Goal: Transaction & Acquisition: Purchase product/service

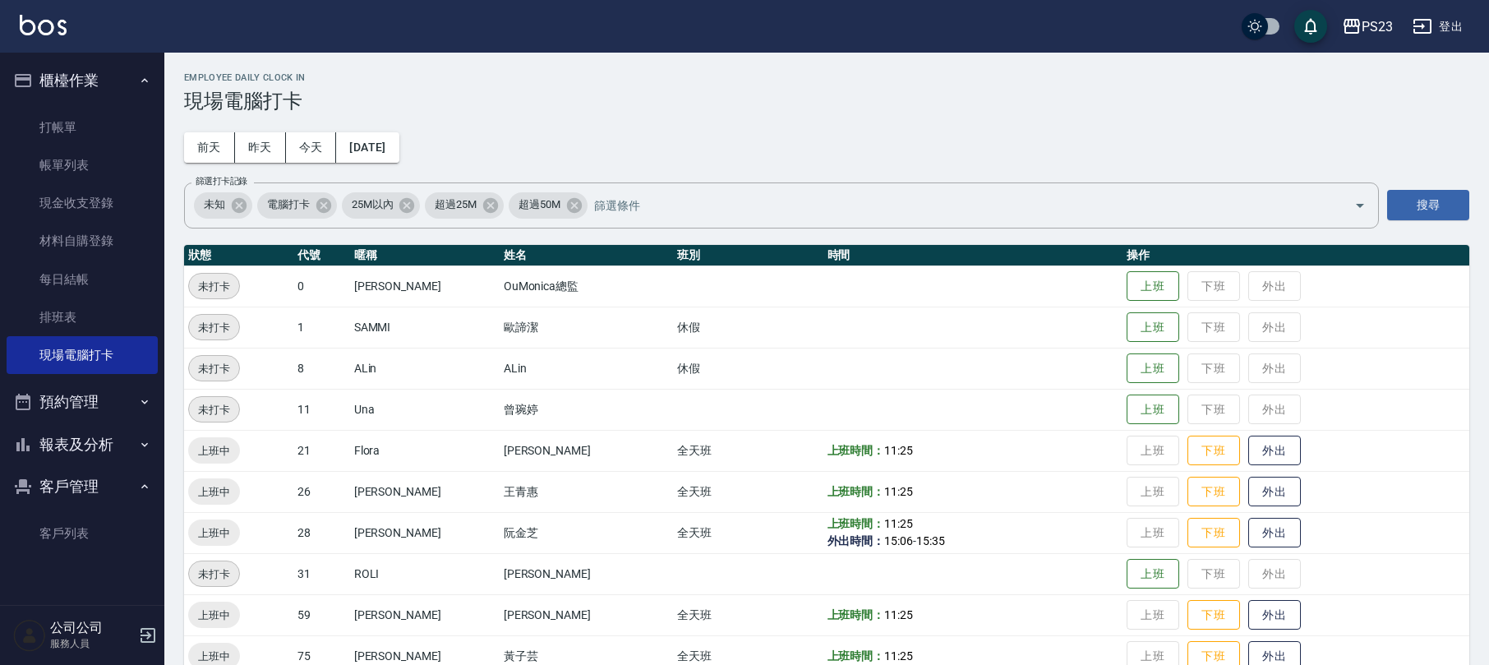
scroll to position [113, 0]
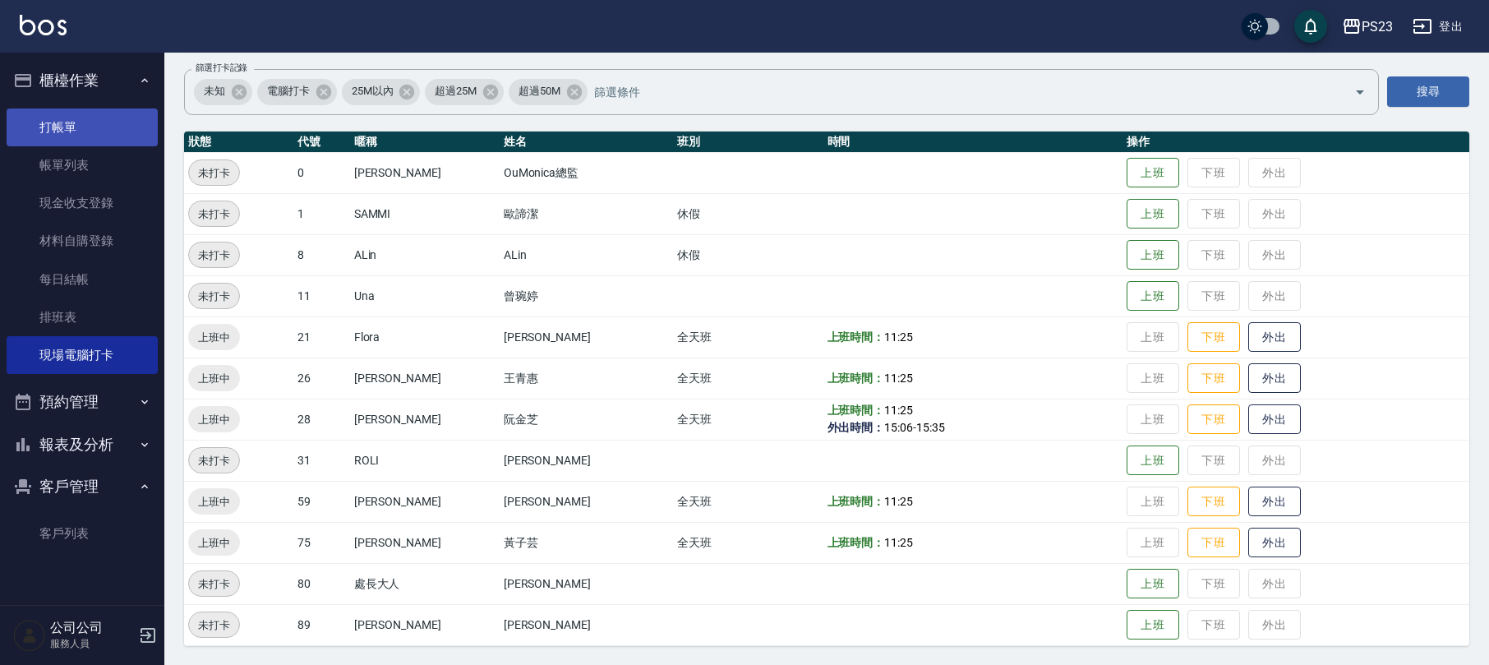
click at [100, 128] on link "打帳單" at bounding box center [82, 127] width 151 height 38
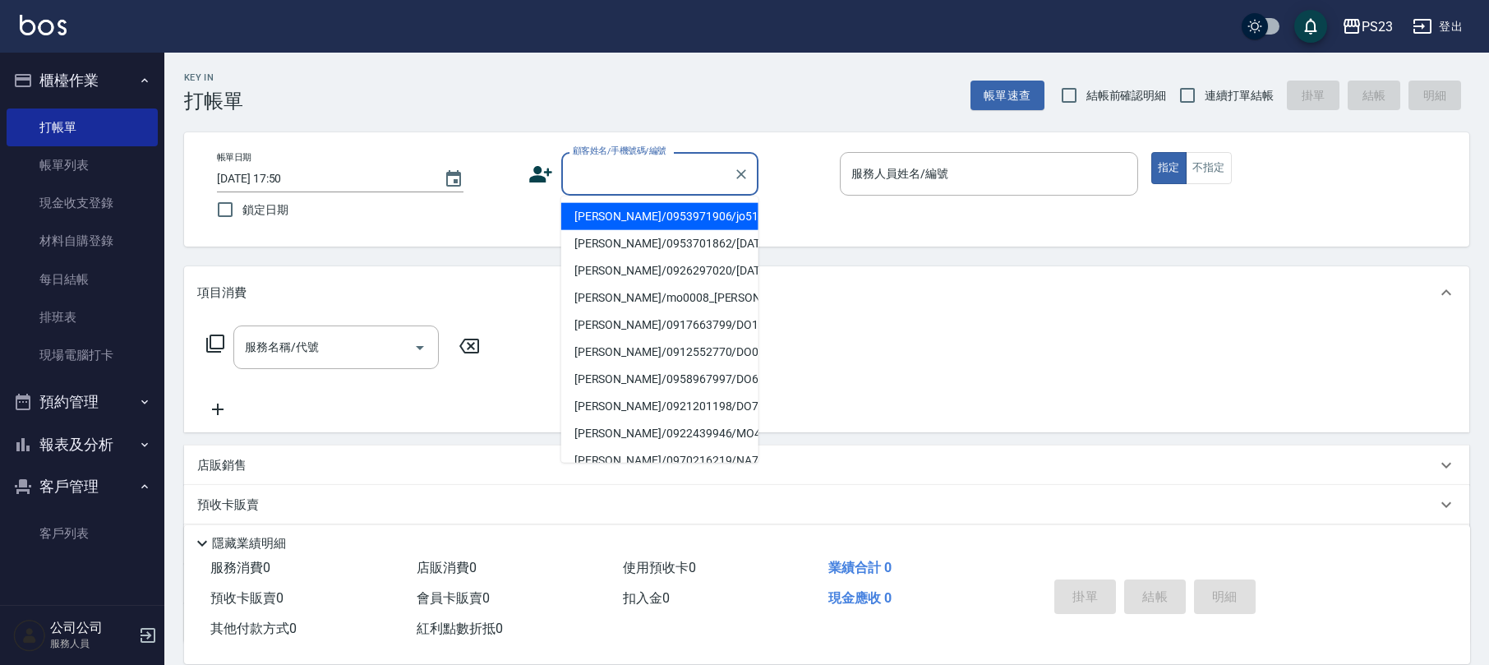
click at [646, 176] on input "顧客姓名/手機號碼/編號" at bounding box center [648, 173] width 158 height 29
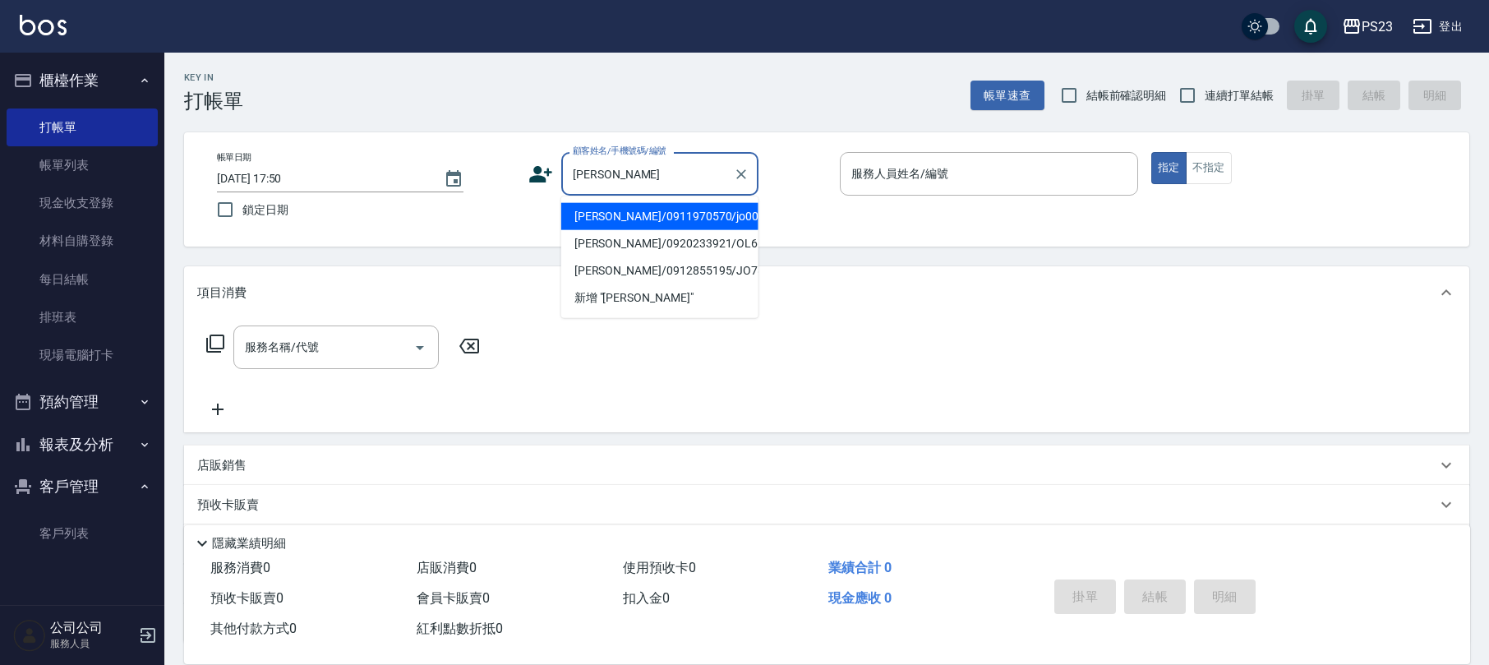
click at [648, 217] on li "[PERSON_NAME]/0911970570/jo000116" at bounding box center [659, 216] width 197 height 27
type input "[PERSON_NAME]/0911970570/jo000116"
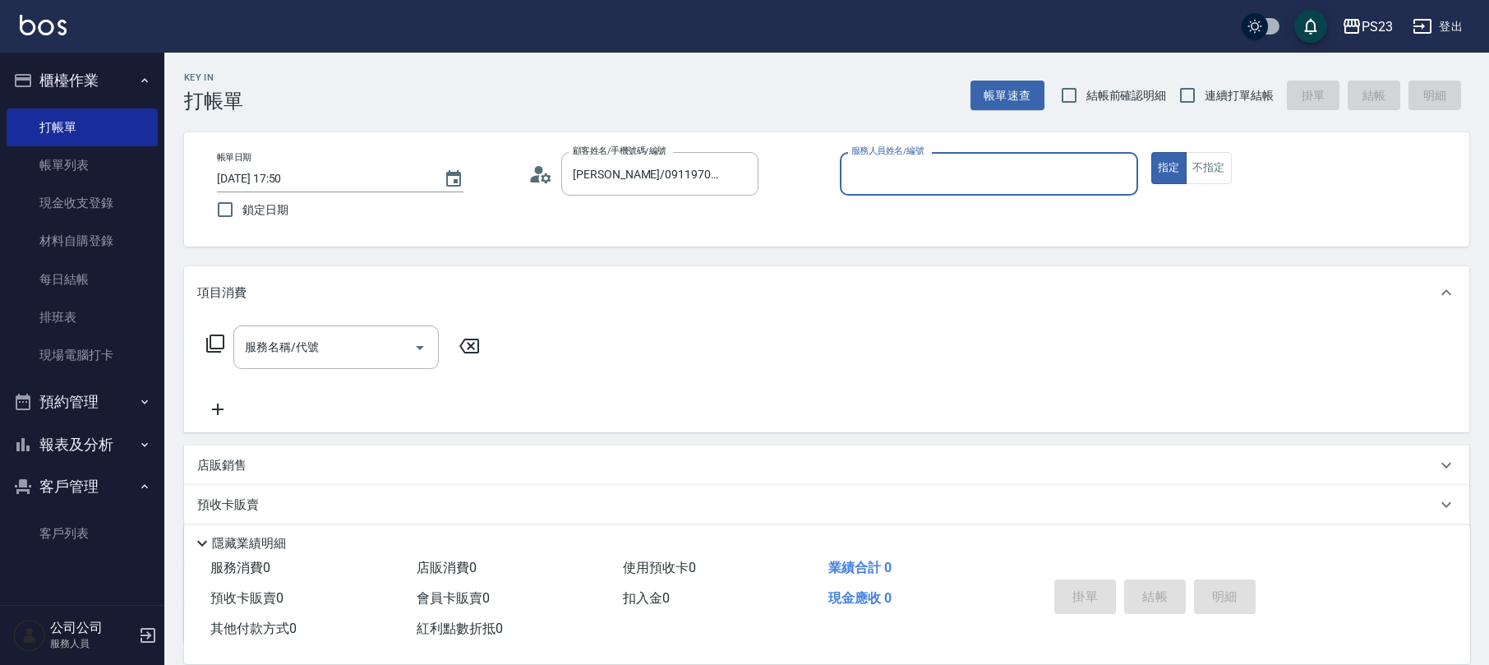
type input "[PERSON_NAME]-89"
click at [211, 347] on icon at bounding box center [215, 344] width 20 height 20
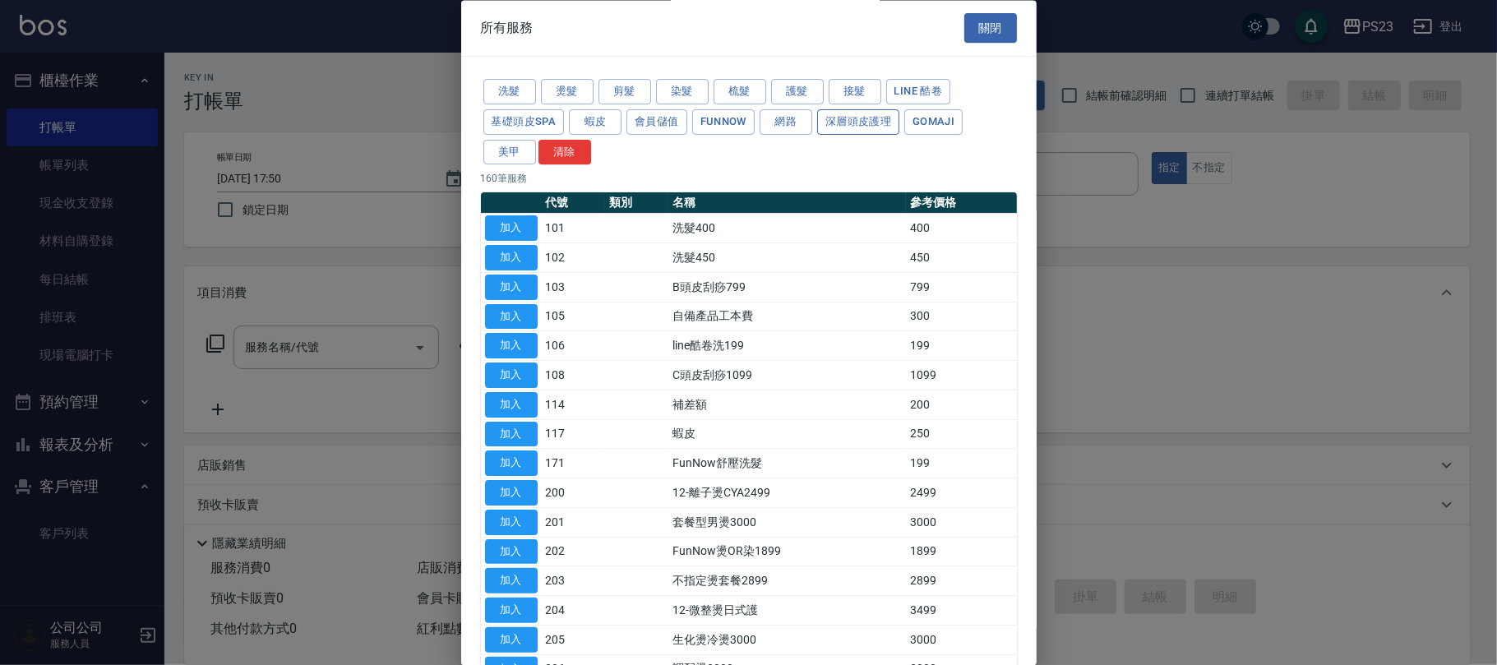
click at [871, 129] on button "深層頭皮護理" at bounding box center [858, 121] width 82 height 25
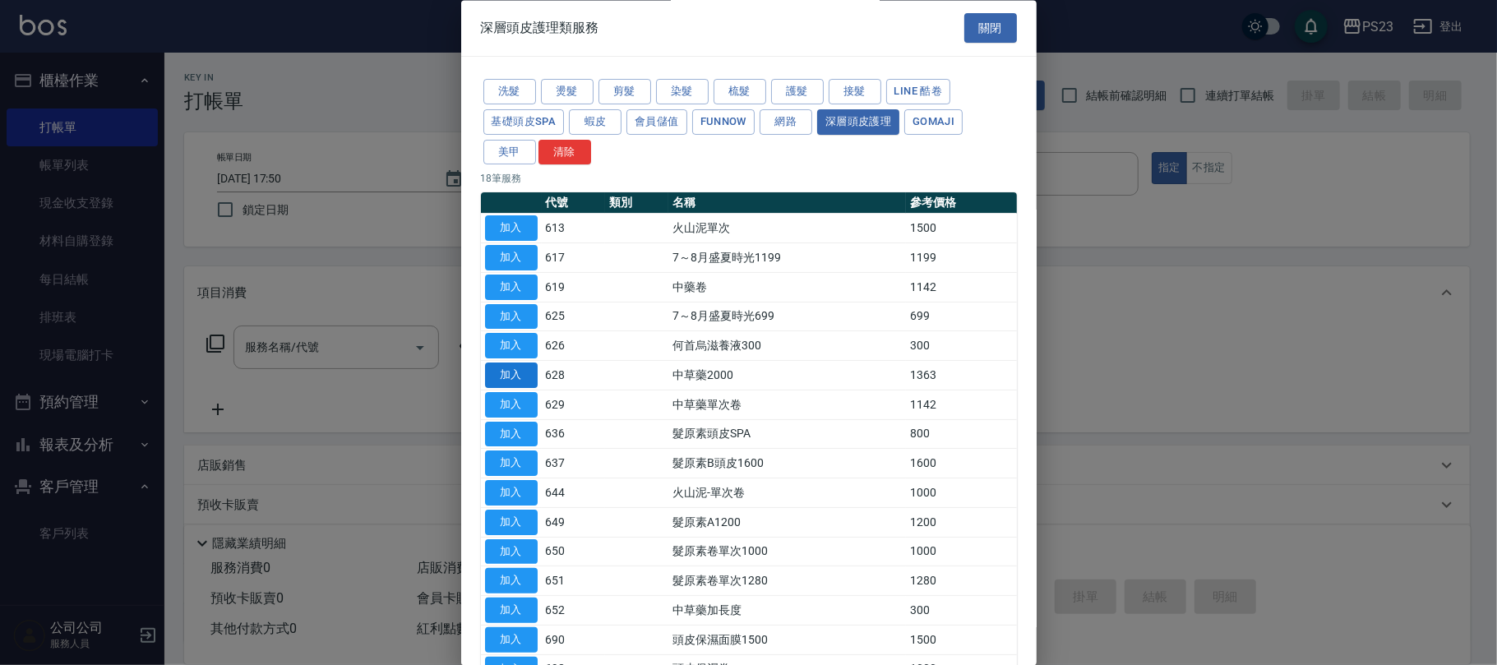
click at [517, 378] on button "加入" at bounding box center [511, 375] width 53 height 25
type input "中草藥2000(628)"
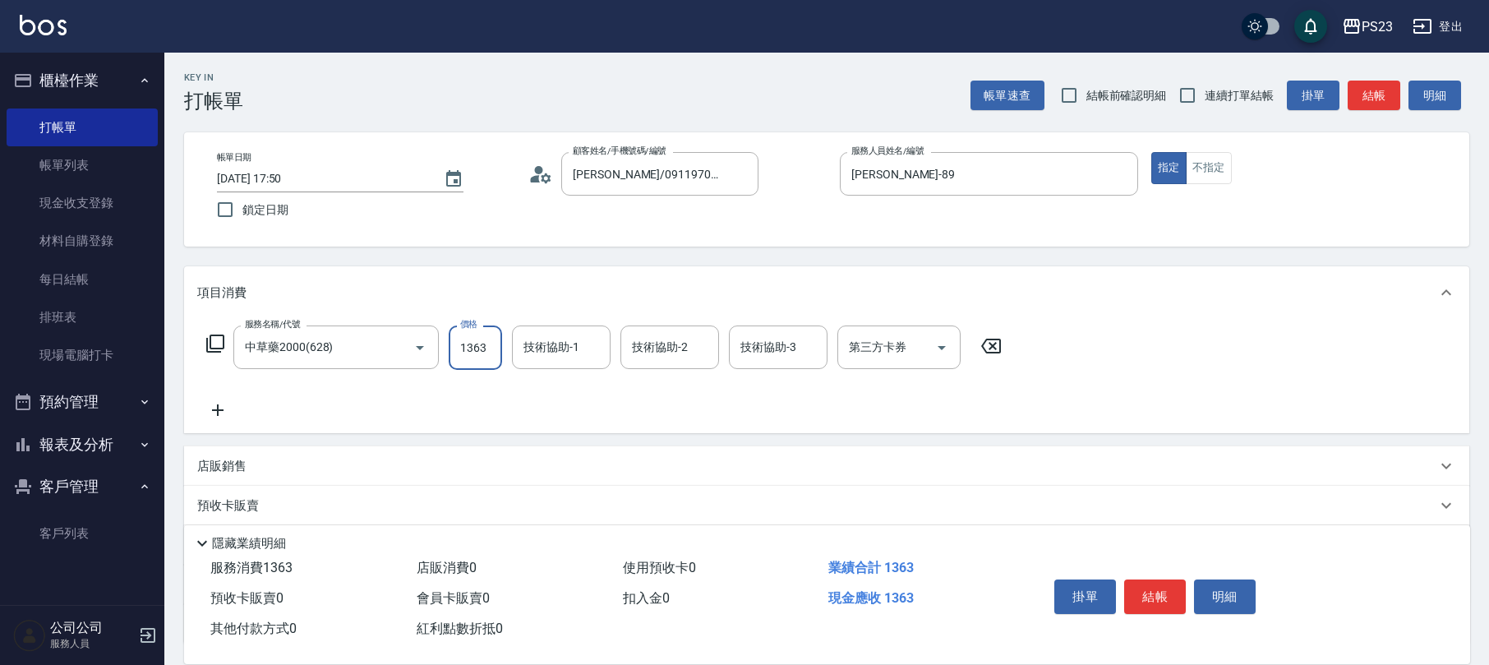
click at [478, 366] on input "1363" at bounding box center [475, 347] width 53 height 44
type input "0"
click at [999, 348] on icon at bounding box center [991, 346] width 20 height 15
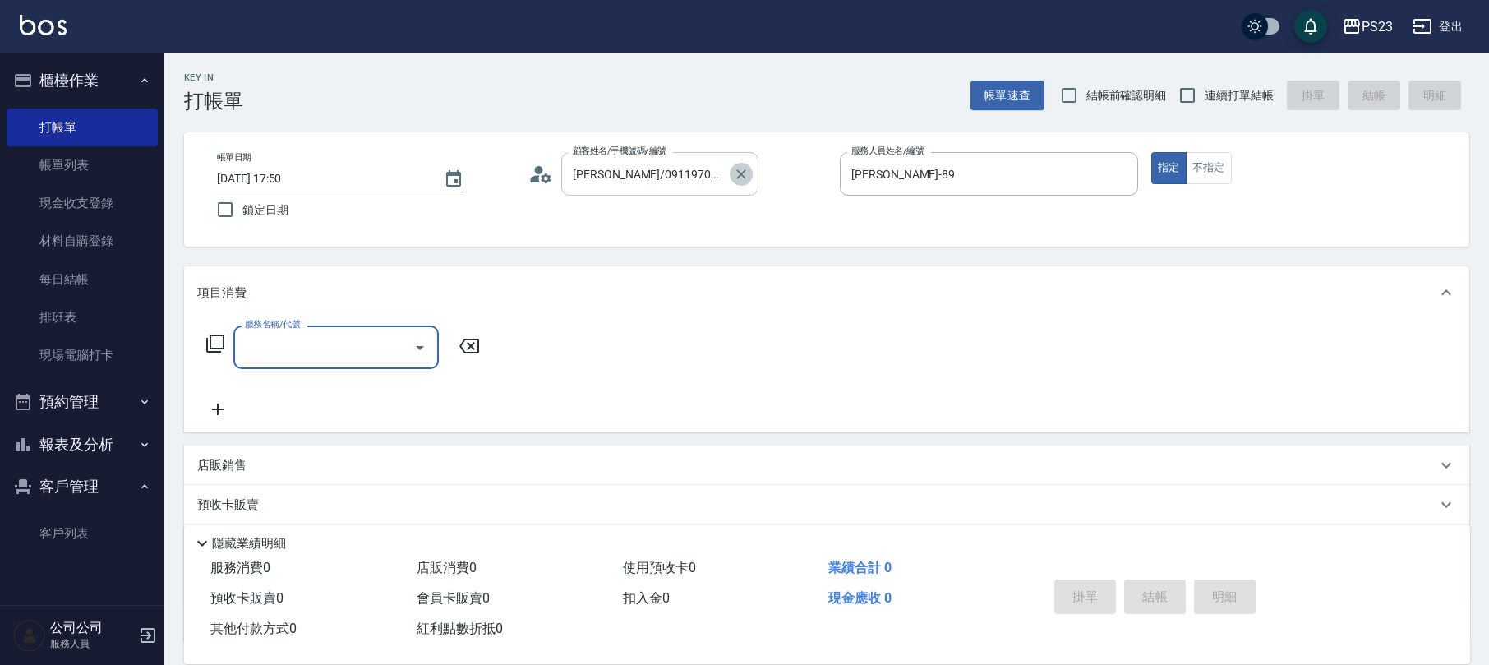
click at [740, 166] on icon "Clear" at bounding box center [741, 174] width 16 height 16
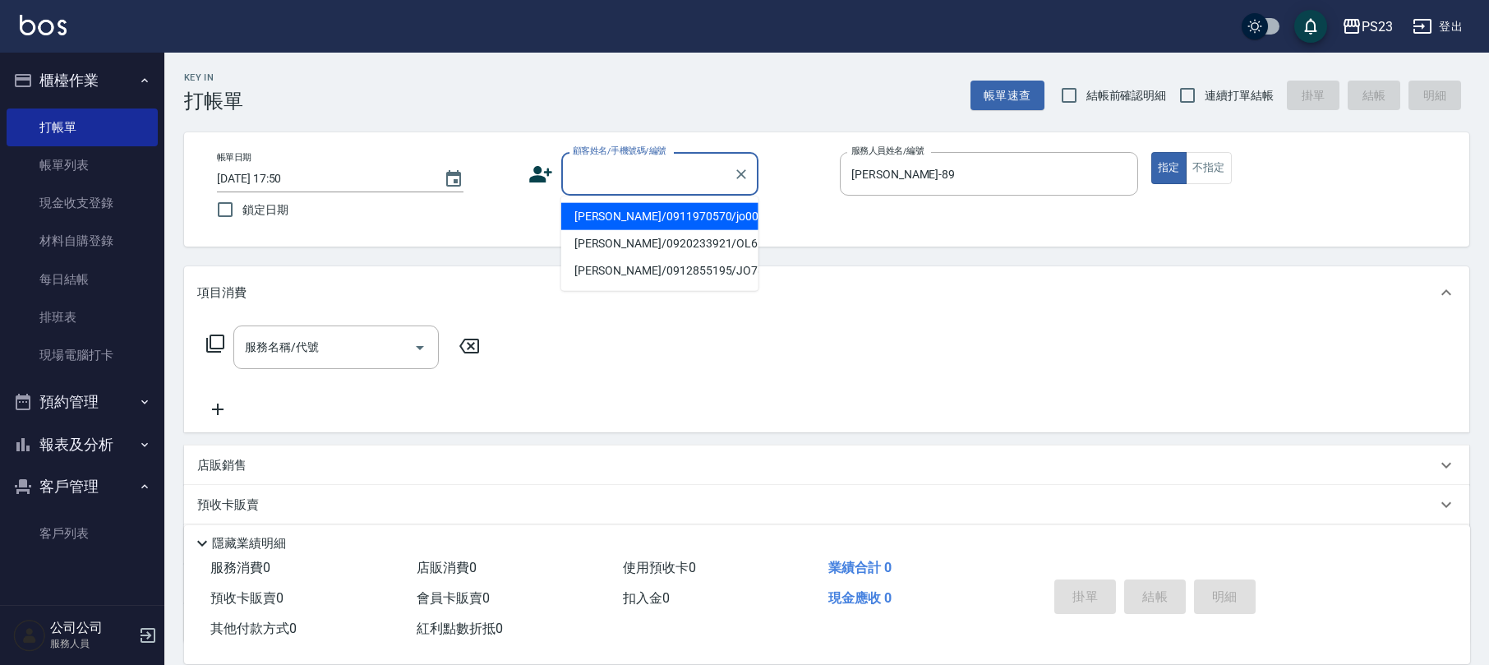
click at [653, 172] on input "顧客姓名/手機號碼/編號" at bounding box center [648, 173] width 158 height 29
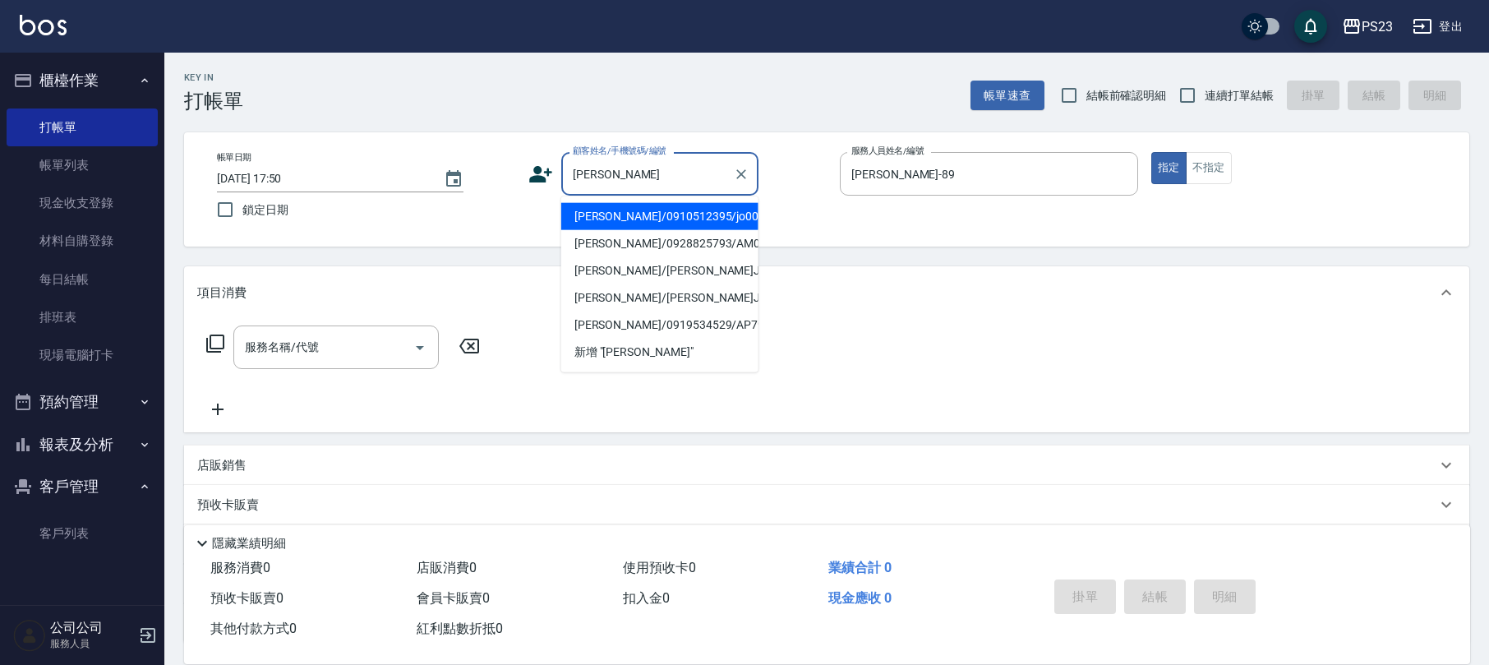
click at [628, 220] on li "[PERSON_NAME]/0910512395/jo001201" at bounding box center [659, 216] width 197 height 27
type input "[PERSON_NAME]/0910512395/jo001201"
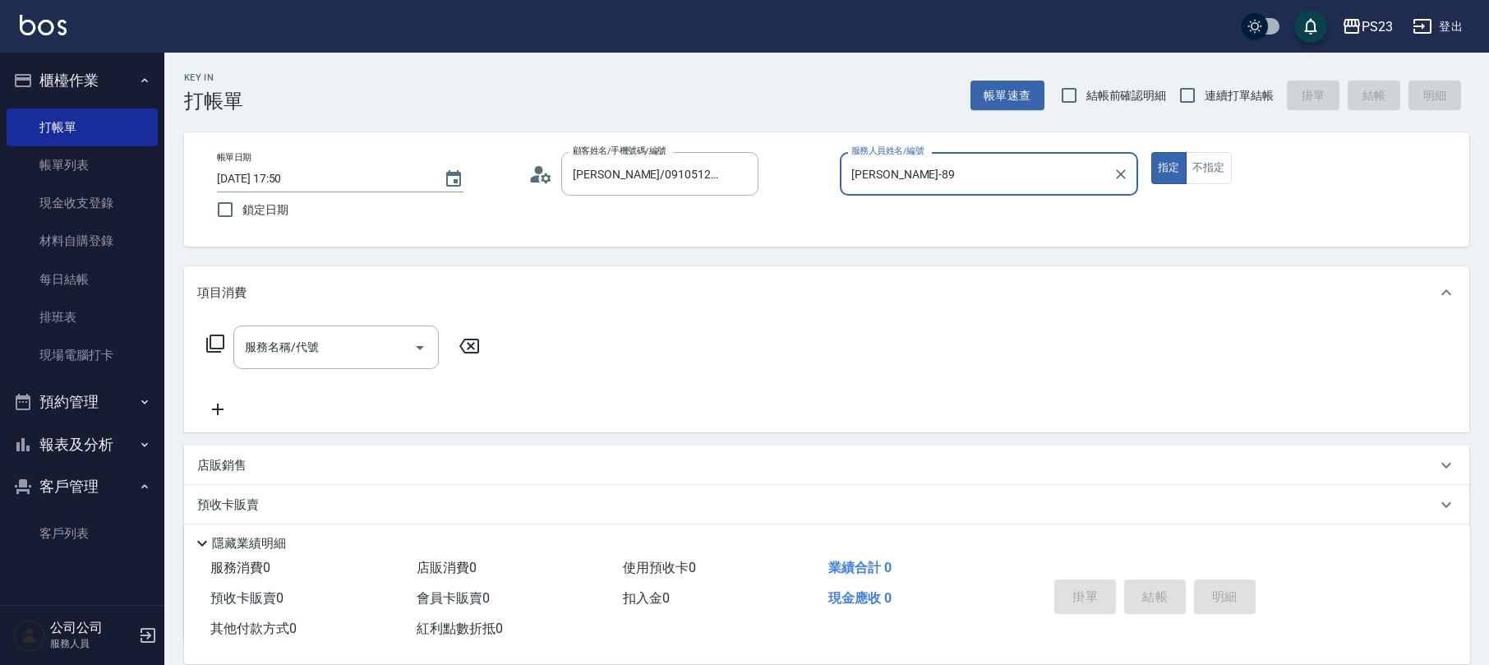
click at [210, 347] on icon at bounding box center [215, 343] width 18 height 18
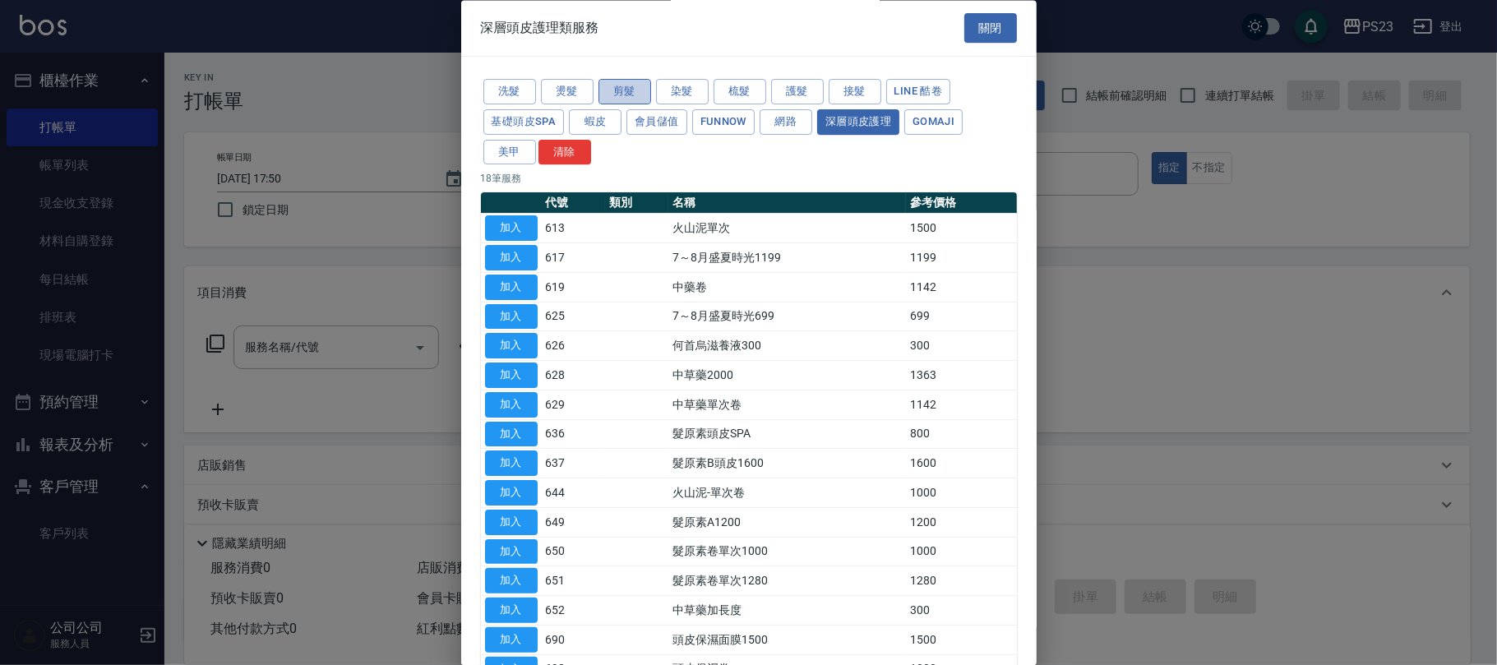
click at [612, 93] on button "剪髮" at bounding box center [624, 92] width 53 height 25
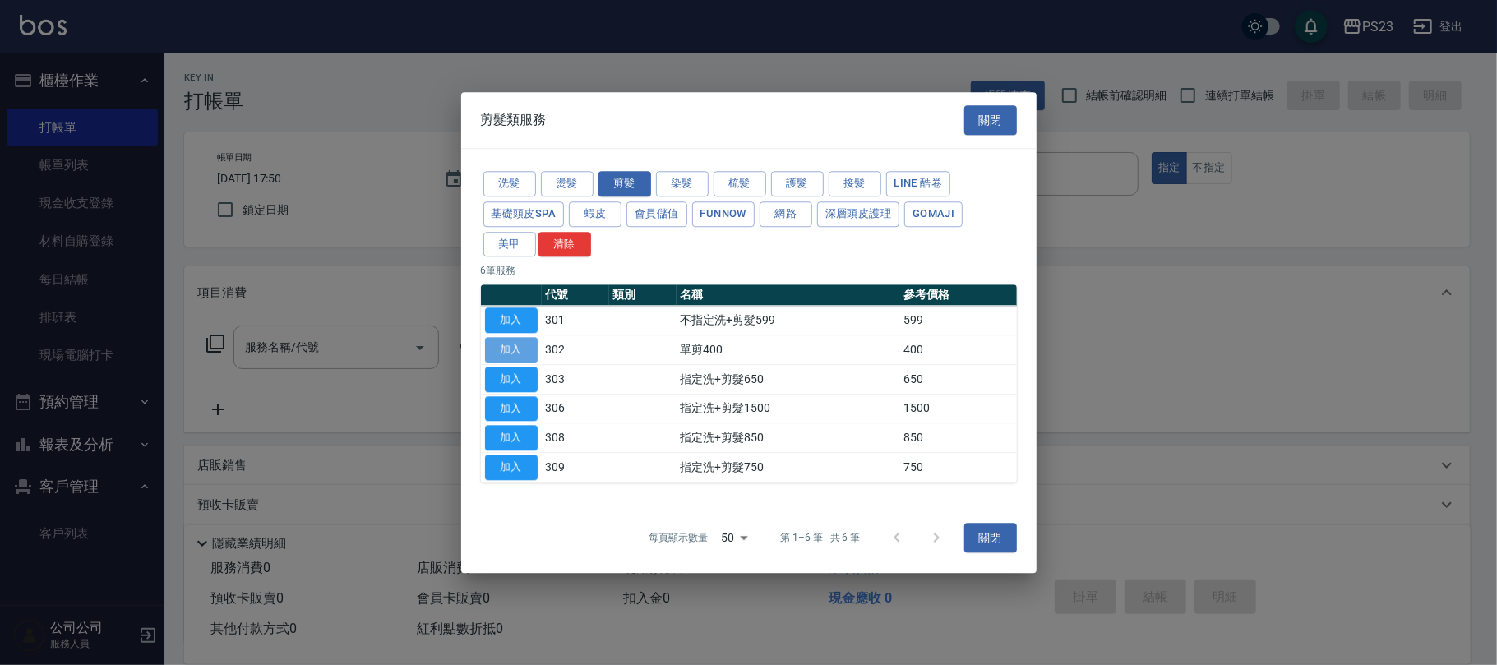
click at [511, 345] on button "加入" at bounding box center [511, 349] width 53 height 25
type input "單剪400(302)"
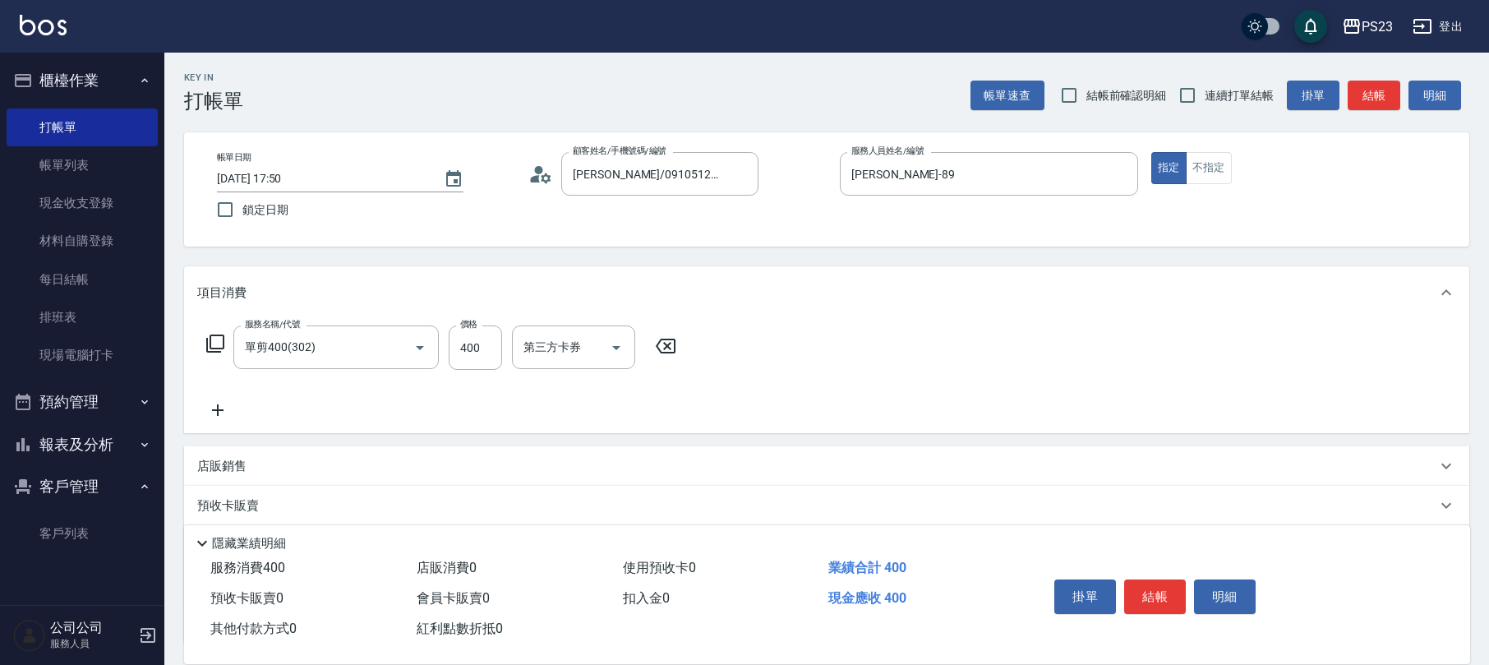
click at [217, 339] on icon at bounding box center [215, 344] width 20 height 20
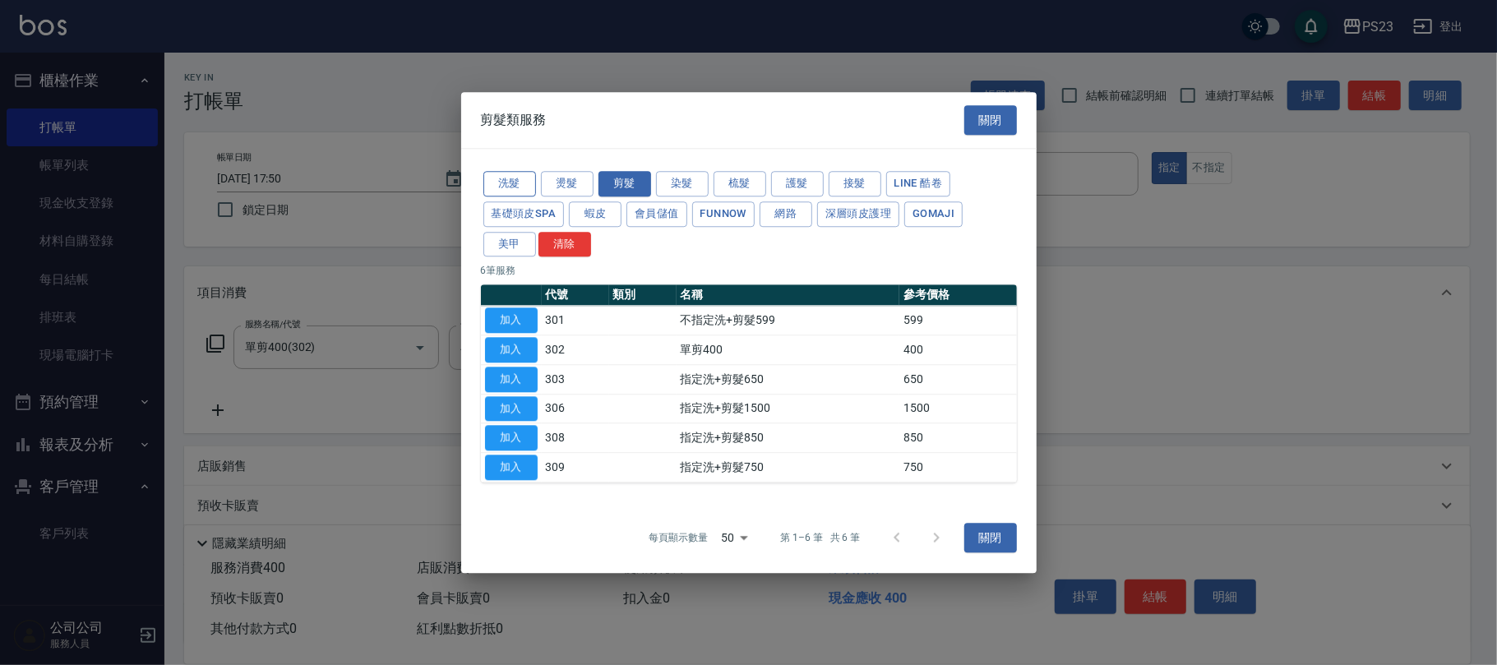
click at [508, 181] on button "洗髮" at bounding box center [509, 183] width 53 height 25
click at [505, 352] on button "加入" at bounding box center [511, 349] width 53 height 25
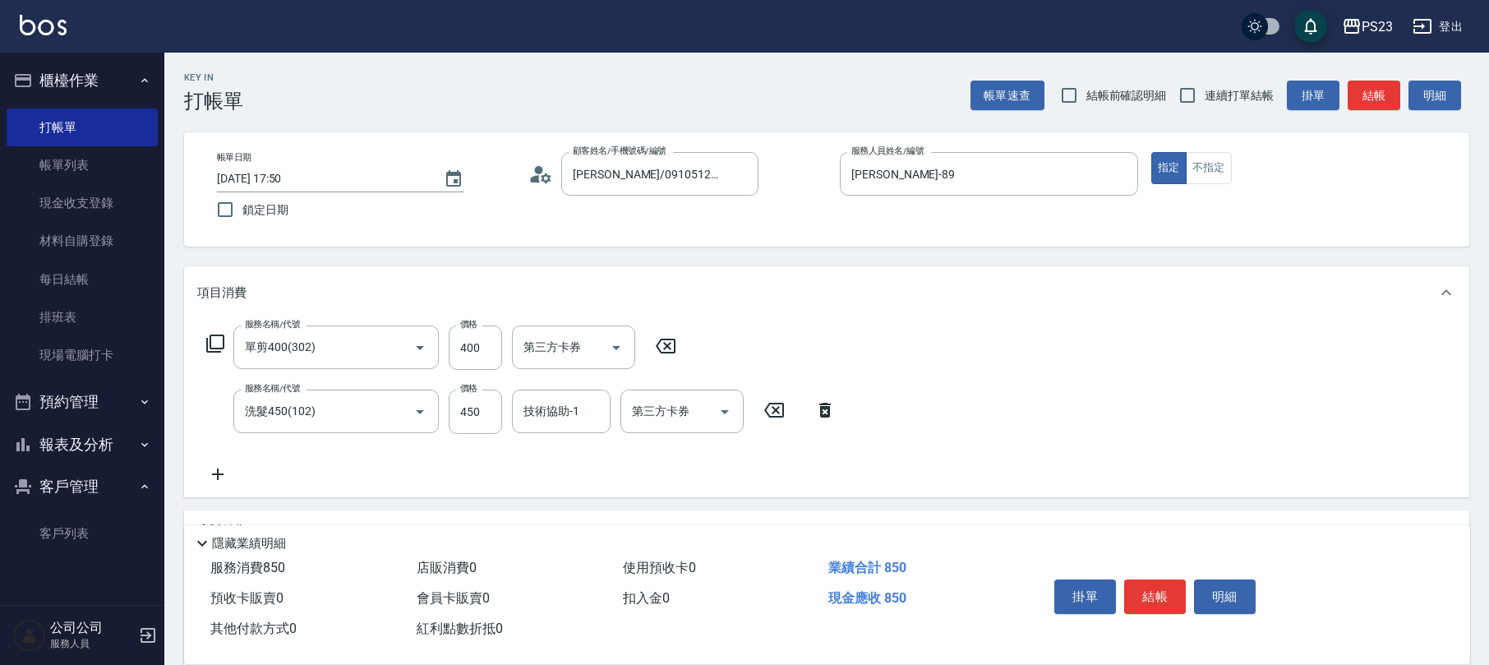
click at [825, 408] on icon at bounding box center [825, 410] width 12 height 15
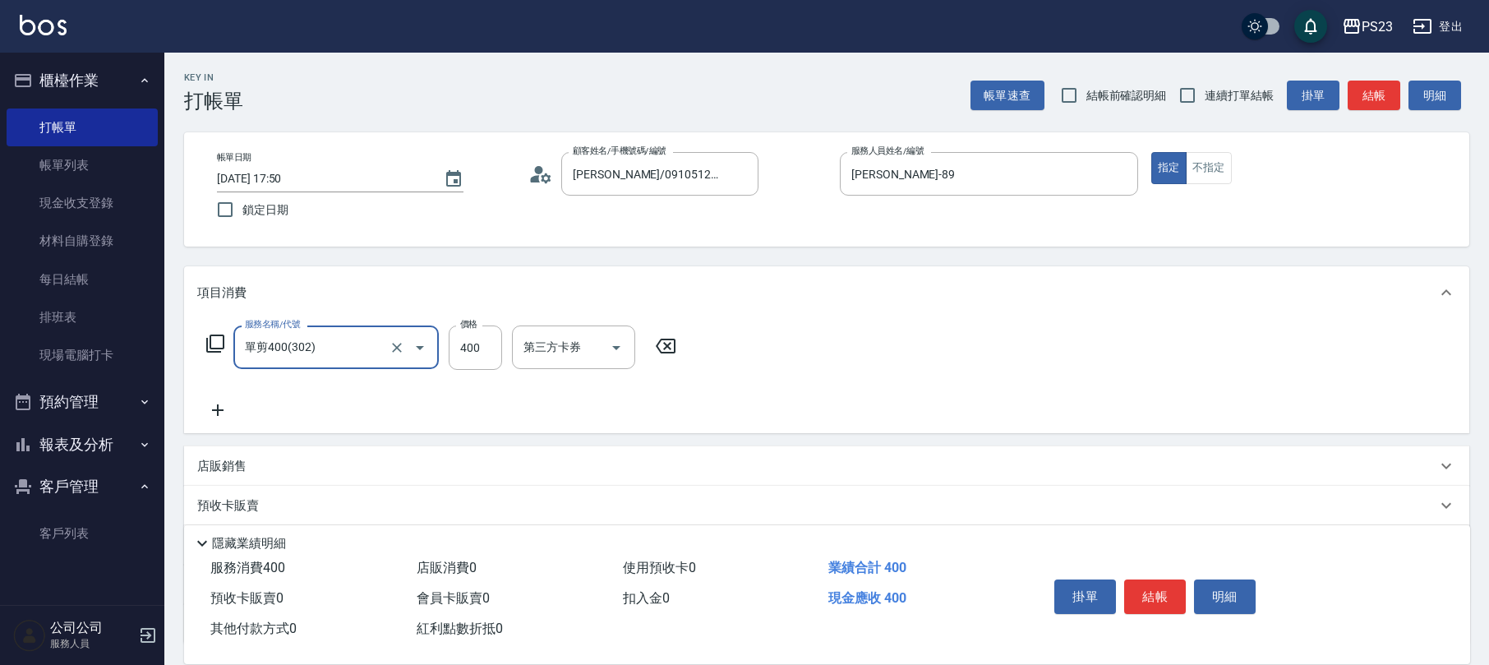
click at [666, 350] on icon at bounding box center [665, 346] width 41 height 20
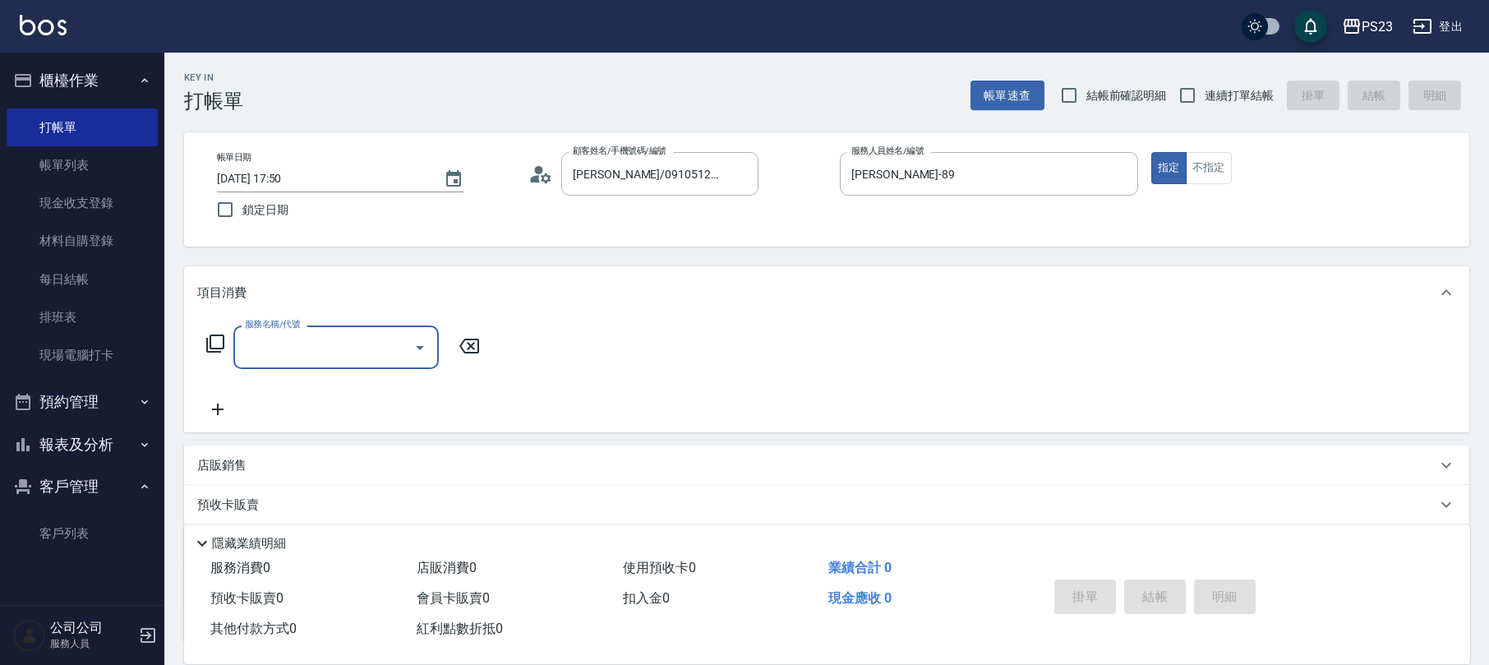
click at [214, 346] on icon at bounding box center [215, 344] width 20 height 20
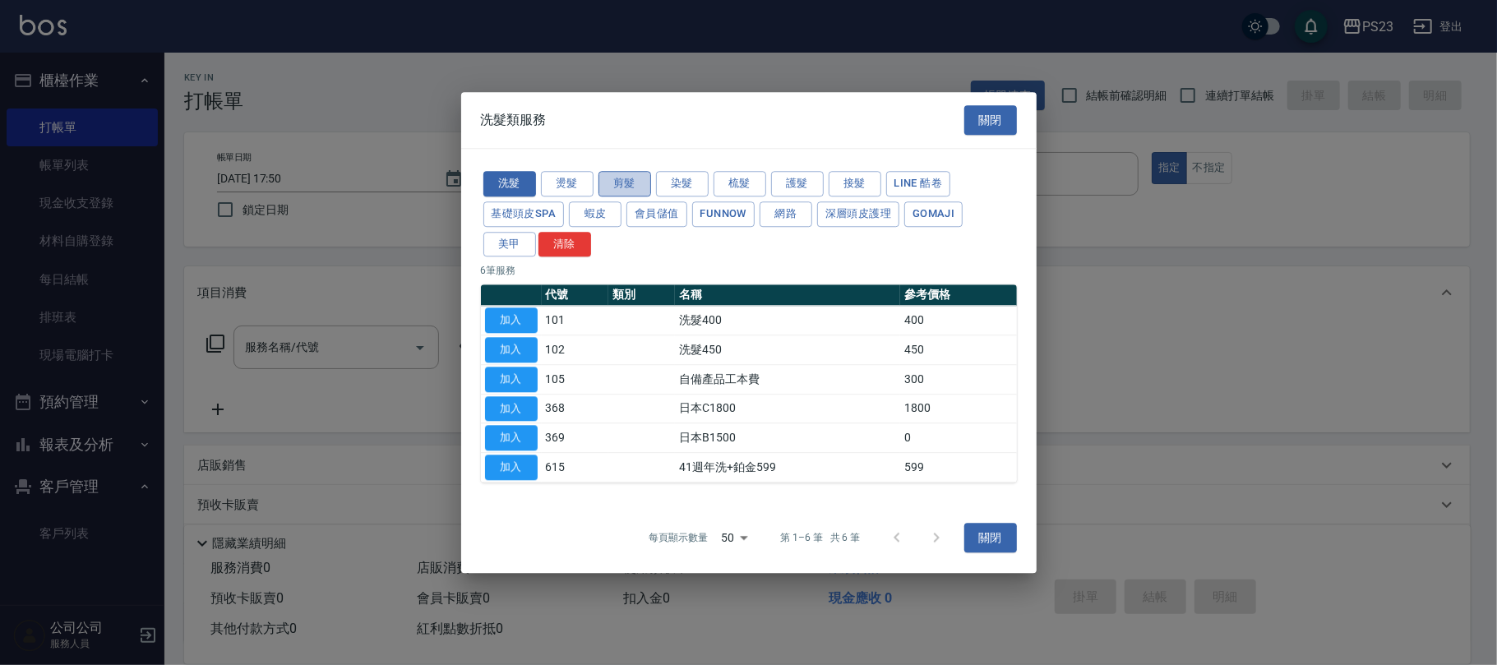
click at [626, 186] on button "剪髮" at bounding box center [624, 183] width 53 height 25
click at [504, 378] on button "加入" at bounding box center [511, 379] width 53 height 25
type input "指定洗+剪髮650(303)"
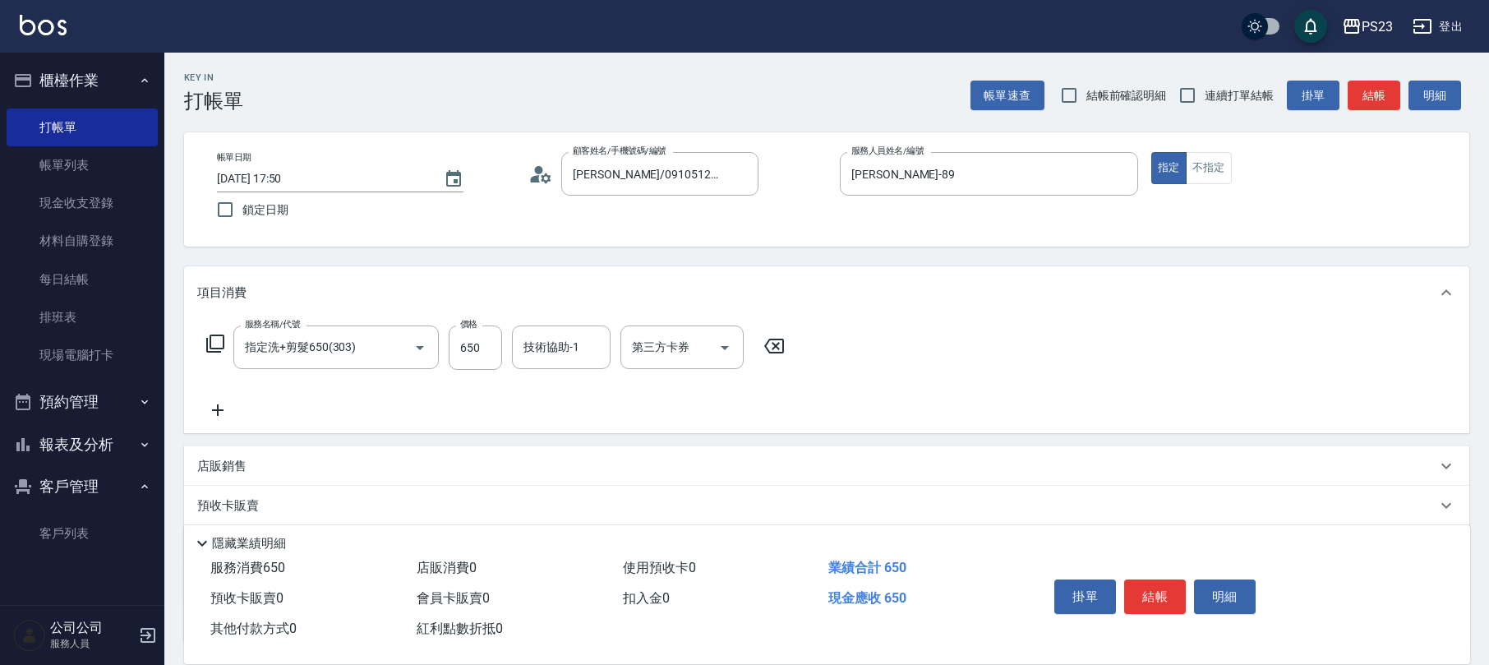
click at [214, 339] on icon at bounding box center [215, 344] width 20 height 20
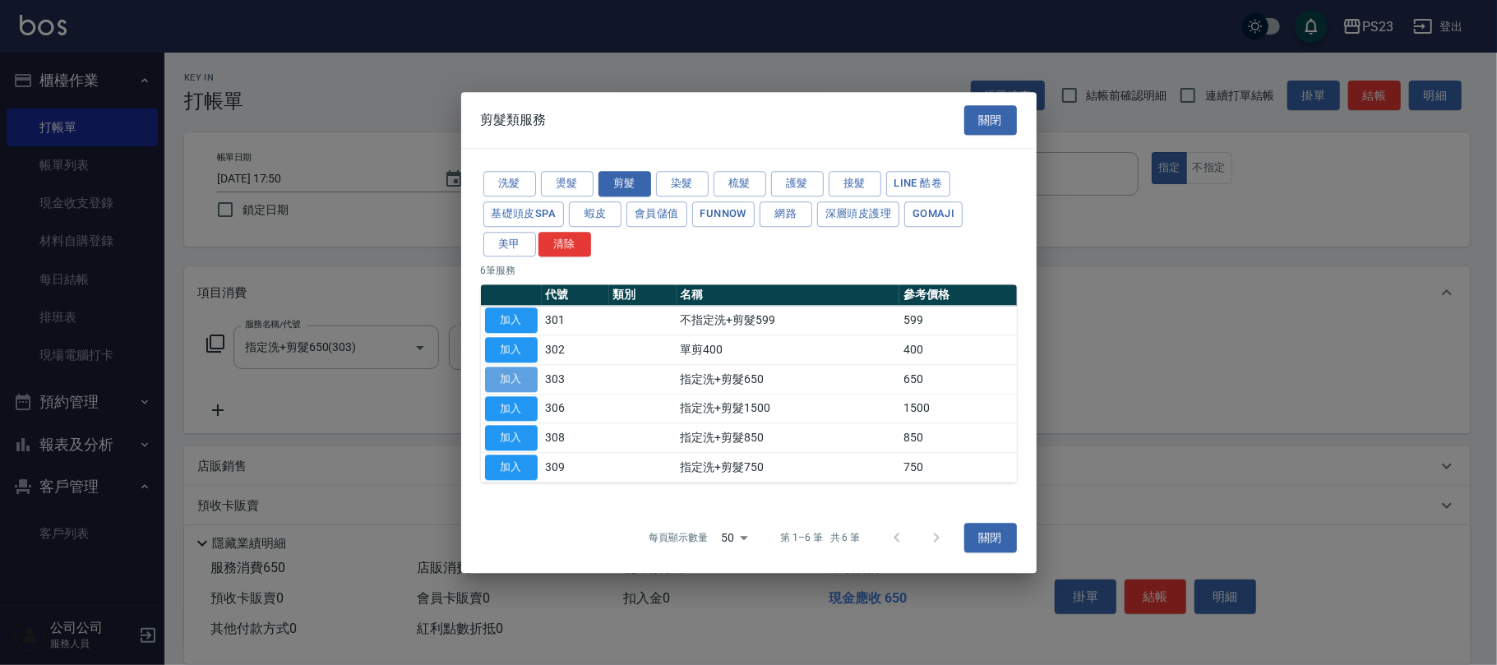
click at [523, 385] on button "加入" at bounding box center [511, 379] width 53 height 25
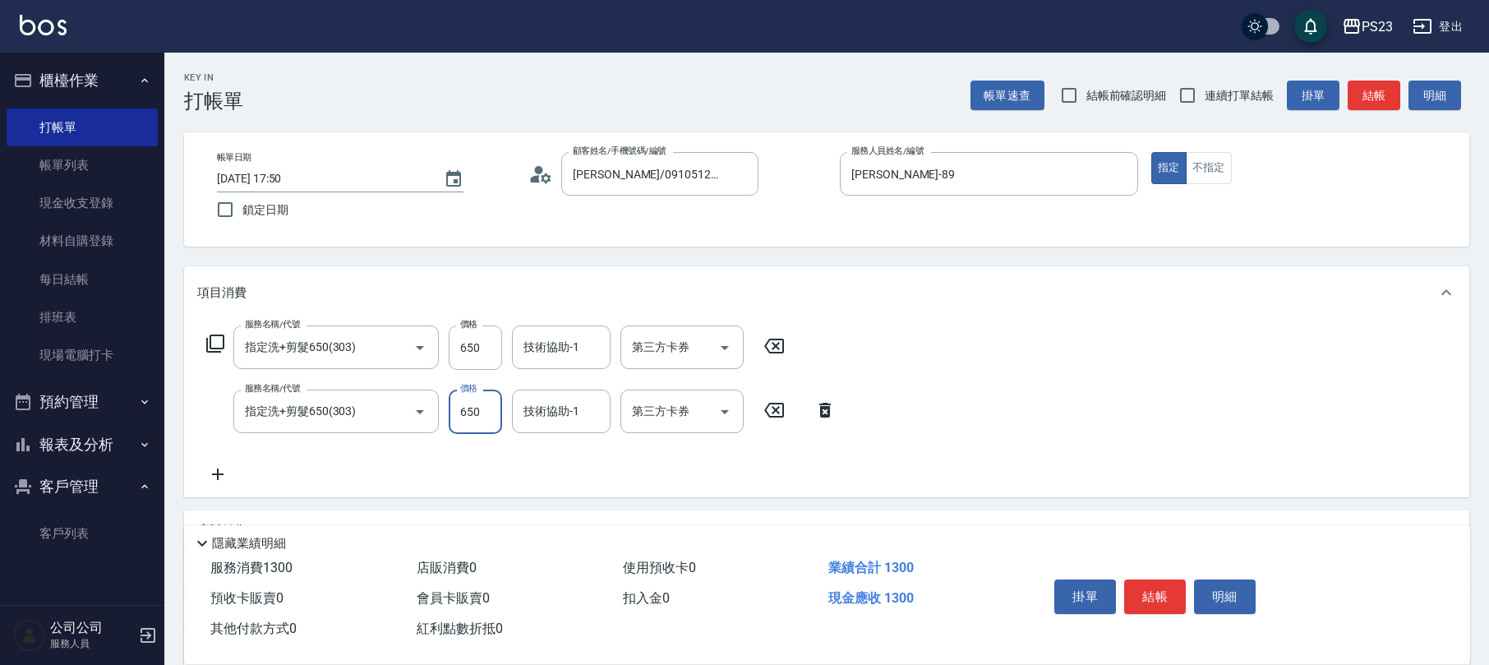
click at [474, 406] on input "650" at bounding box center [475, 412] width 53 height 44
type input "1020"
click at [475, 353] on input "650" at bounding box center [475, 347] width 53 height 44
click at [464, 343] on input "650" at bounding box center [475, 347] width 53 height 44
type input "1000"
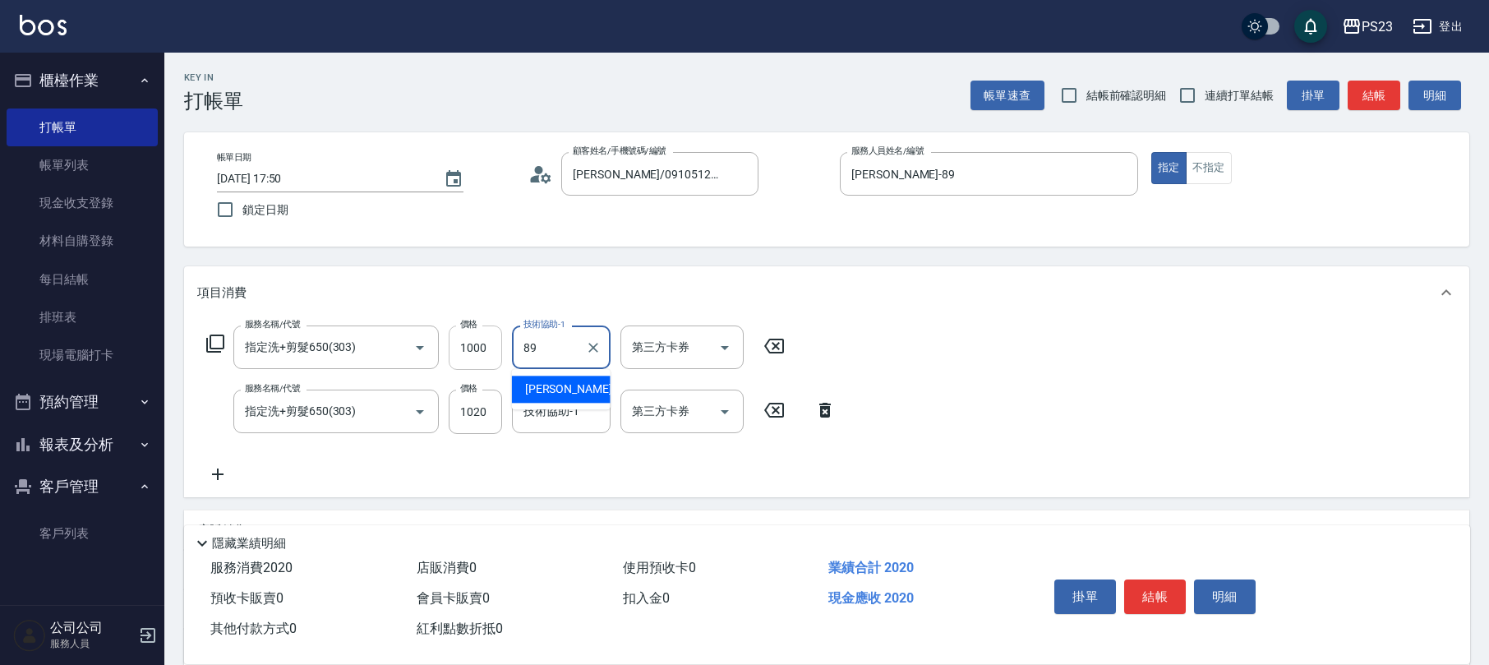
type input "[PERSON_NAME]-89"
click at [589, 347] on icon "Clear" at bounding box center [593, 347] width 16 height 16
click at [551, 346] on input "技術協助-1" at bounding box center [561, 347] width 84 height 29
type input "Flora-21"
click at [560, 419] on input "技術協助-1" at bounding box center [561, 411] width 84 height 29
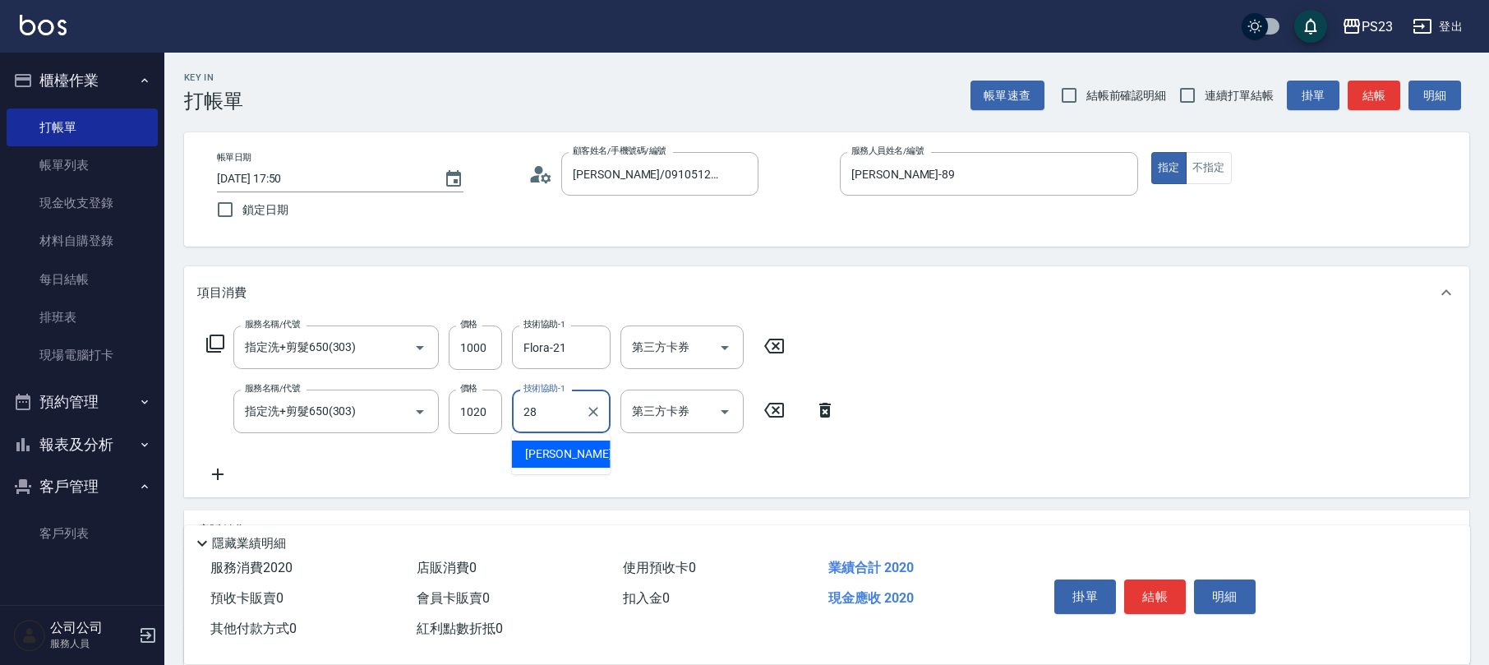
type input "Jennie-28"
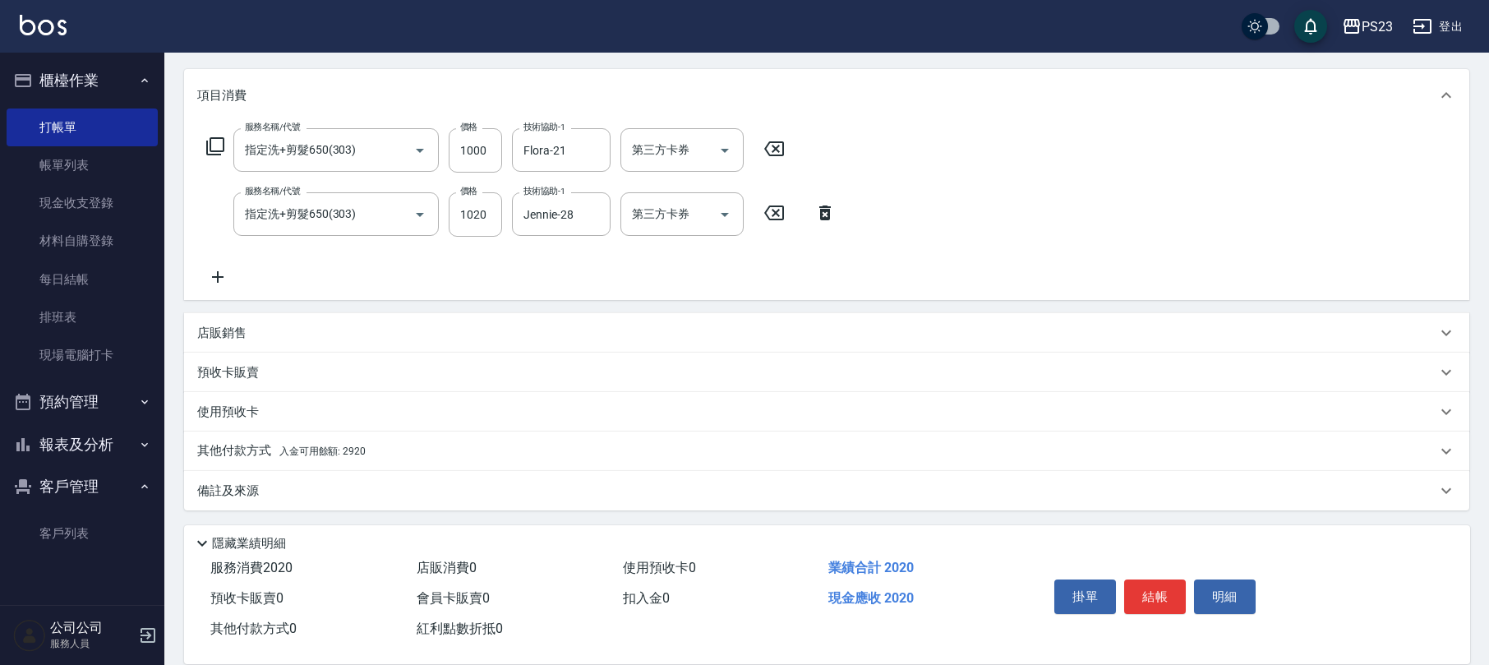
click at [379, 454] on div "其他付款方式 入金可用餘額: 2920" at bounding box center [816, 451] width 1239 height 18
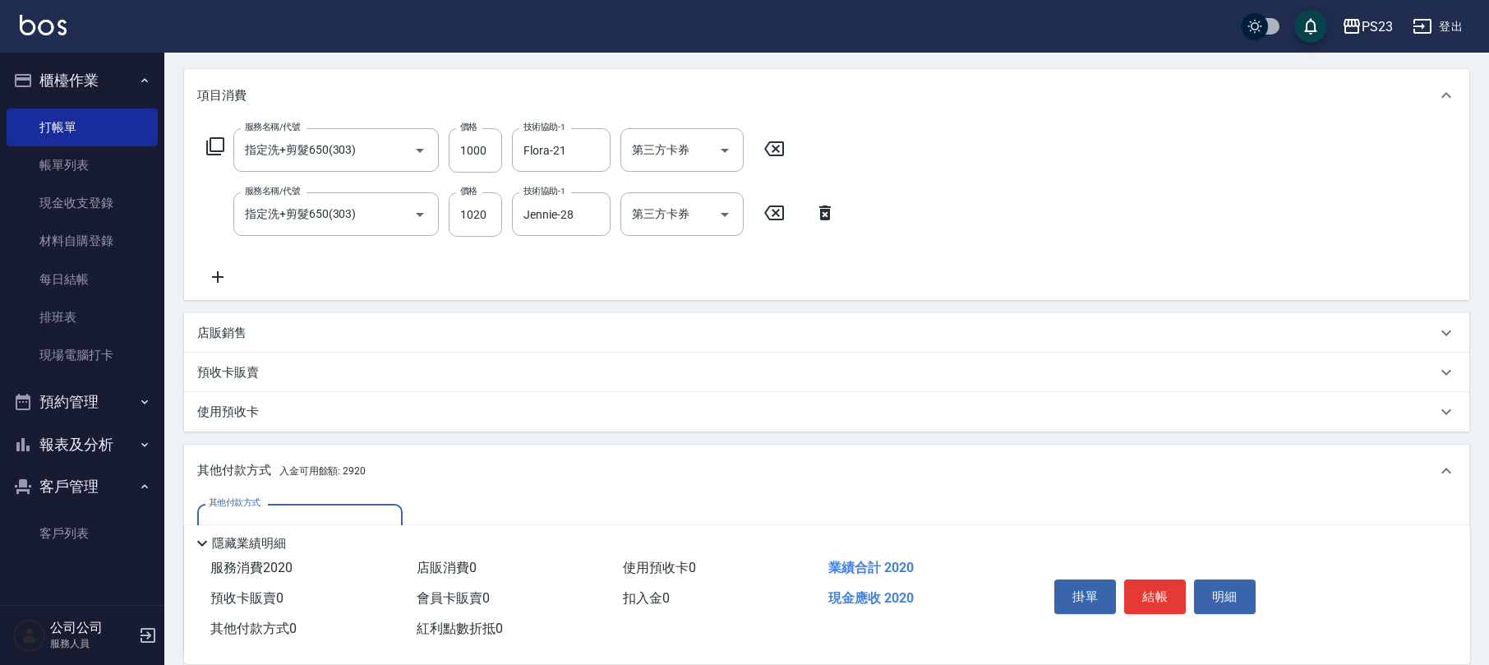
scroll to position [390, 0]
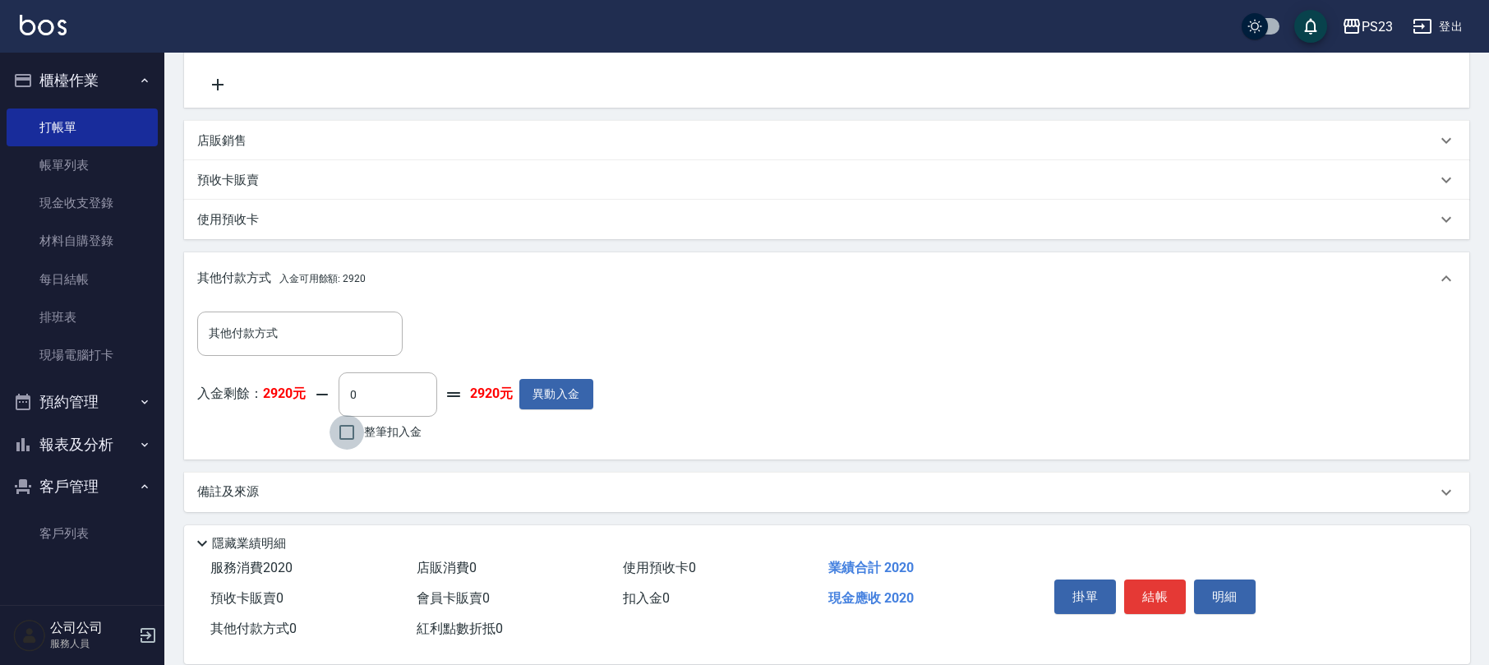
click at [342, 432] on input "整筆扣入金" at bounding box center [347, 432] width 35 height 35
checkbox input "true"
type input "2020"
click at [1151, 586] on button "結帳" at bounding box center [1155, 596] width 62 height 35
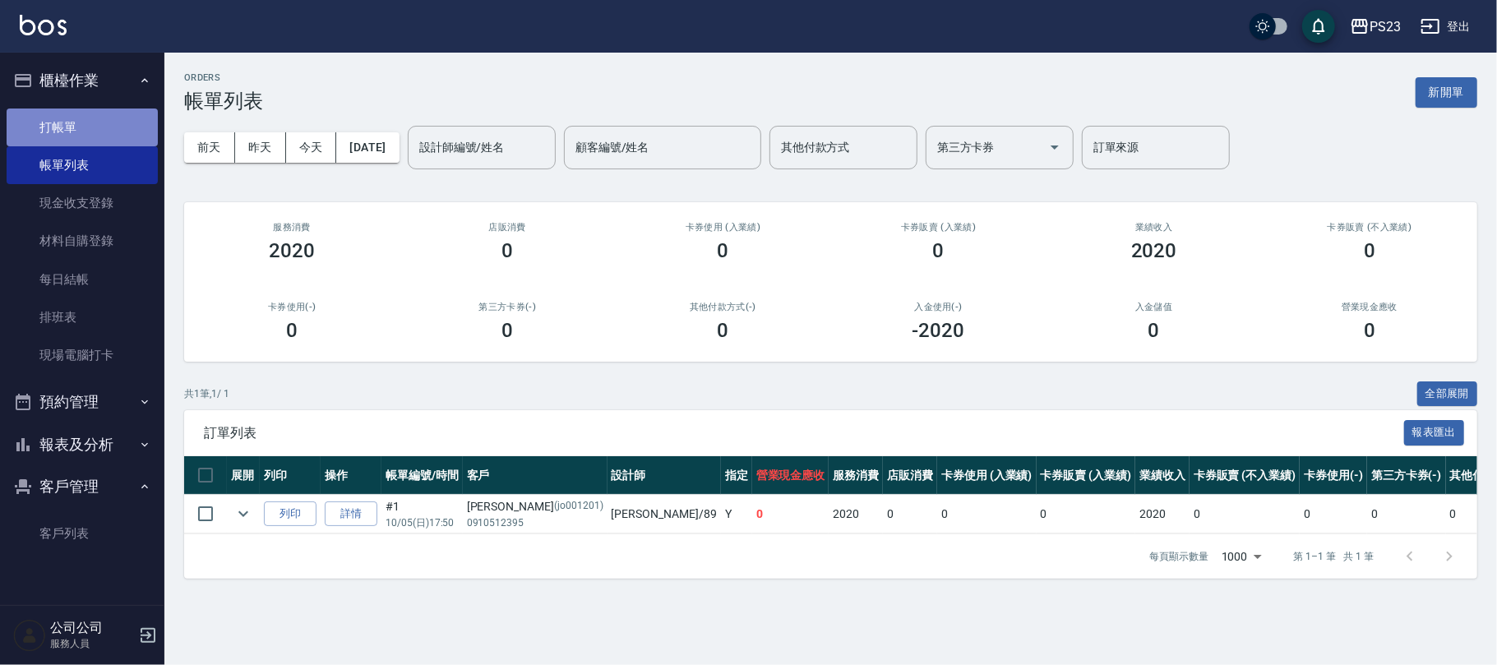
click at [74, 135] on link "打帳單" at bounding box center [82, 127] width 151 height 38
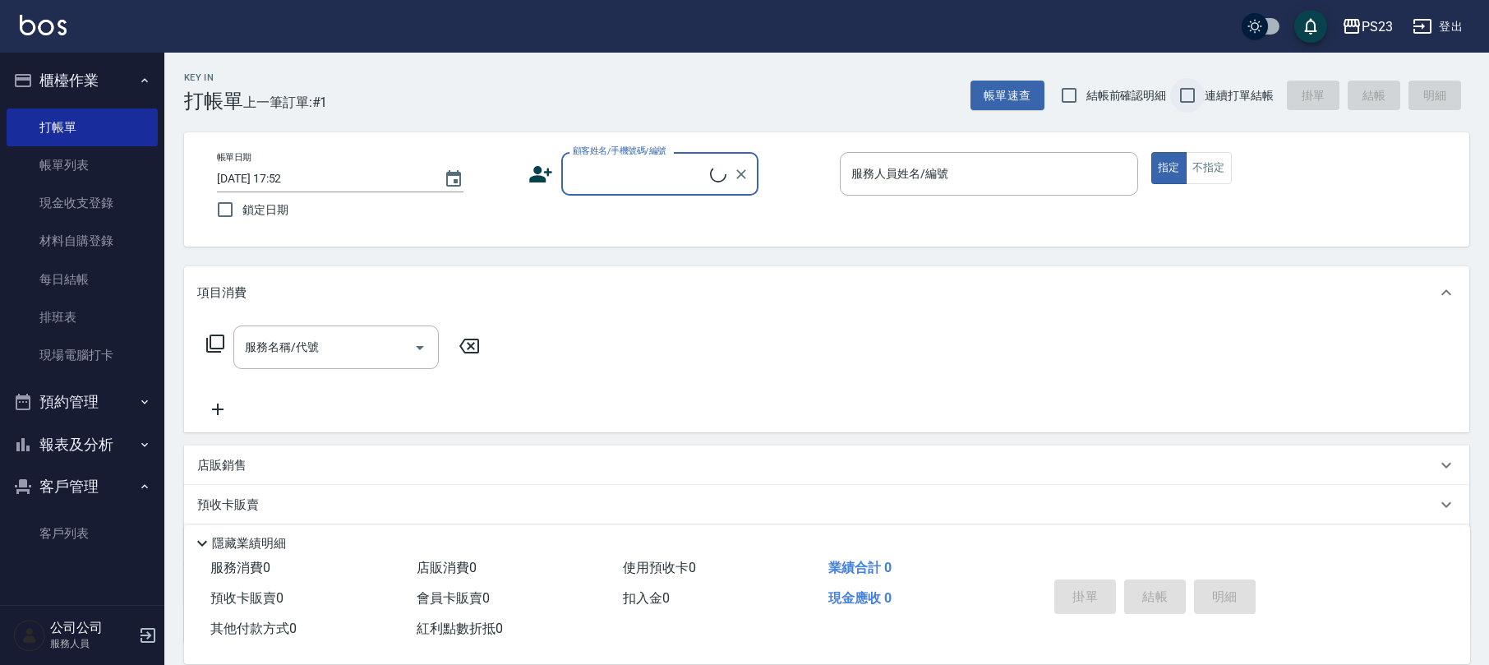
click at [1188, 97] on input "連續打單結帳" at bounding box center [1187, 95] width 35 height 35
checkbox input "true"
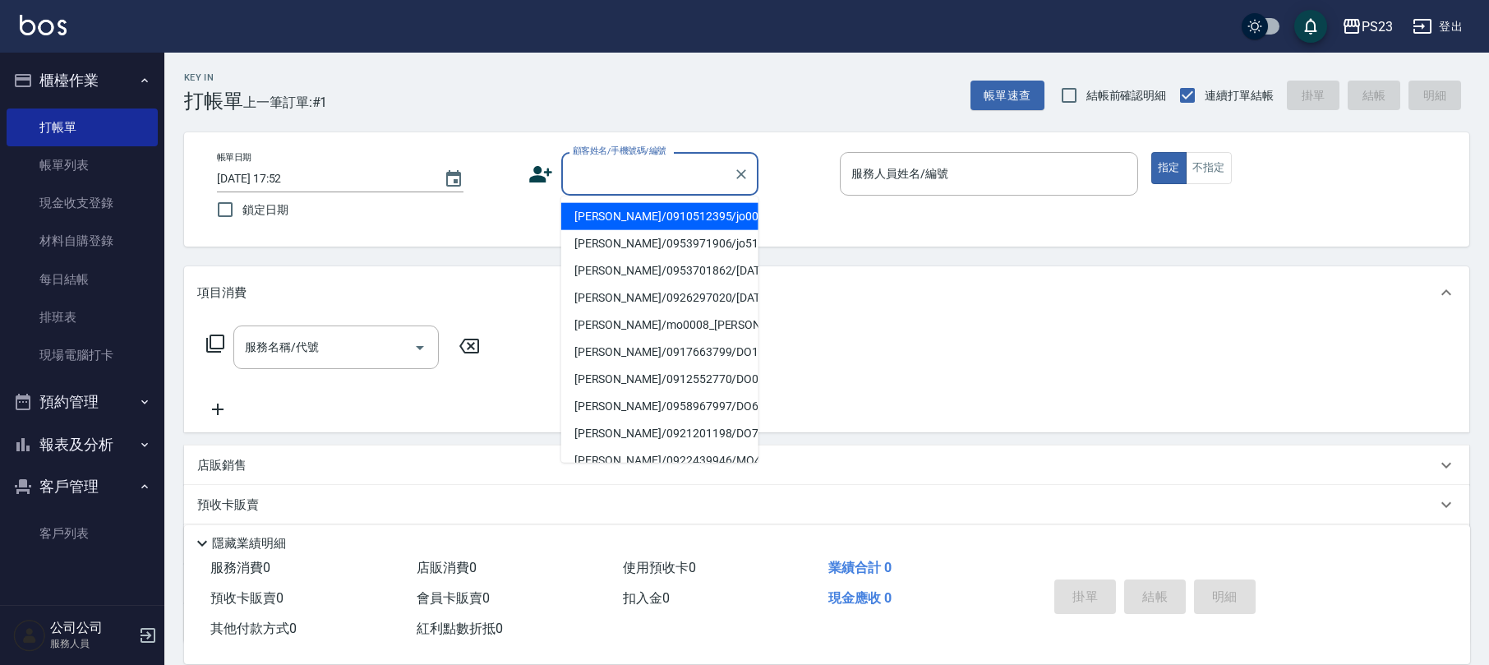
click at [592, 179] on input "顧客姓名/手機號碼/編號" at bounding box center [648, 173] width 158 height 29
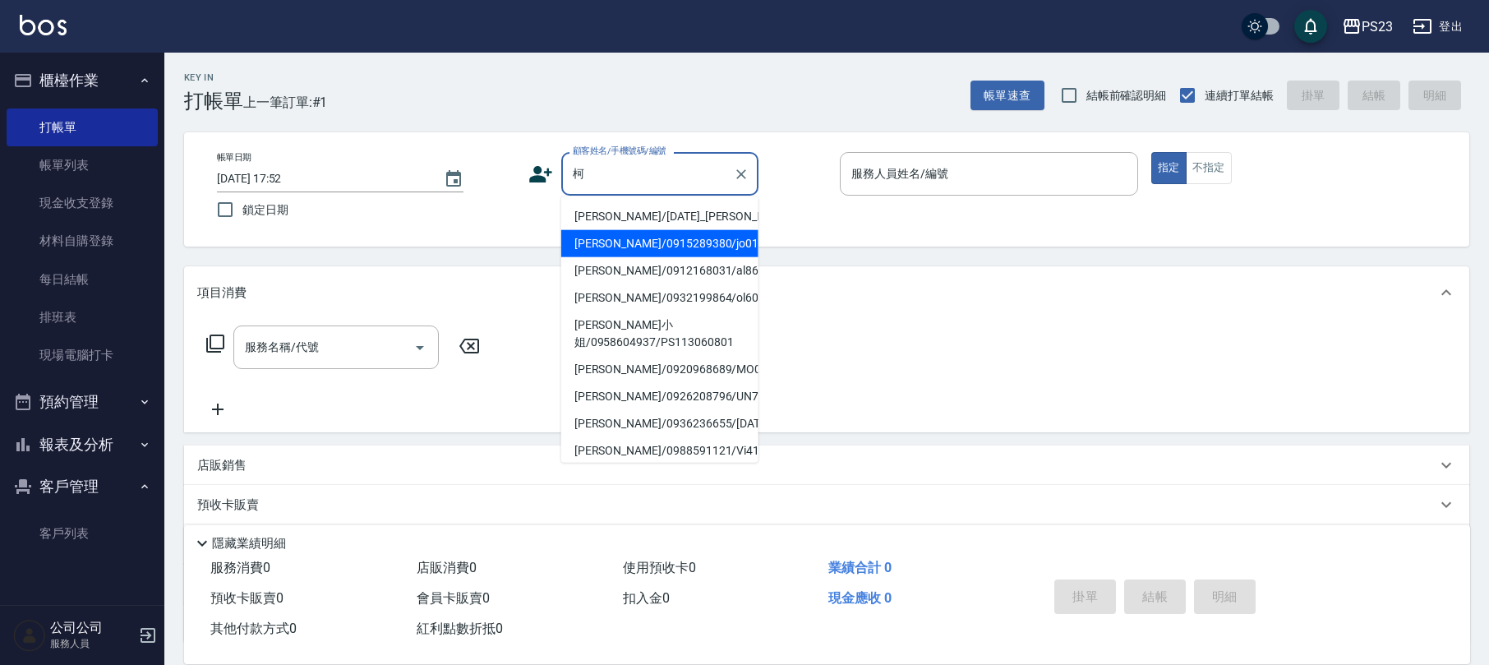
click at [598, 257] on li "[PERSON_NAME]/0915289380/jo0119023" at bounding box center [659, 243] width 197 height 27
type input "[PERSON_NAME]/0915289380/jo0119023"
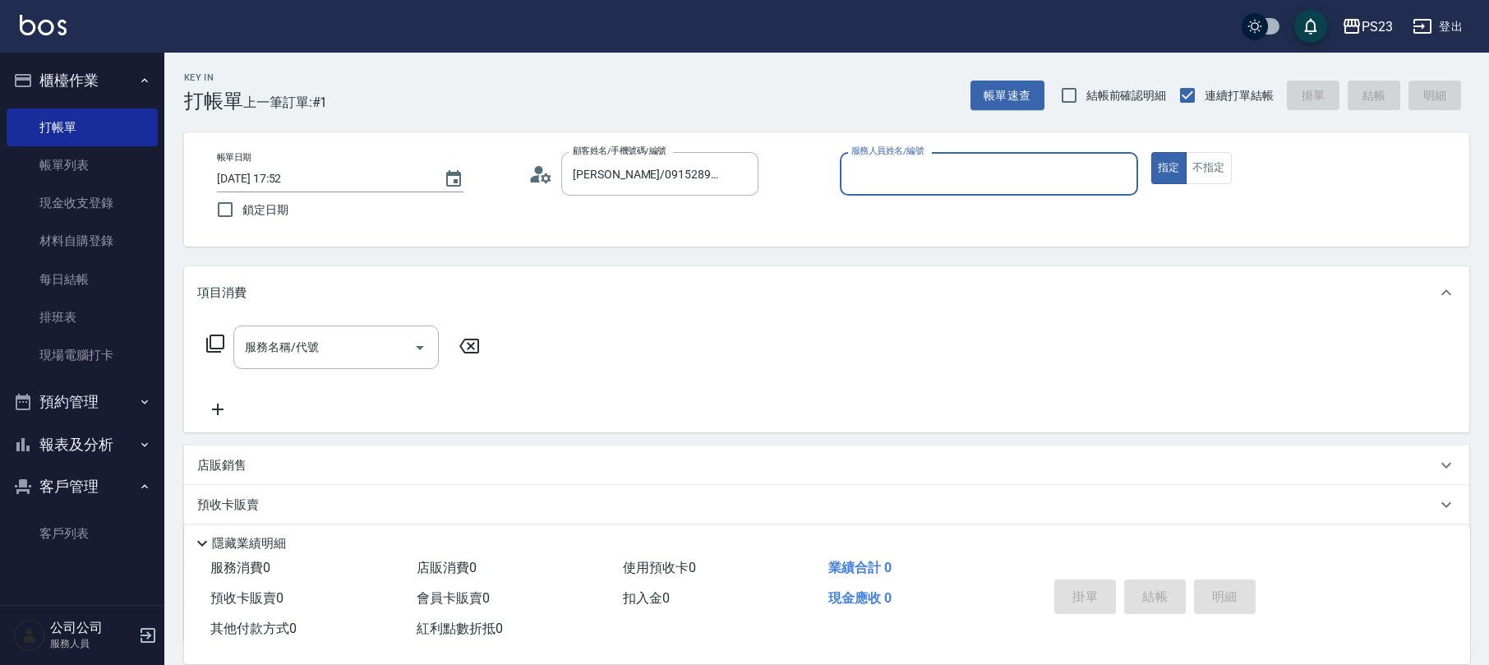
type input "[PERSON_NAME]-89"
click at [209, 347] on icon at bounding box center [215, 344] width 20 height 20
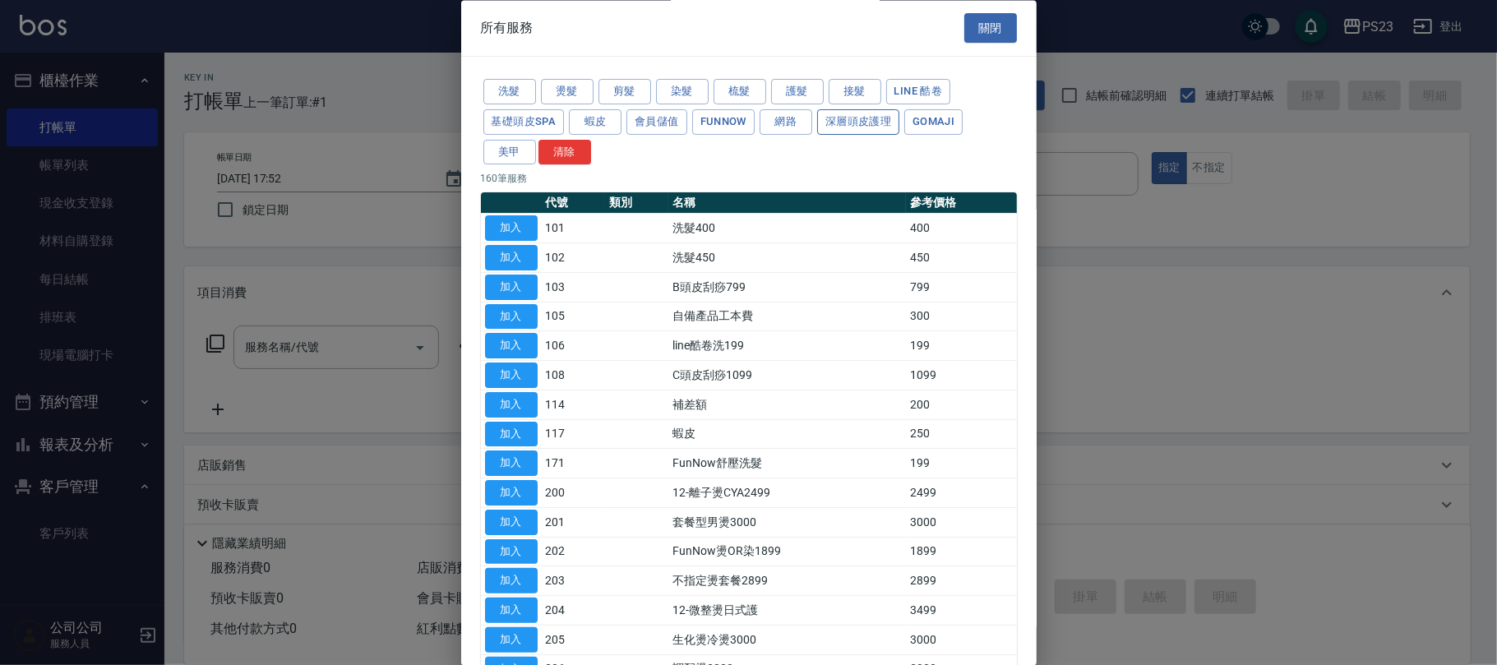
click at [853, 126] on button "深層頭皮護理" at bounding box center [858, 121] width 82 height 25
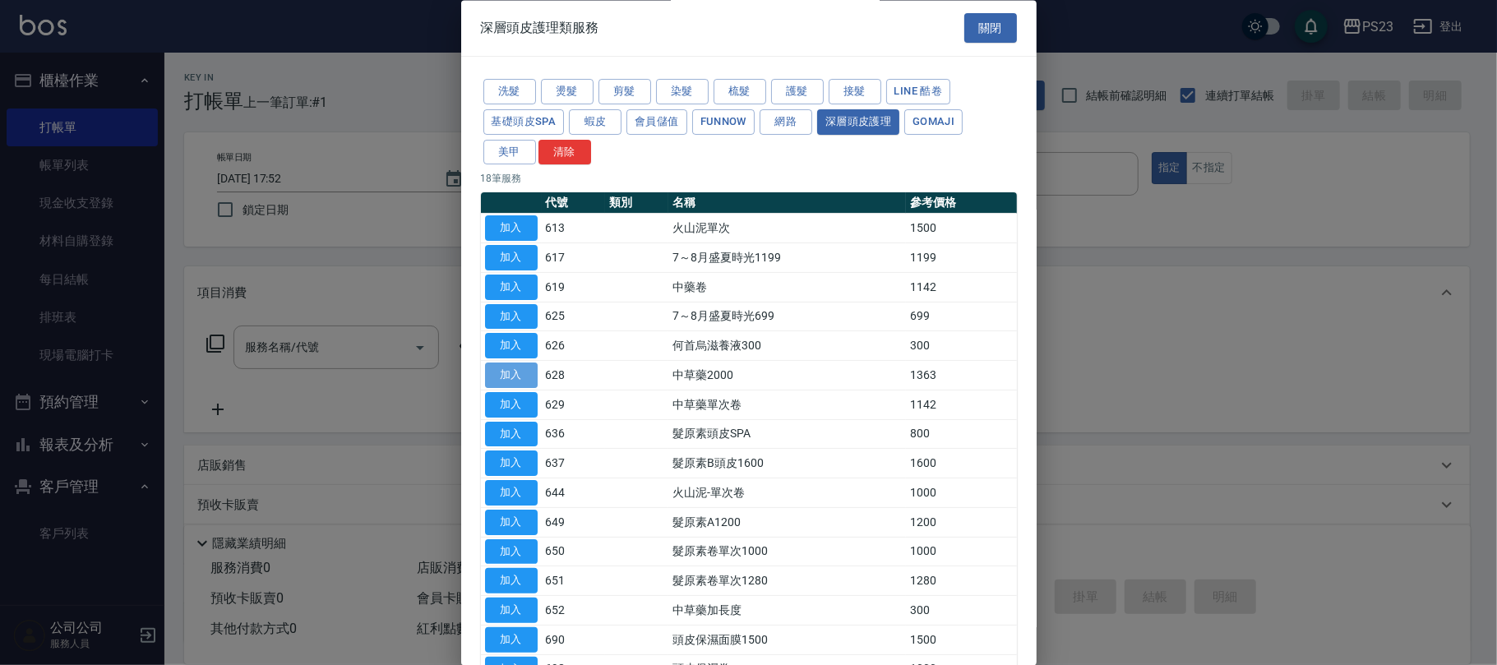
click at [513, 378] on button "加入" at bounding box center [511, 375] width 53 height 25
type input "中草藥2000(628)"
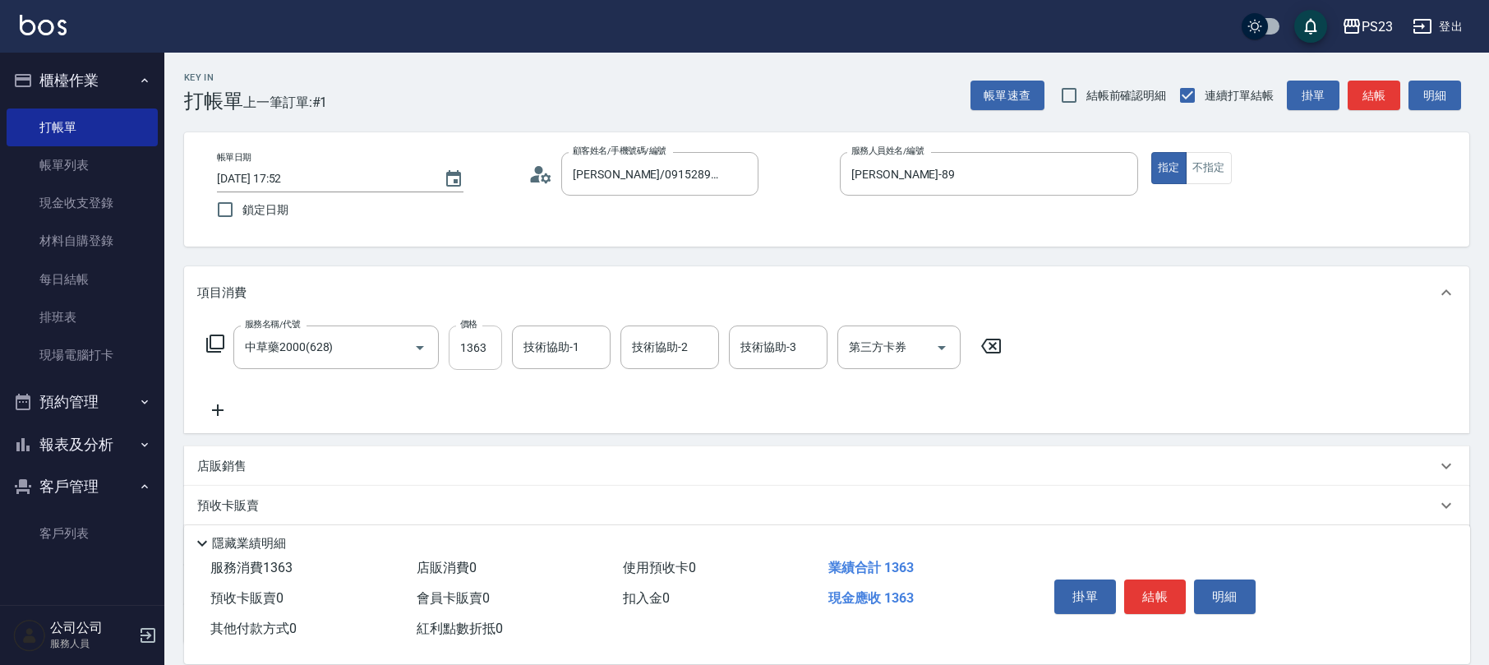
click at [472, 359] on input "1363" at bounding box center [475, 347] width 53 height 44
type input "1500"
type input "[PERSON_NAME]-89"
click at [214, 339] on icon at bounding box center [215, 344] width 20 height 20
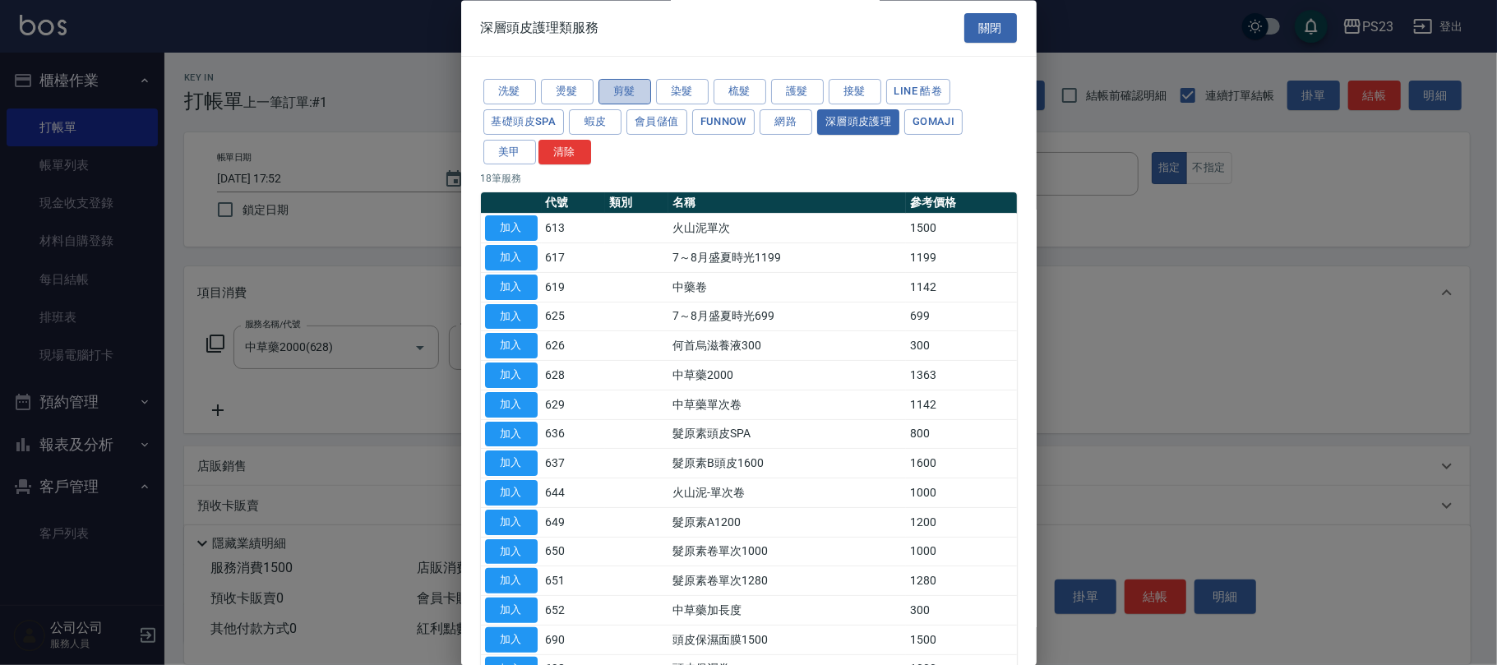
click at [644, 95] on button "剪髮" at bounding box center [624, 92] width 53 height 25
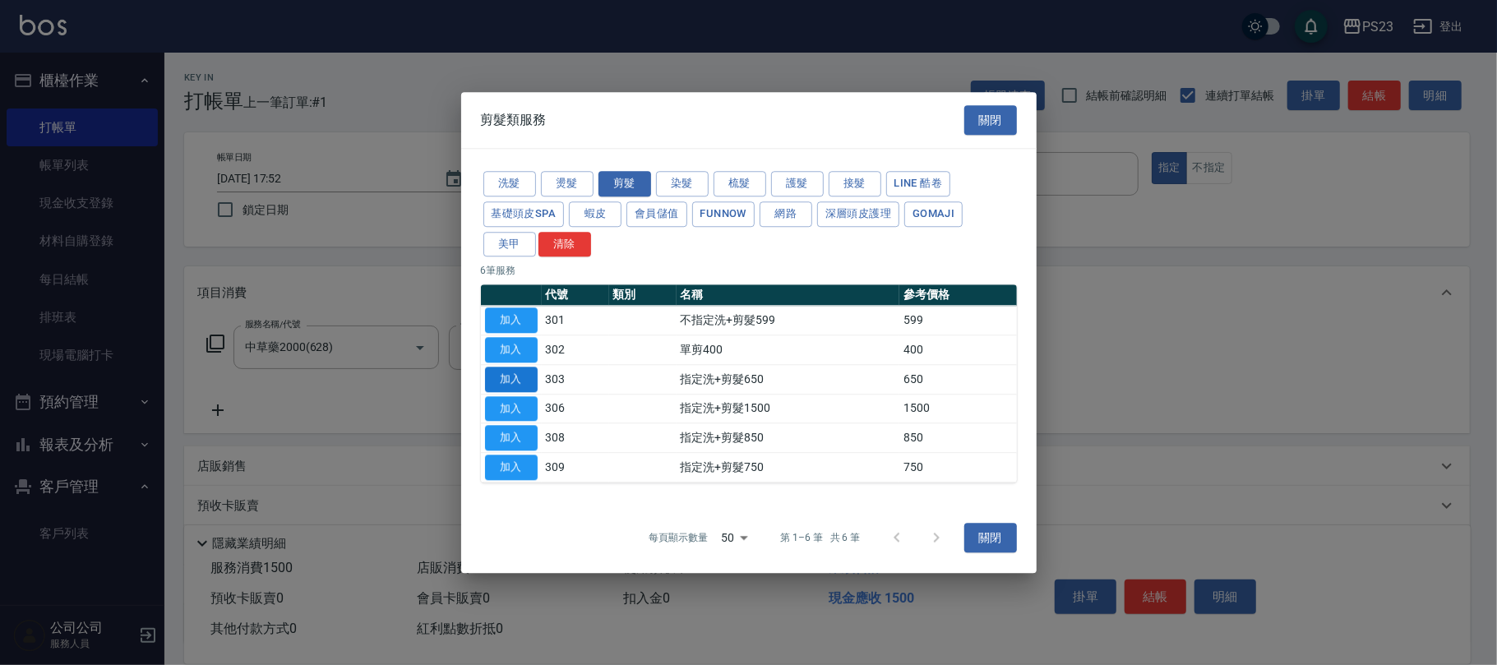
click at [507, 381] on button "加入" at bounding box center [511, 379] width 53 height 25
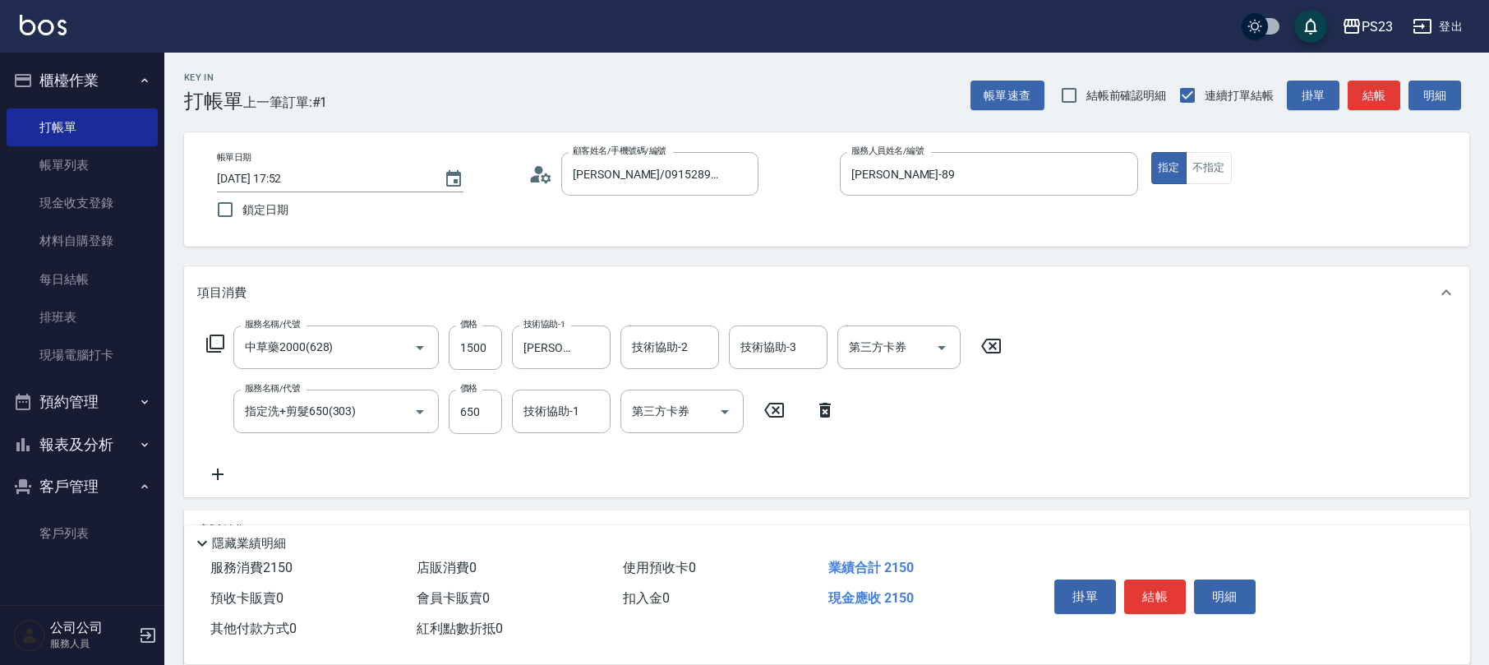
click at [212, 340] on icon at bounding box center [215, 344] width 20 height 20
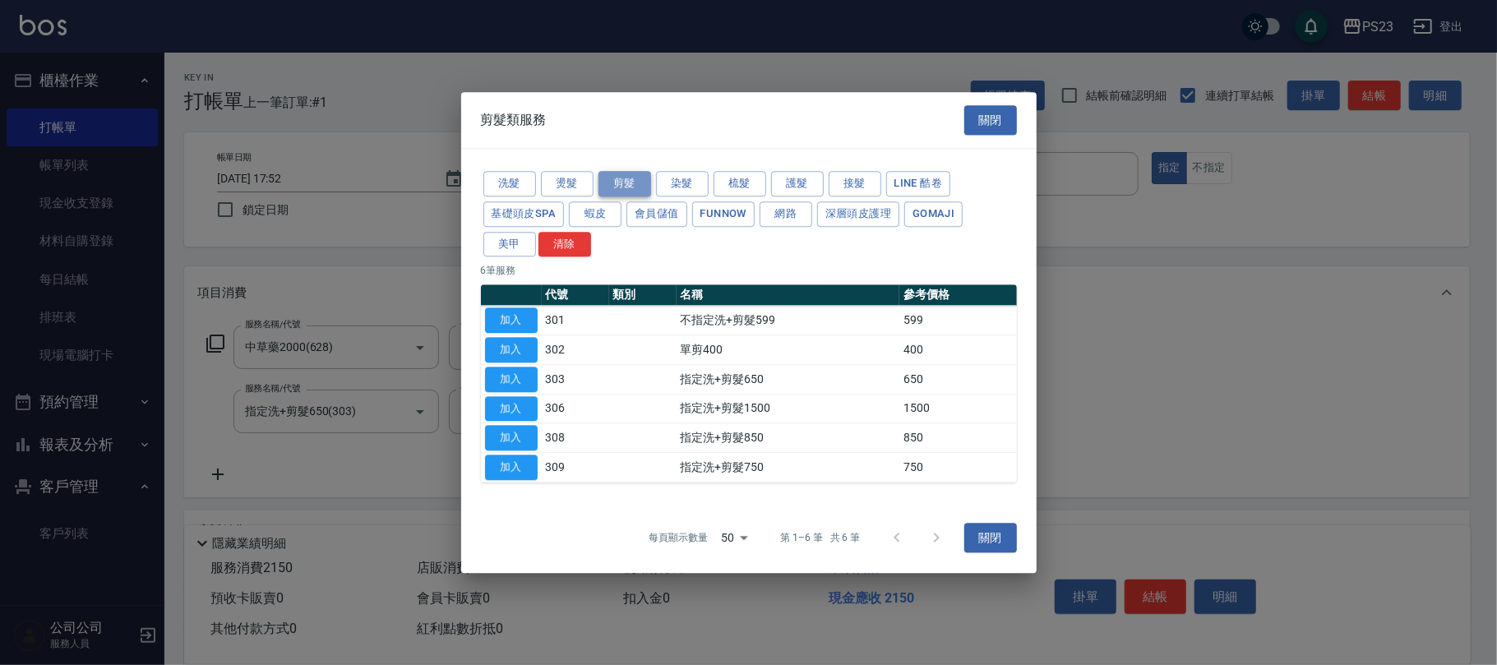
click at [635, 186] on button "剪髮" at bounding box center [624, 183] width 53 height 25
click at [523, 350] on button "加入" at bounding box center [511, 349] width 53 height 25
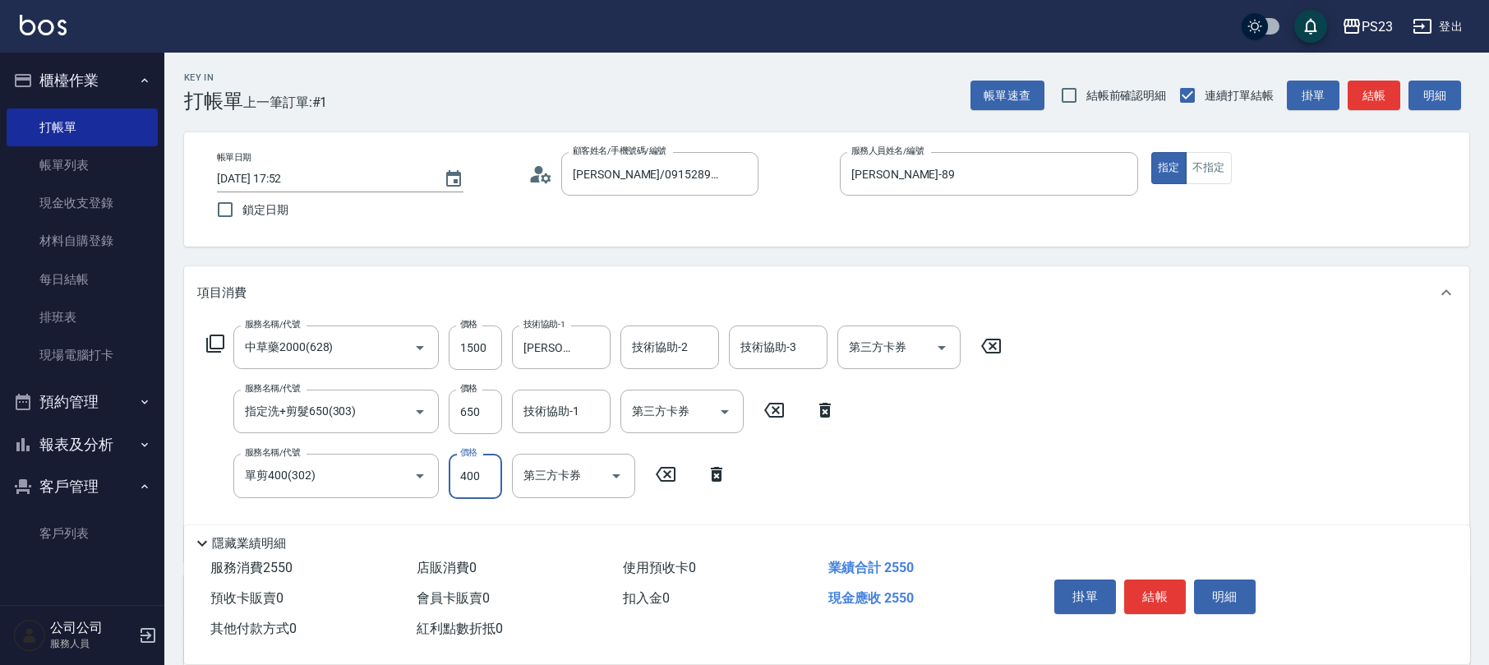
click at [478, 468] on input "400" at bounding box center [475, 476] width 53 height 44
type input "900"
click at [488, 403] on input "650" at bounding box center [475, 412] width 53 height 44
type input "1000"
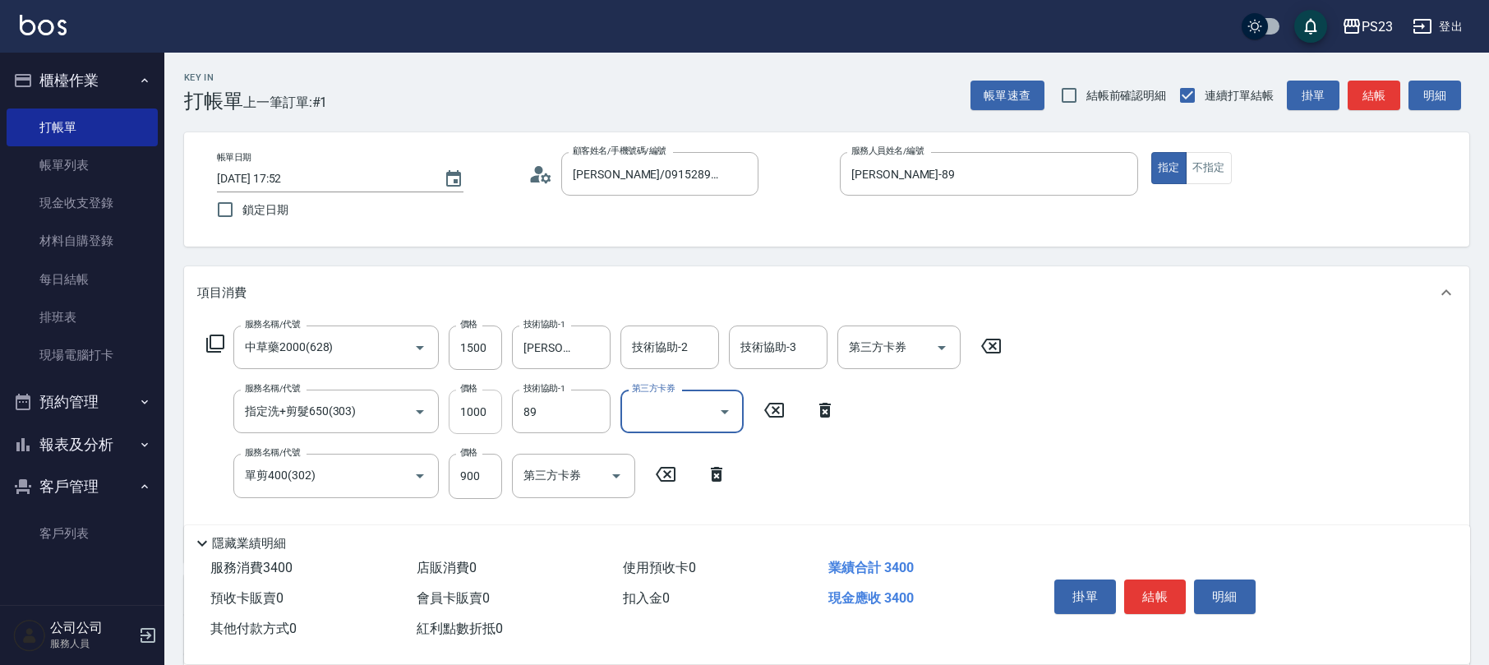
type input "[PERSON_NAME]-89"
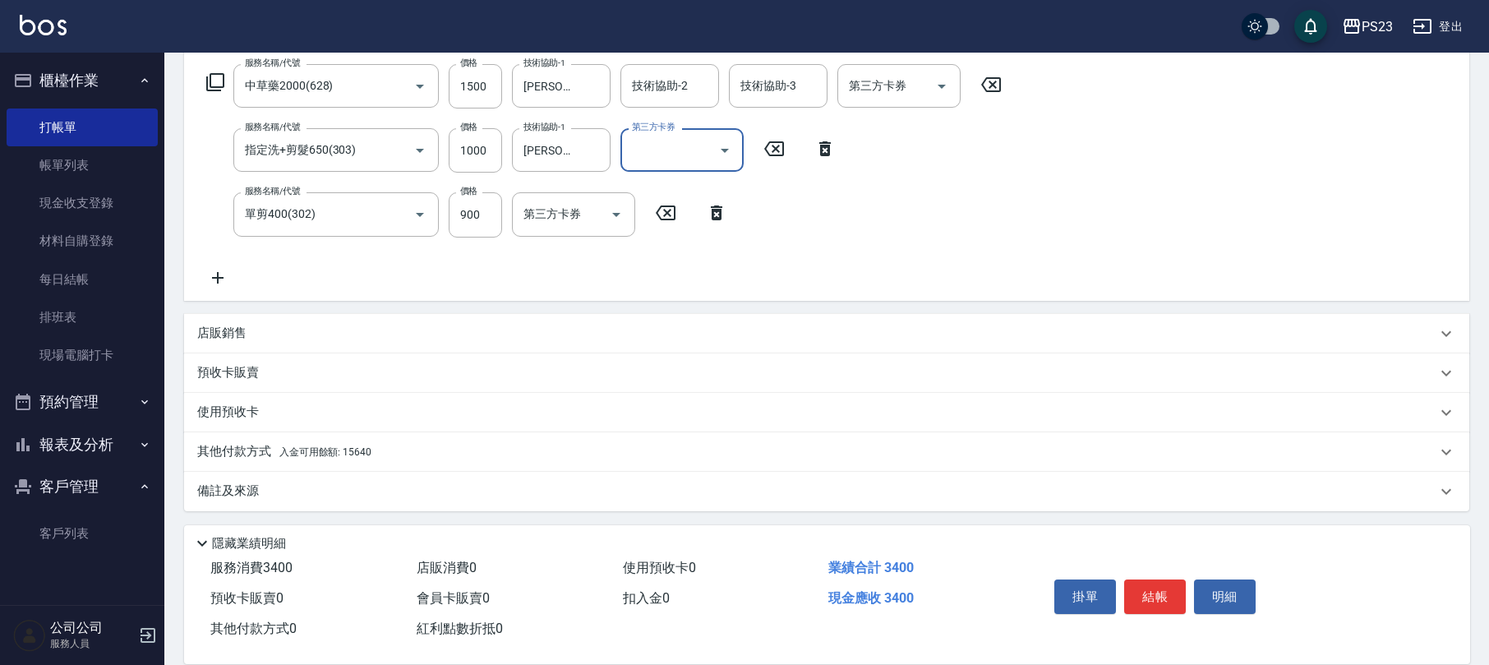
click at [339, 451] on span "入金可用餘額: 15640" at bounding box center [325, 452] width 92 height 12
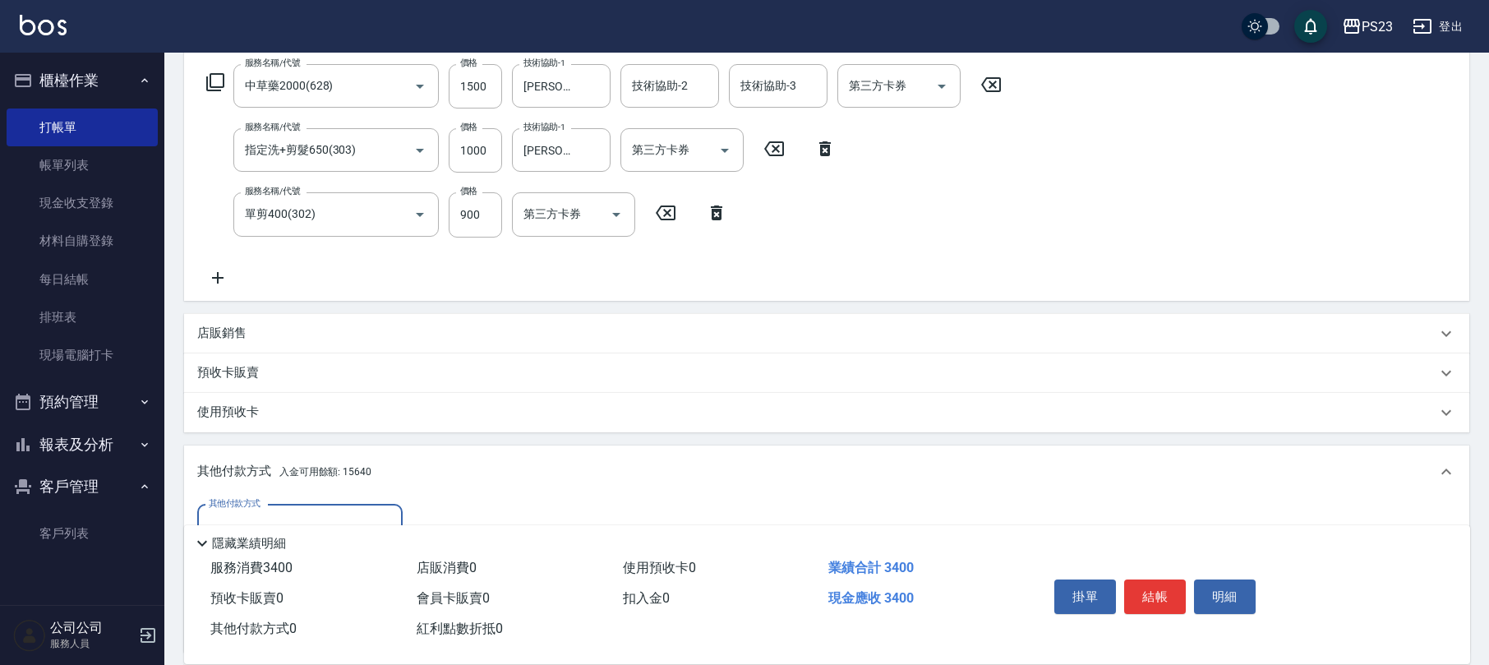
scroll to position [454, 0]
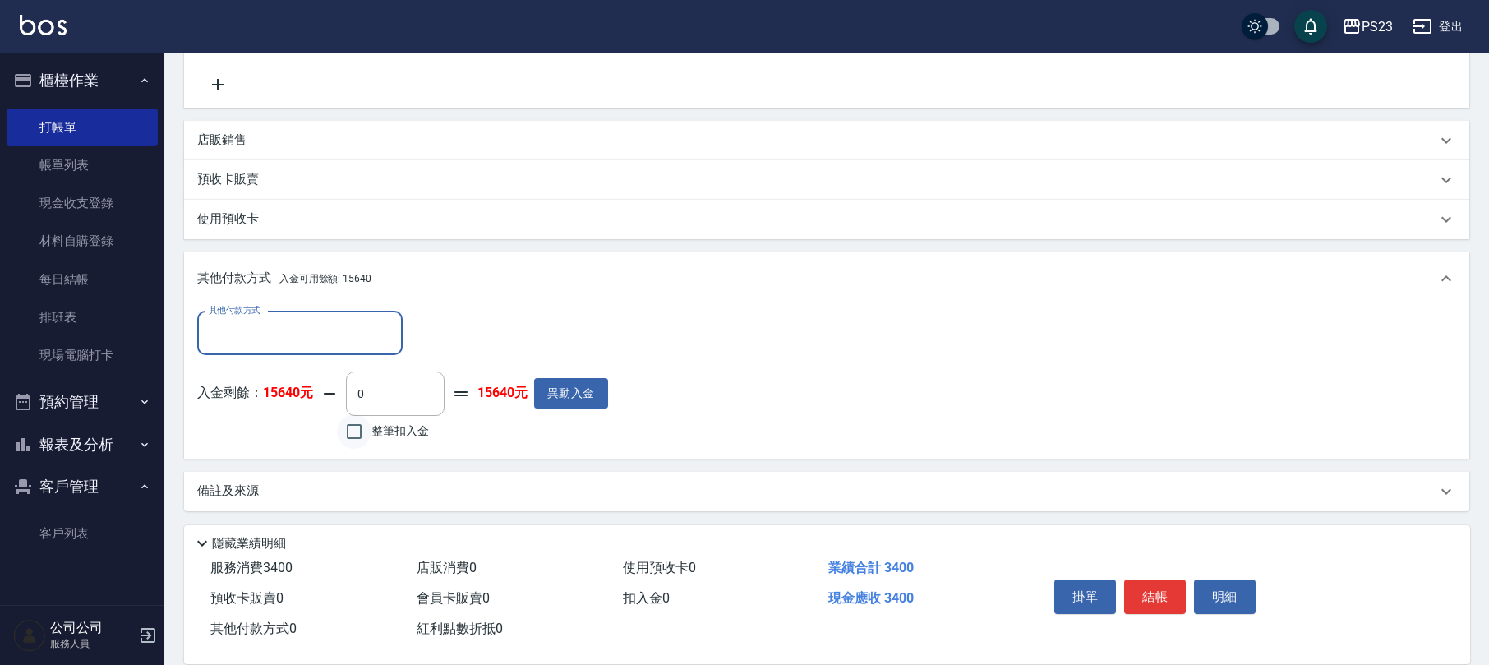
click at [352, 431] on input "整筆扣入金" at bounding box center [354, 431] width 35 height 35
checkbox input "true"
type input "3400"
click at [1145, 603] on button "結帳" at bounding box center [1155, 596] width 62 height 35
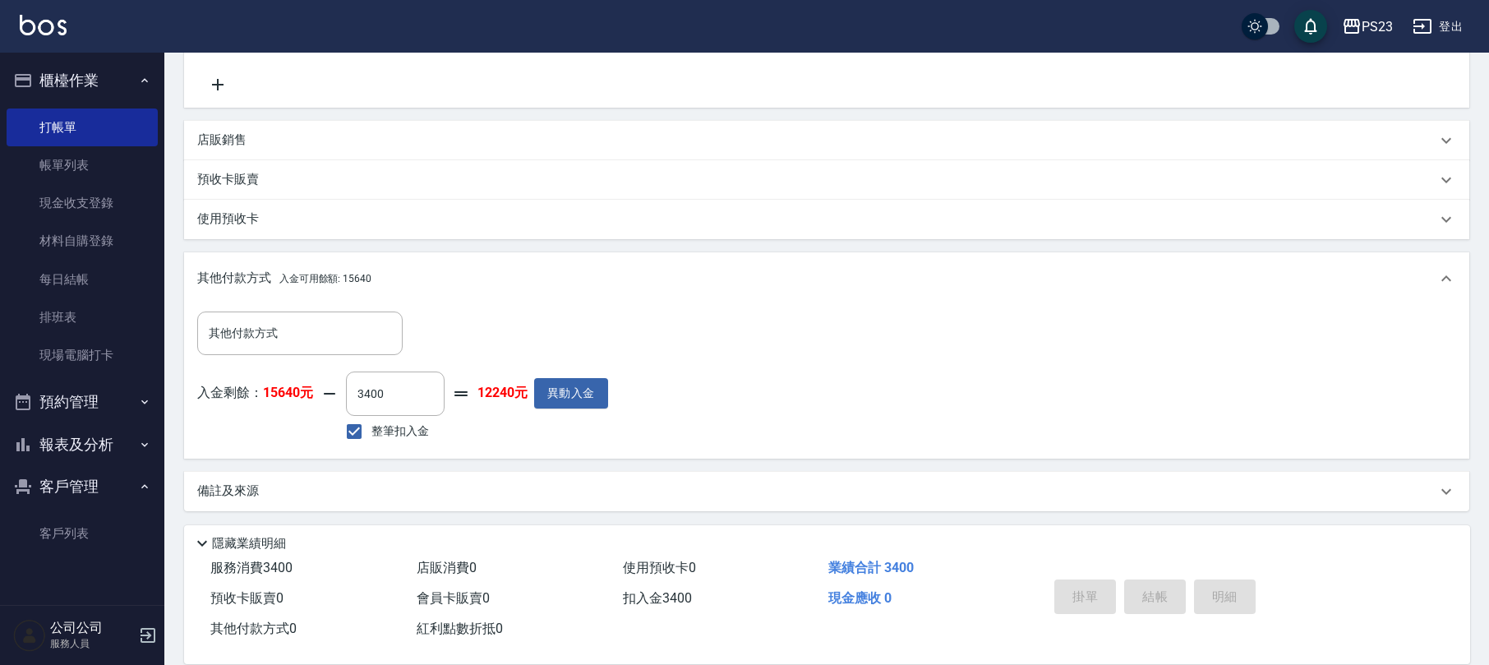
type input "[DATE] 17:53"
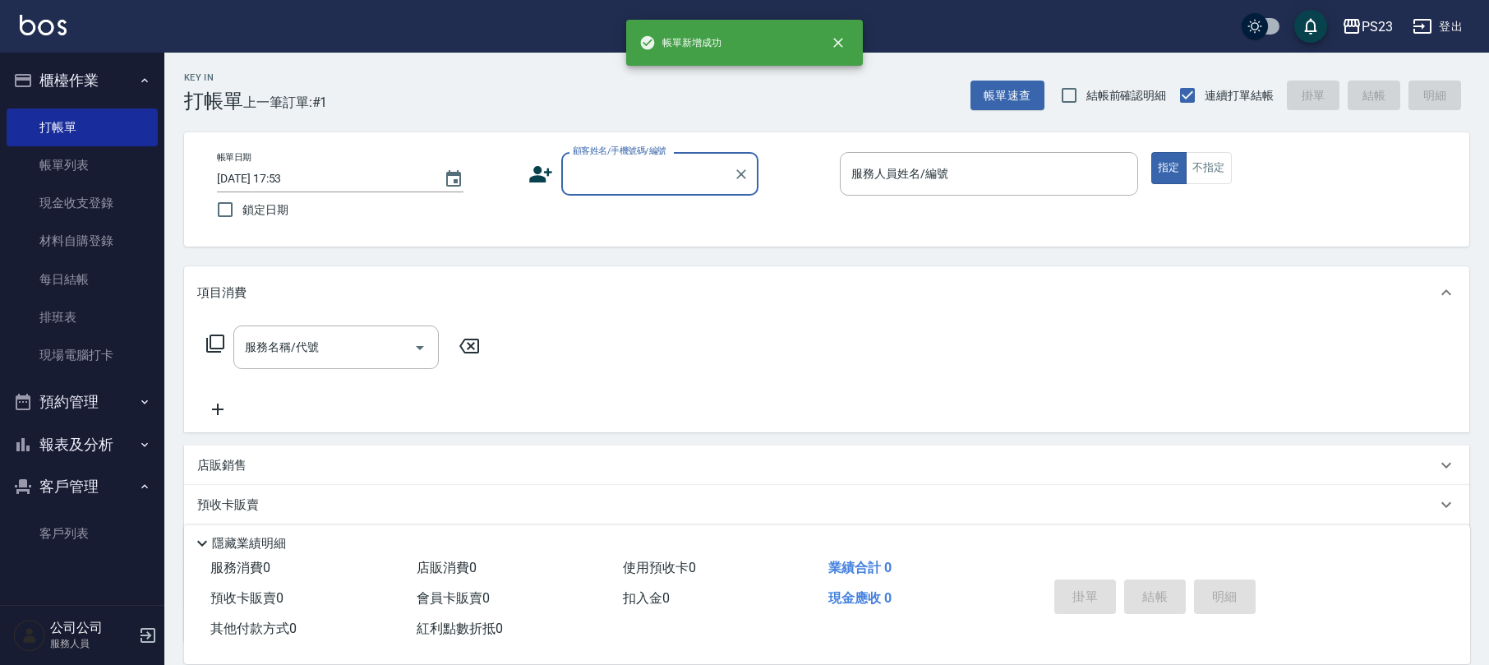
scroll to position [0, 0]
click at [639, 132] on div "帳單日期 [DATE] 17:53 鎖定日期 顧客姓名/手機號碼/編號 顧客姓名/手機號碼/編號 服務人員姓名/編號 服務人員姓名/編號 指定 不指定" at bounding box center [826, 189] width 1285 height 114
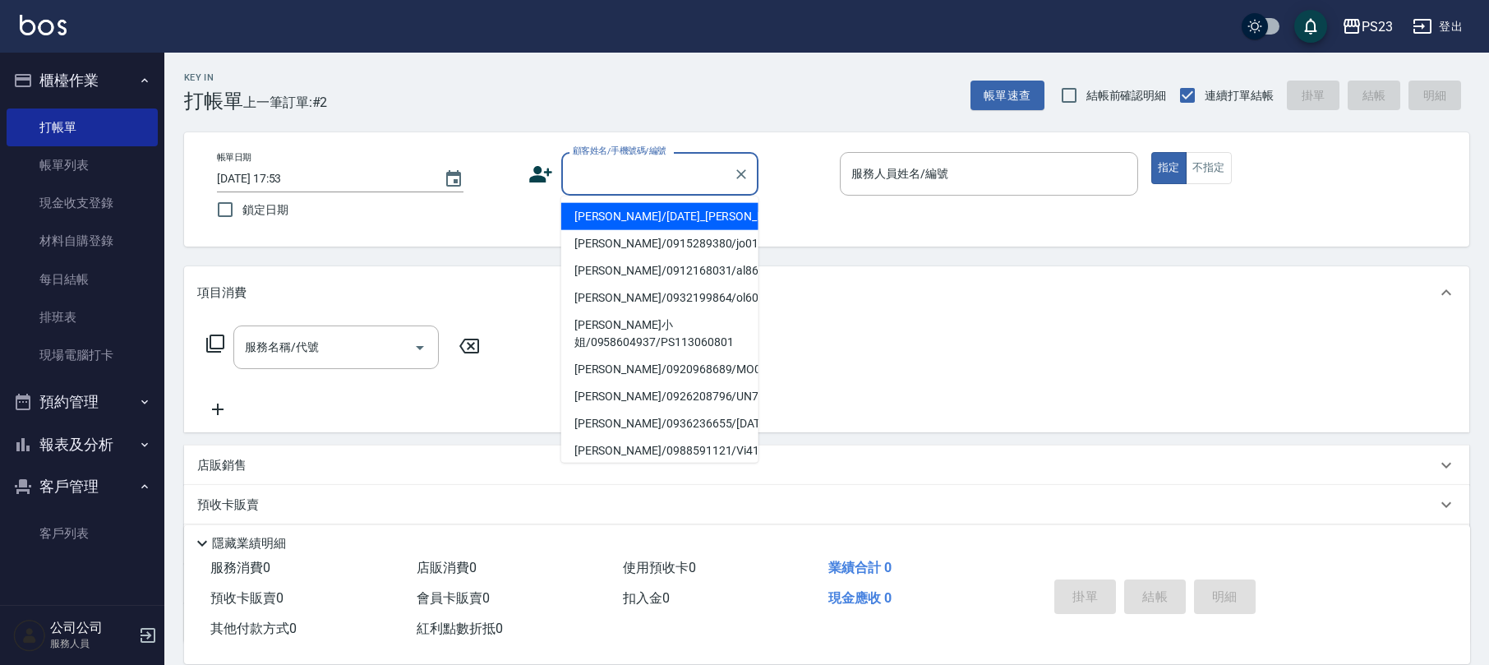
click at [621, 185] on input "顧客姓名/手機號碼/編號" at bounding box center [648, 173] width 158 height 29
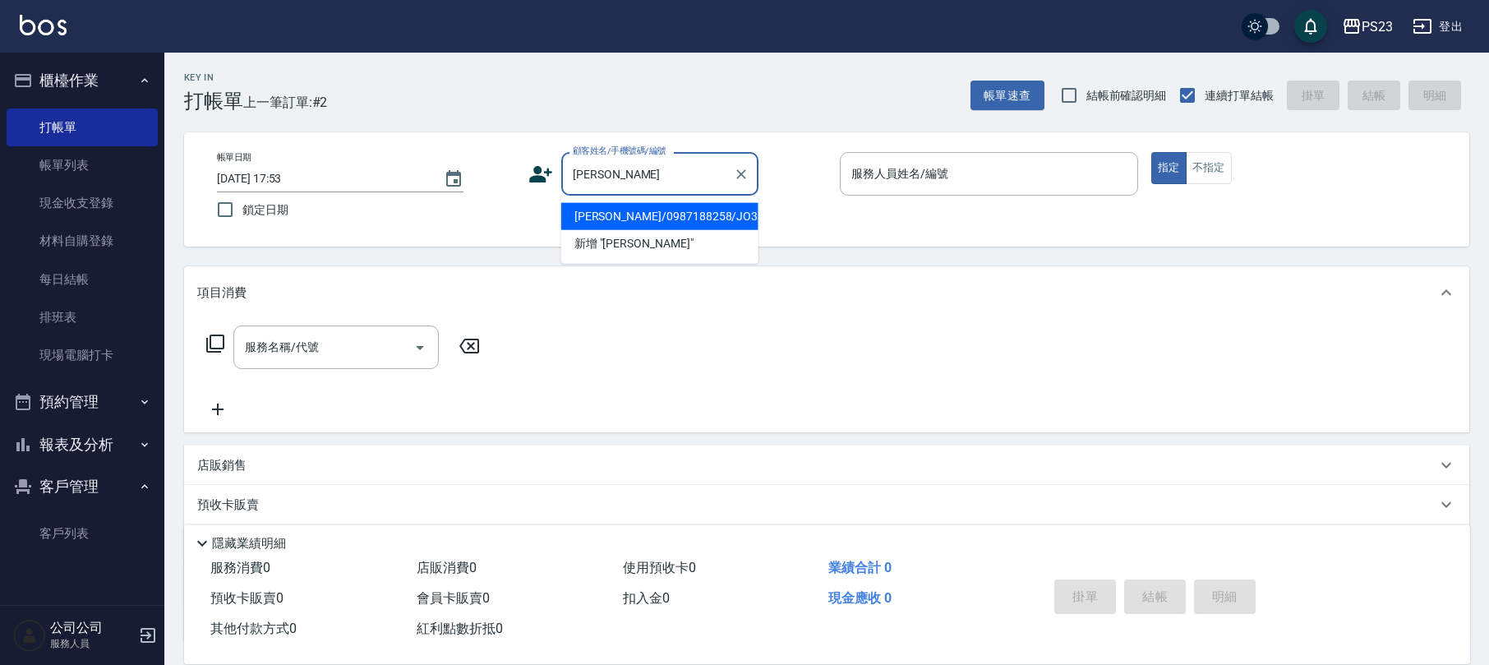
click at [649, 222] on li "[PERSON_NAME]/0987188258/JO331" at bounding box center [659, 216] width 197 height 27
type input "[PERSON_NAME]/0987188258/JO331"
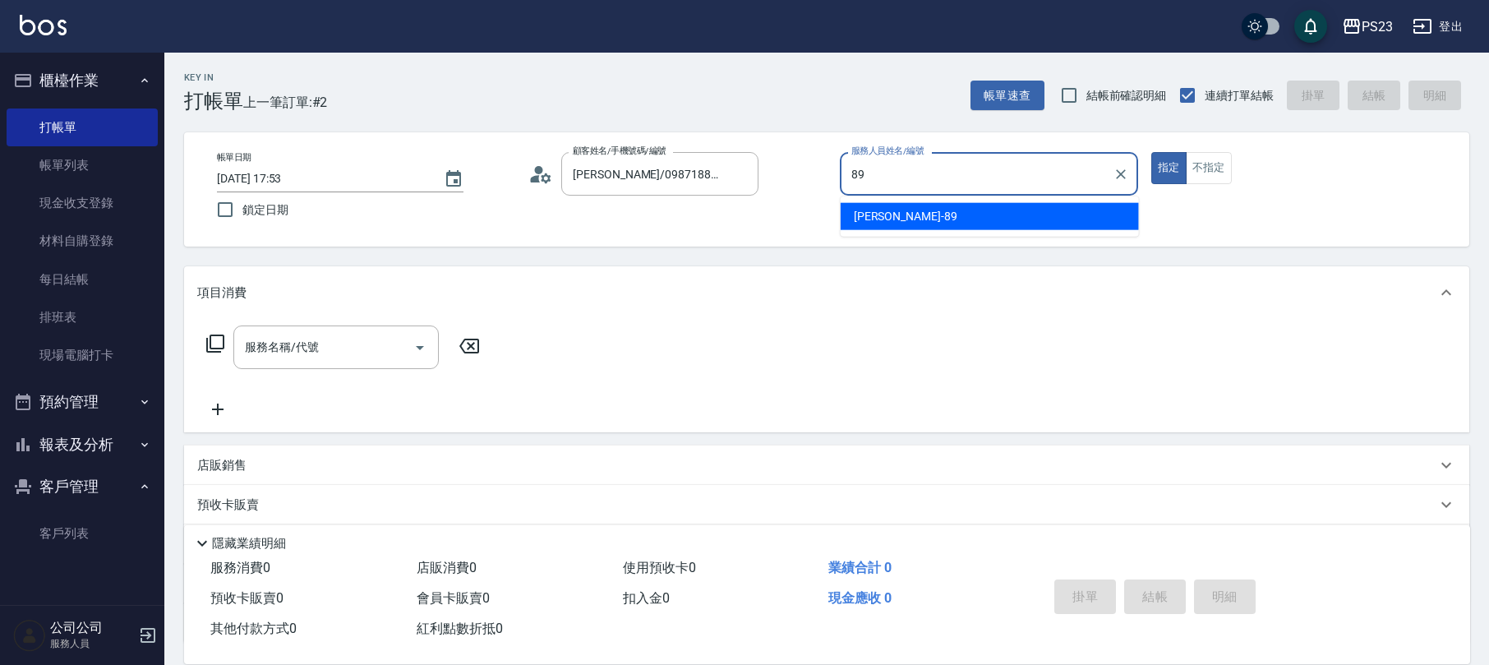
type input "[PERSON_NAME]-89"
type button "true"
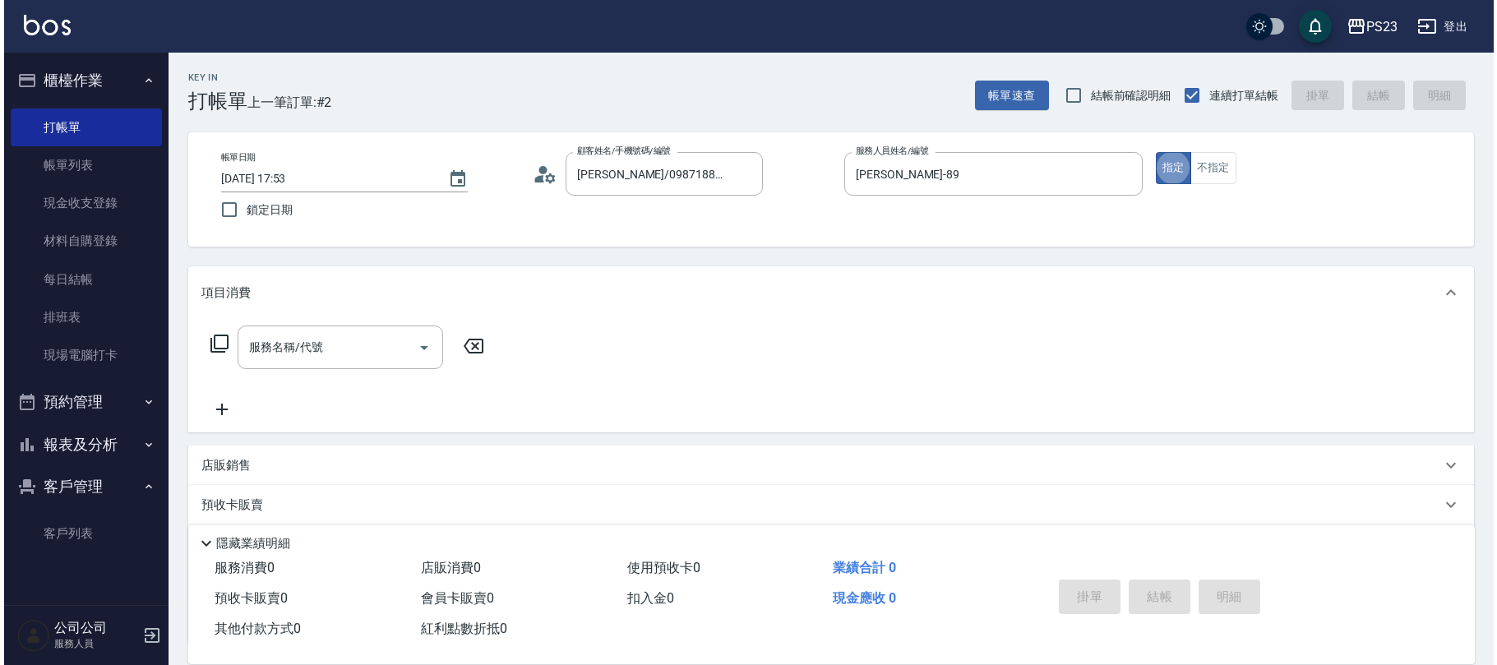
scroll to position [132, 0]
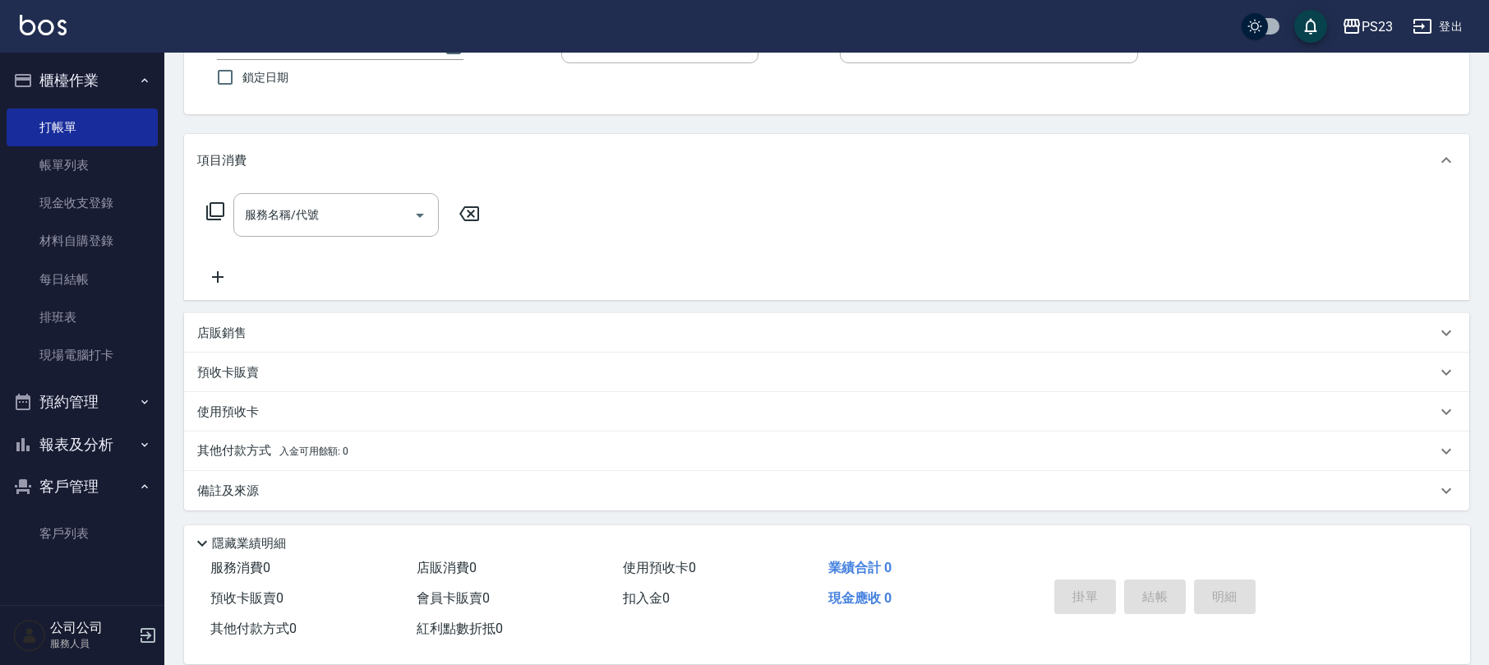
click at [214, 212] on icon at bounding box center [215, 211] width 20 height 20
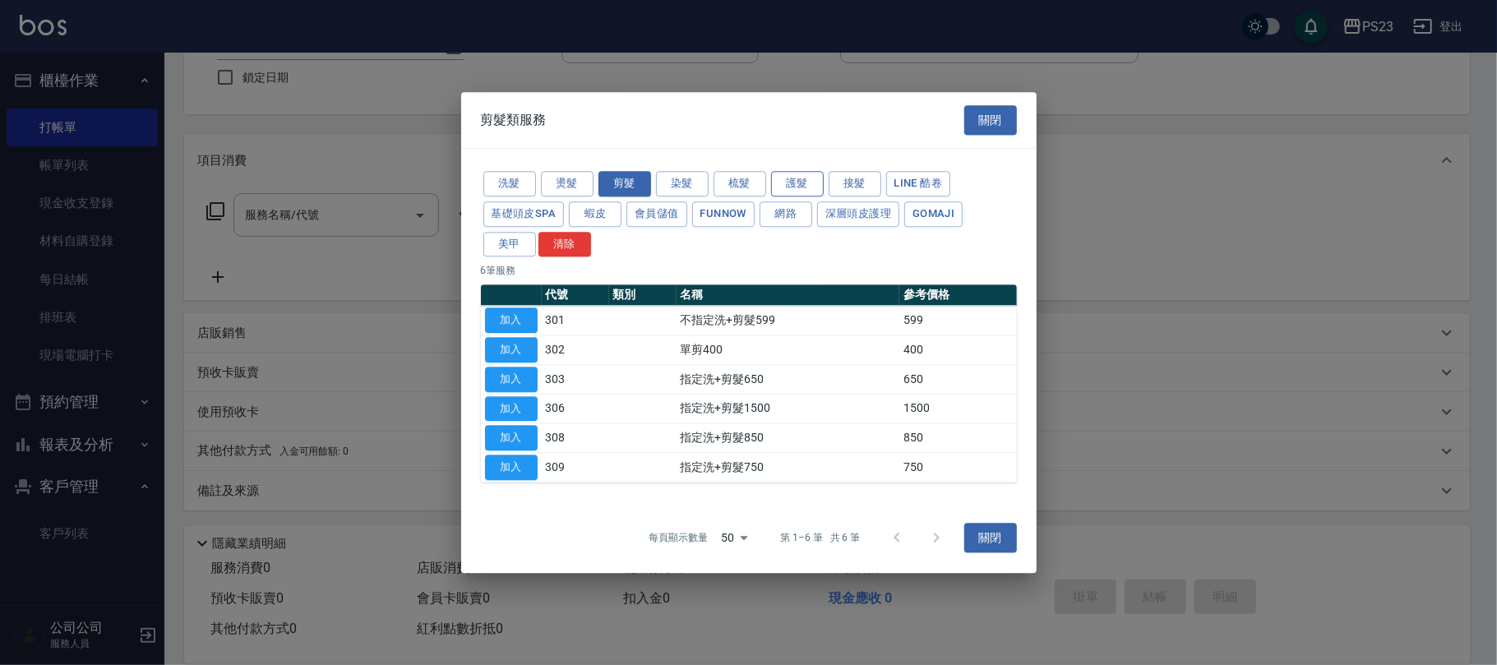
click at [786, 185] on button "護髮" at bounding box center [797, 183] width 53 height 25
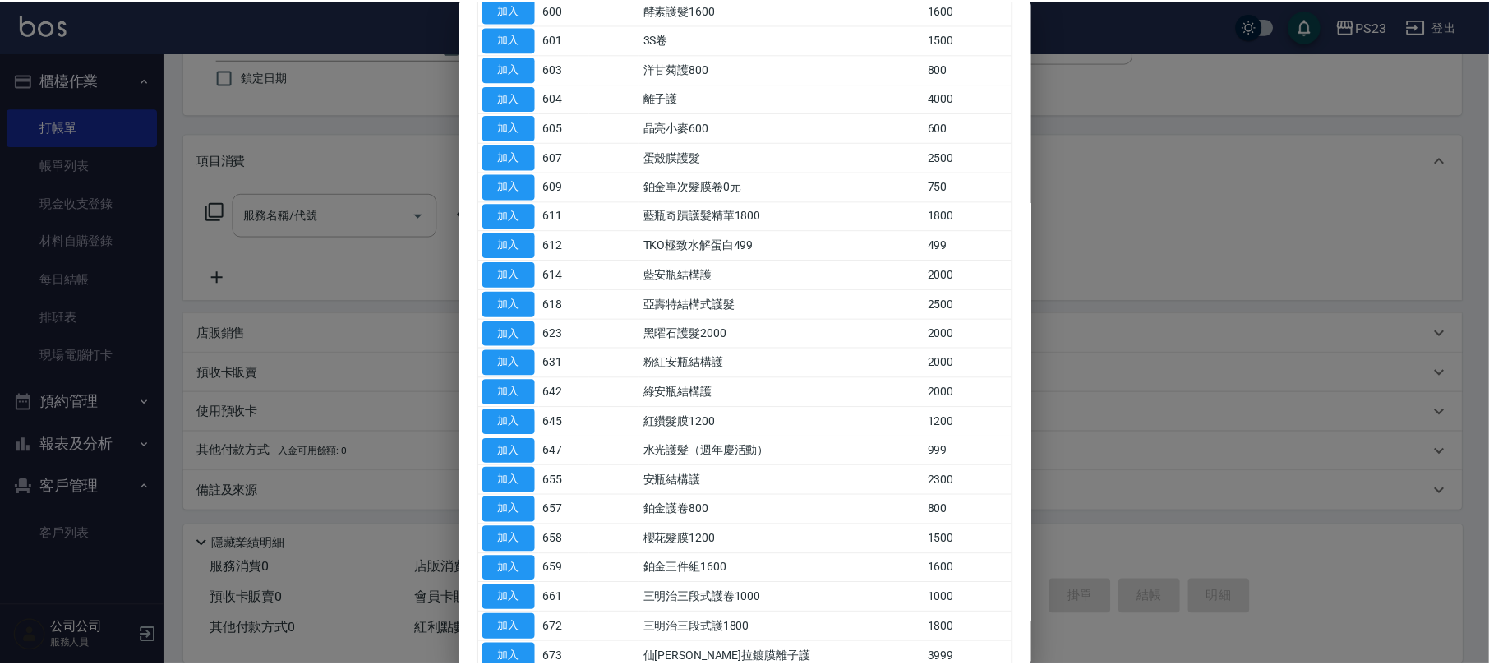
scroll to position [382, 0]
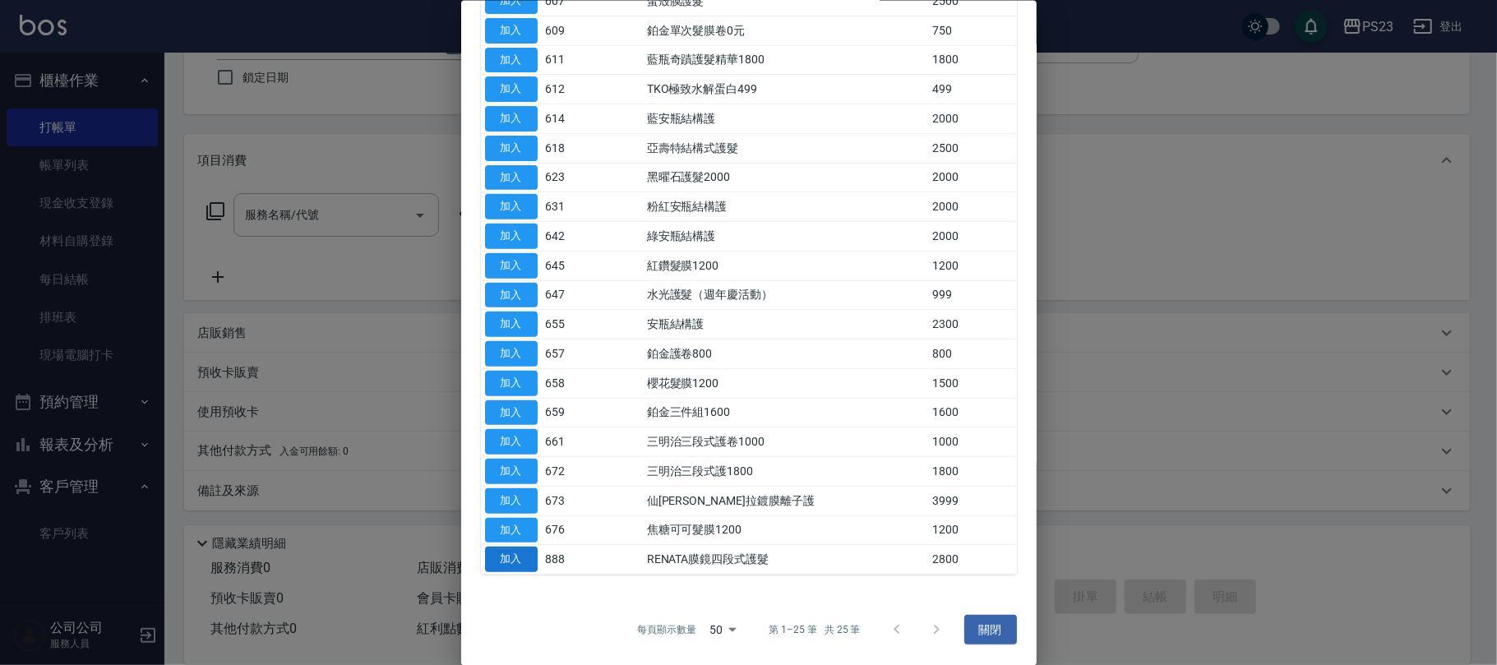
click at [523, 560] on button "加入" at bounding box center [511, 559] width 53 height 25
type input "RENATA膜鏡四段式護髮(888)"
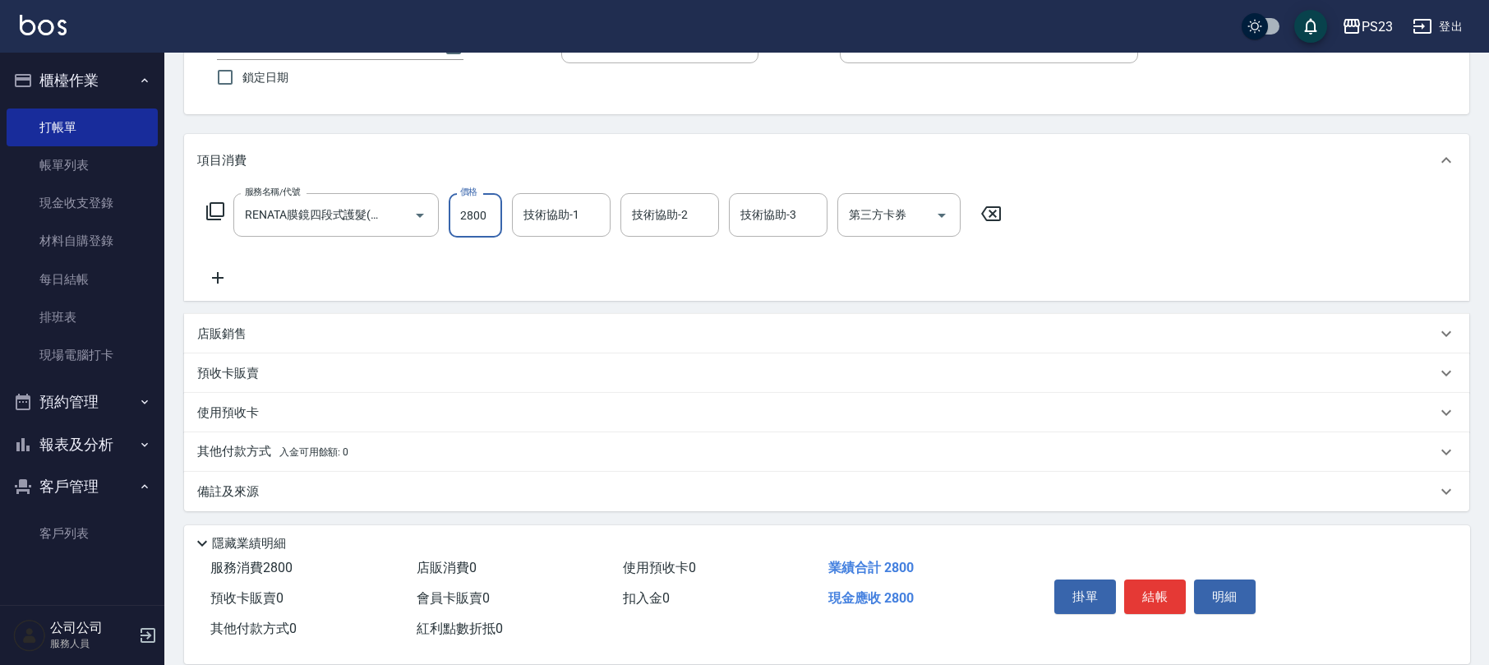
click at [478, 221] on input "2800" at bounding box center [475, 215] width 53 height 44
type input "2400"
type input "Flora-21"
click at [214, 211] on icon at bounding box center [215, 211] width 20 height 20
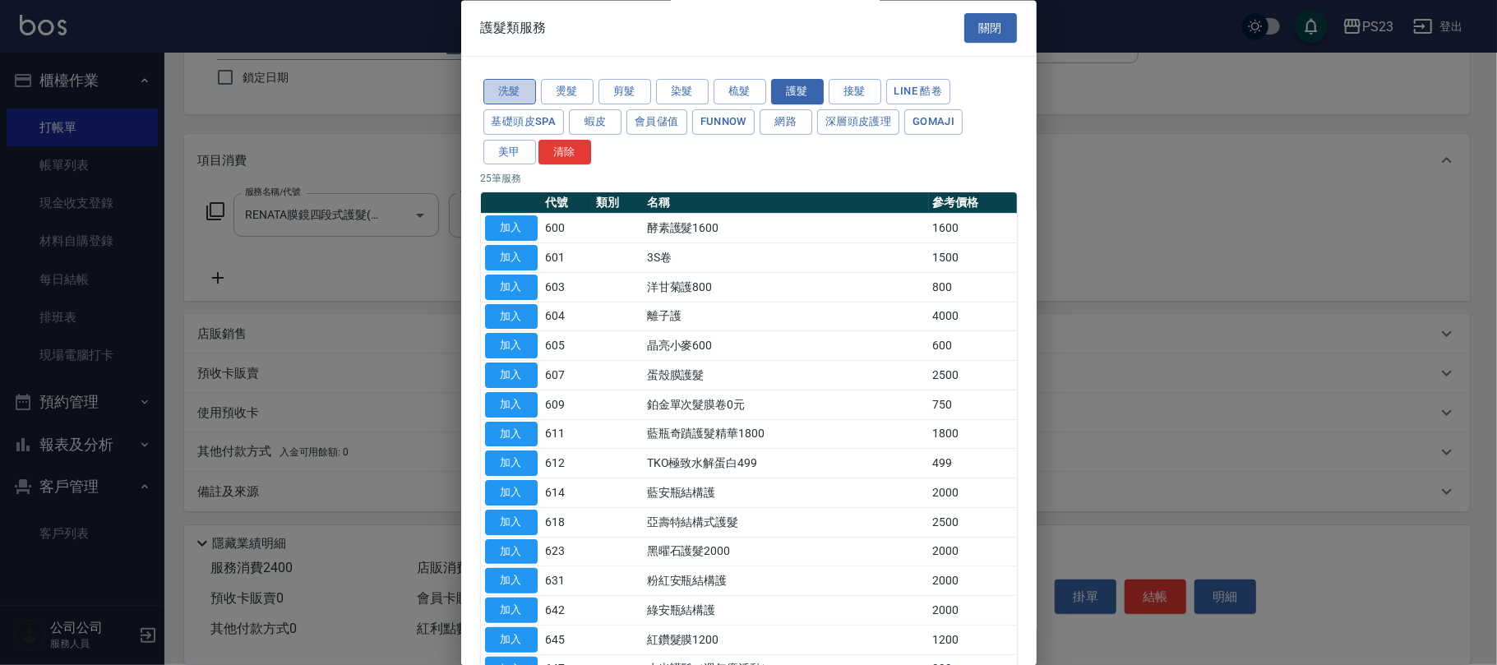
click at [510, 94] on button "洗髮" at bounding box center [509, 92] width 53 height 25
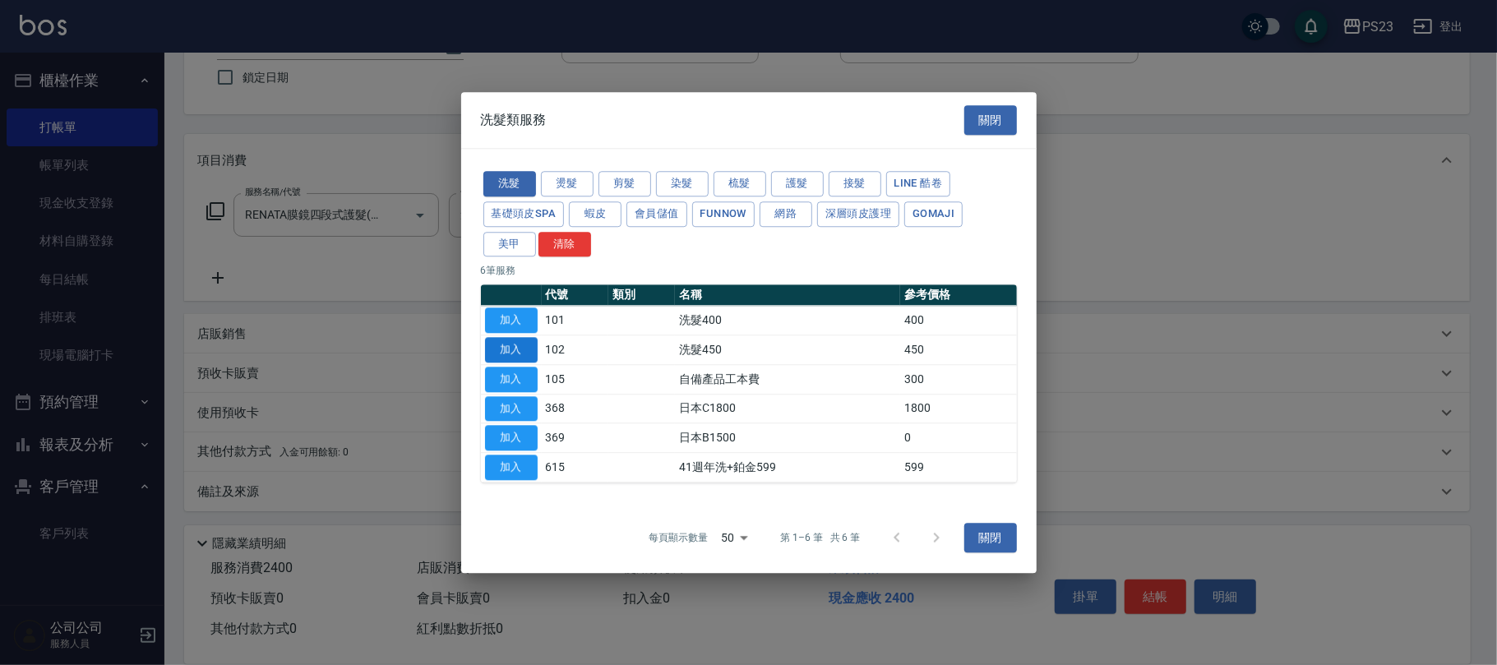
click at [526, 347] on button "加入" at bounding box center [511, 349] width 53 height 25
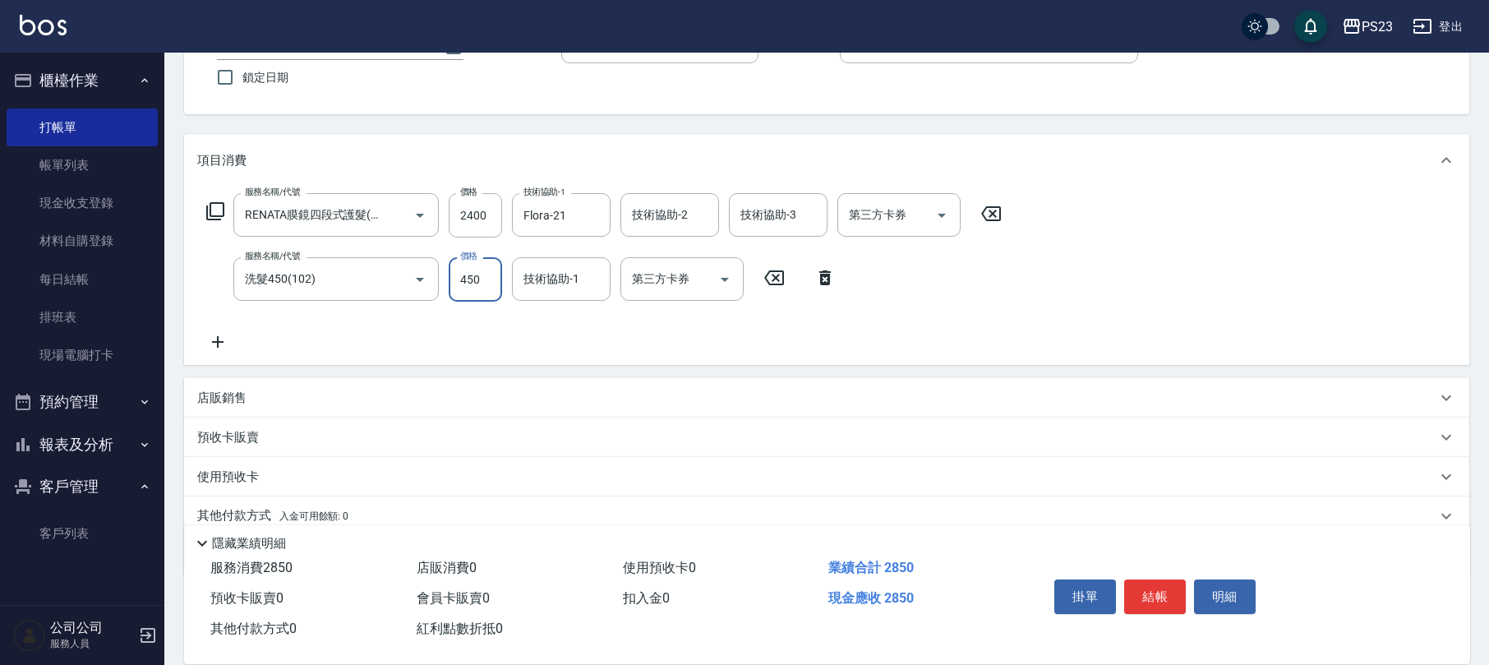
click at [465, 284] on input "450" at bounding box center [475, 279] width 53 height 44
type input "500"
type input "Flora-21"
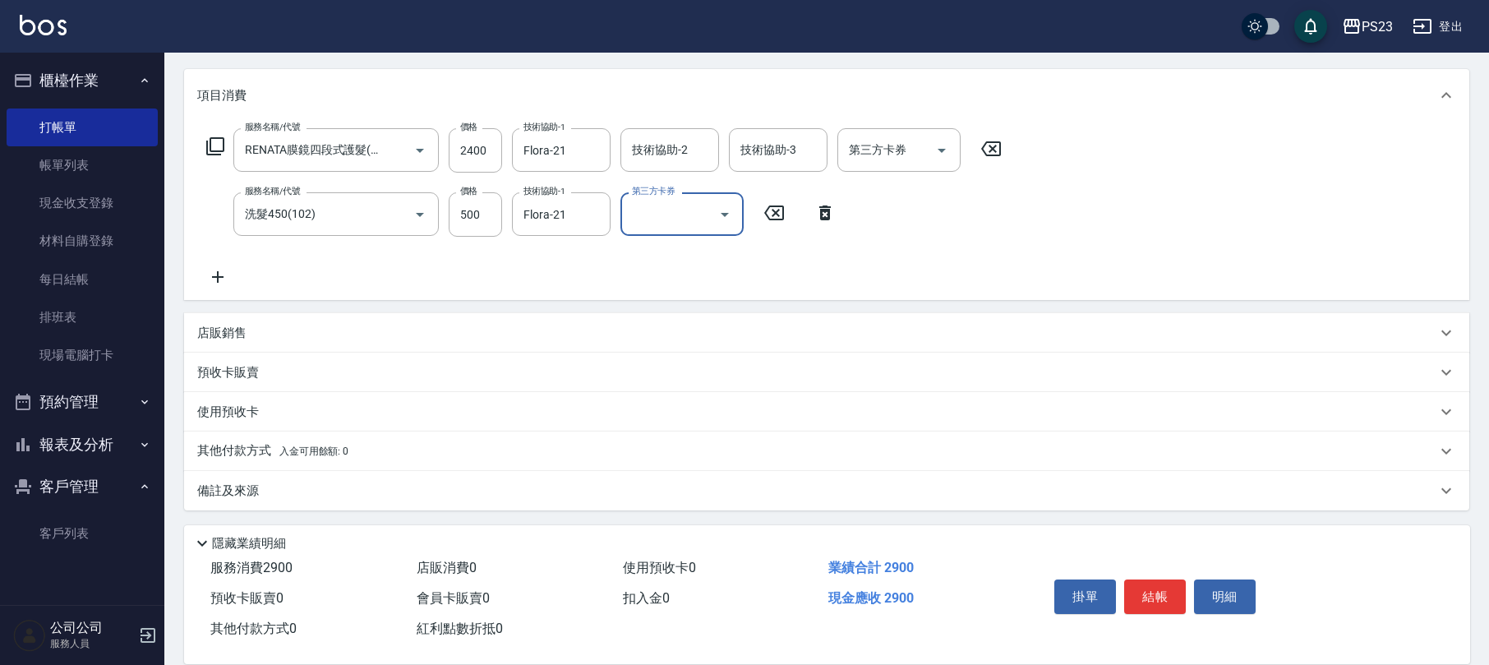
click at [417, 448] on div "其他付款方式 入金可用餘額: 0" at bounding box center [816, 451] width 1239 height 18
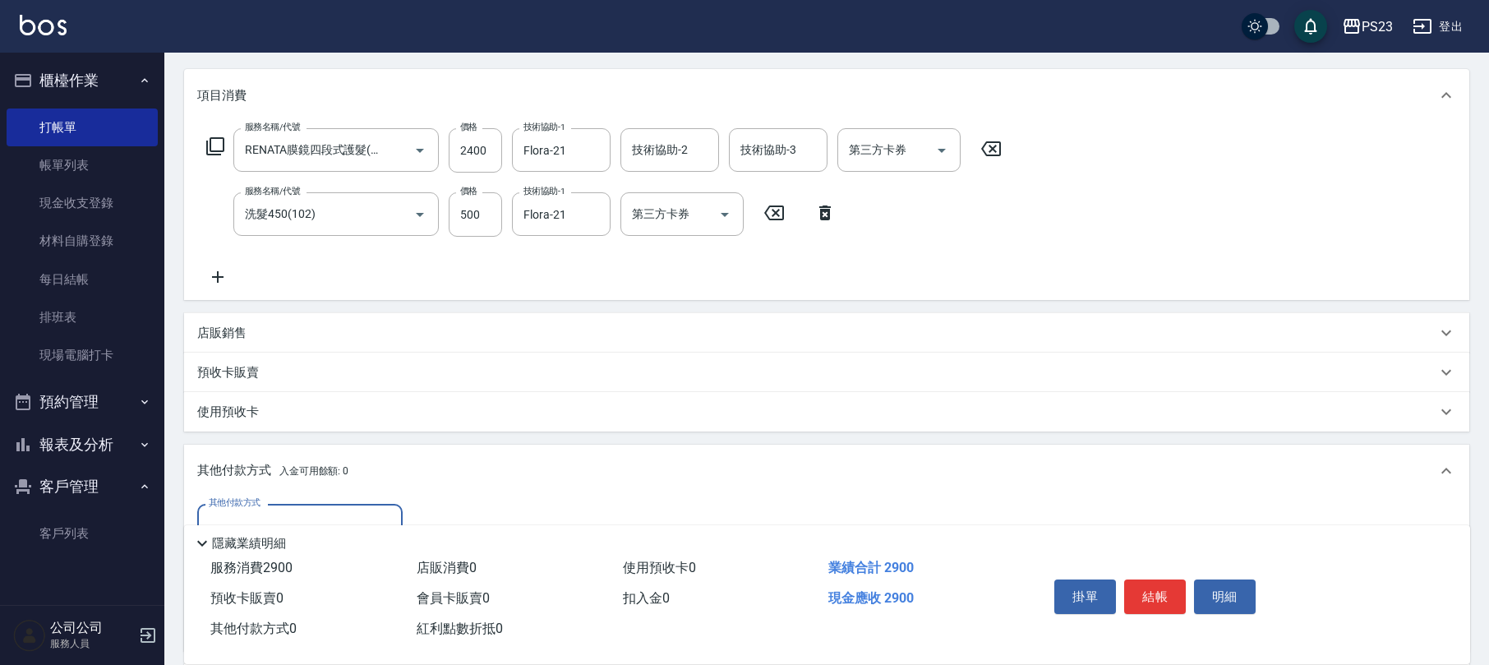
scroll to position [390, 0]
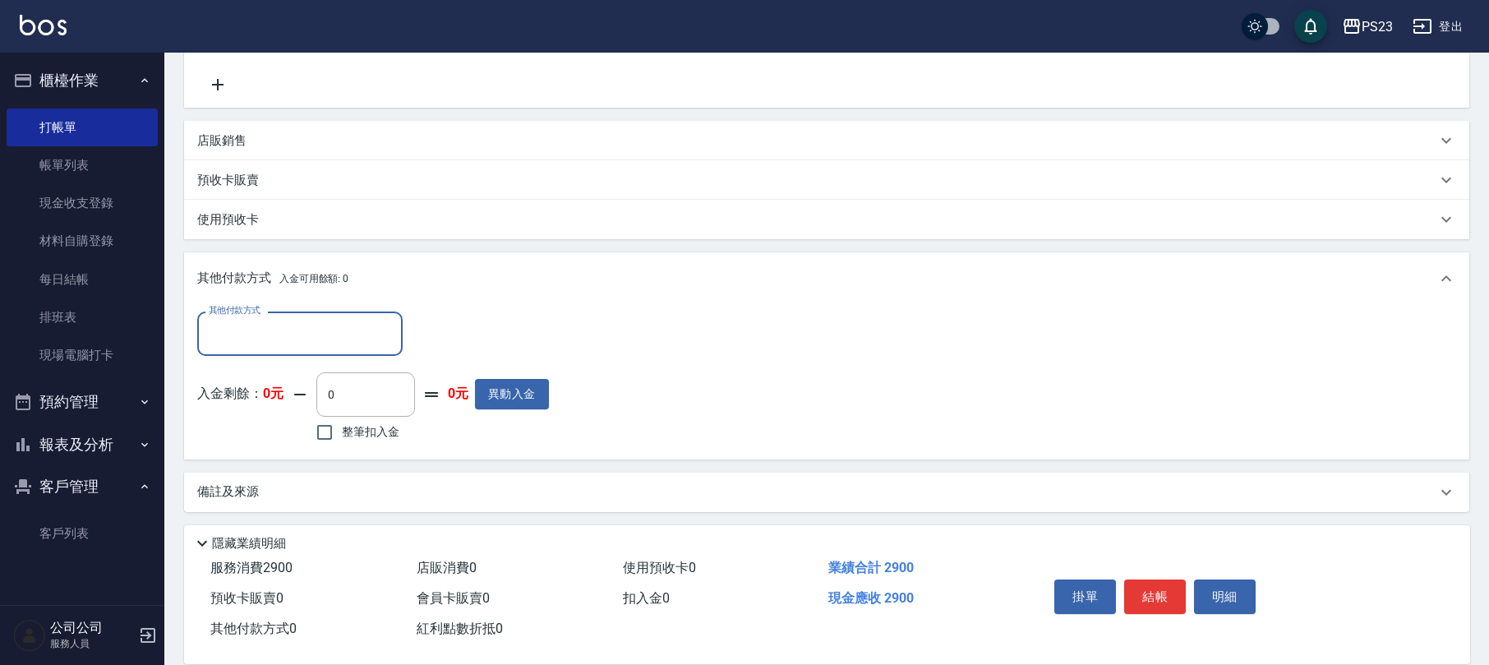
click at [355, 335] on input "其他付款方式" at bounding box center [300, 333] width 191 height 29
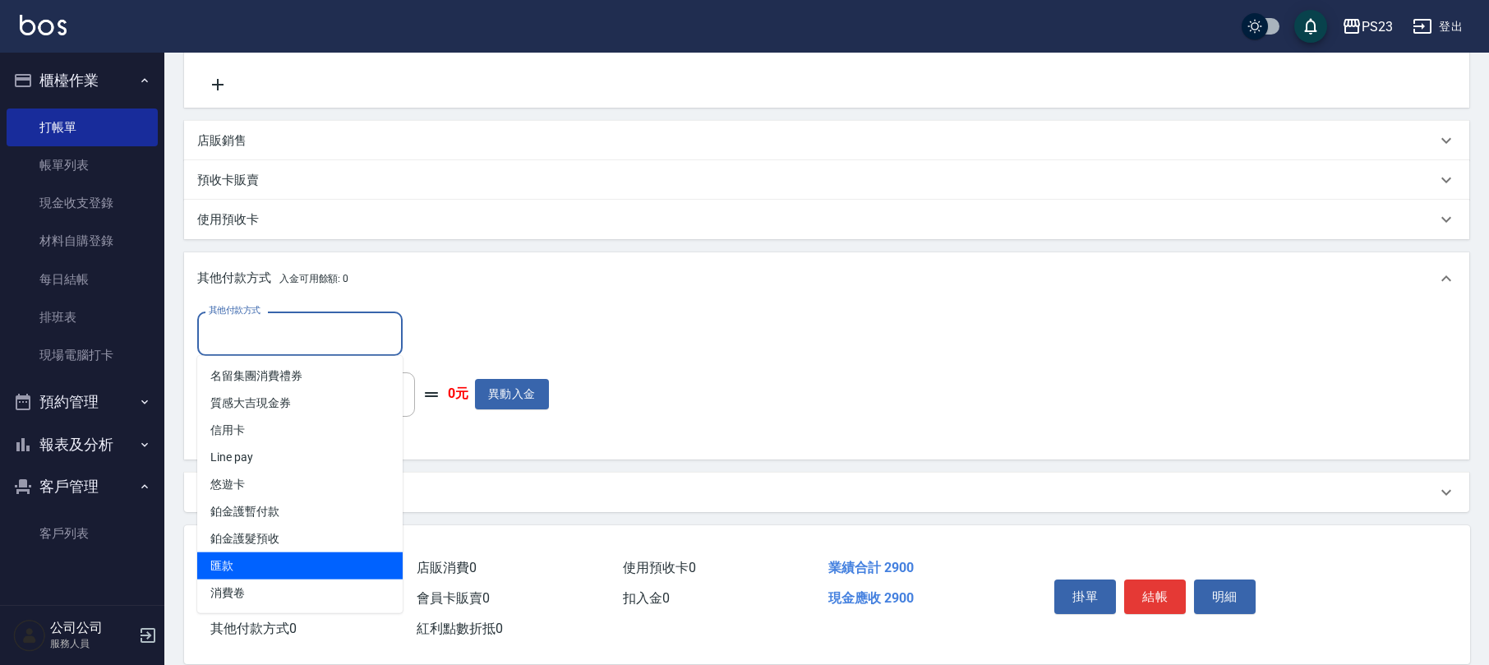
click at [287, 556] on span "匯款" at bounding box center [299, 565] width 205 height 27
type input "匯款"
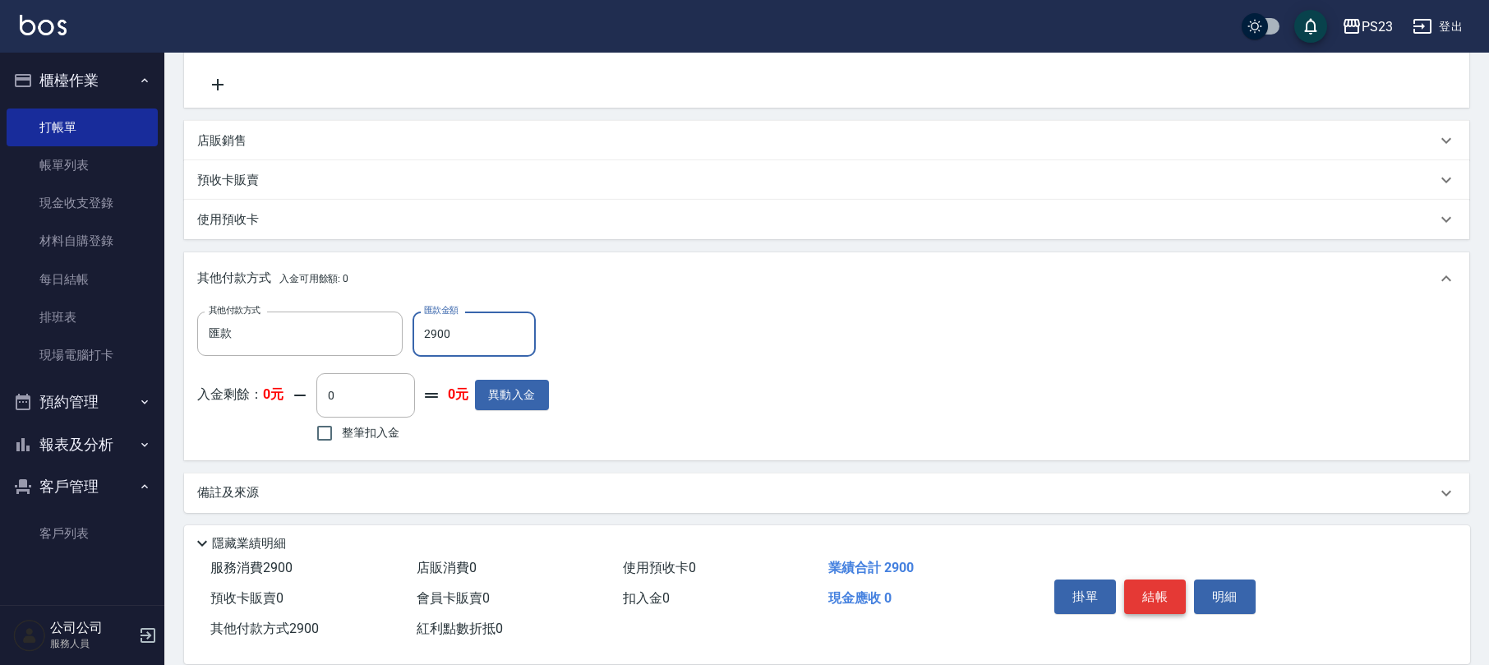
type input "2900"
click at [1151, 592] on button "結帳" at bounding box center [1155, 596] width 62 height 35
type input "[DATE] 17:54"
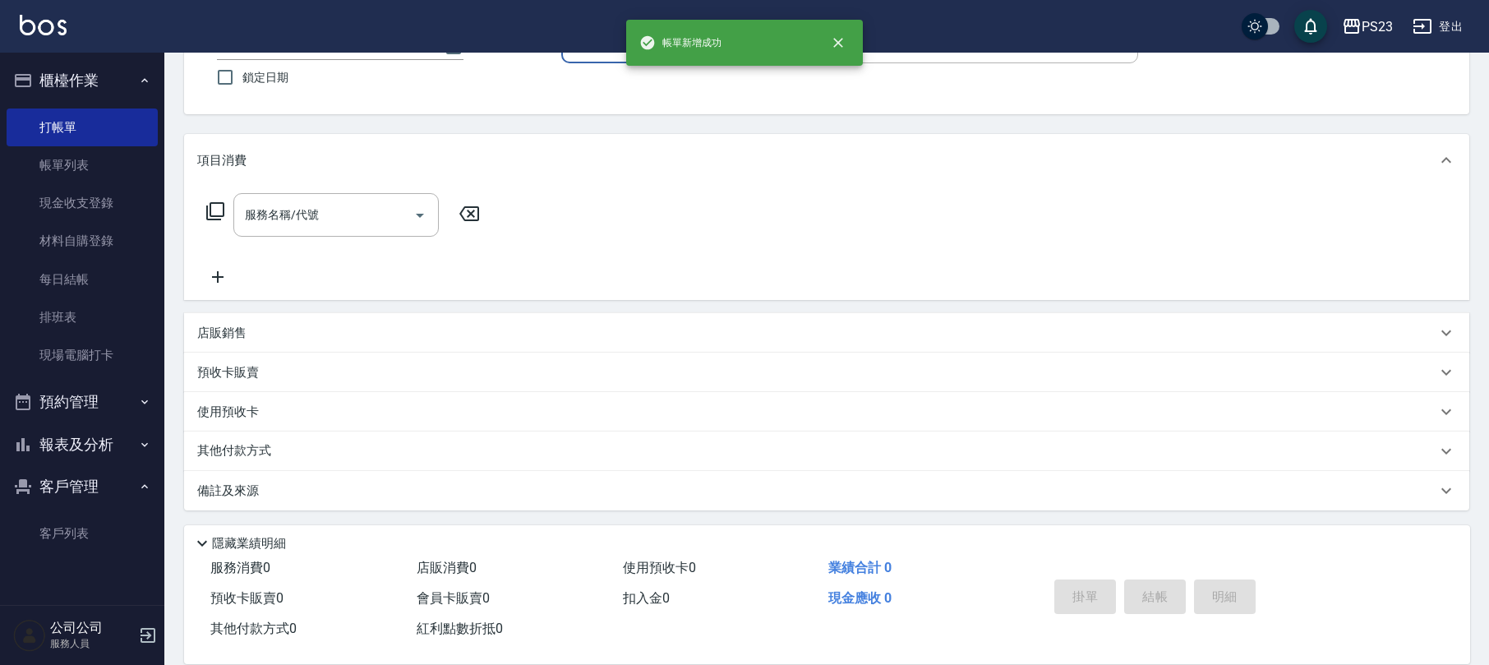
scroll to position [0, 0]
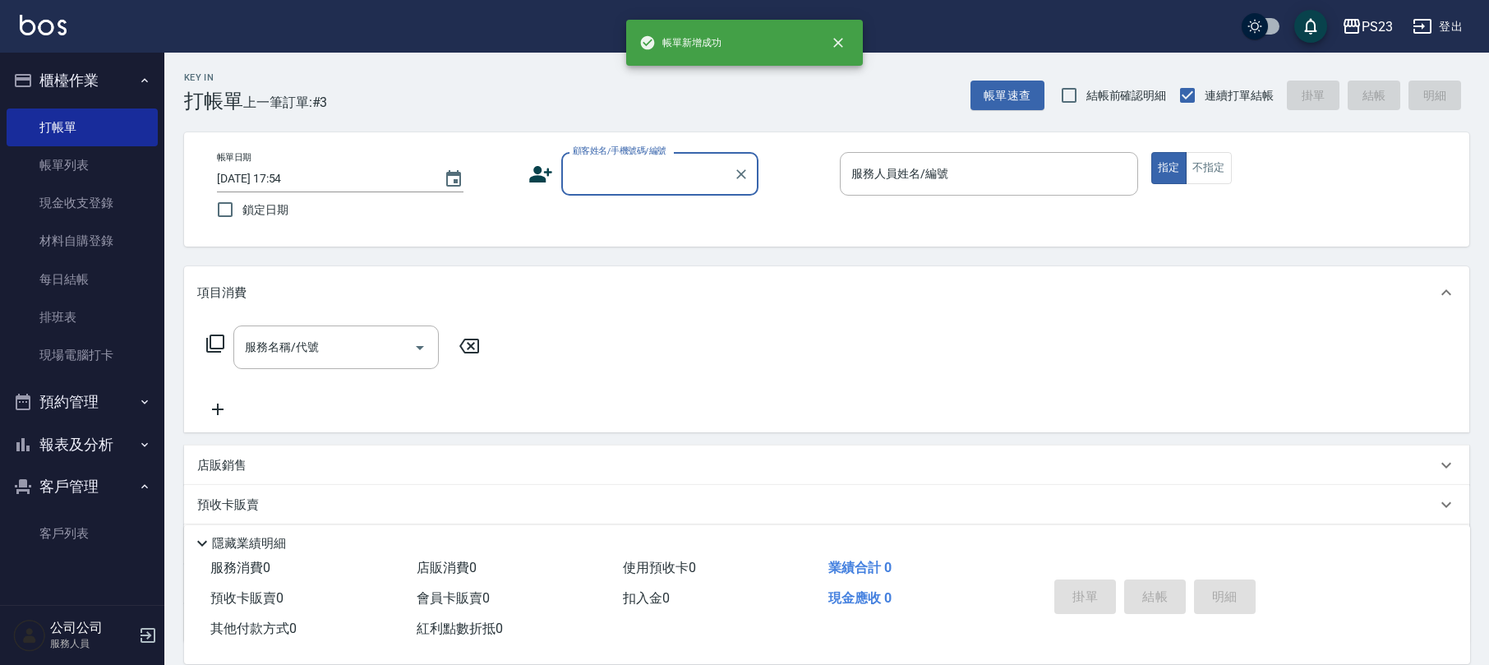
click at [622, 182] on input "顧客姓名/手機號碼/編號" at bounding box center [648, 173] width 158 height 29
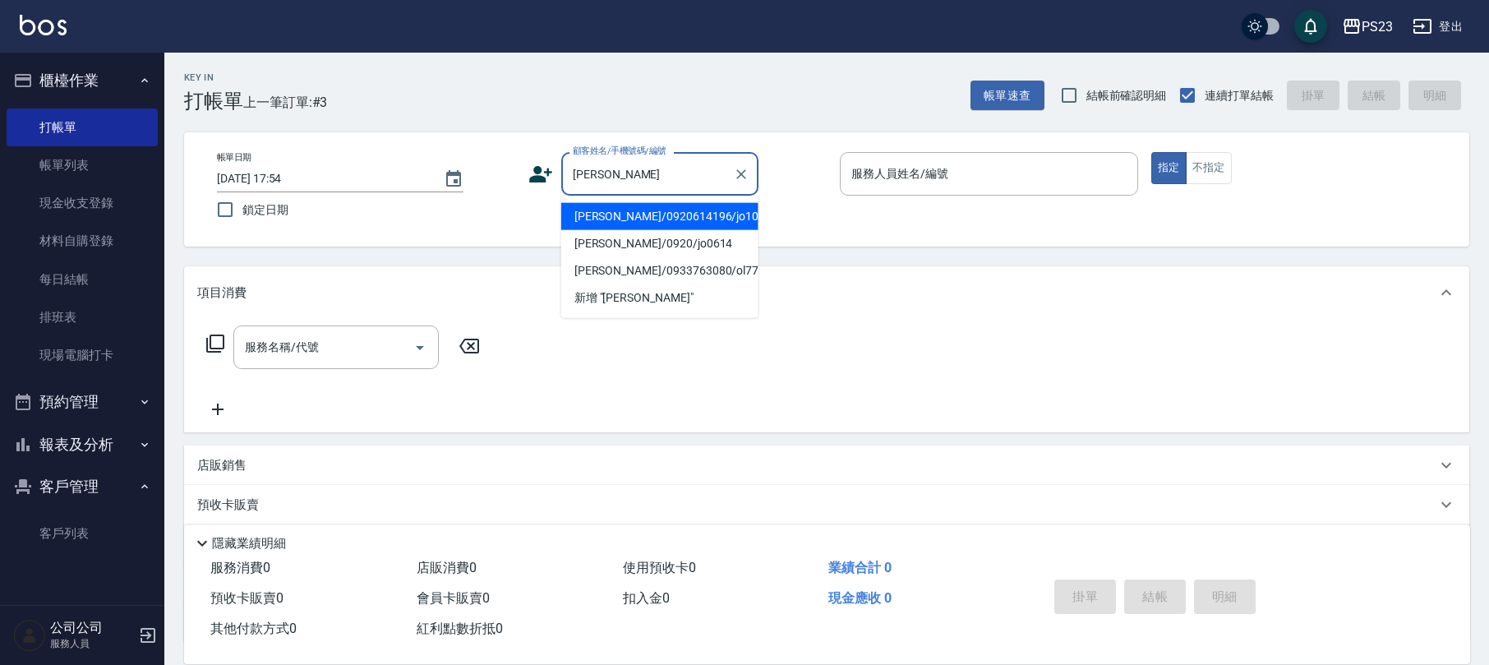
click at [638, 214] on li "[PERSON_NAME]/0920614196/jo1022" at bounding box center [659, 216] width 197 height 27
type input "[PERSON_NAME]/0920614196/jo1022"
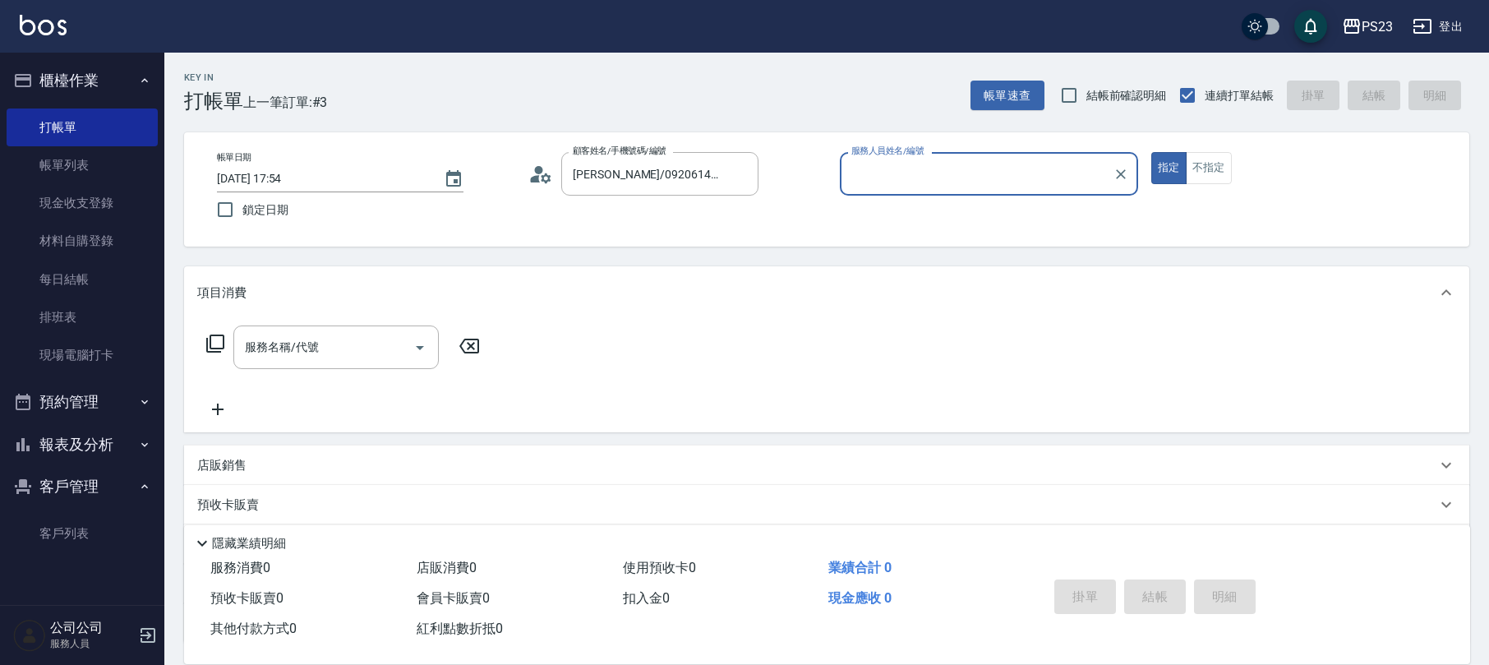
type input "[PERSON_NAME]-89"
click at [209, 344] on icon at bounding box center [215, 344] width 20 height 20
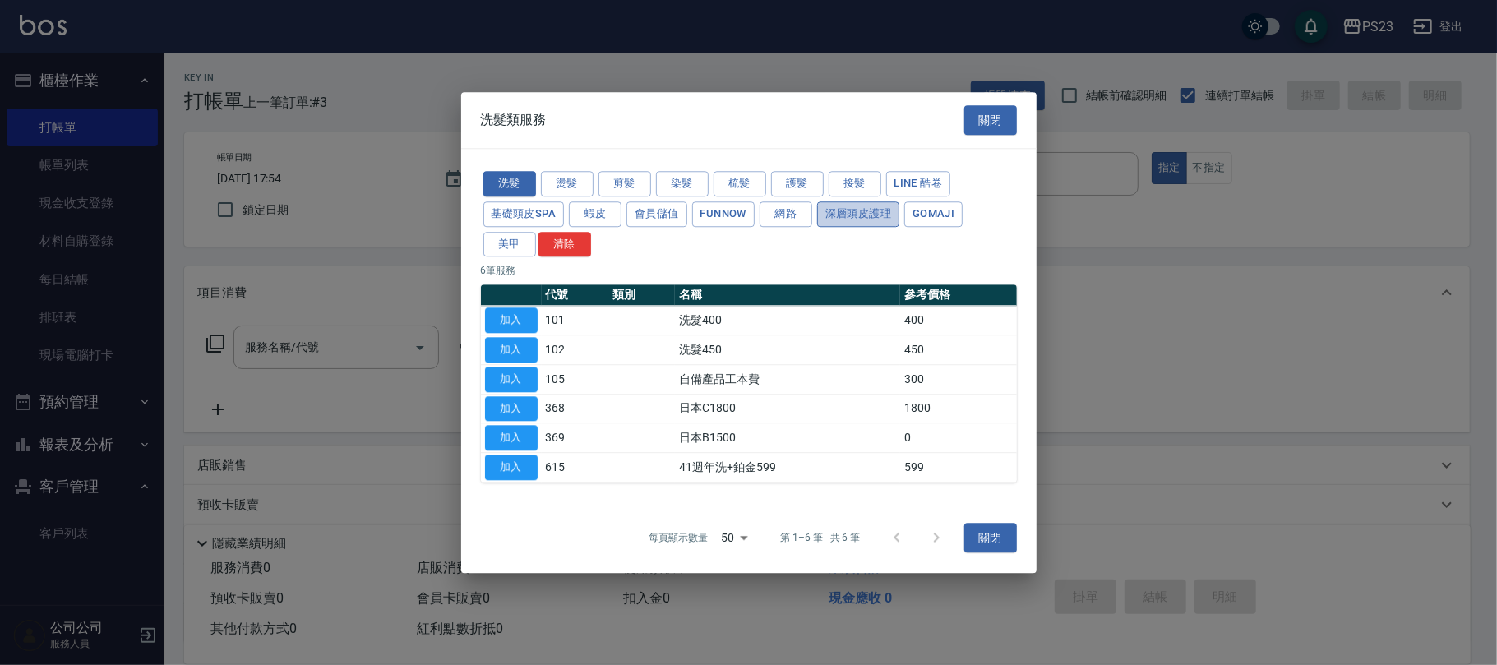
click at [853, 214] on button "深層頭皮護理" at bounding box center [858, 213] width 82 height 25
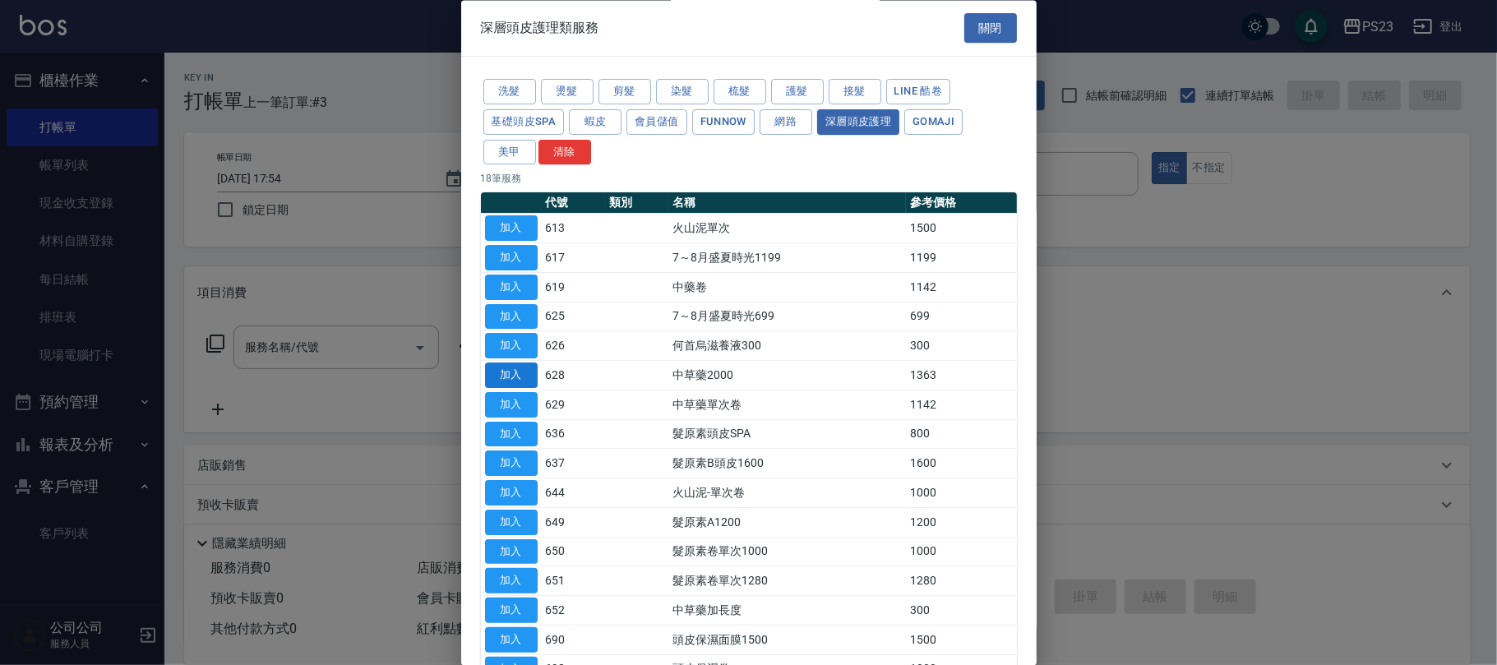
click at [519, 376] on button "加入" at bounding box center [511, 375] width 53 height 25
type input "中草藥2000(628)"
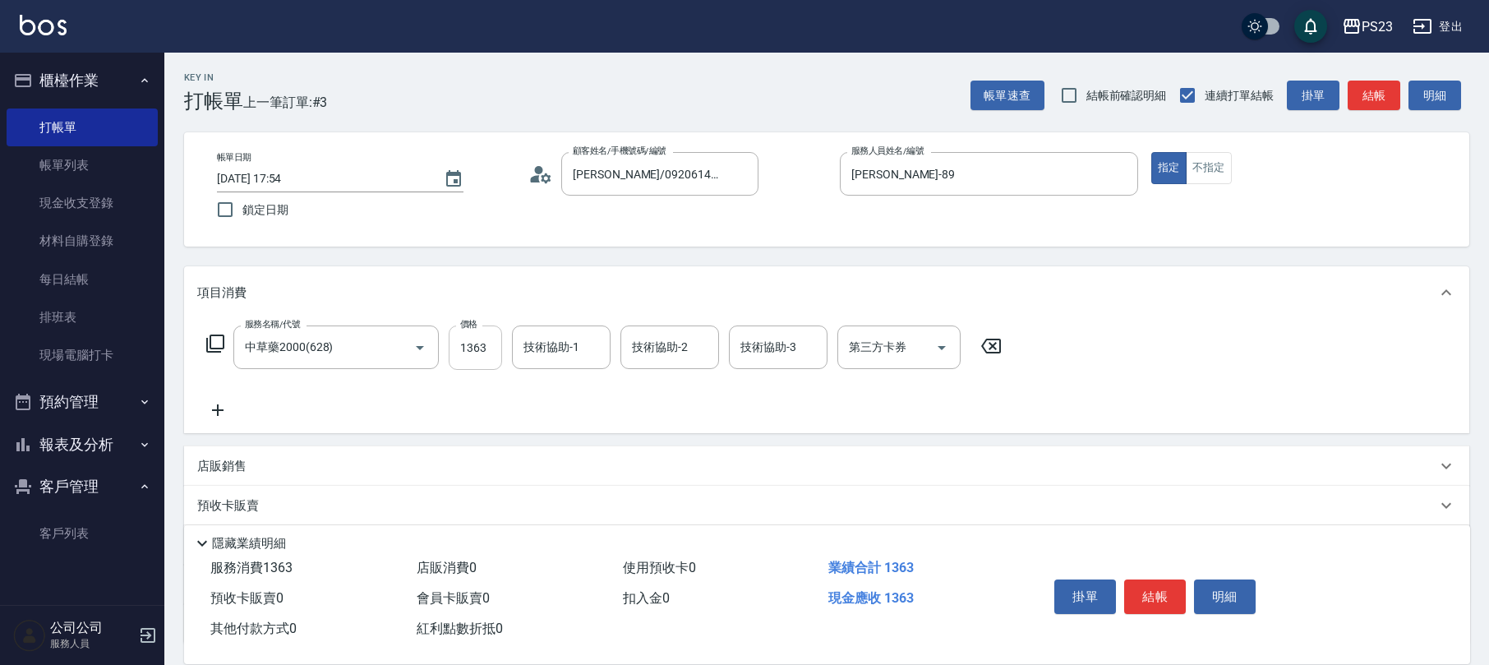
click at [473, 360] on input "1363" at bounding box center [475, 347] width 53 height 44
type input "1500"
type input "Flora-21"
type input "[PERSON_NAME]-89"
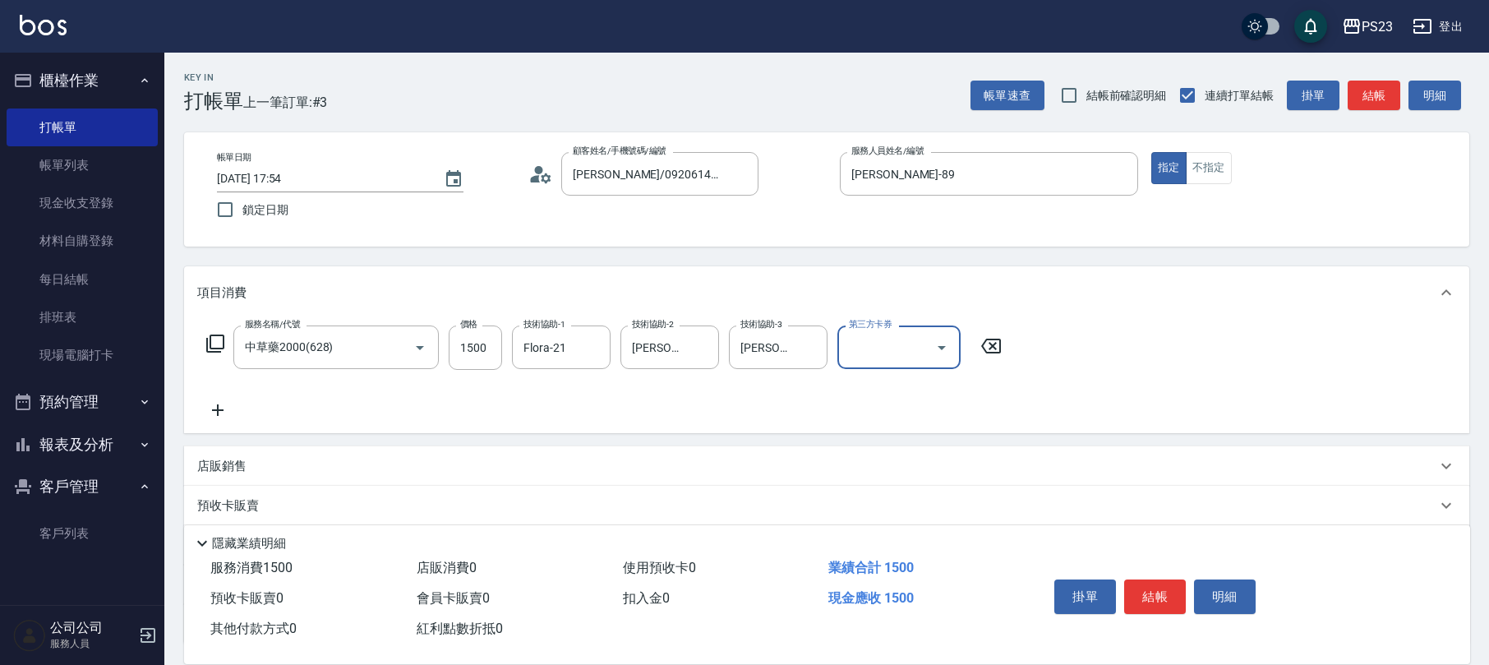
scroll to position [132, 0]
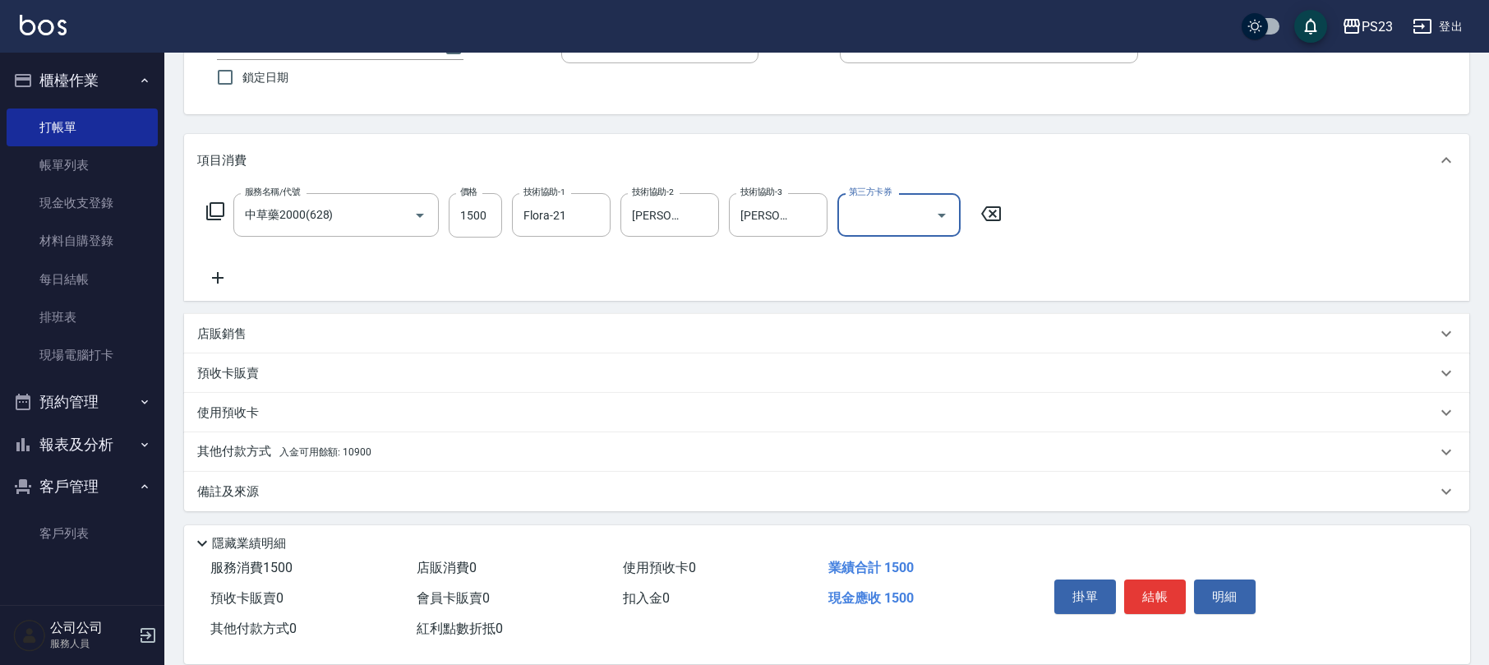
click at [416, 454] on div "其他付款方式 入金可用餘額: 10900" at bounding box center [816, 452] width 1239 height 18
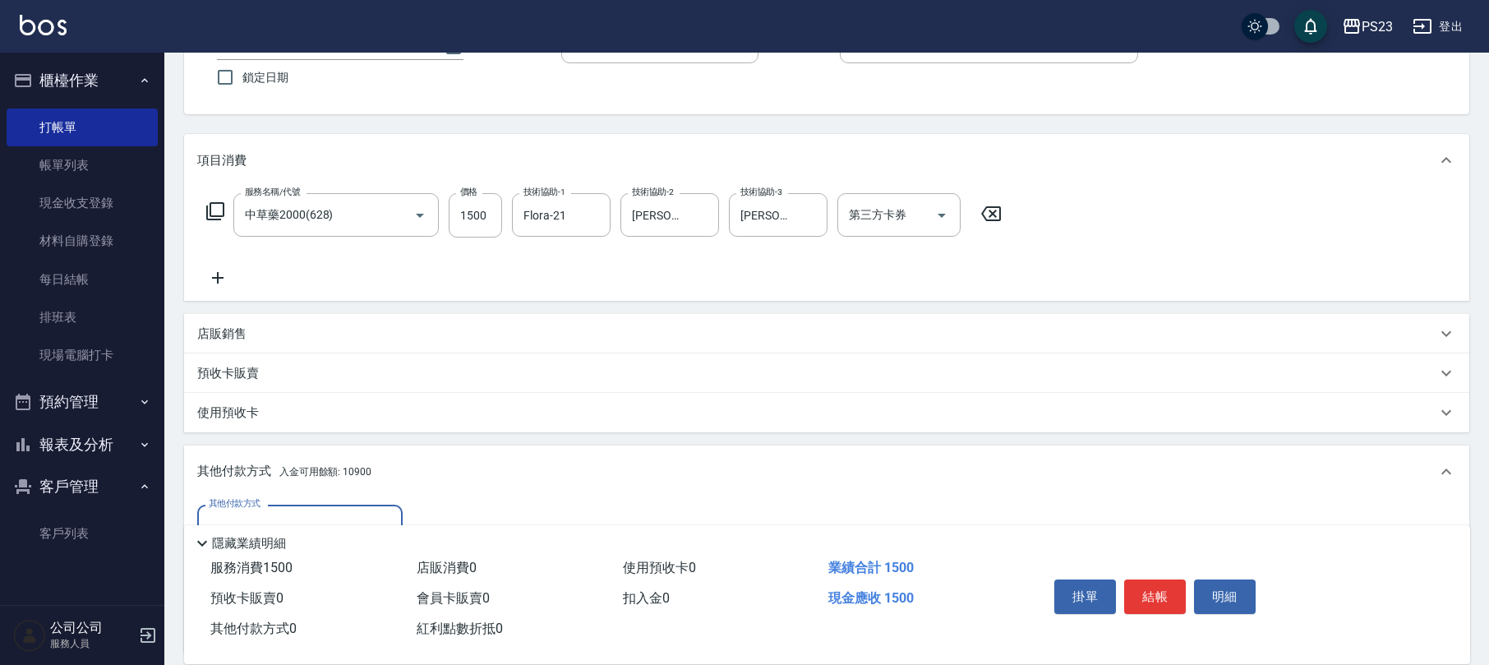
scroll to position [326, 0]
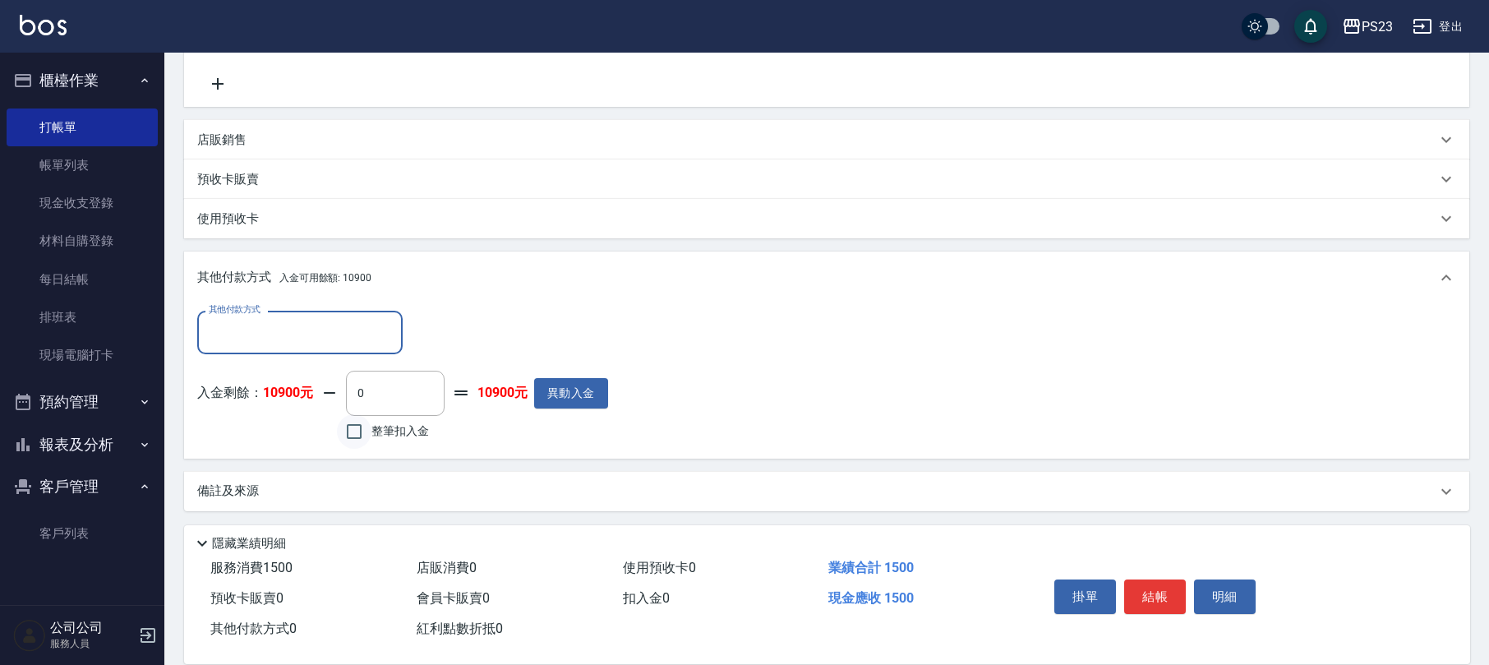
click at [356, 435] on input "整筆扣入金" at bounding box center [354, 431] width 35 height 35
checkbox input "true"
type input "1500"
click at [1161, 595] on button "結帳" at bounding box center [1155, 596] width 62 height 35
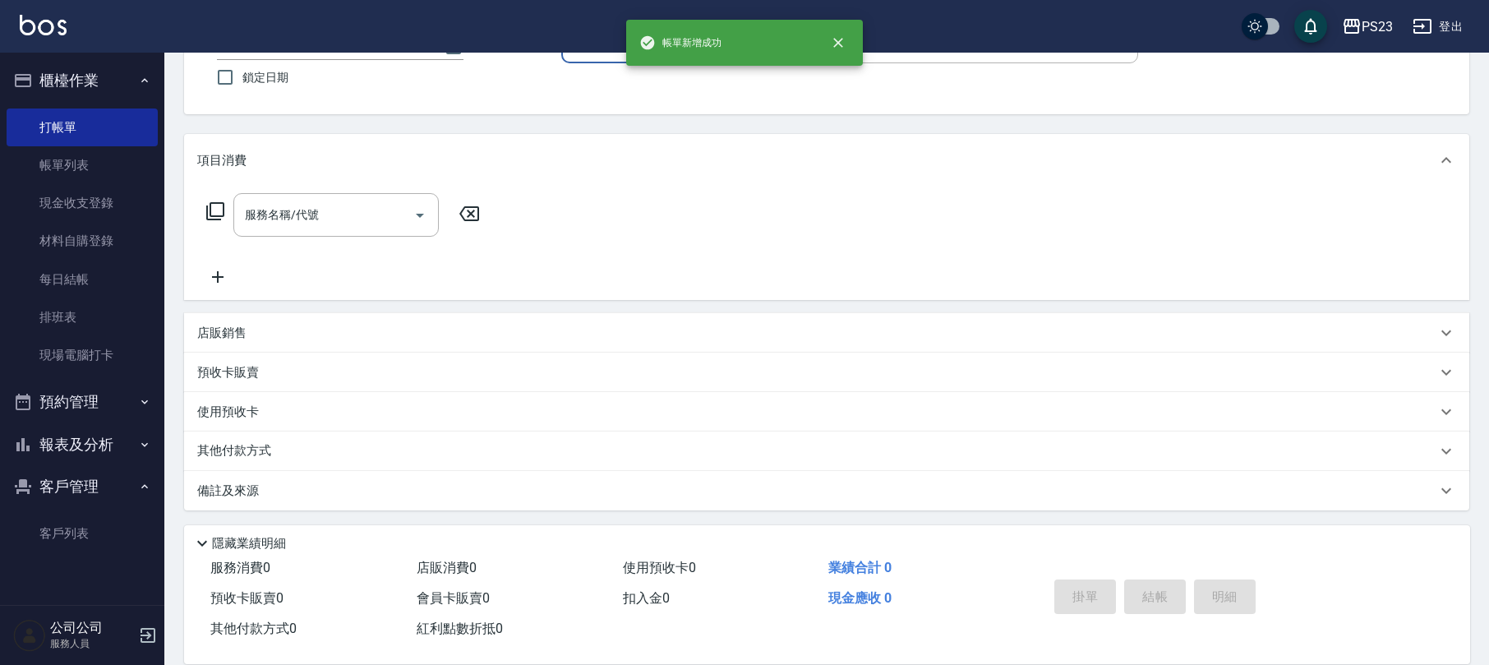
scroll to position [0, 0]
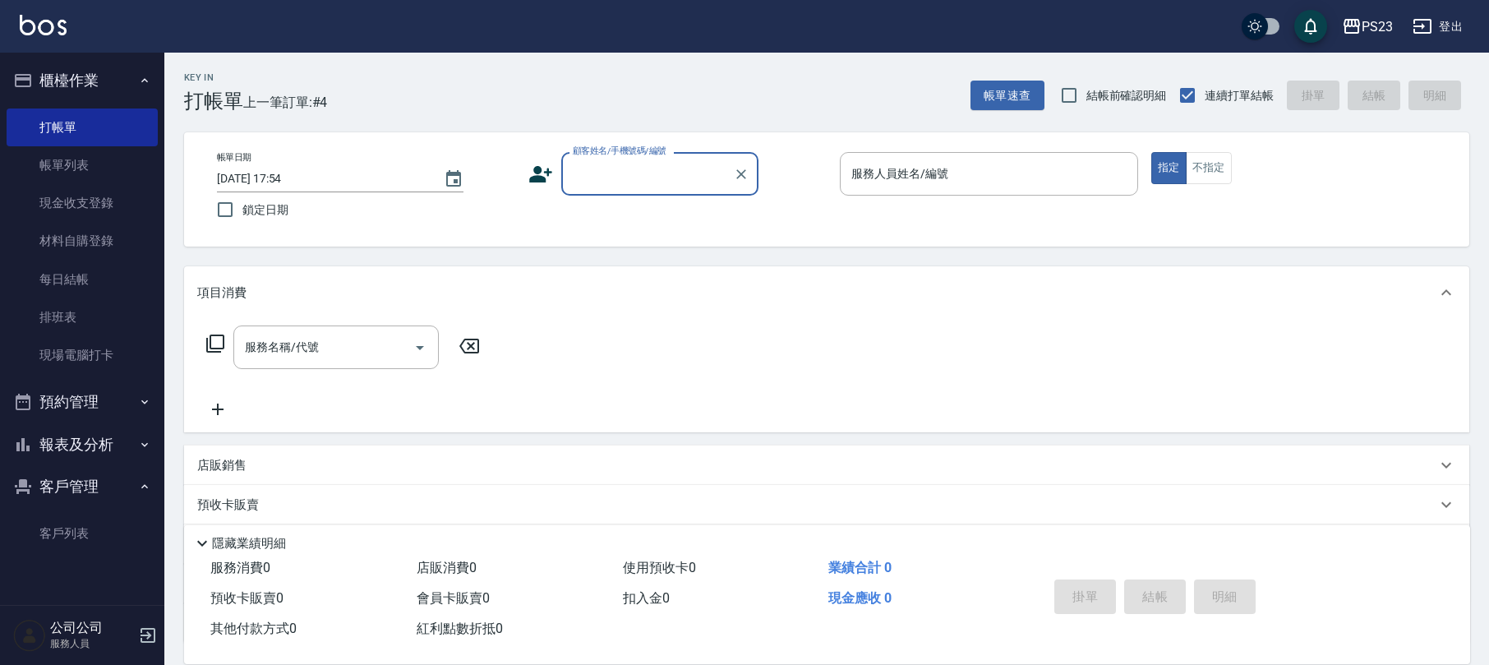
drag, startPoint x: 646, startPoint y: 156, endPoint x: 641, endPoint y: 168, distance: 12.5
click at [641, 168] on div "顧客姓名/手機號碼/編號 顧客姓名/手機號碼/編號" at bounding box center [659, 174] width 197 height 44
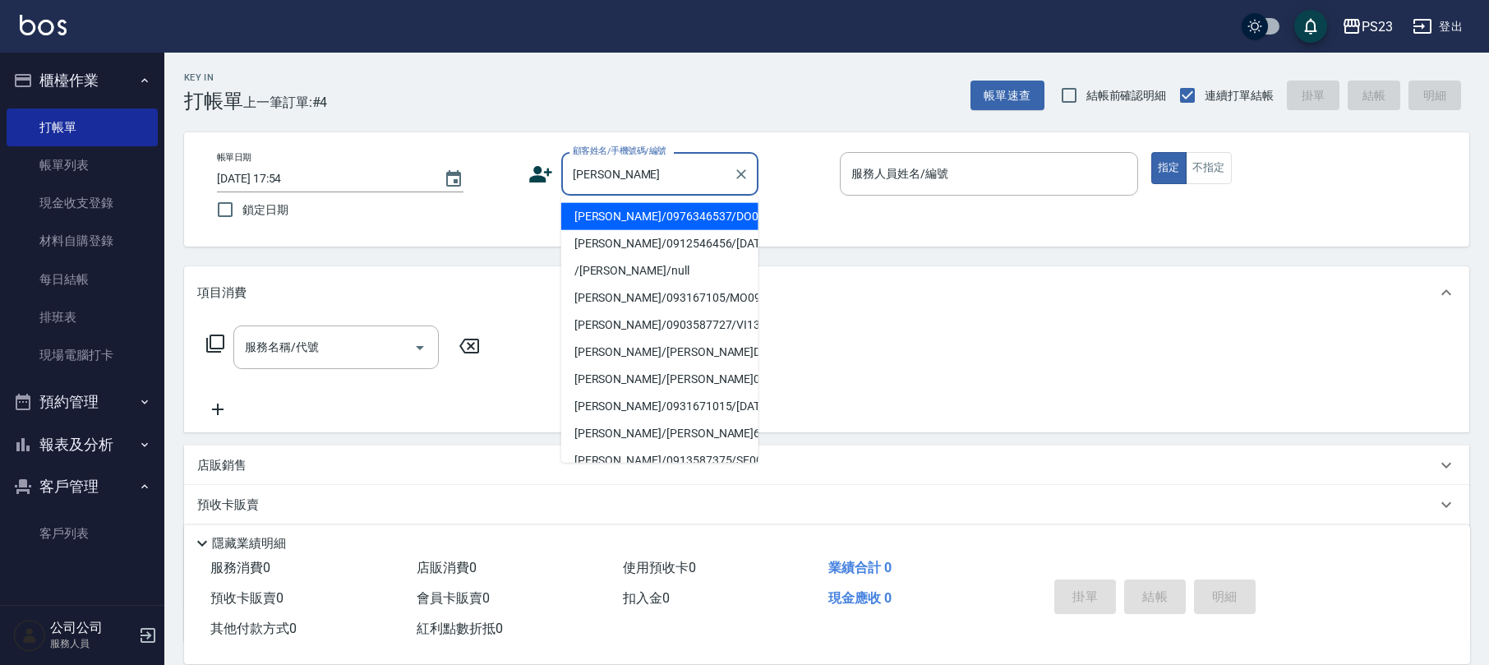
click at [713, 218] on li "[PERSON_NAME]/0976346537/DO0914" at bounding box center [659, 216] width 197 height 27
type input "[PERSON_NAME]/0976346537/DO0914"
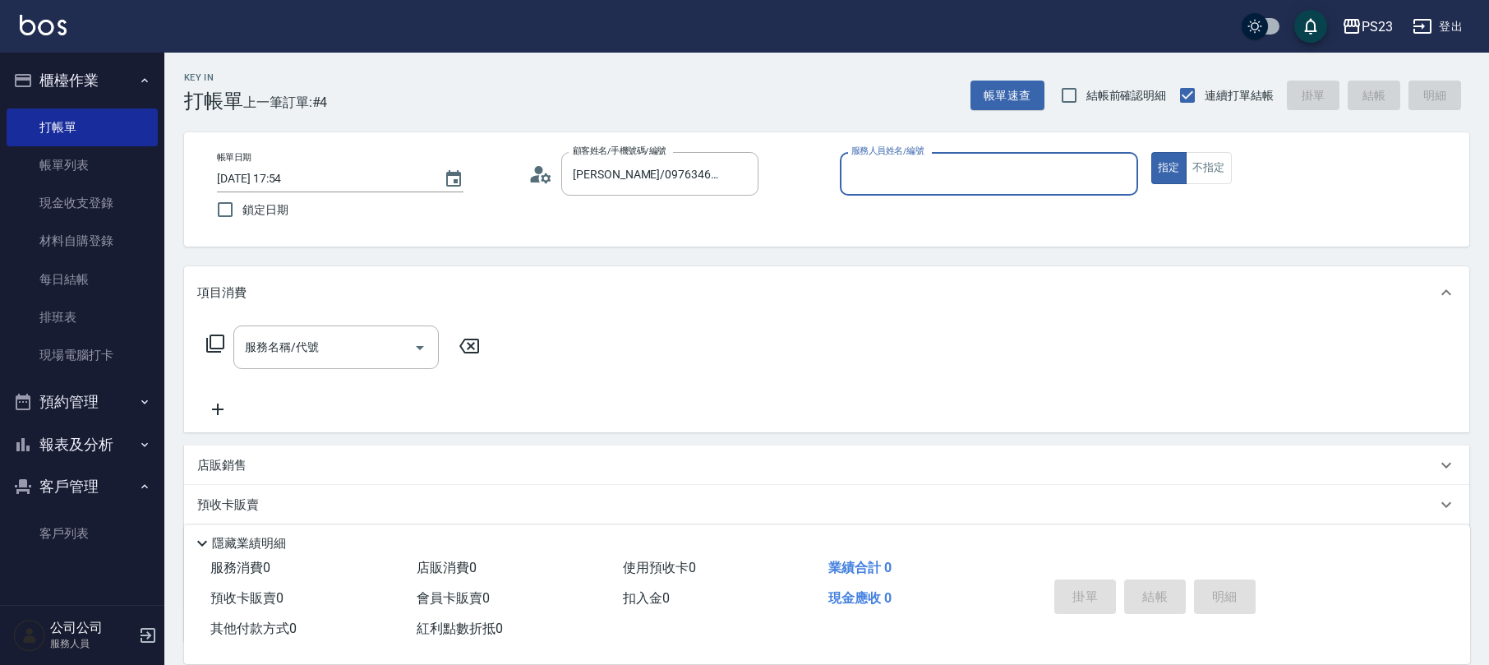
type input "Donna-75"
click at [211, 339] on icon at bounding box center [215, 344] width 20 height 20
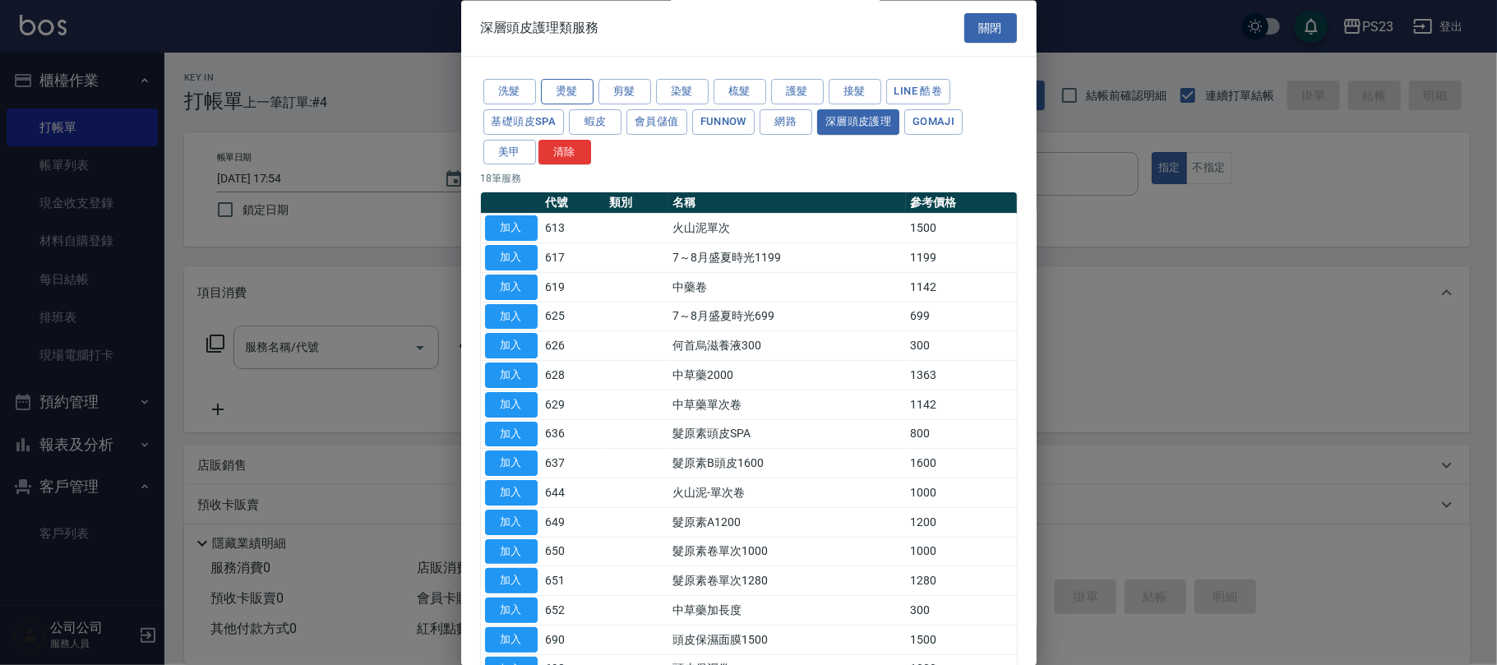
click at [574, 94] on button "燙髮" at bounding box center [567, 92] width 53 height 25
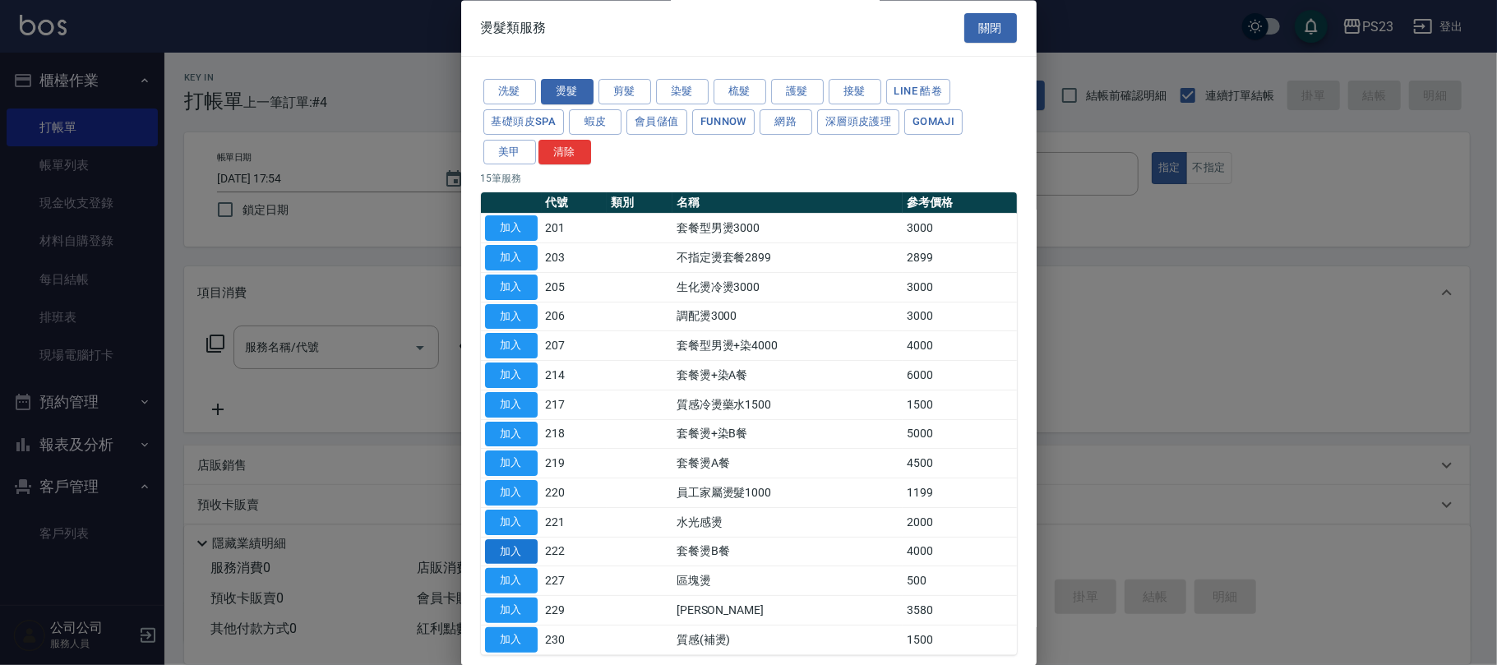
click at [523, 557] on button "加入" at bounding box center [511, 551] width 53 height 25
type input "套餐燙B餐(222)"
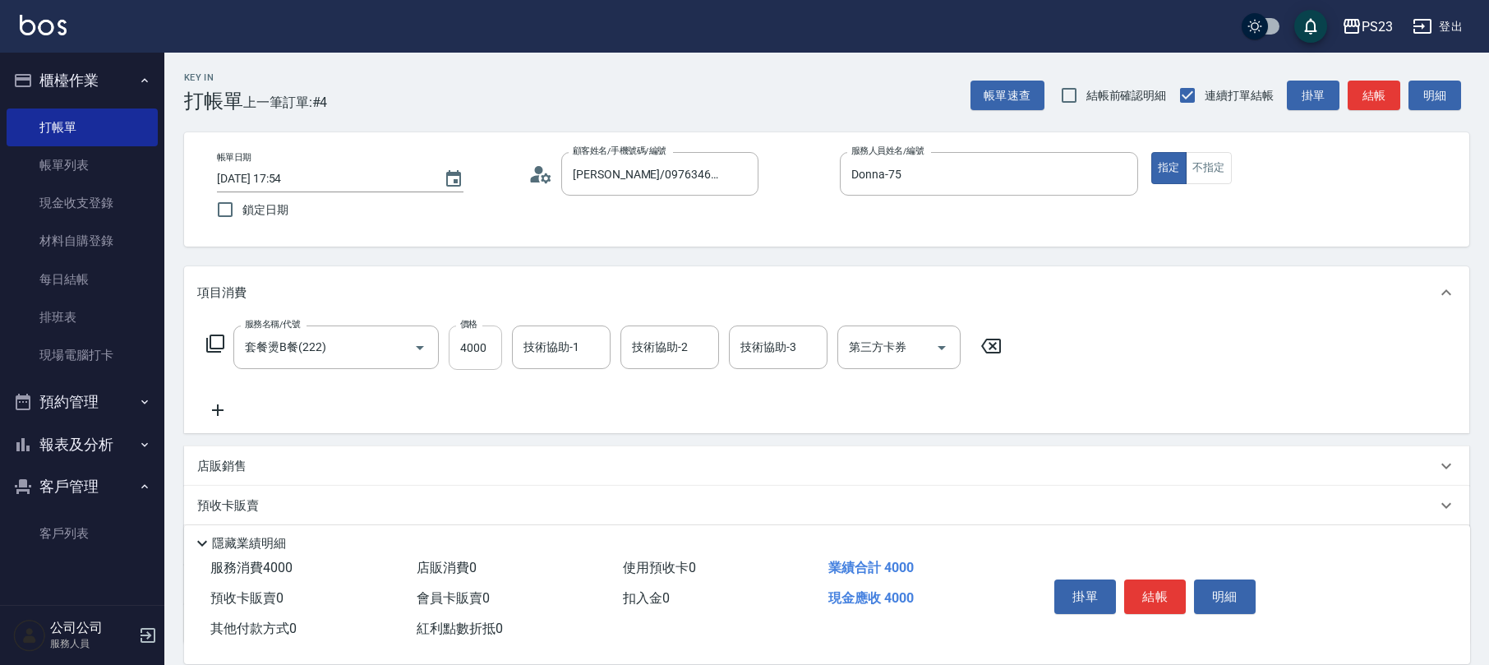
click at [485, 349] on input "4000" at bounding box center [475, 347] width 53 height 44
type input "3399"
type input "Donna-75"
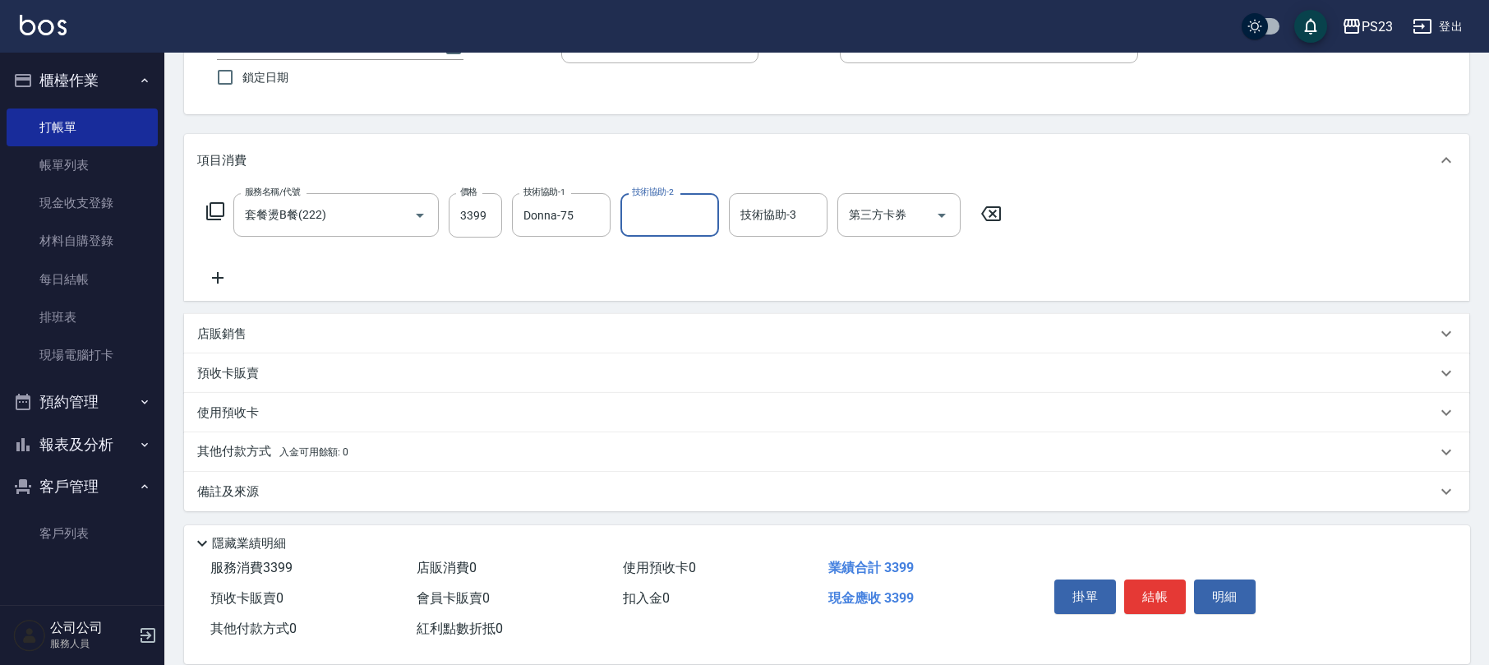
click at [353, 452] on div "其他付款方式 入金可用餘額: 0" at bounding box center [816, 452] width 1239 height 18
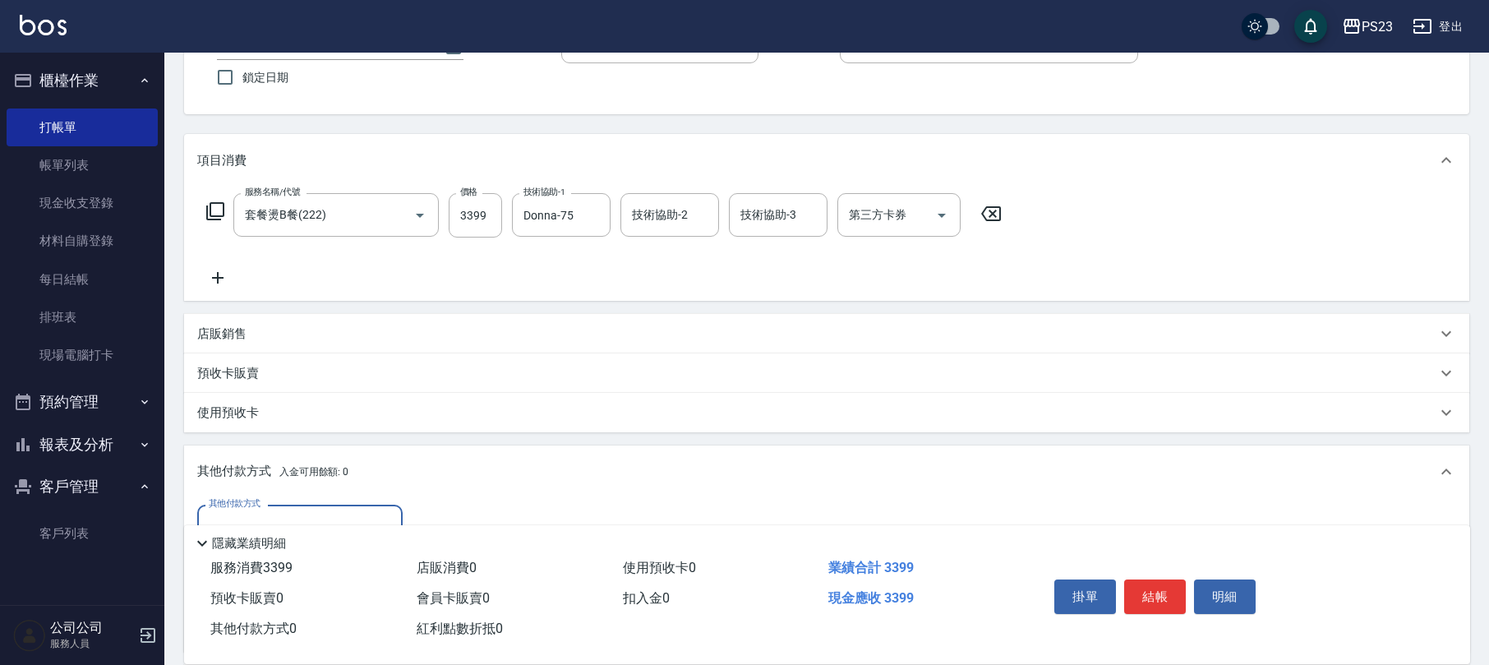
scroll to position [324, 0]
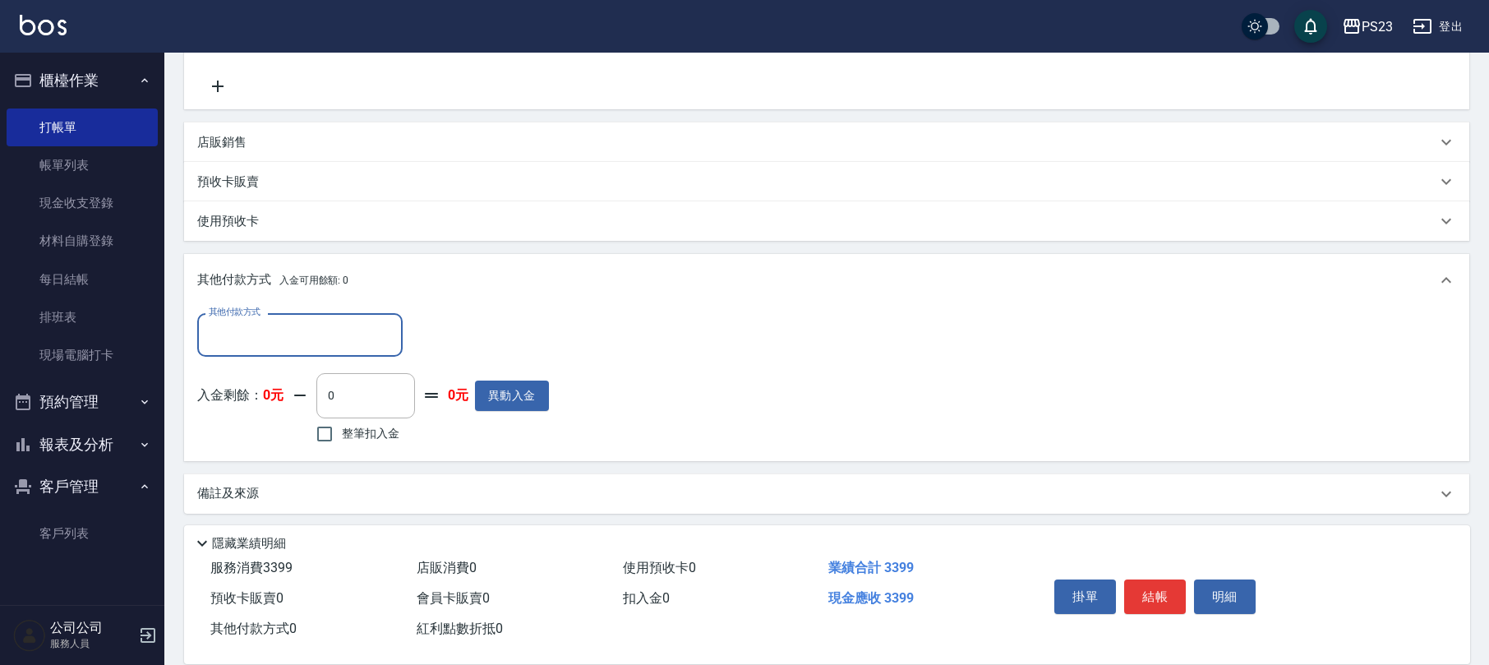
click at [325, 345] on input "其他付款方式" at bounding box center [300, 335] width 191 height 29
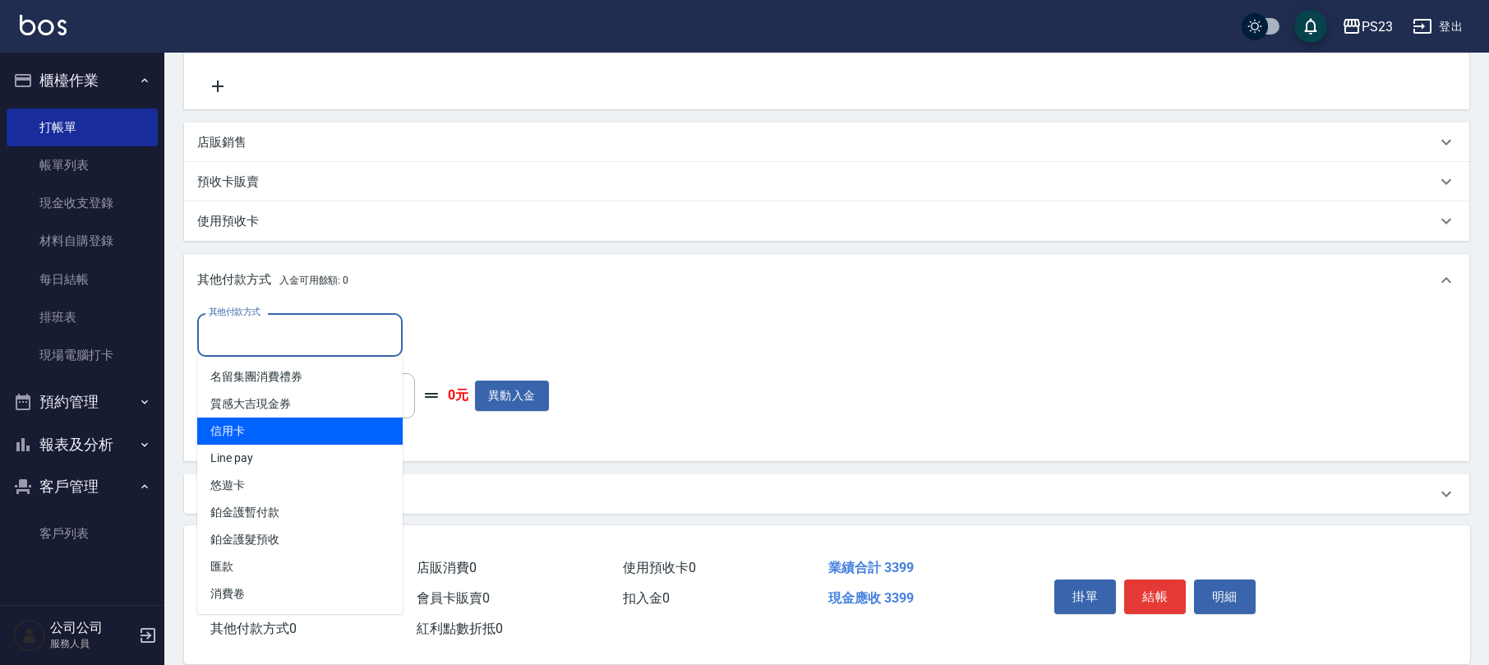
click at [273, 422] on span "信用卡" at bounding box center [299, 430] width 205 height 27
type input "信用卡"
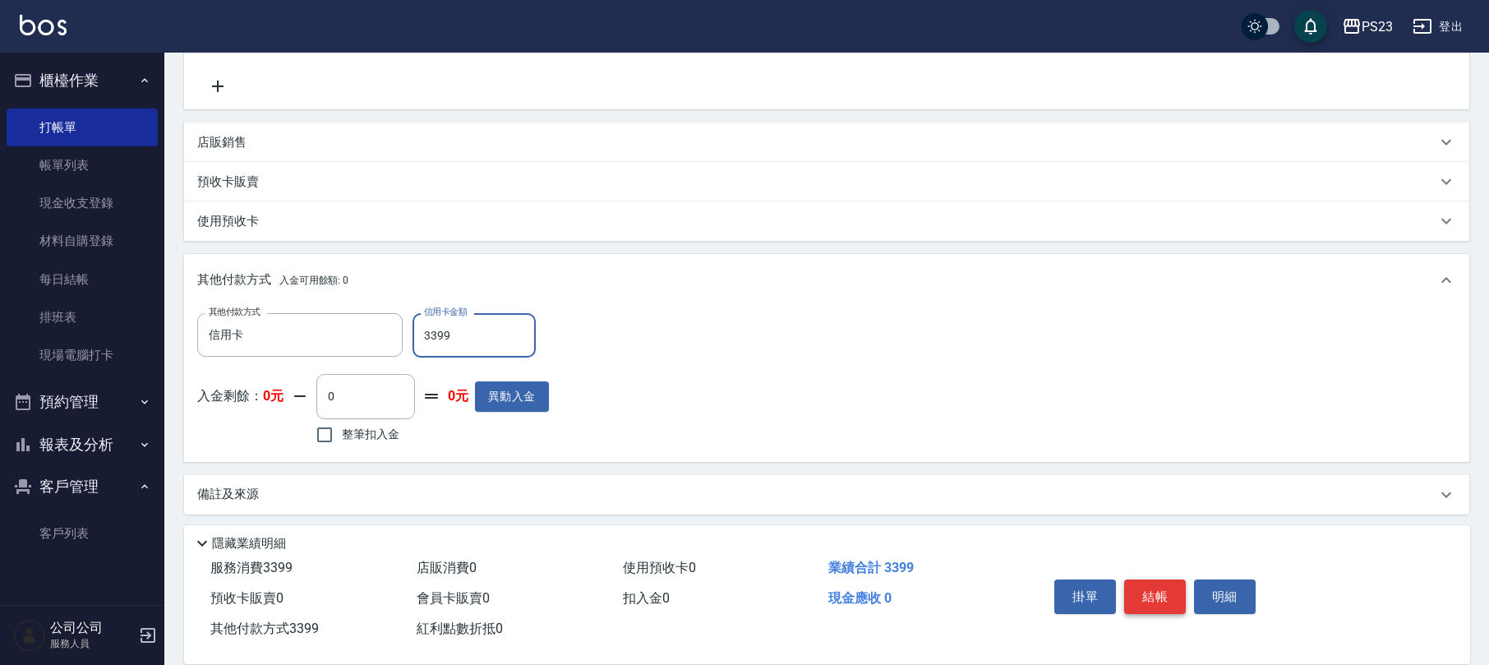
type input "3399"
click at [1144, 598] on button "結帳" at bounding box center [1155, 596] width 62 height 35
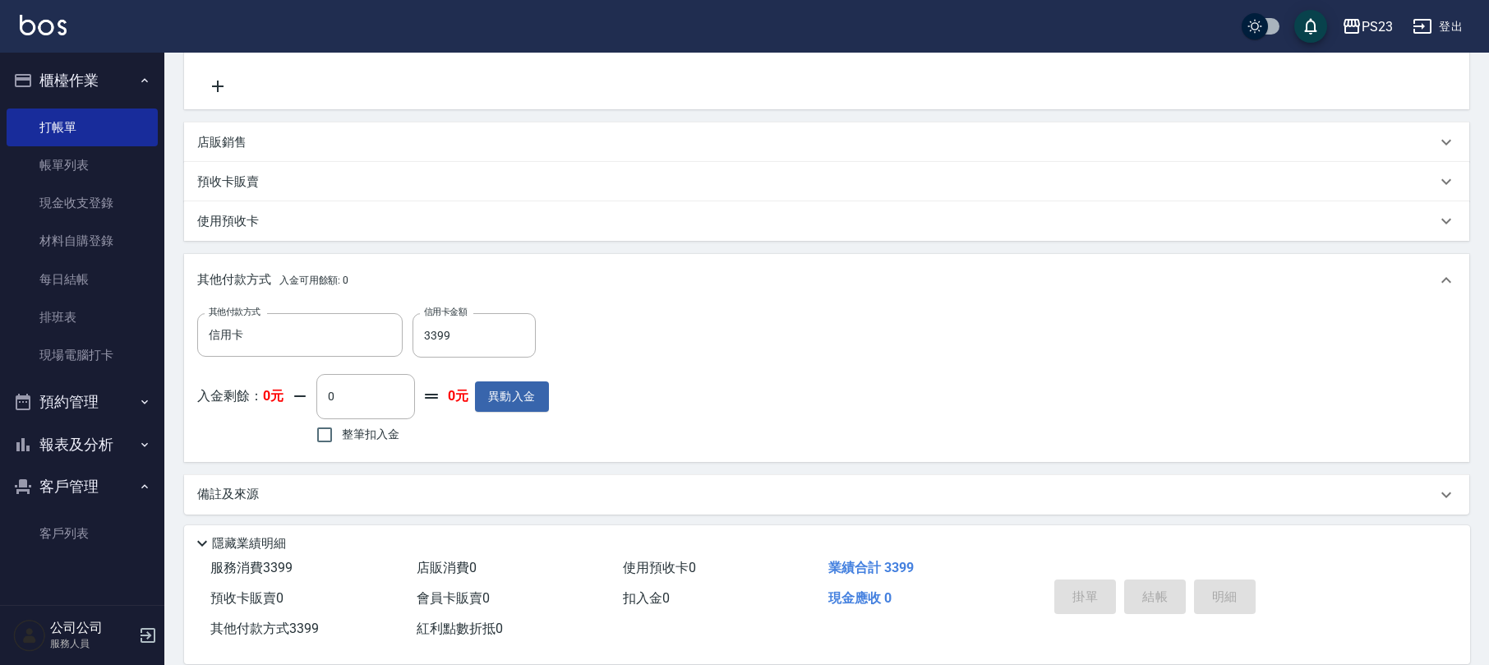
type input "[DATE] 17:55"
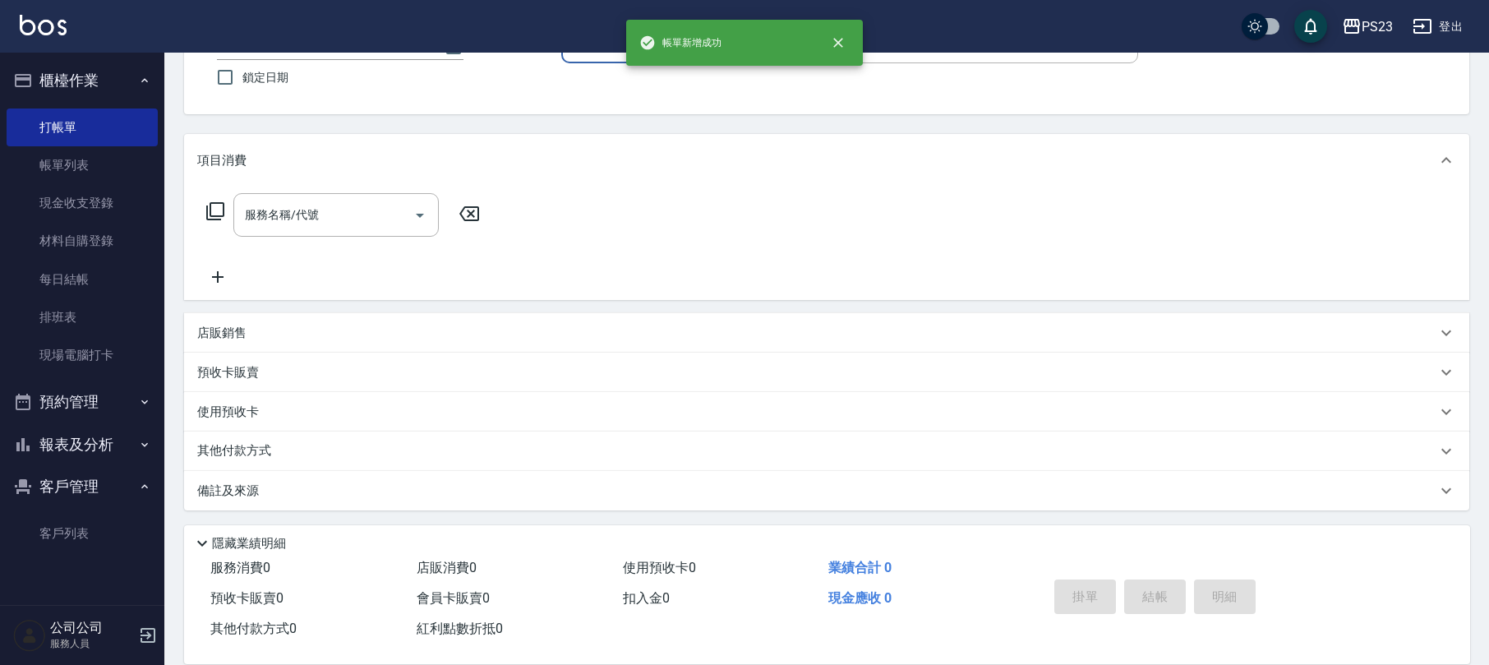
scroll to position [0, 0]
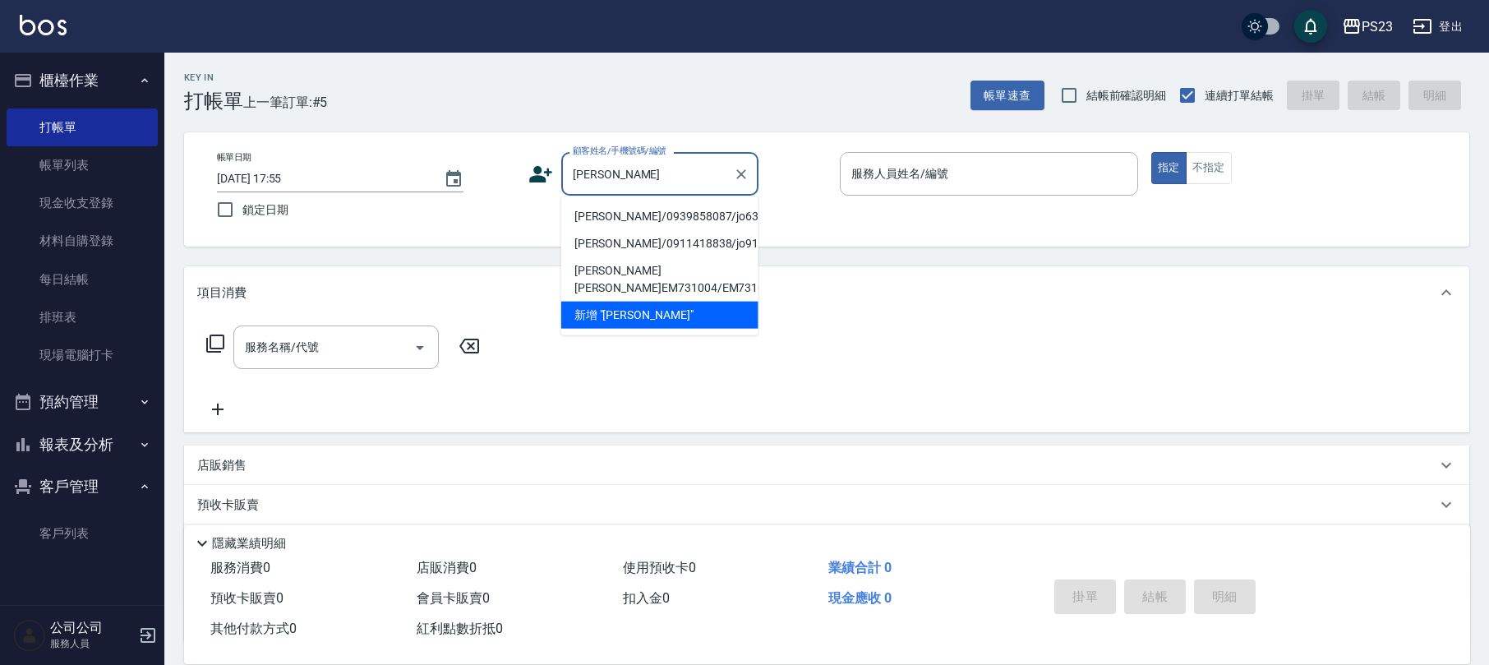
click at [636, 209] on li "[PERSON_NAME]/0939858087/jo630413" at bounding box center [659, 216] width 197 height 27
type input "[PERSON_NAME]/0939858087/jo630413"
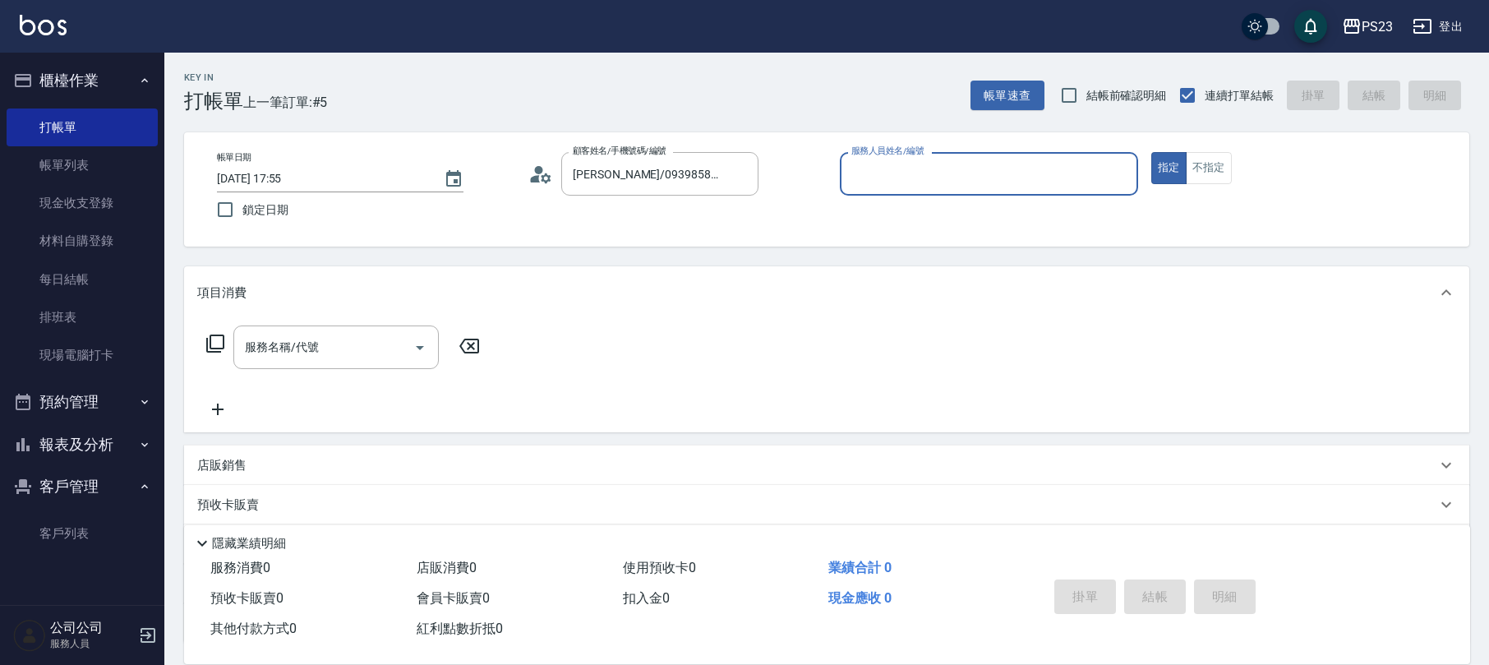
type input "[PERSON_NAME]-89"
click at [217, 343] on icon at bounding box center [215, 344] width 20 height 20
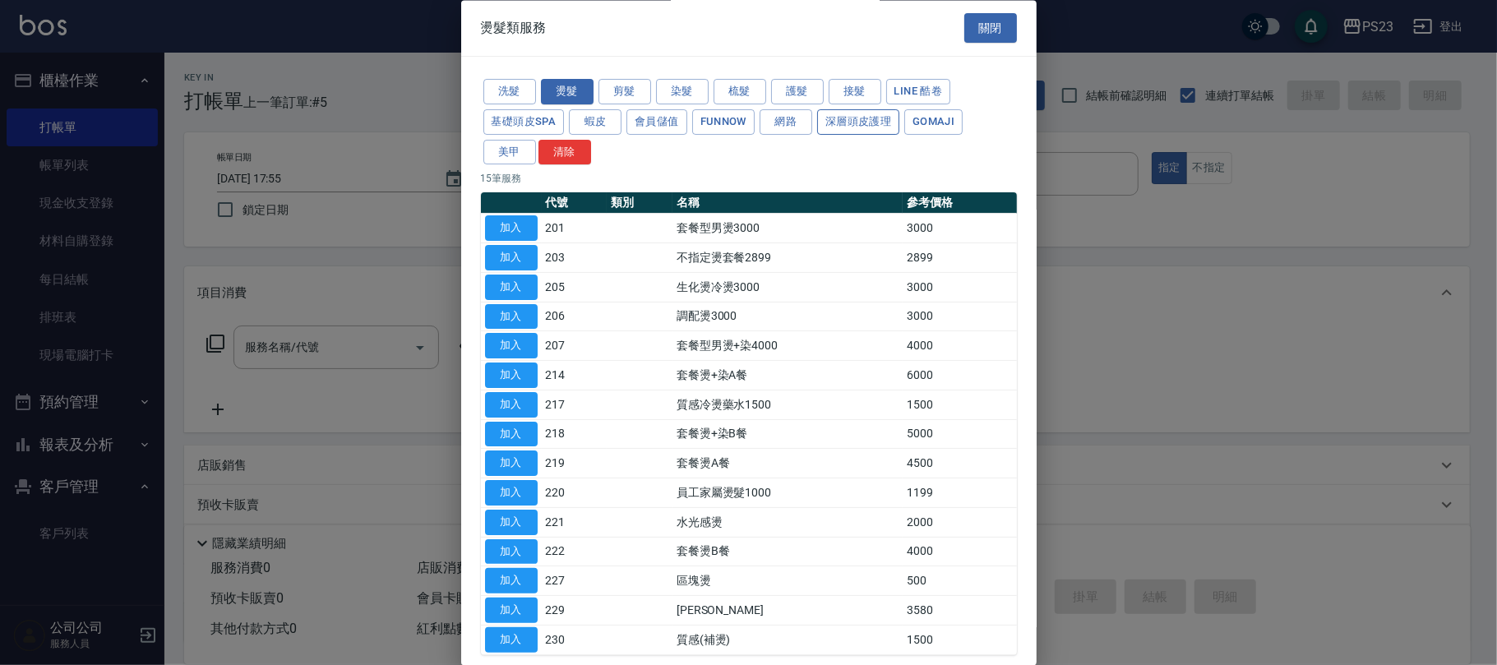
click at [853, 126] on button "深層頭皮護理" at bounding box center [858, 121] width 82 height 25
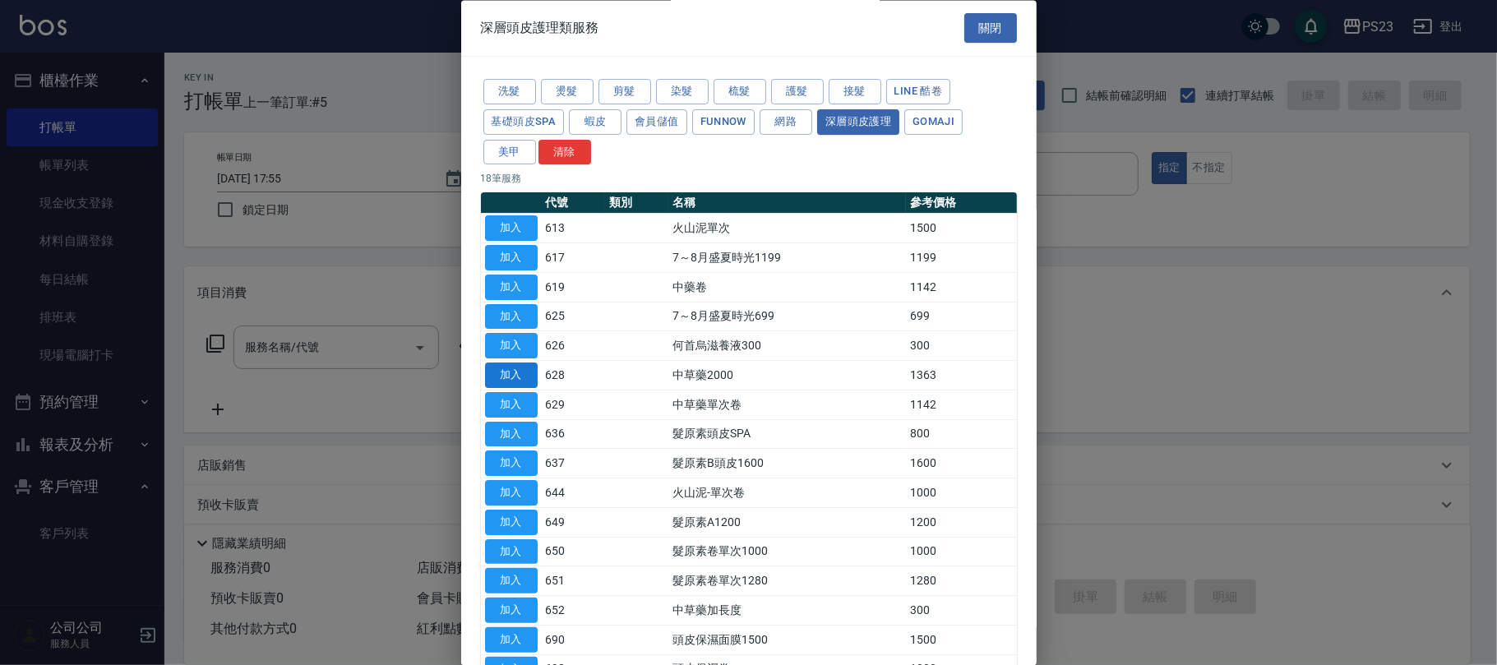
click at [516, 382] on button "加入" at bounding box center [511, 375] width 53 height 25
type input "中草藥2000(628)"
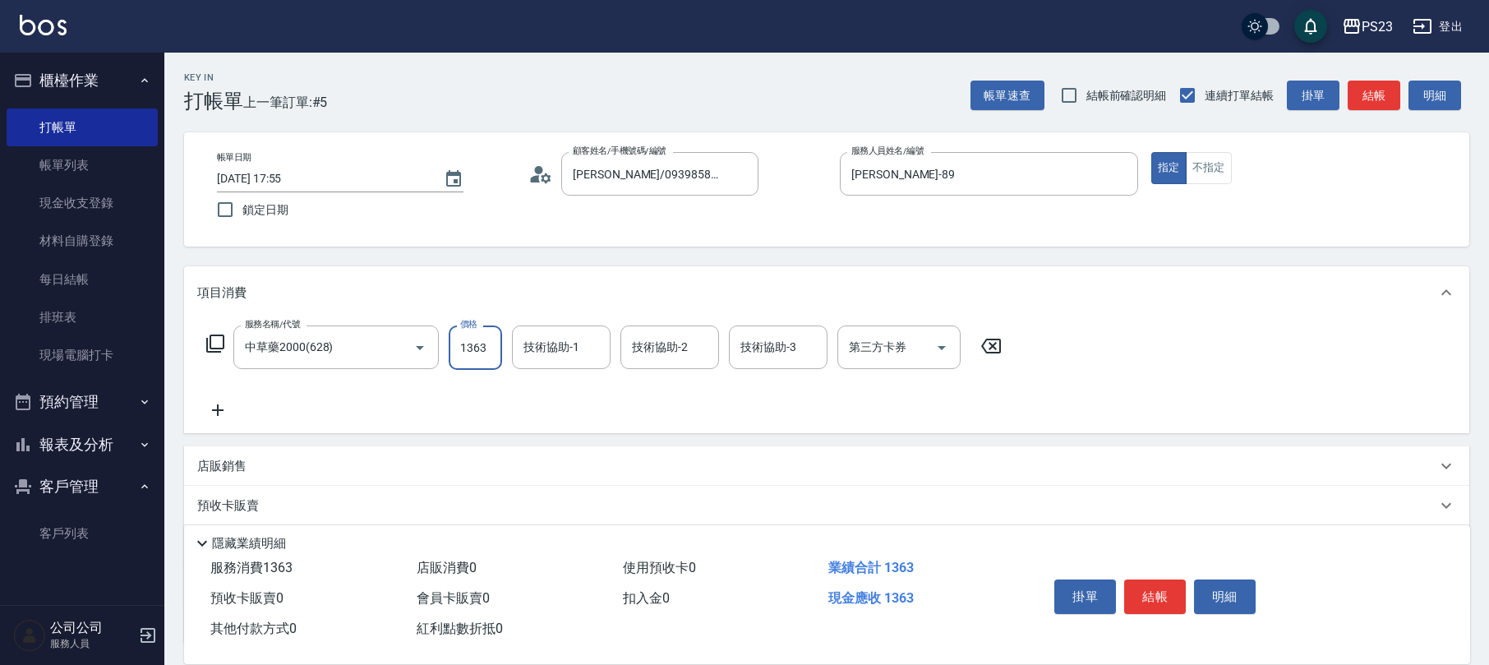
click at [482, 367] on input "1363" at bounding box center [475, 347] width 53 height 44
type input "1500"
type input "[PERSON_NAME]-89"
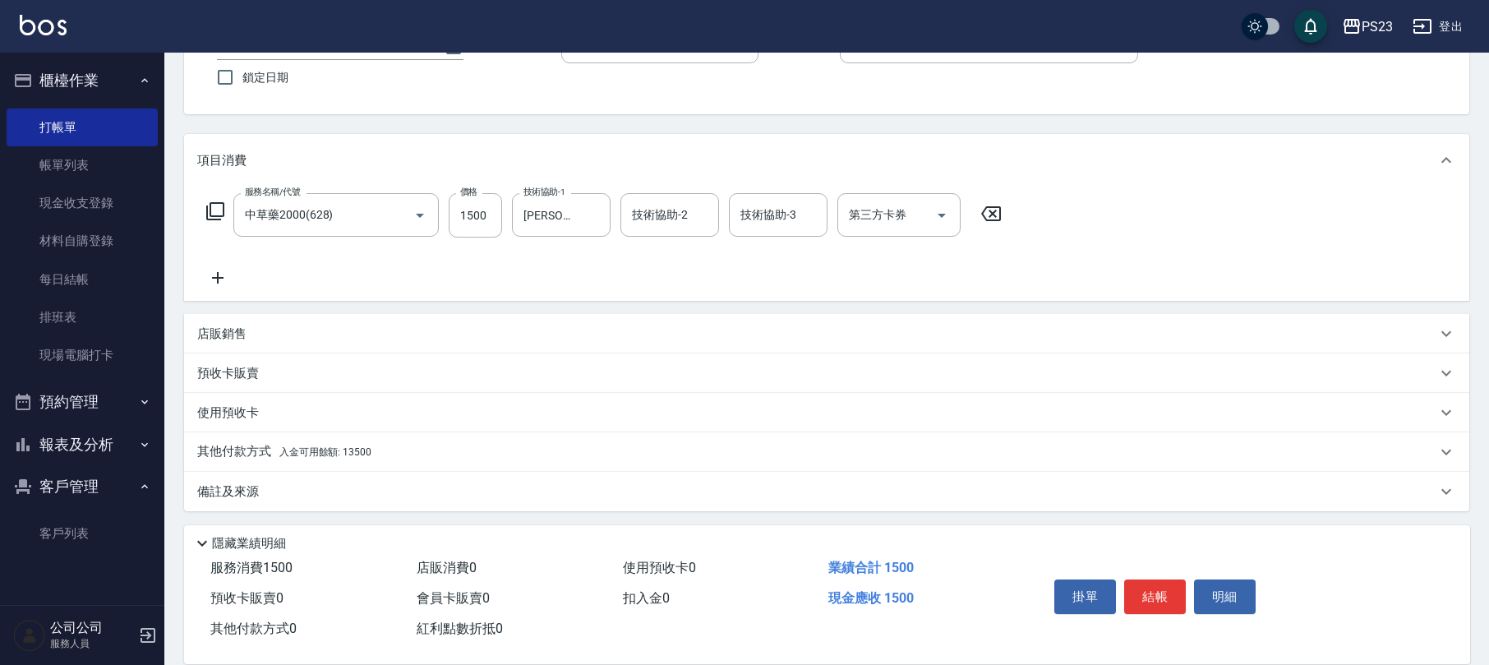
click at [376, 449] on div "其他付款方式 入金可用餘額: 13500" at bounding box center [816, 452] width 1239 height 18
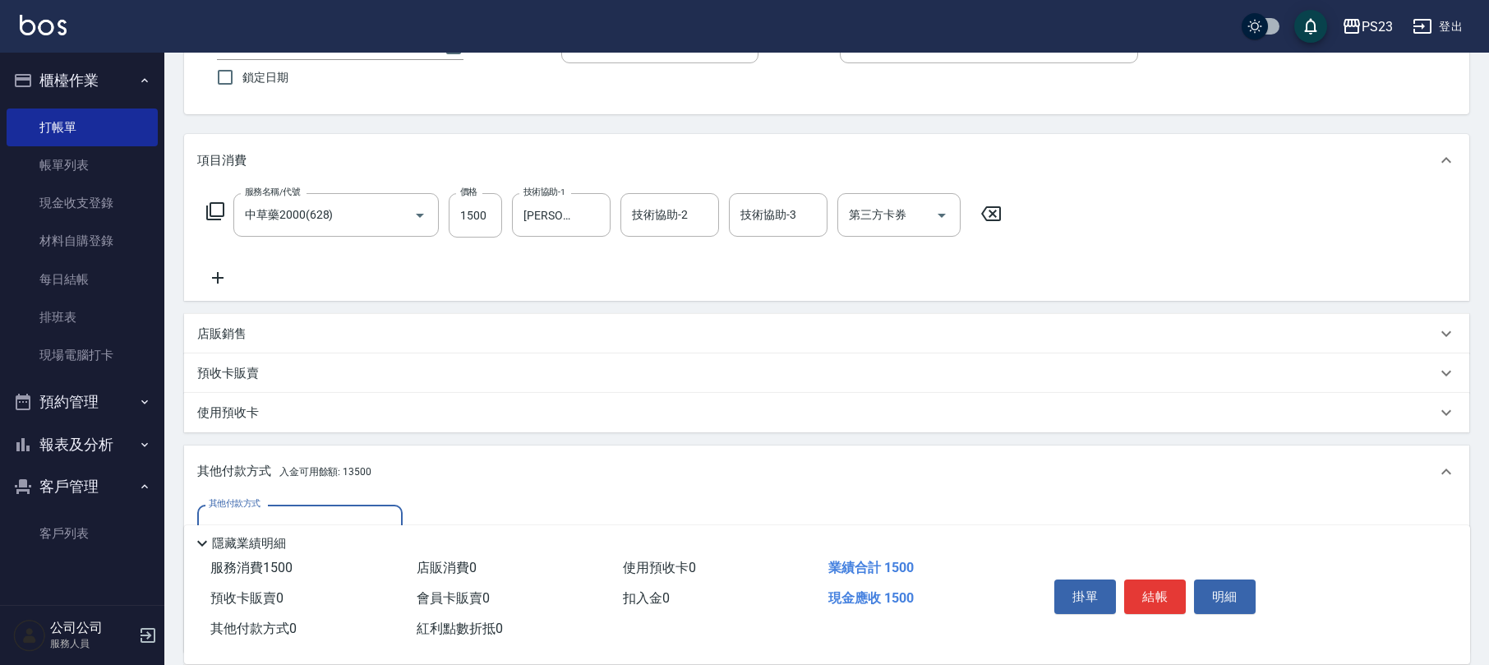
scroll to position [326, 0]
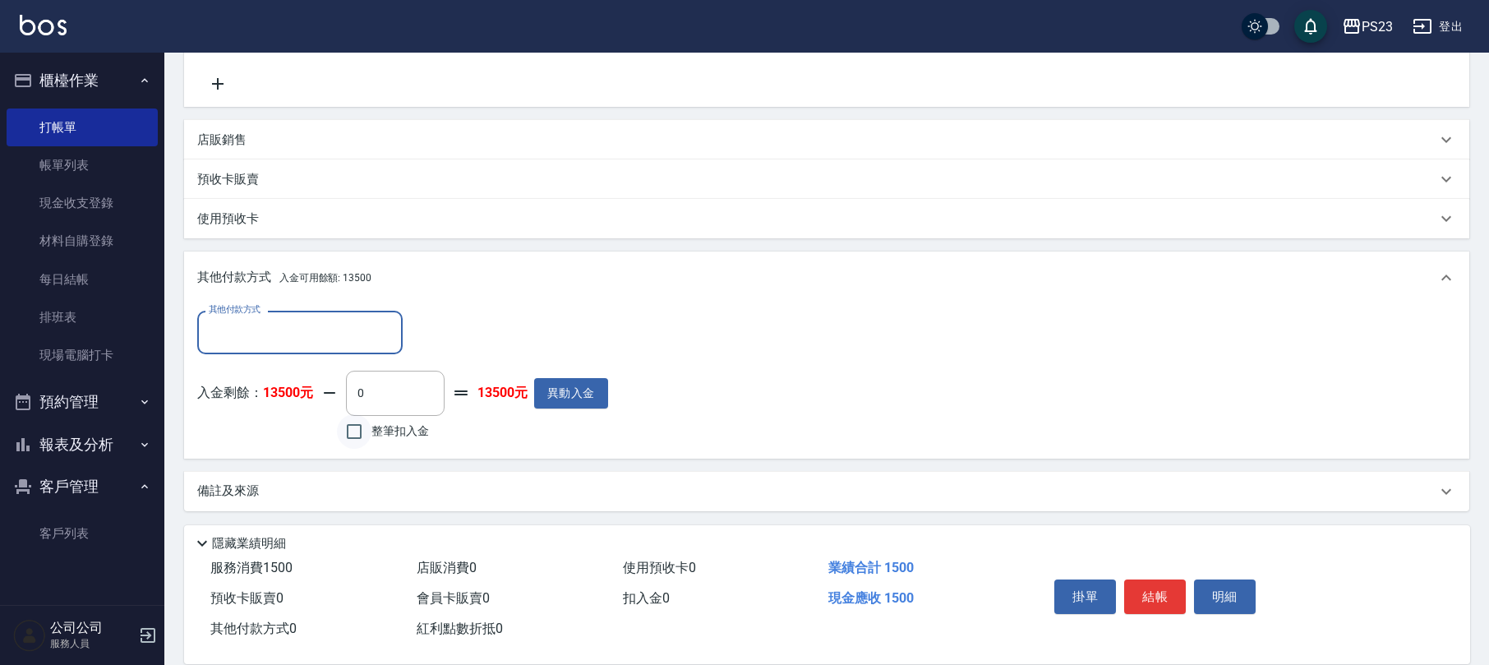
click at [349, 424] on input "整筆扣入金" at bounding box center [354, 431] width 35 height 35
checkbox input "true"
type input "1500"
click at [1148, 602] on button "結帳" at bounding box center [1155, 596] width 62 height 35
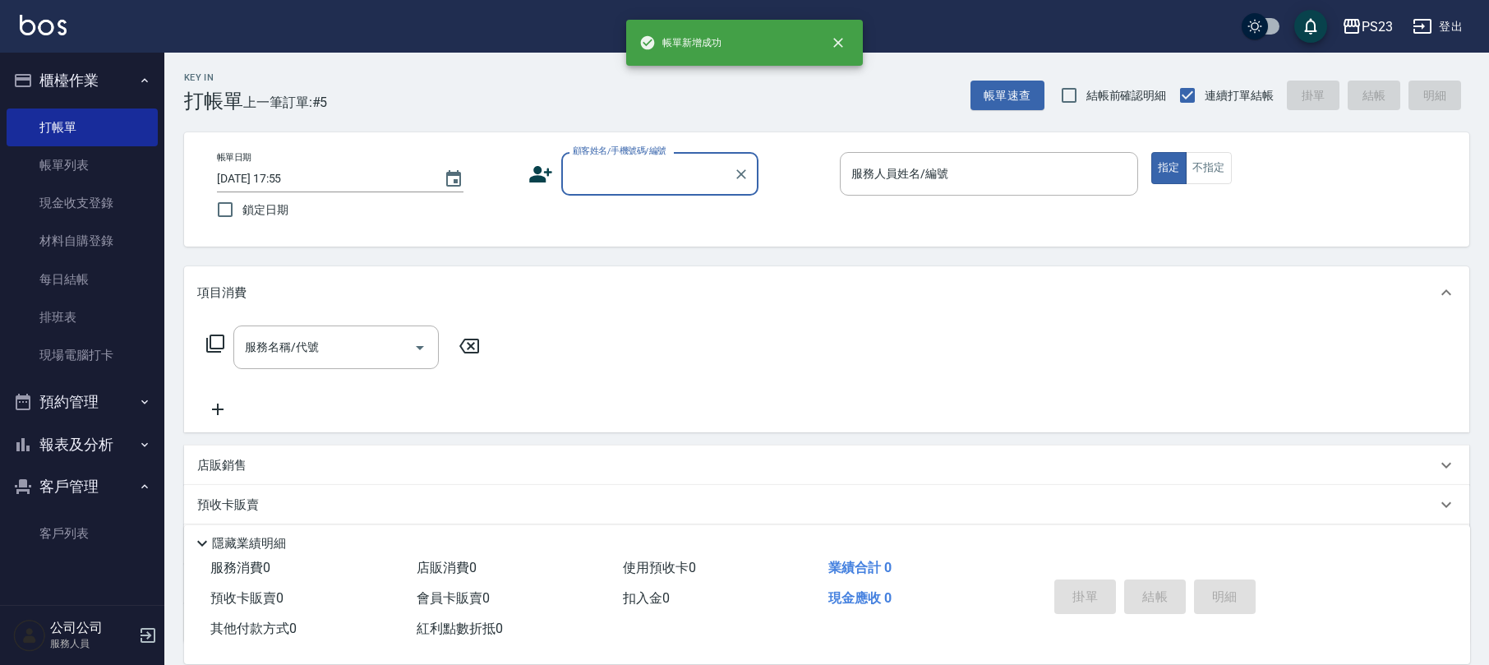
scroll to position [0, 0]
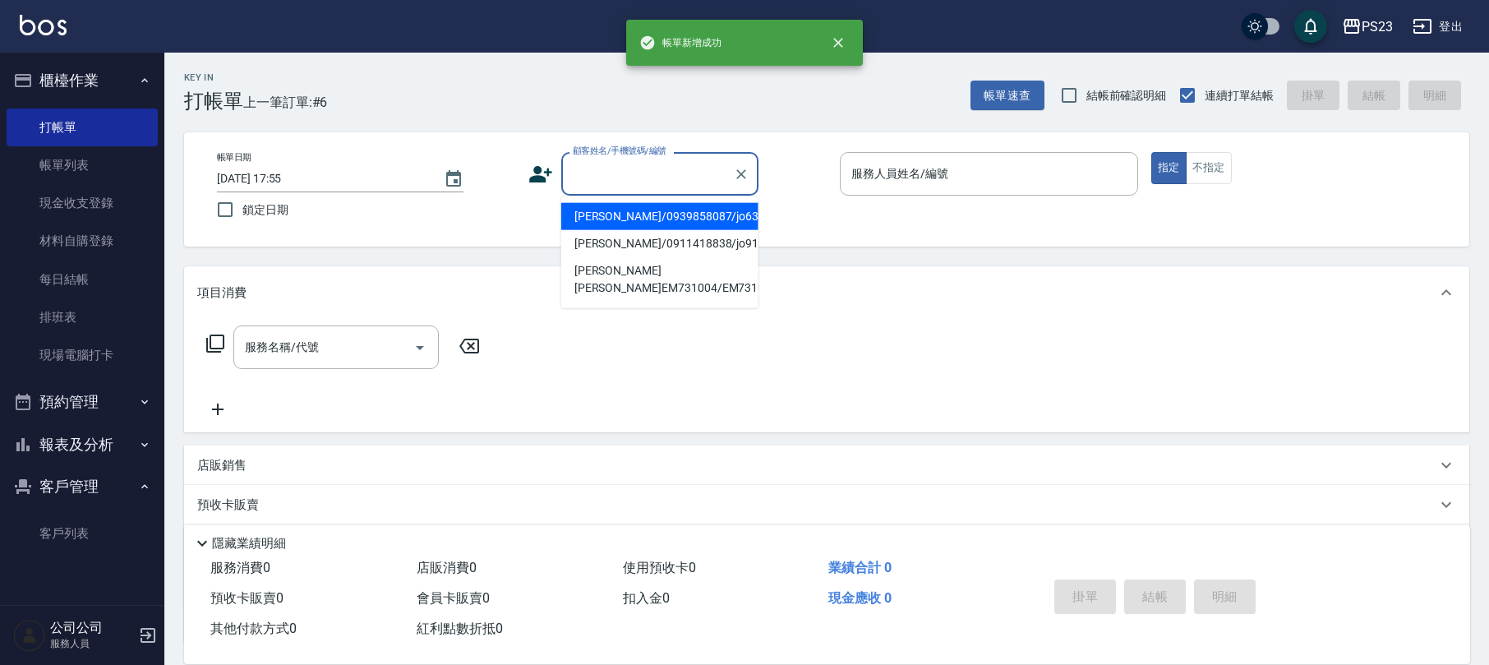
click at [631, 184] on input "顧客姓名/手機號碼/編號" at bounding box center [648, 173] width 158 height 29
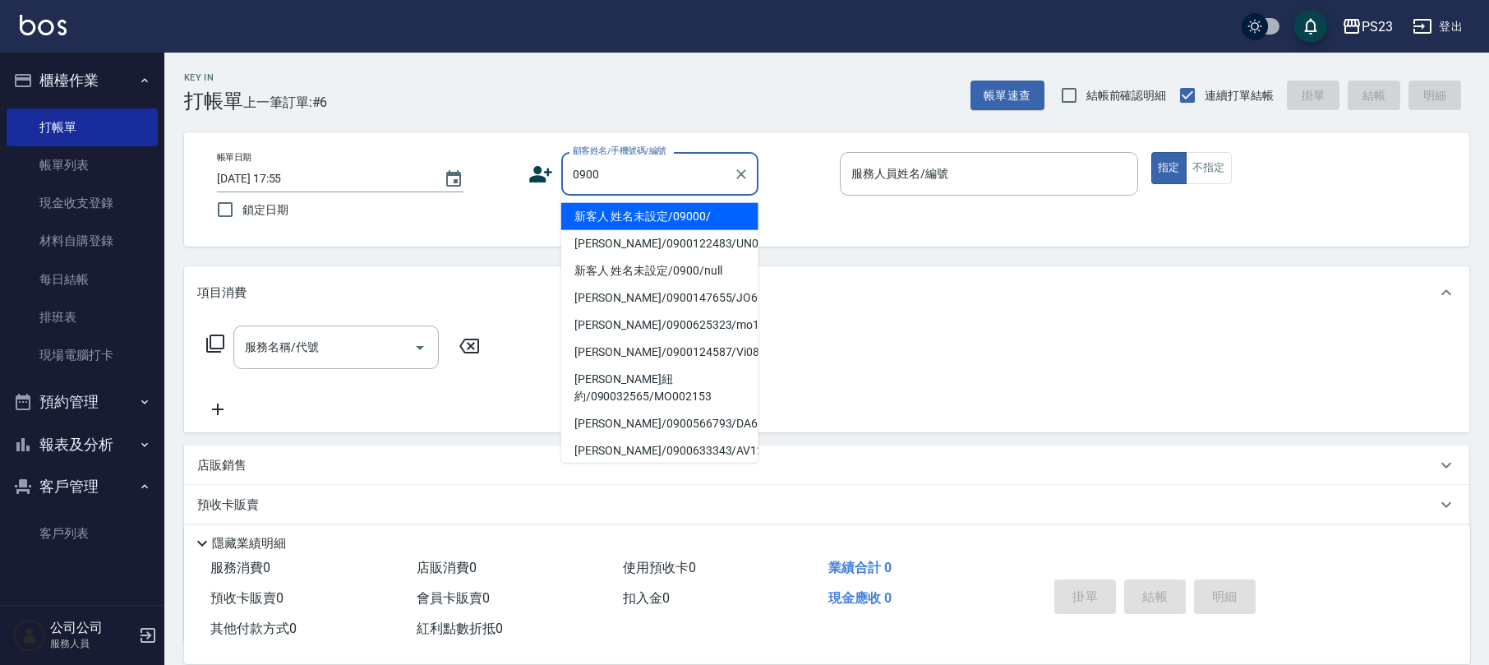
click at [622, 224] on li "新客人 姓名未設定/09000/" at bounding box center [659, 216] width 197 height 27
type input "新客人 姓名未設定/09000/"
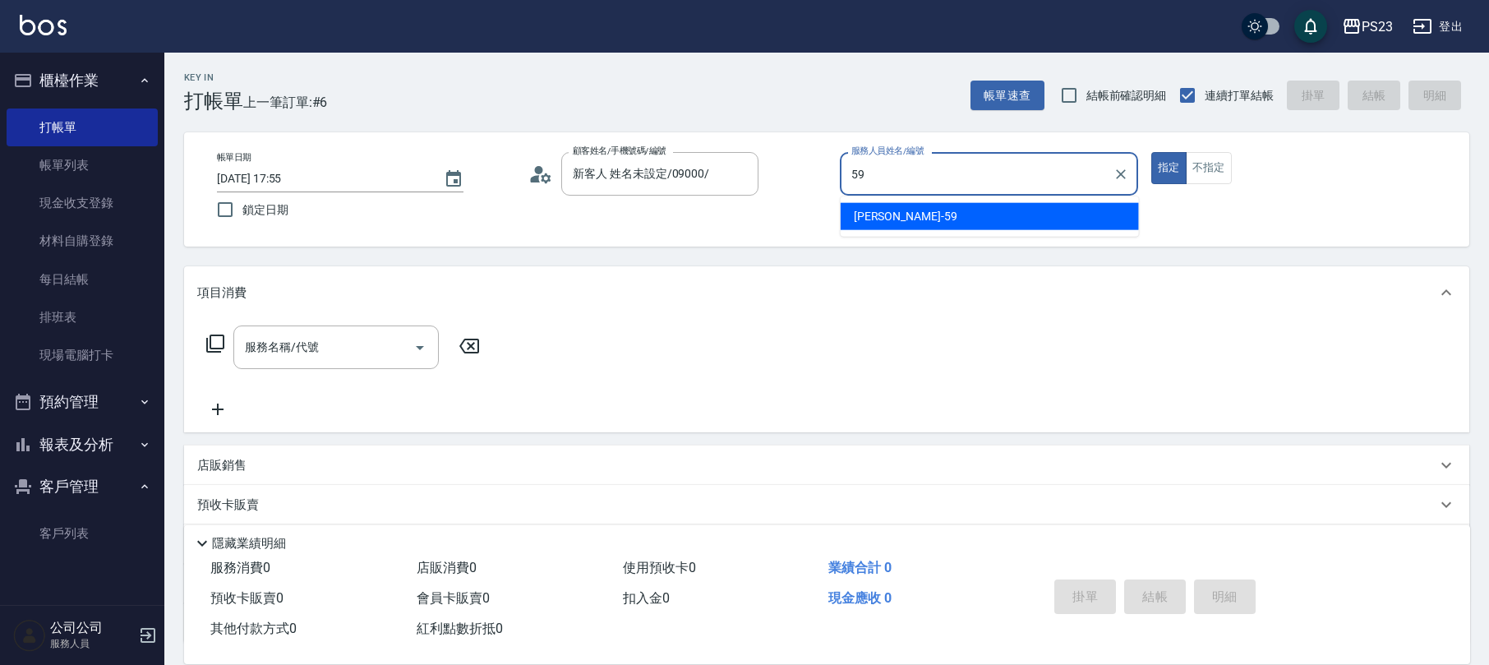
type input "Nanako-59"
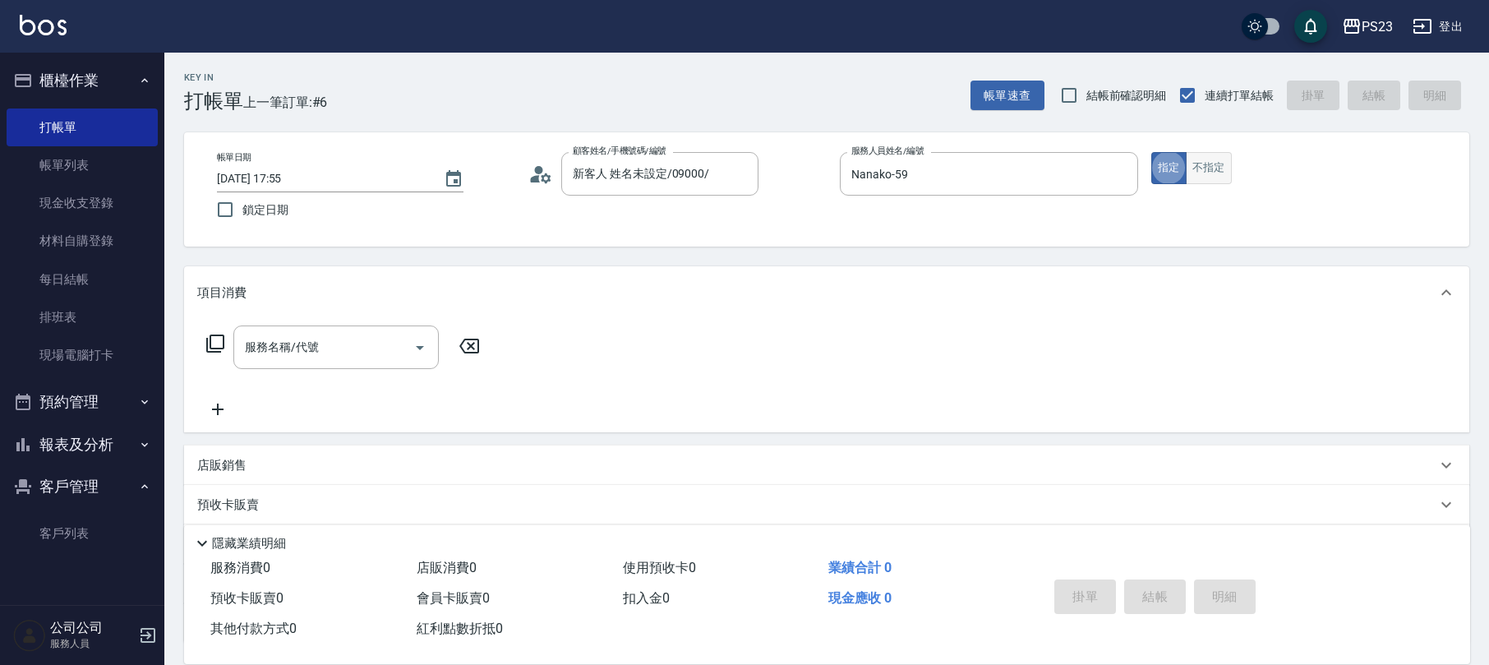
click at [1220, 178] on button "不指定" at bounding box center [1209, 168] width 46 height 32
click at [222, 343] on icon at bounding box center [215, 344] width 20 height 20
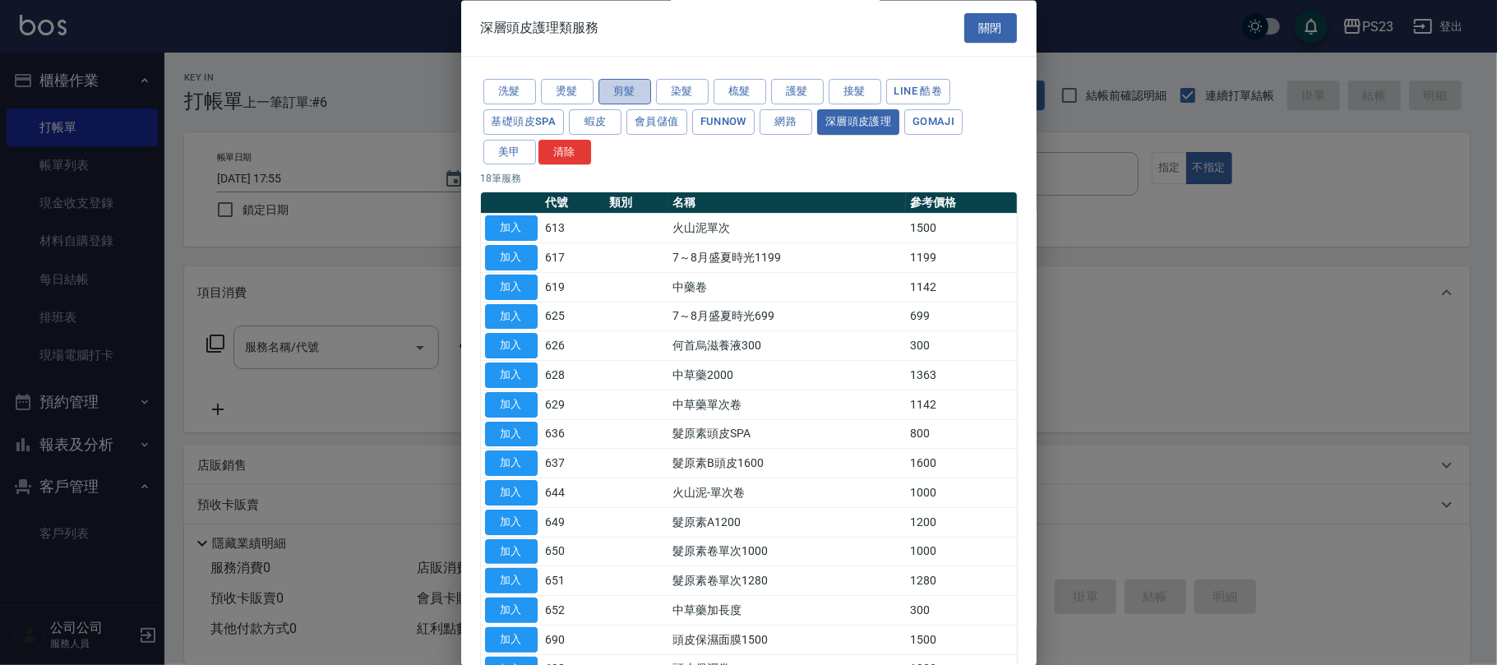
click at [625, 99] on button "剪髮" at bounding box center [624, 92] width 53 height 25
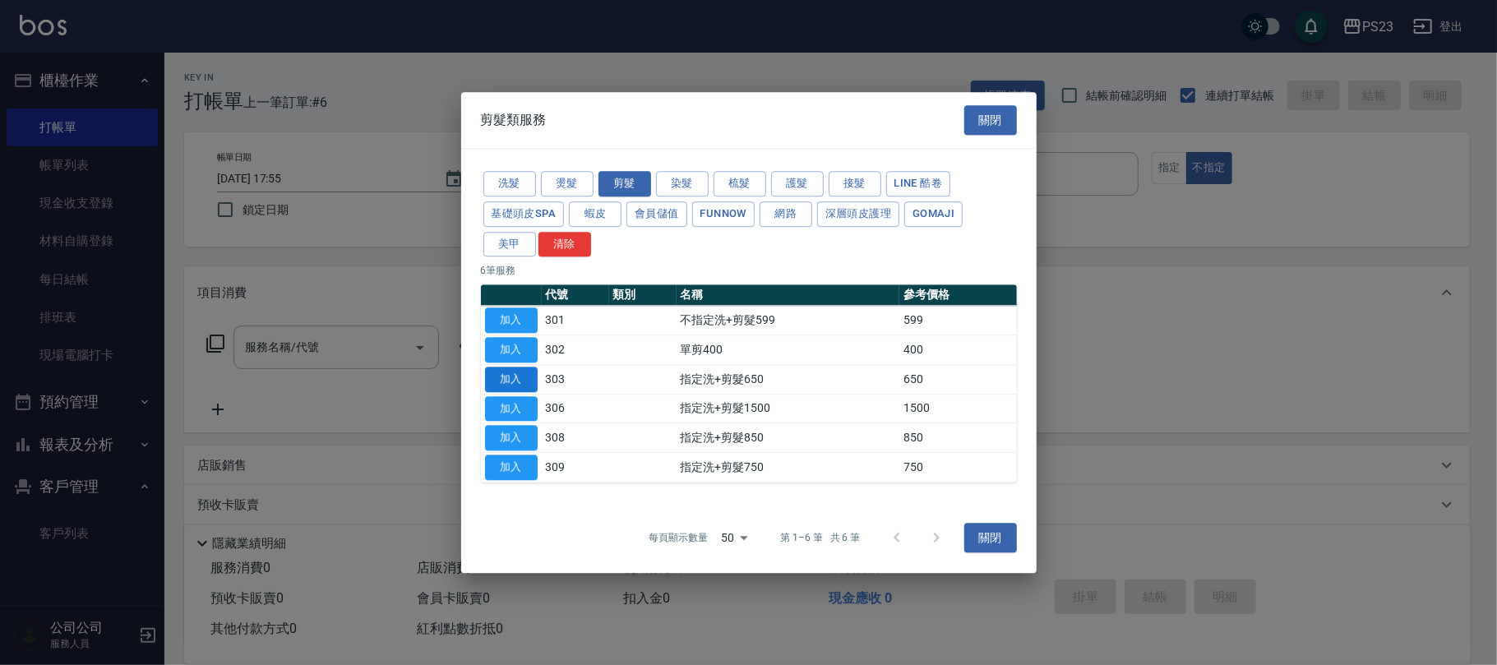
click at [505, 379] on button "加入" at bounding box center [511, 379] width 53 height 25
type input "指定洗+剪髮650(303)"
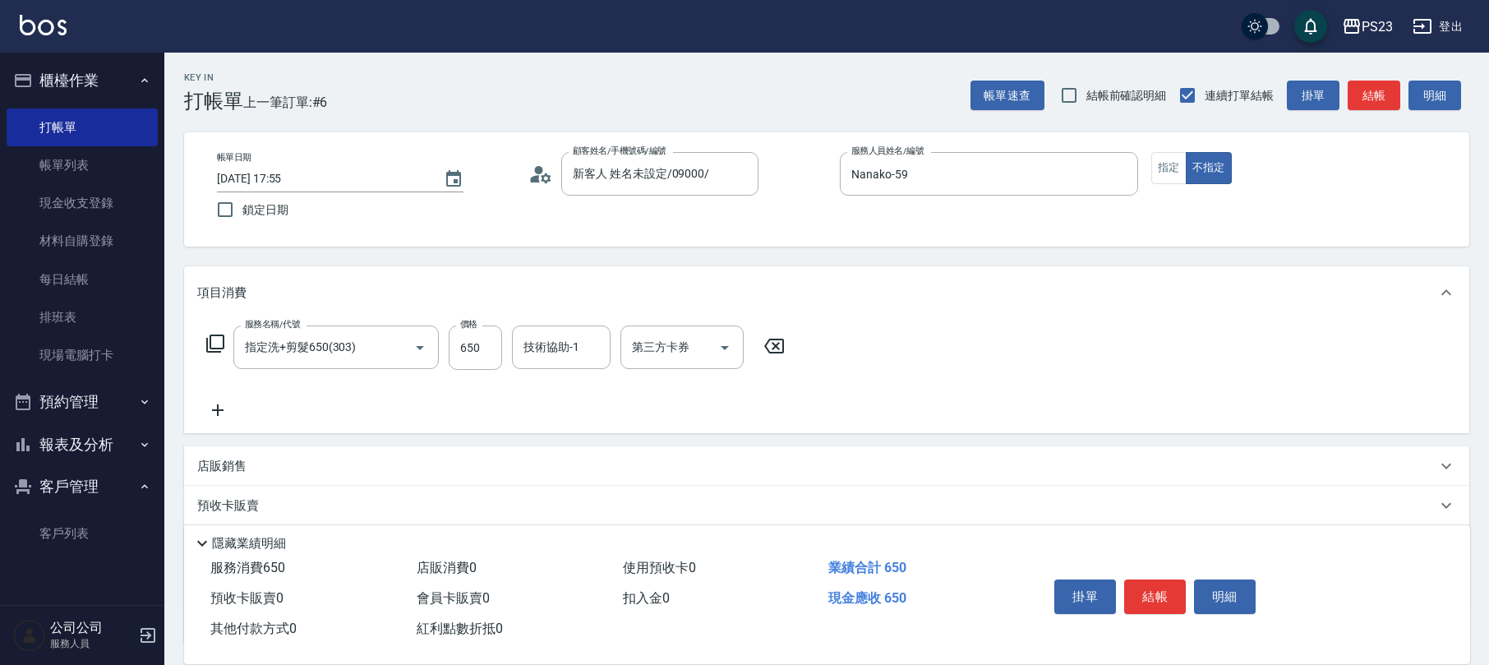
click at [776, 344] on icon at bounding box center [774, 346] width 41 height 20
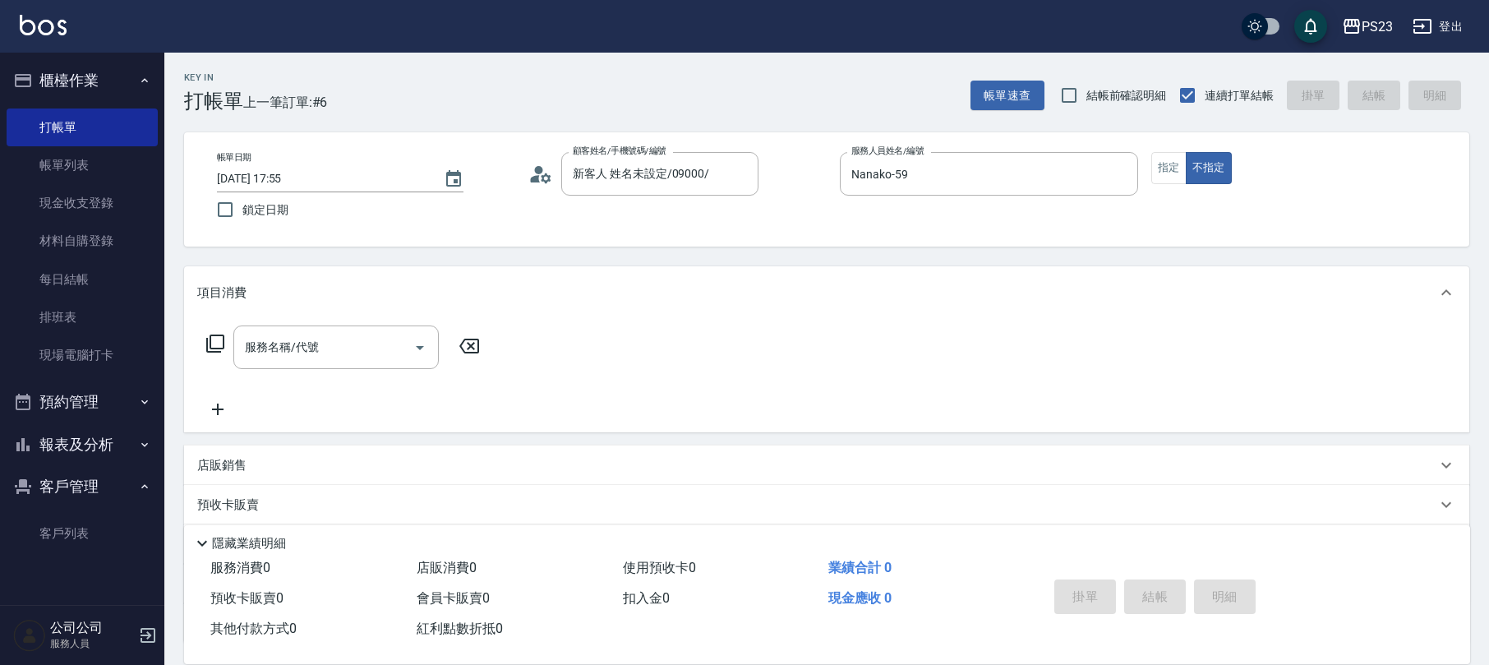
click at [210, 346] on icon at bounding box center [215, 343] width 18 height 18
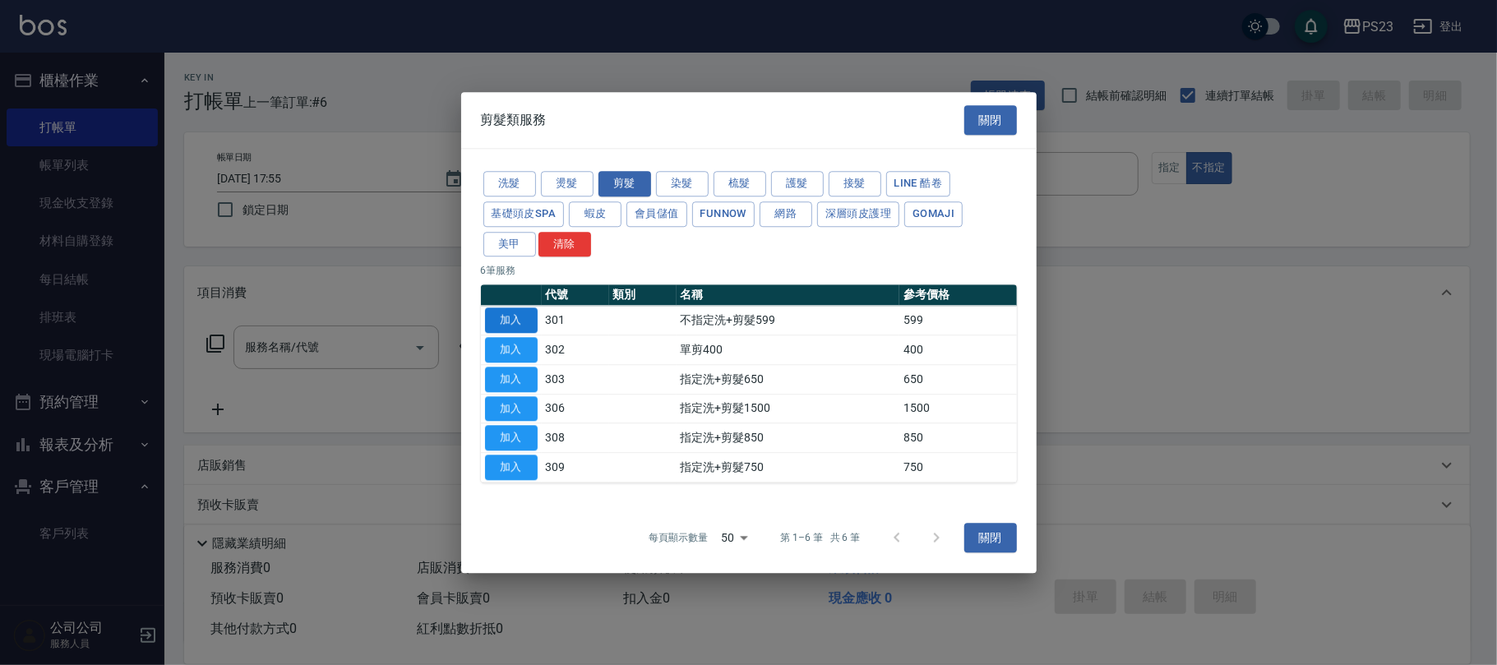
click at [500, 322] on button "加入" at bounding box center [511, 320] width 53 height 25
type input "不指定洗+剪髮599(301)"
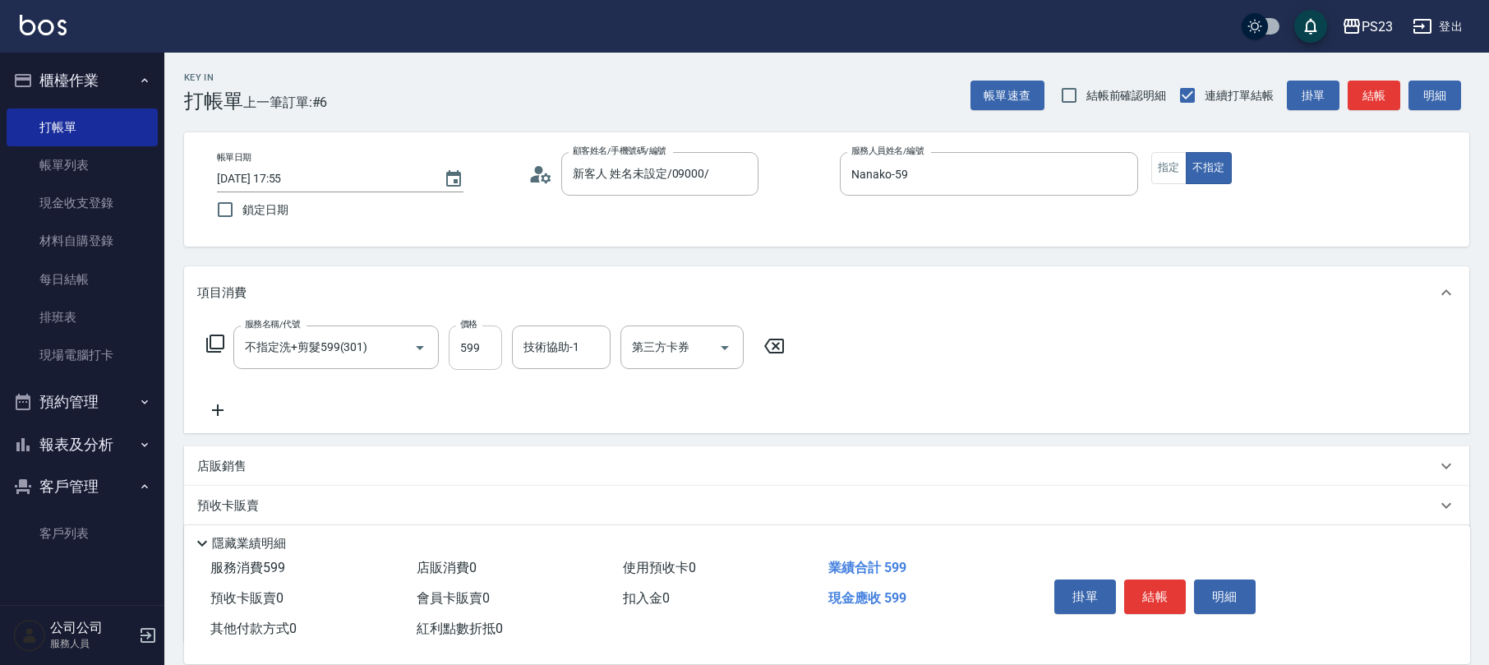
click at [468, 337] on input "599" at bounding box center [475, 347] width 53 height 44
type input "699"
type input "Nanako-59"
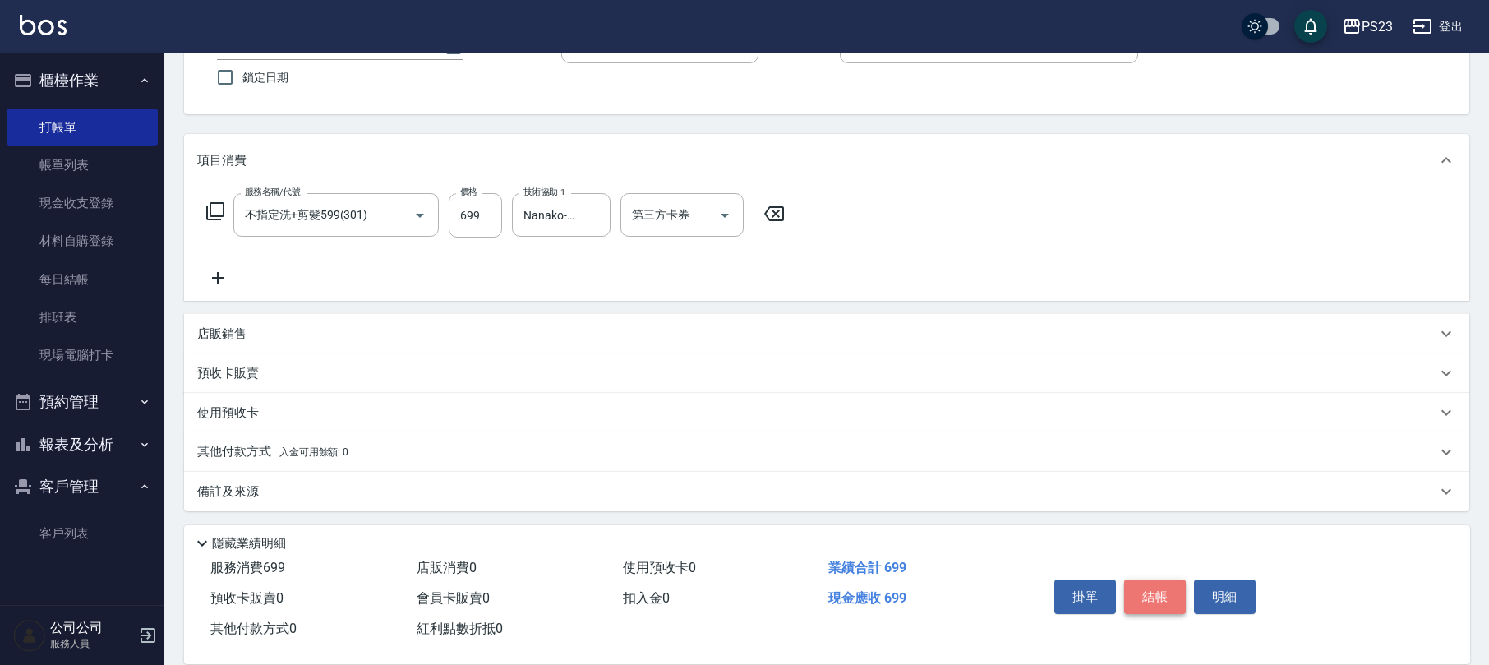
click at [1170, 597] on button "結帳" at bounding box center [1155, 596] width 62 height 35
type input "[DATE] 17:56"
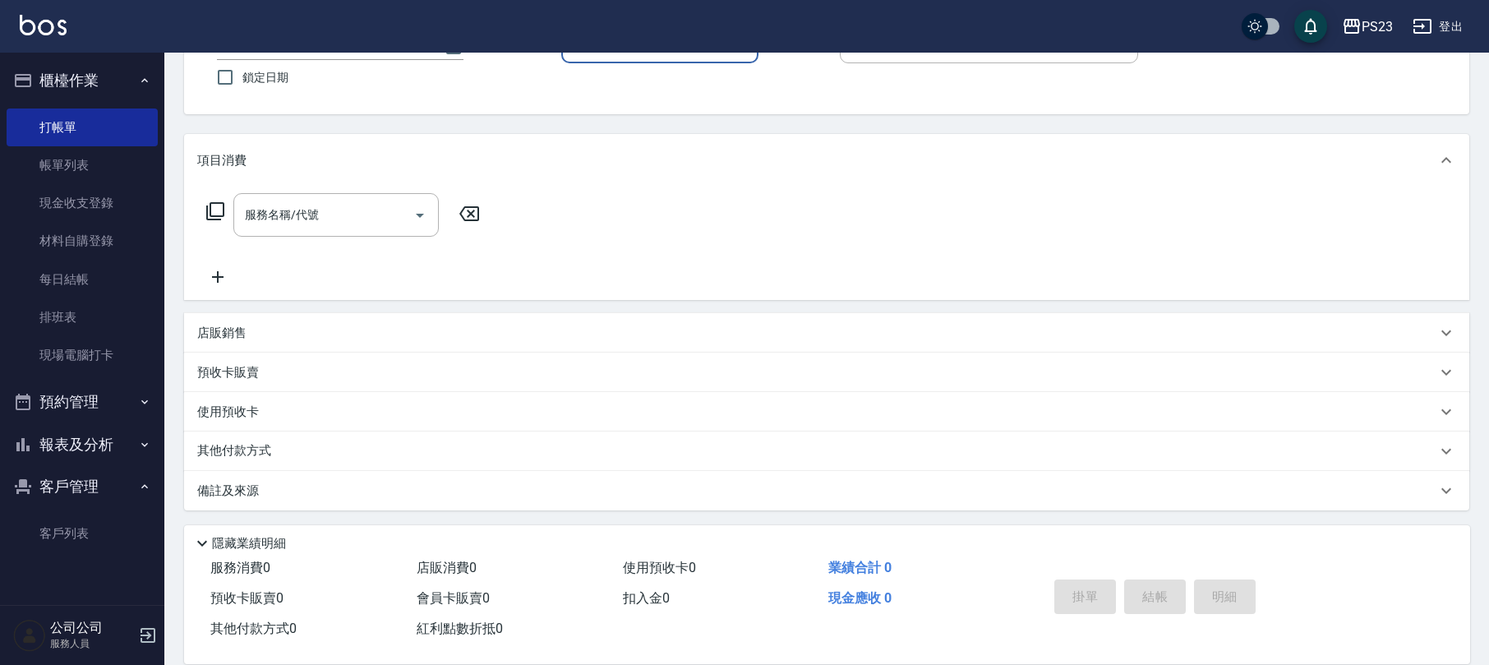
scroll to position [0, 0]
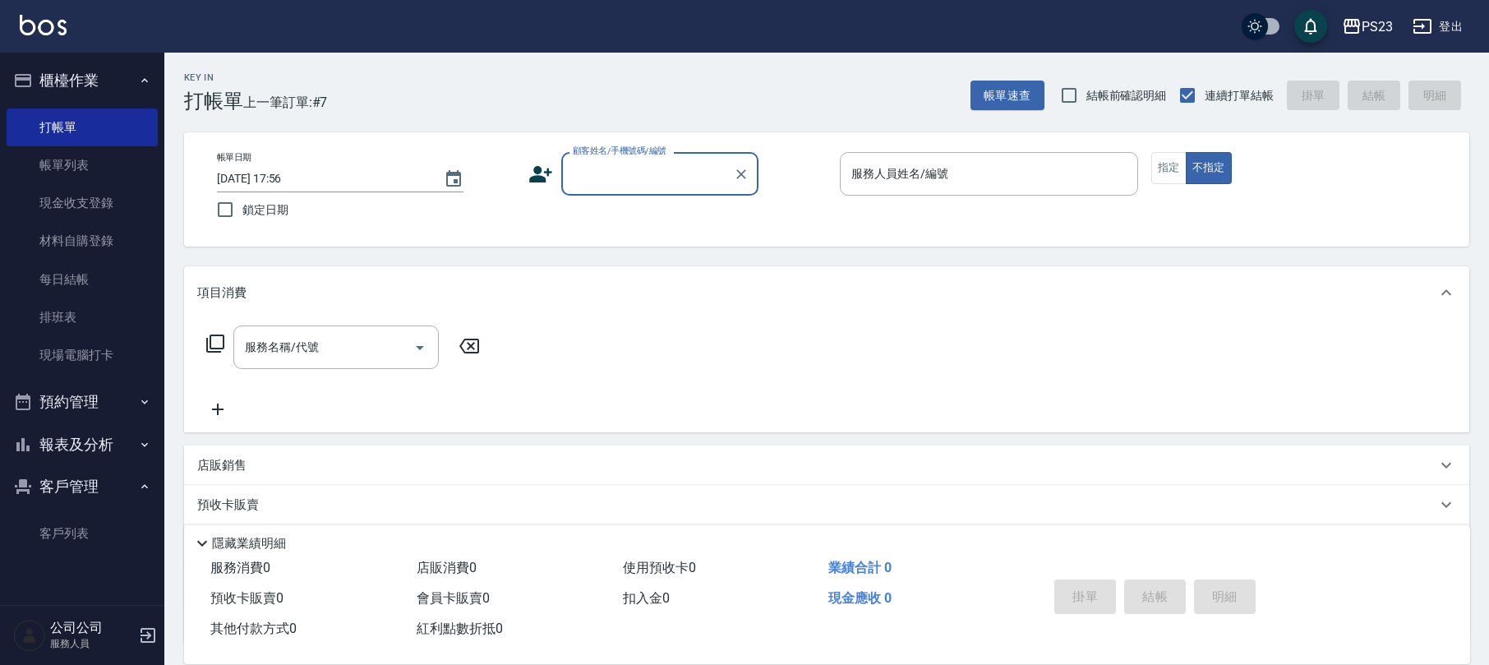
click at [537, 181] on icon at bounding box center [540, 174] width 23 height 16
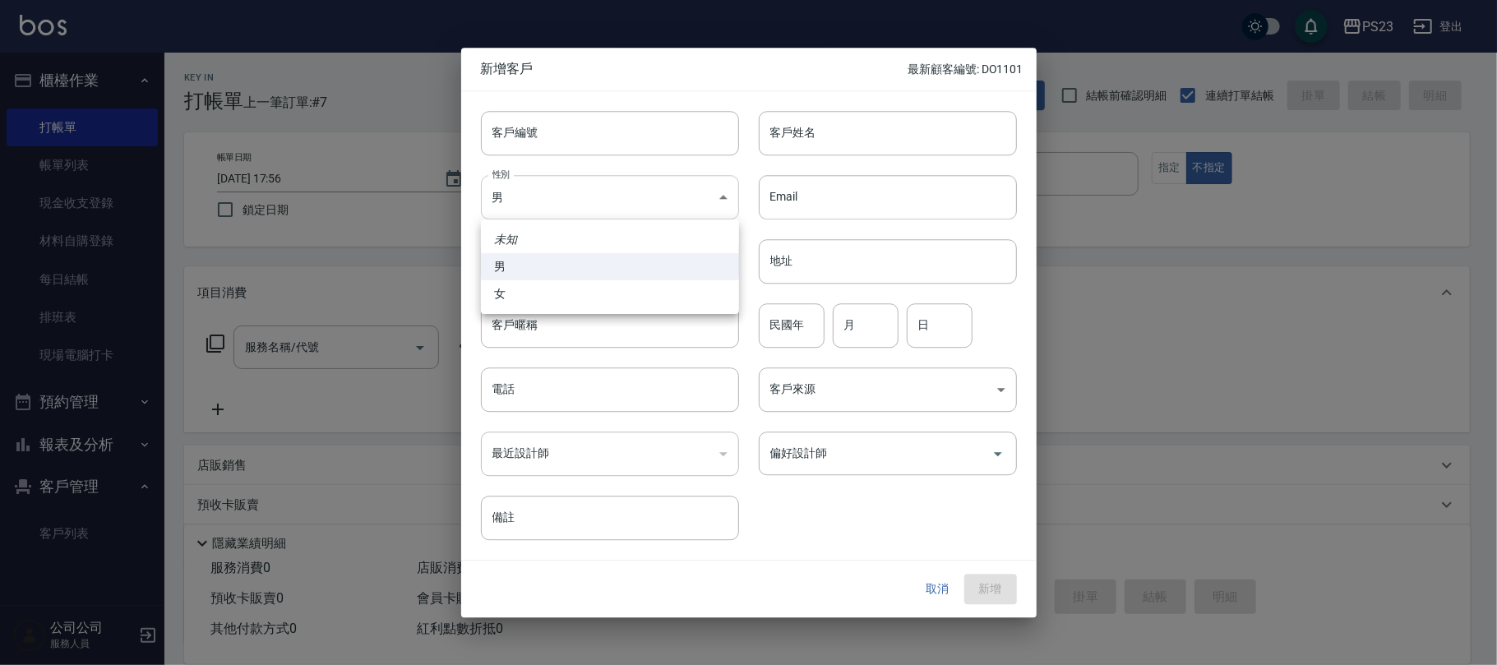
click at [588, 191] on body "PS23 登出 櫃檯作業 打帳單 帳單列表 現金收支登錄 材料自購登錄 每日結帳 排班表 現場電腦打卡 預約管理 預約管理 單日預約紀錄 單週預約紀錄 報表及…" at bounding box center [748, 398] width 1497 height 797
click at [552, 293] on li "女" at bounding box center [610, 293] width 258 height 27
type input "[DEMOGRAPHIC_DATA]"
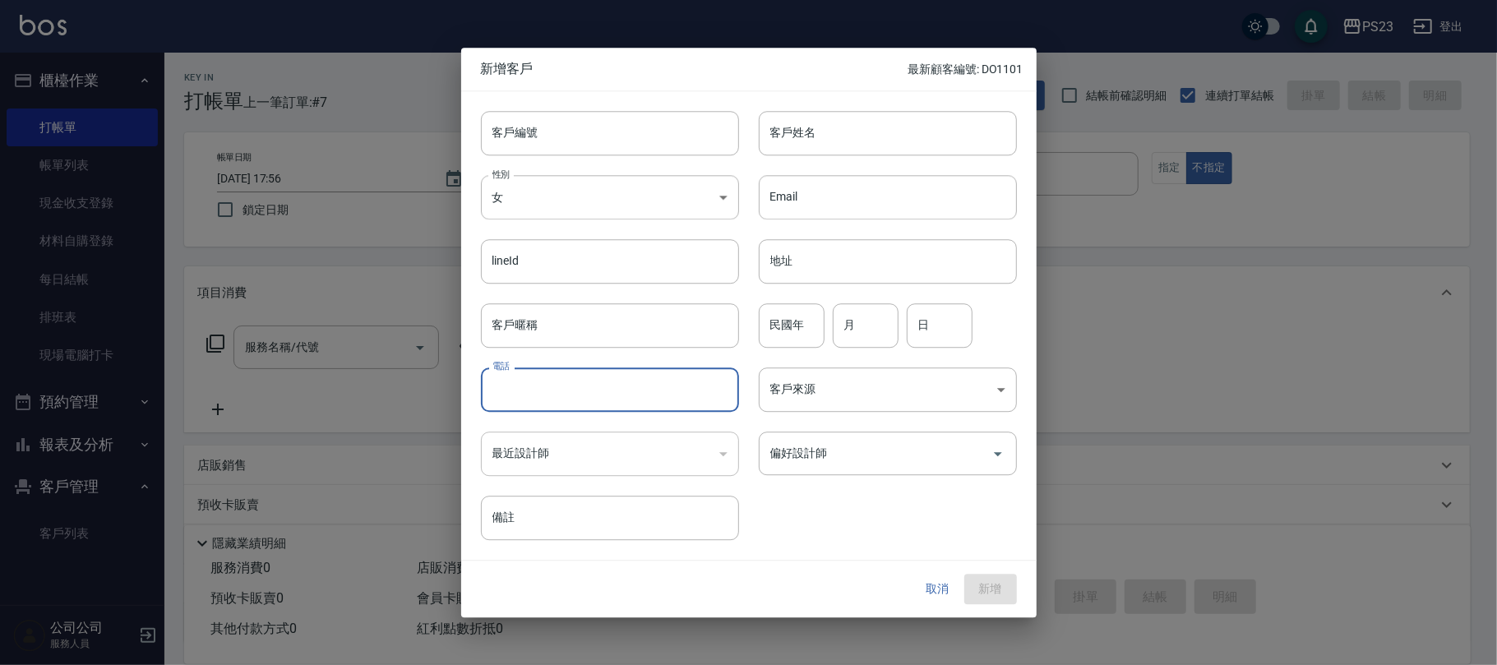
click at [572, 391] on input "電話" at bounding box center [610, 389] width 258 height 44
type input "0937882034"
click at [843, 324] on input "月" at bounding box center [865, 325] width 66 height 44
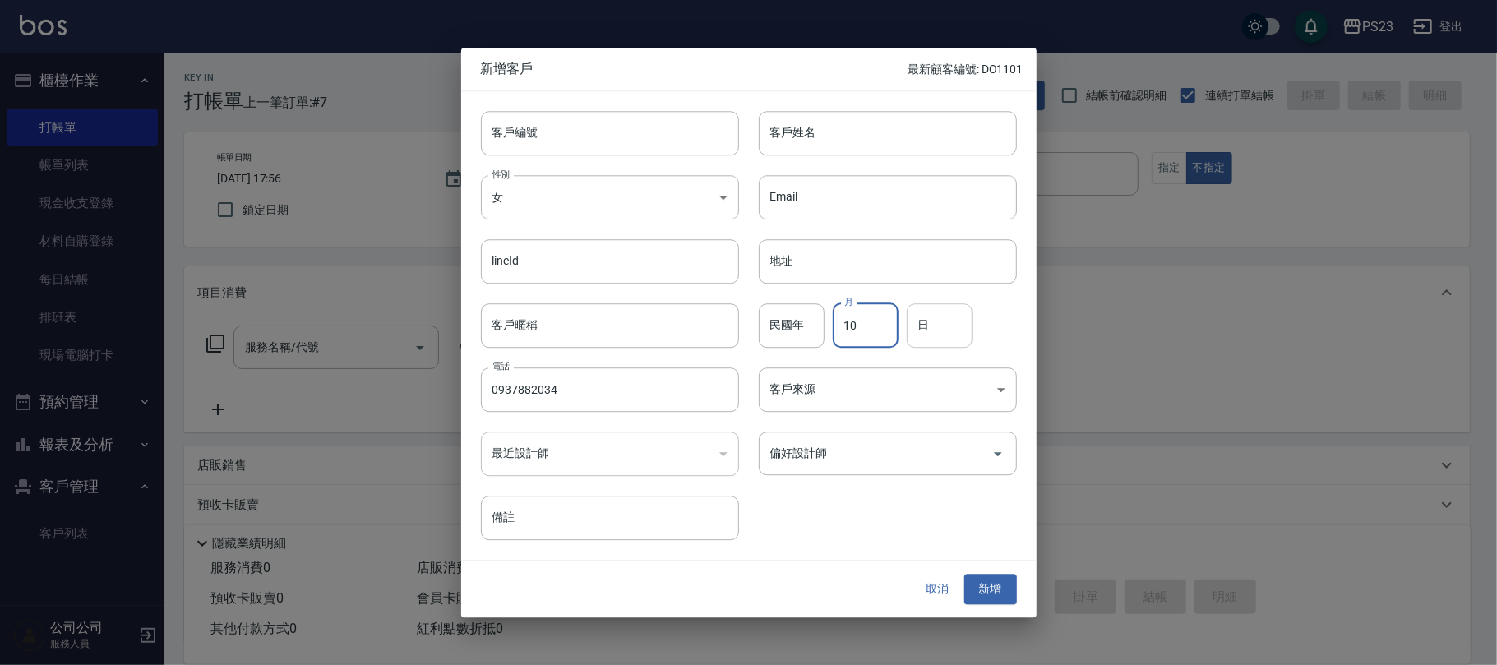
type input "10"
click at [925, 337] on input "日" at bounding box center [939, 325] width 66 height 44
type input "20"
click at [835, 131] on input "客戶姓名" at bounding box center [888, 133] width 258 height 44
type input "[PERSON_NAME]"
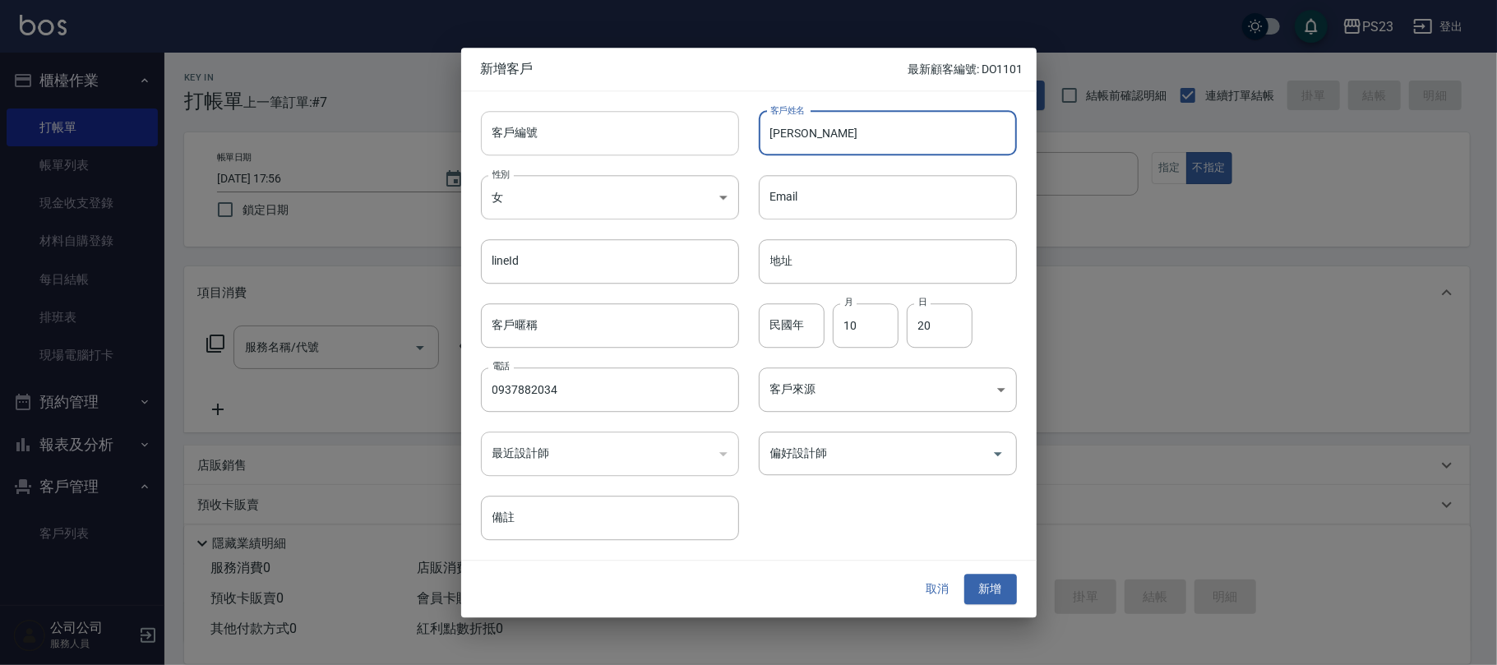
click at [550, 128] on input "客戶編號" at bounding box center [610, 133] width 258 height 44
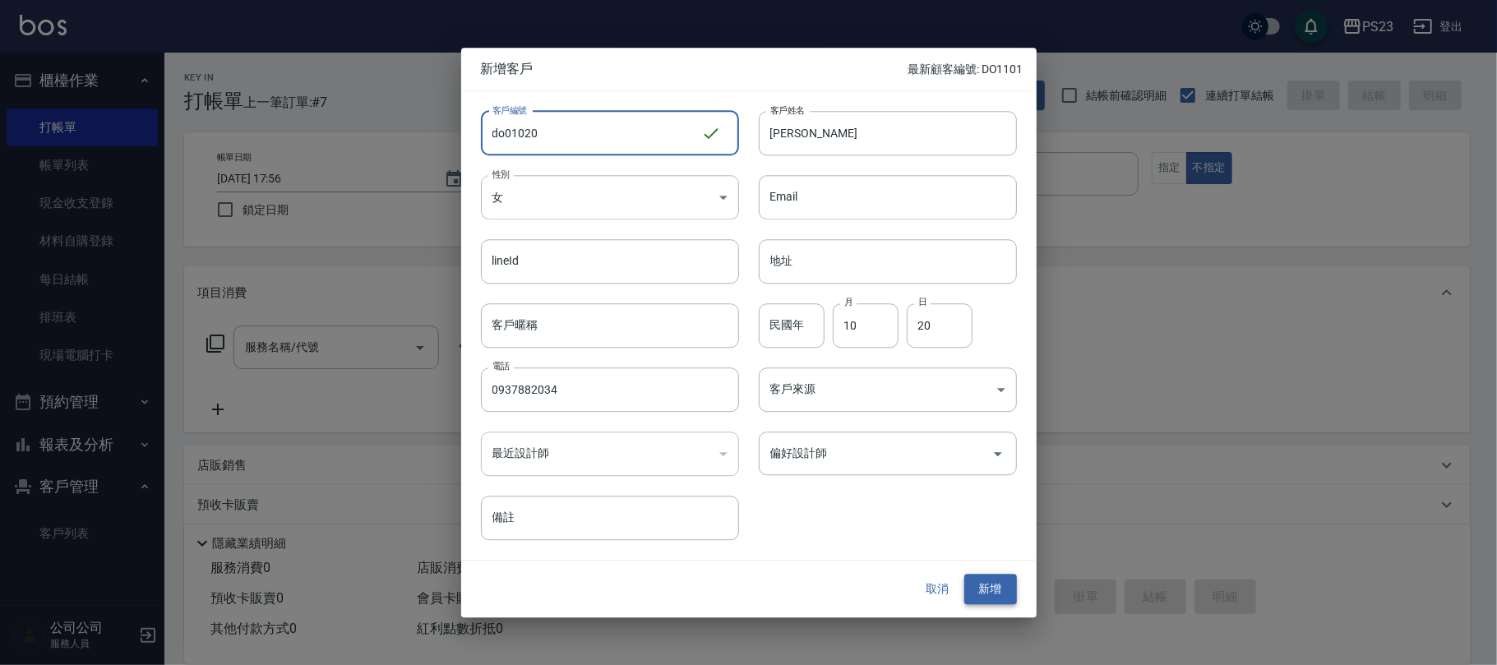
type input "do01020"
click at [991, 585] on button "新增" at bounding box center [990, 589] width 53 height 30
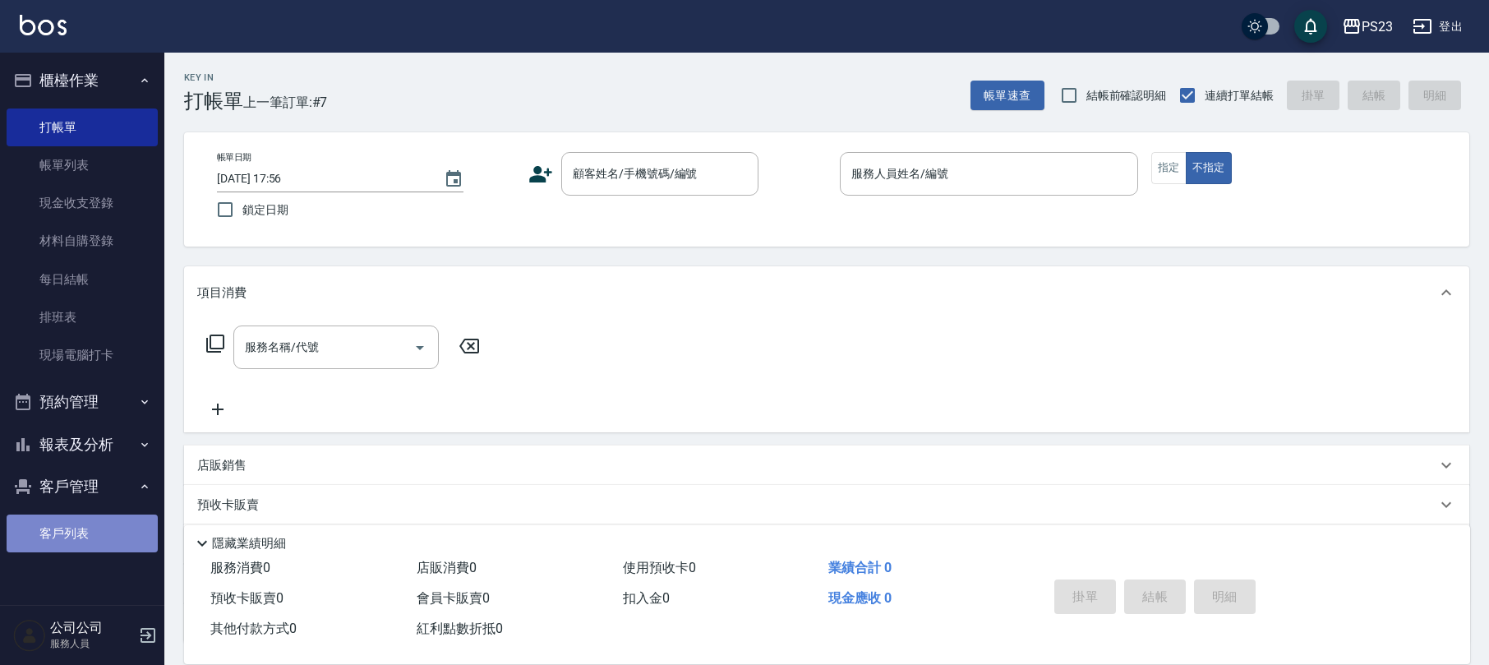
click at [69, 537] on link "客戶列表" at bounding box center [82, 533] width 151 height 38
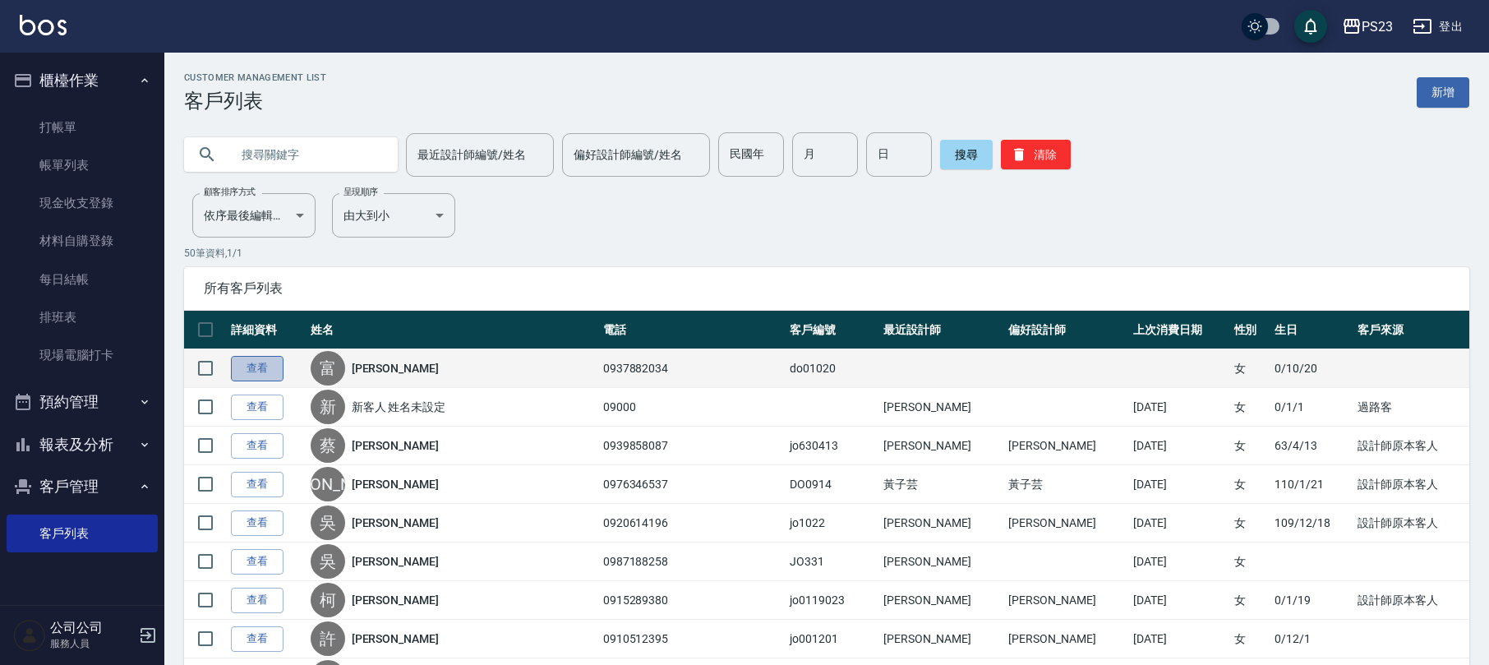
click at [267, 362] on link "查看" at bounding box center [257, 368] width 53 height 25
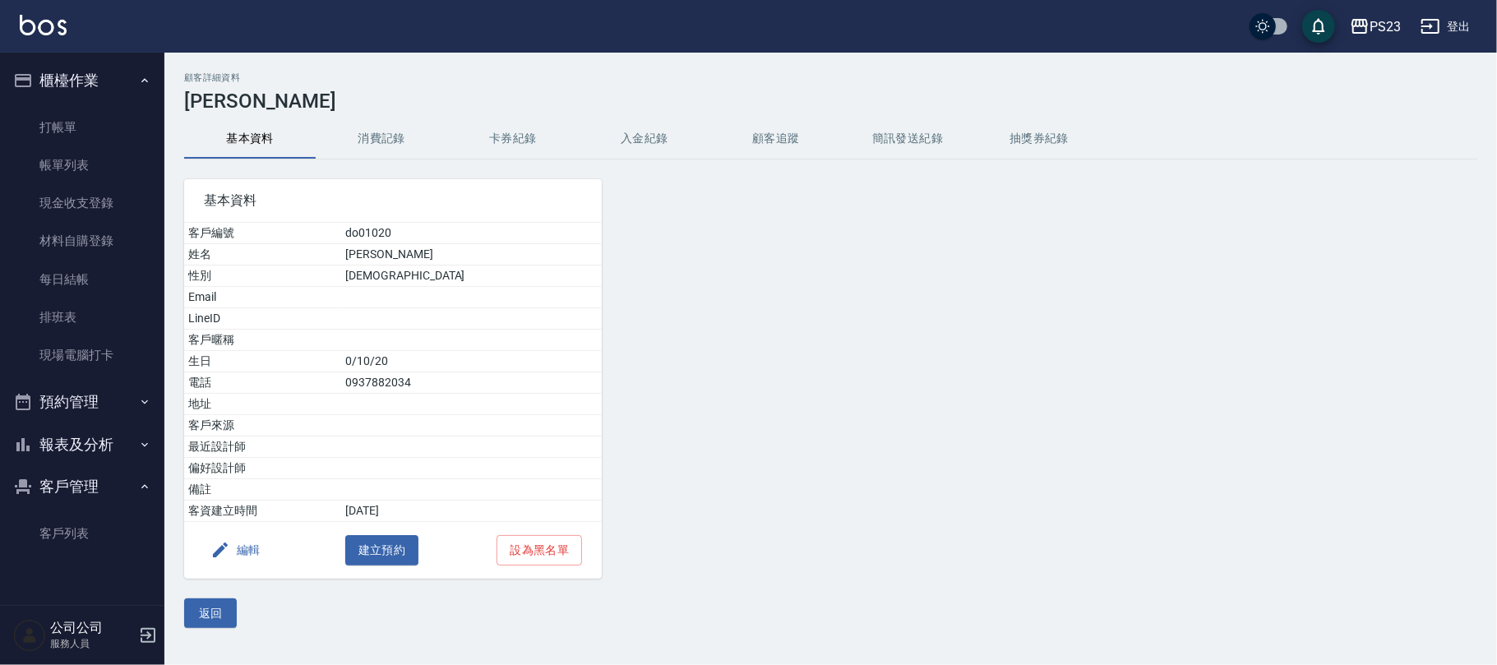
click at [251, 549] on button "編輯" at bounding box center [235, 550] width 63 height 30
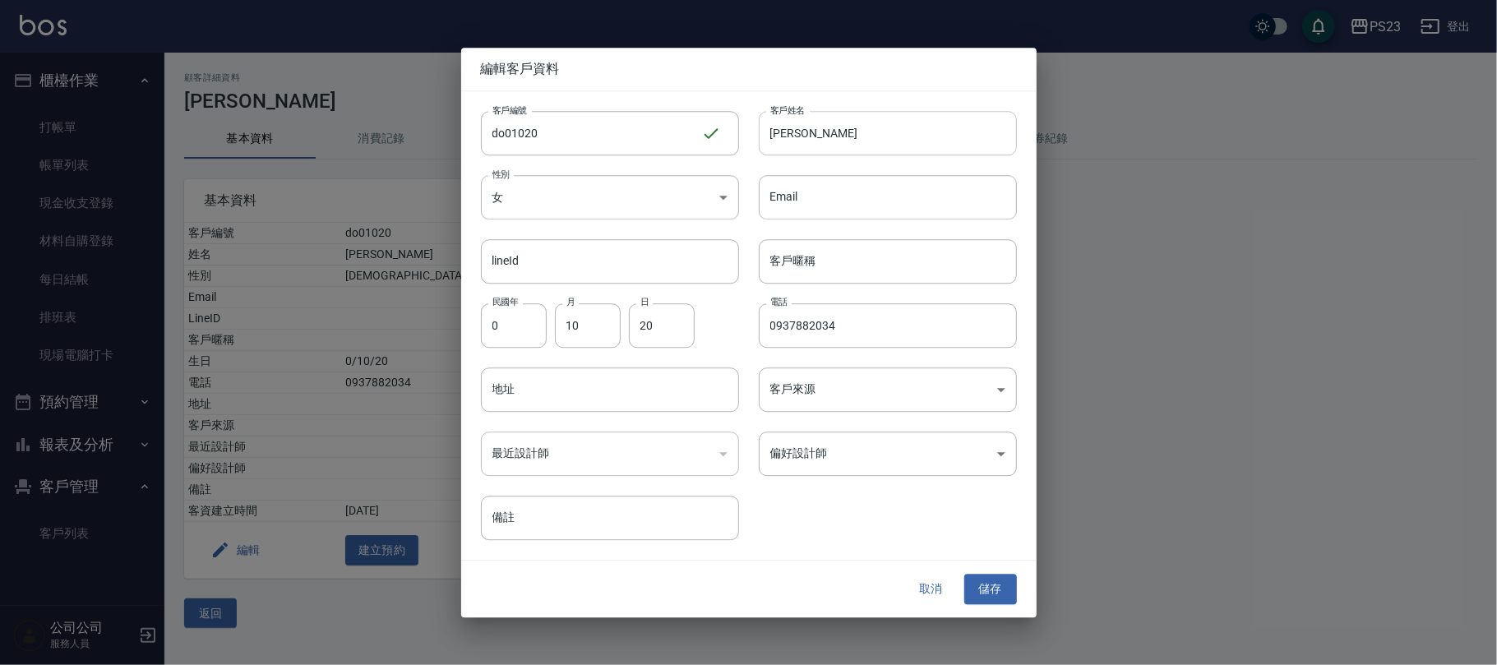
click at [776, 136] on input "[PERSON_NAME]" at bounding box center [888, 133] width 258 height 44
type input "[PERSON_NAME]"
click at [991, 595] on button "儲存" at bounding box center [990, 589] width 53 height 30
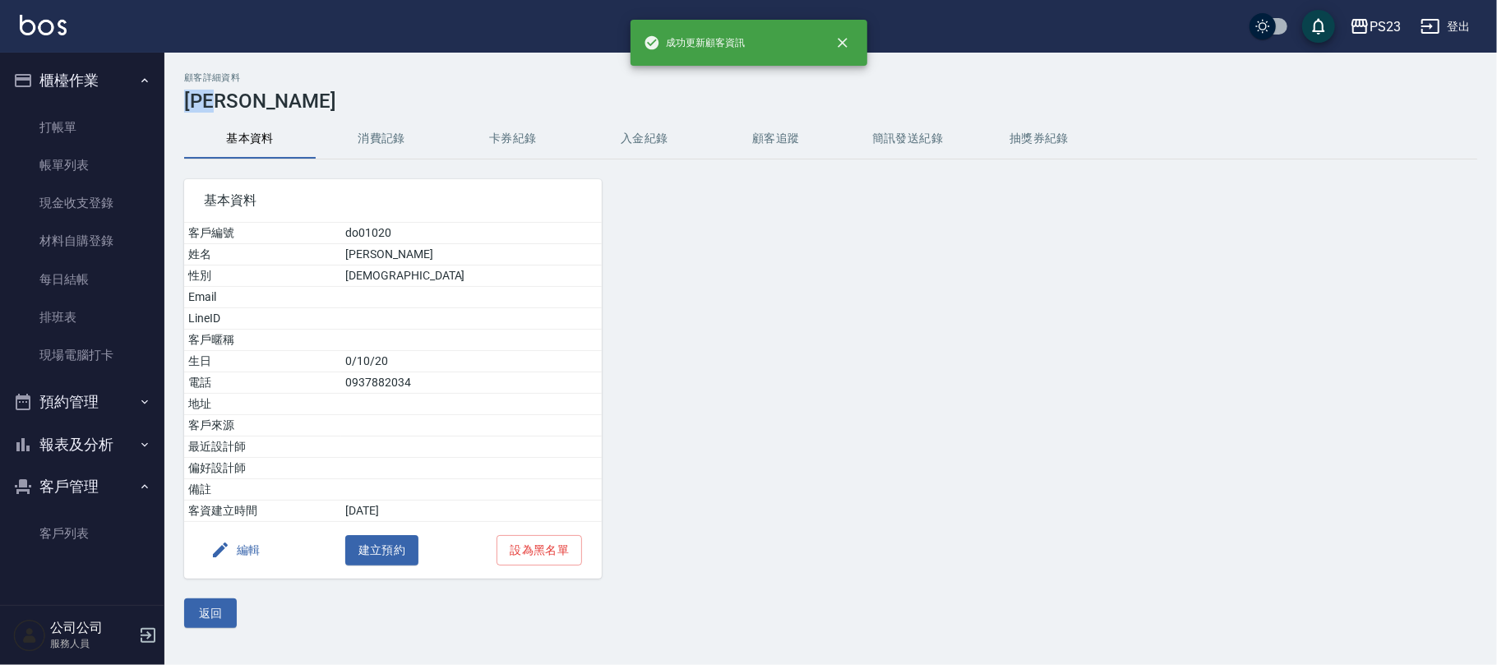
drag, startPoint x: 257, startPoint y: 89, endPoint x: 182, endPoint y: 106, distance: 77.6
click at [182, 106] on div "顧客詳細資料 [PERSON_NAME] 基本資料 消費記錄 卡券紀錄 入金紀錄 顧客追蹤 簡訊發送紀錄 抽獎券紀錄 基本資料 客戶編號 do01020 姓名…" at bounding box center [830, 350] width 1332 height 556
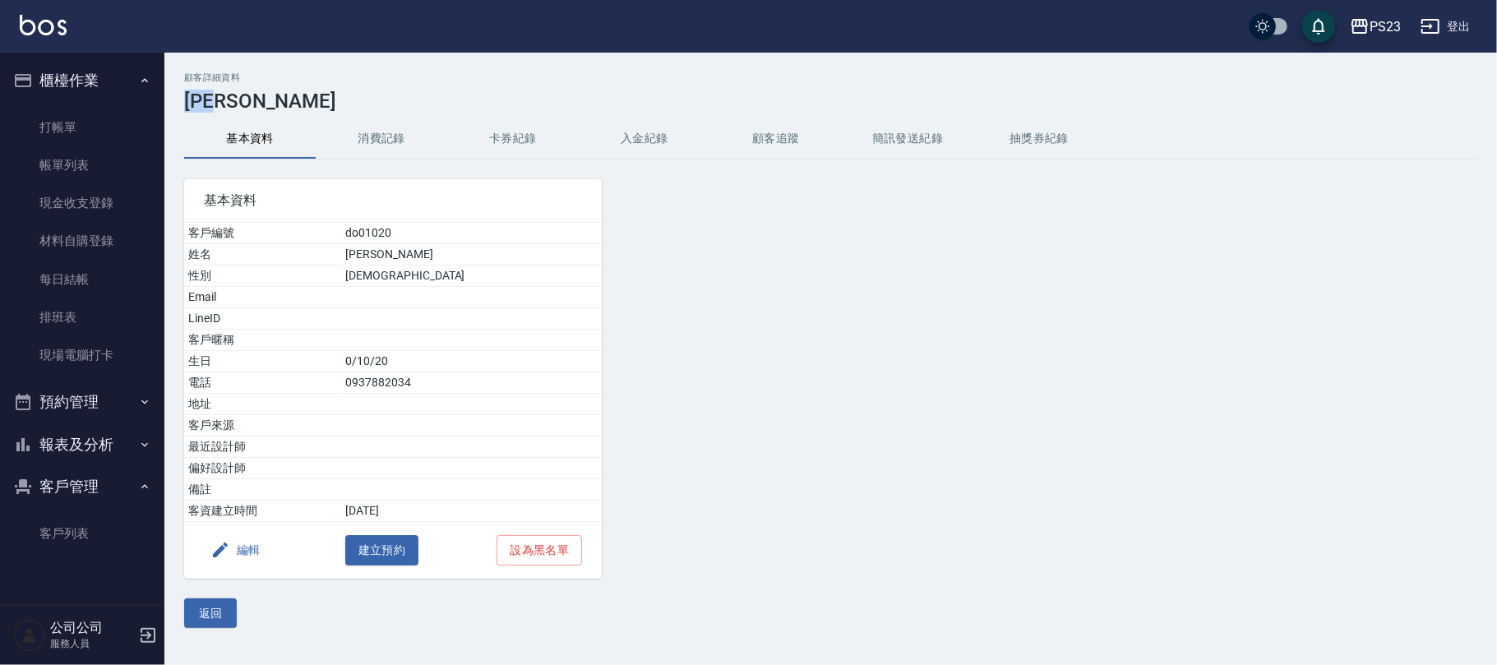
copy h3 "[PERSON_NAME]"
click at [100, 122] on link "打帳單" at bounding box center [82, 127] width 151 height 38
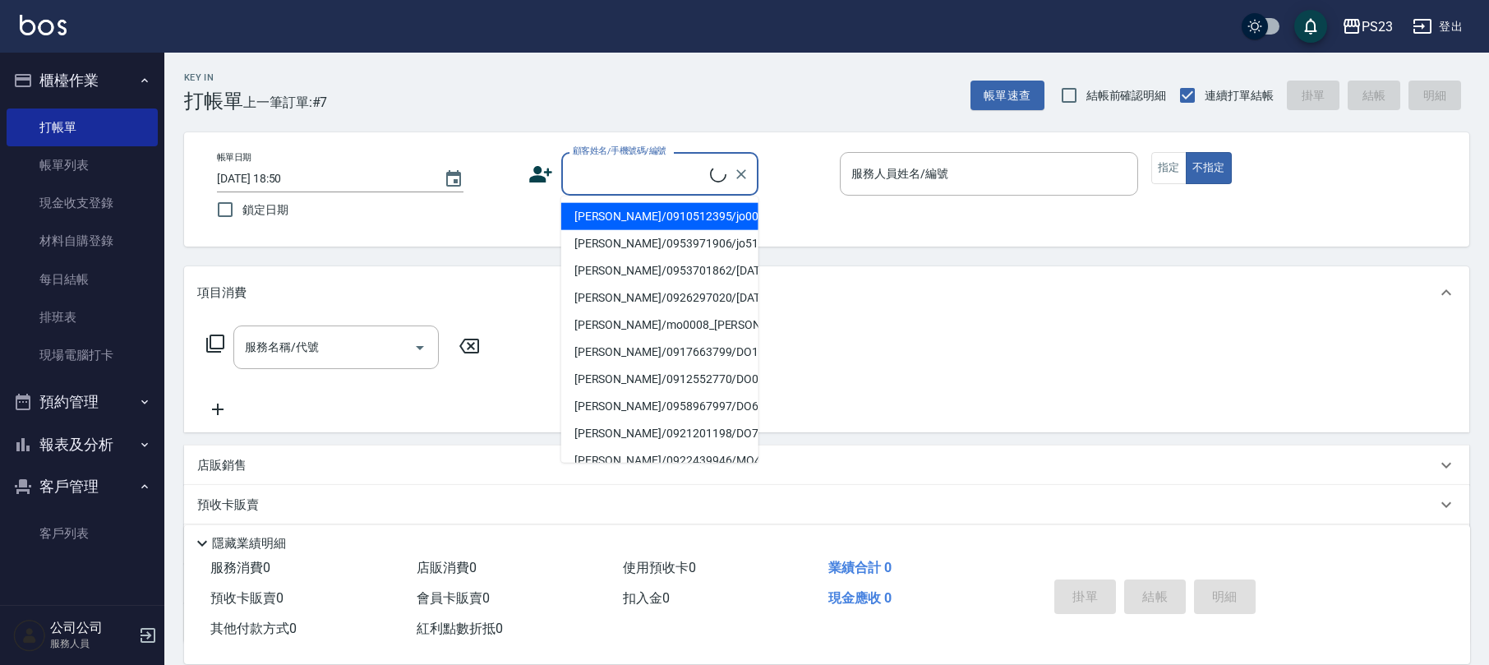
click at [597, 159] on input "顧客姓名/手機號碼/編號" at bounding box center [639, 173] width 141 height 29
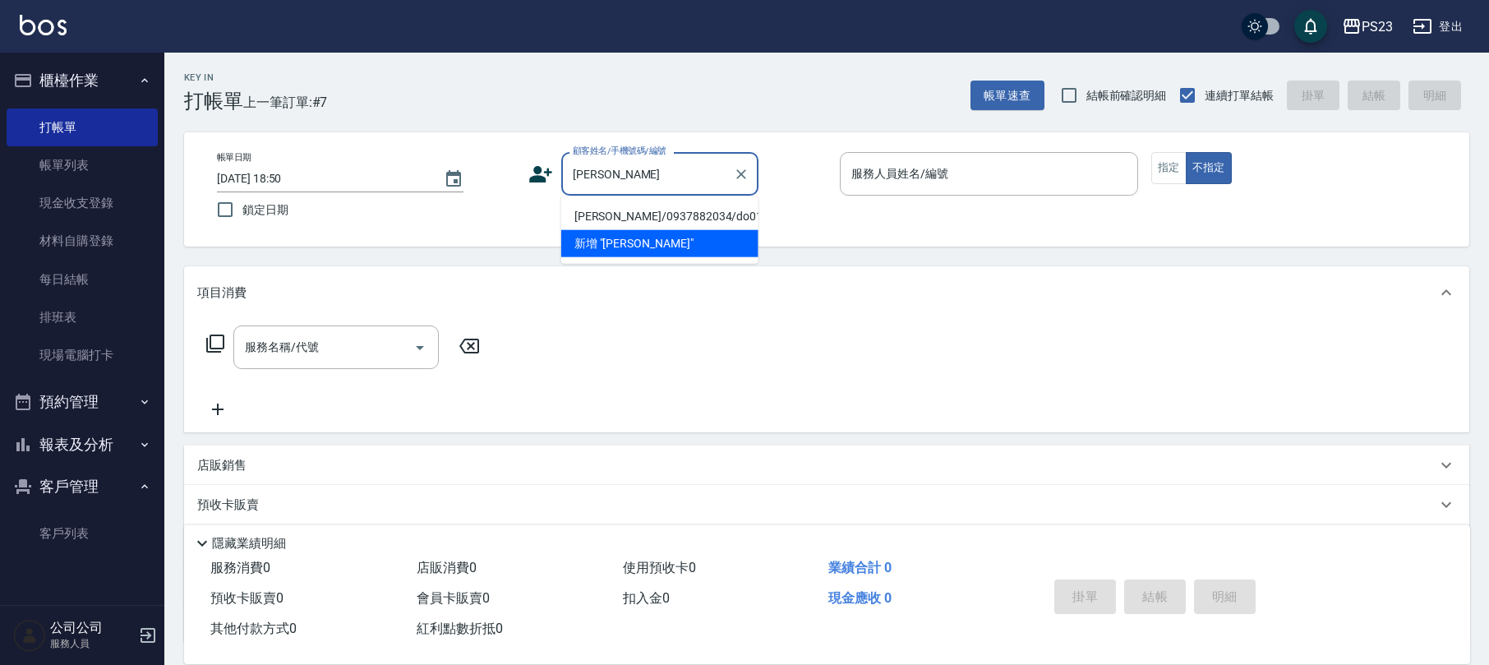
click at [600, 215] on li "[PERSON_NAME]/0937882034/do01020" at bounding box center [659, 216] width 197 height 27
type input "[PERSON_NAME]/0937882034/do01020"
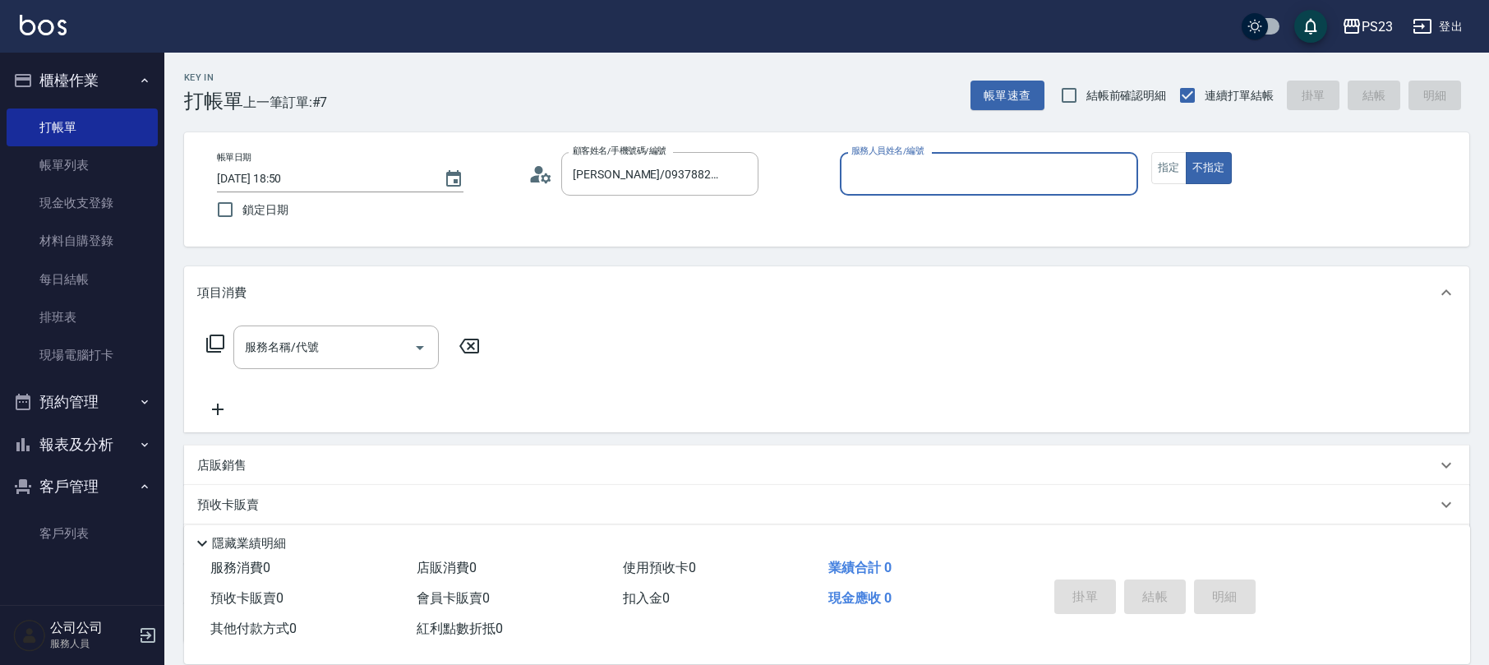
click at [533, 173] on icon at bounding box center [540, 174] width 25 height 25
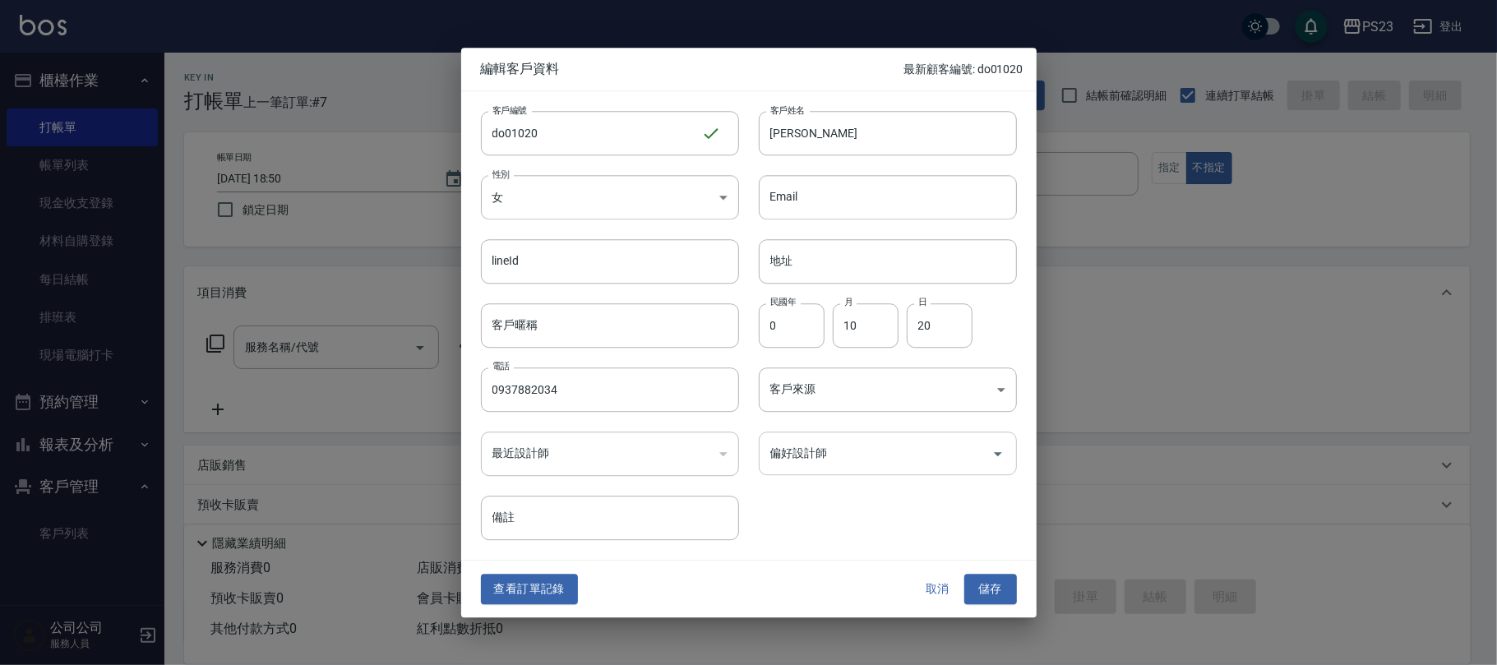
click at [797, 464] on input "偏好設計師" at bounding box center [875, 453] width 219 height 29
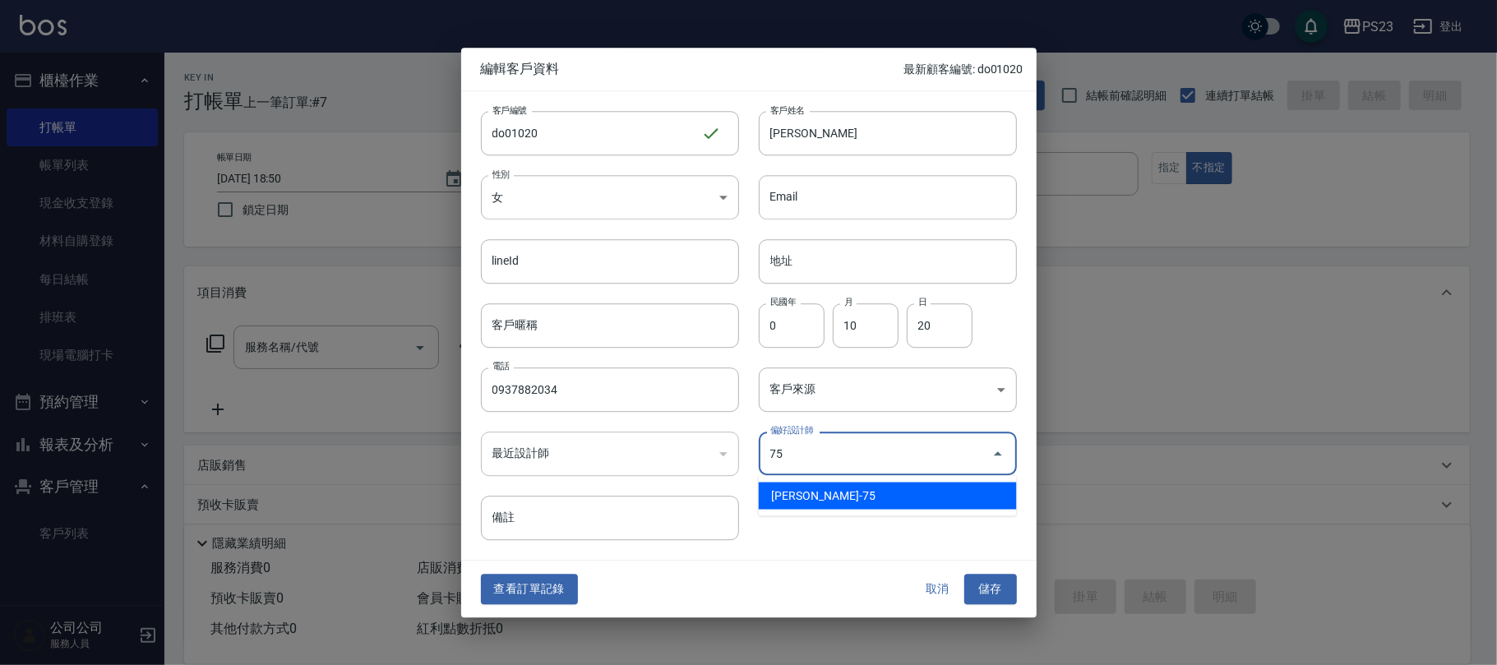
click at [807, 491] on li "[PERSON_NAME]-75" at bounding box center [888, 495] width 258 height 27
type input "黃子芸"
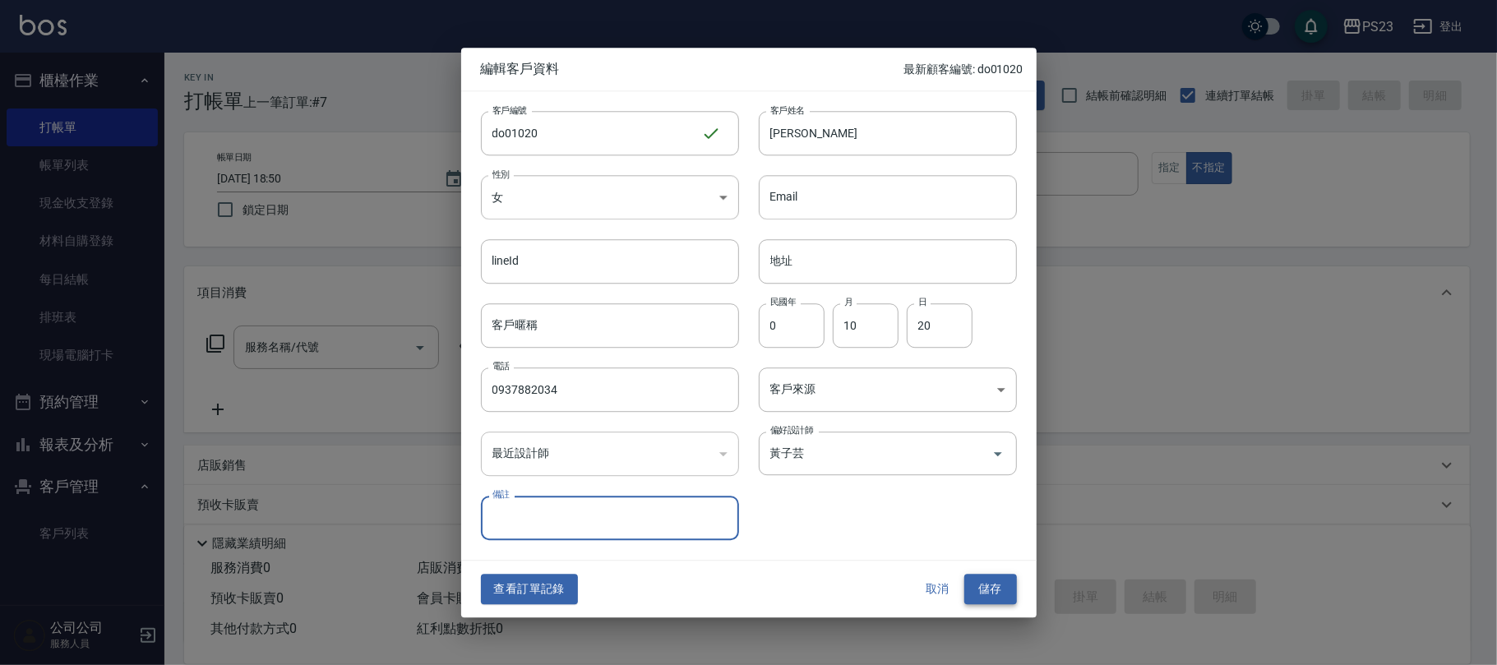
click at [1001, 595] on button "儲存" at bounding box center [990, 589] width 53 height 30
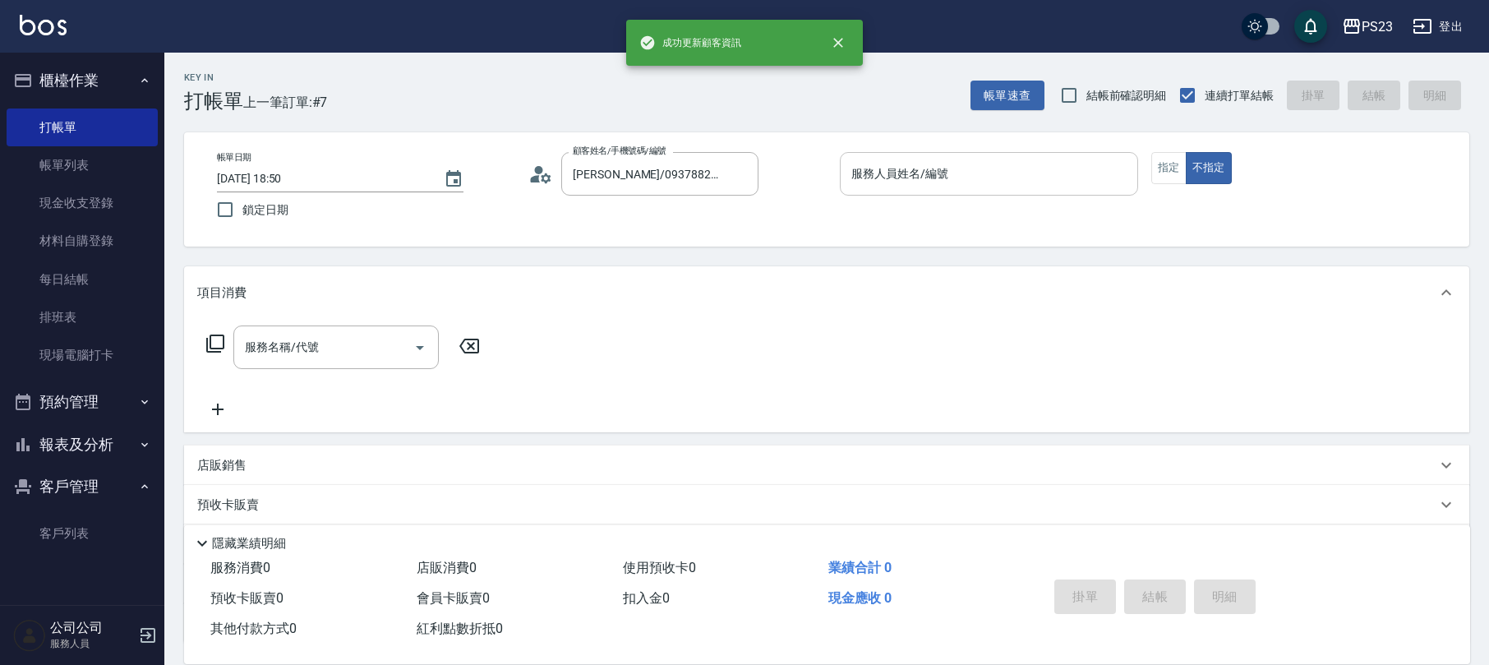
click at [915, 178] on input "服務人員姓名/編號" at bounding box center [989, 173] width 284 height 29
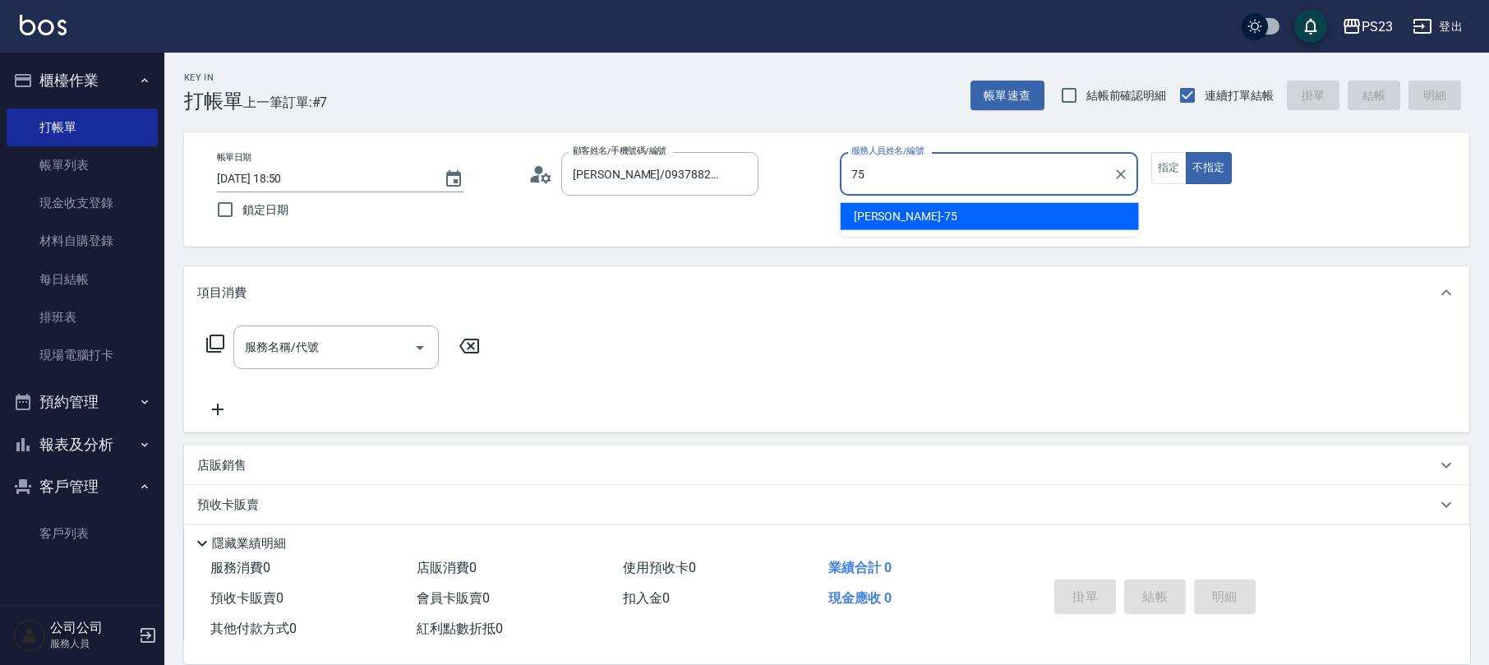
type input "Donna-75"
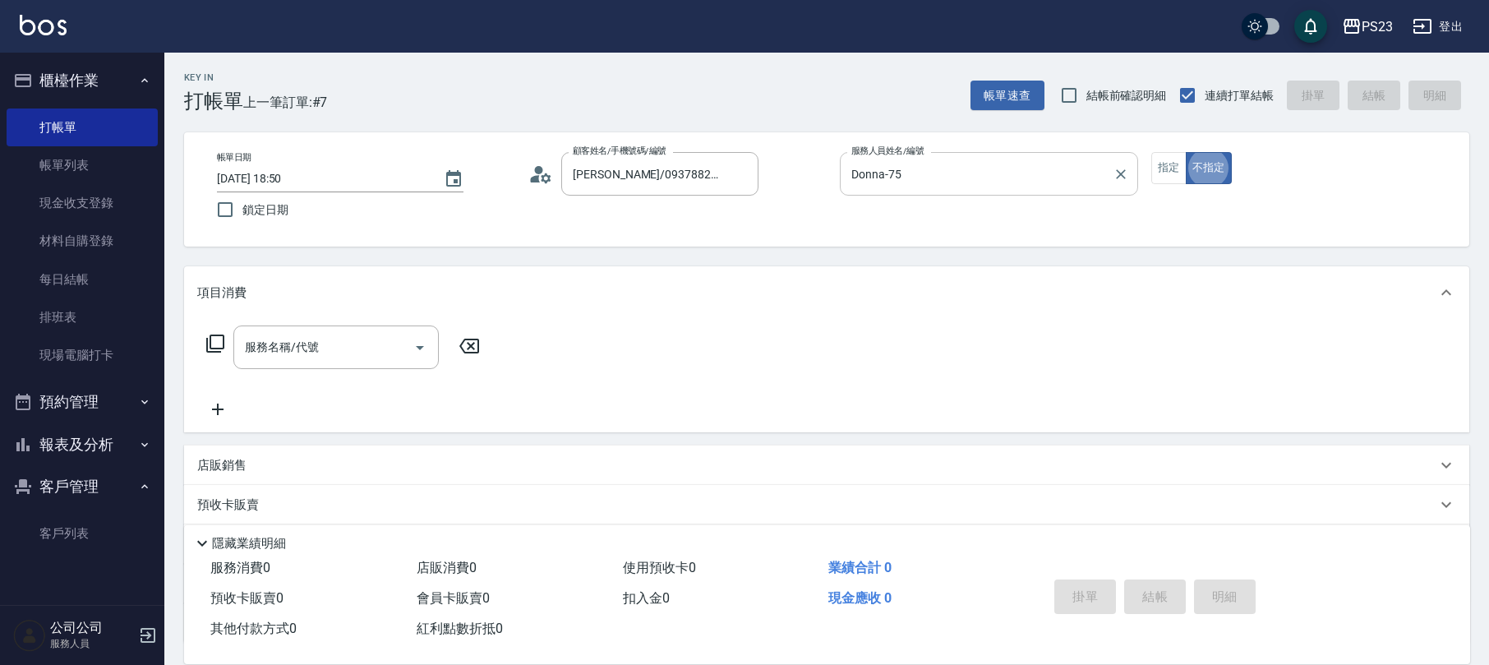
type button "false"
click at [533, 173] on icon at bounding box center [540, 174] width 25 height 25
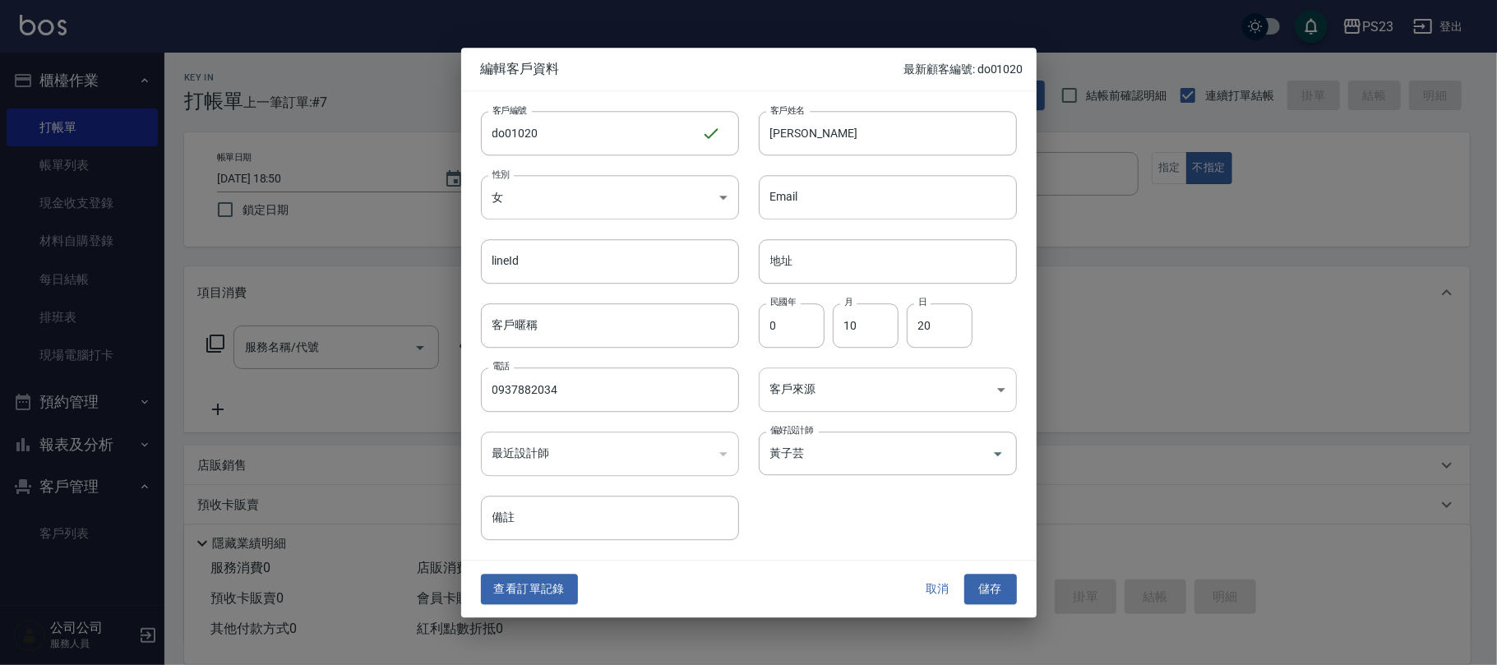
click at [865, 401] on body "PS23 登出 櫃檯作業 打帳單 帳單列表 現金收支登錄 材料自購登錄 每日結帳 排班表 現場電腦打卡 預約管理 預約管理 單日預約紀錄 單週預約紀錄 報表及…" at bounding box center [748, 398] width 1497 height 797
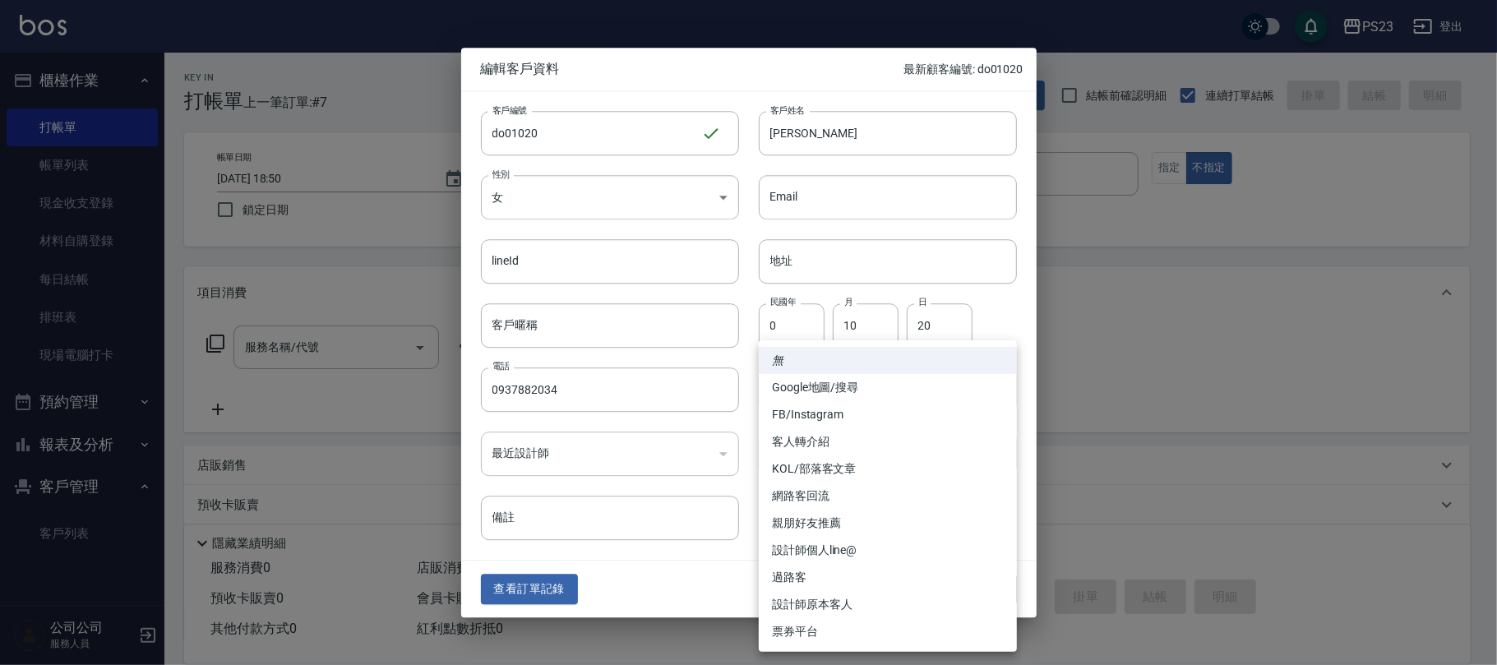
click at [814, 415] on li "FB/Instagram" at bounding box center [888, 414] width 258 height 27
type input "FB/Instagram"
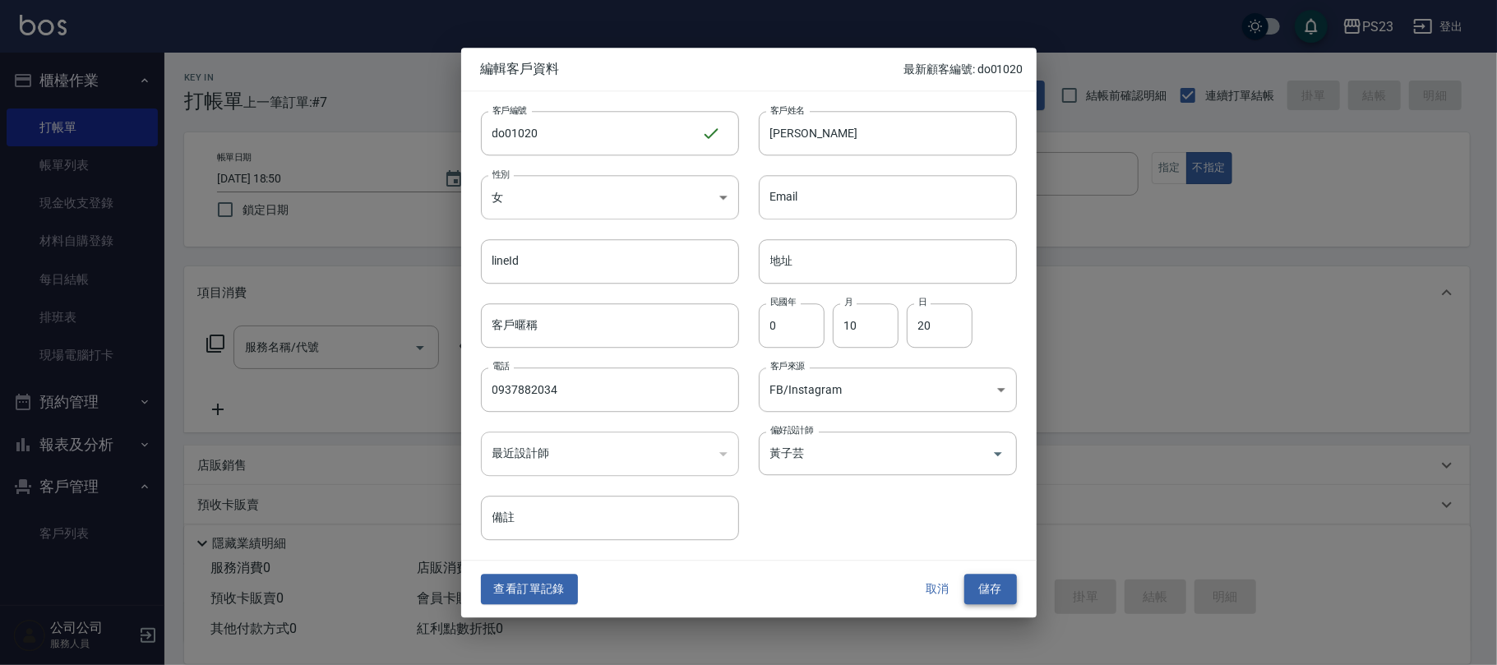
click at [976, 588] on button "儲存" at bounding box center [990, 589] width 53 height 30
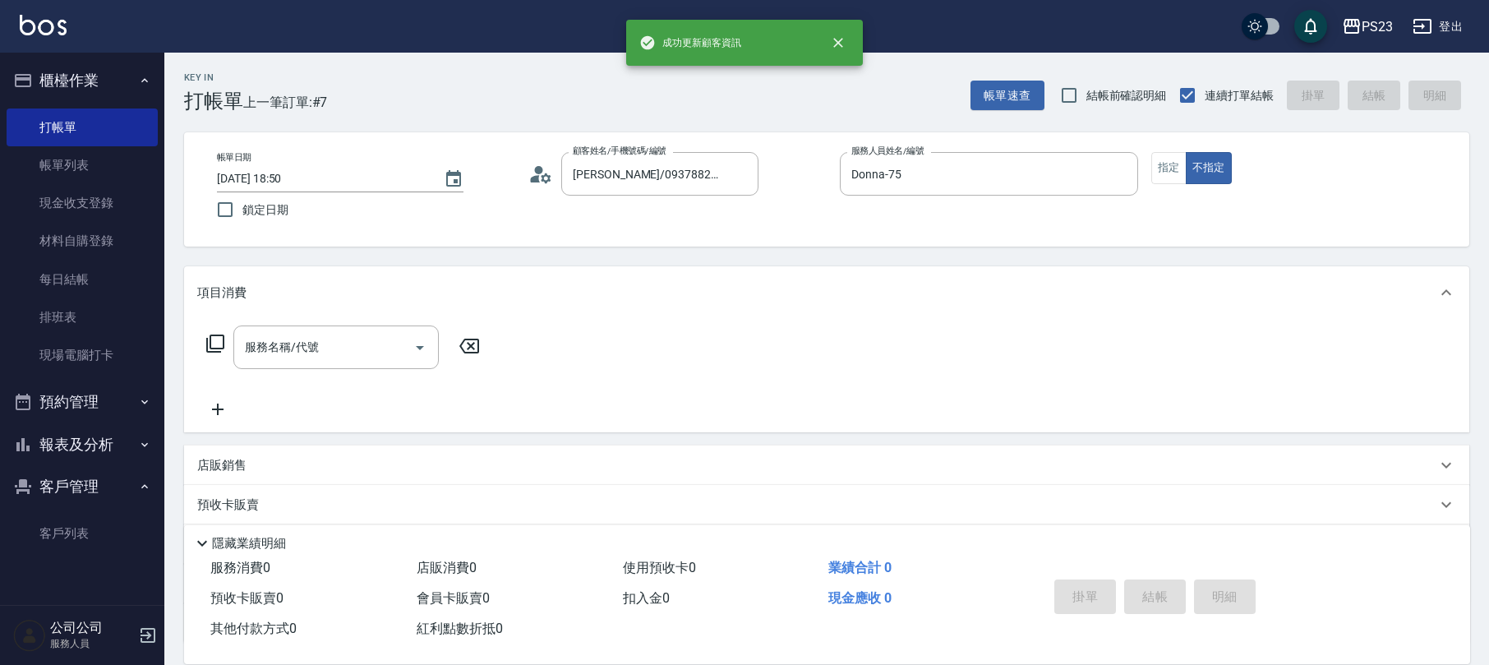
scroll to position [132, 0]
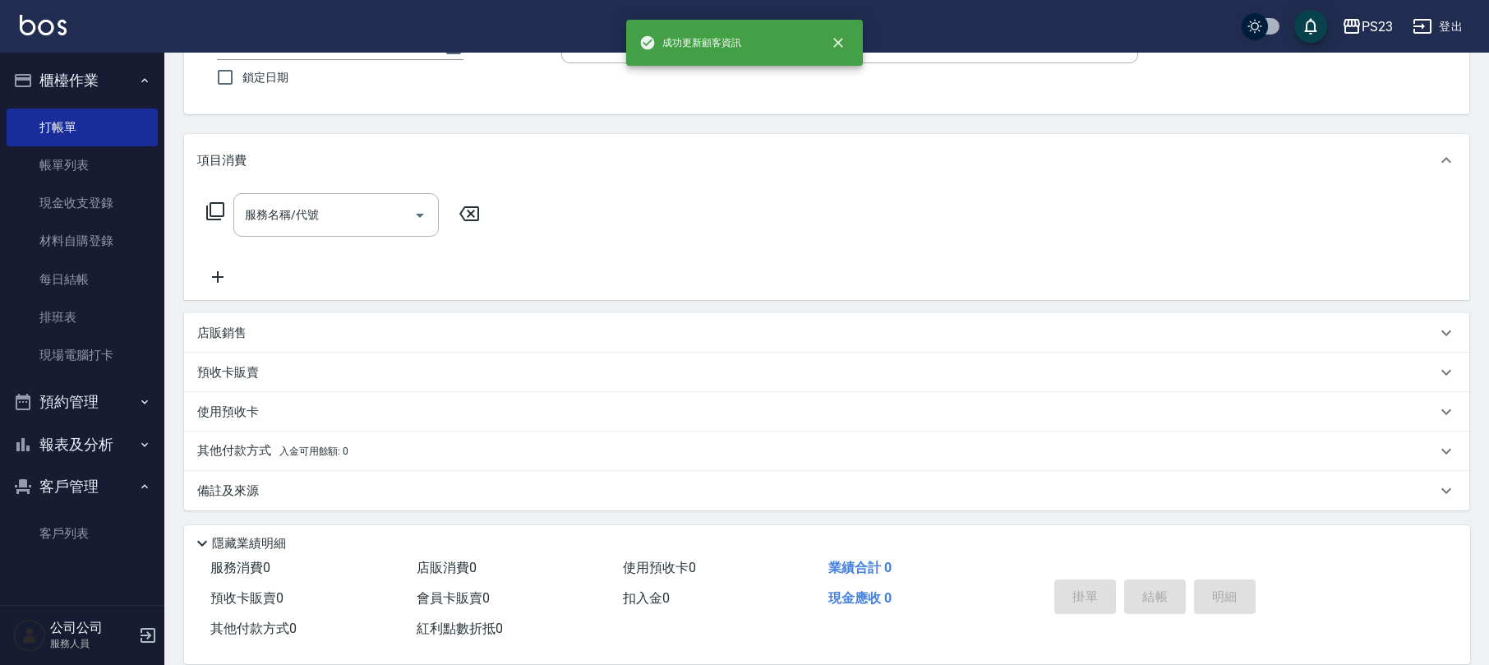
click at [454, 451] on div "其他付款方式 入金可用餘額: 0" at bounding box center [816, 451] width 1239 height 18
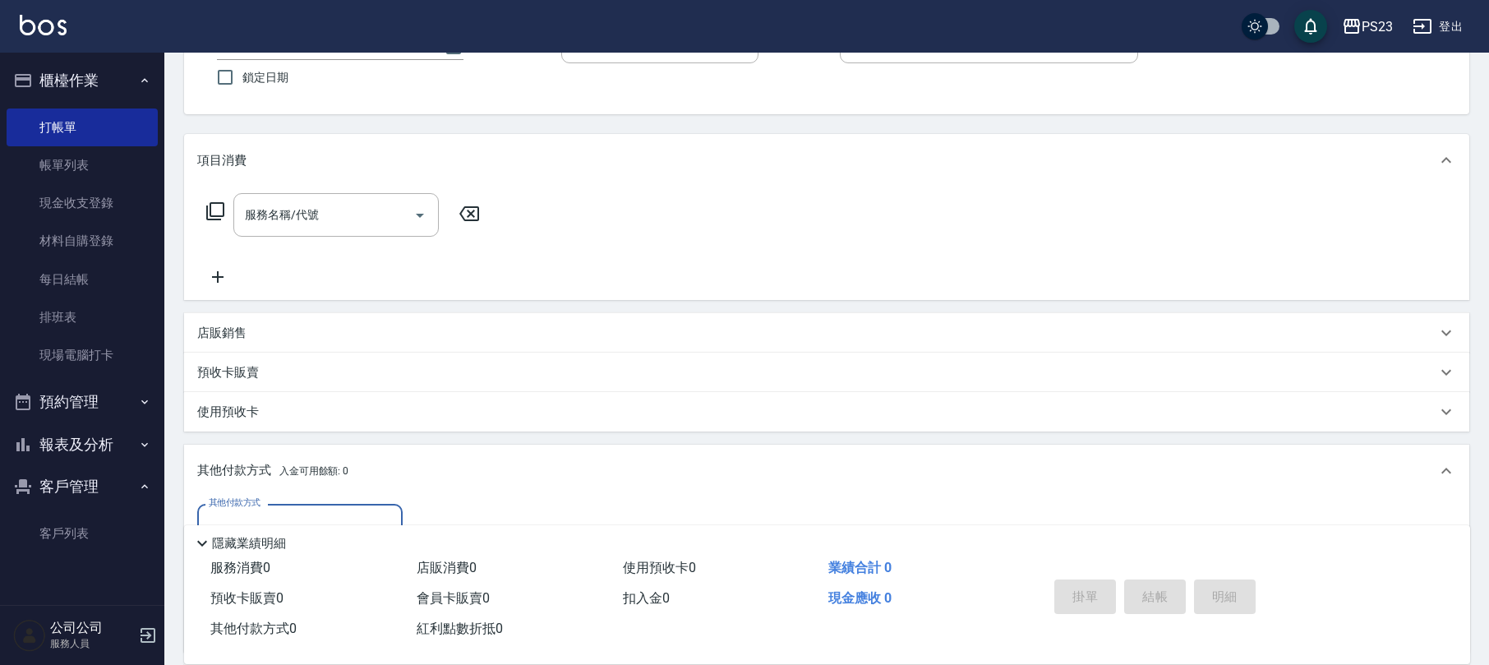
scroll to position [325, 0]
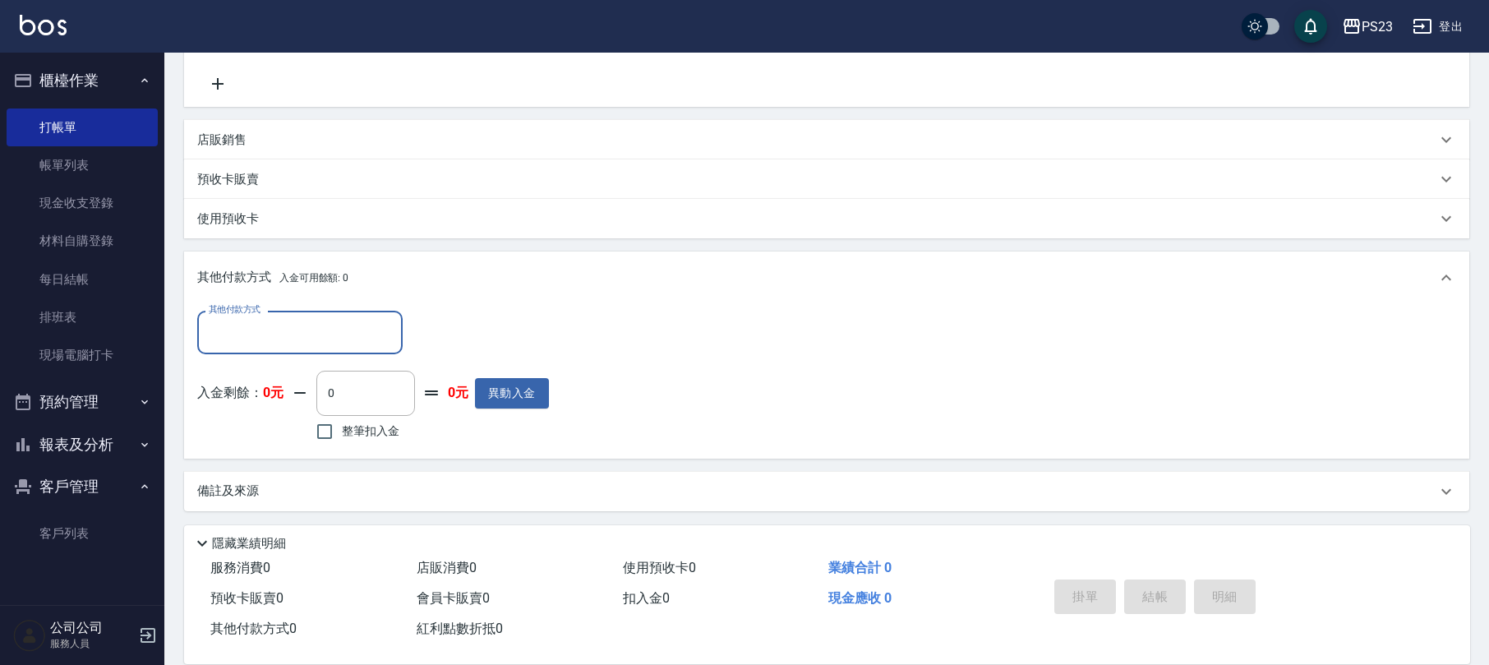
click at [537, 491] on div "備註及來源" at bounding box center [816, 490] width 1239 height 17
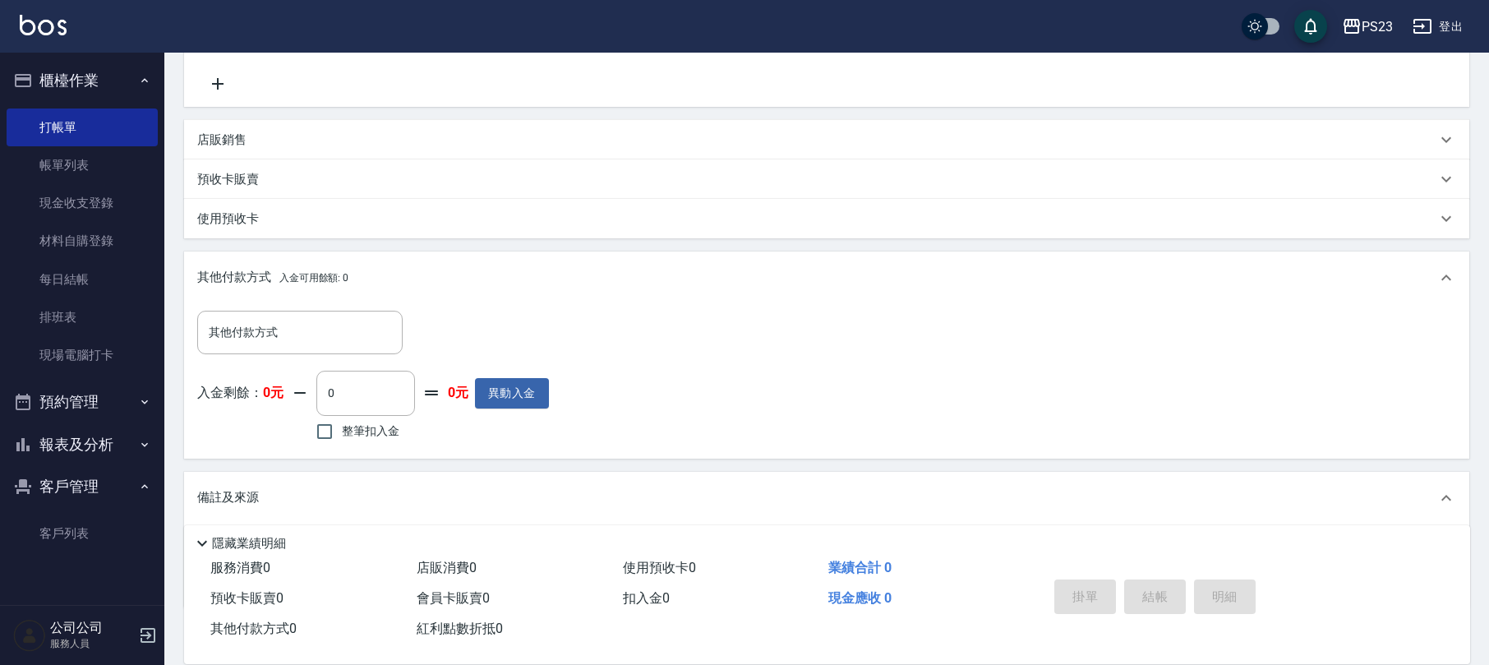
scroll to position [422, 0]
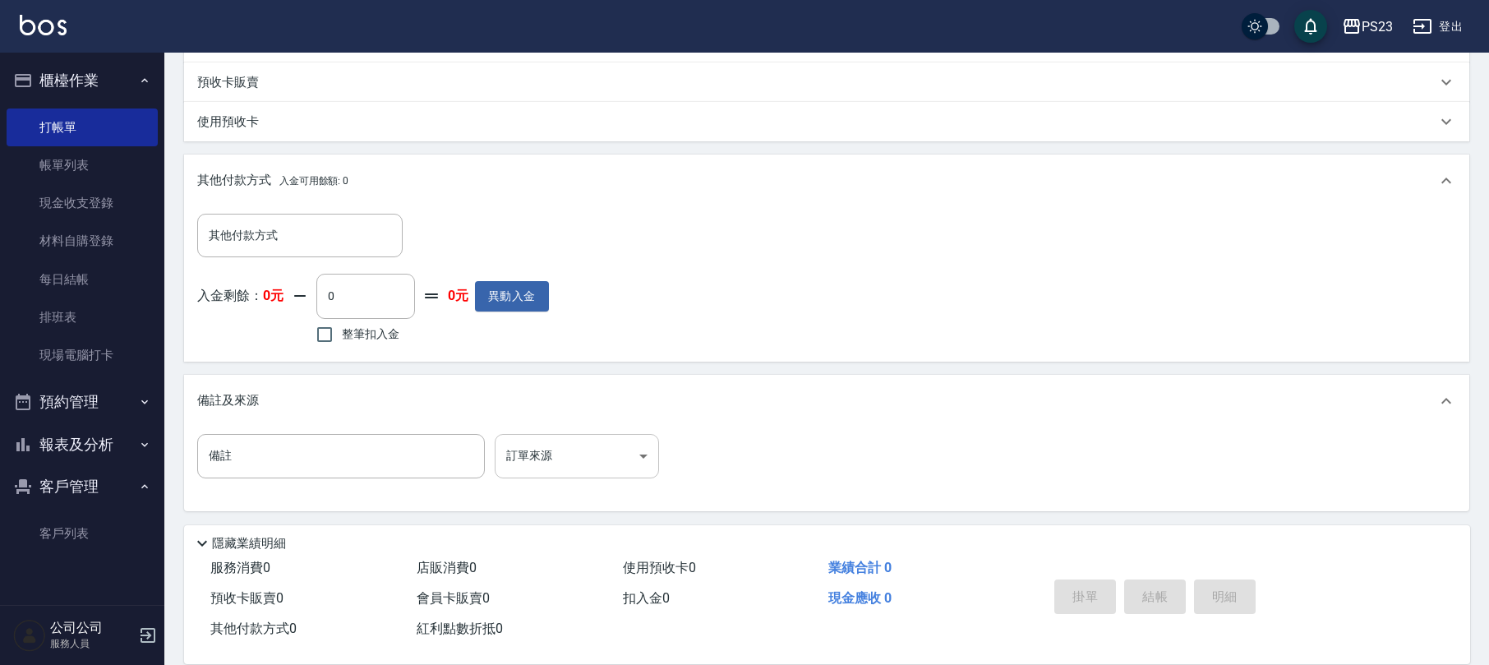
click at [610, 455] on body "PS23 登出 櫃檯作業 打帳單 帳單列表 現金收支登錄 材料自購登錄 每日結帳 排班表 現場電腦打卡 預約管理 預約管理 單日預約紀錄 單週預約紀錄 報表及…" at bounding box center [744, 122] width 1489 height 1088
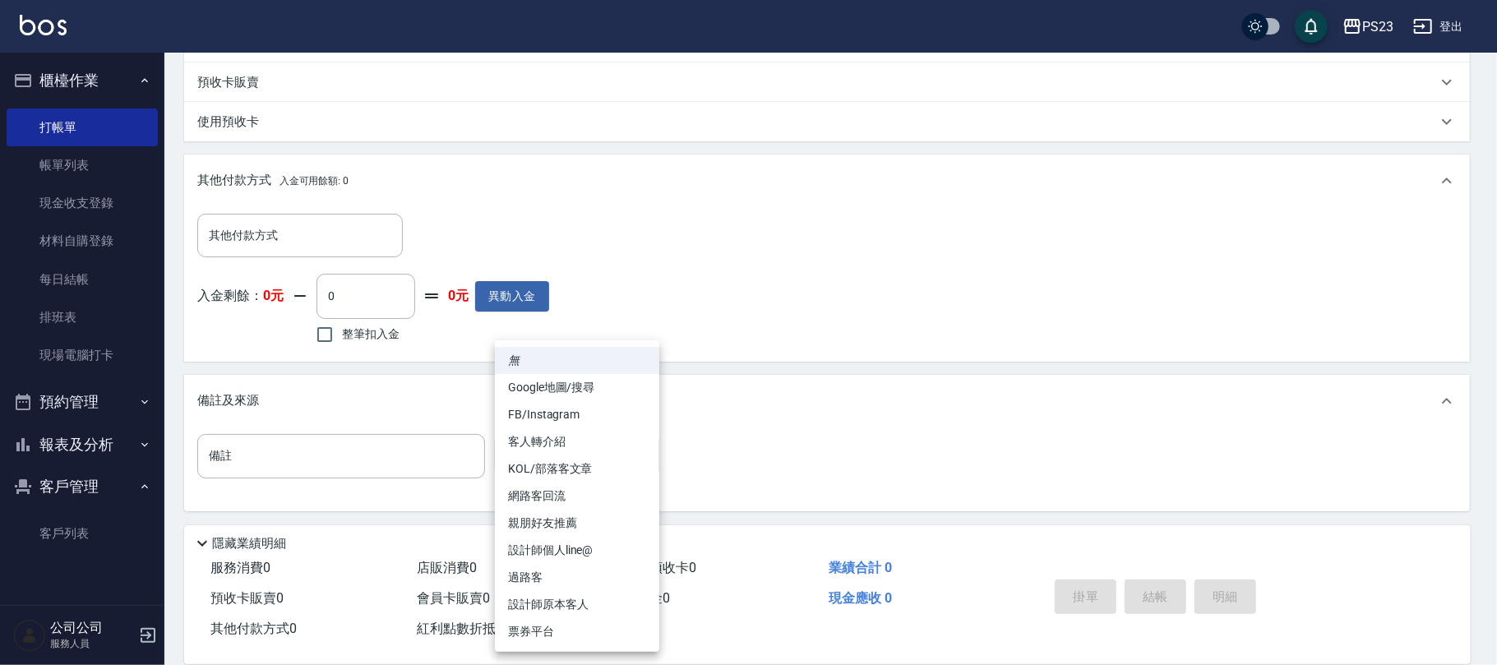
click at [567, 414] on li "FB/Instagram" at bounding box center [577, 414] width 164 height 27
type input "FB/Instagram"
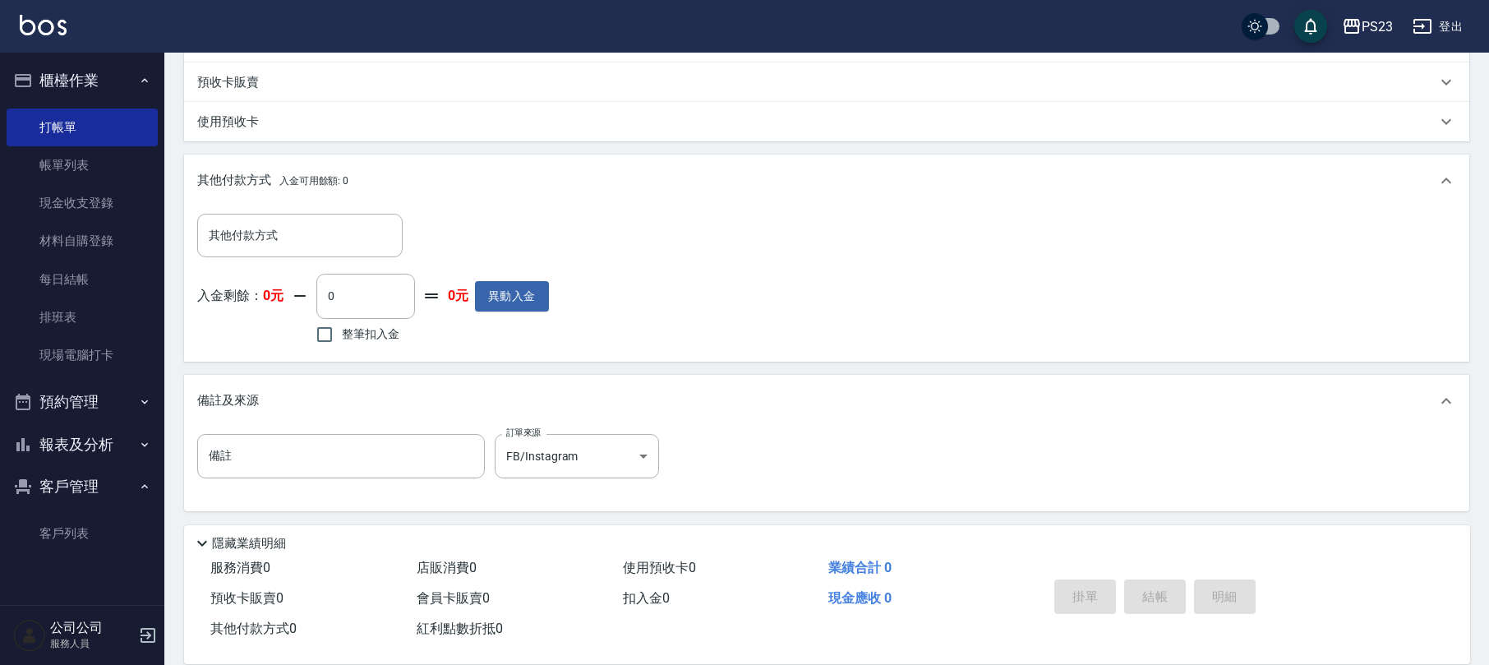
click at [616, 411] on div "備註及來源" at bounding box center [826, 401] width 1285 height 53
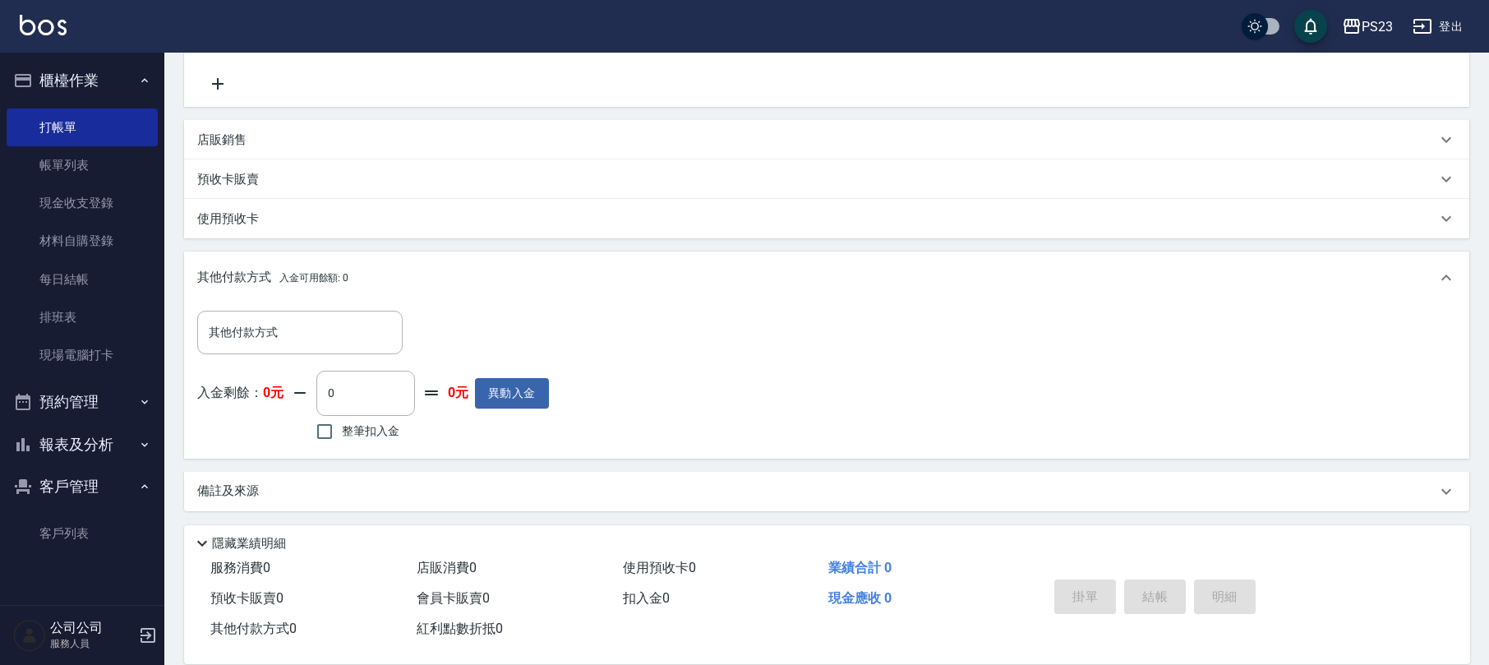
scroll to position [0, 0]
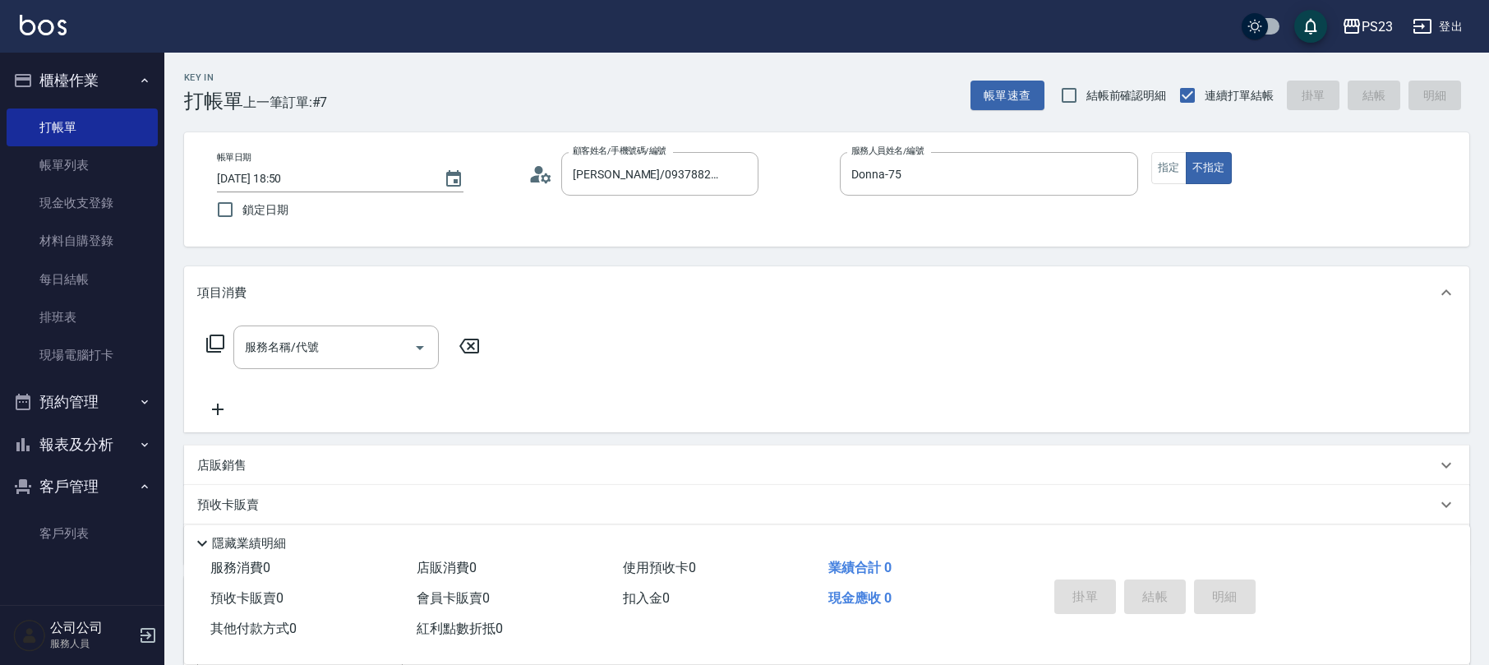
click at [219, 344] on icon at bounding box center [215, 344] width 20 height 20
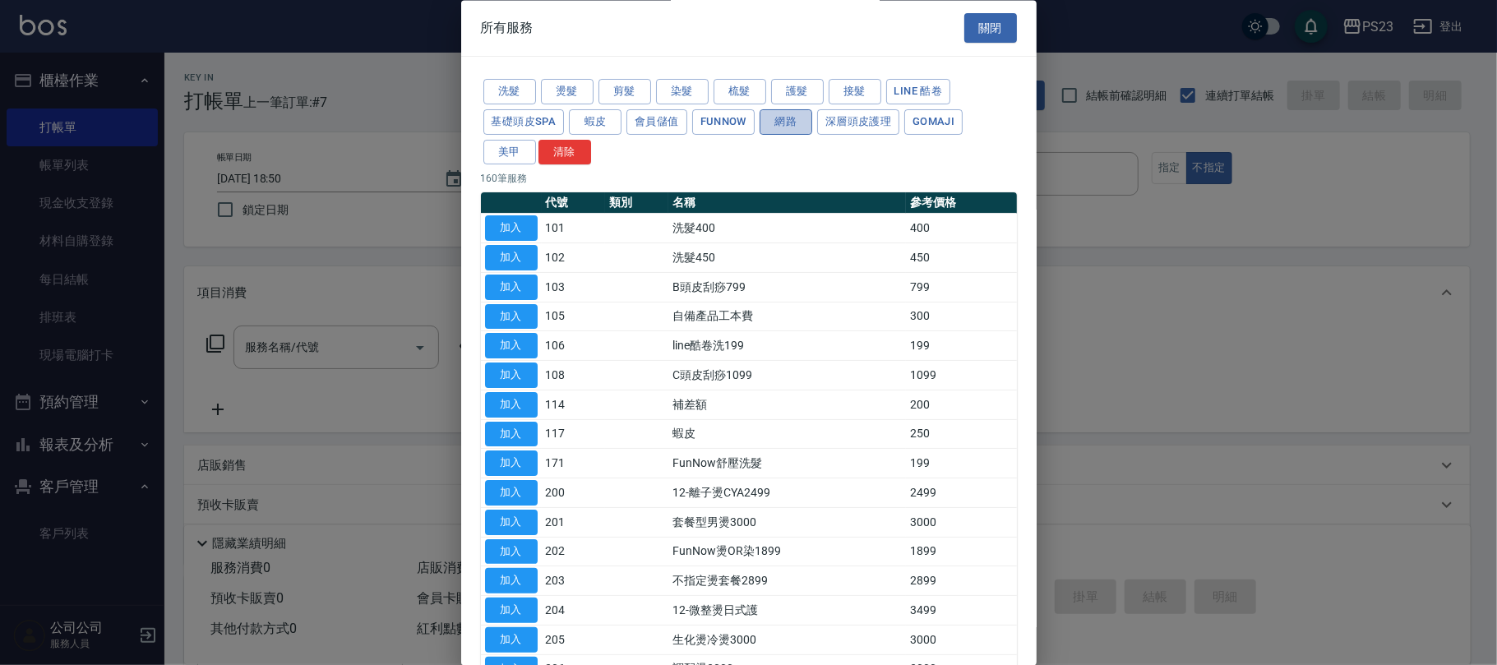
click at [789, 125] on button "網路" at bounding box center [785, 121] width 53 height 25
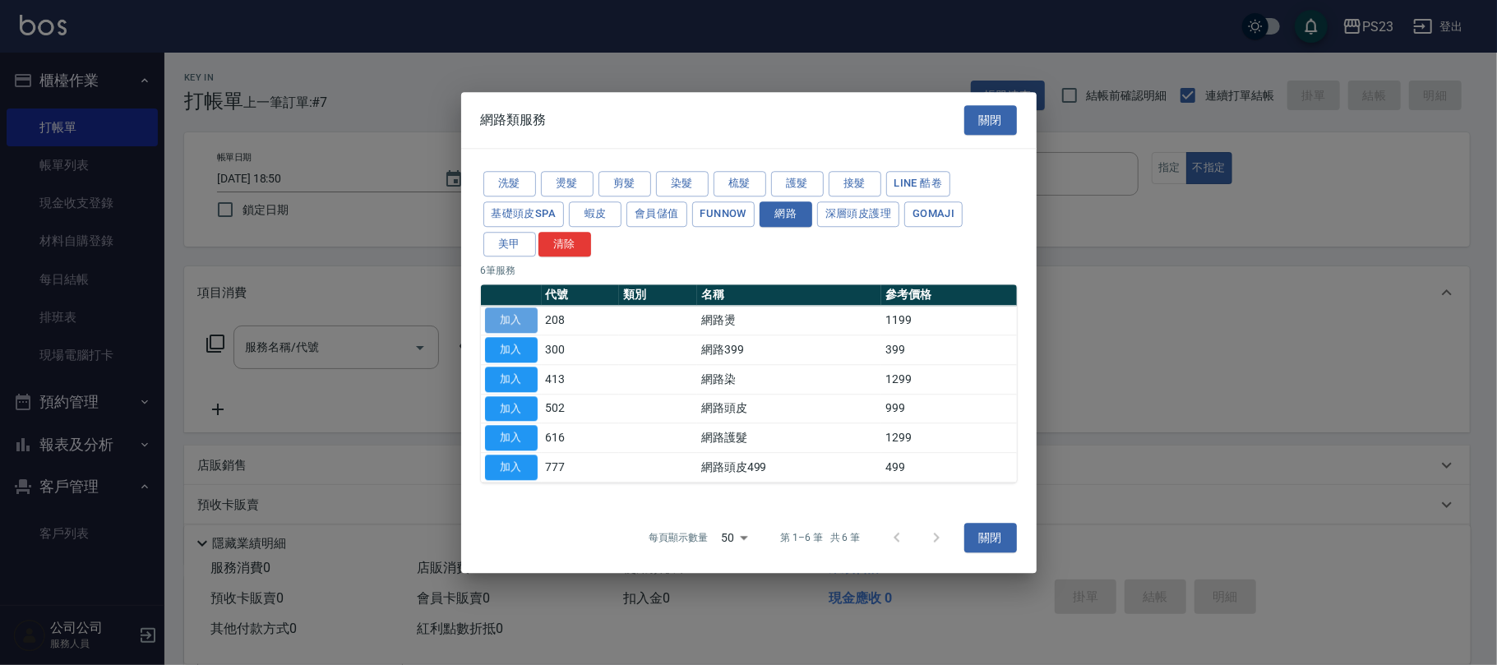
click at [518, 314] on button "加入" at bounding box center [511, 320] width 53 height 25
type input "網路燙(208)"
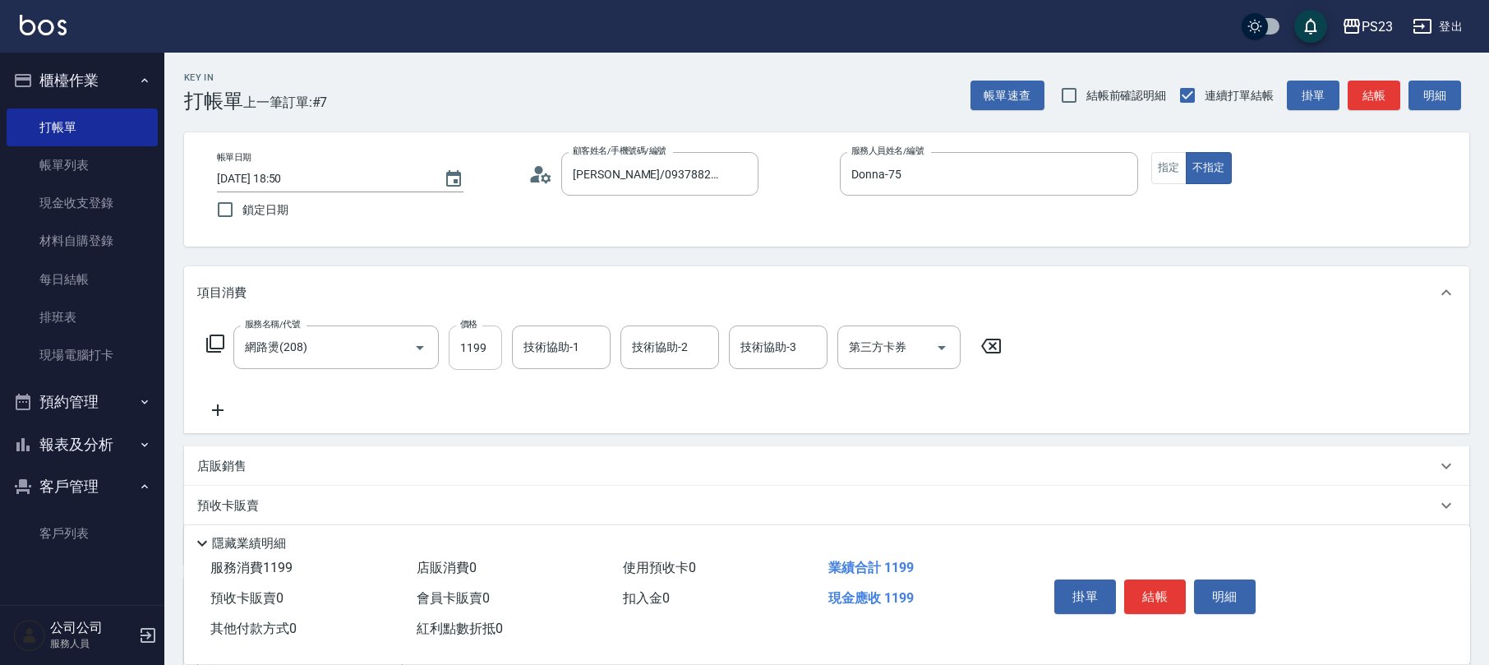
click at [460, 355] on input "1199" at bounding box center [475, 347] width 53 height 44
type input "1799"
type input "Jennie-28"
drag, startPoint x: 599, startPoint y: 344, endPoint x: 583, endPoint y: 355, distance: 20.1
click at [598, 347] on icon "Clear" at bounding box center [593, 347] width 16 height 16
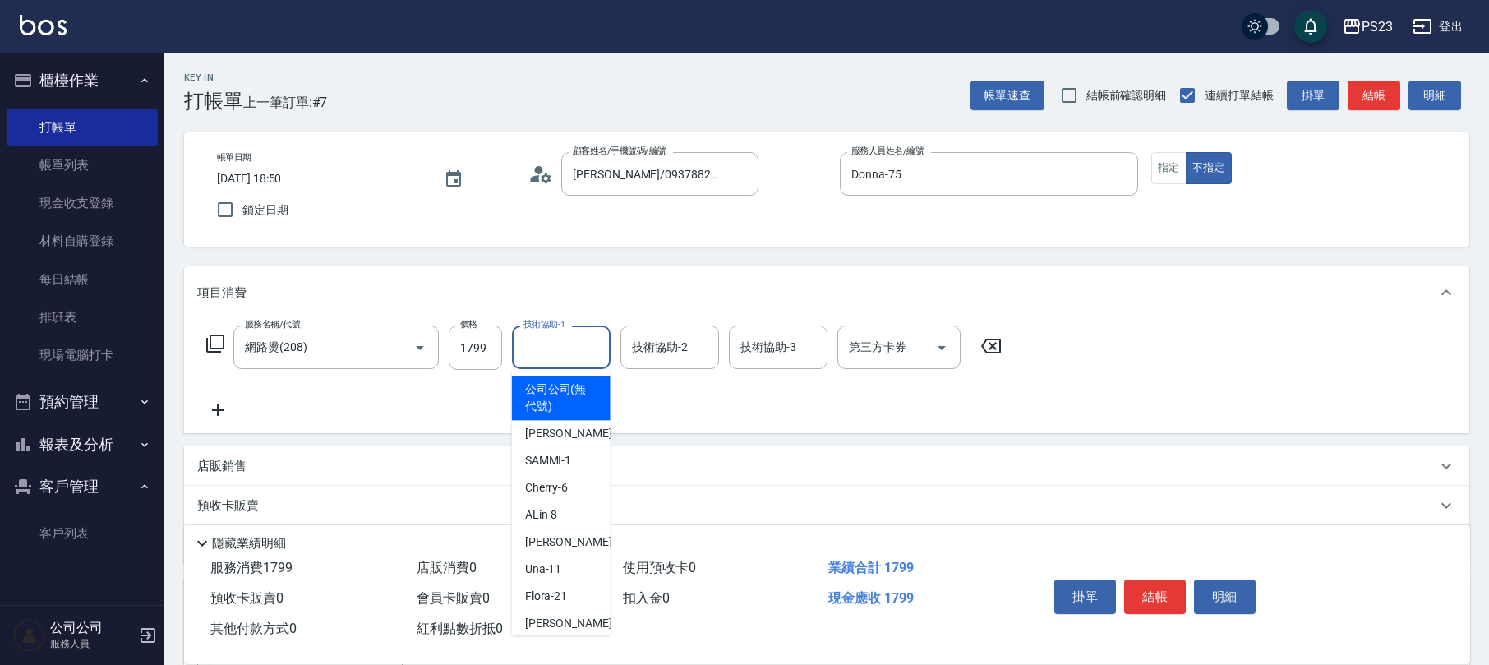
click at [579, 357] on input "技術協助-1" at bounding box center [561, 347] width 84 height 29
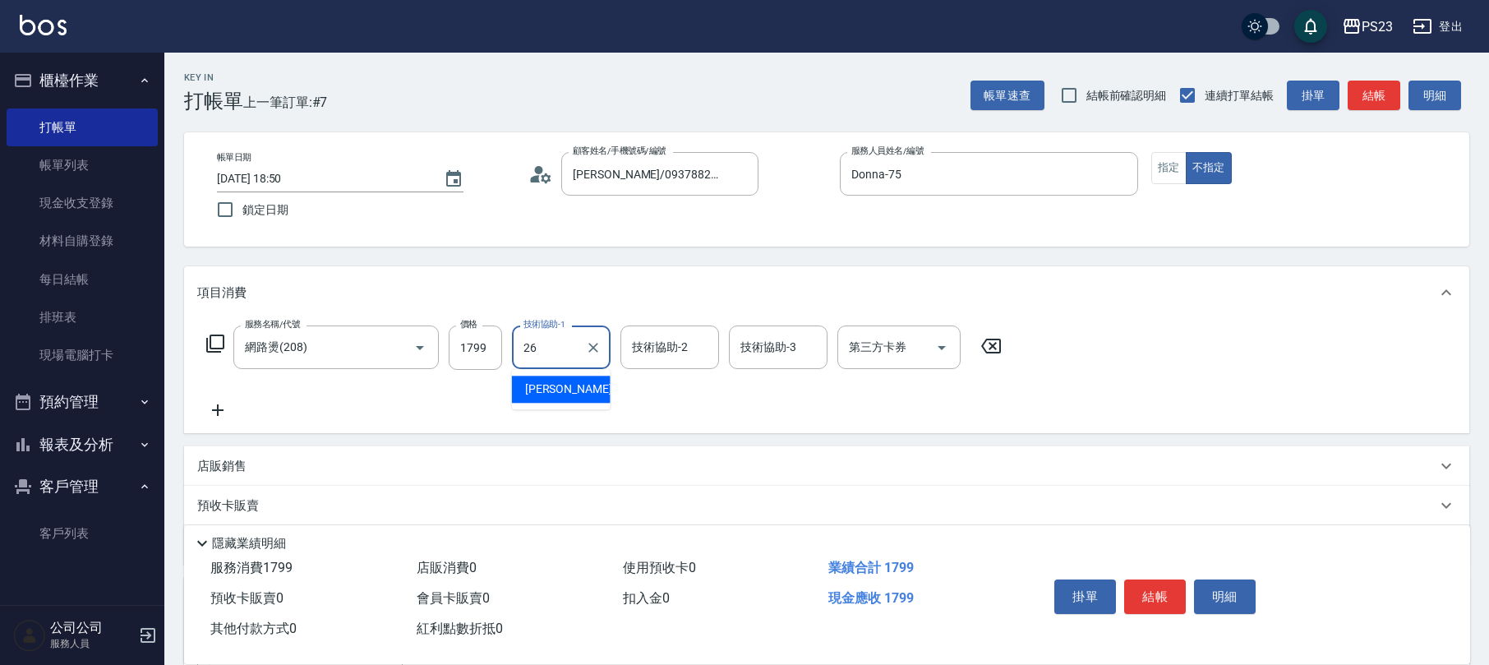
type input "青惠-26"
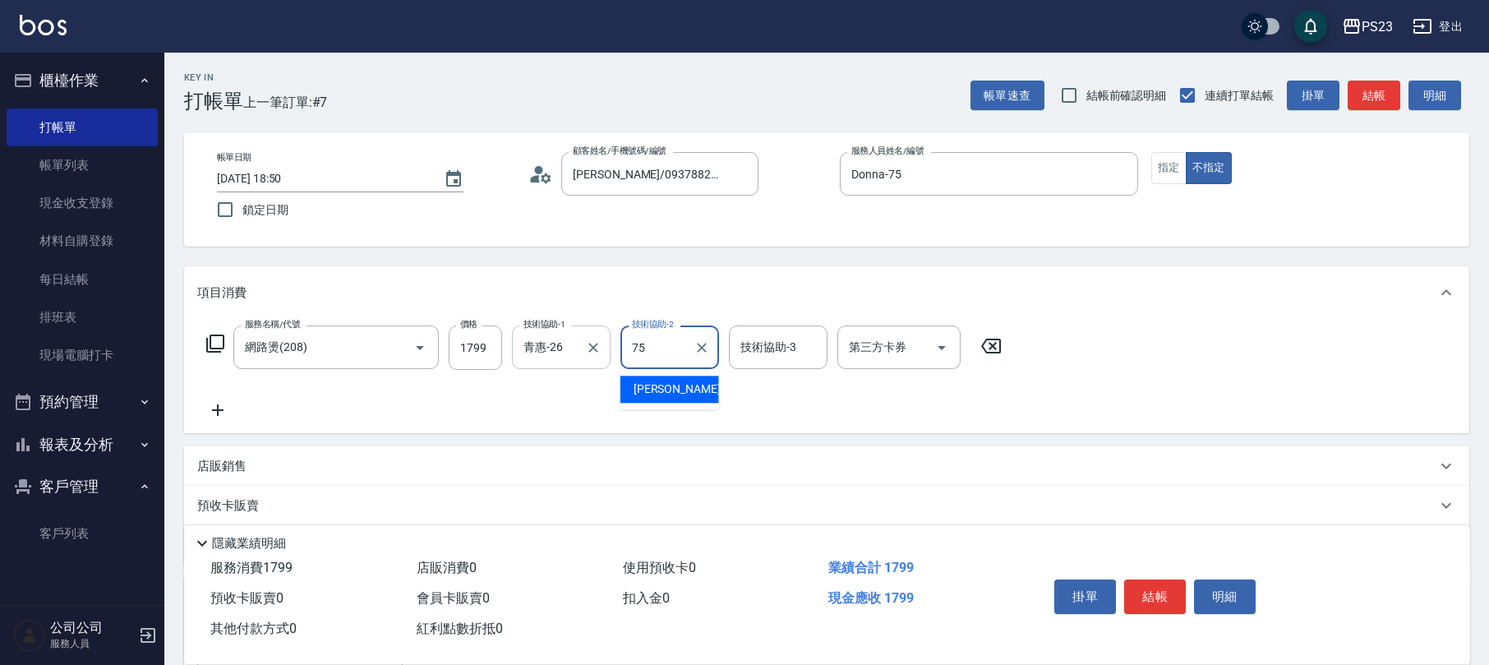
type input "Donna-75"
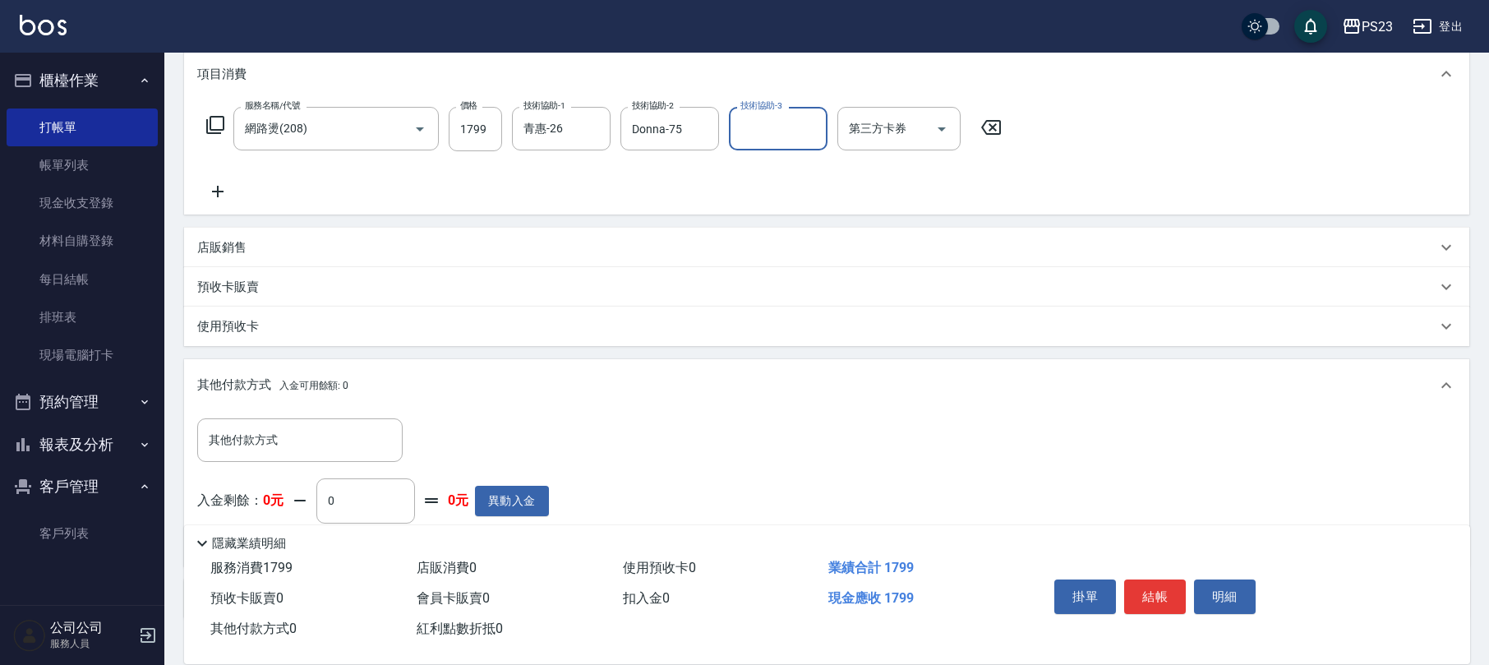
scroll to position [326, 0]
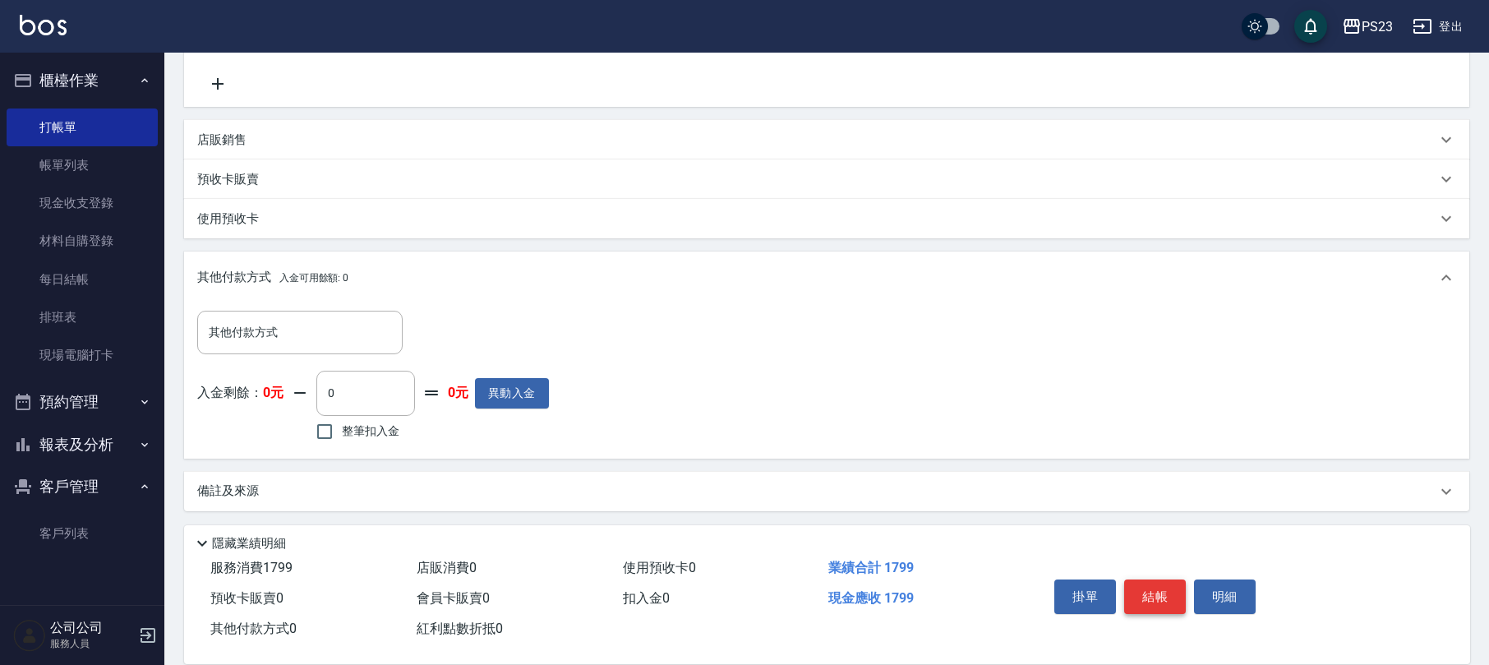
click at [1155, 597] on button "結帳" at bounding box center [1155, 596] width 62 height 35
type input "[DATE] 18:51"
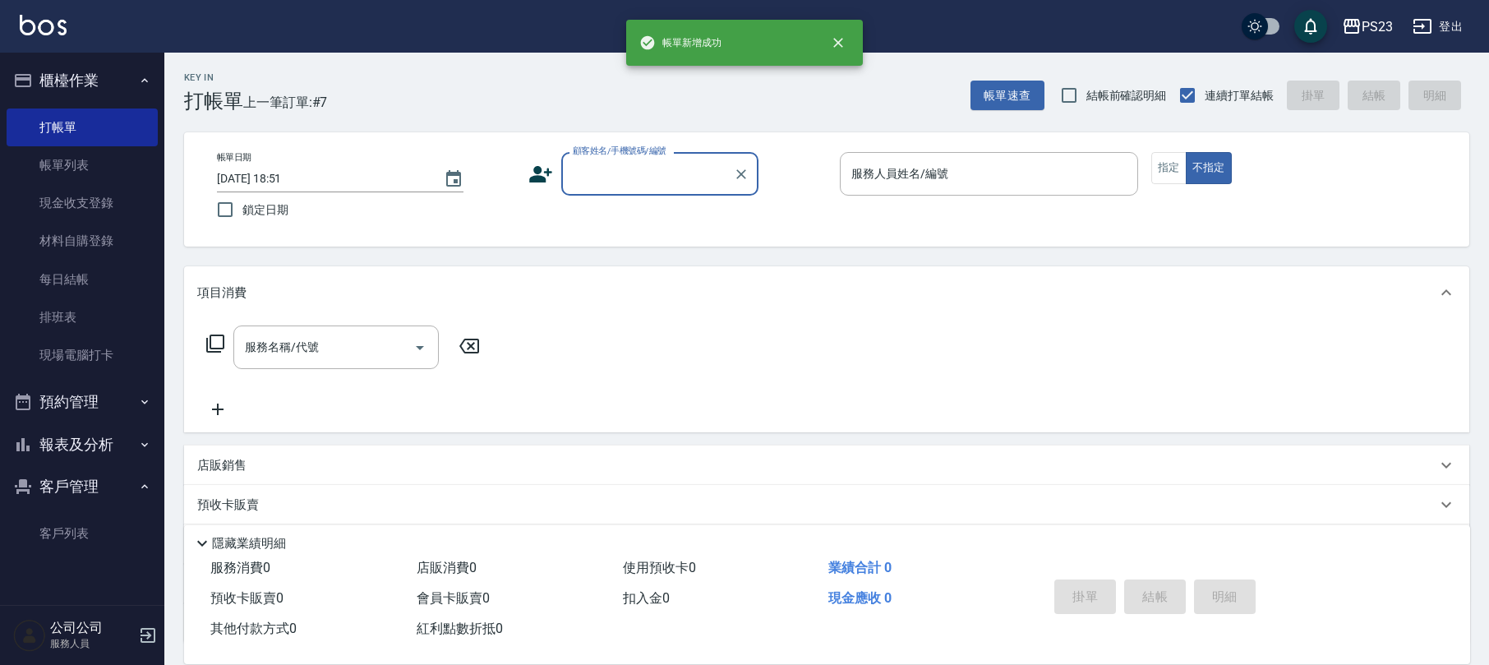
scroll to position [0, 0]
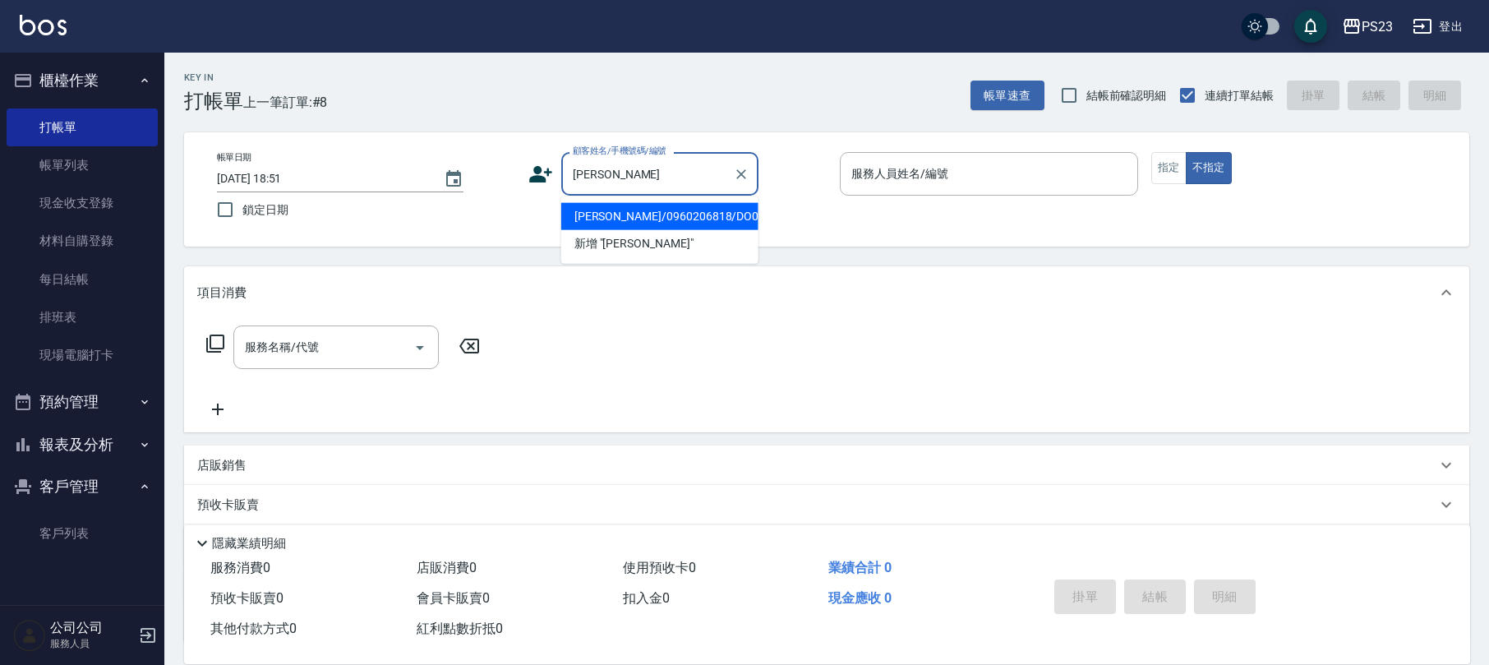
click at [654, 197] on ul "[PERSON_NAME]/0960206818/DO0409 新增 "[PERSON_NAME]"" at bounding box center [659, 229] width 197 height 67
click at [652, 215] on li "[PERSON_NAME]/0960206818/DO0409" at bounding box center [659, 216] width 197 height 27
type input "[PERSON_NAME]/0960206818/DO0409"
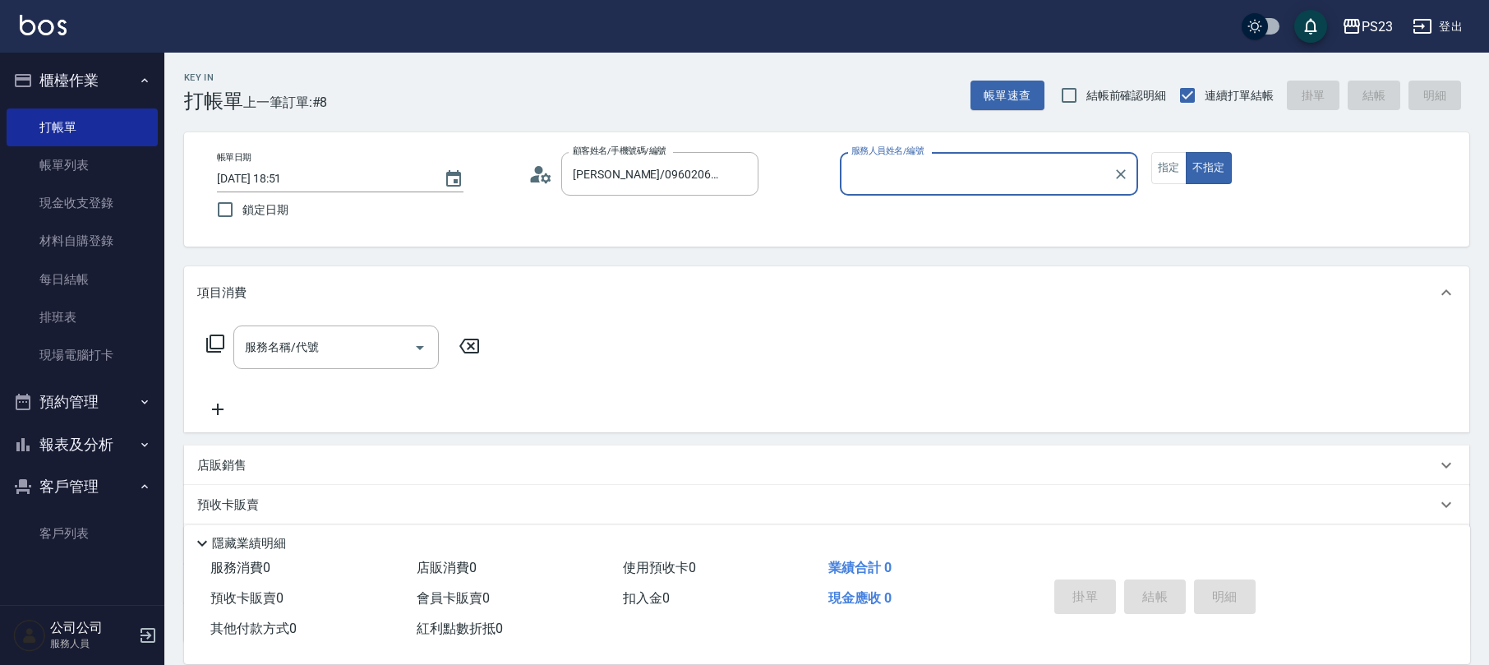
type input "Donna-75"
click at [219, 335] on icon at bounding box center [215, 343] width 18 height 18
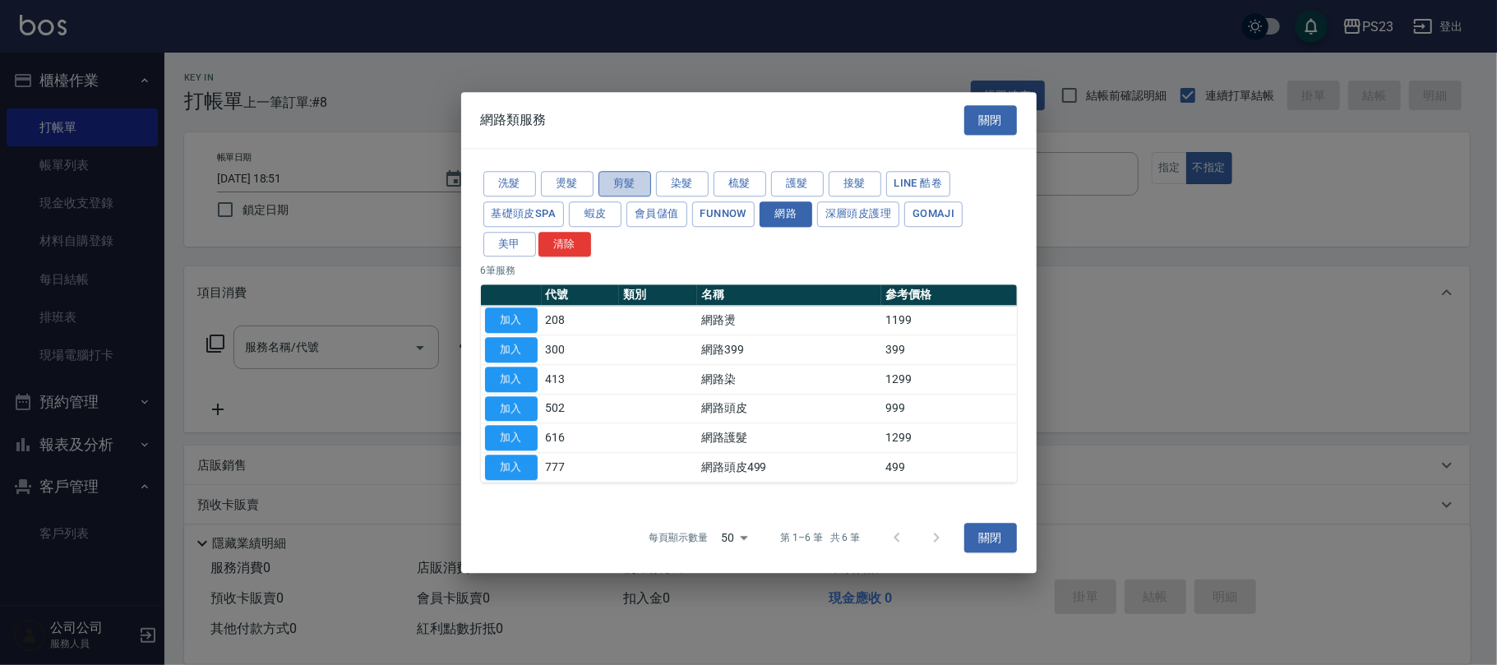
click at [618, 182] on button "剪髮" at bounding box center [624, 183] width 53 height 25
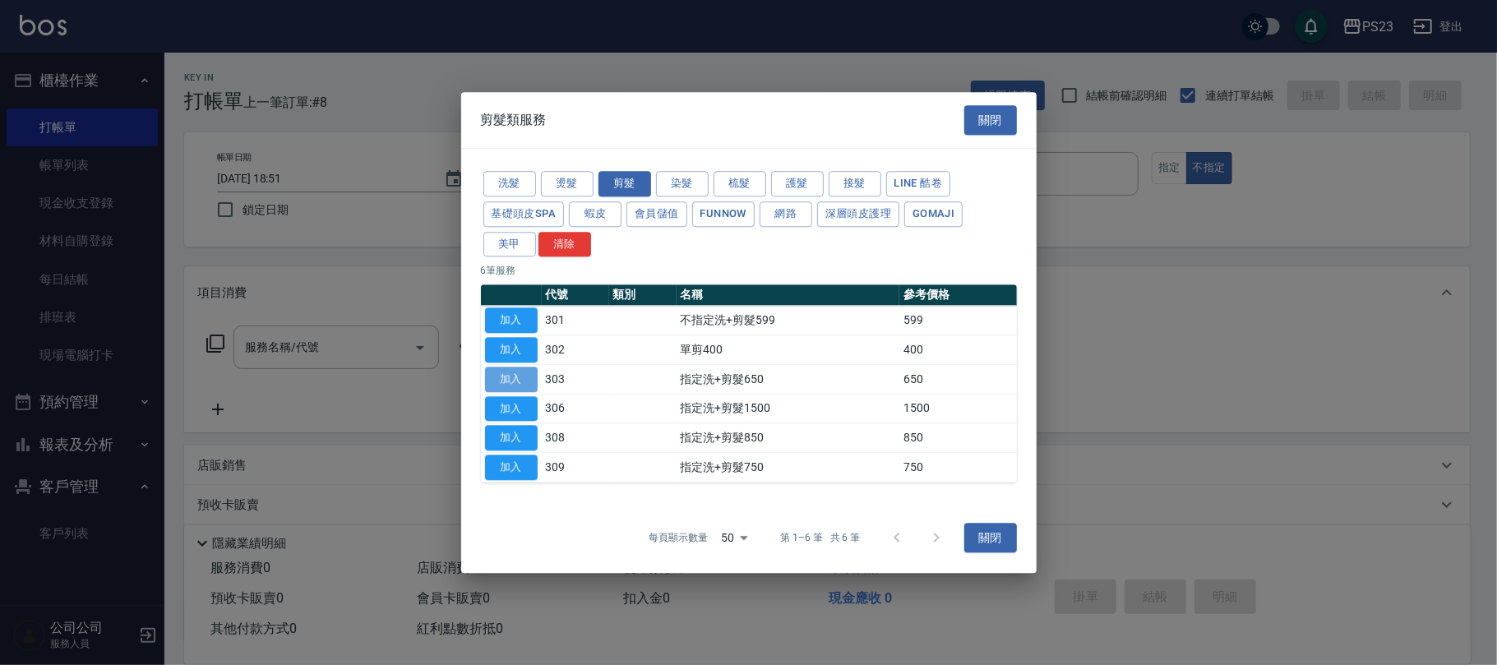
click at [510, 375] on button "加入" at bounding box center [511, 379] width 53 height 25
type input "指定洗+剪髮650(303)"
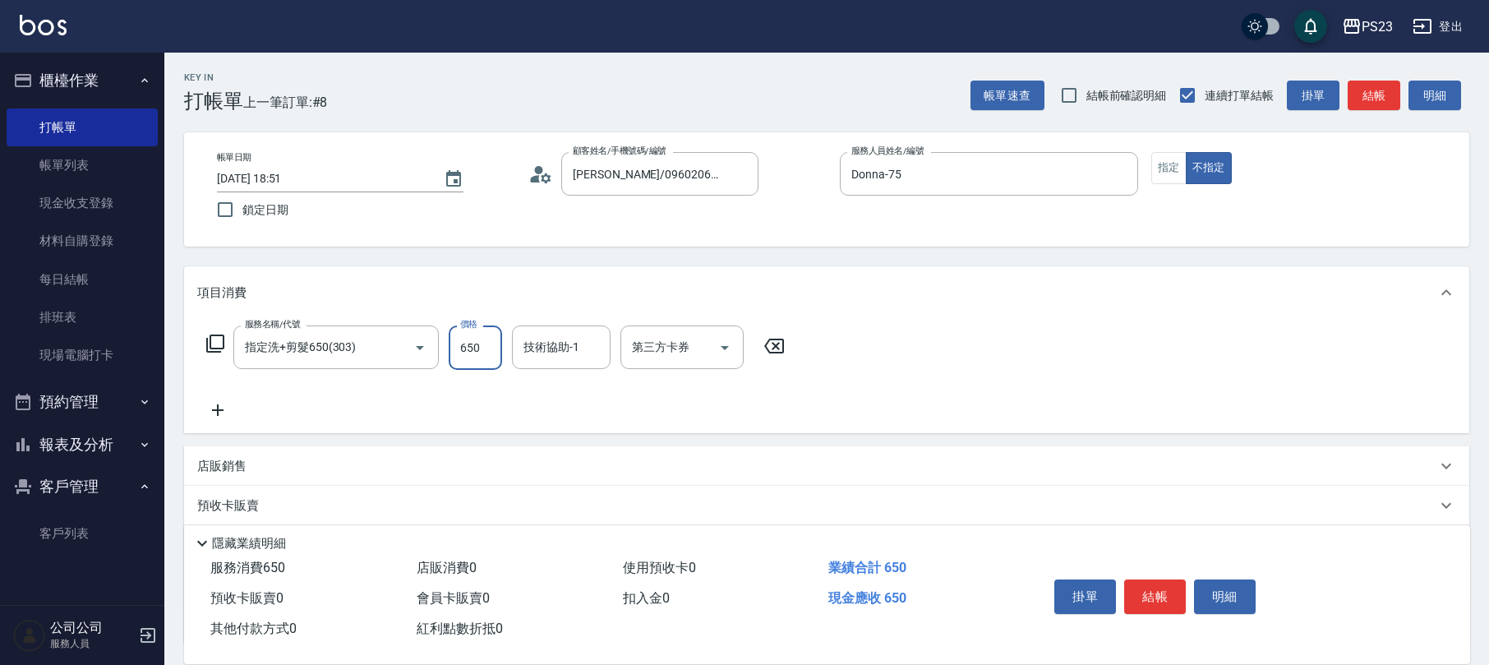
click at [478, 353] on input "650" at bounding box center [475, 347] width 53 height 44
type input "722"
type input "Donna-75"
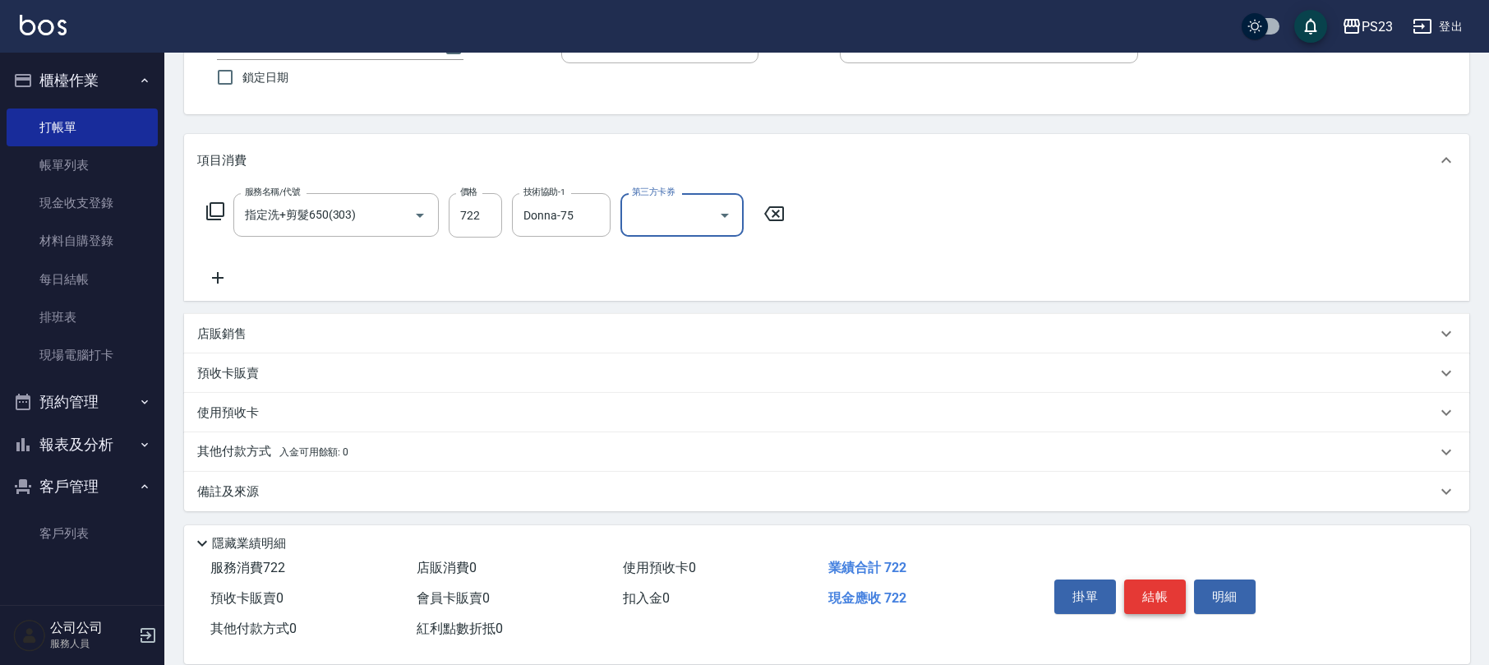
click at [1151, 595] on button "結帳" at bounding box center [1155, 596] width 62 height 35
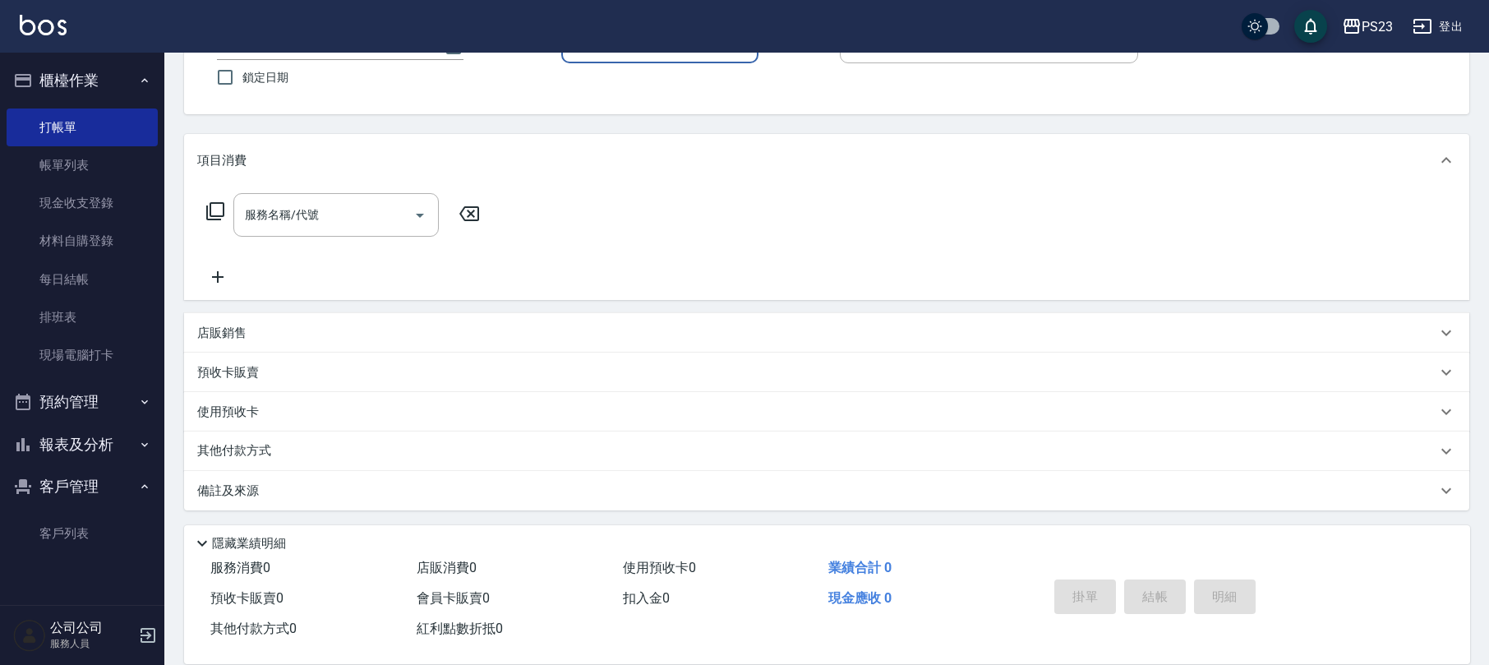
scroll to position [0, 0]
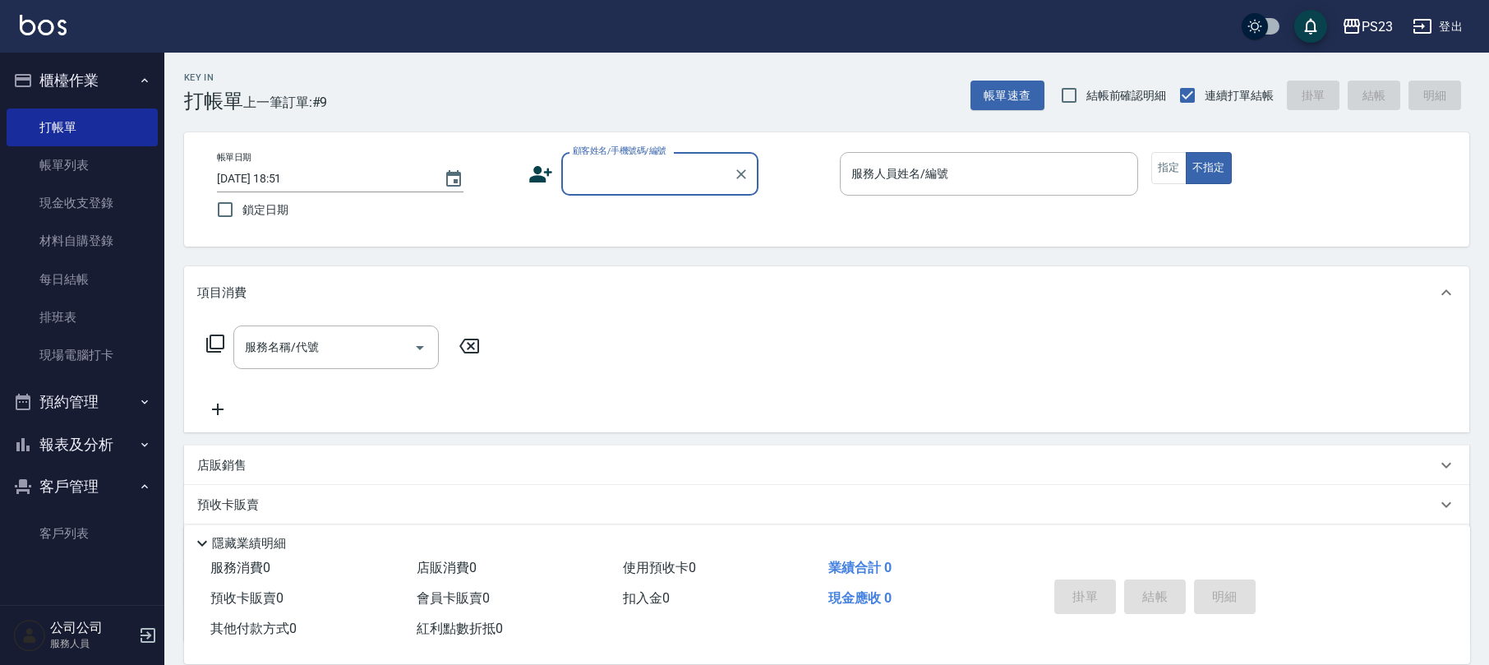
click at [608, 172] on input "顧客姓名/手機號碼/編號" at bounding box center [648, 173] width 158 height 29
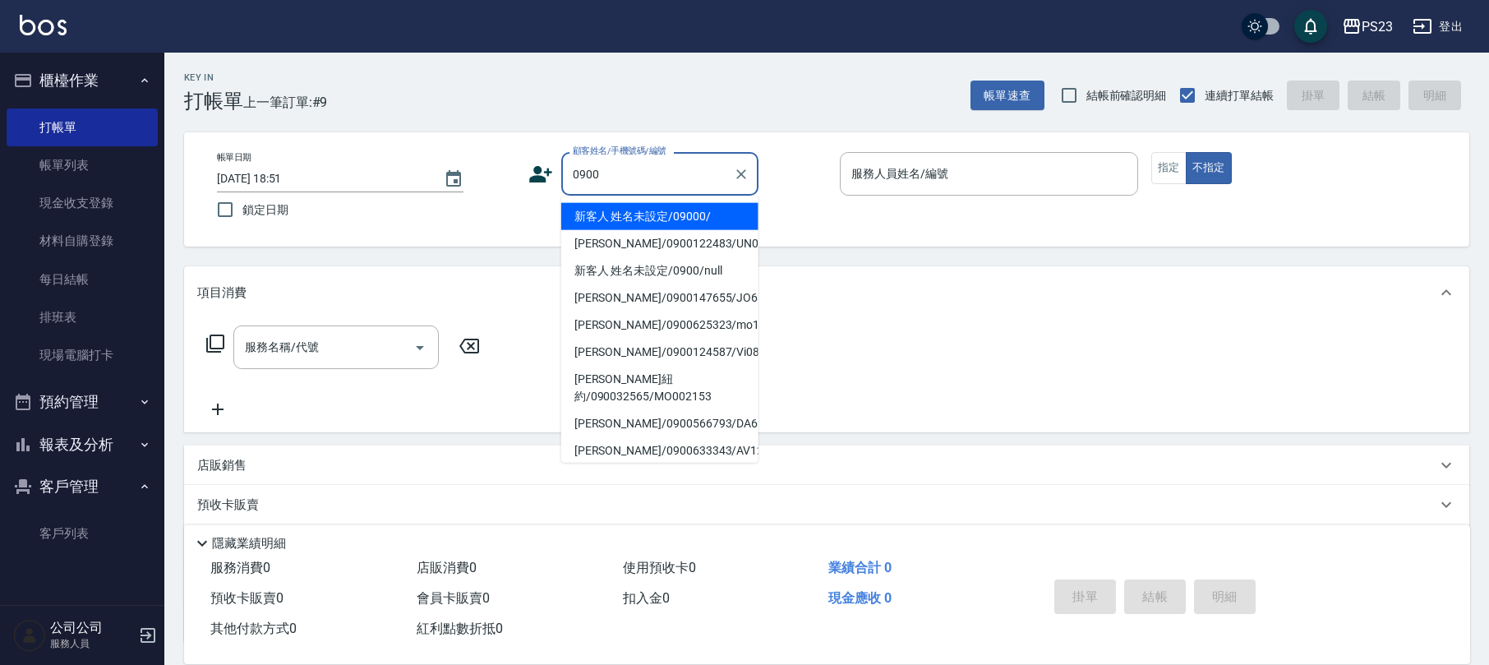
click at [645, 215] on li "新客人 姓名未設定/09000/" at bounding box center [659, 216] width 197 height 27
type input "新客人 姓名未設定/09000/"
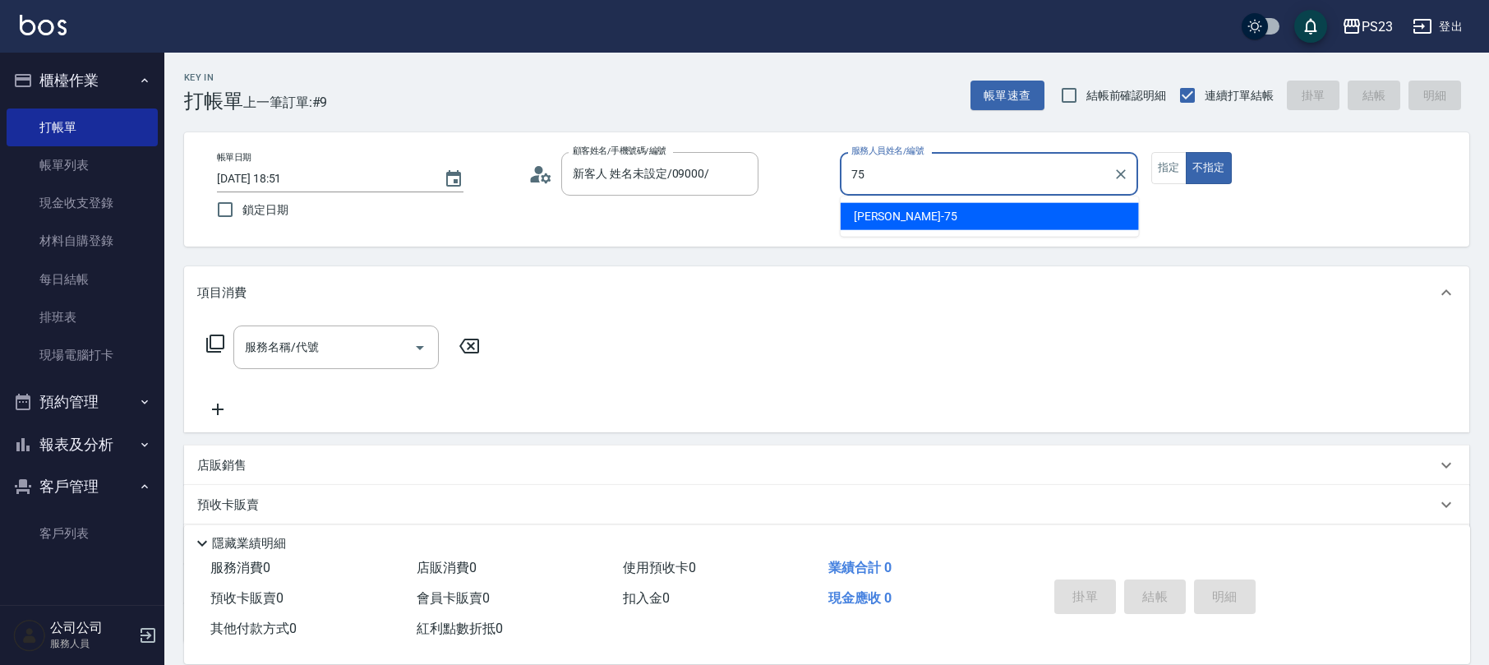
type input "Donna-75"
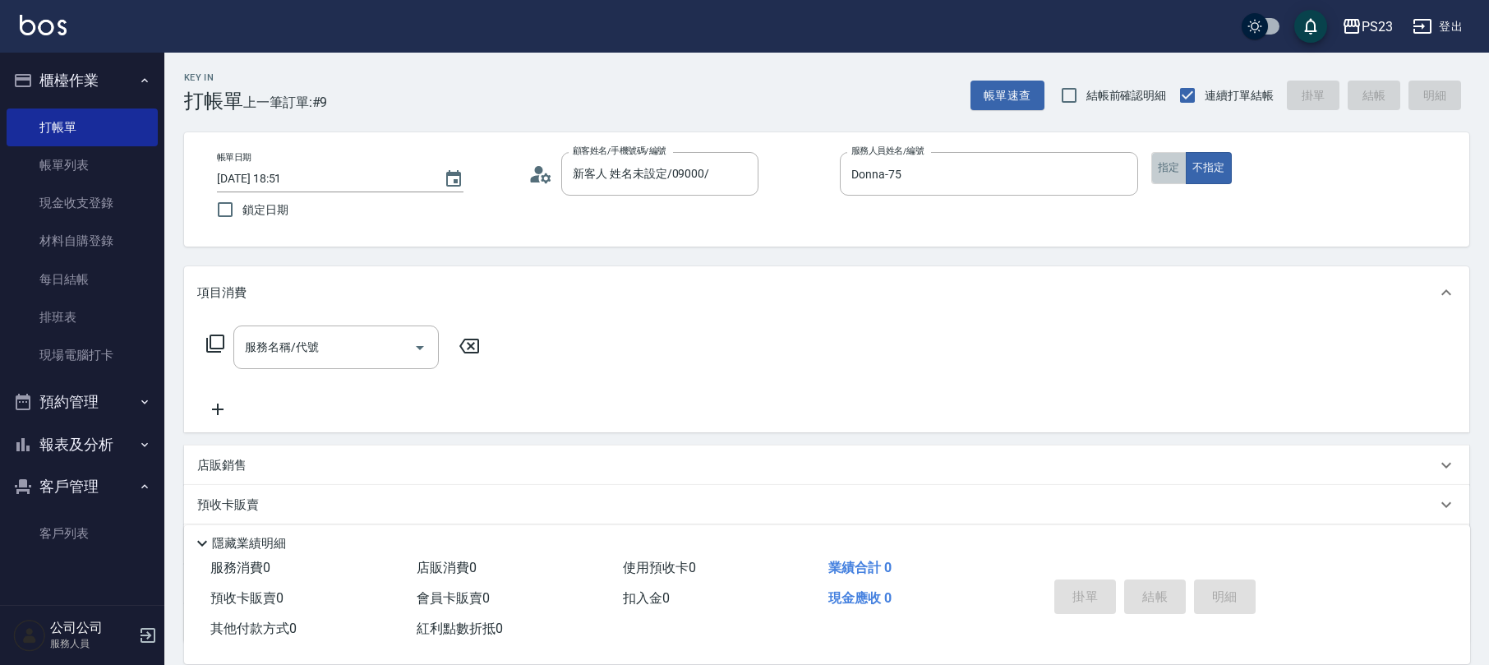
click at [1182, 162] on button "指定" at bounding box center [1168, 168] width 35 height 32
click at [217, 339] on icon at bounding box center [215, 344] width 20 height 20
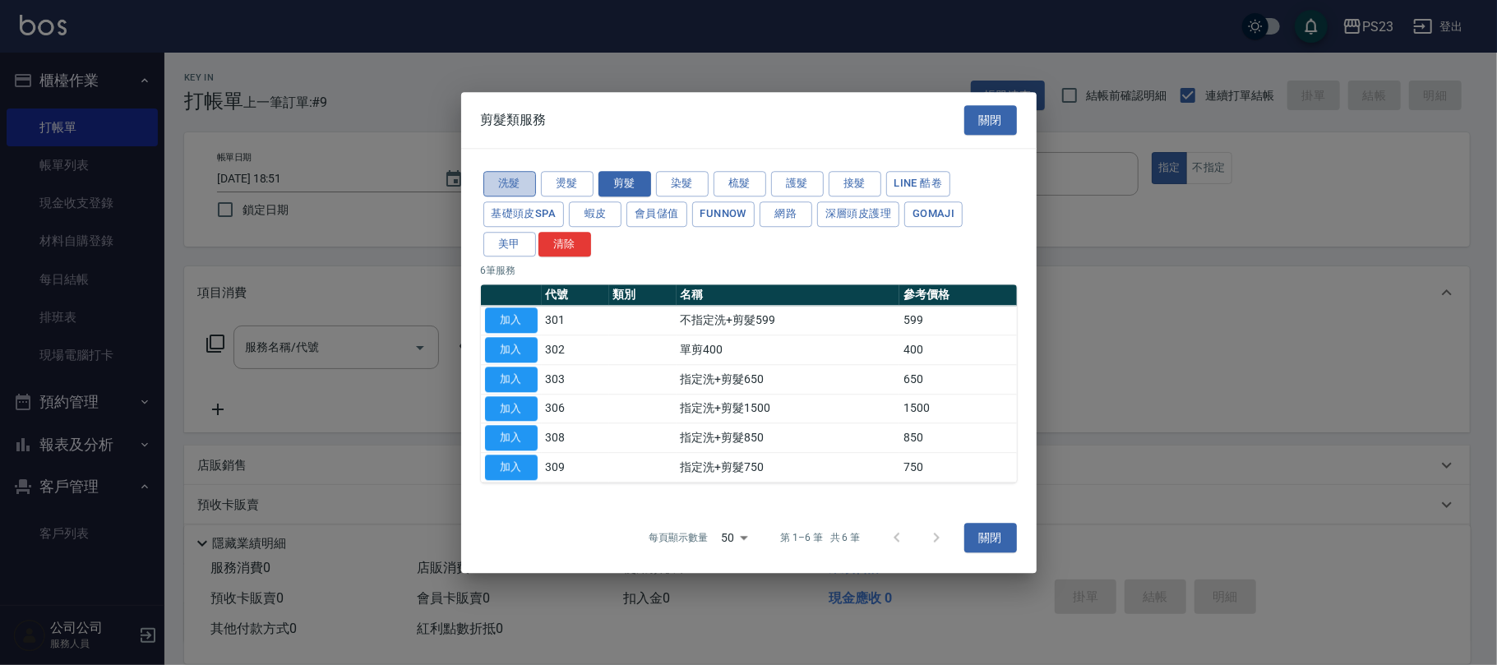
click at [510, 187] on button "洗髮" at bounding box center [509, 183] width 53 height 25
click at [520, 322] on button "加入" at bounding box center [511, 320] width 53 height 25
type input "洗髮400(101)"
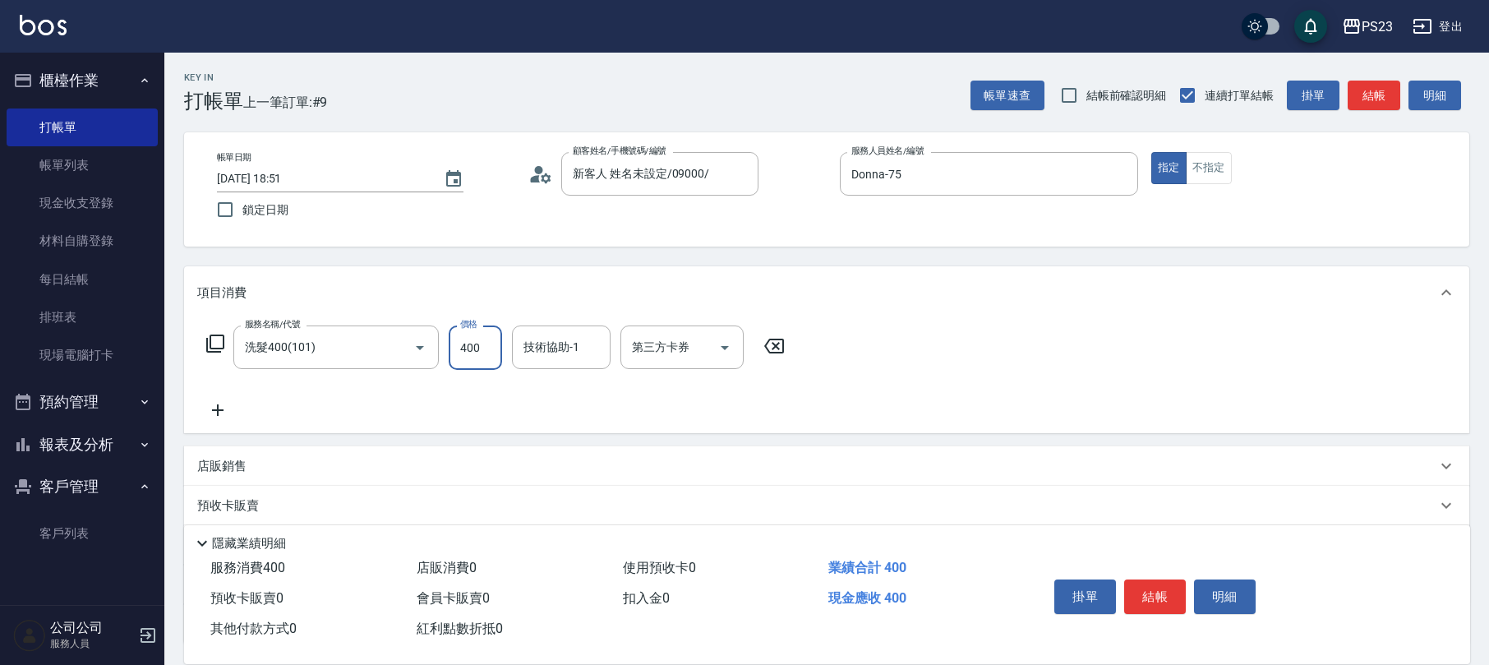
click at [490, 356] on input "400" at bounding box center [475, 347] width 53 height 44
type input "500"
type input "Donna-75"
click at [1139, 598] on button "結帳" at bounding box center [1155, 596] width 62 height 35
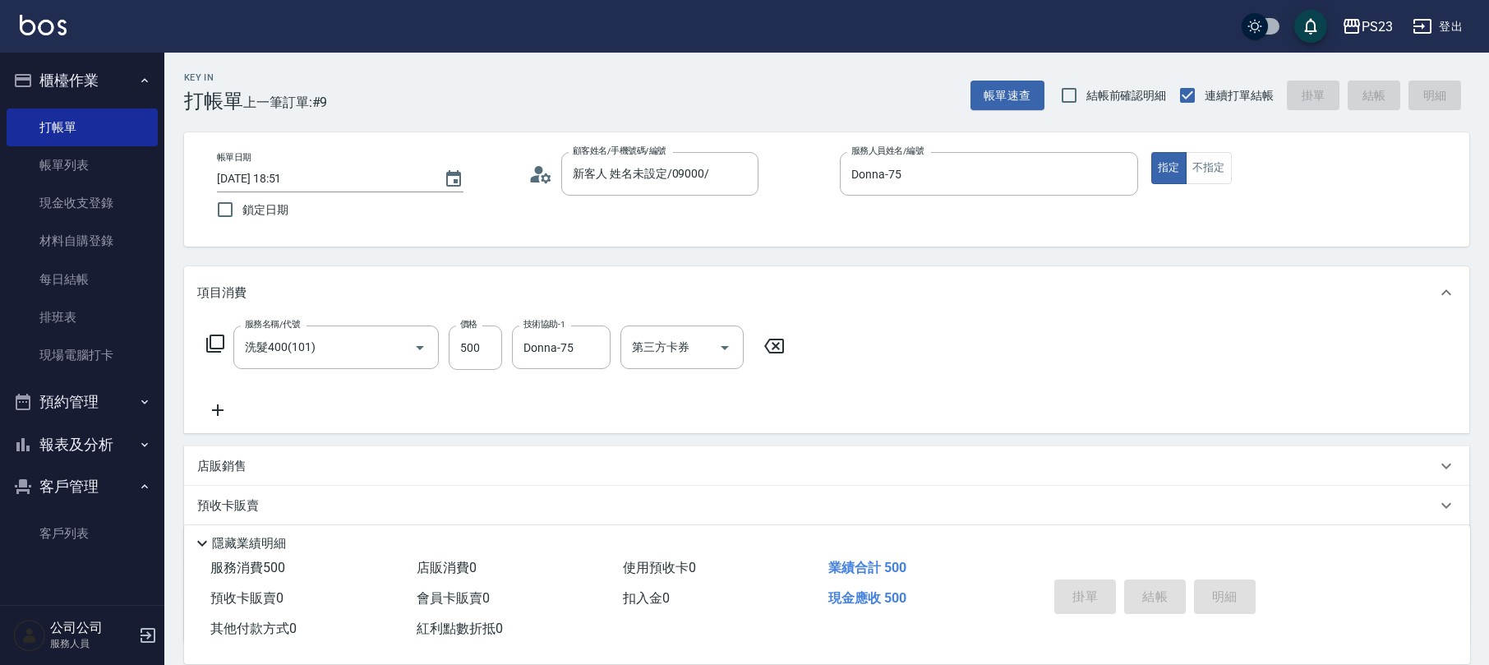
type input "[DATE] 19:35"
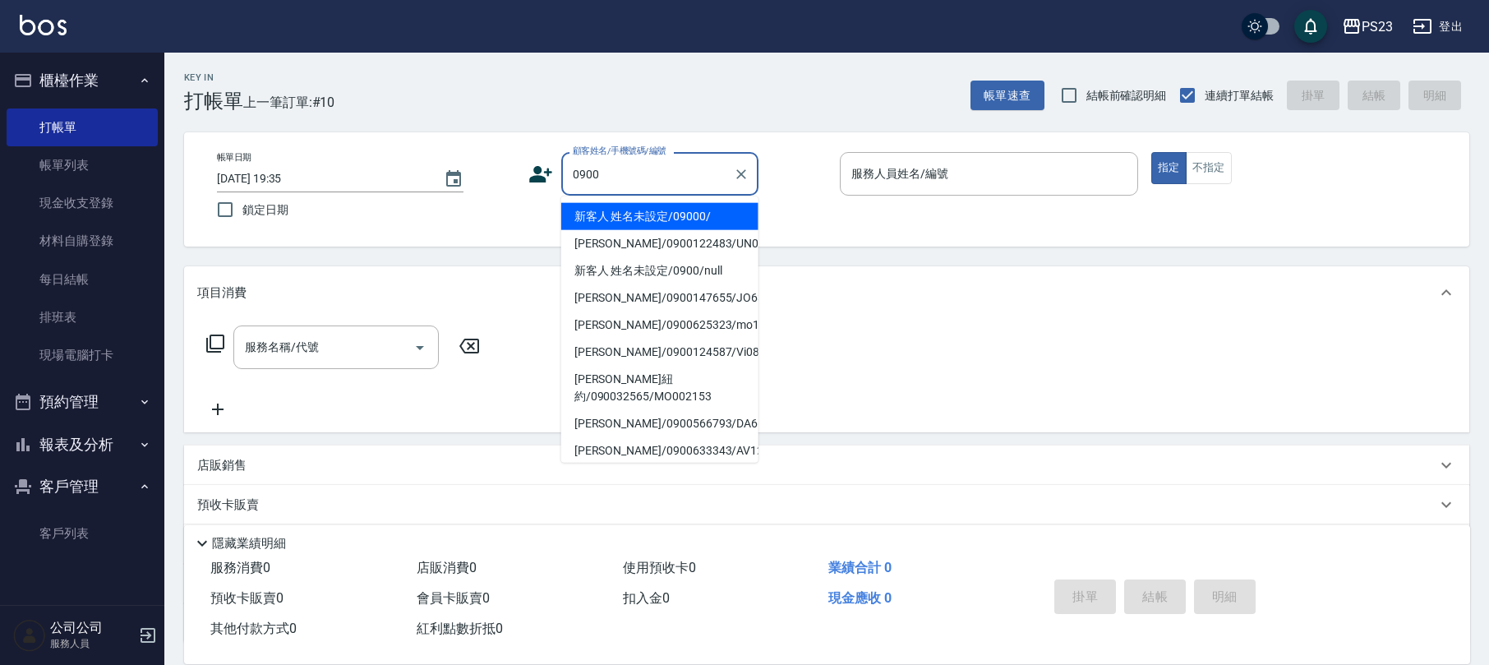
click at [651, 219] on li "新客人 姓名未設定/09000/" at bounding box center [659, 216] width 197 height 27
type input "新客人 姓名未設定/09000/"
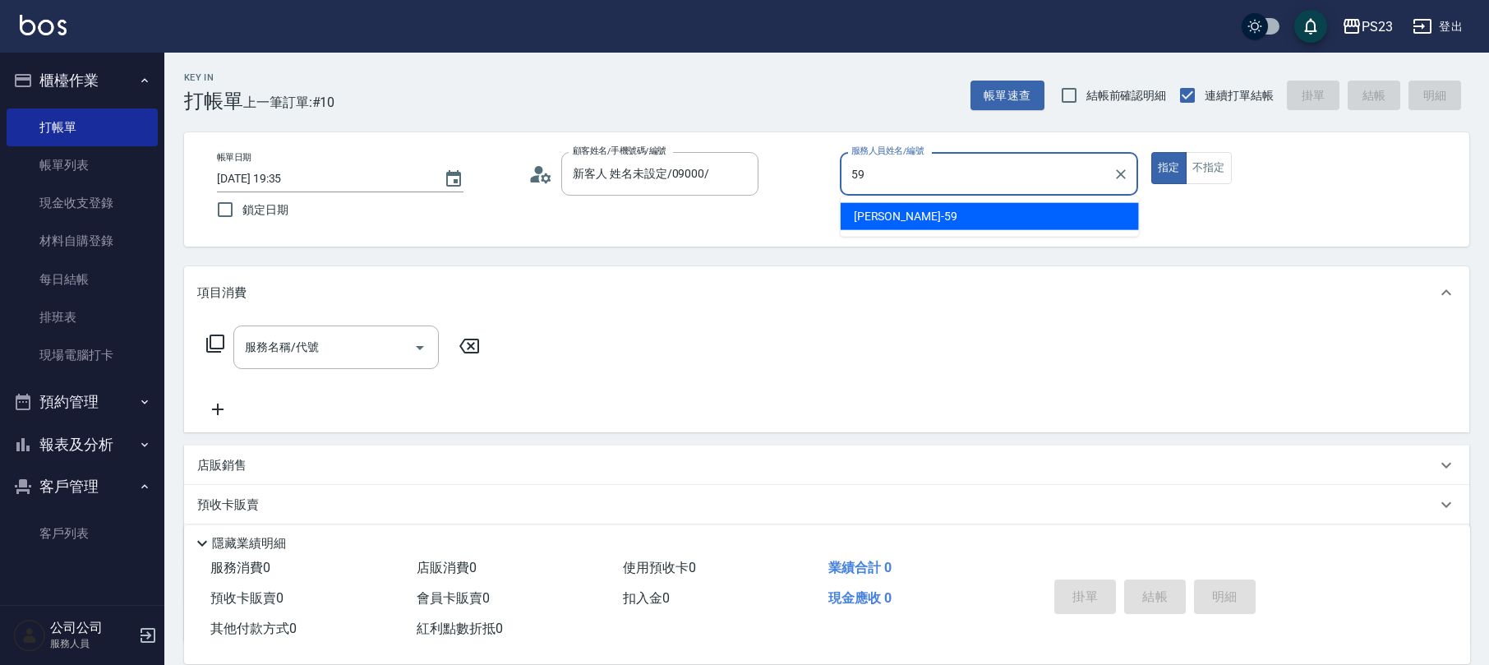
type input "Nanako-59"
type button "true"
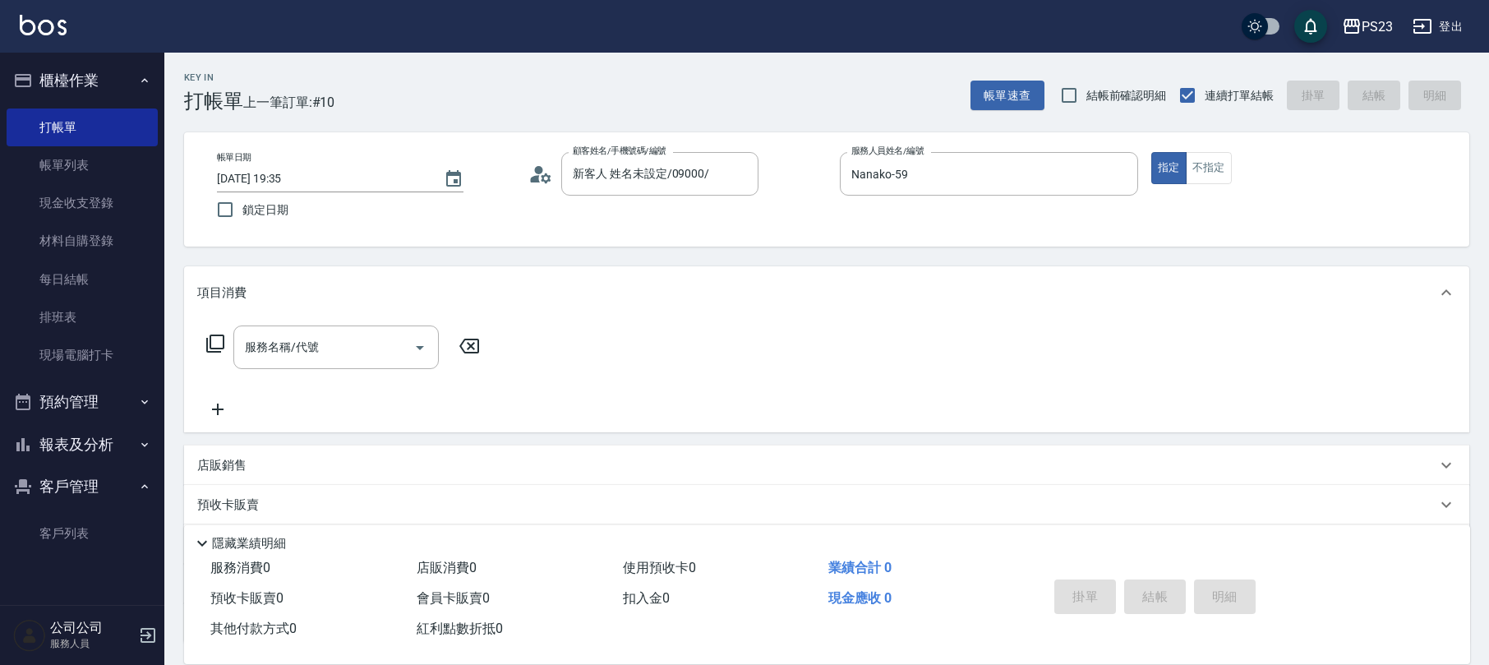
click at [215, 339] on icon at bounding box center [215, 344] width 20 height 20
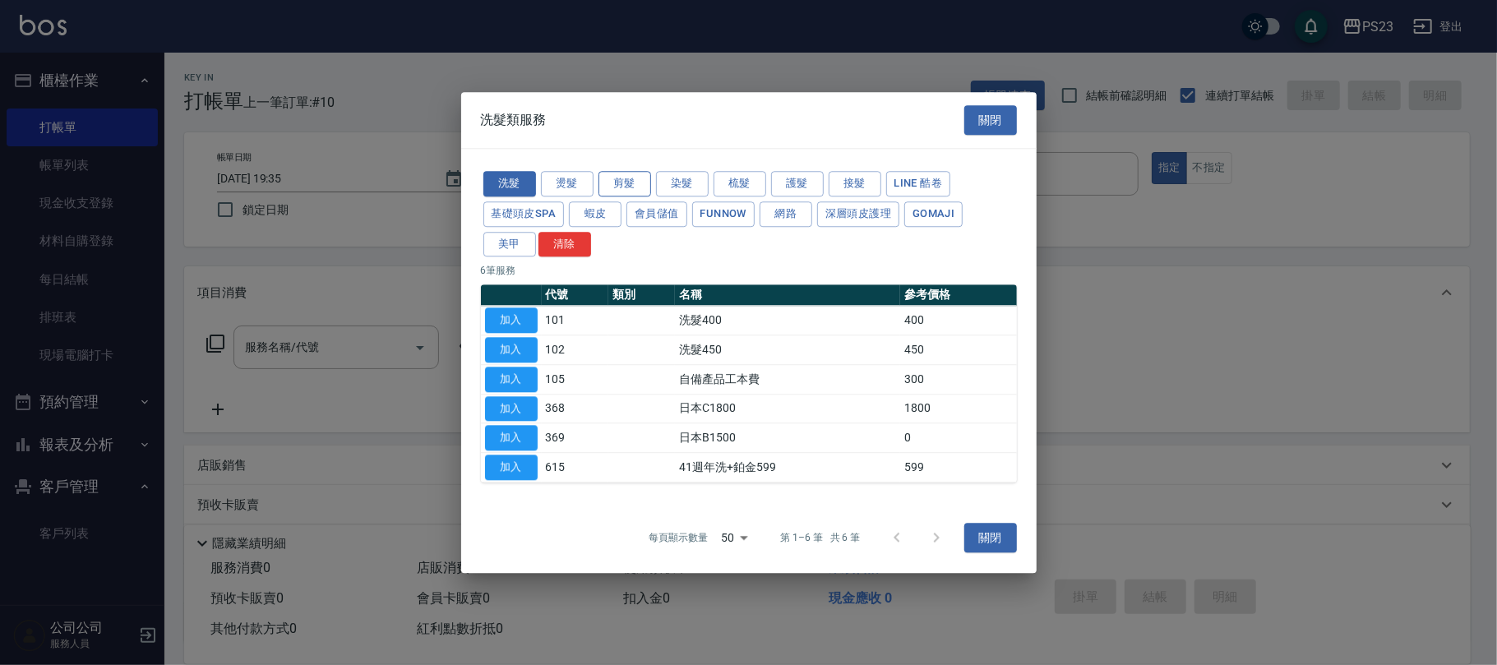
click at [639, 186] on button "剪髮" at bounding box center [624, 183] width 53 height 25
click at [514, 383] on button "加入" at bounding box center [511, 379] width 53 height 25
type input "指定洗+剪髮650(303)"
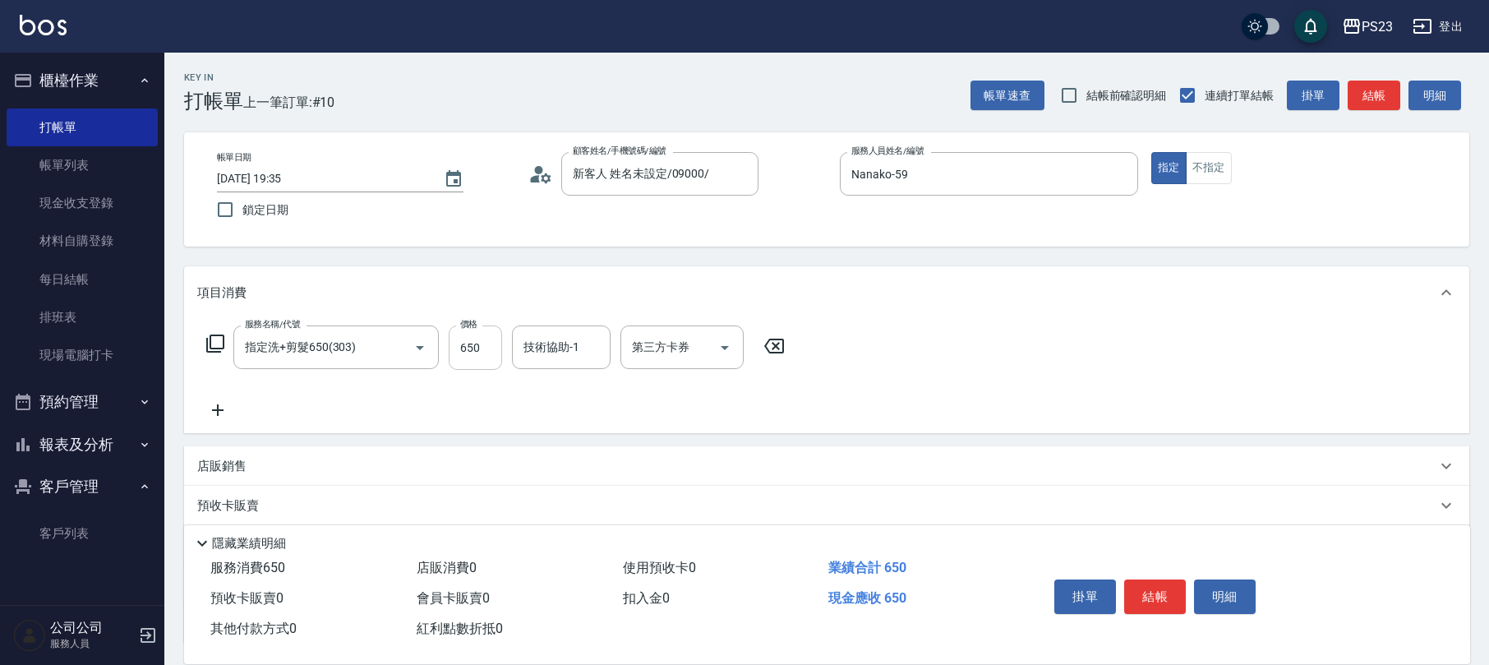
click at [478, 358] on input "650" at bounding box center [475, 347] width 53 height 44
type input "800"
type input "青惠-26"
click at [1145, 592] on button "結帳" at bounding box center [1155, 596] width 62 height 35
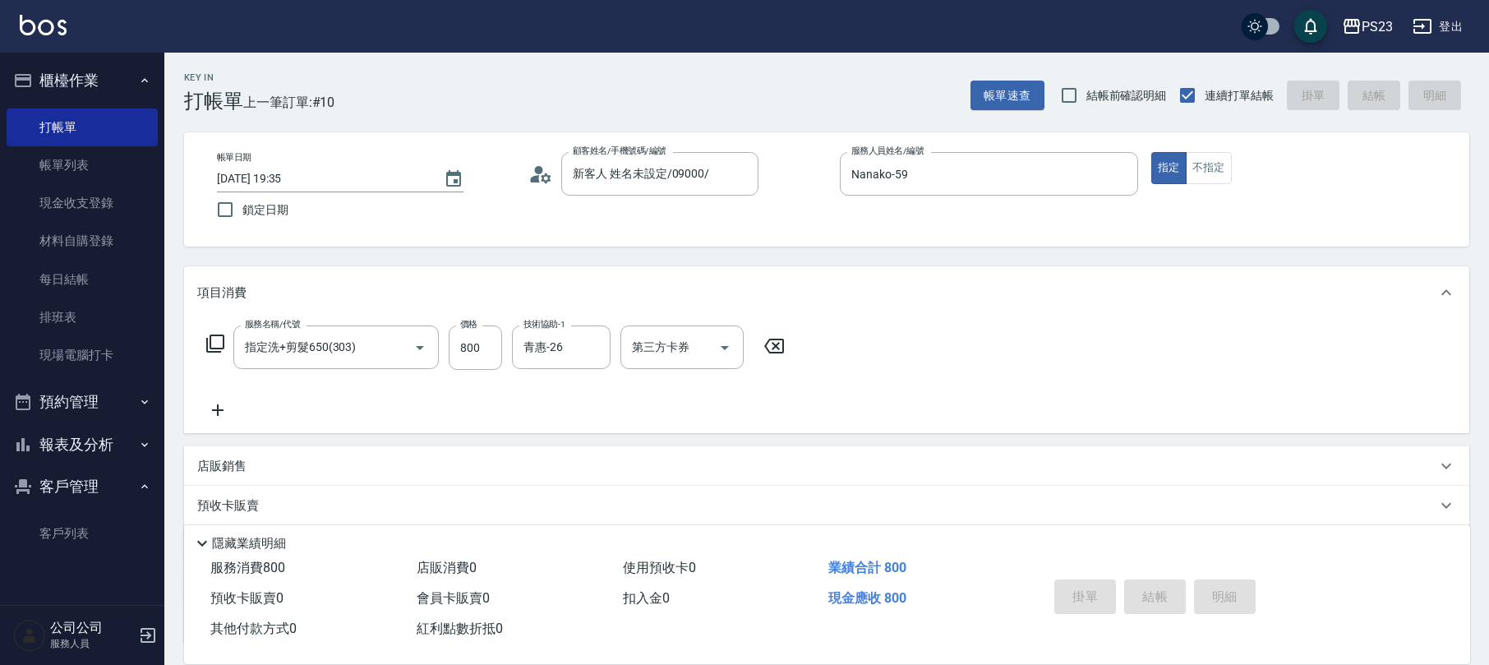
type input "[DATE] 19:36"
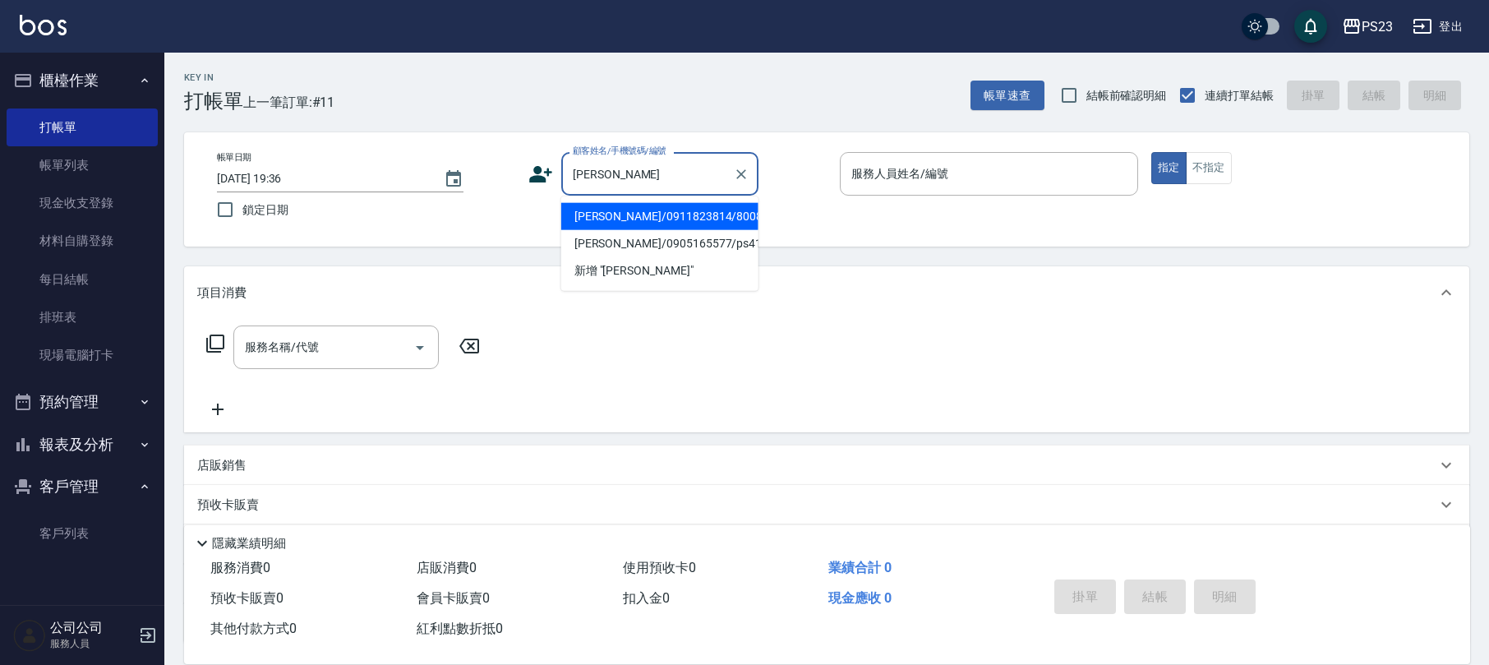
click at [699, 211] on li "[PERSON_NAME]/0911823814/800814" at bounding box center [659, 216] width 197 height 27
type input "[PERSON_NAME]/0911823814/800814"
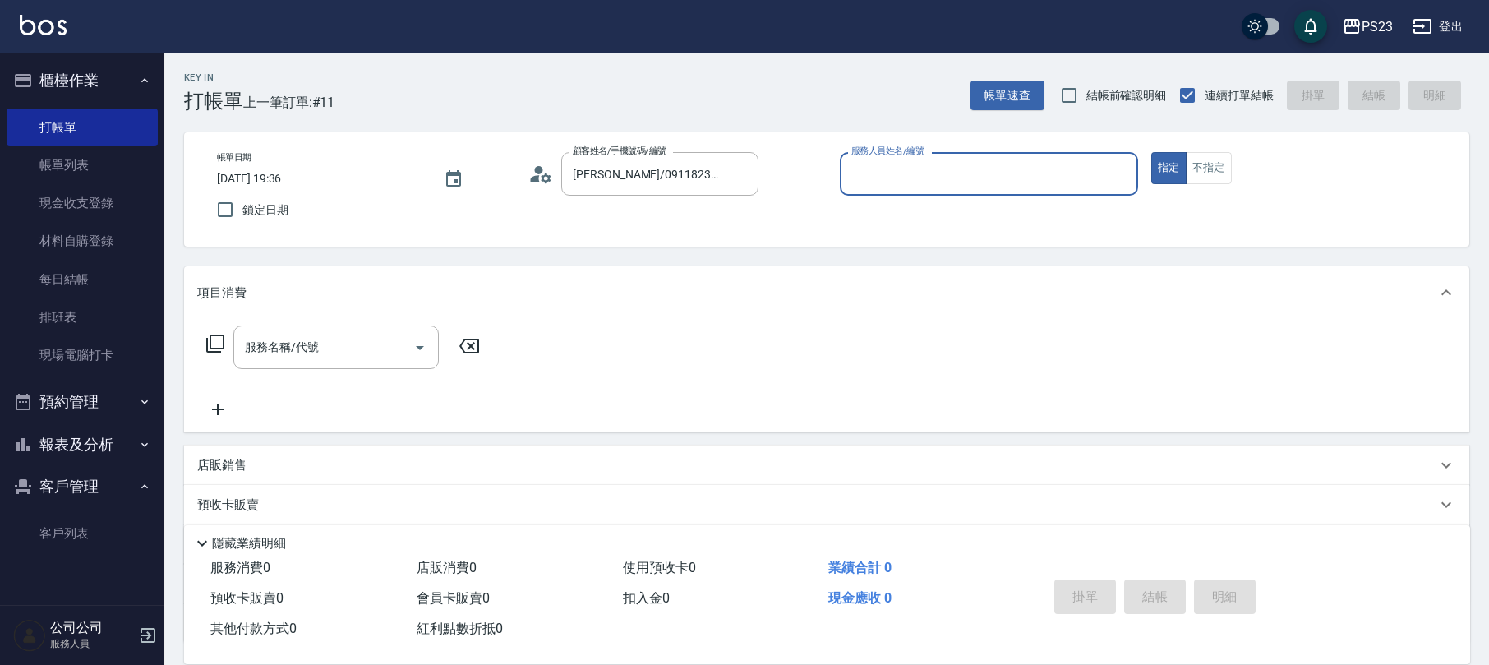
type input "Nanako-59"
click at [212, 349] on icon at bounding box center [215, 344] width 20 height 20
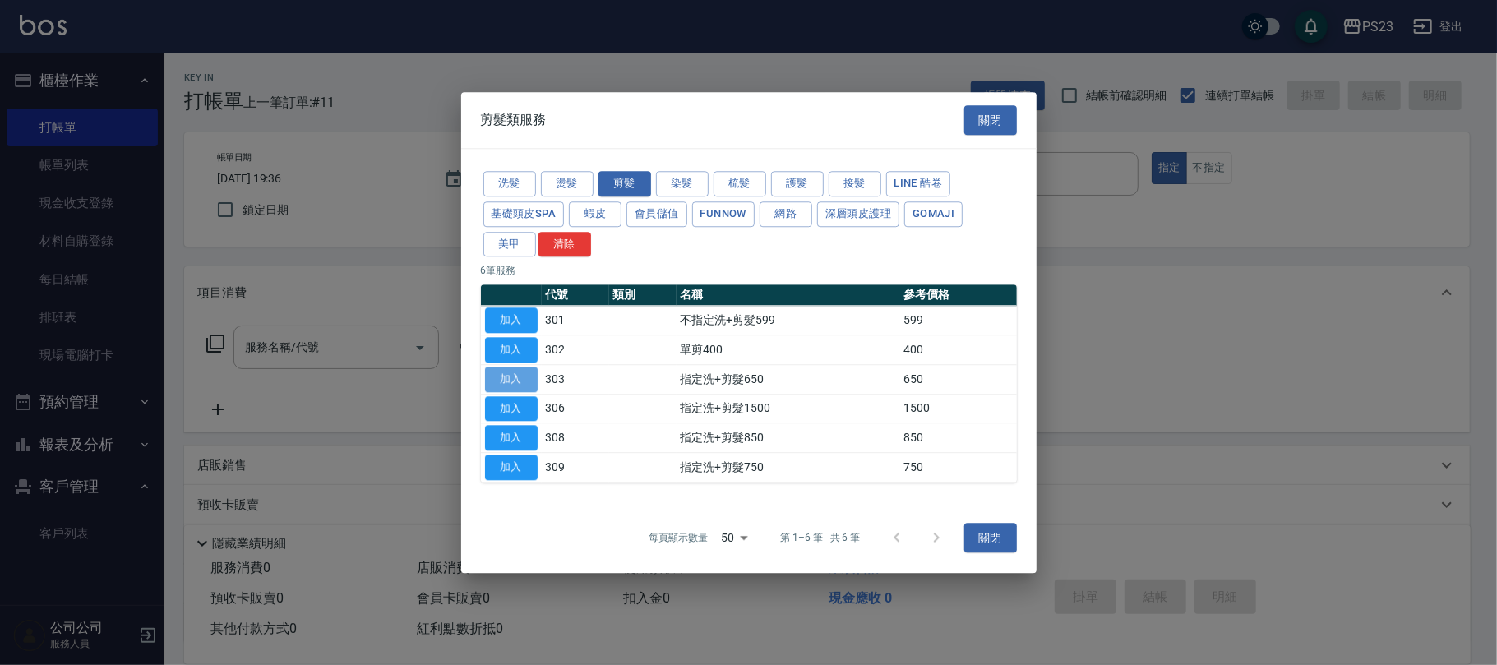
click at [513, 373] on button "加入" at bounding box center [511, 379] width 53 height 25
type input "指定洗+剪髮650(303)"
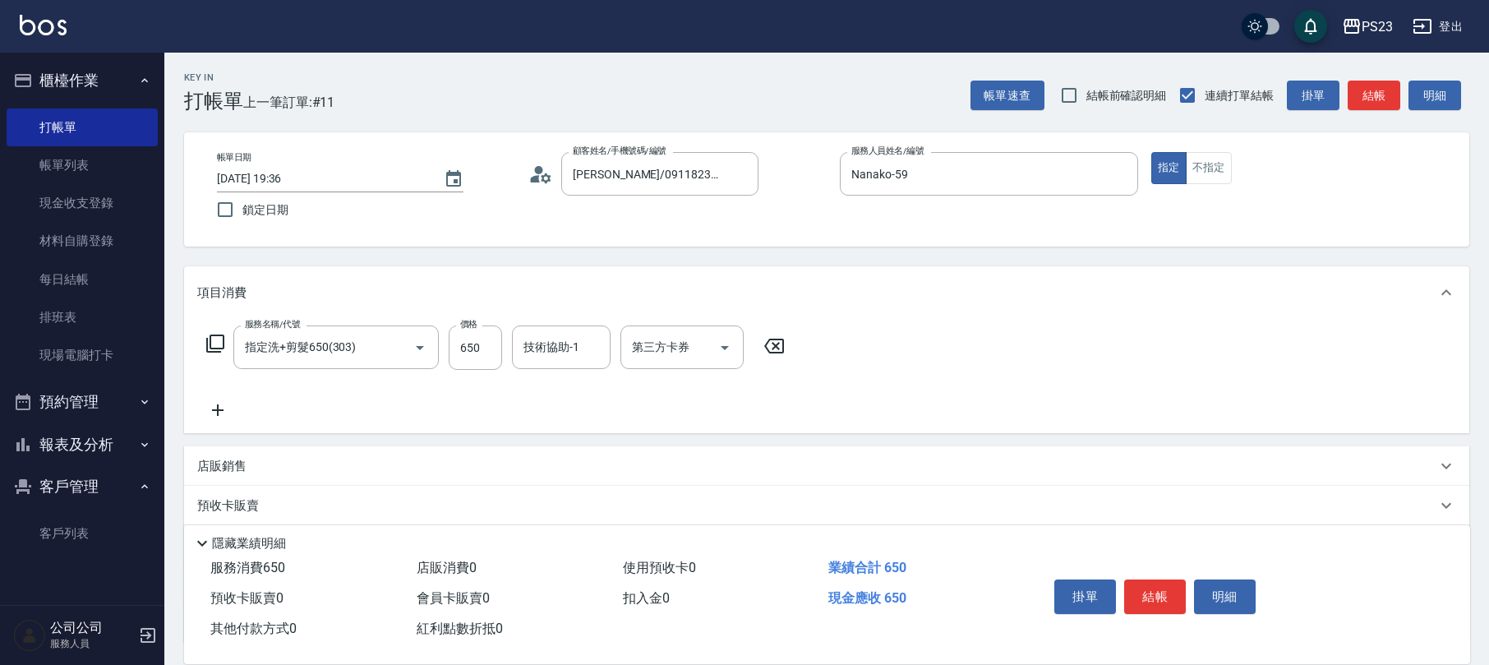
click at [776, 348] on icon at bounding box center [774, 346] width 41 height 20
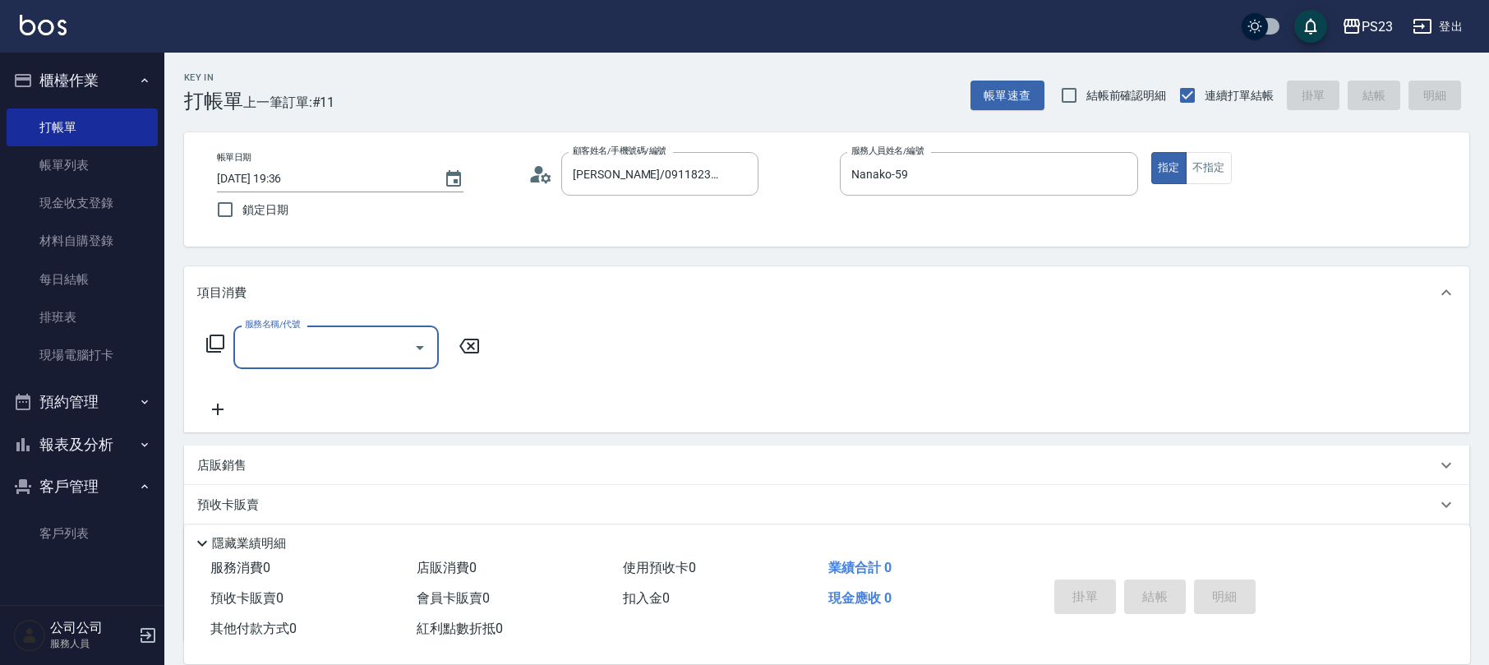
click at [221, 349] on icon at bounding box center [215, 344] width 20 height 20
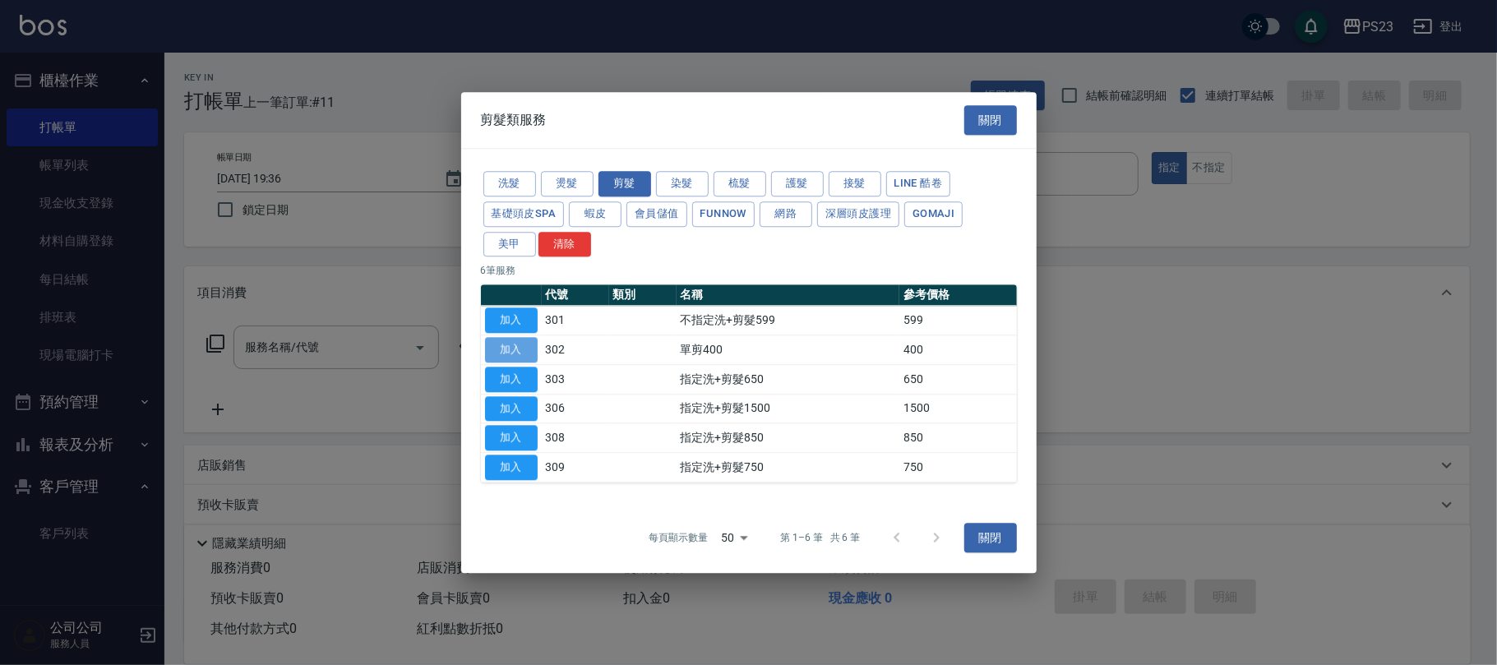
click at [521, 353] on button "加入" at bounding box center [511, 349] width 53 height 25
type input "單剪400(302)"
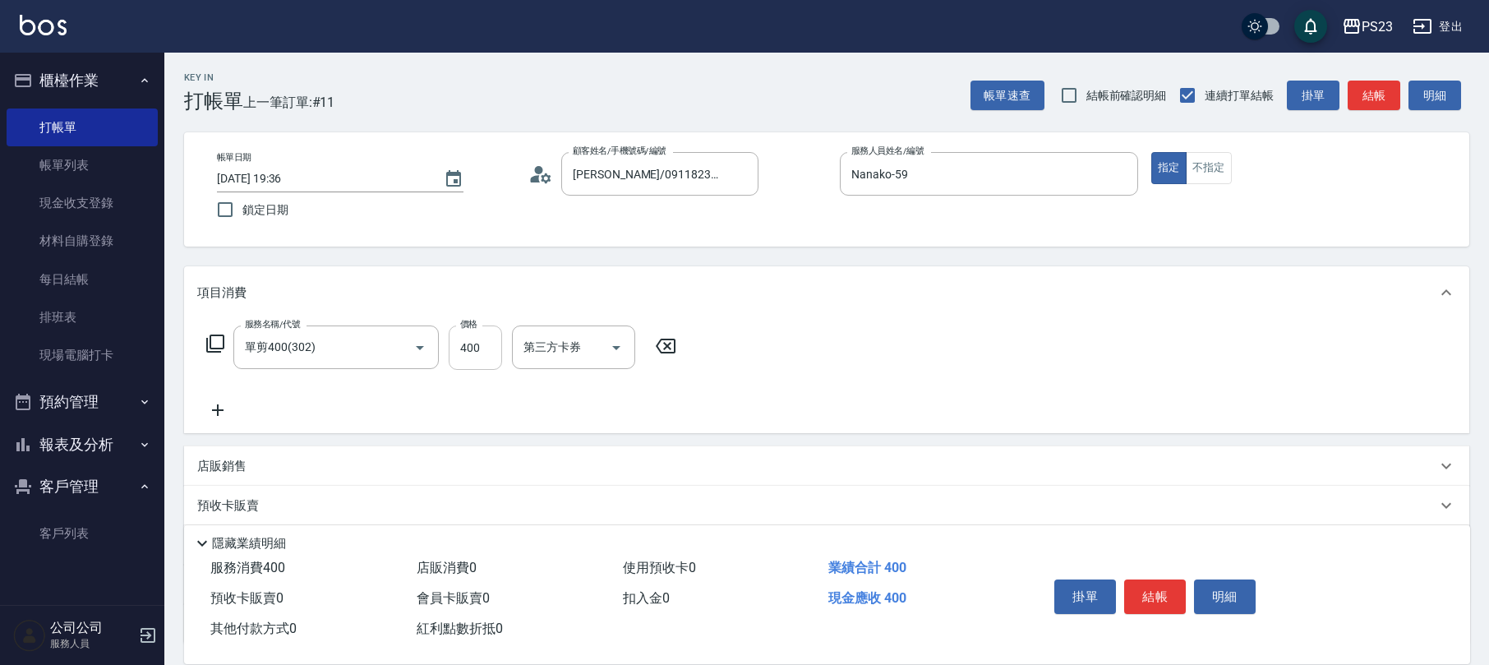
click at [490, 350] on input "400" at bounding box center [475, 347] width 53 height 44
type input "765"
click at [209, 337] on icon at bounding box center [215, 344] width 20 height 20
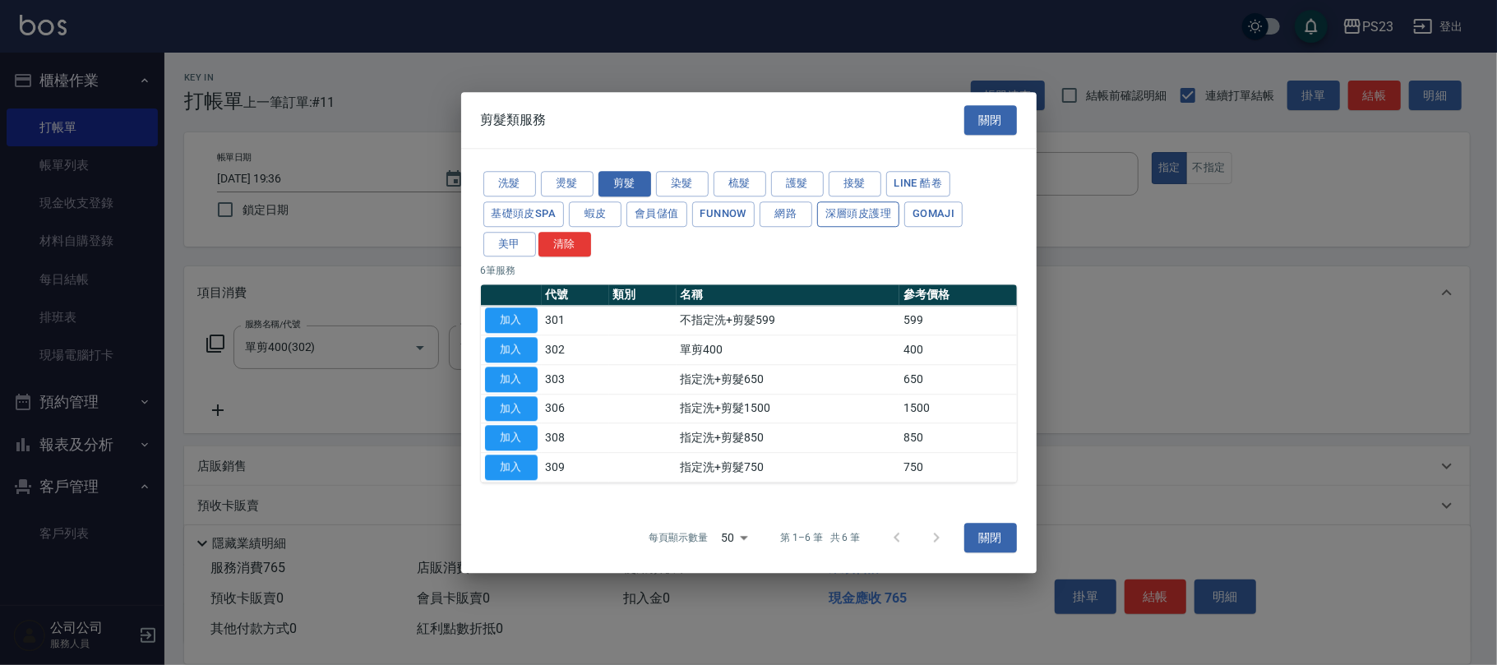
click at [846, 217] on button "深層頭皮護理" at bounding box center [858, 213] width 82 height 25
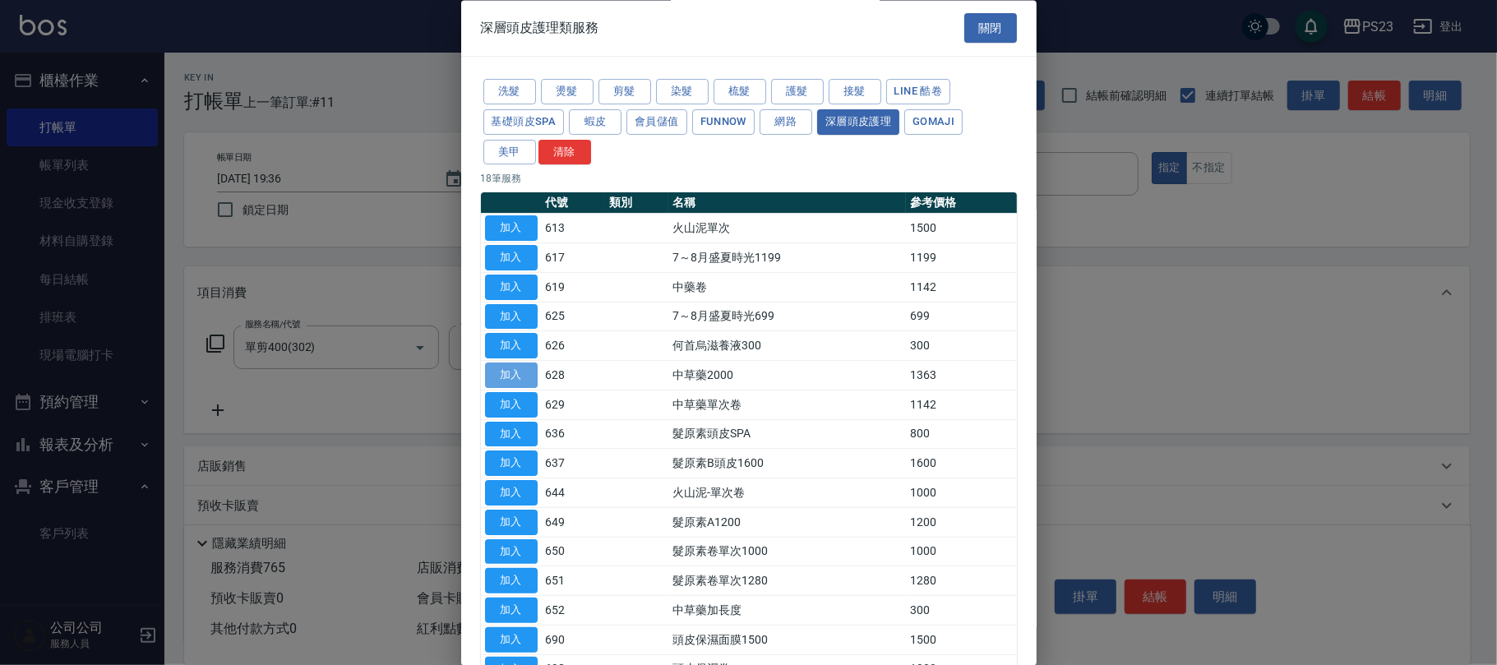
click at [528, 383] on button "加入" at bounding box center [511, 375] width 53 height 25
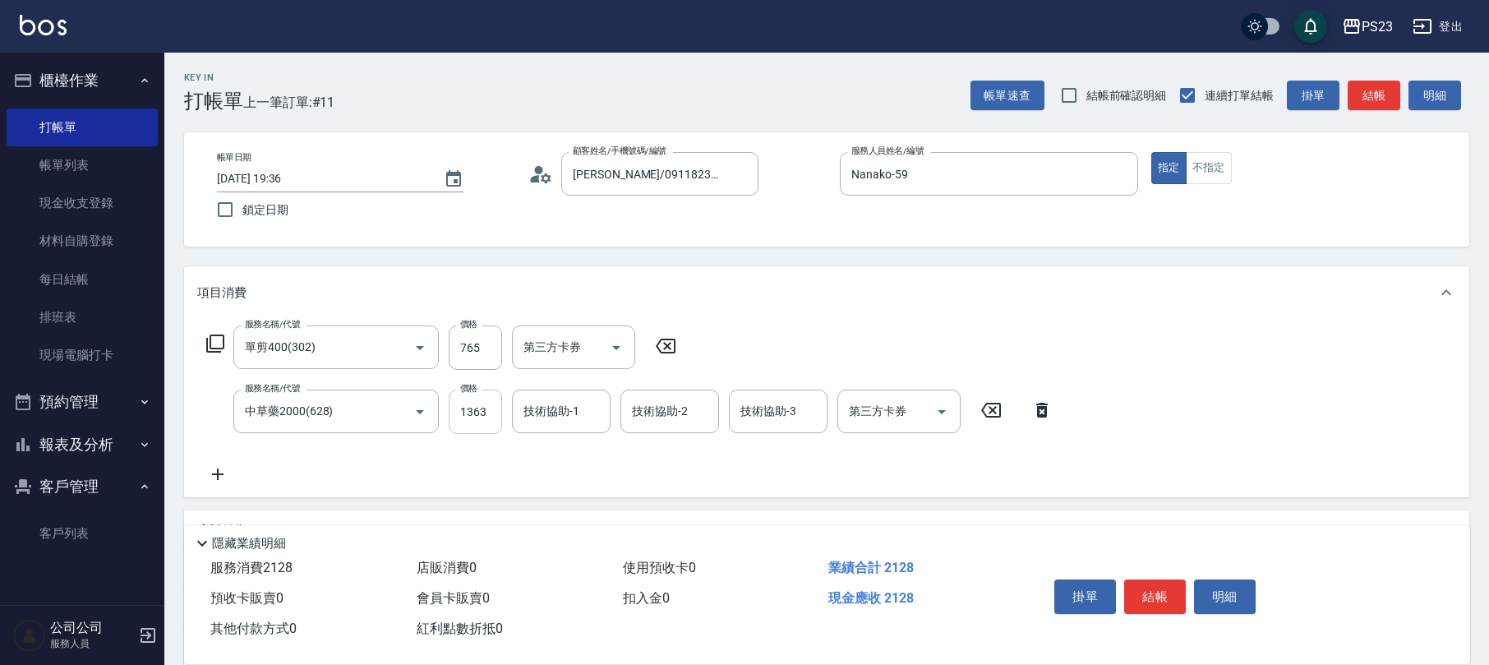
click at [481, 408] on input "1363" at bounding box center [475, 412] width 53 height 44
type input "1955"
type input "Flora-21"
type input "Nanako-59"
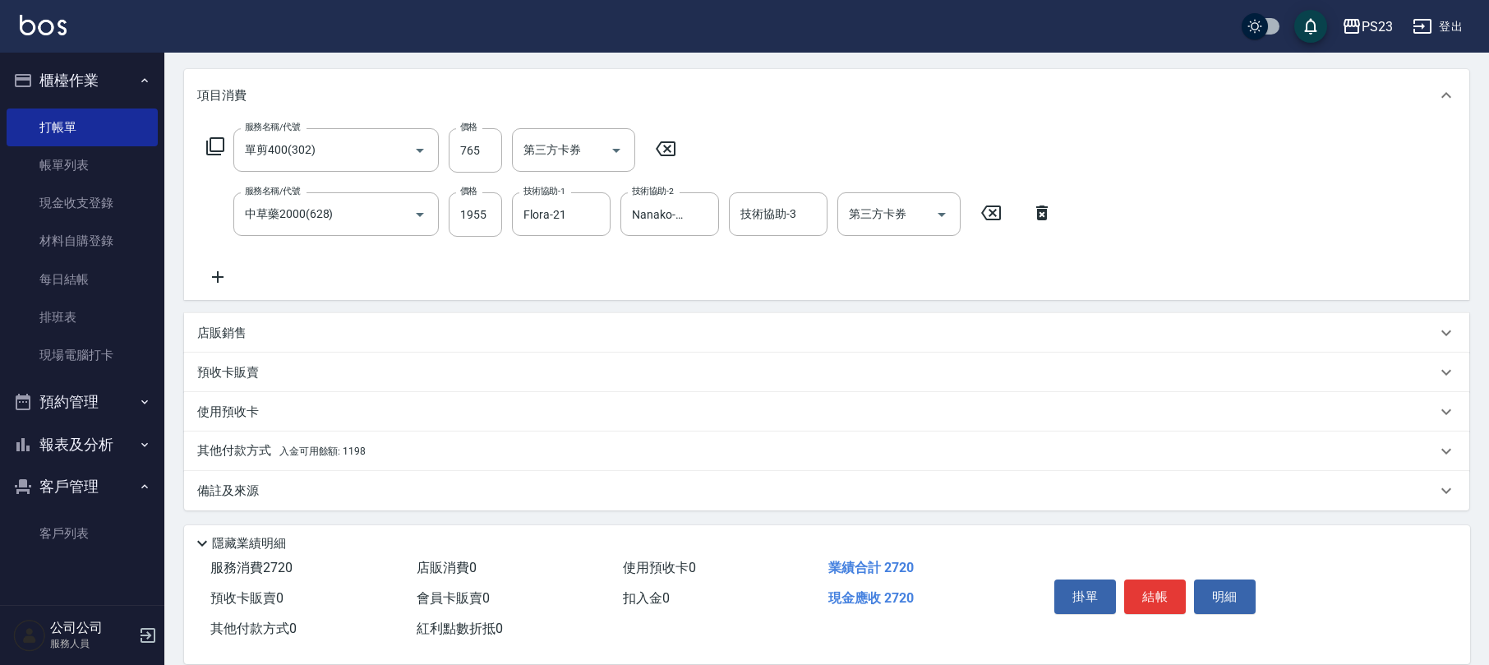
click at [401, 454] on div "其他付款方式 入金可用餘額: 1198" at bounding box center [816, 451] width 1239 height 18
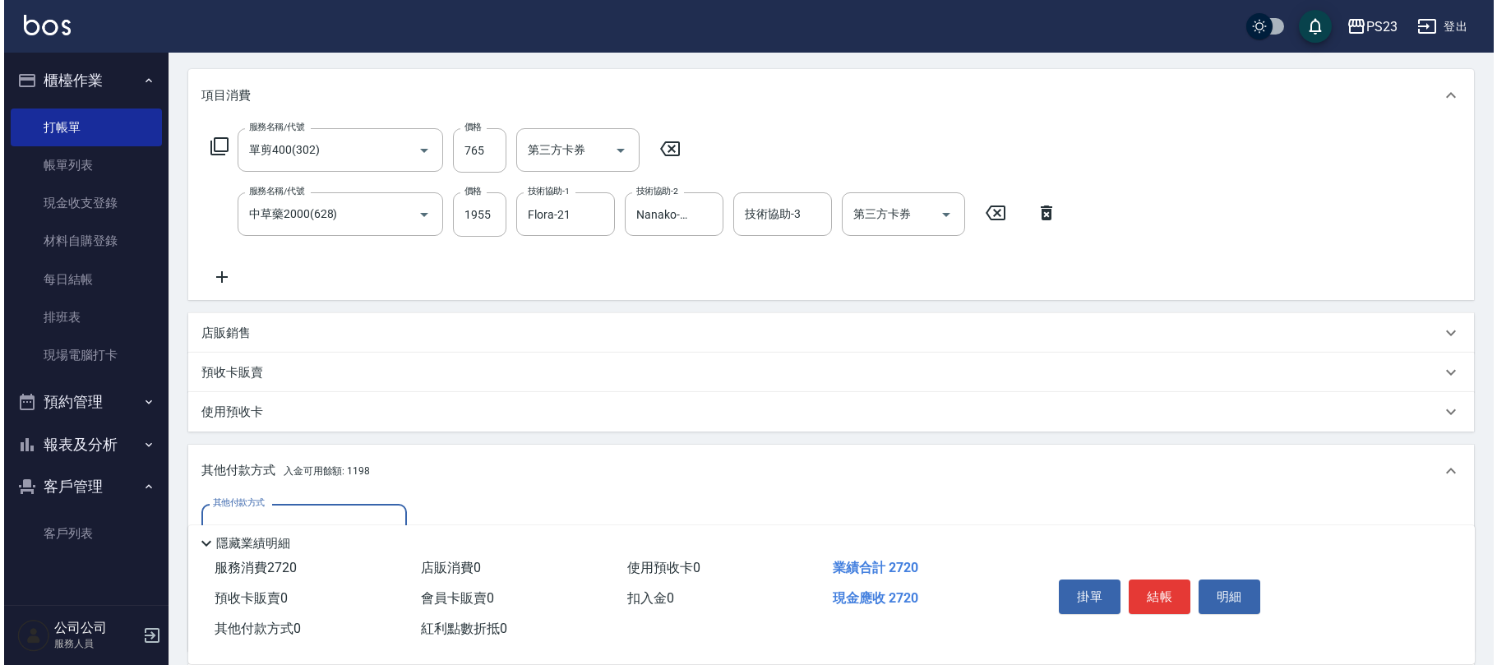
scroll to position [390, 0]
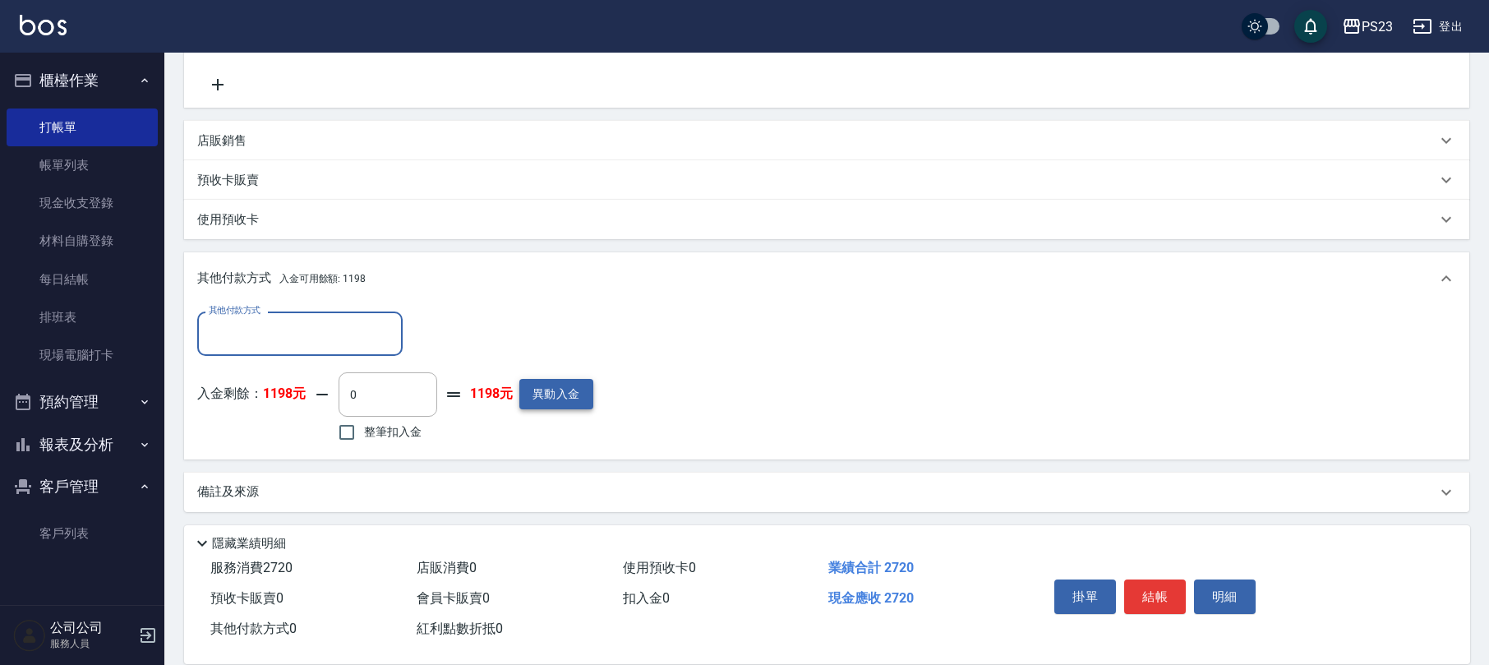
click at [563, 401] on button "異動入金" at bounding box center [556, 394] width 74 height 30
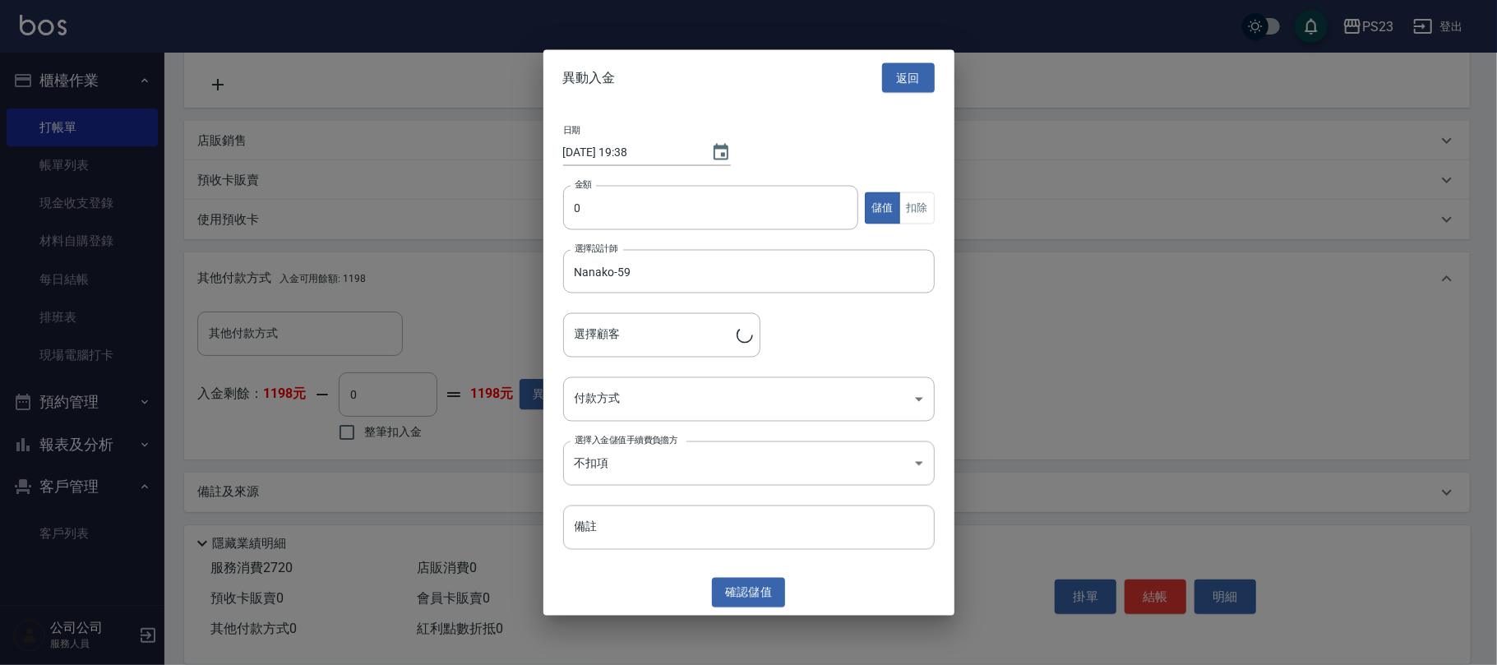
type input "[PERSON_NAME]/0911823814/800814"
click at [609, 217] on input "0" at bounding box center [711, 208] width 296 height 44
type input "3000"
click at [671, 408] on body "PS23 登出 櫃檯作業 打帳單 帳單列表 現金收支登錄 材料自購登錄 每日結帳 排班表 現場電腦打卡 預約管理 預約管理 單日預約紀錄 單週預約紀錄 報表及…" at bounding box center [748, 138] width 1497 height 1056
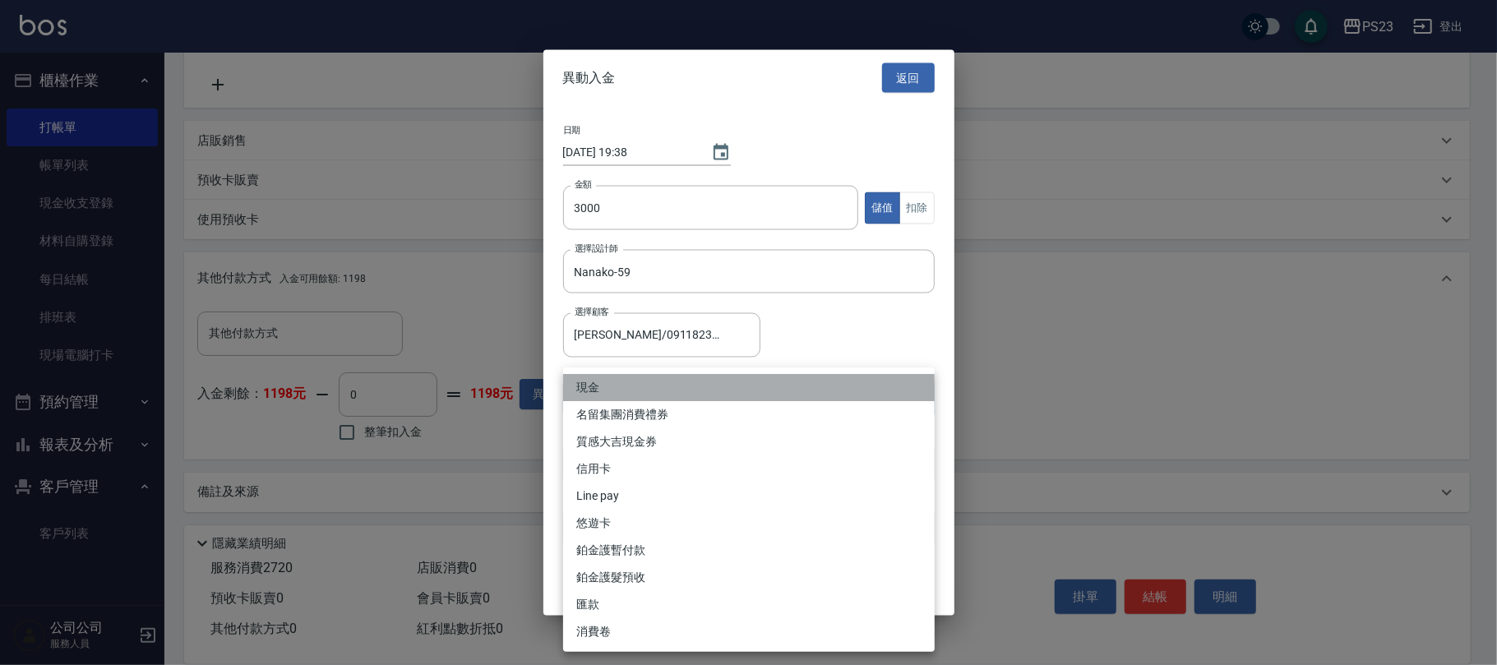
click at [639, 389] on li "現金" at bounding box center [748, 387] width 371 height 27
type input "現金"
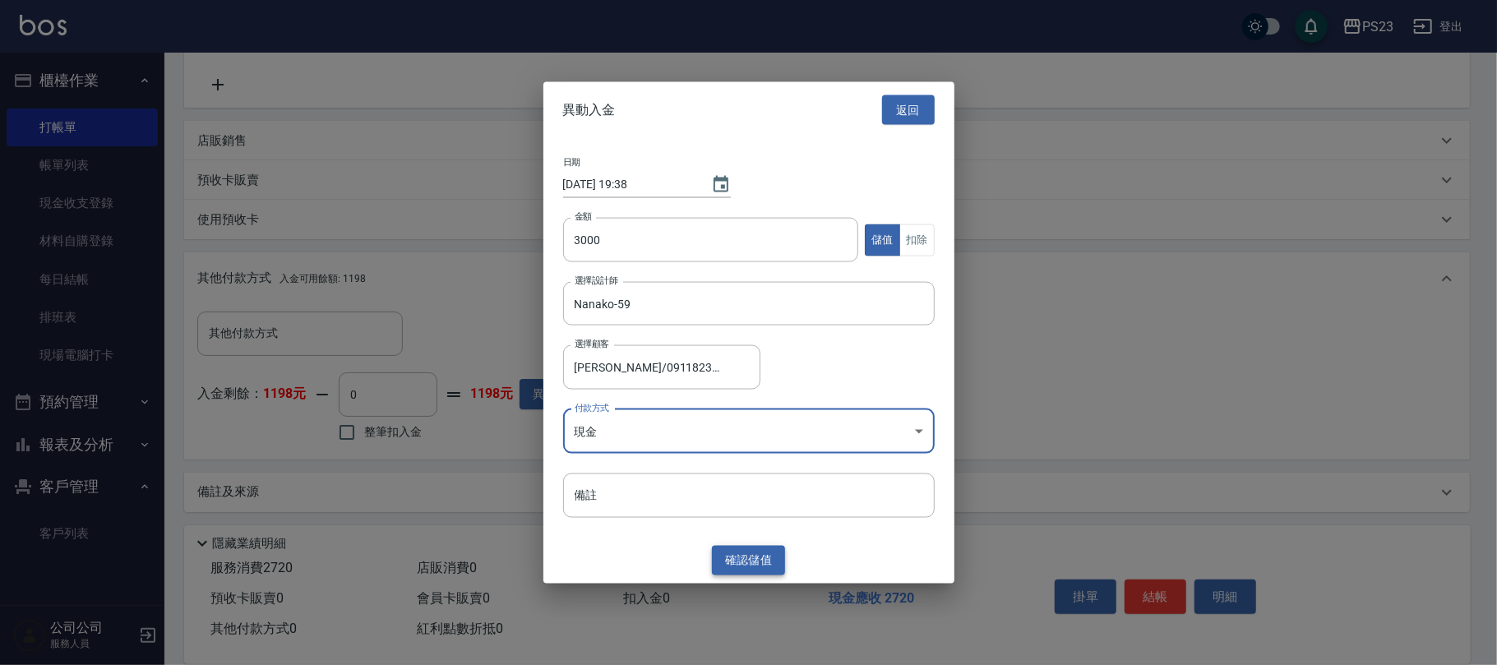
click at [763, 563] on button "確認 儲值" at bounding box center [749, 560] width 74 height 30
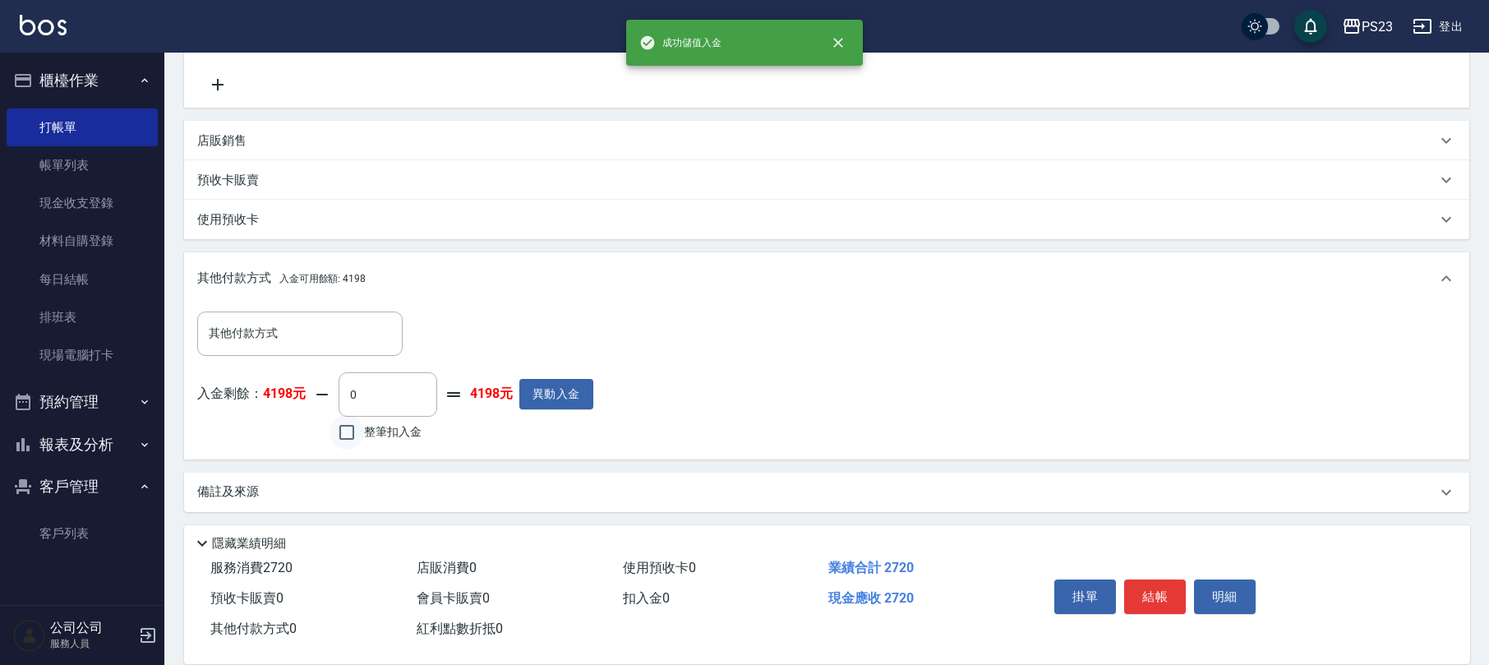
click at [352, 426] on input "整筆扣入金" at bounding box center [347, 432] width 35 height 35
checkbox input "true"
type input "2720"
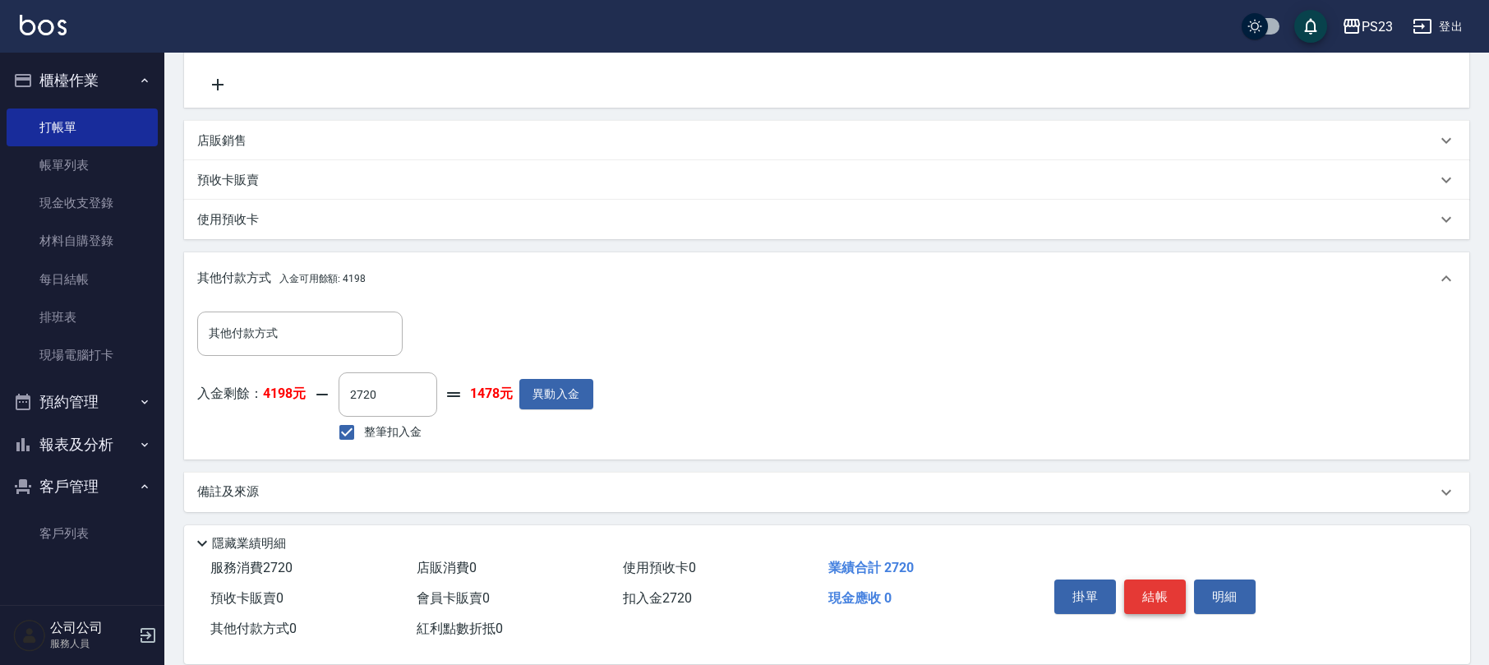
click at [1155, 597] on button "結帳" at bounding box center [1155, 596] width 62 height 35
type input "[DATE] 19:38"
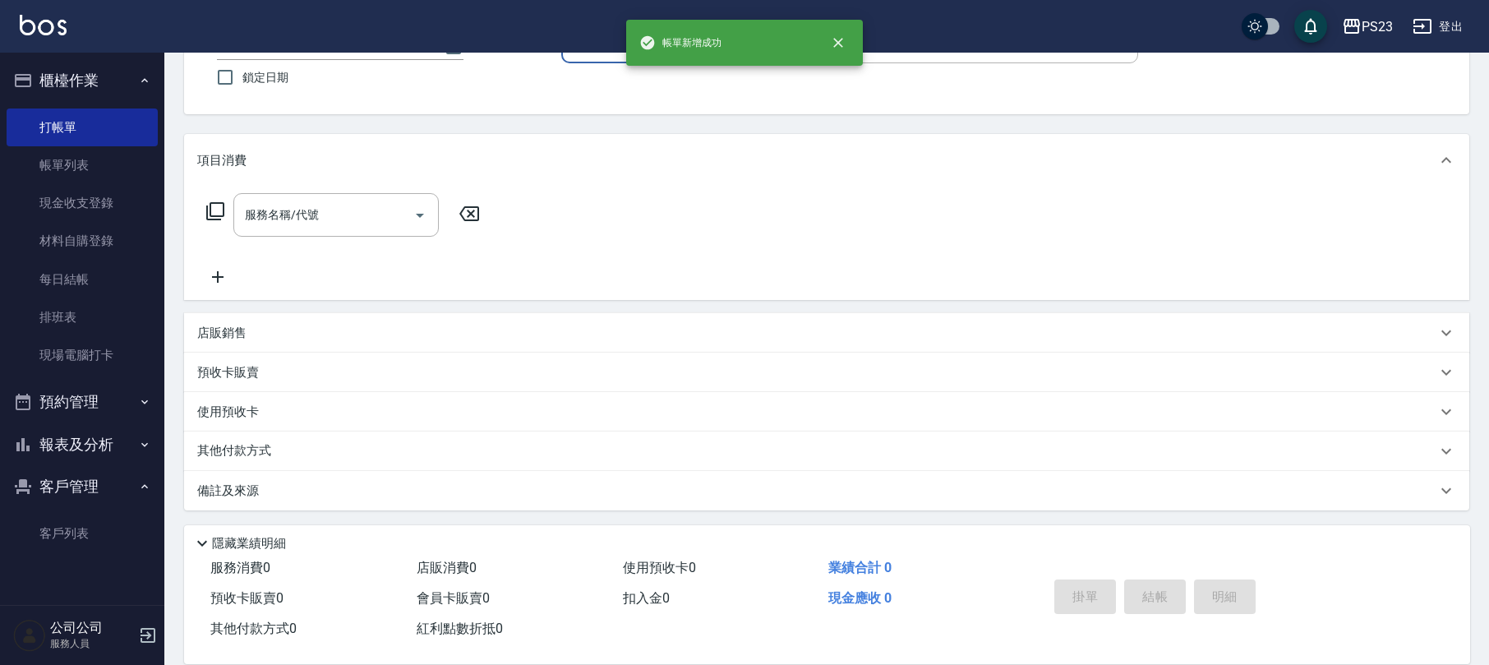
scroll to position [0, 0]
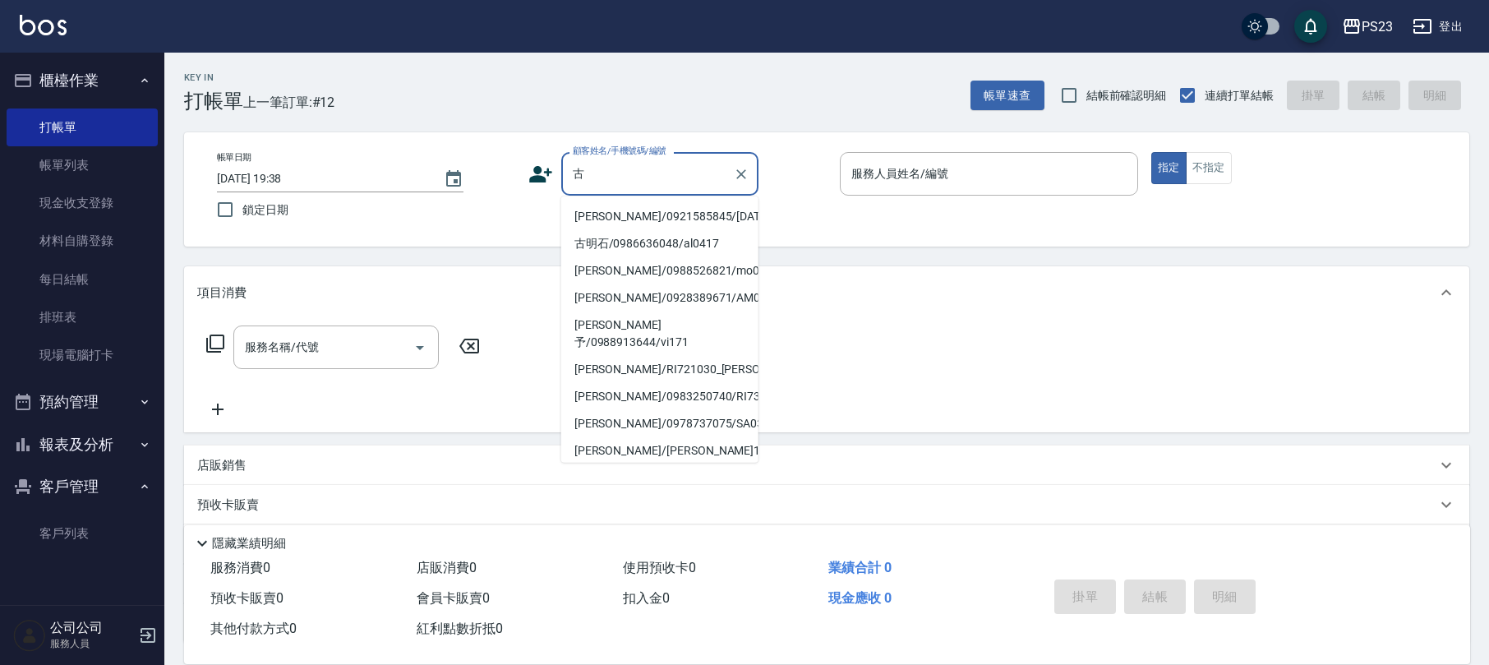
click at [648, 214] on li "[PERSON_NAME]/0921585845/[DATE]" at bounding box center [659, 216] width 197 height 27
type input "[PERSON_NAME]/0921585845/[DATE]"
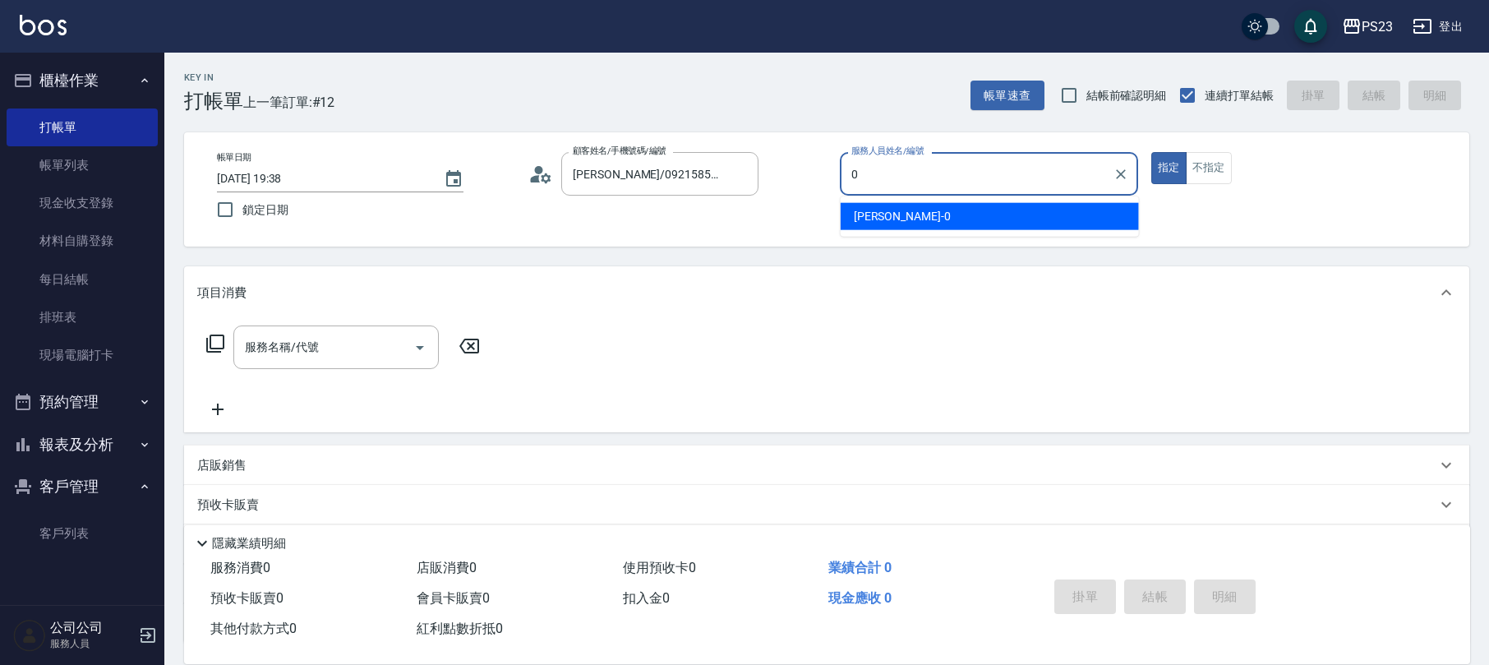
type input "[PERSON_NAME]-0"
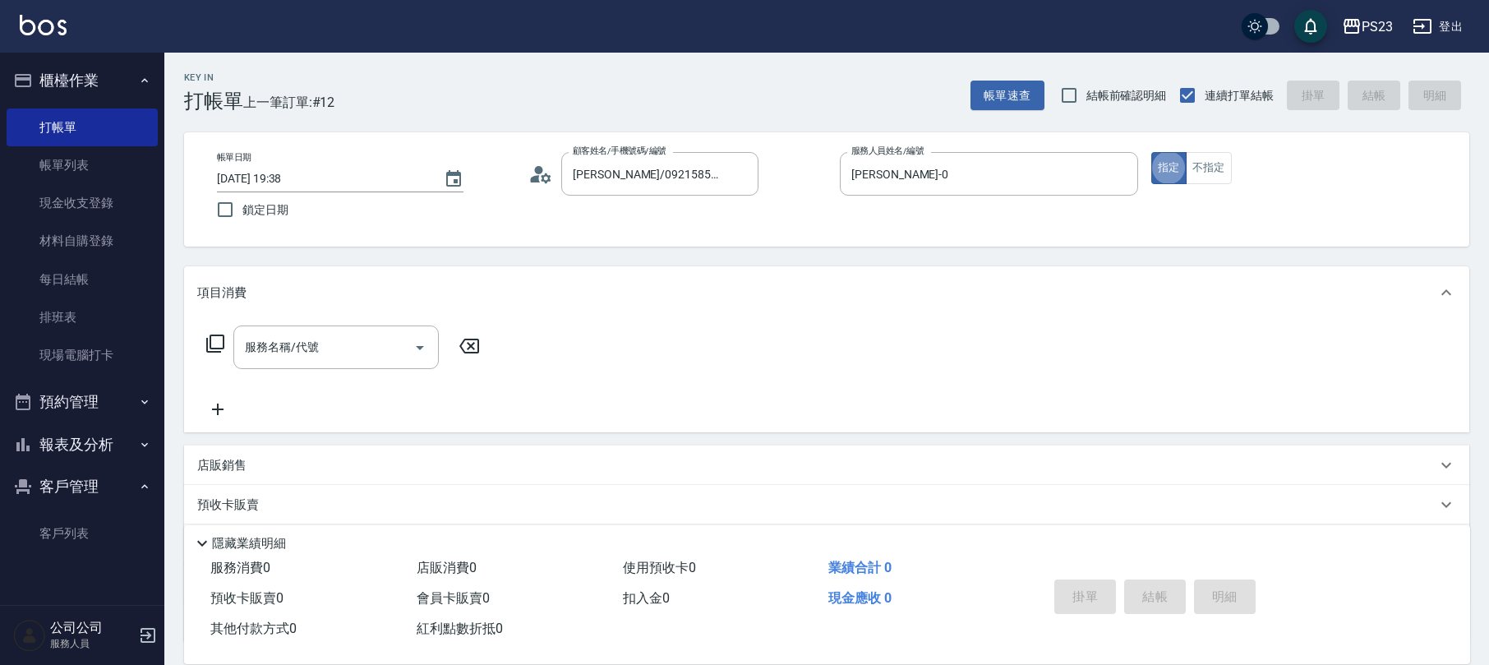
click at [540, 175] on icon at bounding box center [540, 174] width 25 height 25
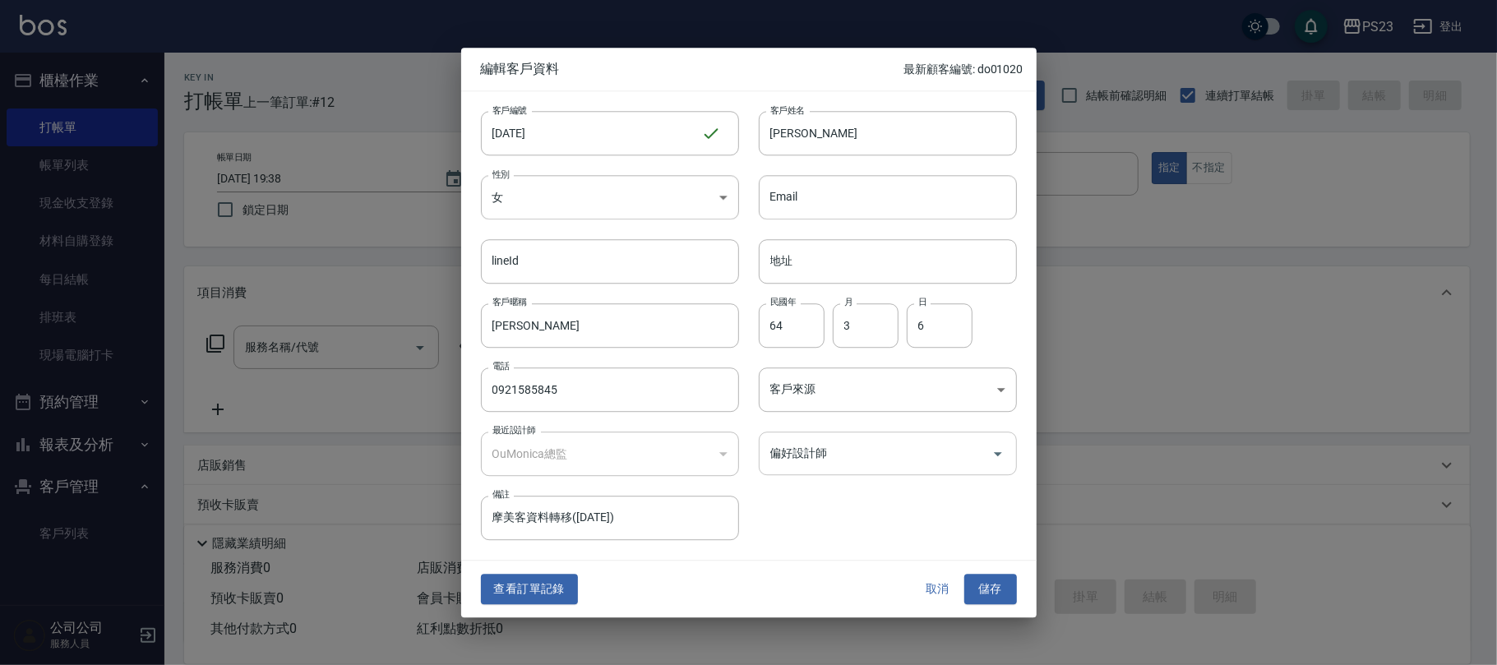
click at [879, 445] on input "偏好設計師" at bounding box center [875, 453] width 219 height 29
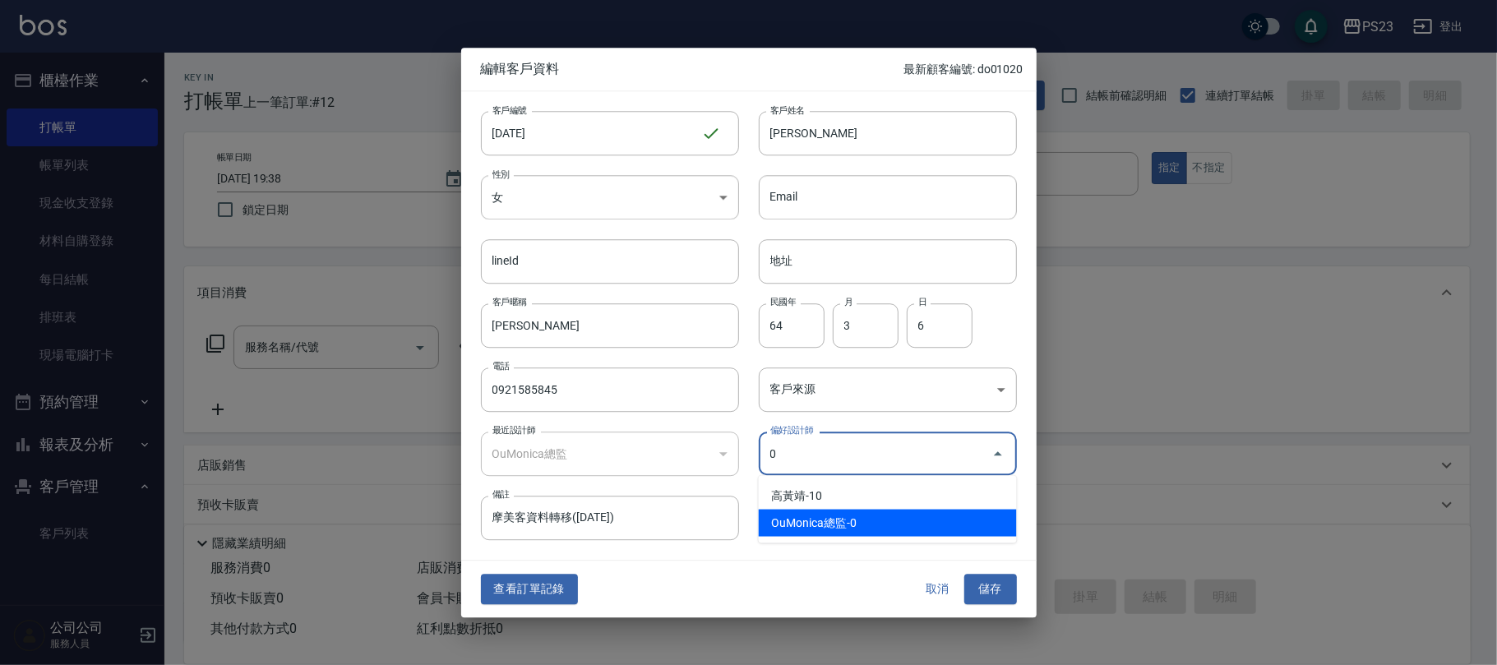
click at [856, 519] on li "OuMonica總監-0" at bounding box center [888, 523] width 258 height 27
type input "OuMonica總監"
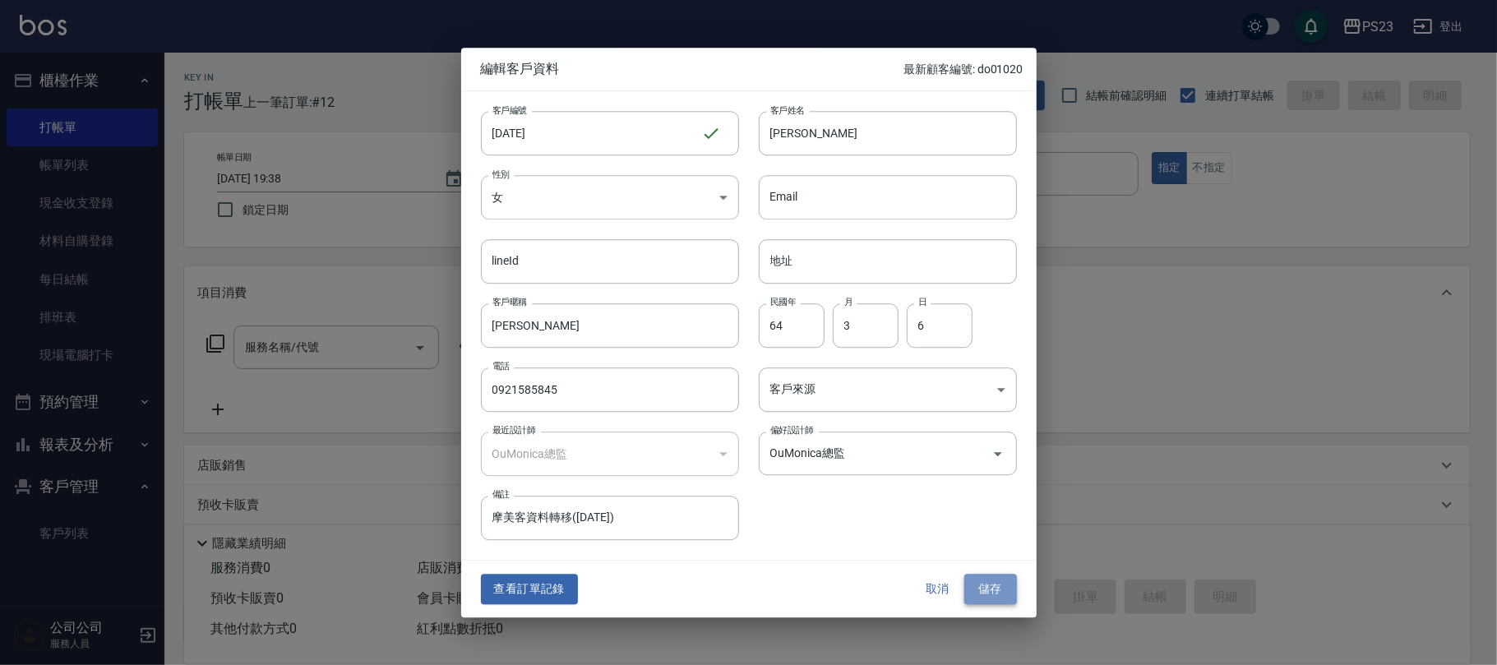
click at [983, 582] on button "儲存" at bounding box center [990, 589] width 53 height 30
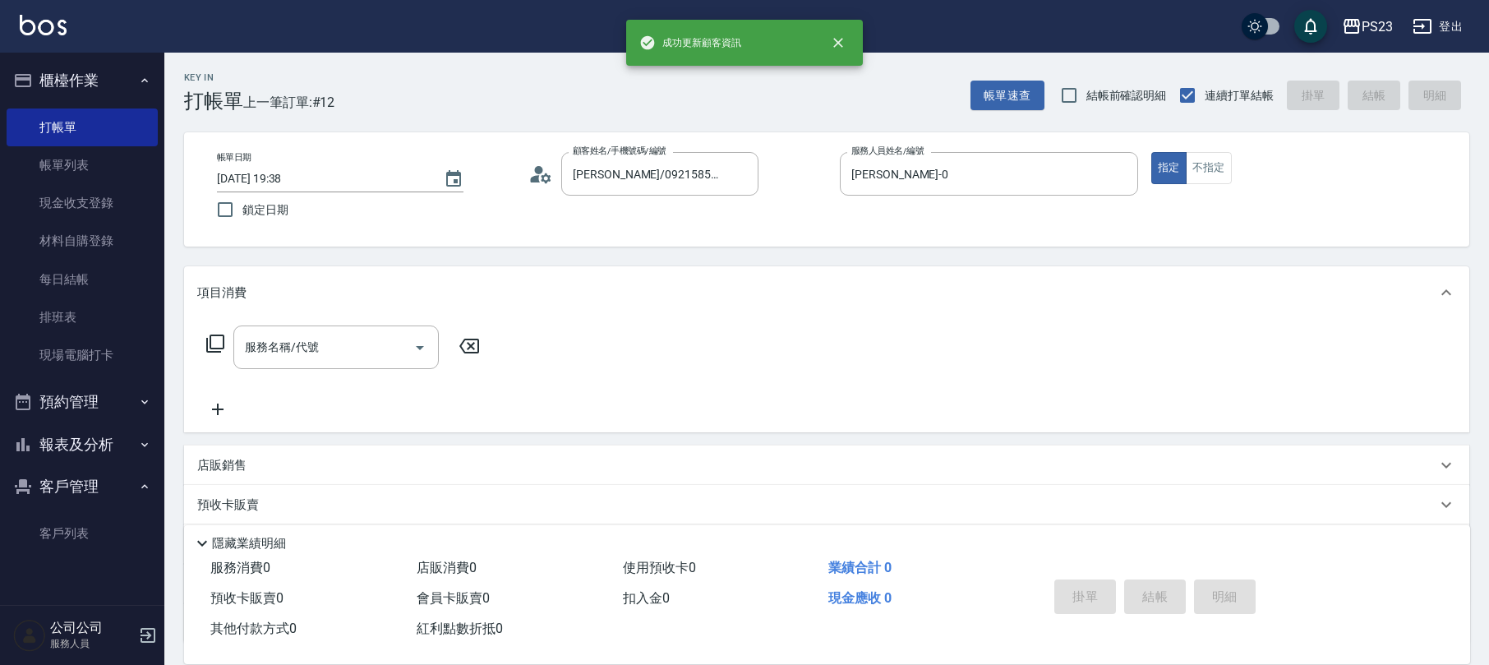
click at [212, 340] on icon at bounding box center [215, 344] width 20 height 20
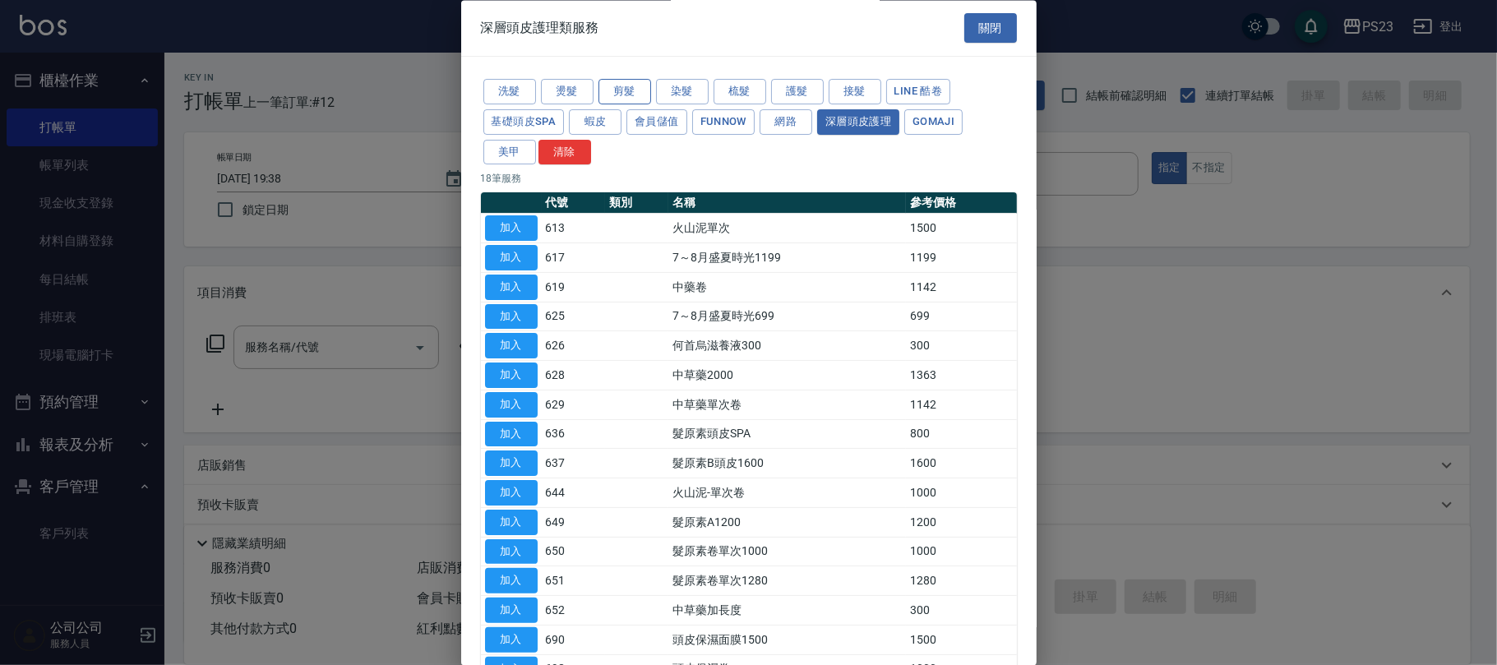
click at [620, 89] on button "剪髮" at bounding box center [624, 92] width 53 height 25
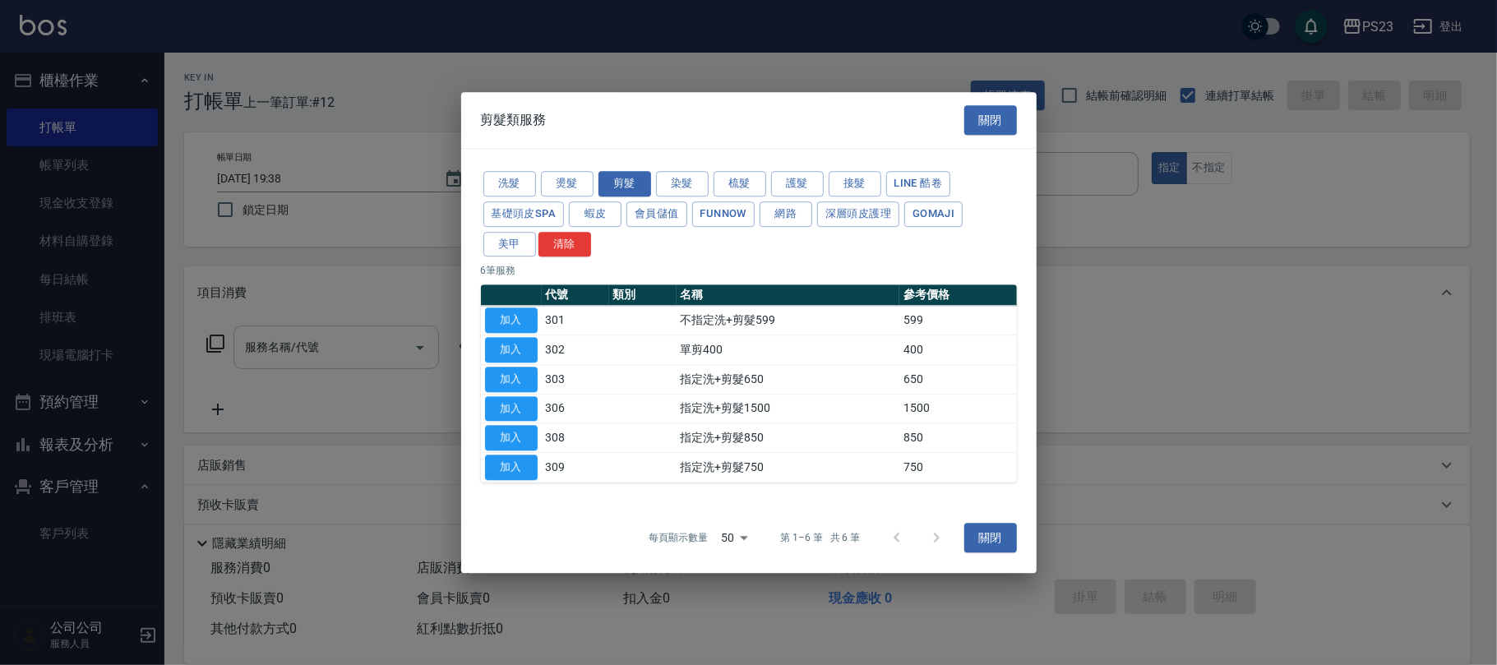
drag, startPoint x: 504, startPoint y: 380, endPoint x: 424, endPoint y: 367, distance: 80.8
click at [506, 381] on button "加入" at bounding box center [511, 379] width 53 height 25
type input "指定洗+剪髮650(303)"
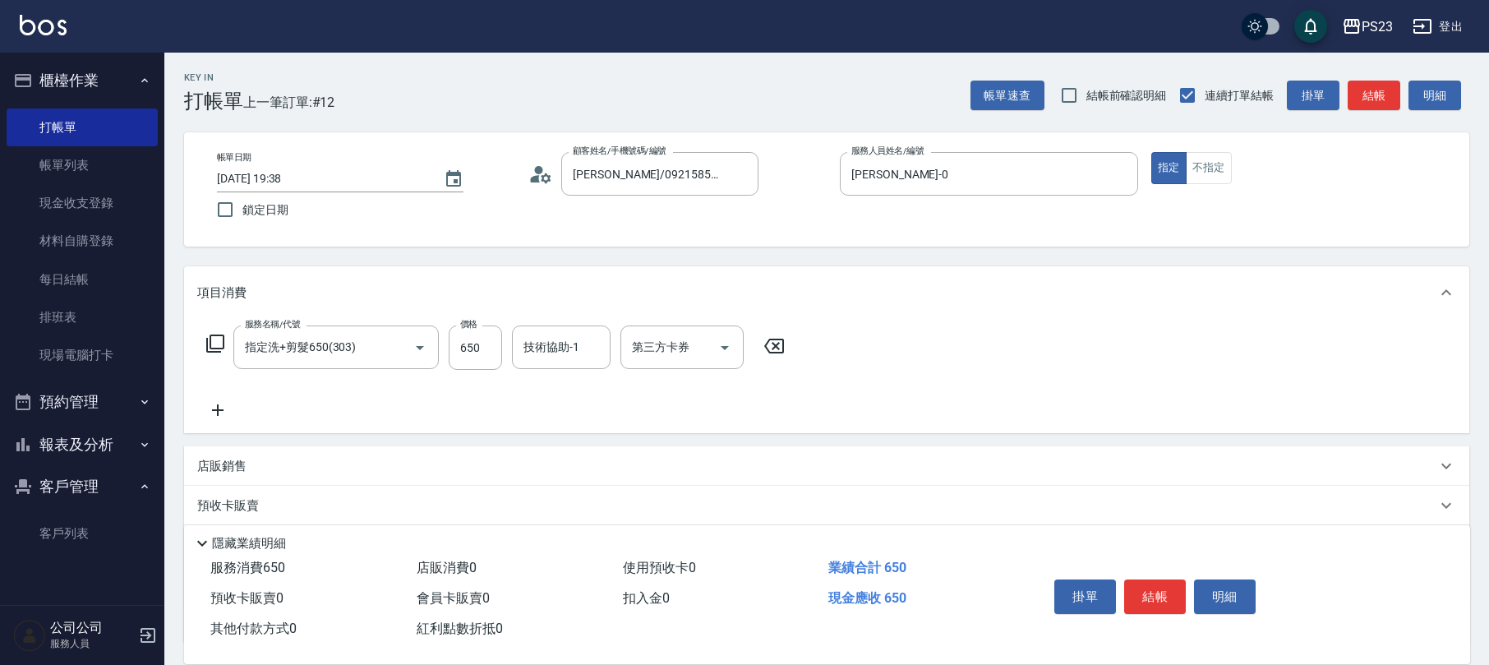
click at [207, 340] on icon at bounding box center [215, 343] width 18 height 18
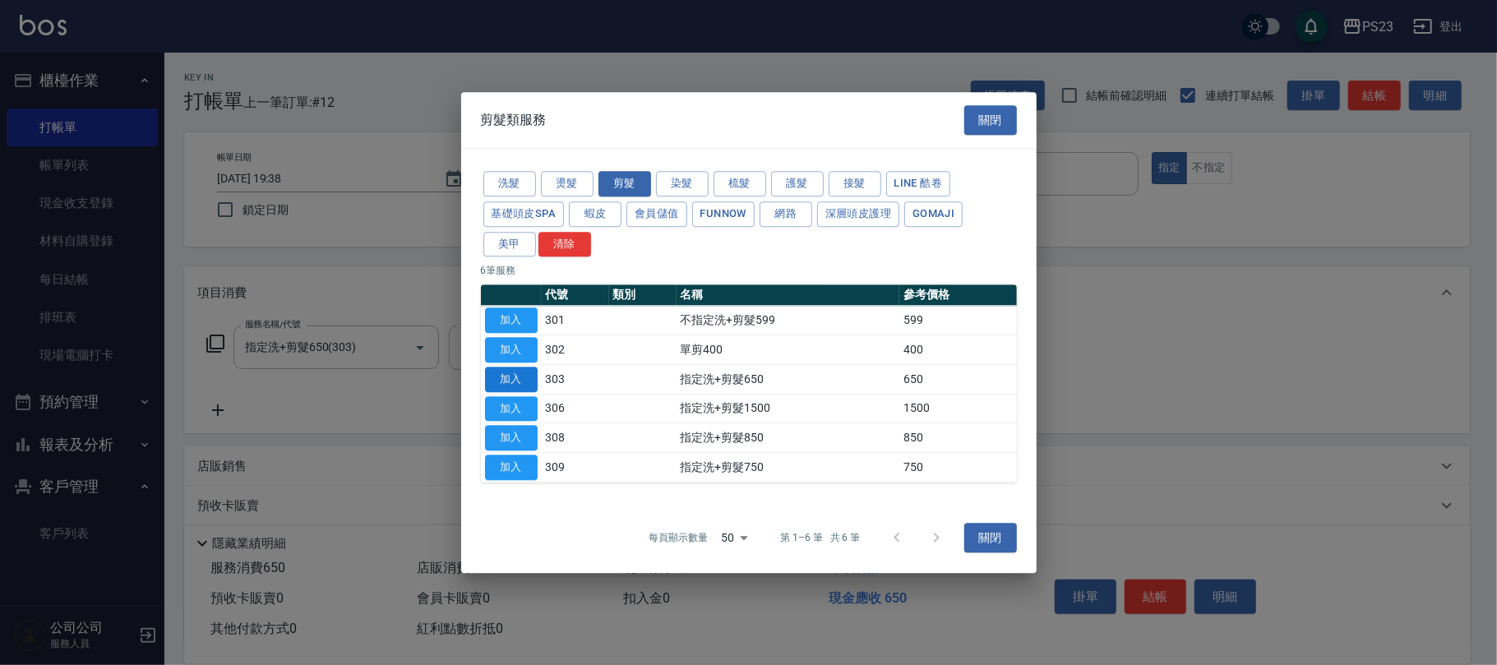
click at [500, 383] on button "加入" at bounding box center [511, 379] width 53 height 25
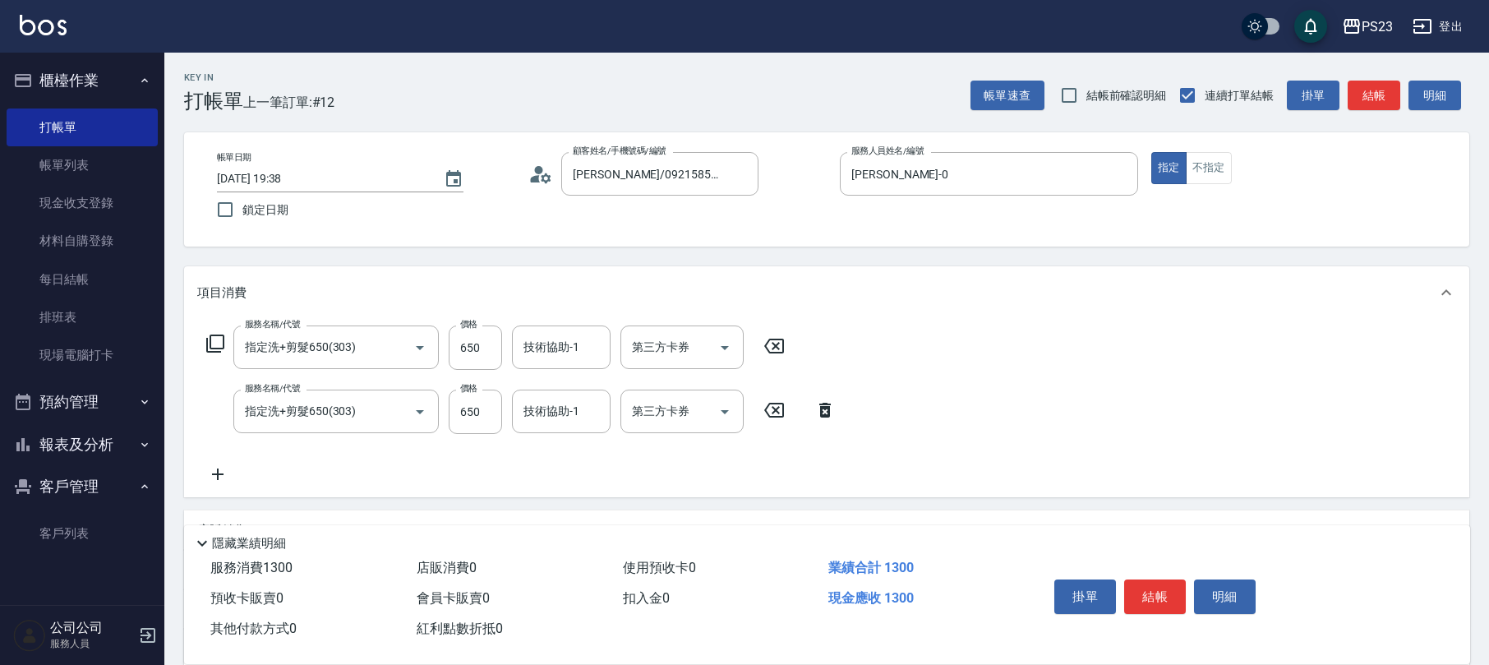
click at [211, 339] on icon at bounding box center [215, 344] width 20 height 20
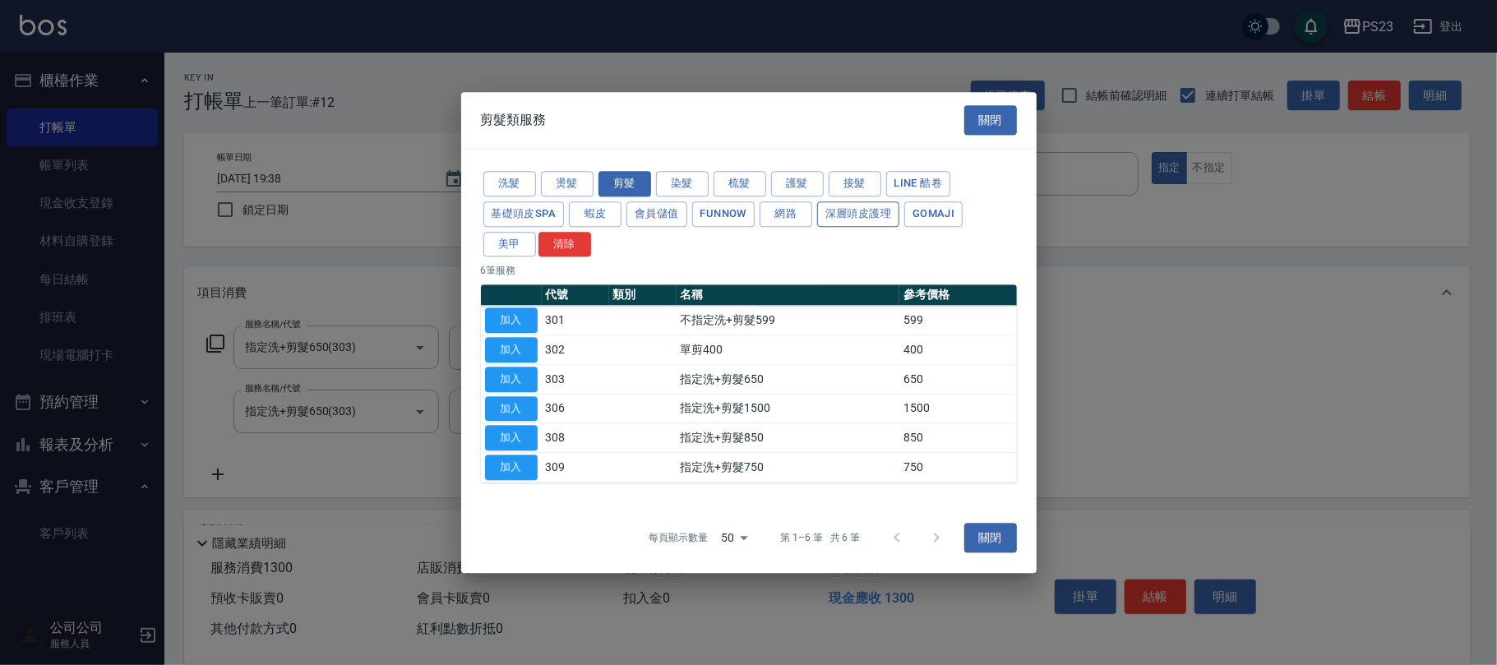
click at [856, 218] on button "深層頭皮護理" at bounding box center [858, 213] width 82 height 25
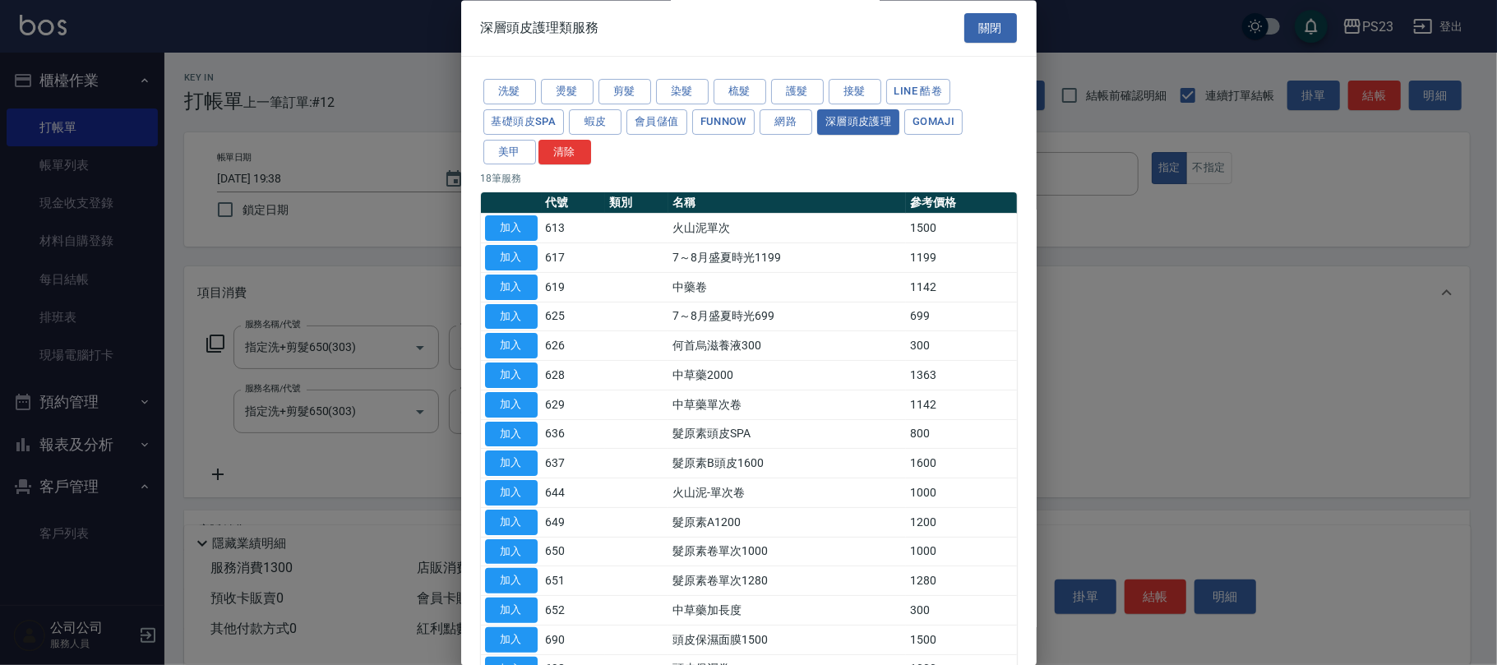
click at [513, 381] on button "加入" at bounding box center [511, 375] width 53 height 25
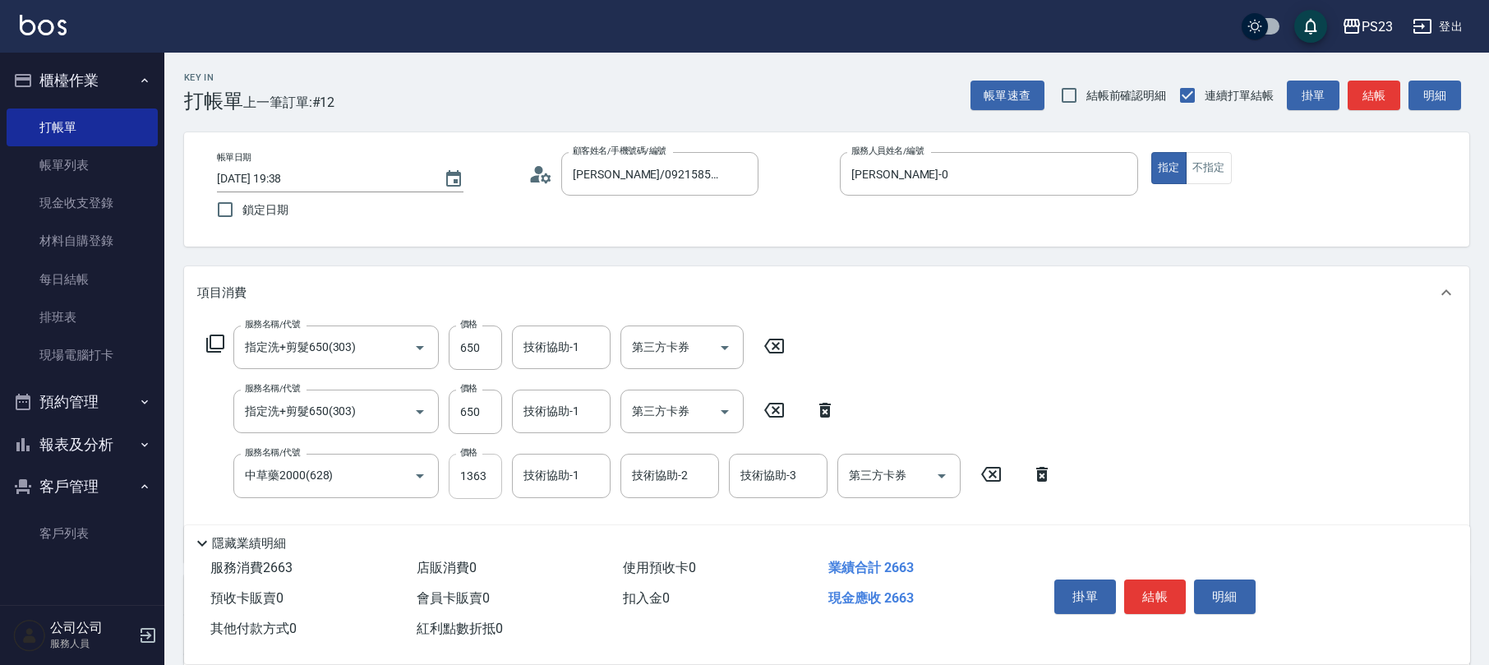
click at [493, 472] on input "1363" at bounding box center [475, 476] width 53 height 44
type input "1500"
click at [452, 390] on input "650" at bounding box center [475, 412] width 53 height 44
click at [472, 413] on input "650" at bounding box center [475, 412] width 53 height 44
type input "1200"
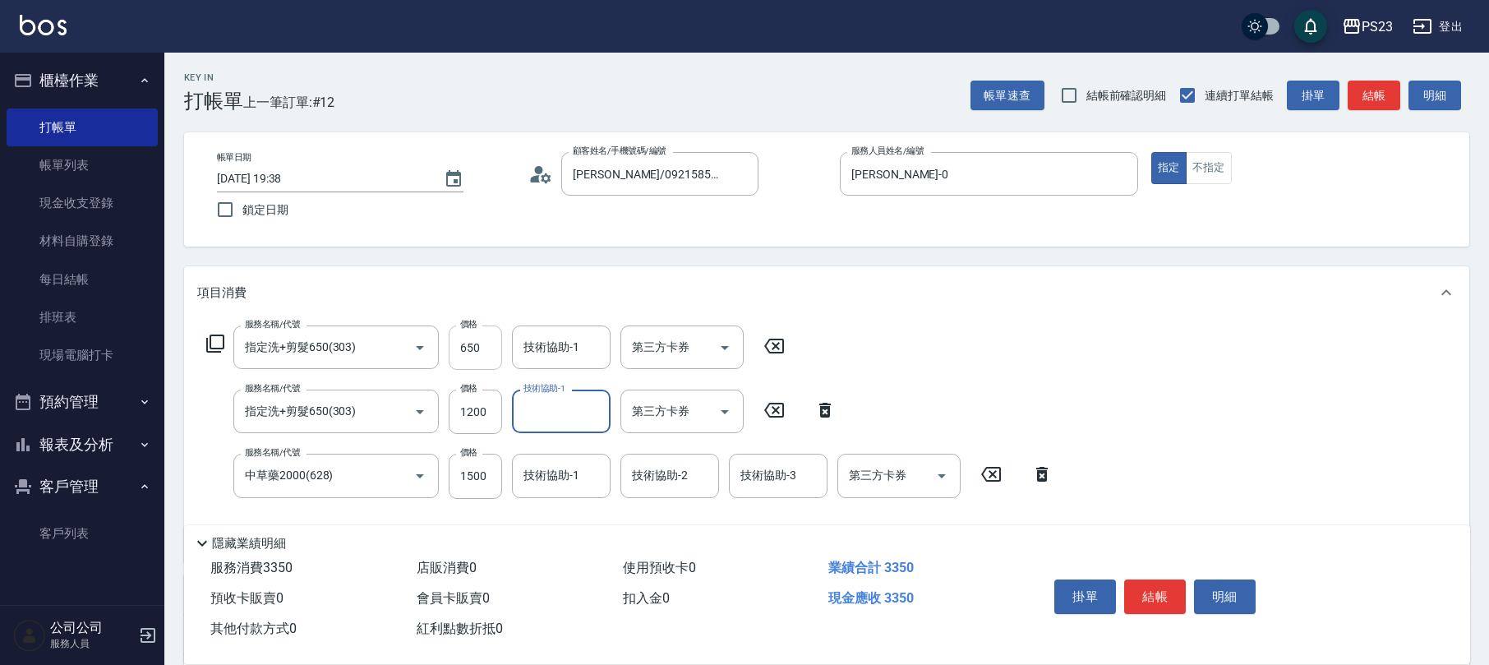
click at [477, 352] on input "650" at bounding box center [475, 347] width 53 height 44
click at [480, 345] on input "650" at bounding box center [475, 347] width 53 height 44
type input "1200"
click at [602, 481] on input "技術協助-1" at bounding box center [561, 475] width 84 height 29
type input "[PERSON_NAME]-0"
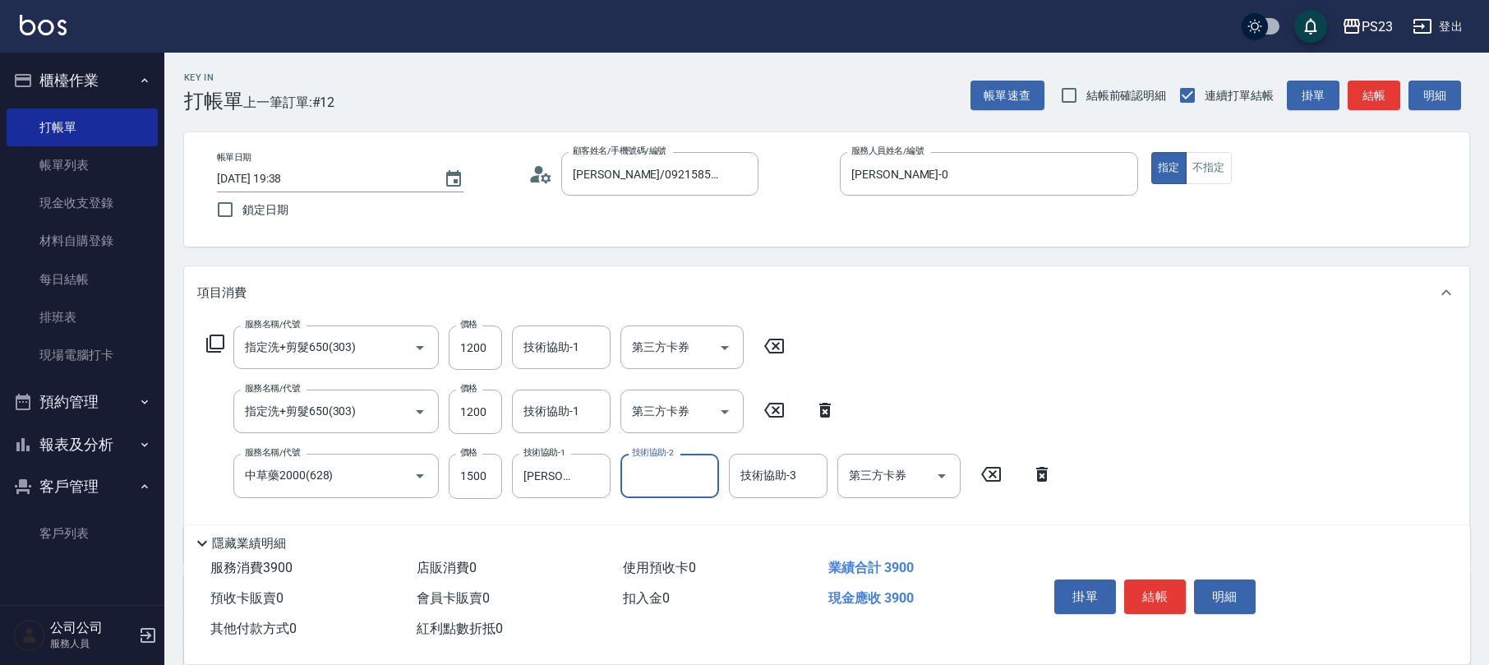
click at [119, 80] on button "櫃檯作業" at bounding box center [82, 80] width 151 height 43
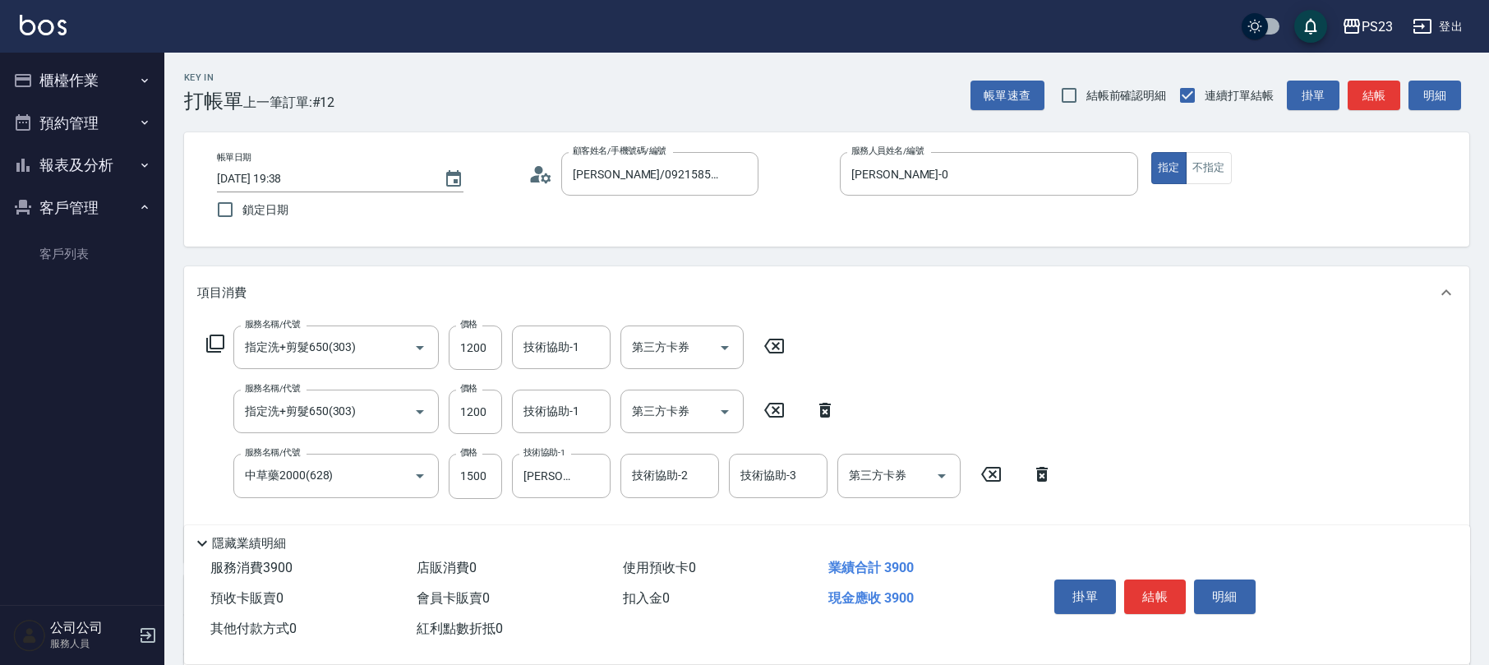
click at [97, 164] on button "報表及分析" at bounding box center [82, 165] width 151 height 43
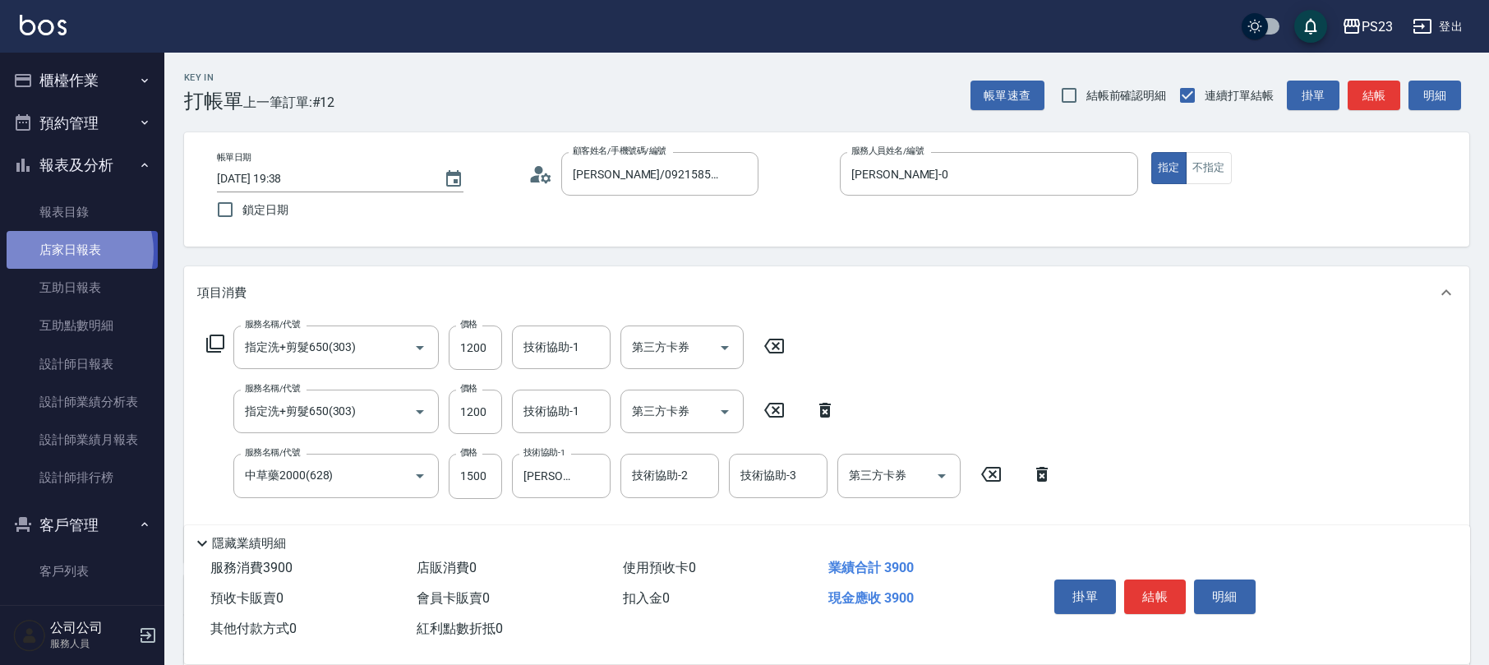
click at [67, 251] on link "店家日報表" at bounding box center [82, 250] width 151 height 38
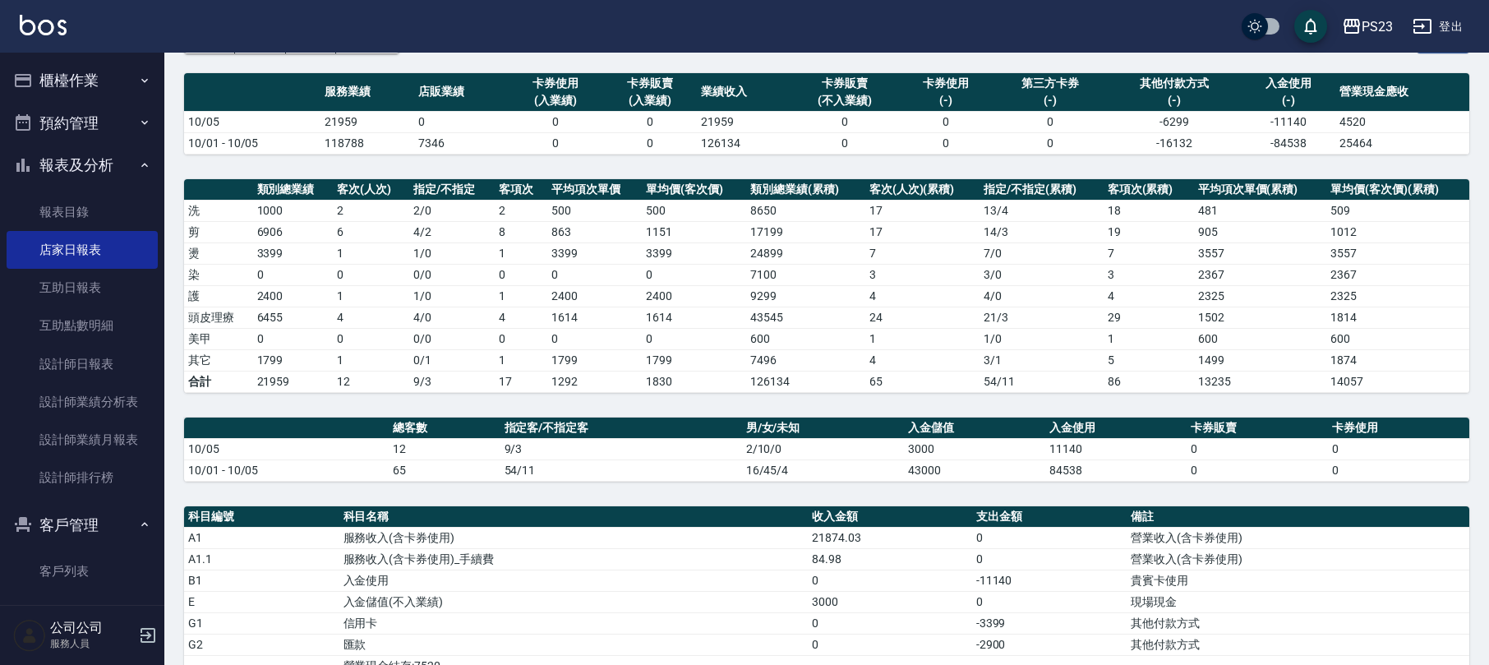
scroll to position [329, 0]
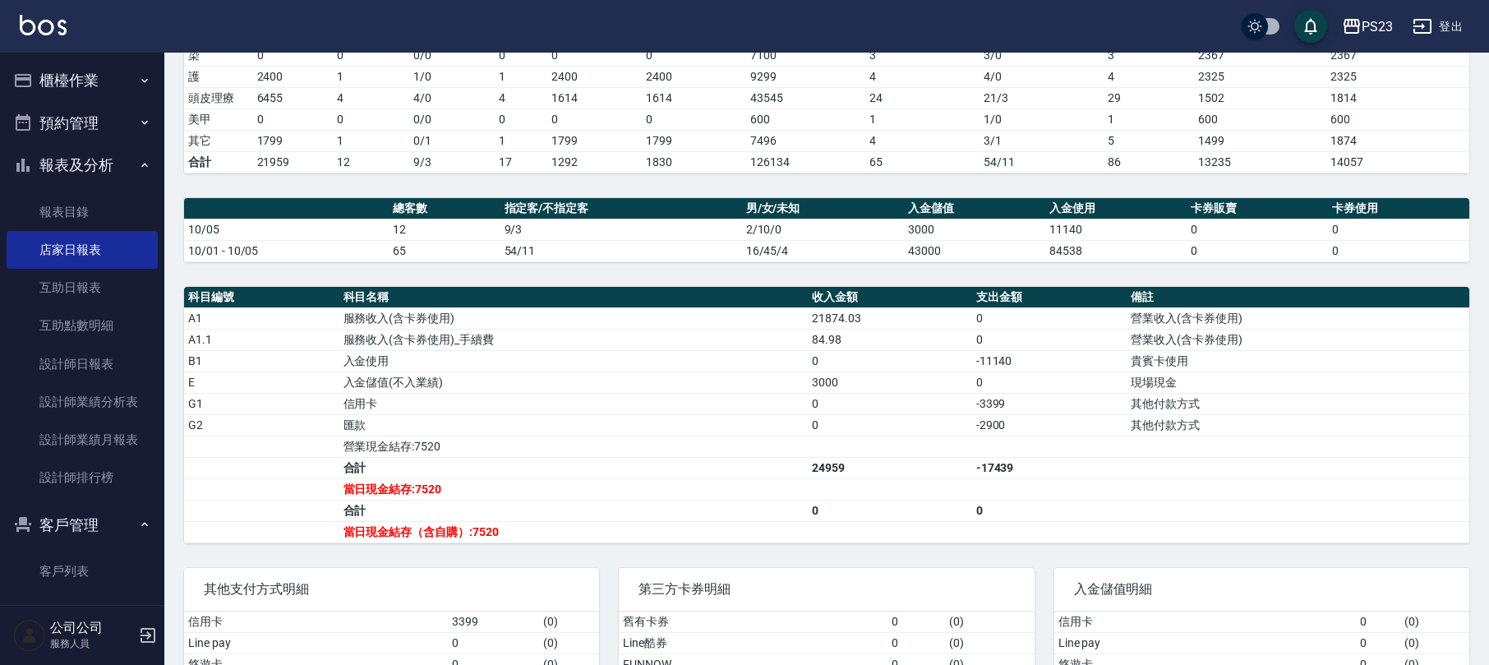
click at [73, 89] on button "櫃檯作業" at bounding box center [82, 80] width 151 height 43
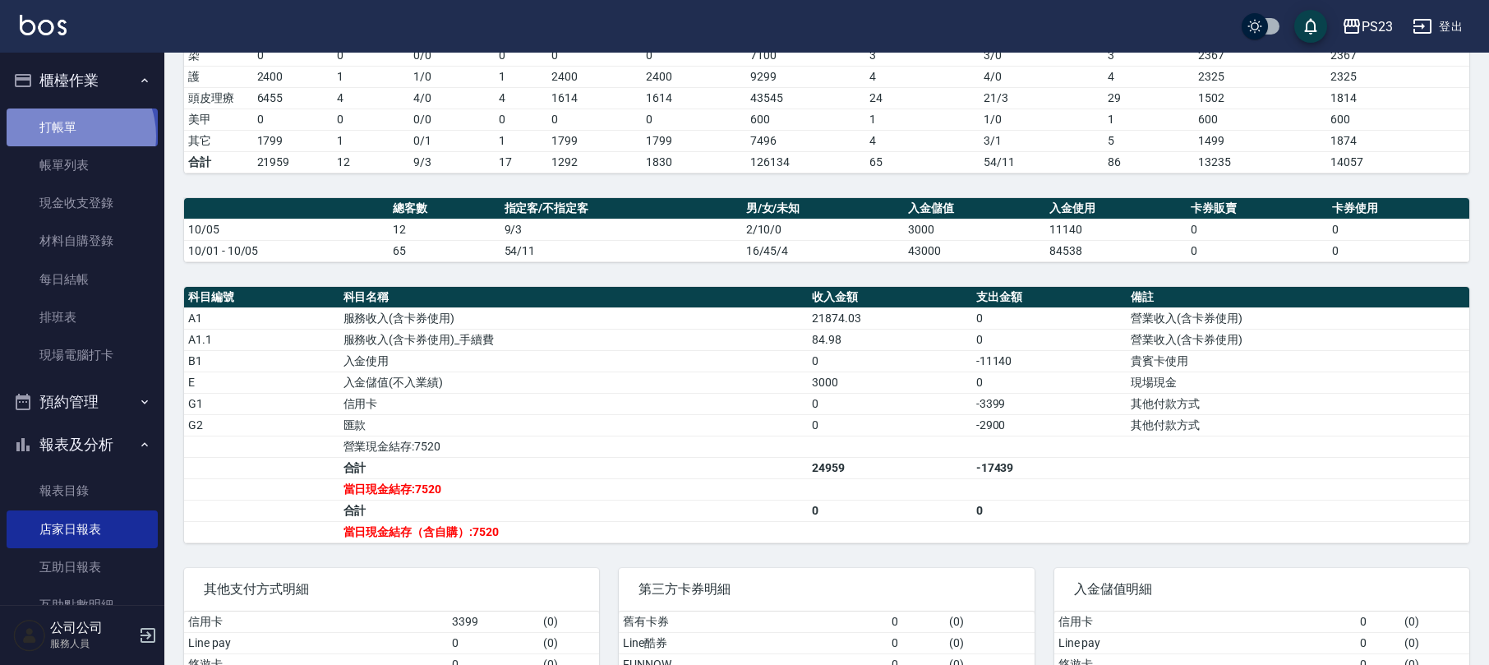
click at [64, 136] on link "打帳單" at bounding box center [82, 127] width 151 height 38
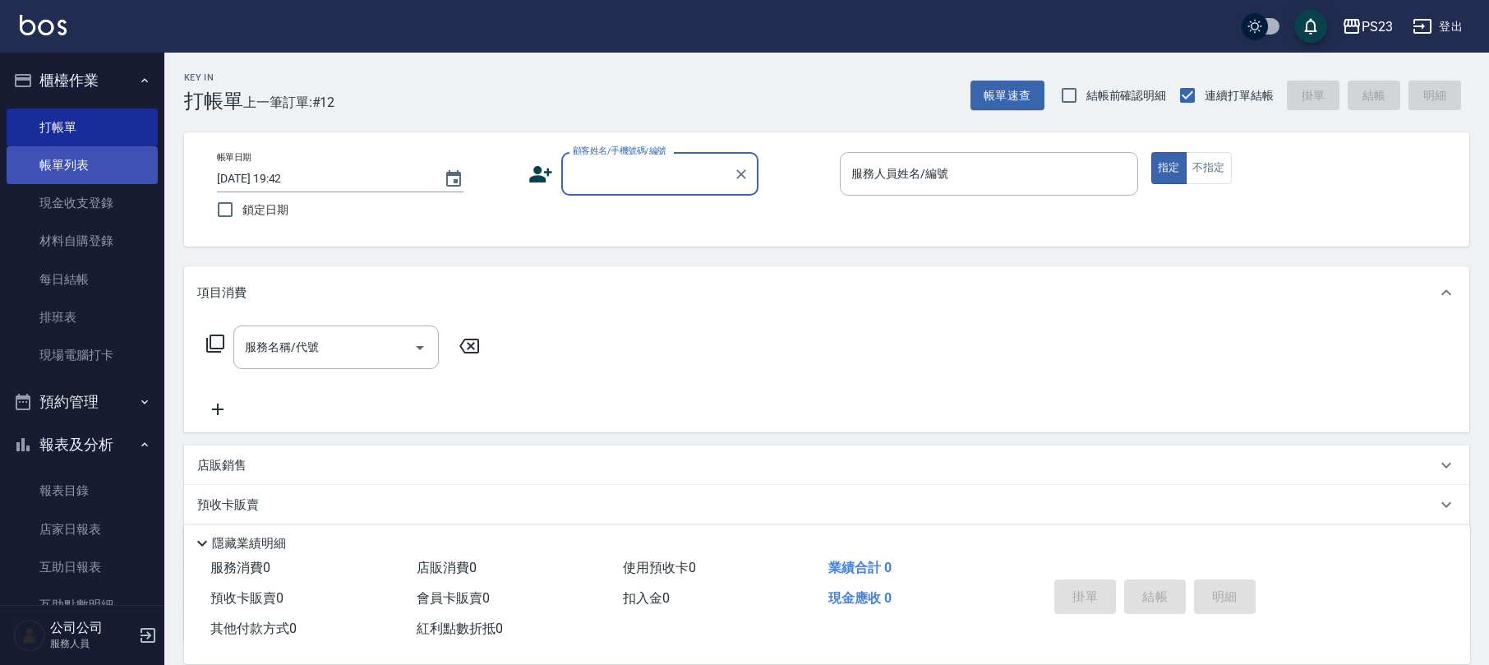
click at [107, 162] on link "帳單列表" at bounding box center [82, 165] width 151 height 38
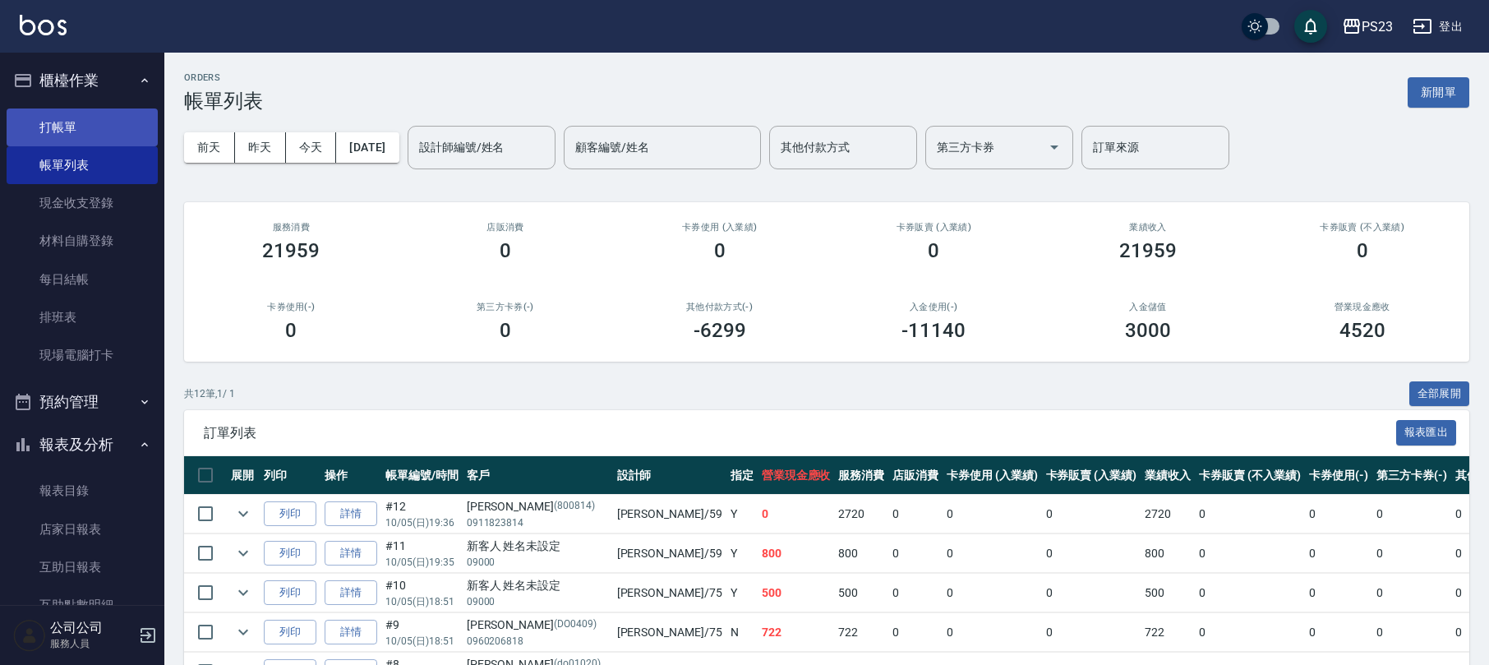
click at [79, 108] on link "打帳單" at bounding box center [82, 127] width 151 height 38
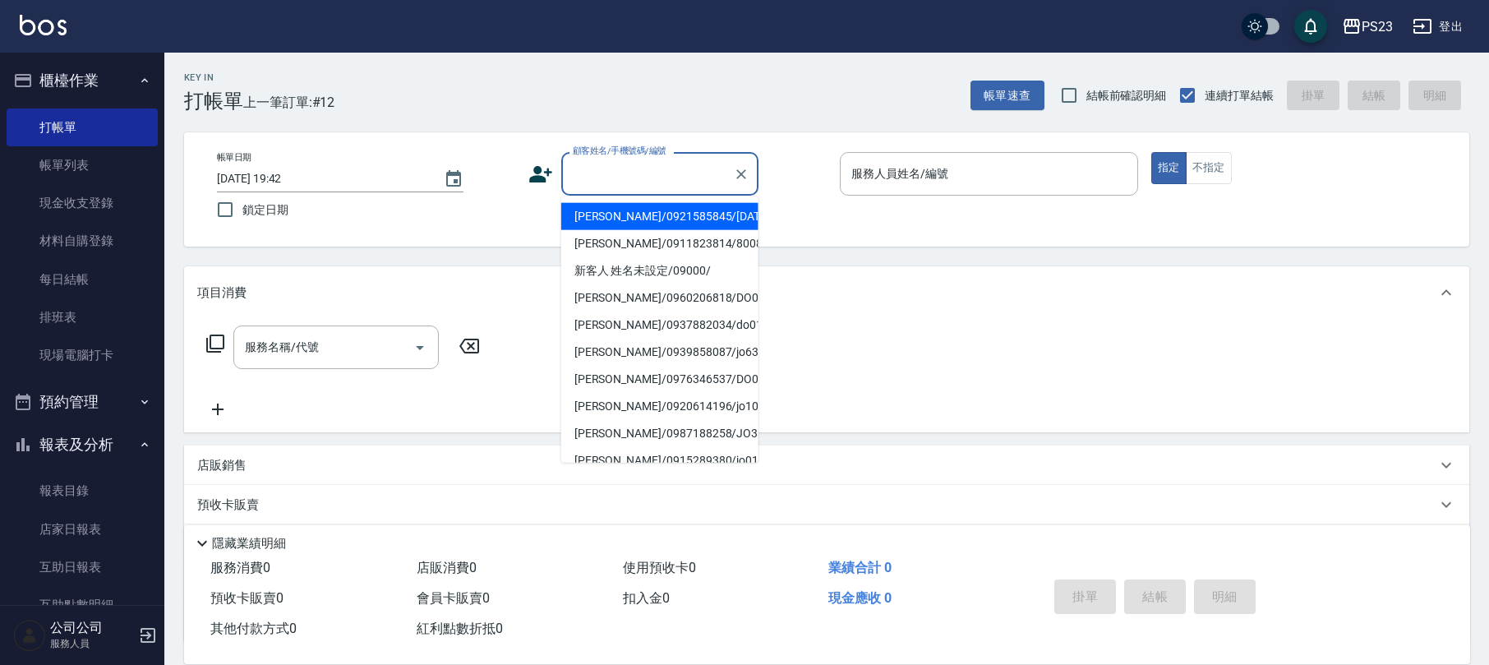
click at [599, 182] on input "顧客姓名/手機號碼/編號" at bounding box center [648, 173] width 158 height 29
click at [590, 212] on li "[PERSON_NAME]/0921585845/[DATE]" at bounding box center [659, 216] width 197 height 27
type input "[PERSON_NAME]/0921585845/[DATE]"
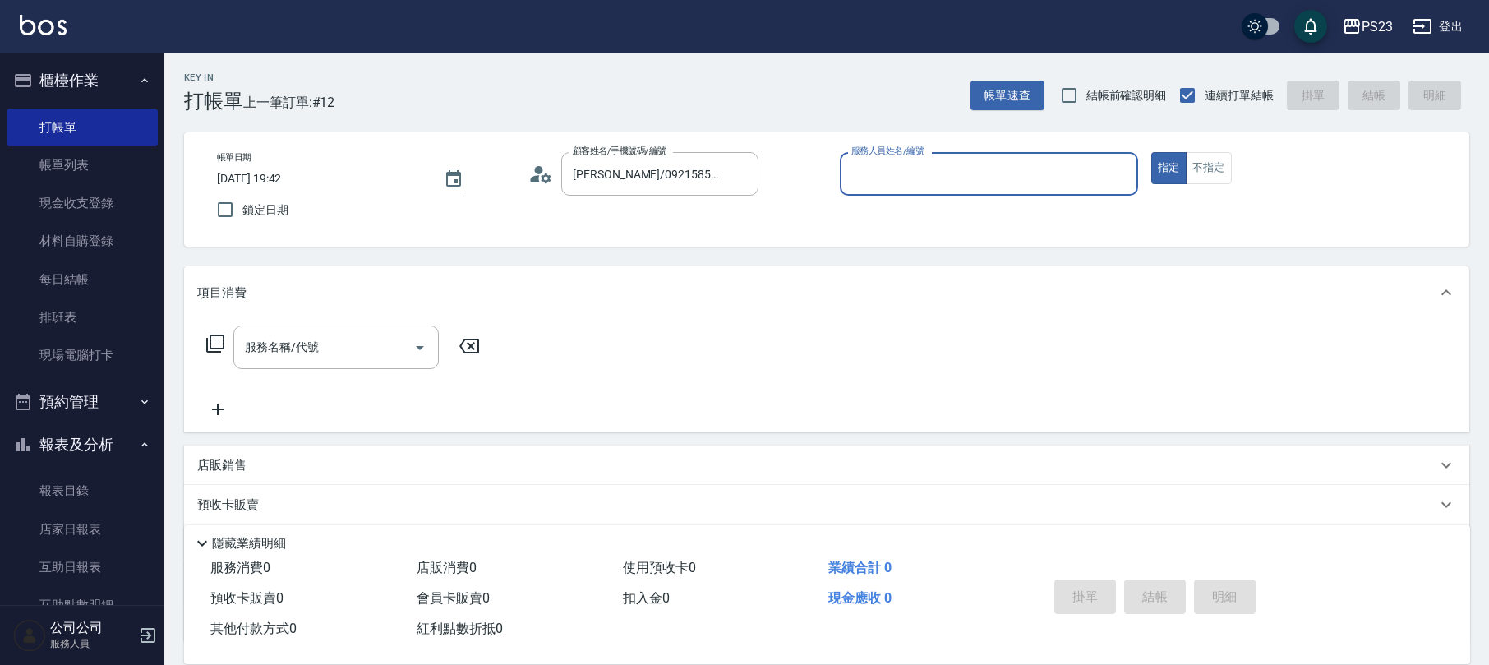
type input "[PERSON_NAME]-0"
click at [211, 348] on icon at bounding box center [215, 343] width 18 height 18
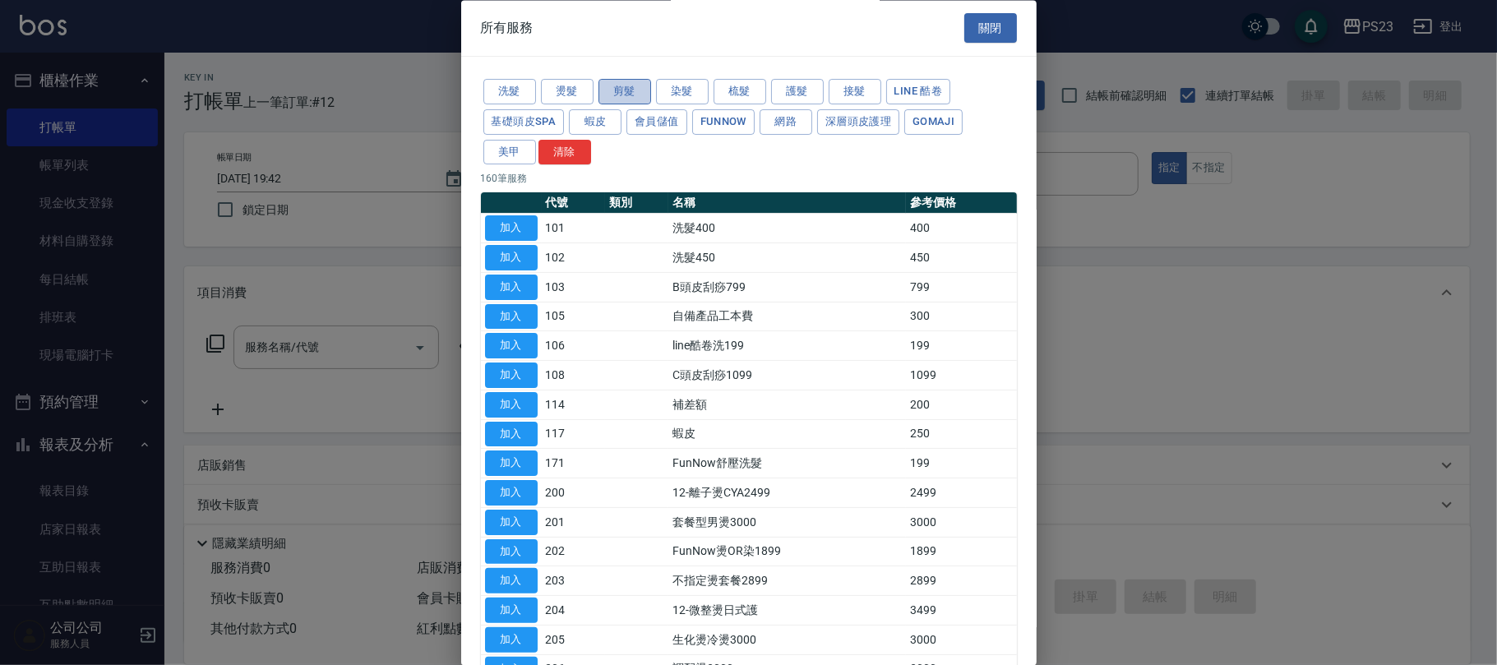
click at [625, 94] on button "剪髮" at bounding box center [624, 92] width 53 height 25
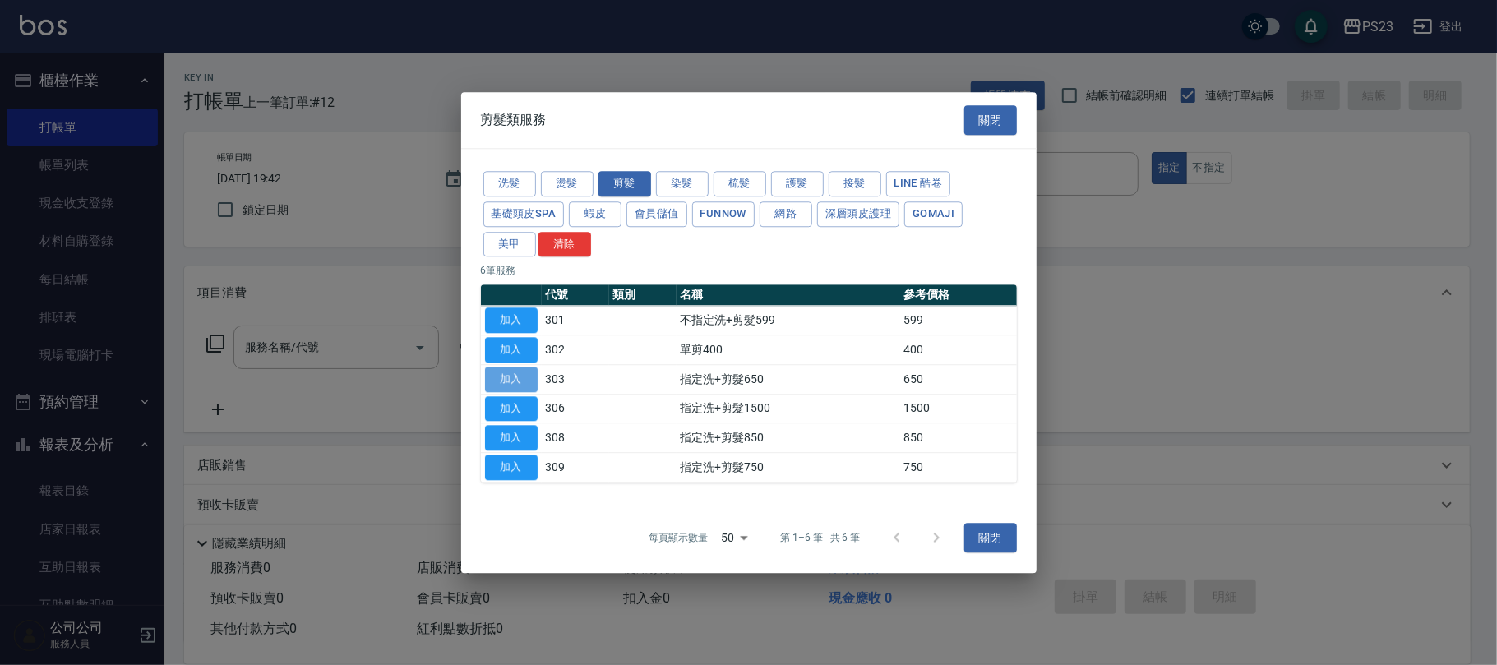
click at [505, 378] on button "加入" at bounding box center [511, 379] width 53 height 25
type input "指定洗+剪髮650(303)"
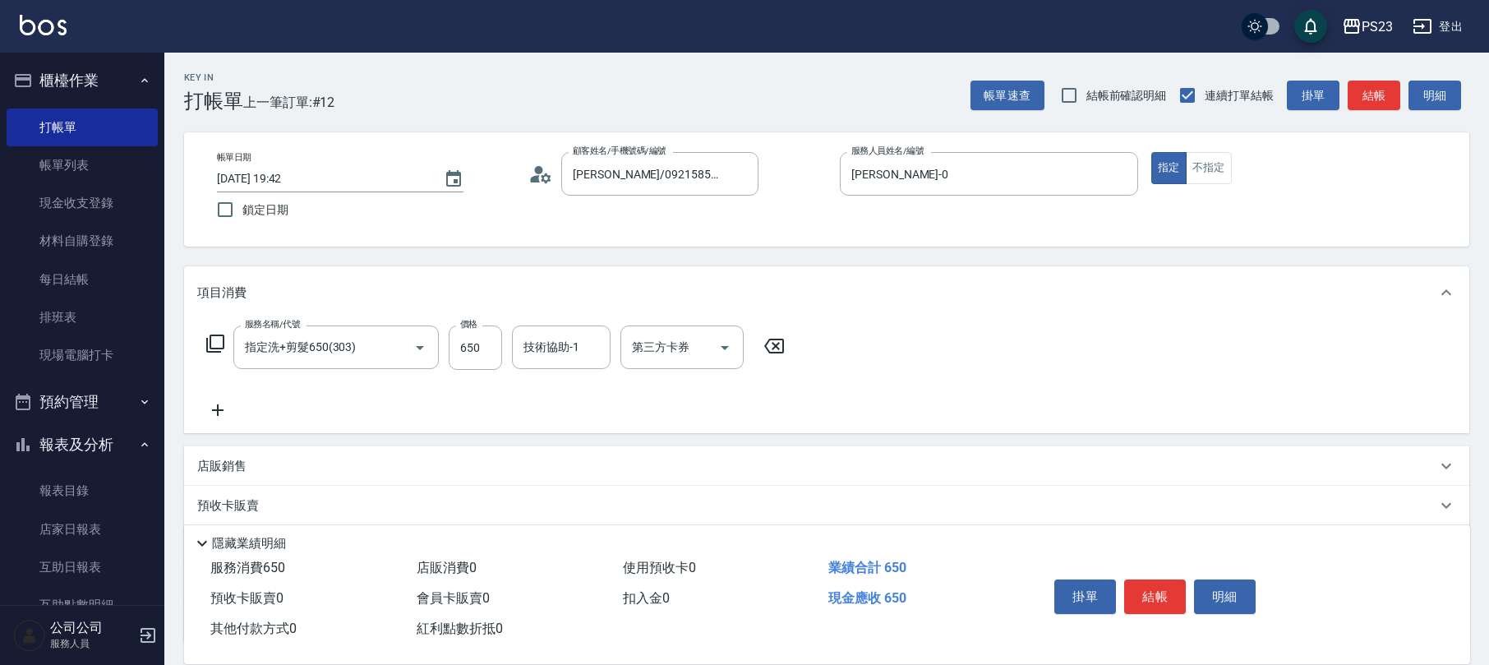
click at [214, 334] on icon at bounding box center [215, 344] width 20 height 20
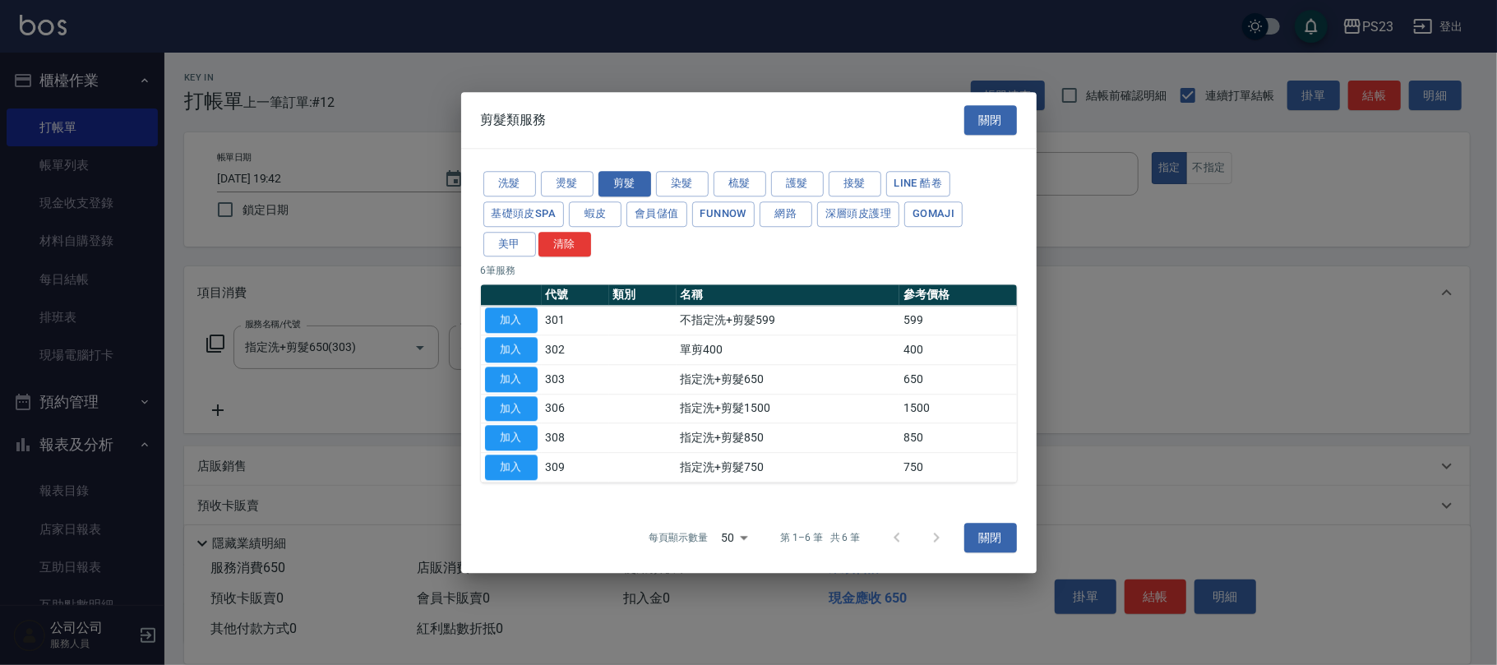
click at [500, 381] on button "加入" at bounding box center [511, 379] width 53 height 25
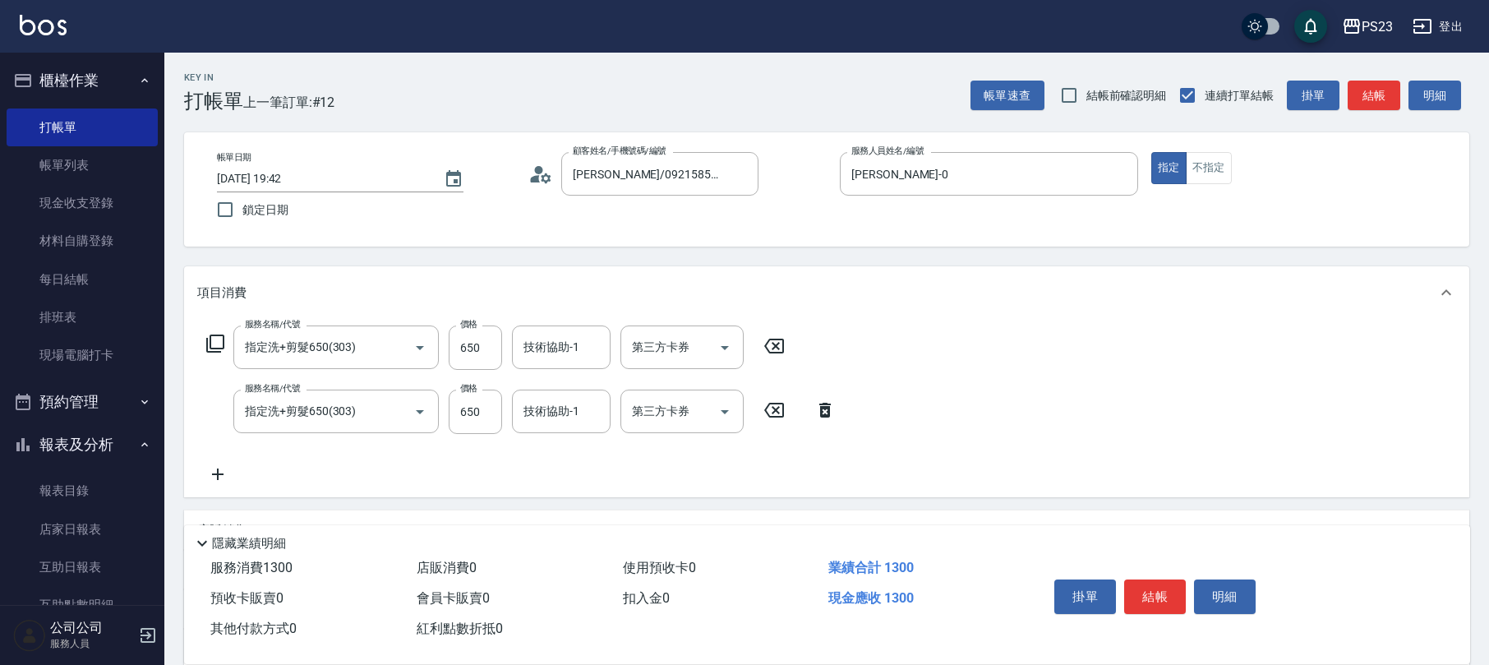
click at [221, 340] on icon at bounding box center [215, 344] width 20 height 20
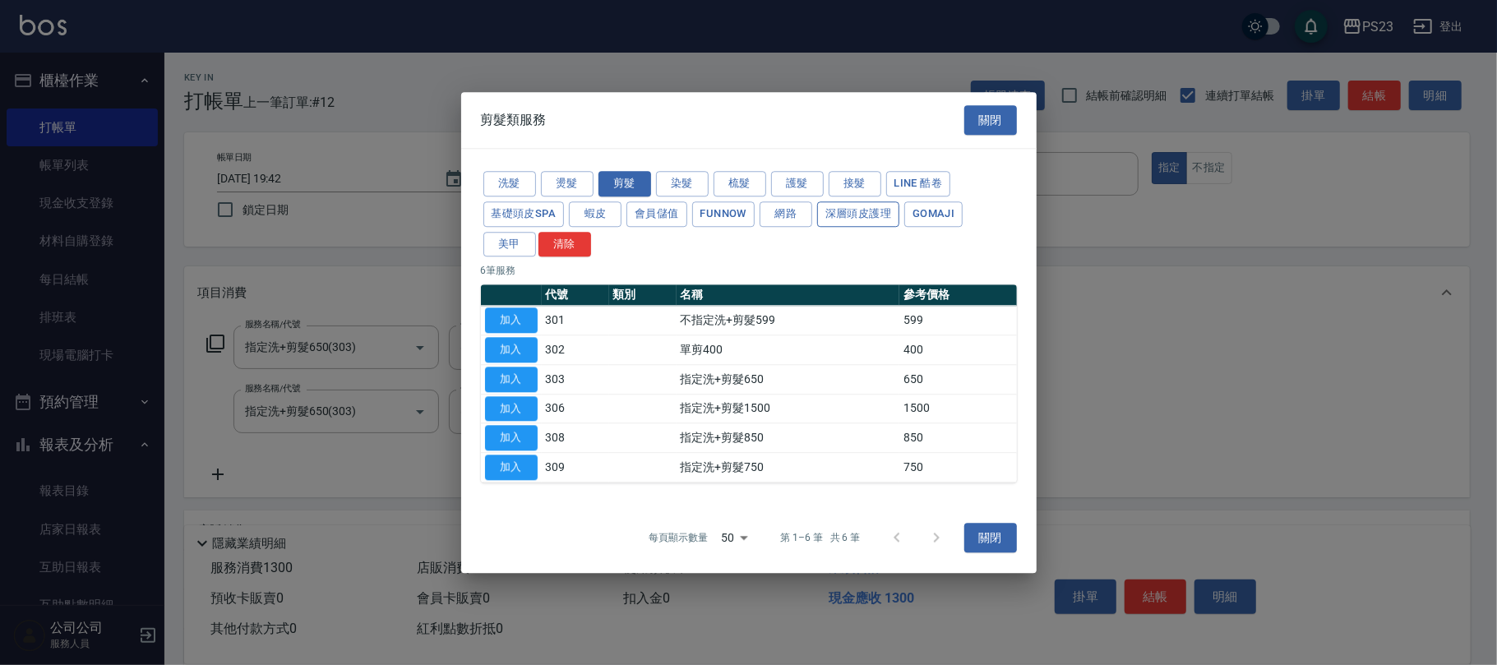
click at [846, 210] on button "深層頭皮護理" at bounding box center [858, 213] width 82 height 25
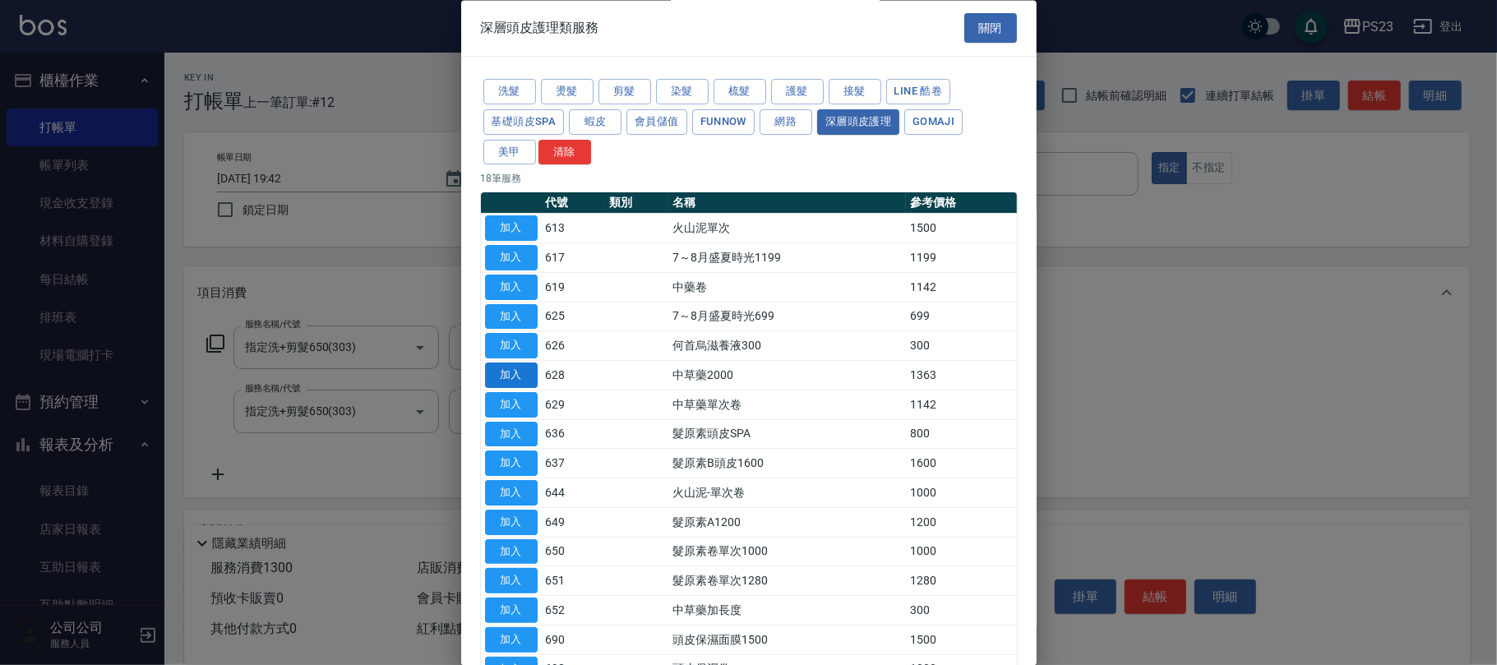
click at [524, 371] on button "加入" at bounding box center [511, 375] width 53 height 25
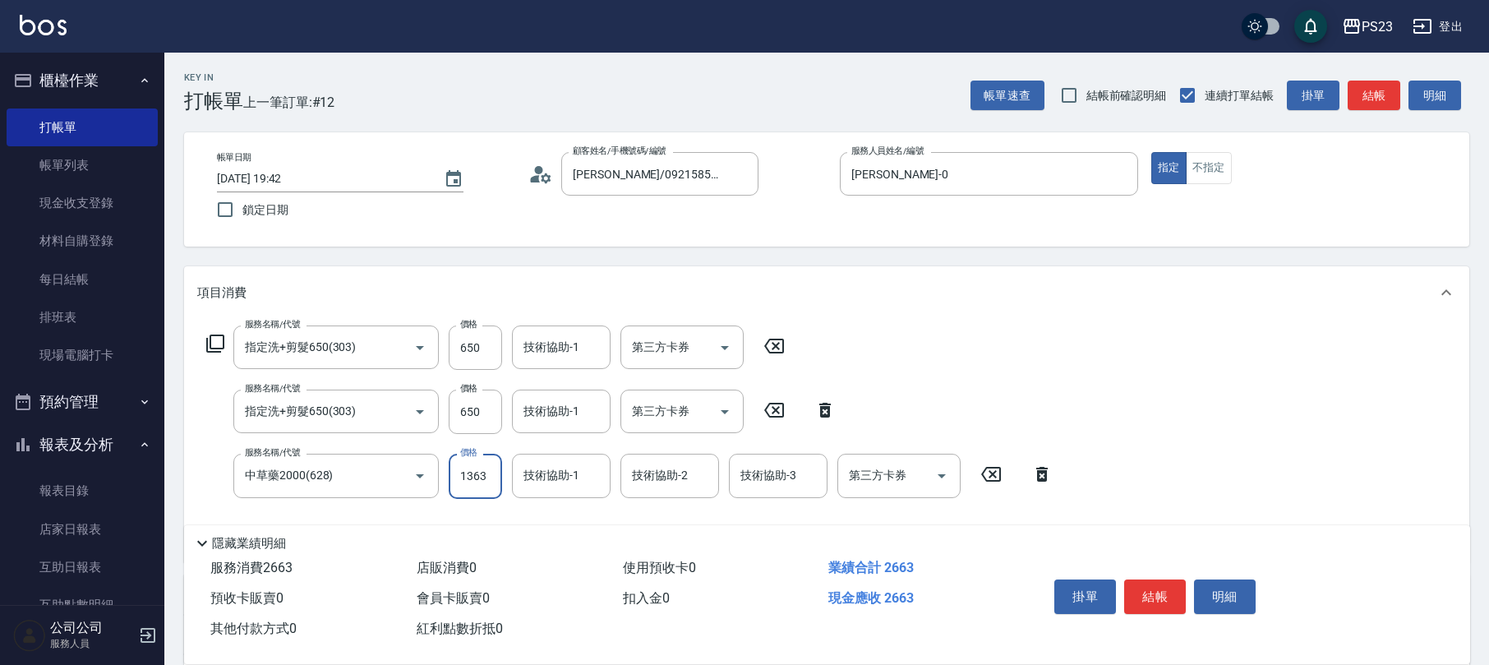
click at [478, 478] on input "1363" at bounding box center [475, 476] width 53 height 44
type input "1500"
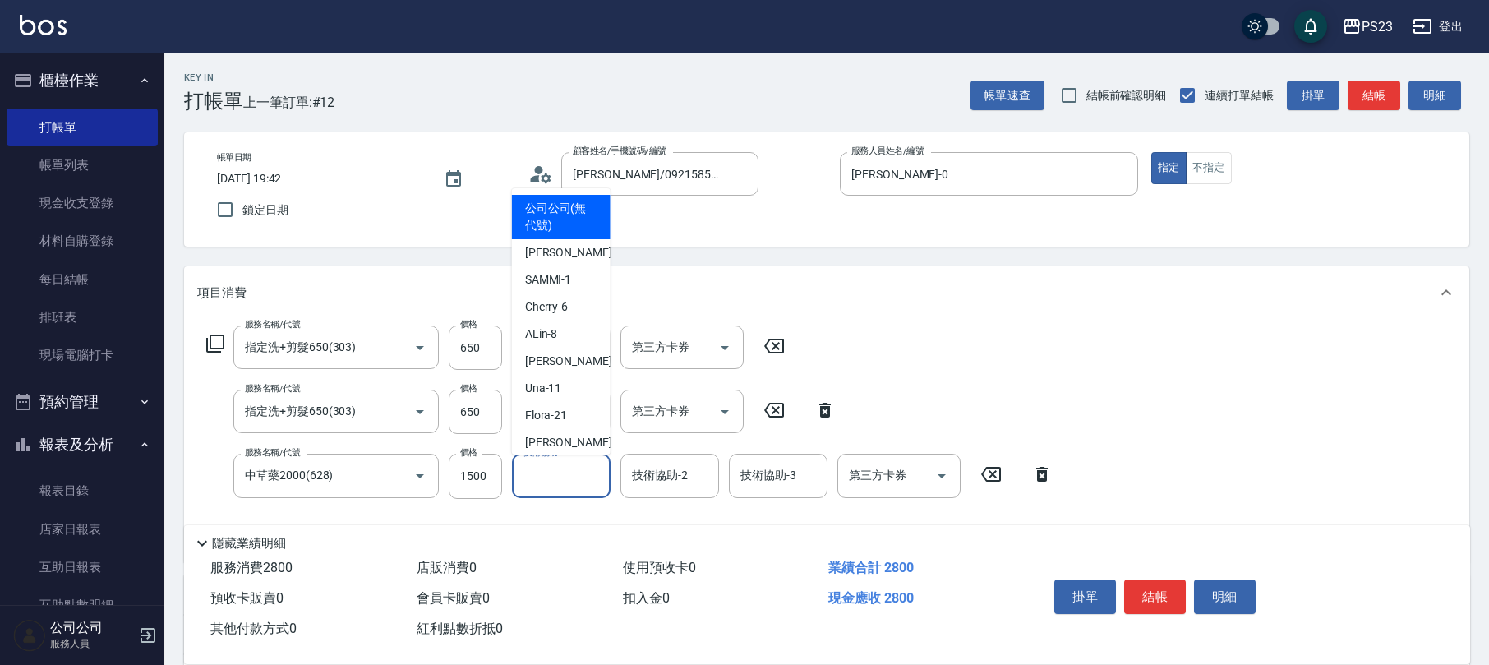
click at [539, 468] on div "技術協助-1 技術協助-1" at bounding box center [561, 476] width 99 height 44
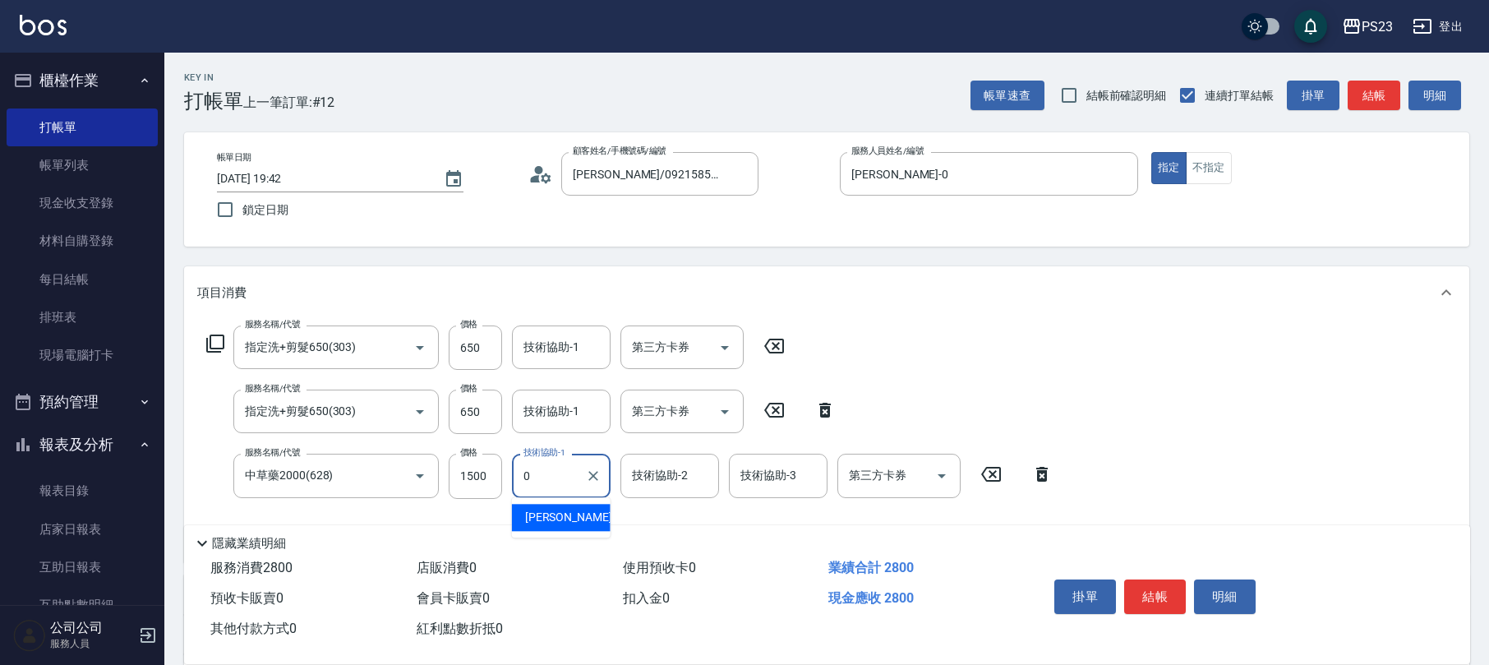
click at [540, 524] on span "[PERSON_NAME] -0" at bounding box center [573, 517] width 97 height 17
type input "[PERSON_NAME]-0"
click at [474, 409] on input "650" at bounding box center [475, 412] width 53 height 44
click at [475, 405] on input "650" at bounding box center [475, 412] width 53 height 44
type input "1200"
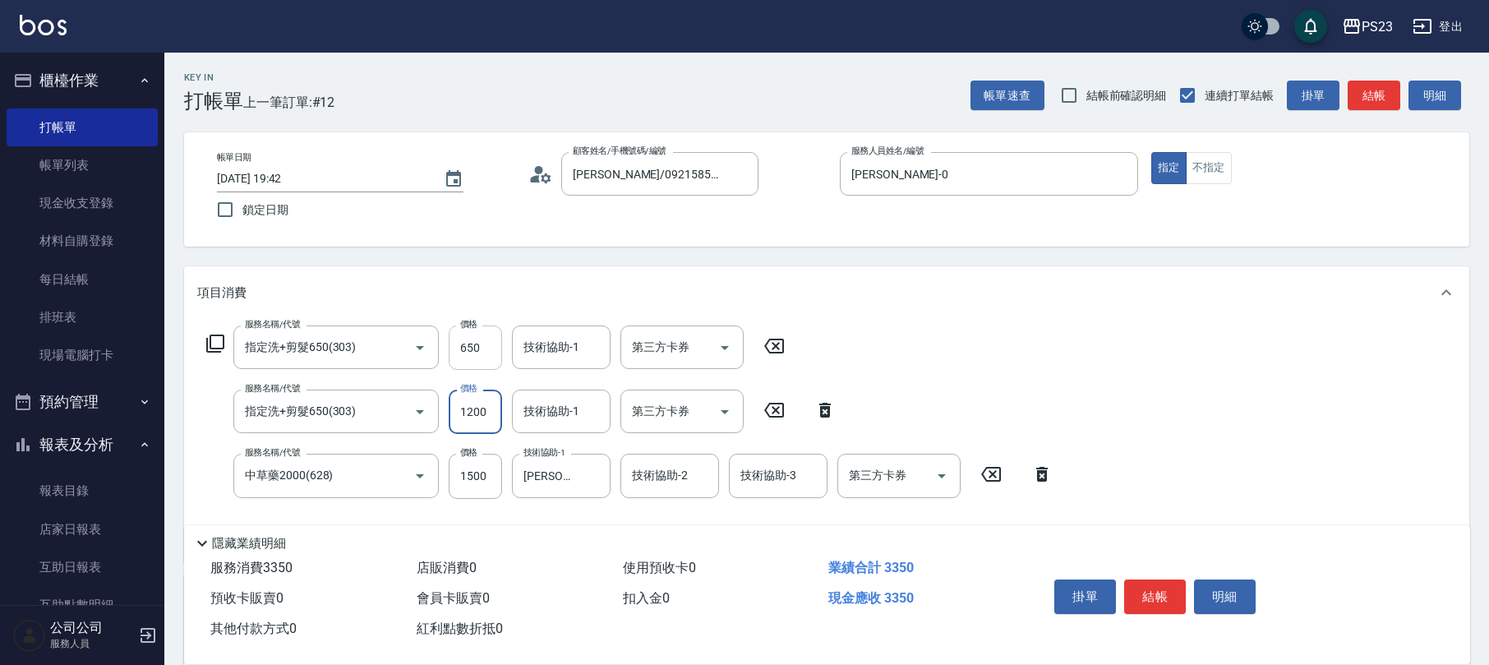
click at [481, 343] on input "650" at bounding box center [475, 347] width 53 height 44
type input "1200"
click at [217, 344] on icon at bounding box center [215, 344] width 20 height 20
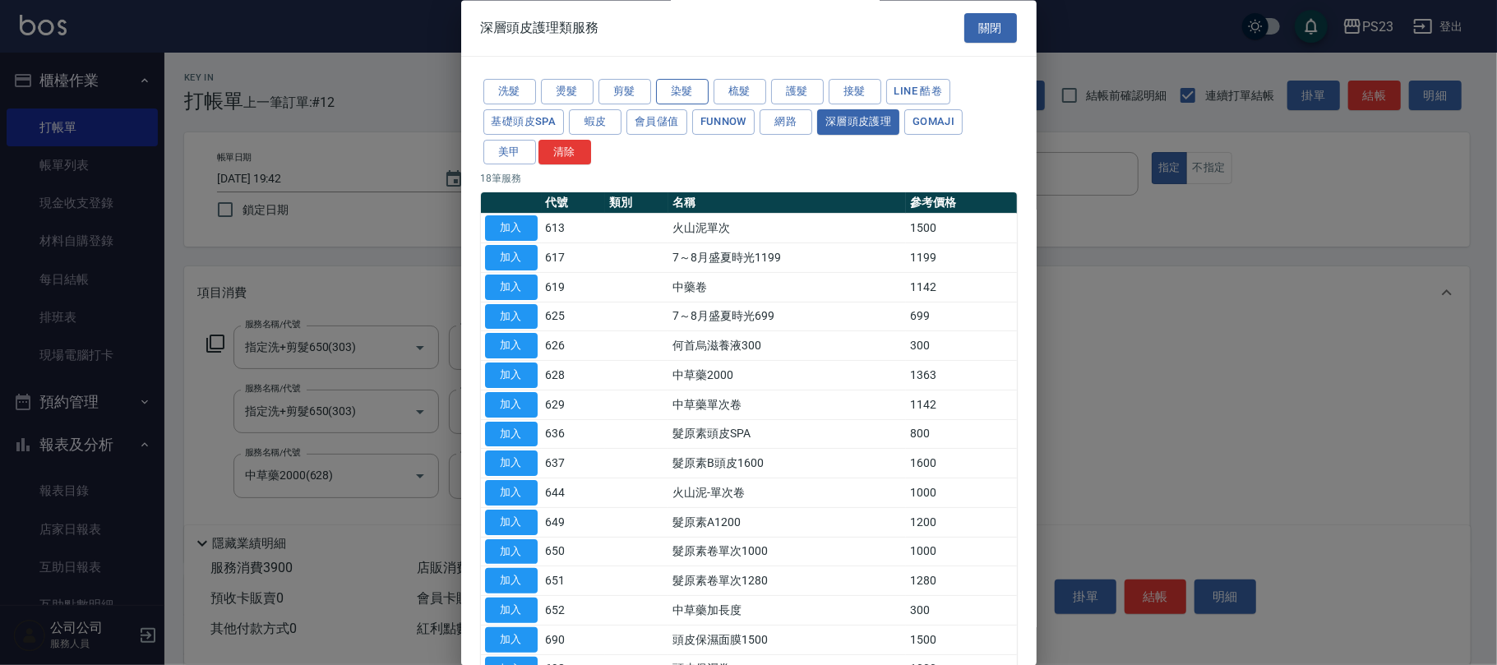
click at [685, 93] on button "染髮" at bounding box center [682, 92] width 53 height 25
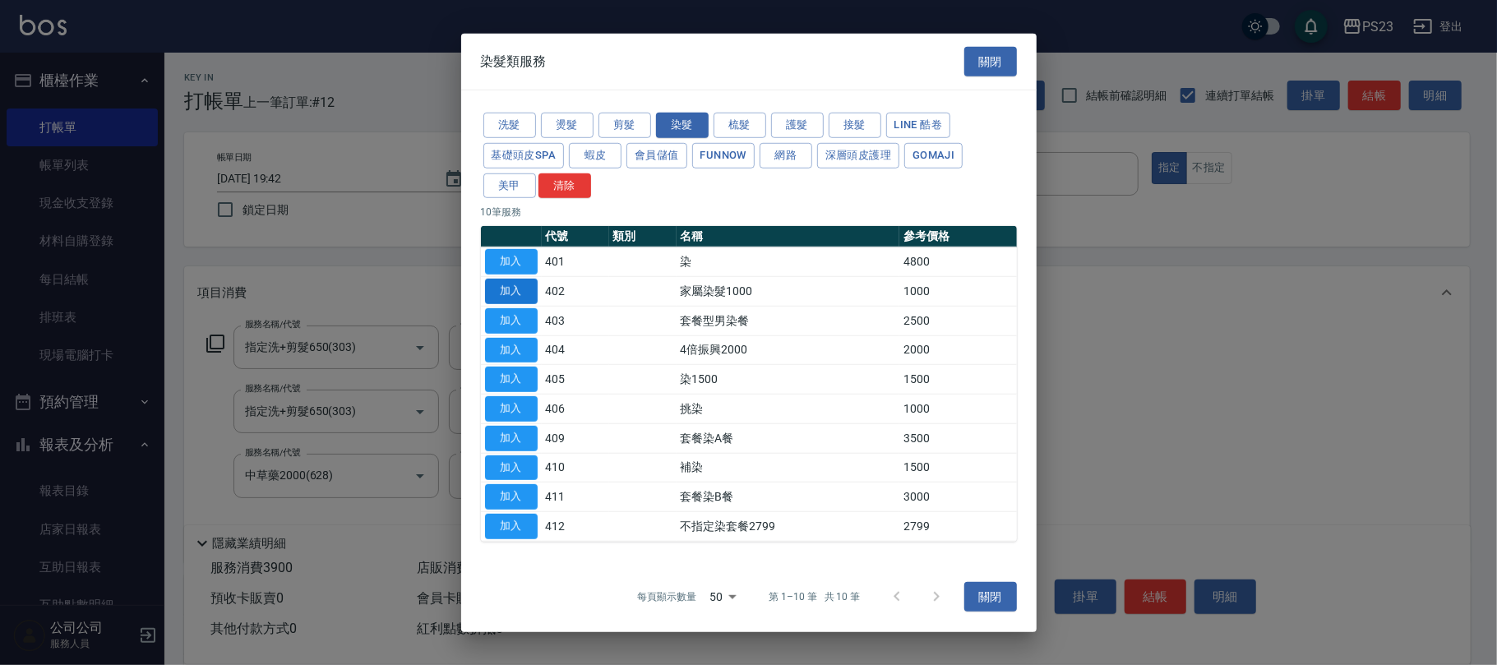
click at [518, 263] on button "加入" at bounding box center [511, 261] width 53 height 25
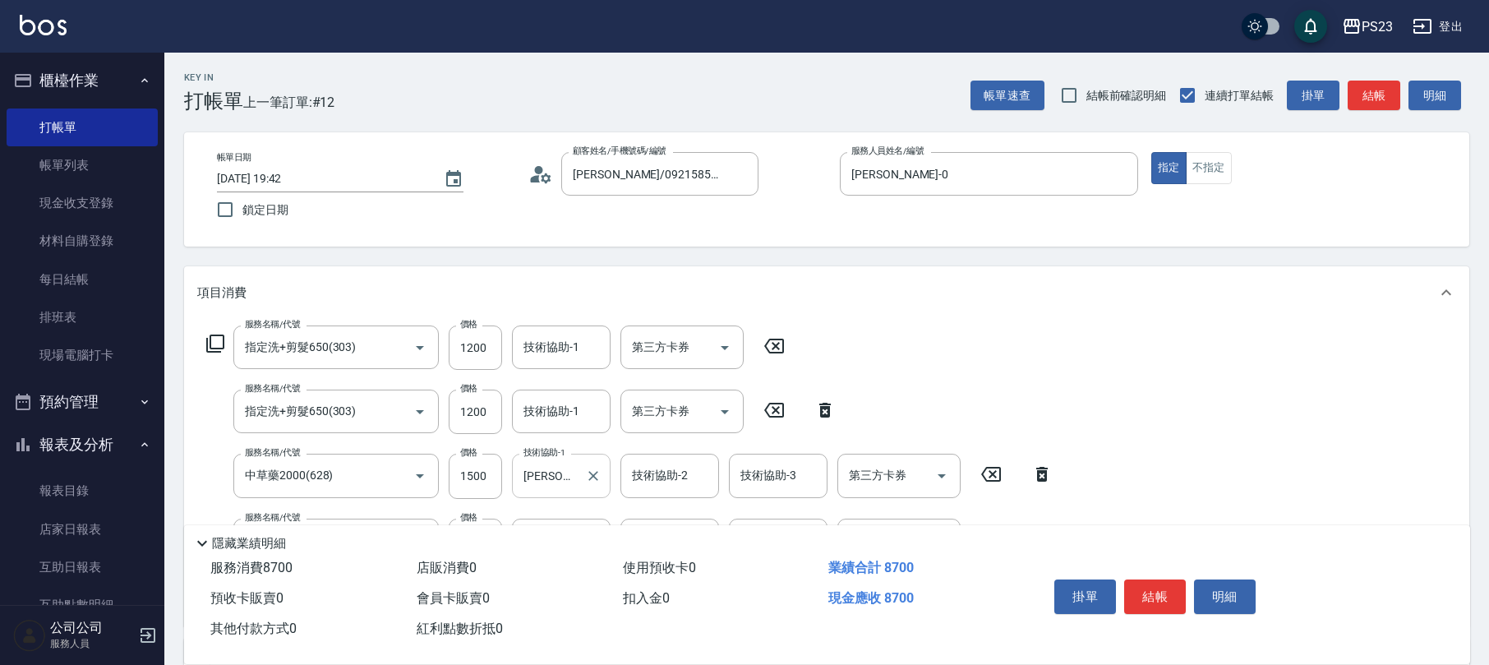
scroll to position [219, 0]
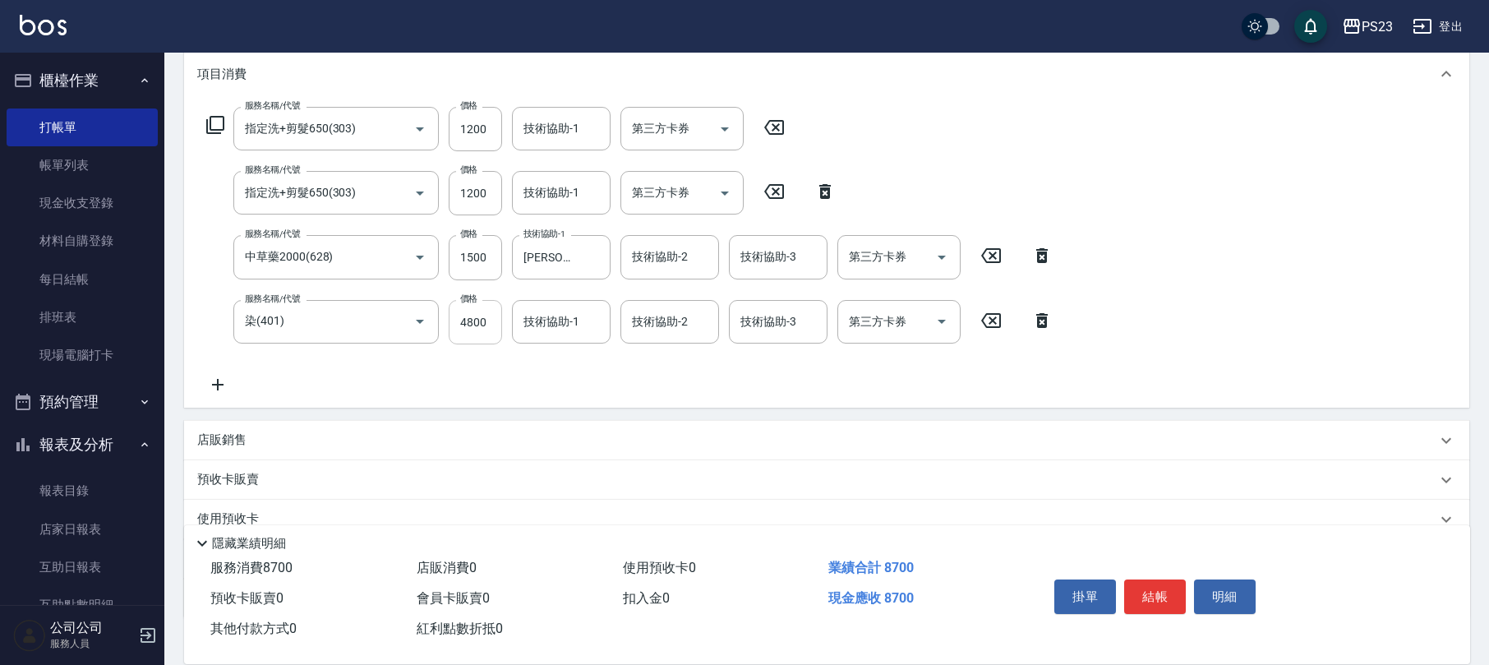
click at [468, 322] on input "4800" at bounding box center [475, 322] width 53 height 44
type input "6000"
click at [211, 122] on icon at bounding box center [215, 125] width 20 height 20
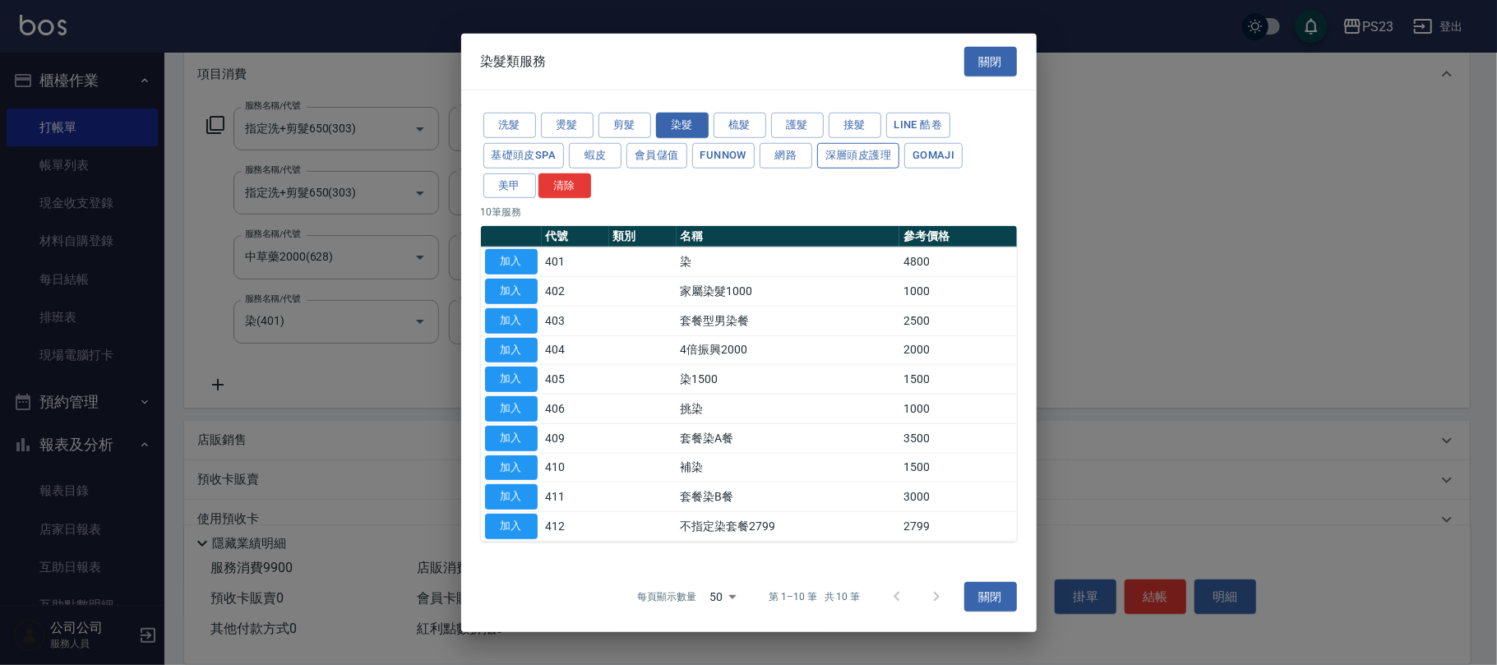
click at [842, 159] on button "深層頭皮護理" at bounding box center [858, 155] width 82 height 25
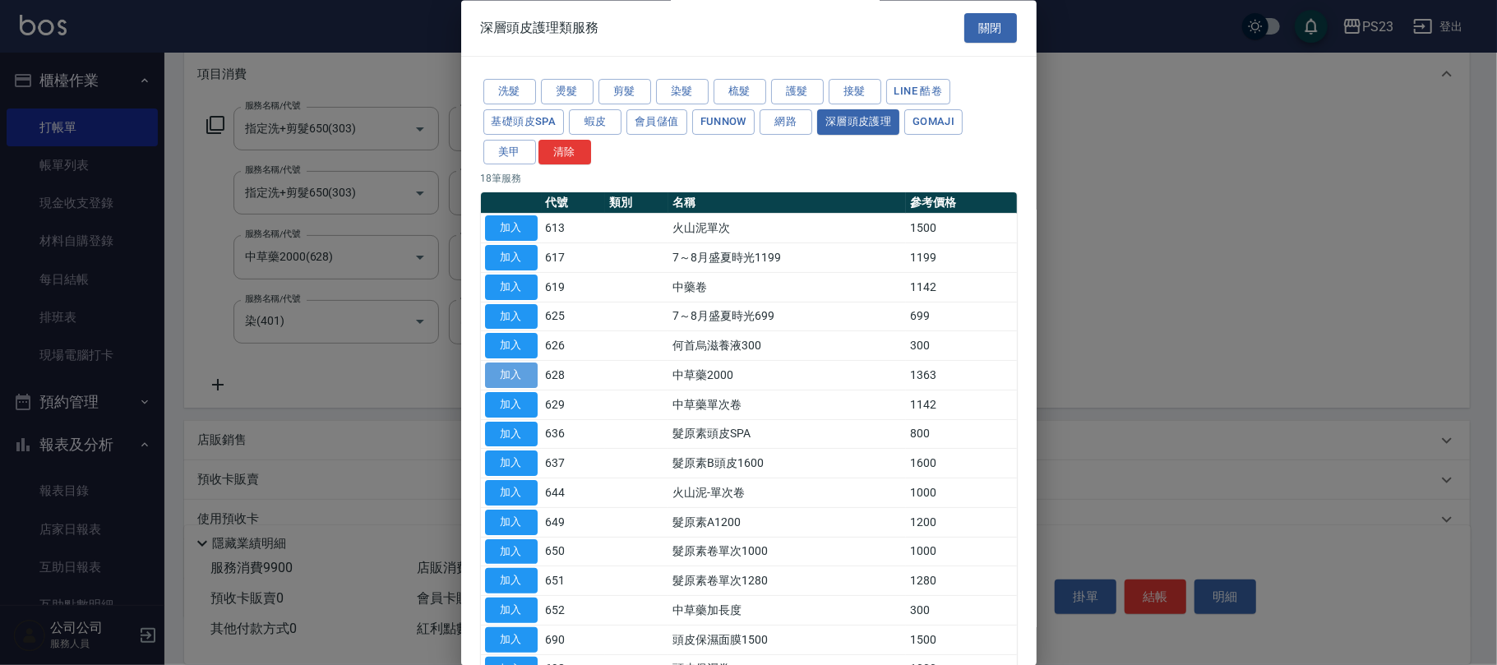
click at [526, 376] on button "加入" at bounding box center [511, 375] width 53 height 25
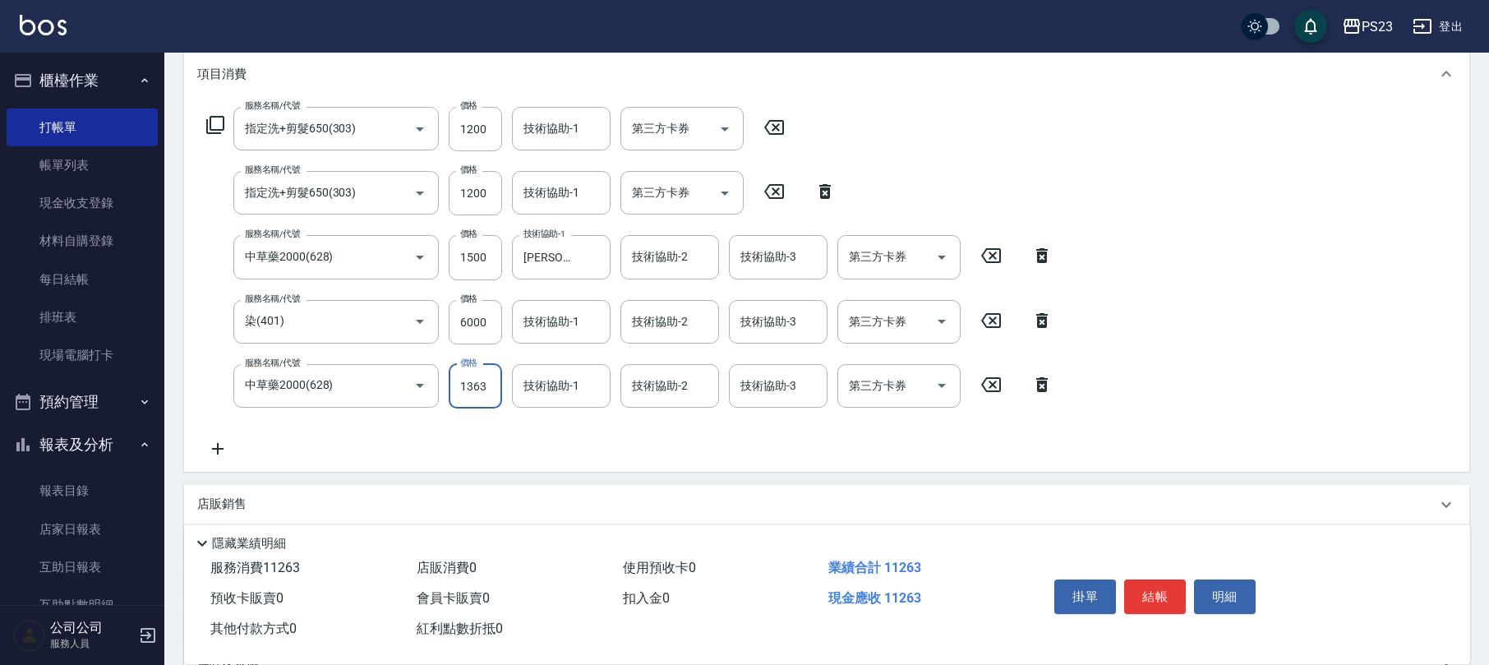
click at [467, 382] on input "1363" at bounding box center [475, 386] width 53 height 44
click at [475, 371] on input "1363" at bounding box center [475, 386] width 53 height 44
click at [490, 381] on input "1363" at bounding box center [475, 386] width 53 height 44
type input "1500"
type input "Flora-21"
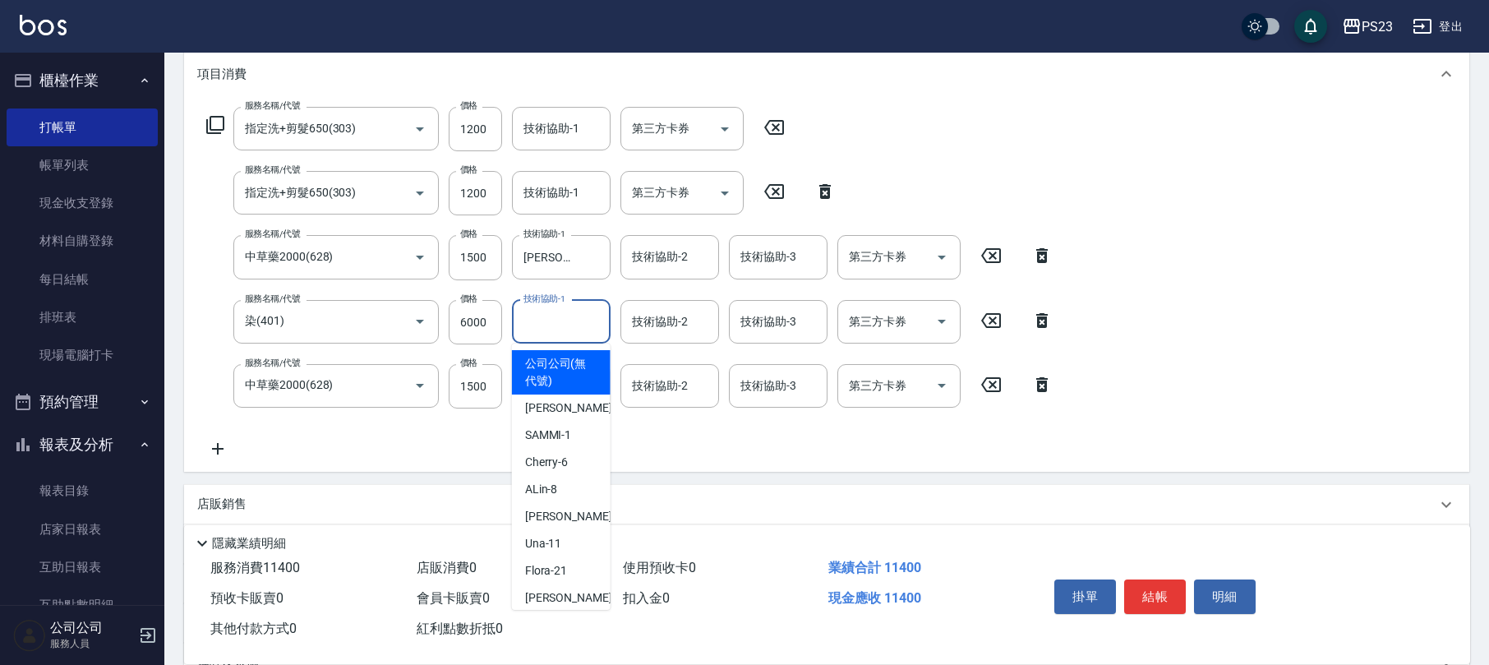
click at [569, 324] on input "技術協助-1" at bounding box center [561, 321] width 84 height 29
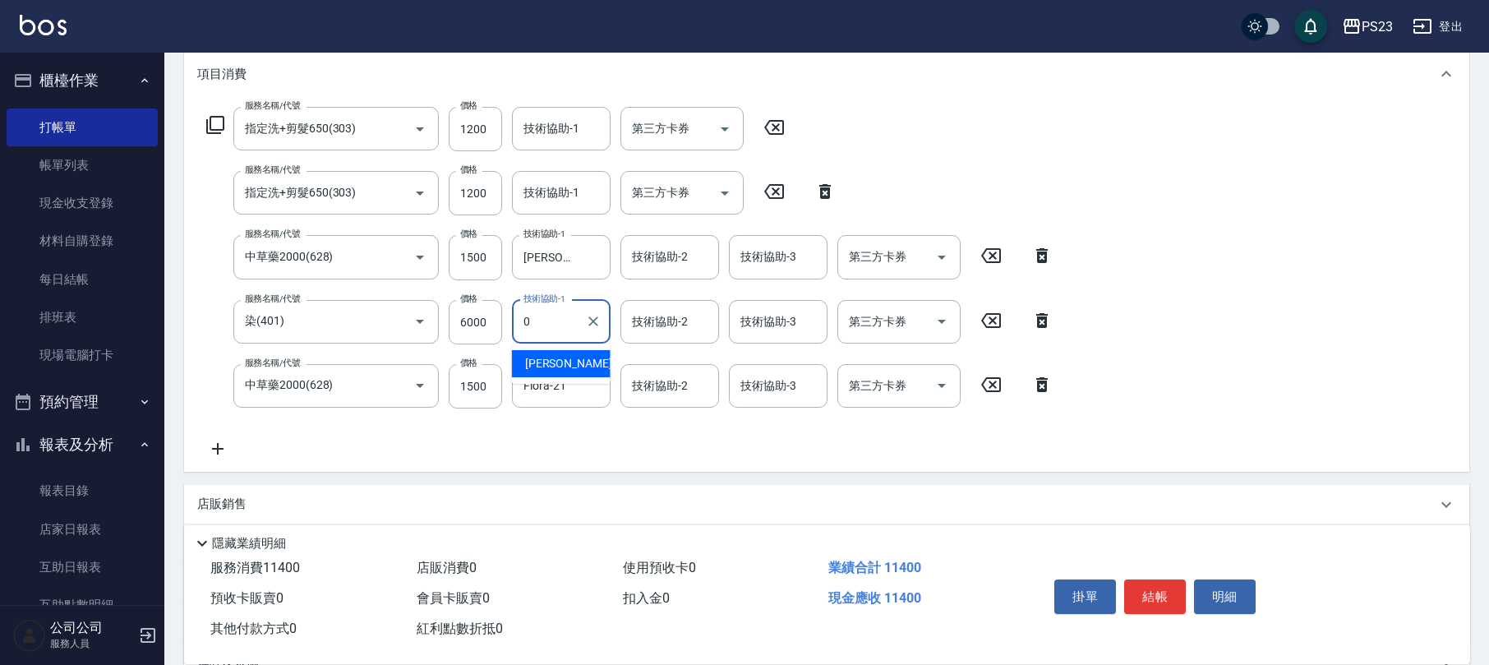
type input "[PERSON_NAME]-0"
click at [563, 196] on input "技術協助-1" at bounding box center [561, 192] width 84 height 29
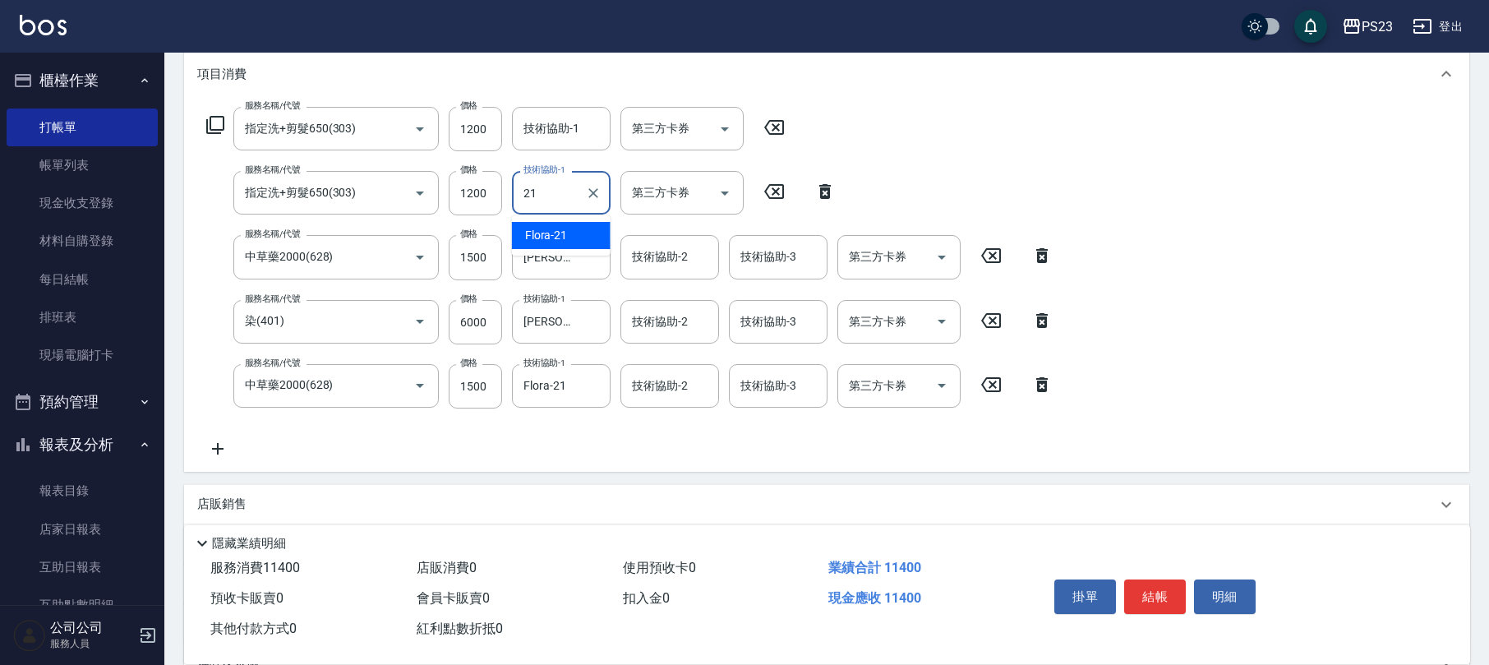
type input "Flora-21"
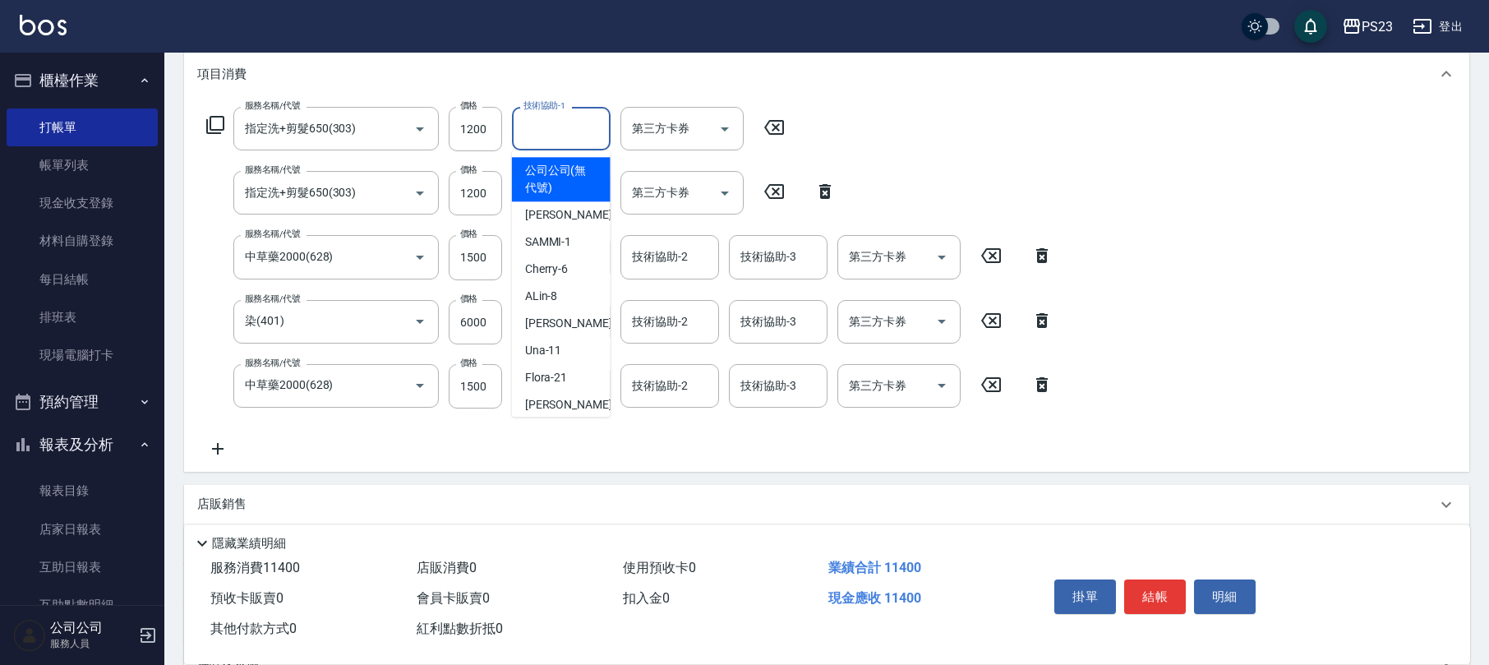
click at [570, 129] on input "技術協助-1" at bounding box center [561, 128] width 84 height 29
type input "Flora-21"
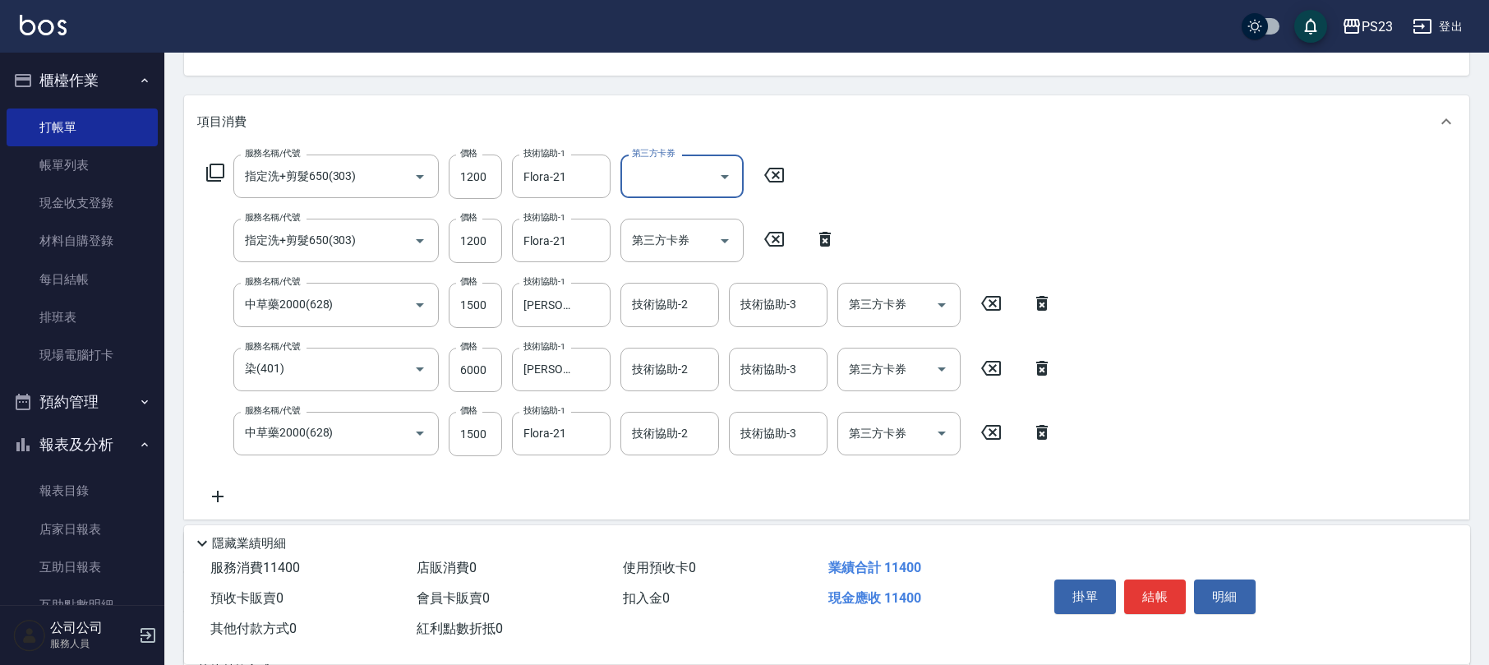
scroll to position [390, 0]
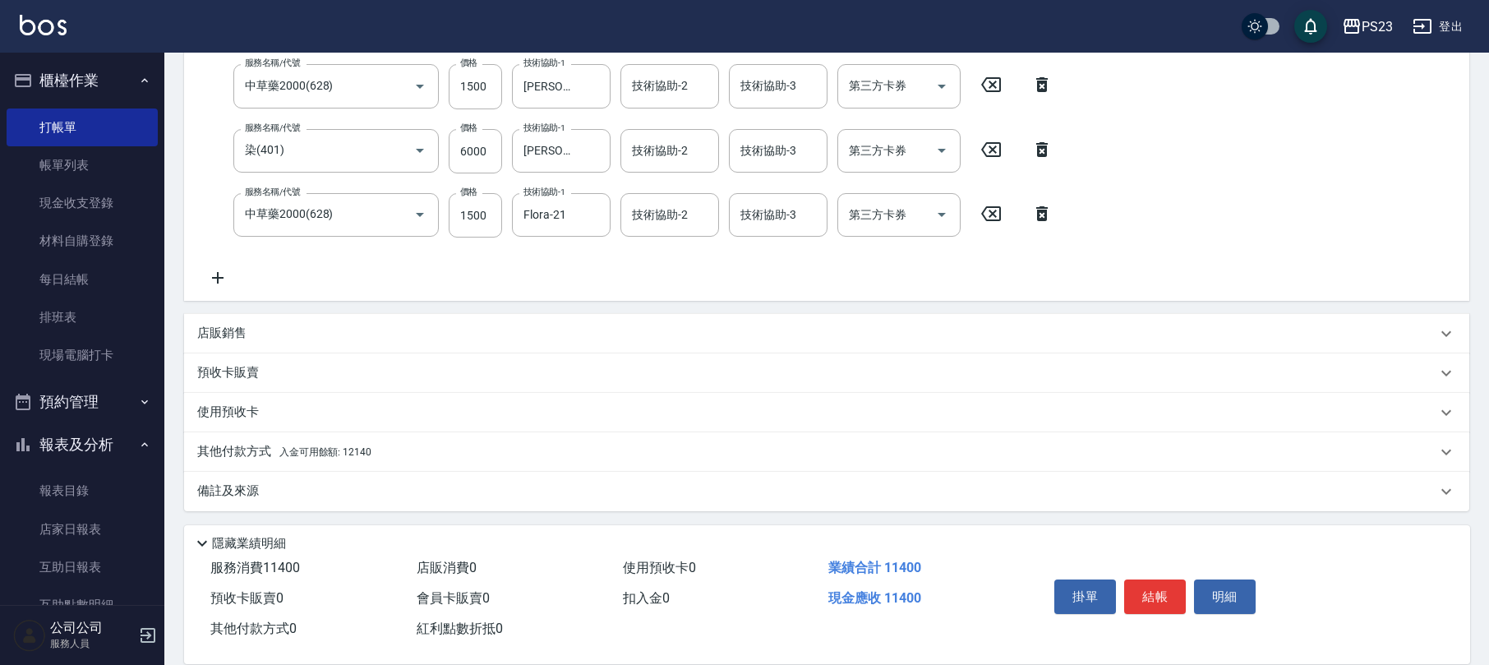
click at [280, 330] on div "店販銷售" at bounding box center [816, 333] width 1239 height 17
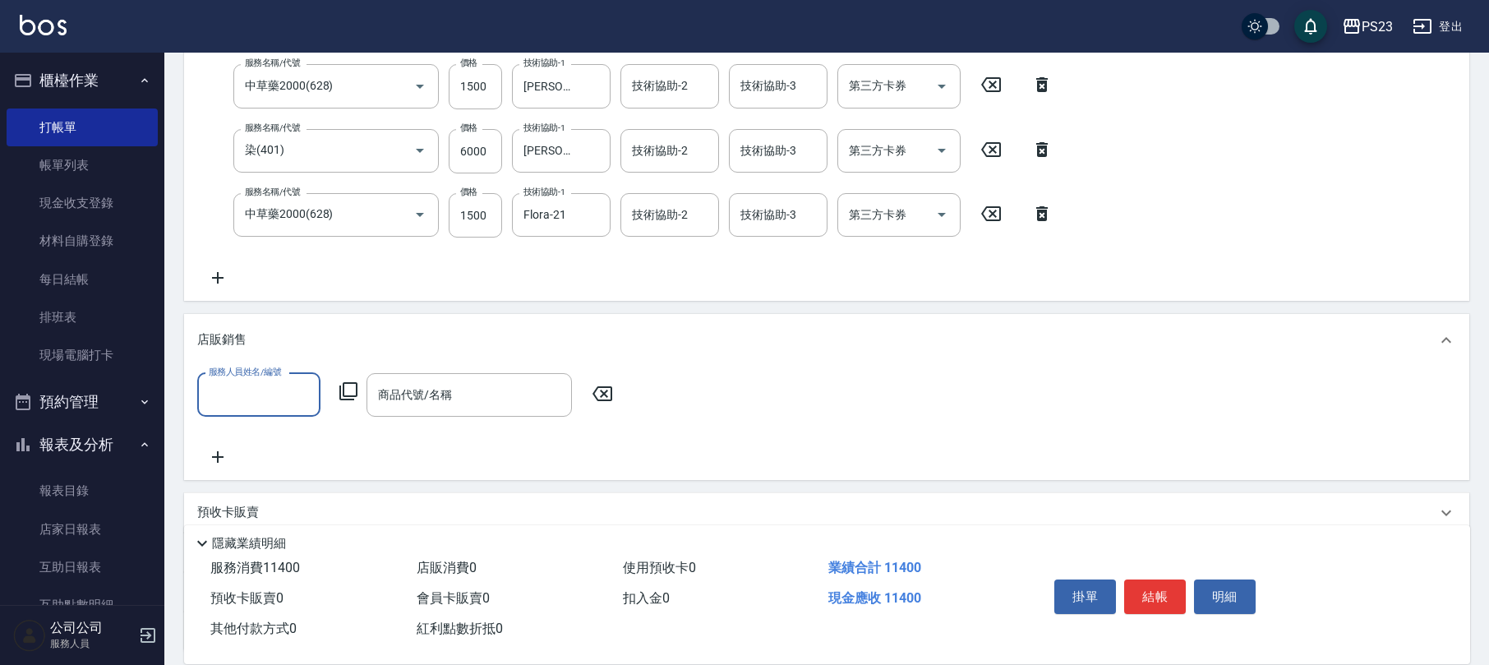
scroll to position [1, 0]
type input "[PERSON_NAME]-0"
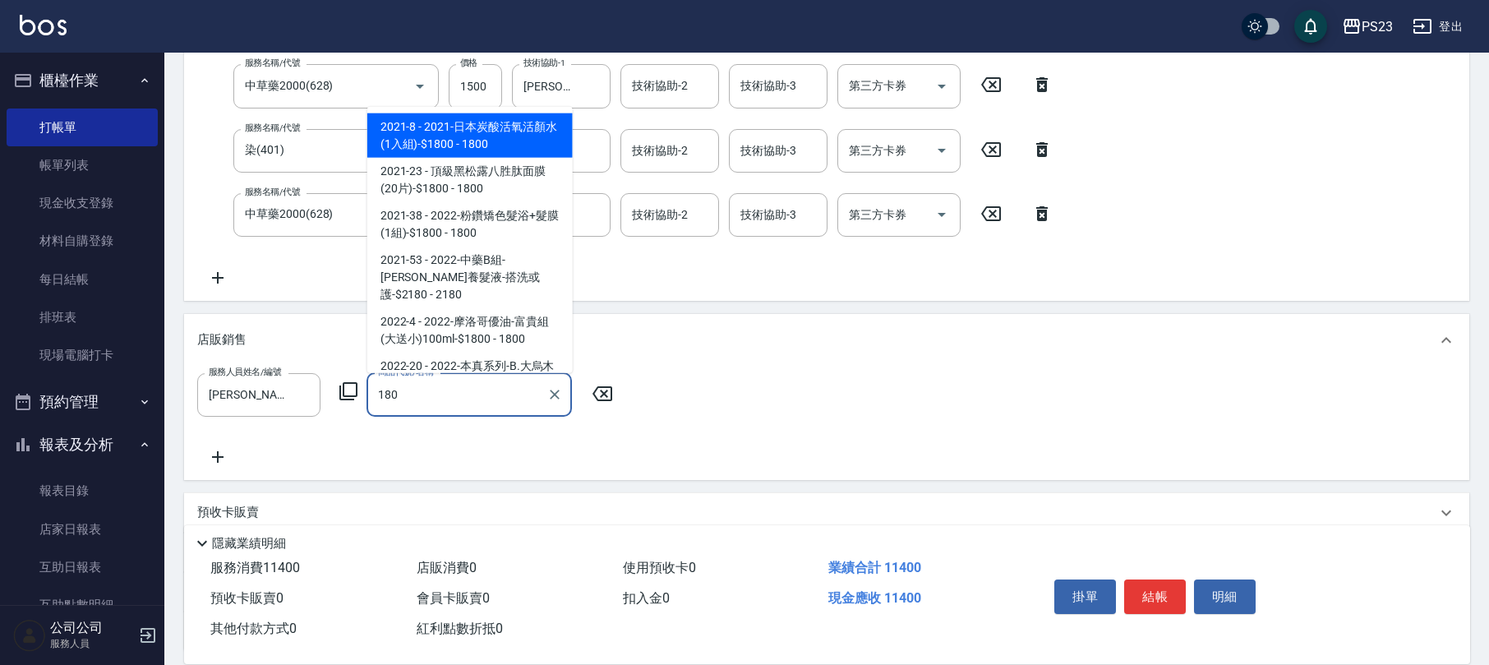
type input "1800"
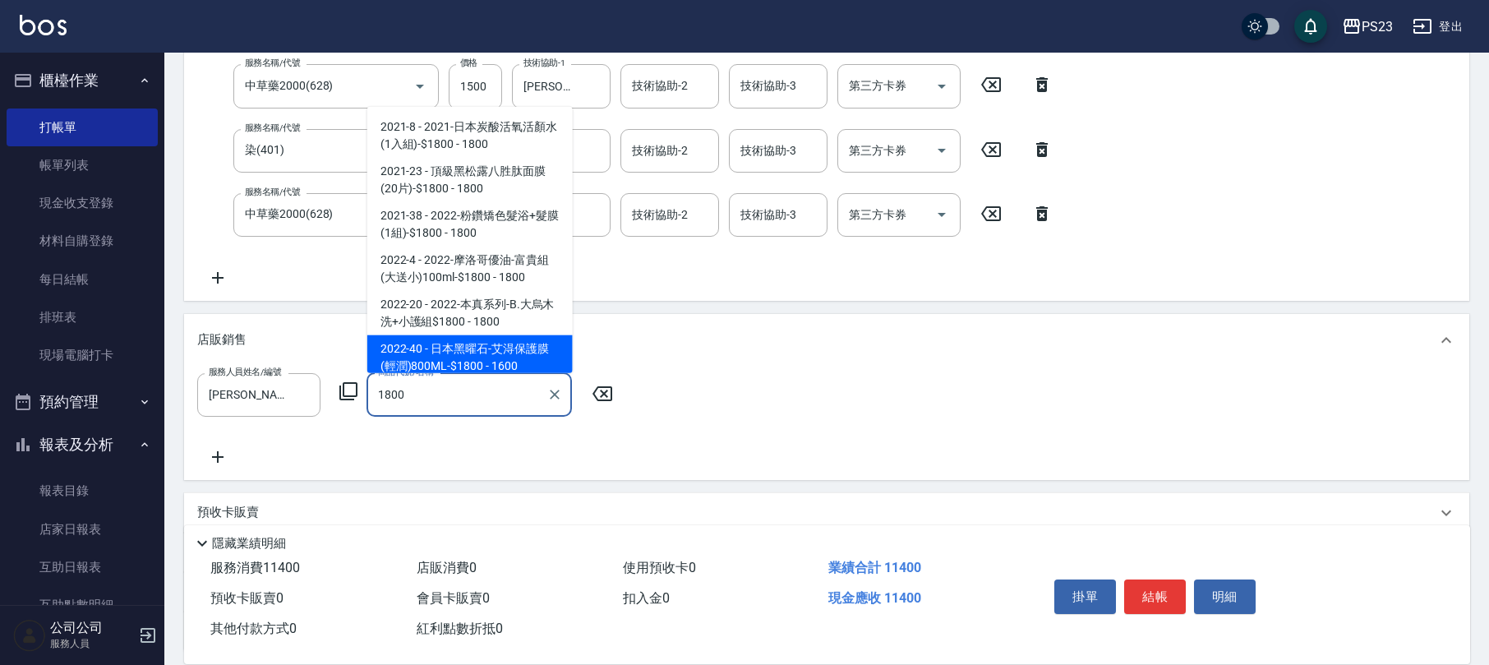
click at [559, 392] on icon "Clear" at bounding box center [555, 394] width 16 height 16
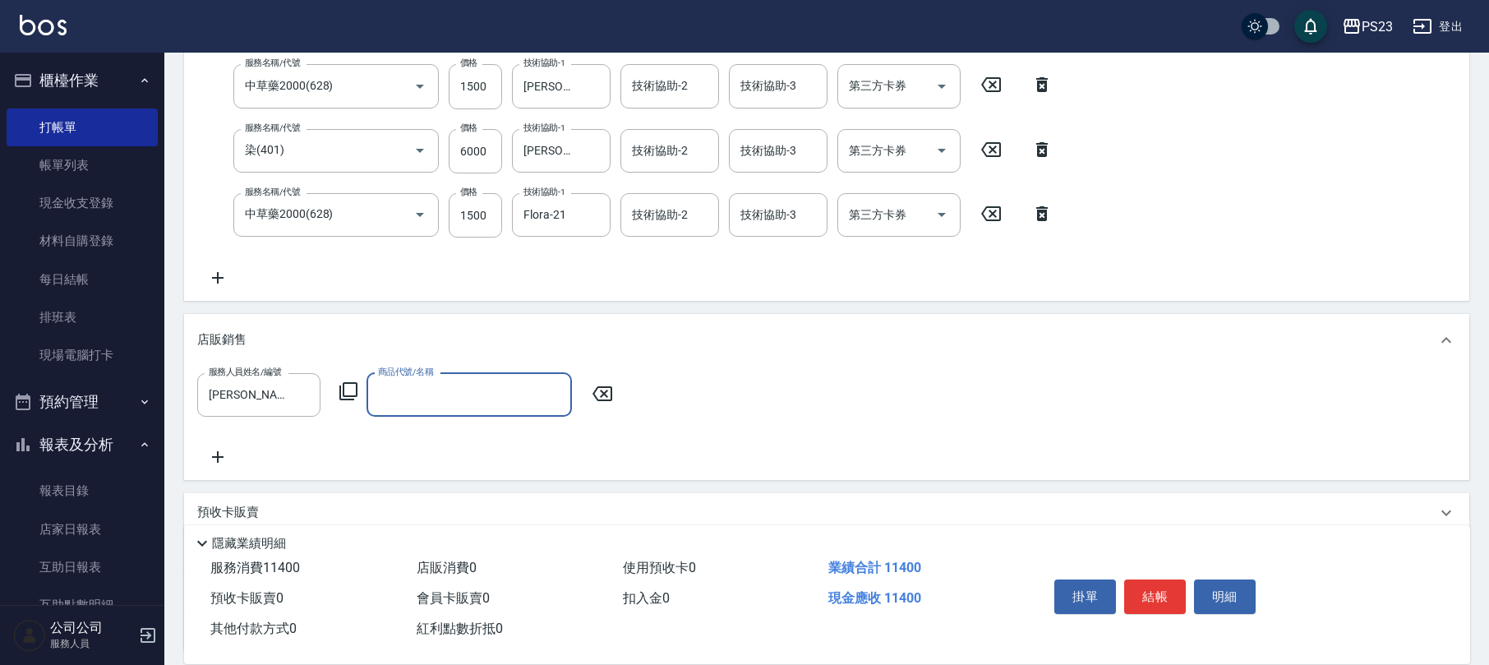
click at [449, 390] on input "商品代號/名稱" at bounding box center [469, 394] width 191 height 29
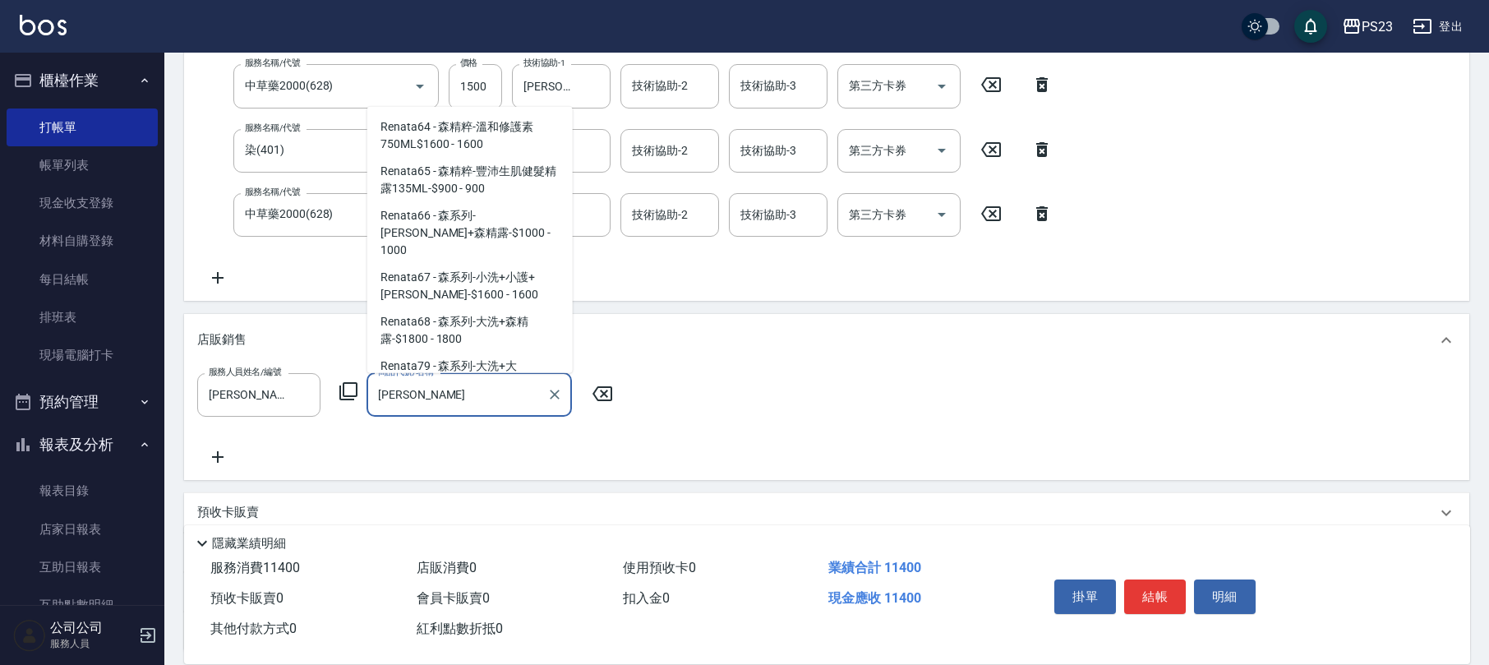
scroll to position [368, 0]
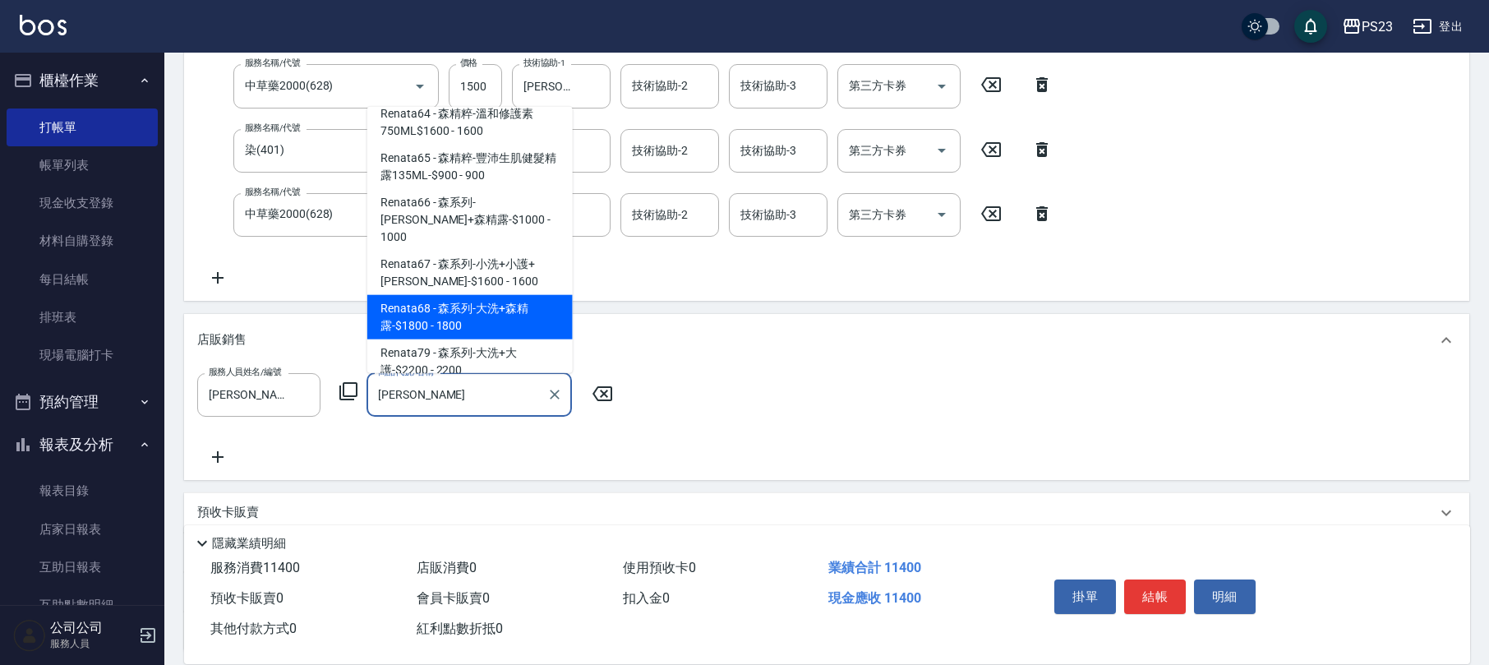
click at [500, 307] on span "Renata68 - 森系列-大洗+森精露-$1800 - 1800" at bounding box center [469, 317] width 205 height 44
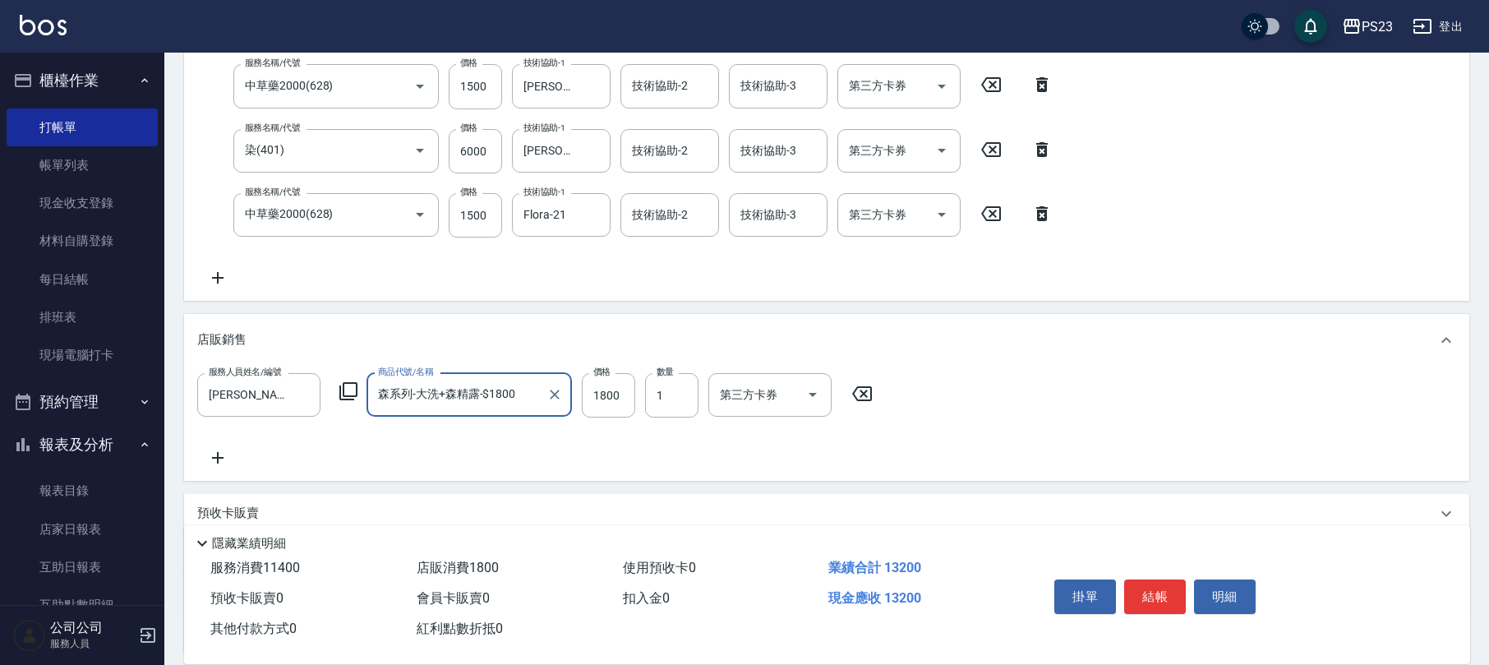
type input "森系列-大洗+森精露-$1800"
click at [197, 454] on icon at bounding box center [217, 458] width 41 height 20
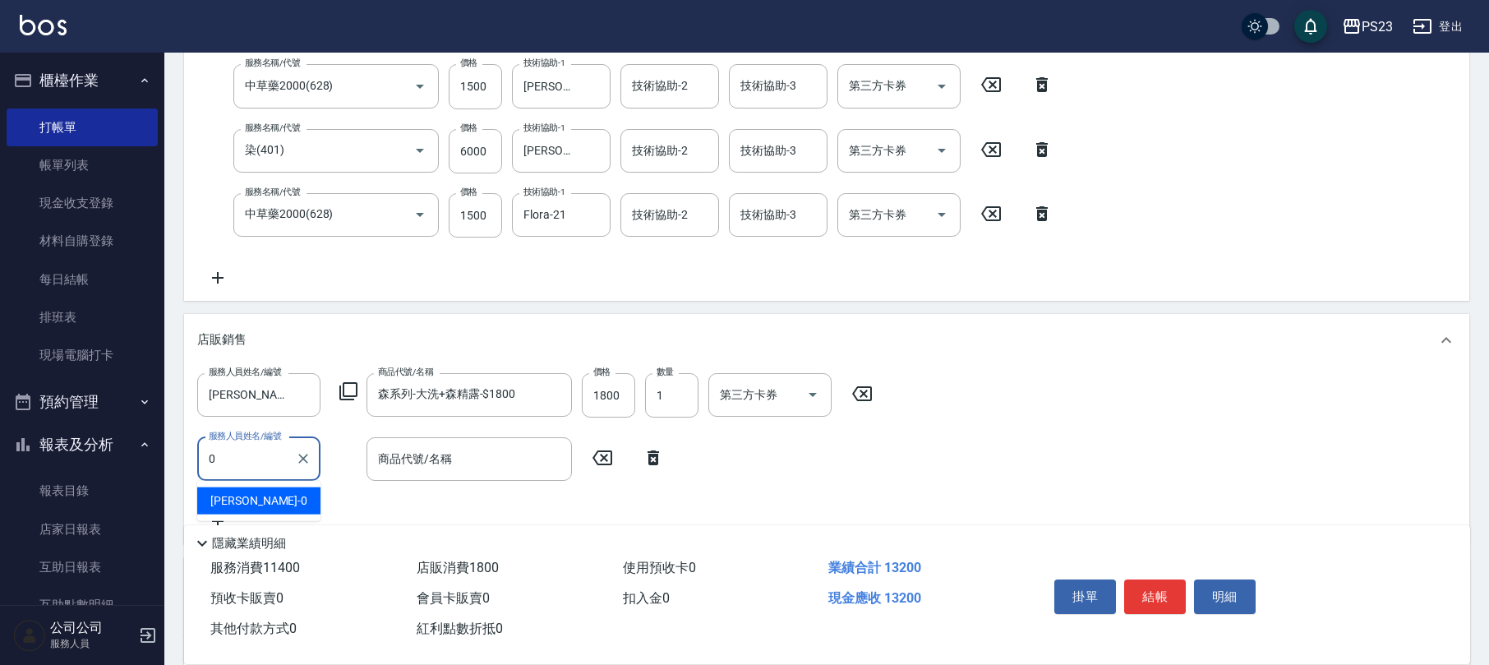
type input "[PERSON_NAME]-0"
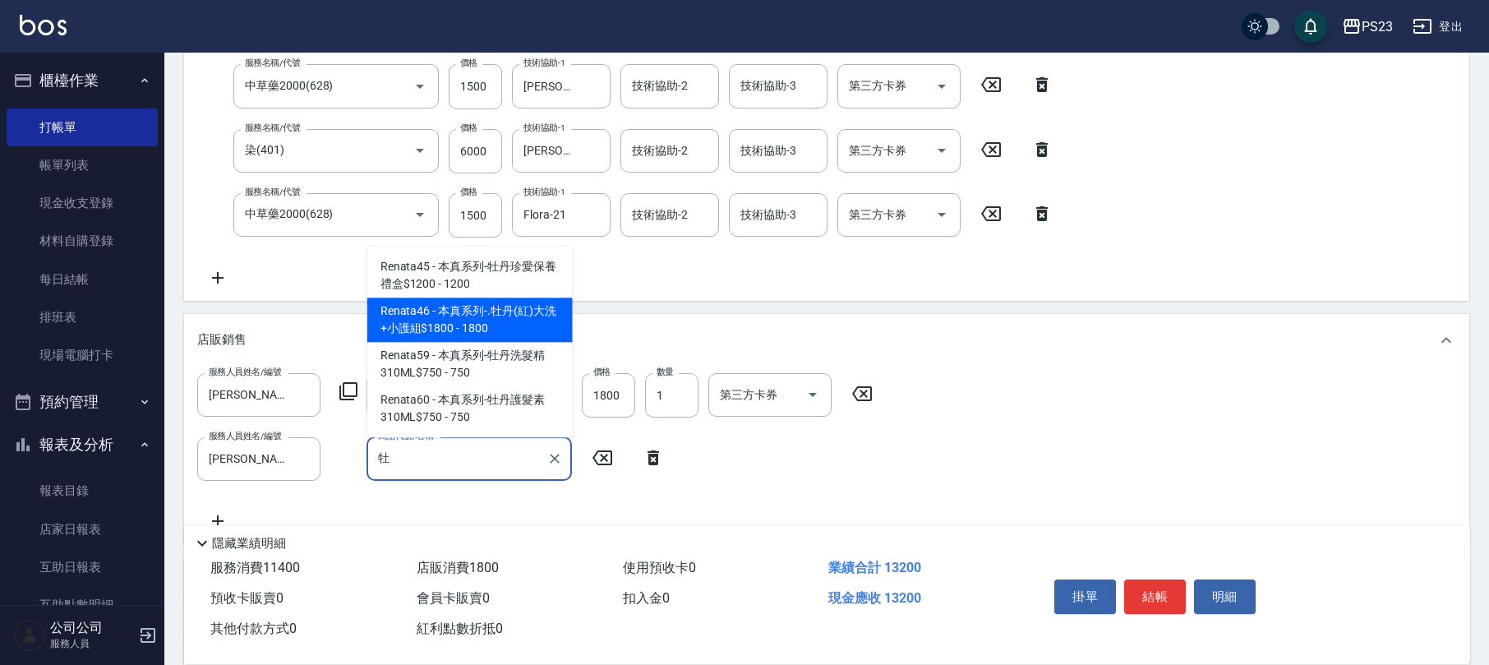
click at [501, 326] on span "Renata46 - 本真系列-.牡丹(紅)大洗+小護組$1800 - 1800" at bounding box center [469, 319] width 205 height 44
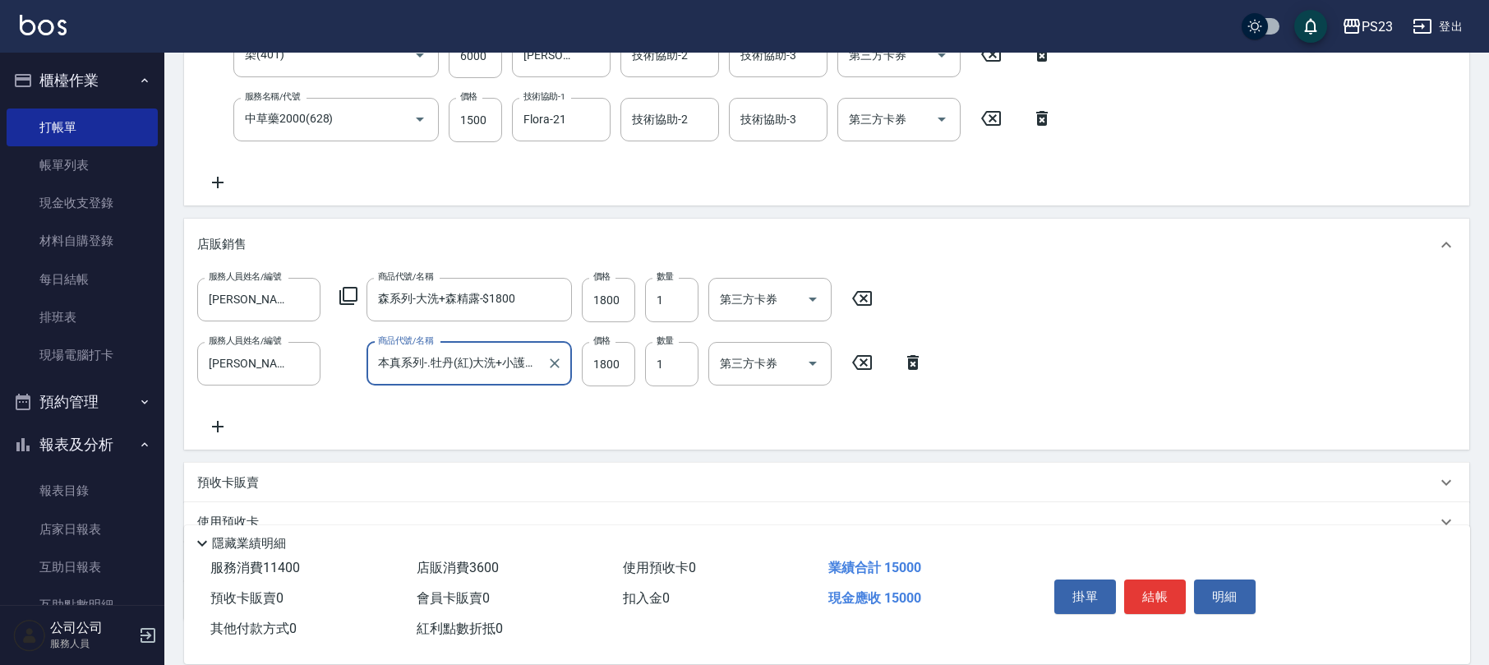
scroll to position [595, 0]
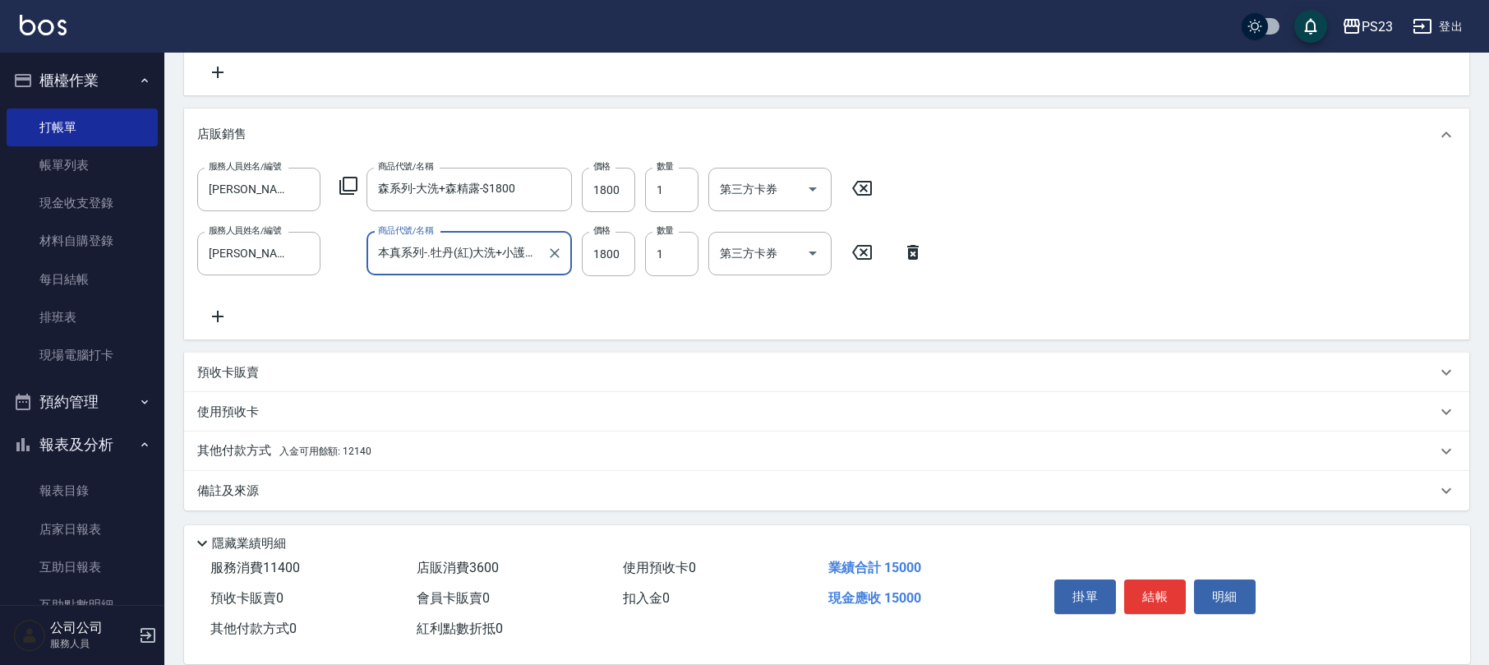
type input "本真系列-.牡丹(紅)大洗+小護組$1800"
click at [432, 460] on div "其他付款方式 入金可用餘額: 12140" at bounding box center [826, 450] width 1285 height 39
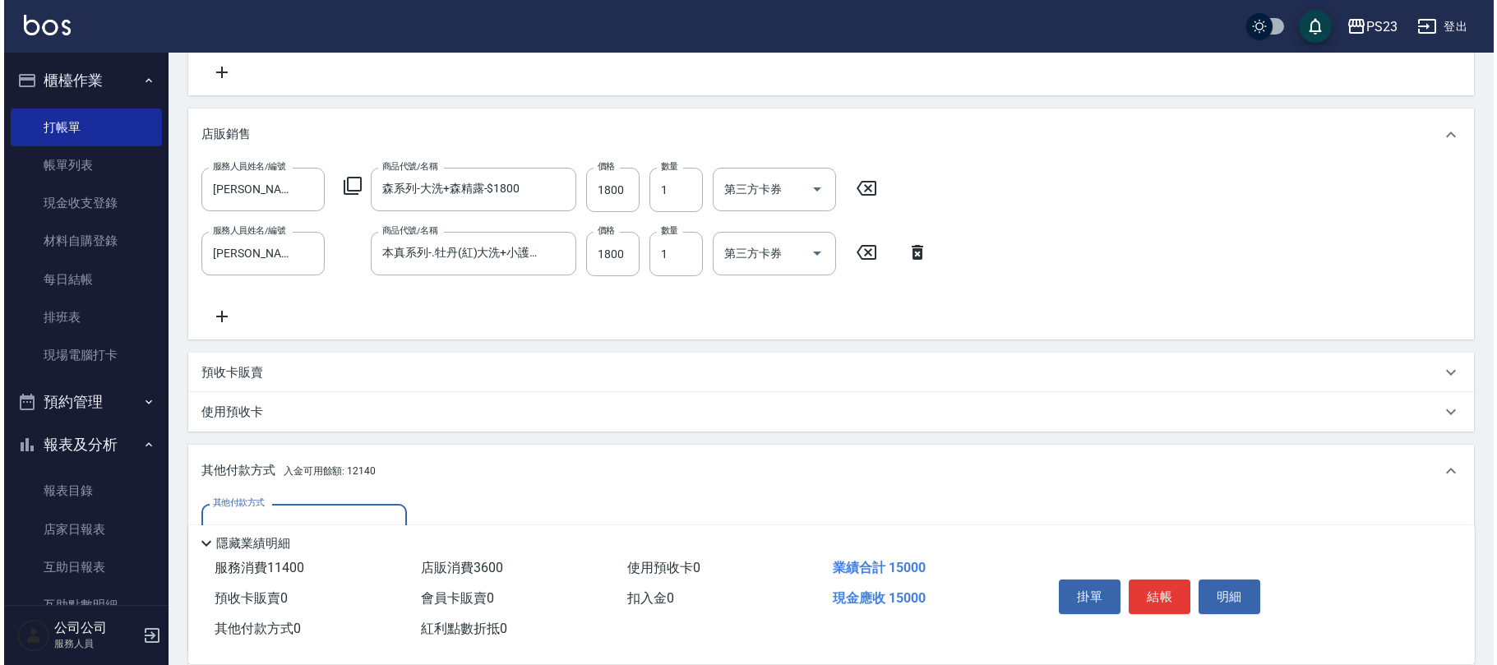
scroll to position [787, 0]
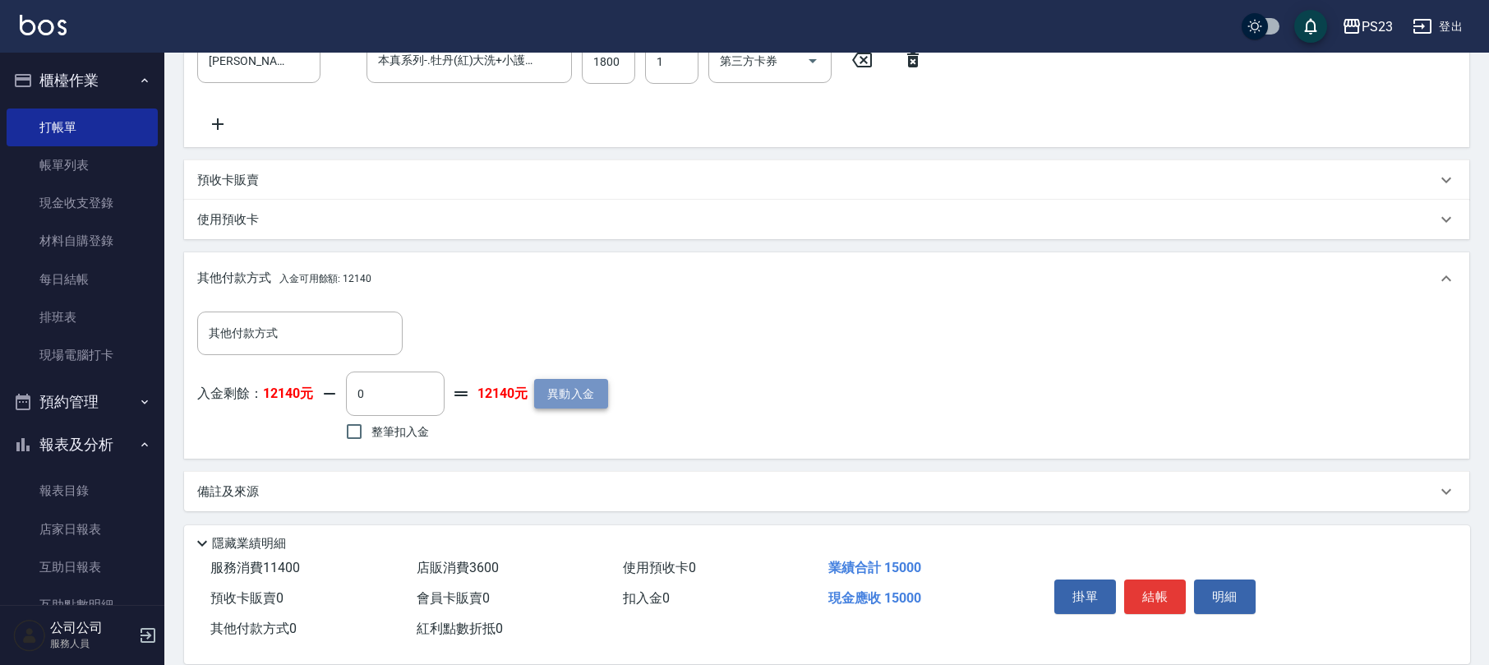
click at [565, 385] on button "異動入金" at bounding box center [571, 394] width 74 height 30
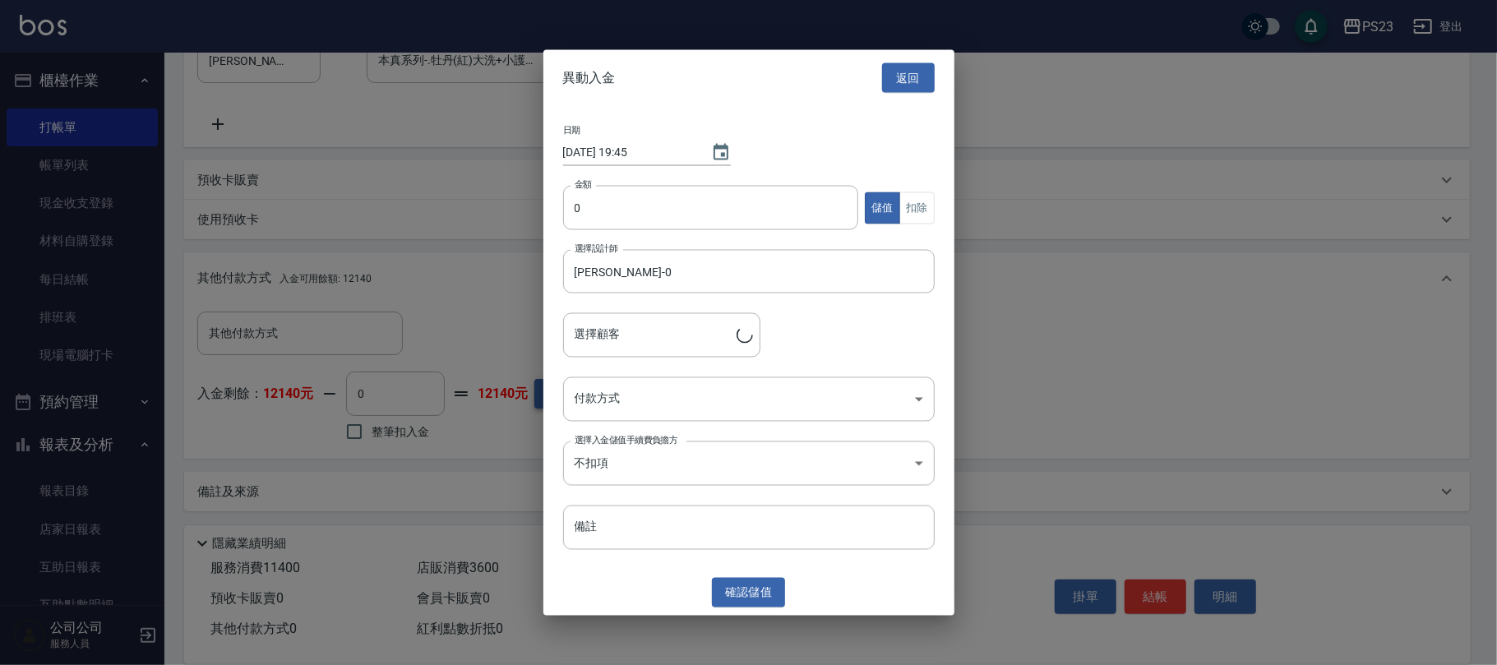
type input "[PERSON_NAME]/0921585845/[DATE]"
click at [592, 215] on input "0" at bounding box center [711, 208] width 296 height 44
type input "10000"
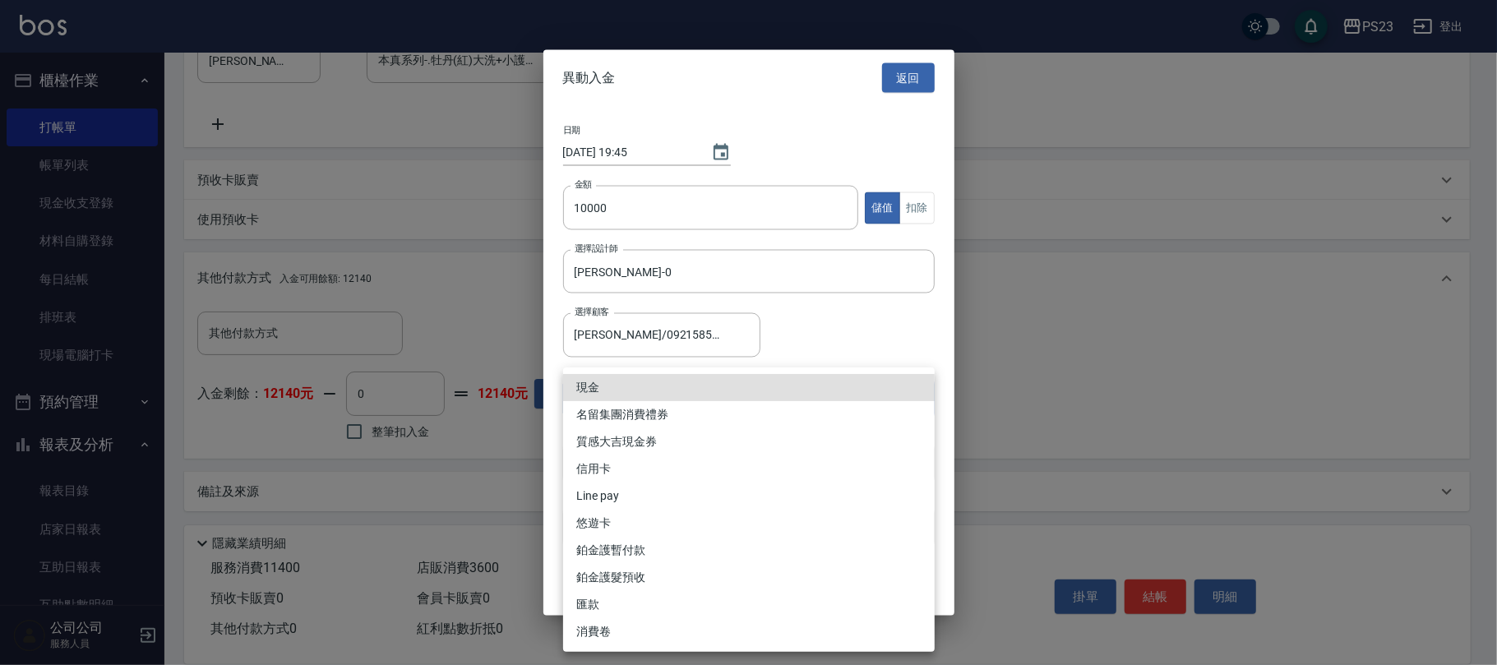
click at [630, 382] on li "現金" at bounding box center [748, 387] width 371 height 27
type input "現金"
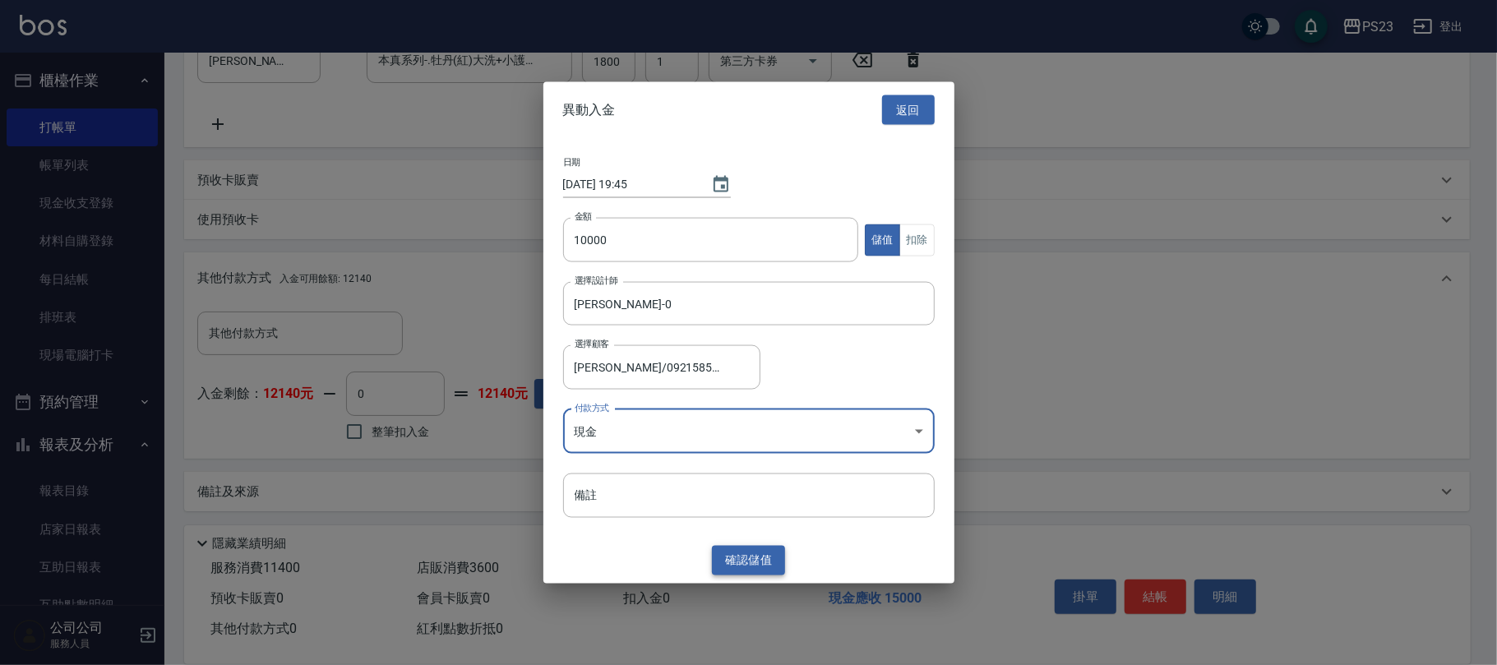
click at [750, 567] on button "確認 儲值" at bounding box center [749, 560] width 74 height 30
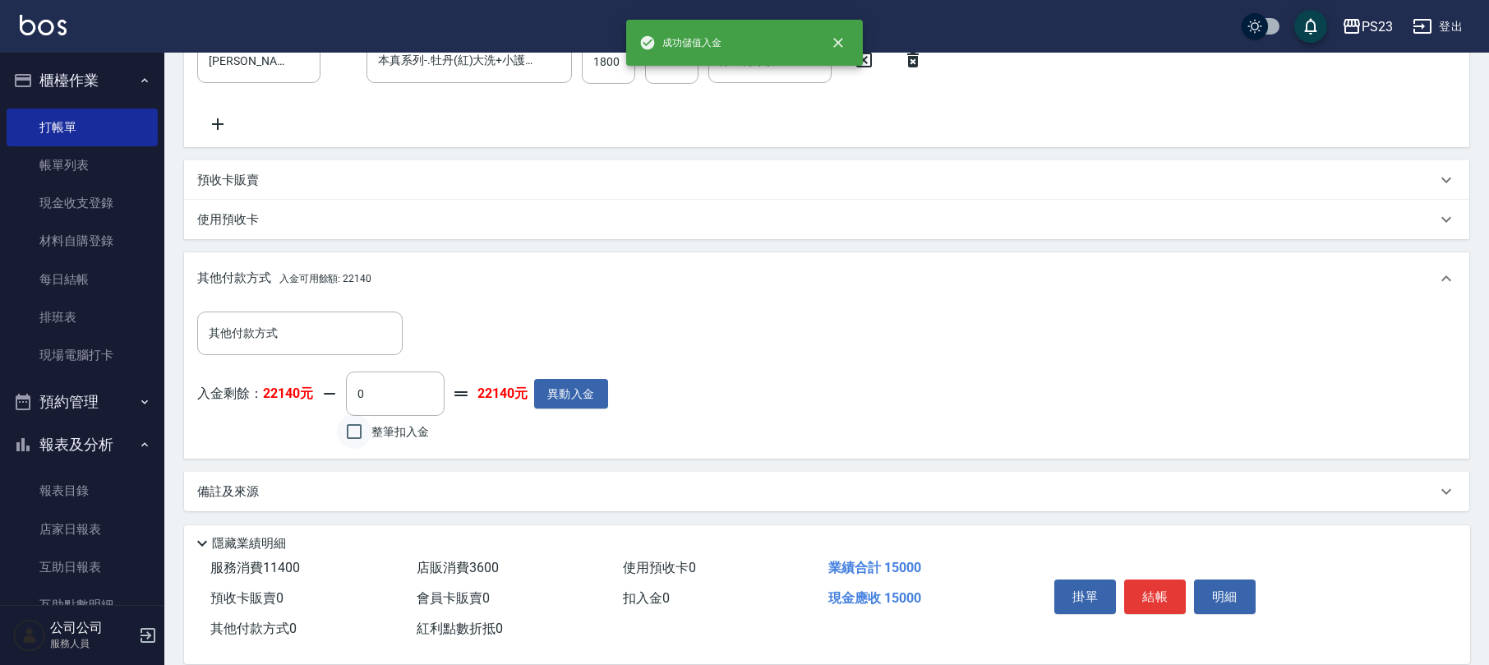
click at [350, 434] on input "整筆扣入金" at bounding box center [354, 431] width 35 height 35
checkbox input "true"
type input "15000"
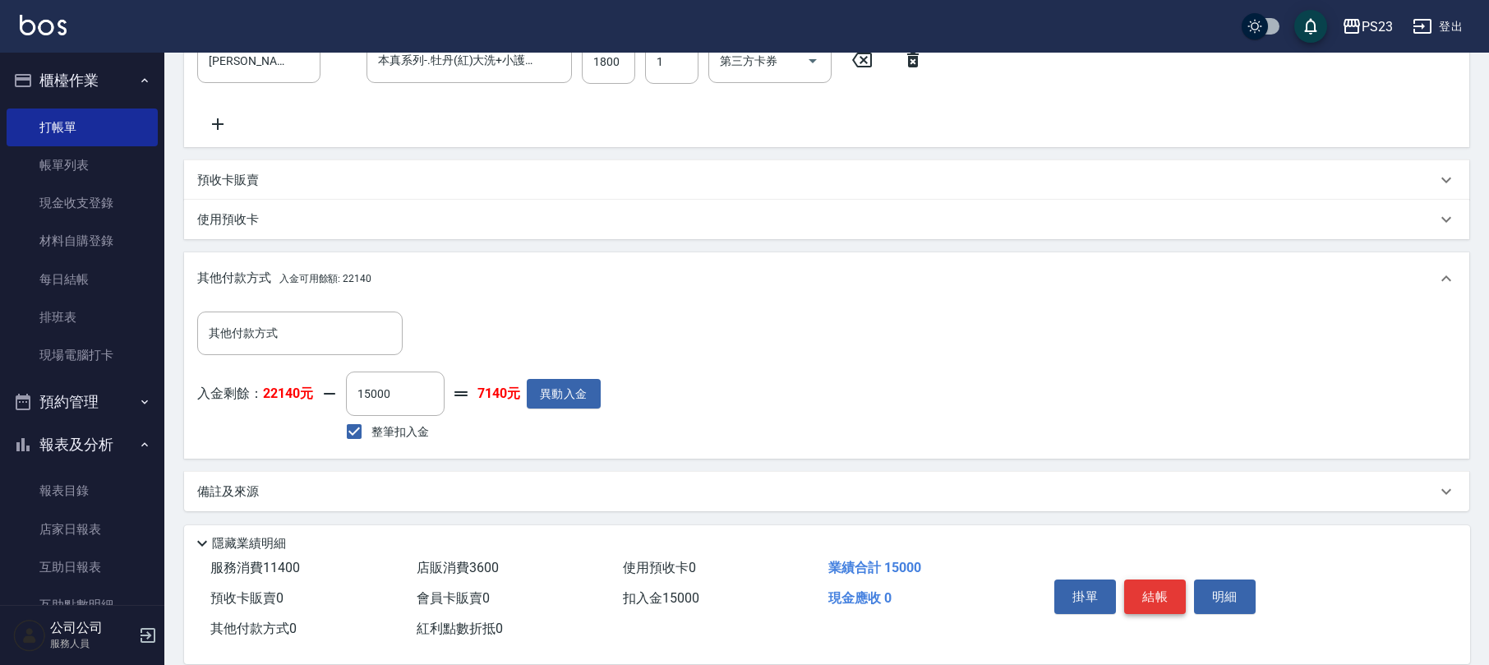
click at [1128, 589] on button "結帳" at bounding box center [1155, 596] width 62 height 35
type input "[DATE] 19:45"
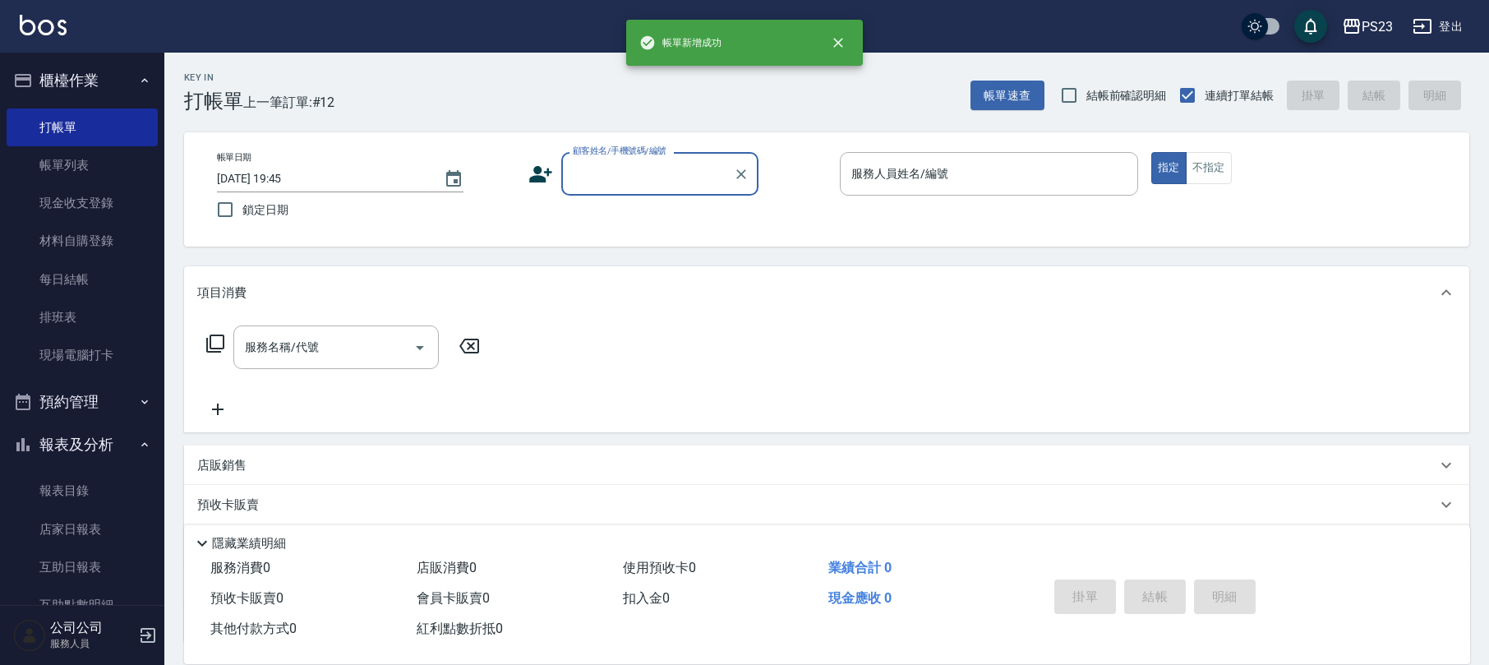
scroll to position [0, 0]
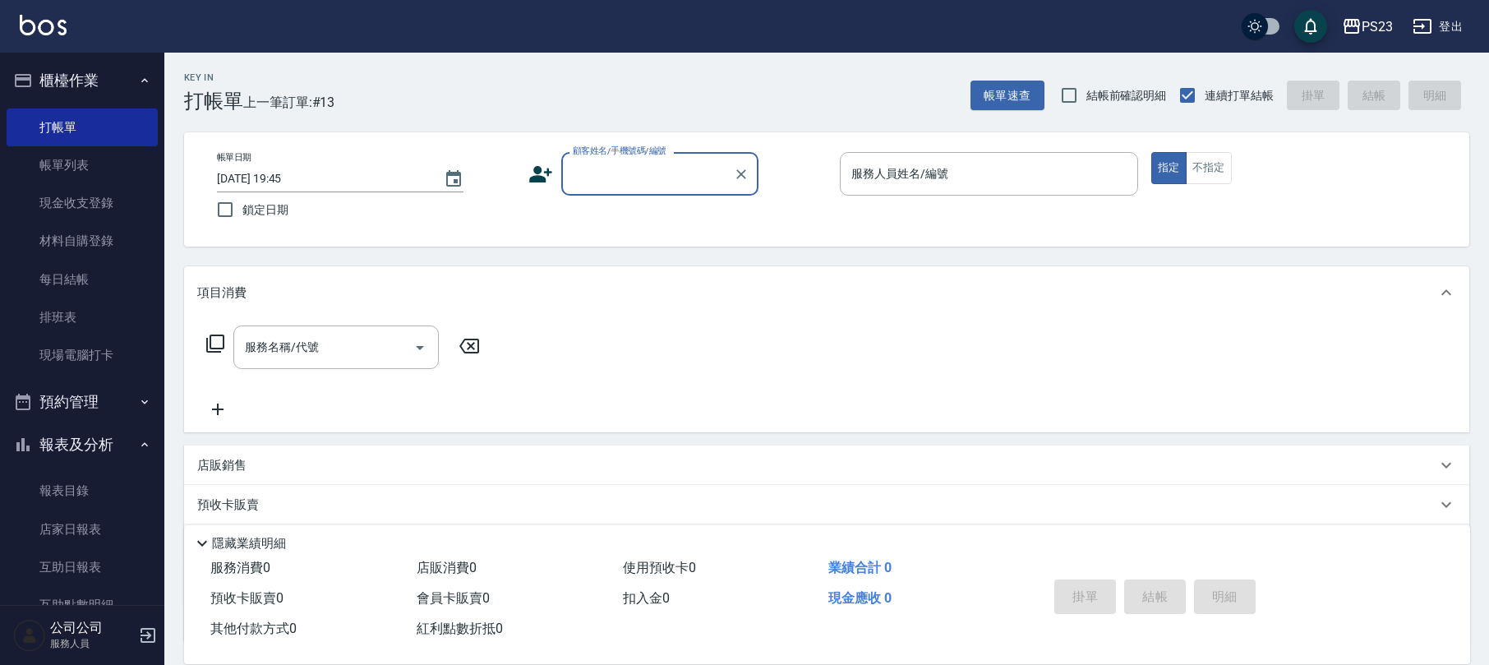
click at [122, 76] on button "櫃檯作業" at bounding box center [82, 80] width 151 height 43
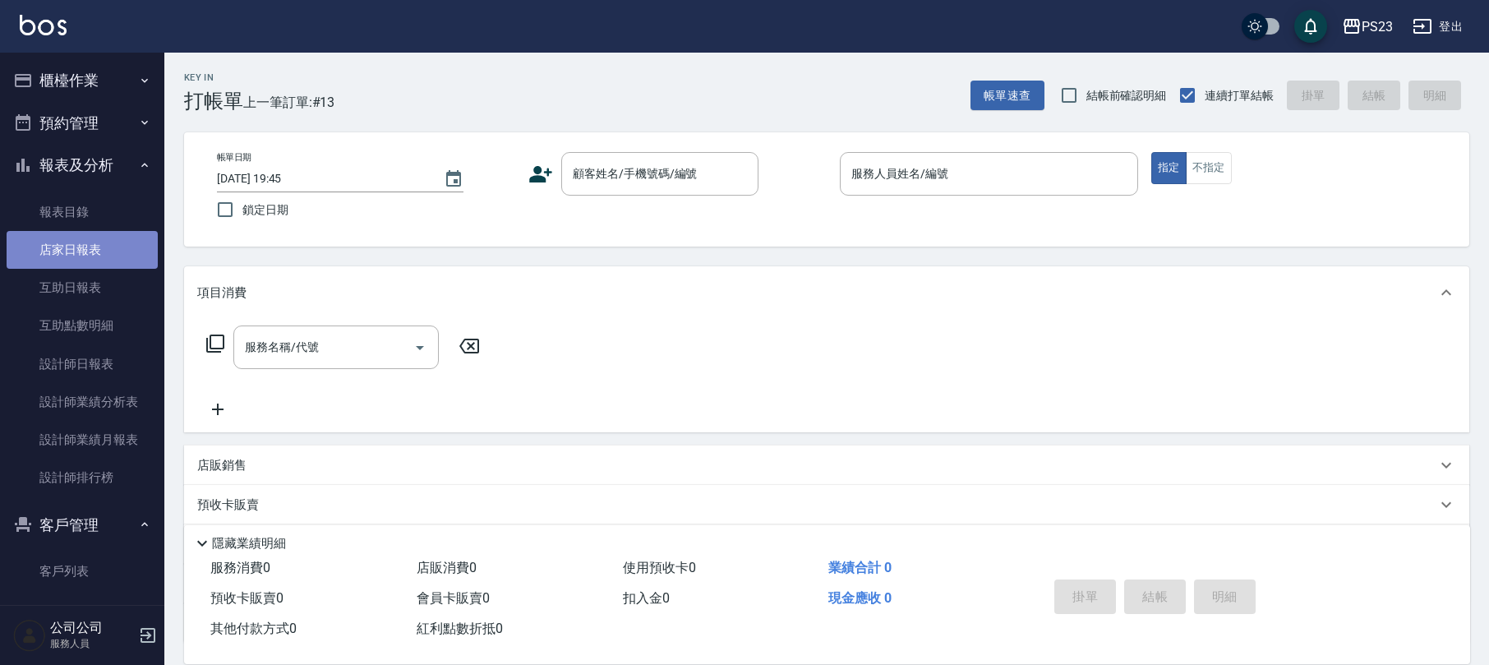
click at [86, 256] on link "店家日報表" at bounding box center [82, 250] width 151 height 38
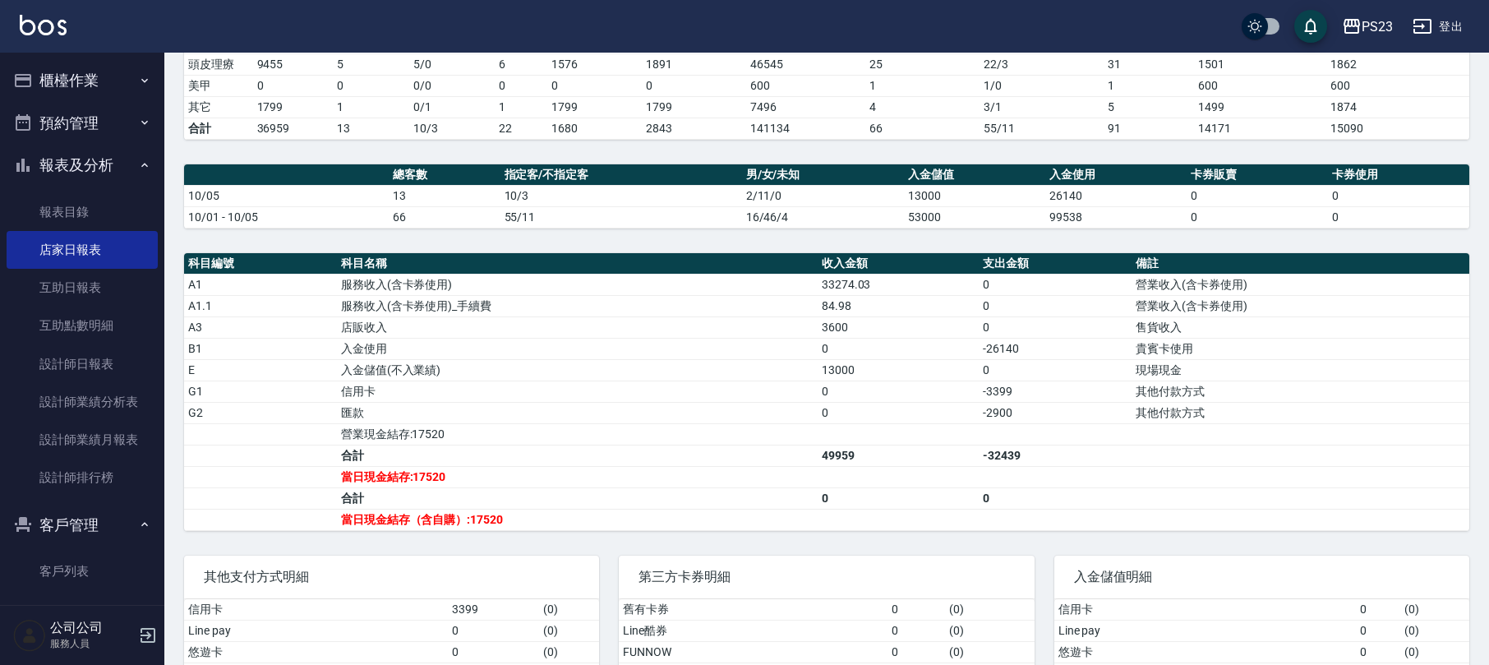
scroll to position [472, 0]
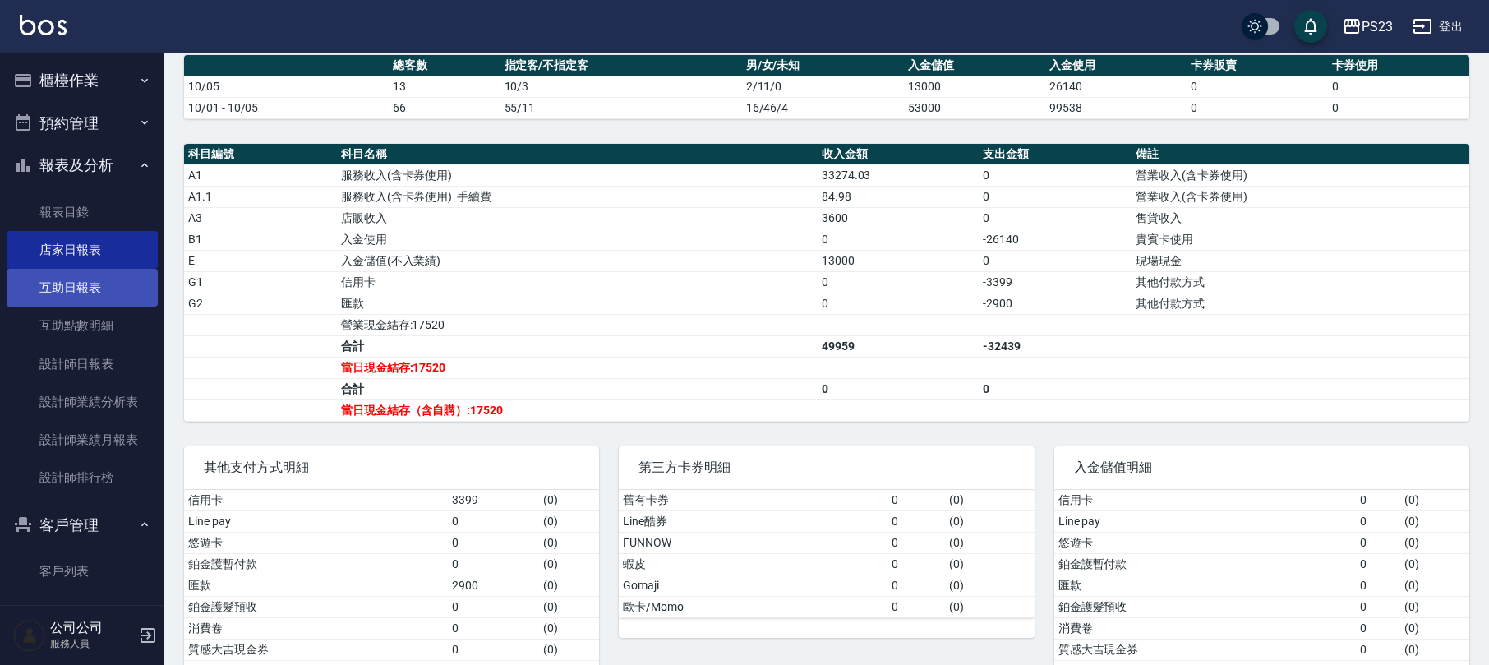
click at [113, 284] on link "互助日報表" at bounding box center [82, 288] width 151 height 38
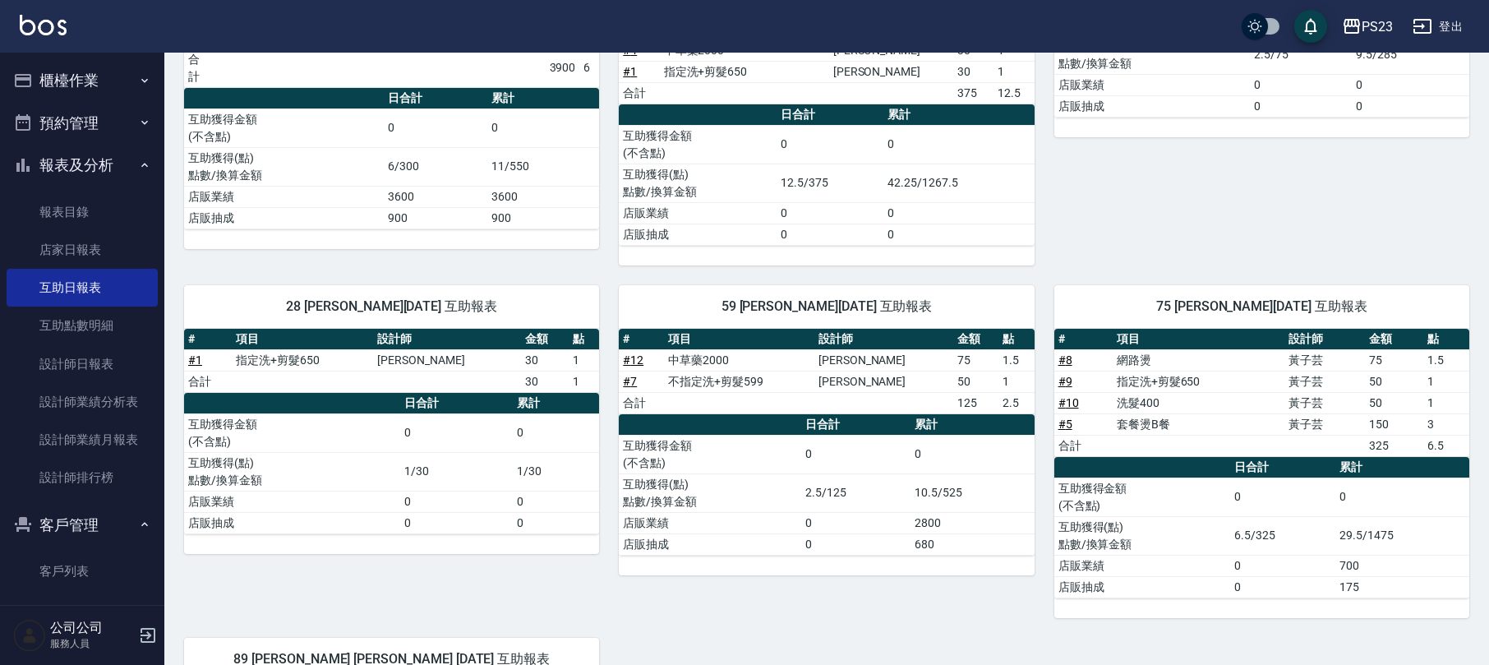
scroll to position [388, 0]
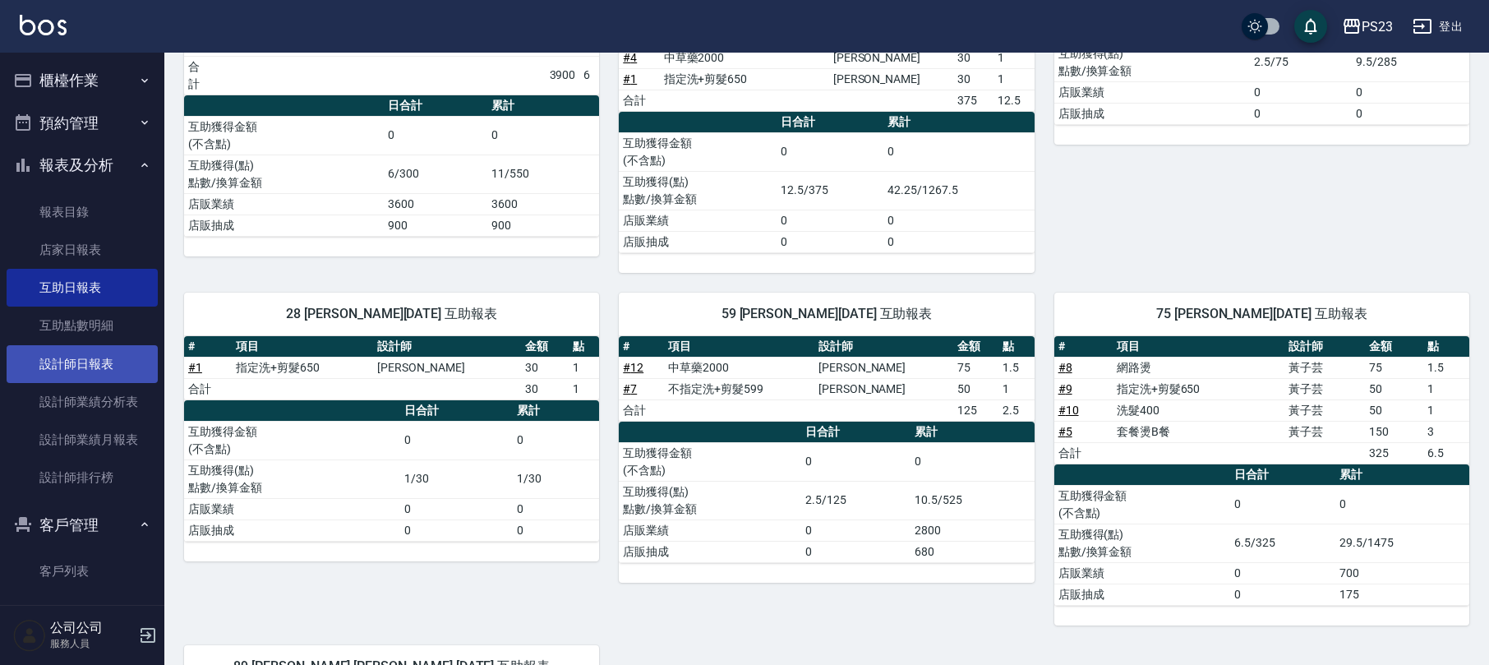
click at [92, 357] on link "設計師日報表" at bounding box center [82, 364] width 151 height 38
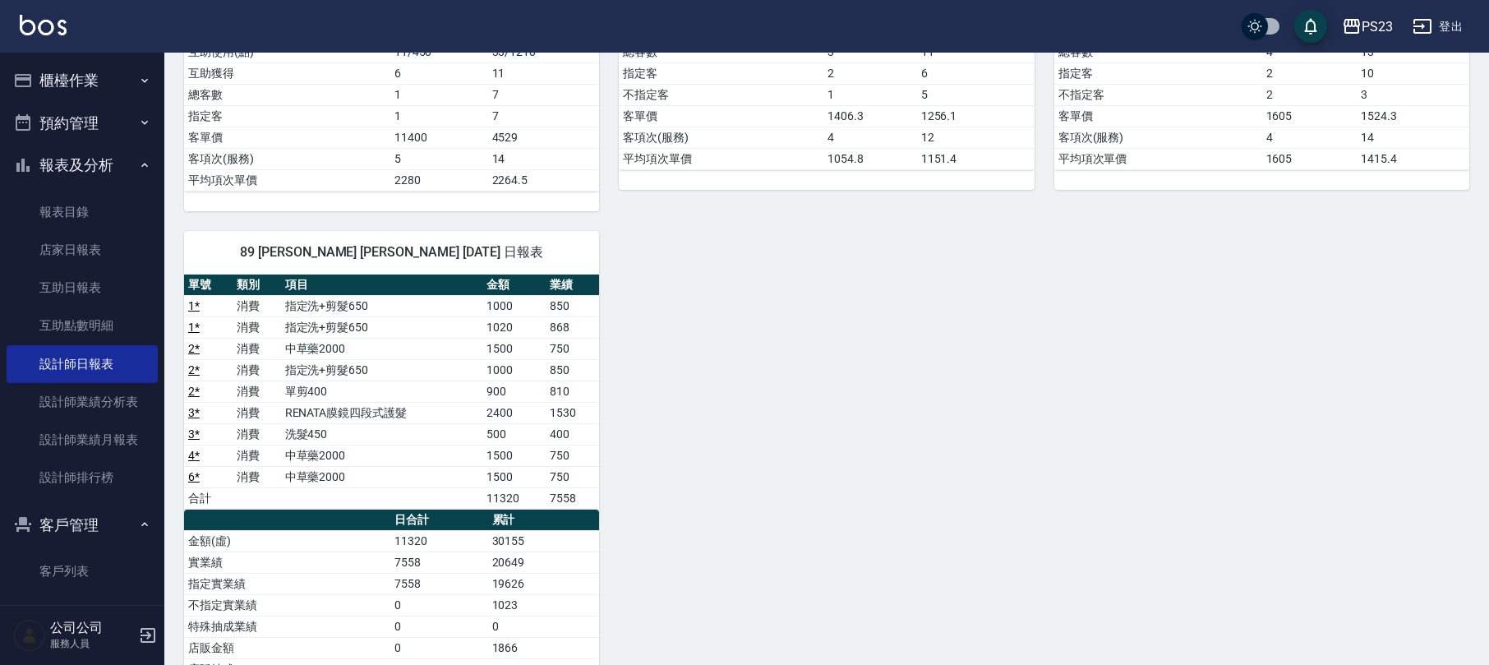
scroll to position [219, 0]
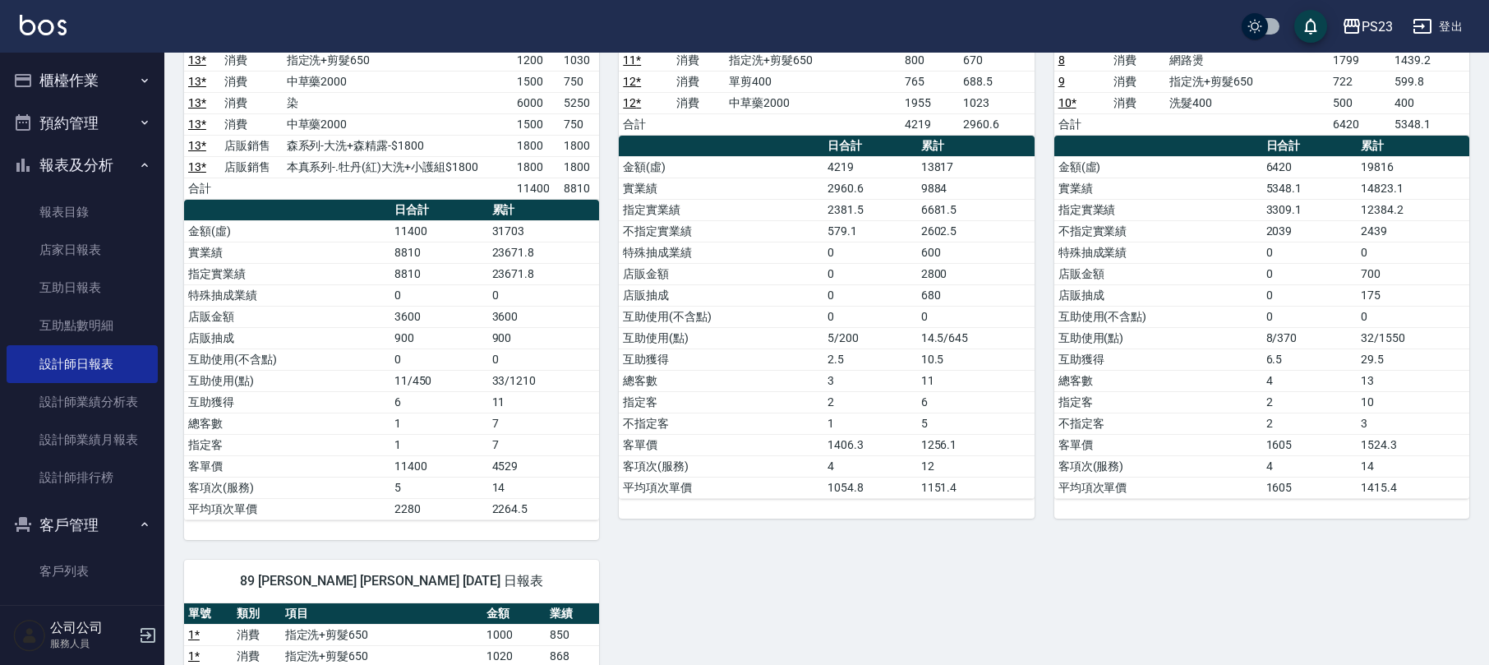
click at [115, 169] on button "報表及分析" at bounding box center [82, 165] width 151 height 43
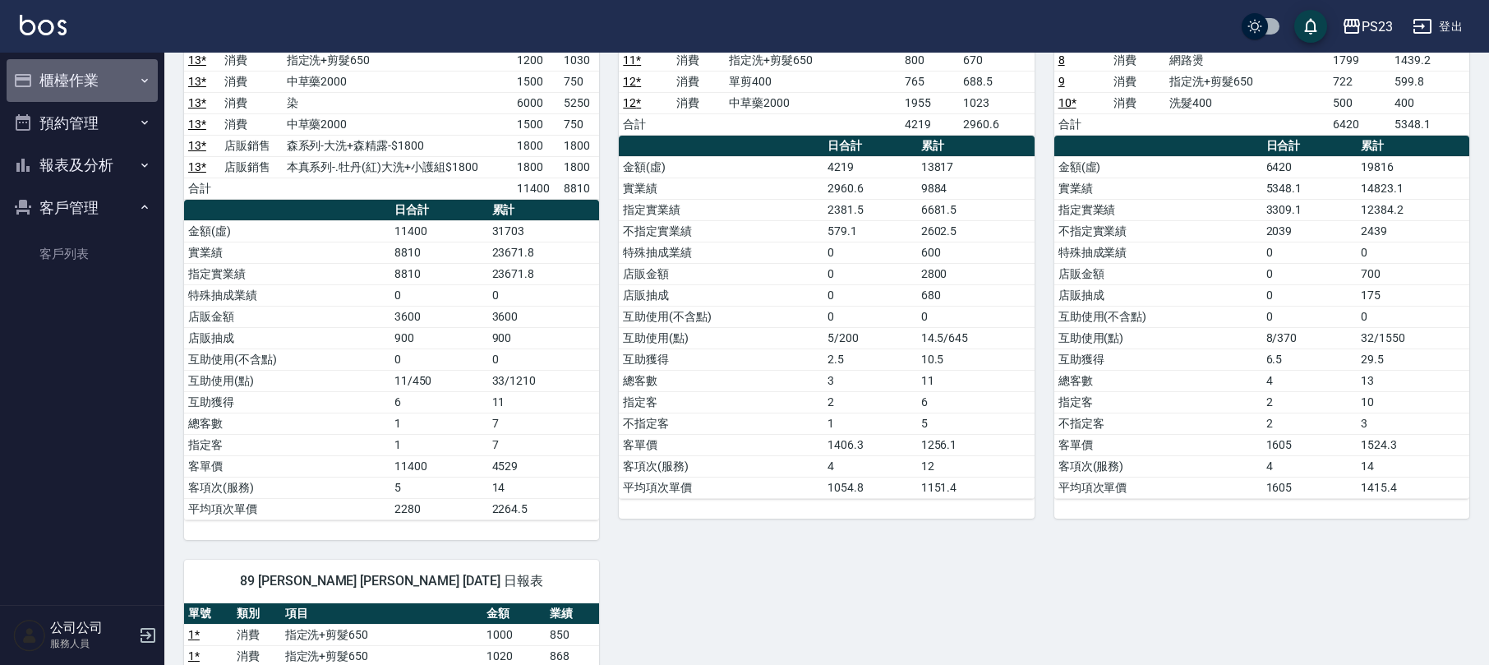
click at [87, 84] on button "櫃檯作業" at bounding box center [82, 80] width 151 height 43
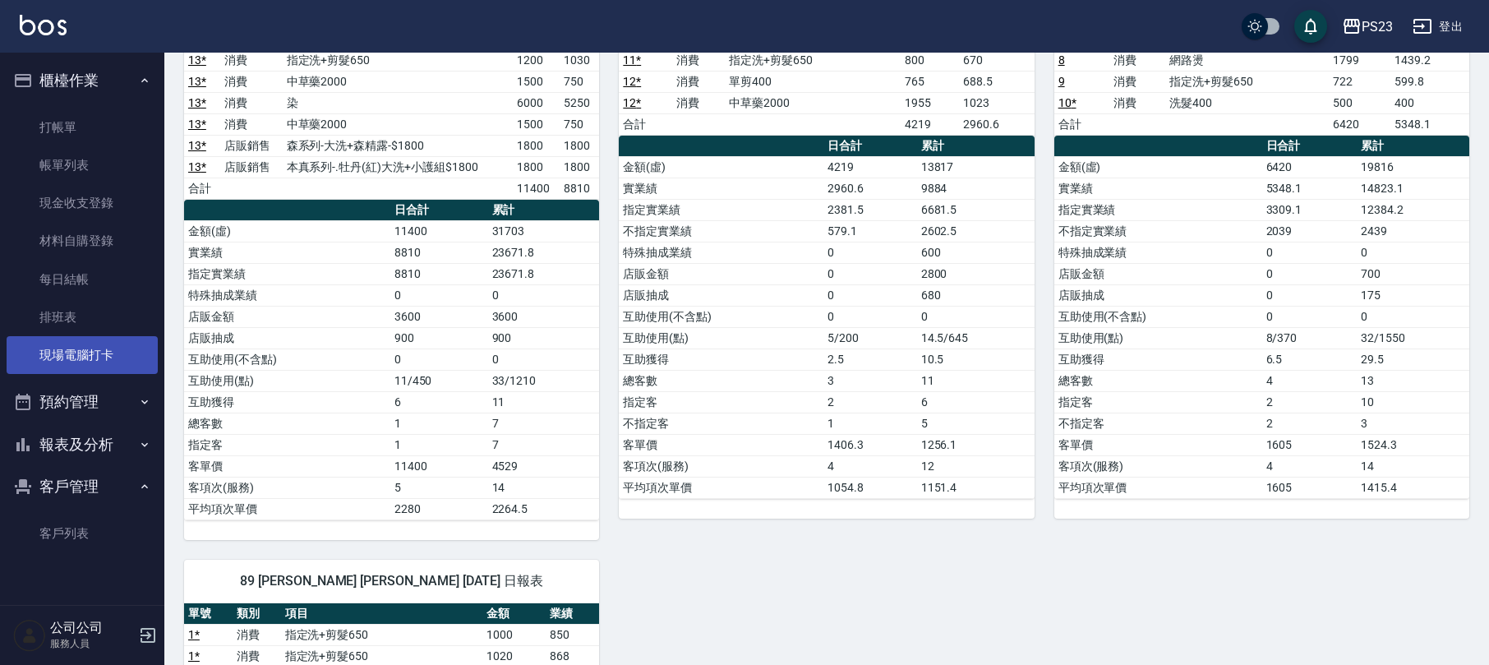
drag, startPoint x: 103, startPoint y: 350, endPoint x: 109, endPoint y: 392, distance: 42.4
click at [103, 352] on link "現場電腦打卡" at bounding box center [82, 355] width 151 height 38
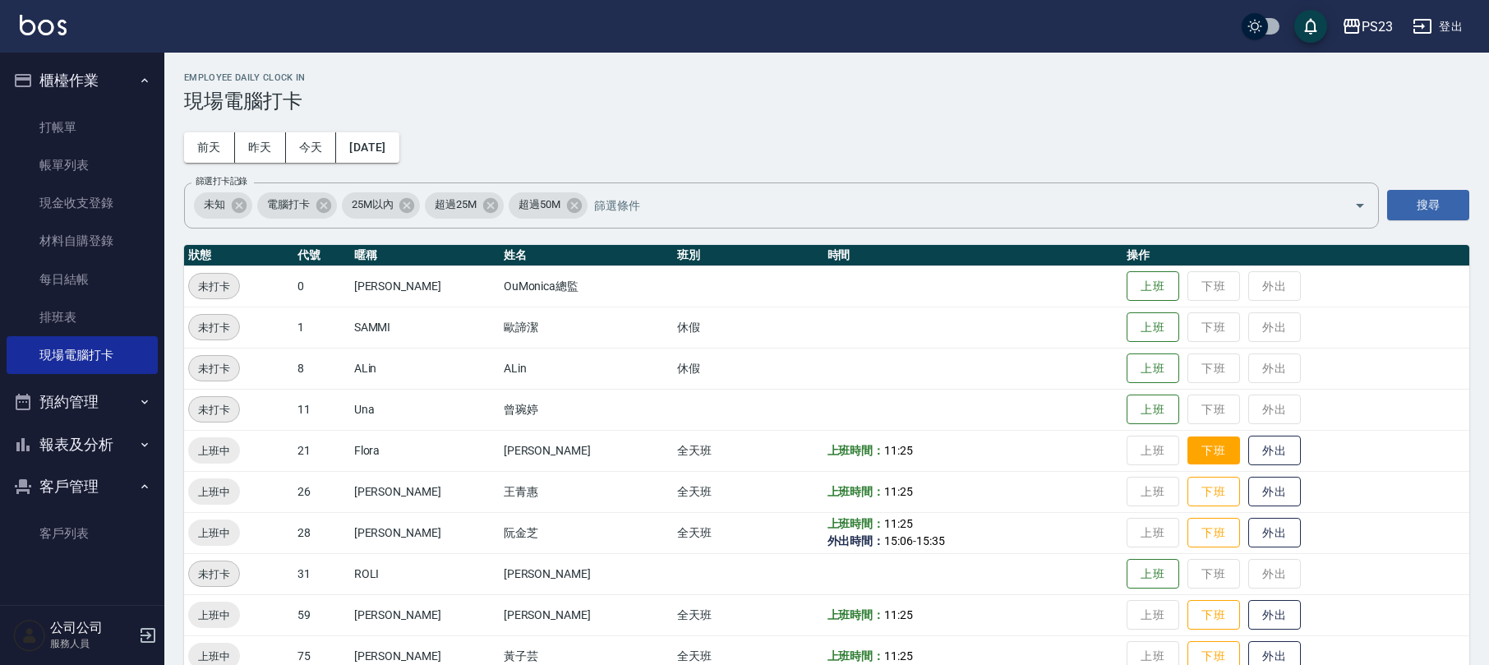
click at [1206, 457] on button "下班" at bounding box center [1214, 450] width 53 height 29
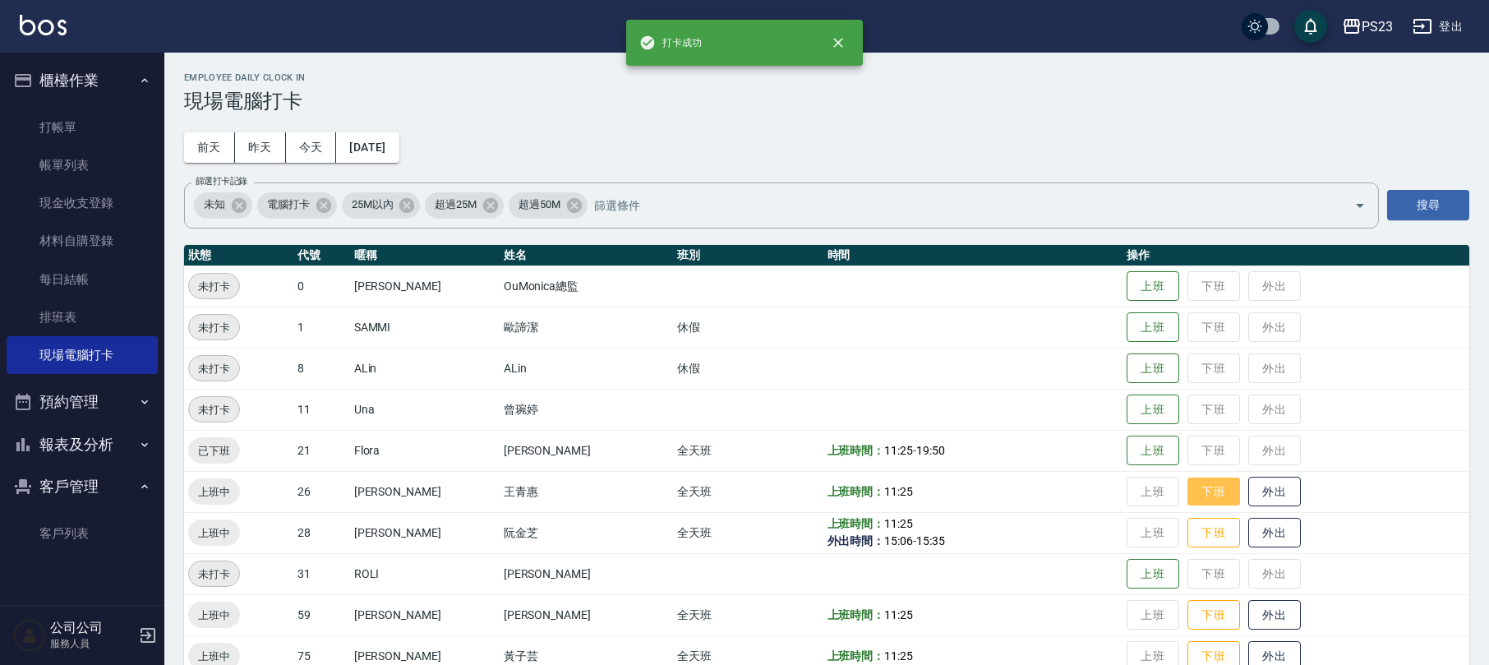
click at [1195, 500] on button "下班" at bounding box center [1214, 491] width 53 height 29
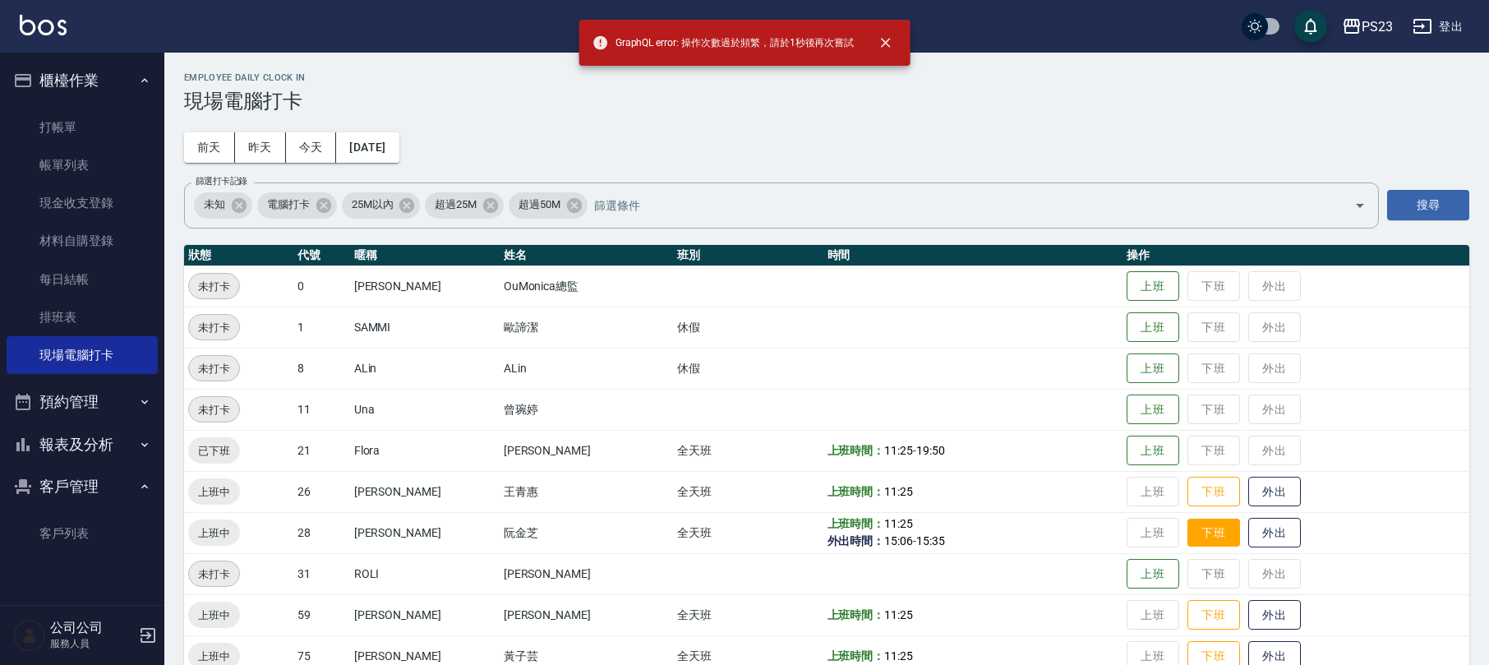
click at [1192, 533] on button "下班" at bounding box center [1214, 533] width 53 height 29
click at [1194, 495] on button "下班" at bounding box center [1214, 491] width 53 height 29
click at [1188, 531] on button "下班" at bounding box center [1214, 533] width 53 height 29
click at [1188, 491] on button "下班" at bounding box center [1214, 491] width 53 height 29
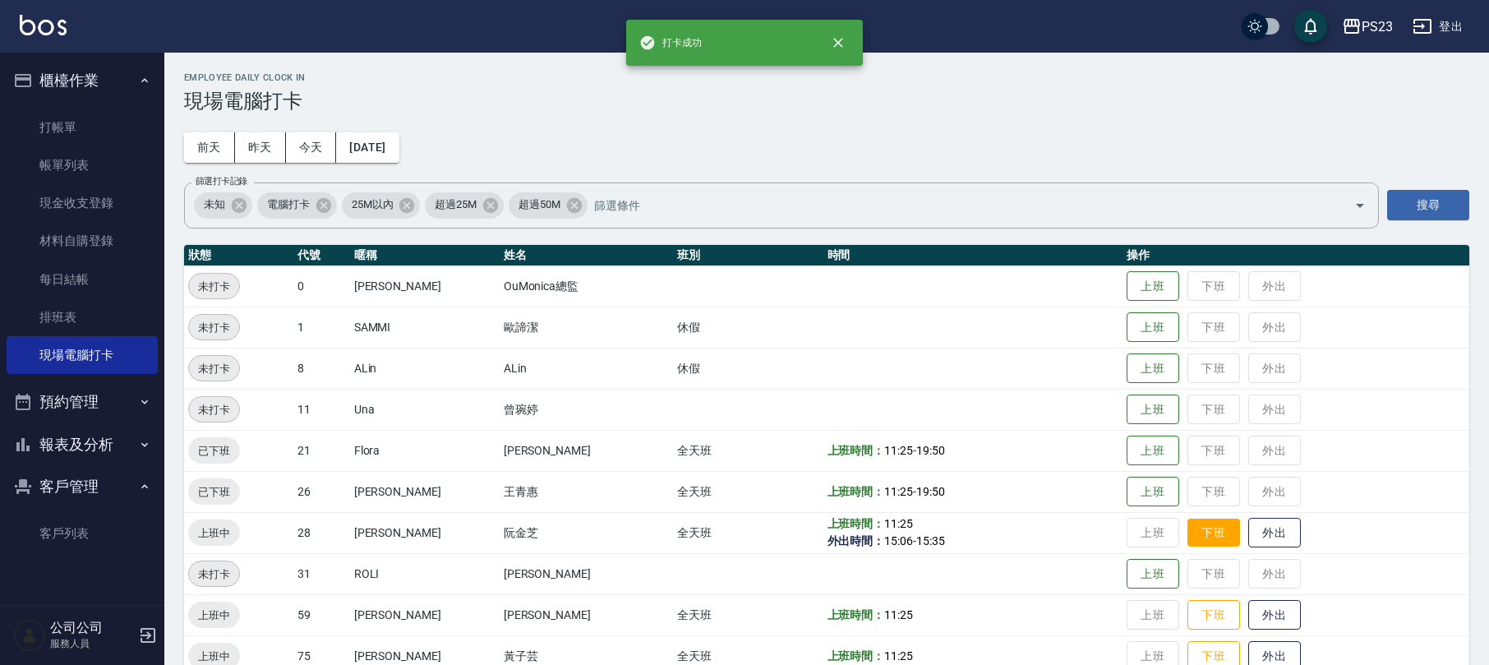
click at [1188, 527] on button "下班" at bounding box center [1214, 533] width 53 height 29
click at [1192, 612] on button "下班" at bounding box center [1214, 615] width 53 height 29
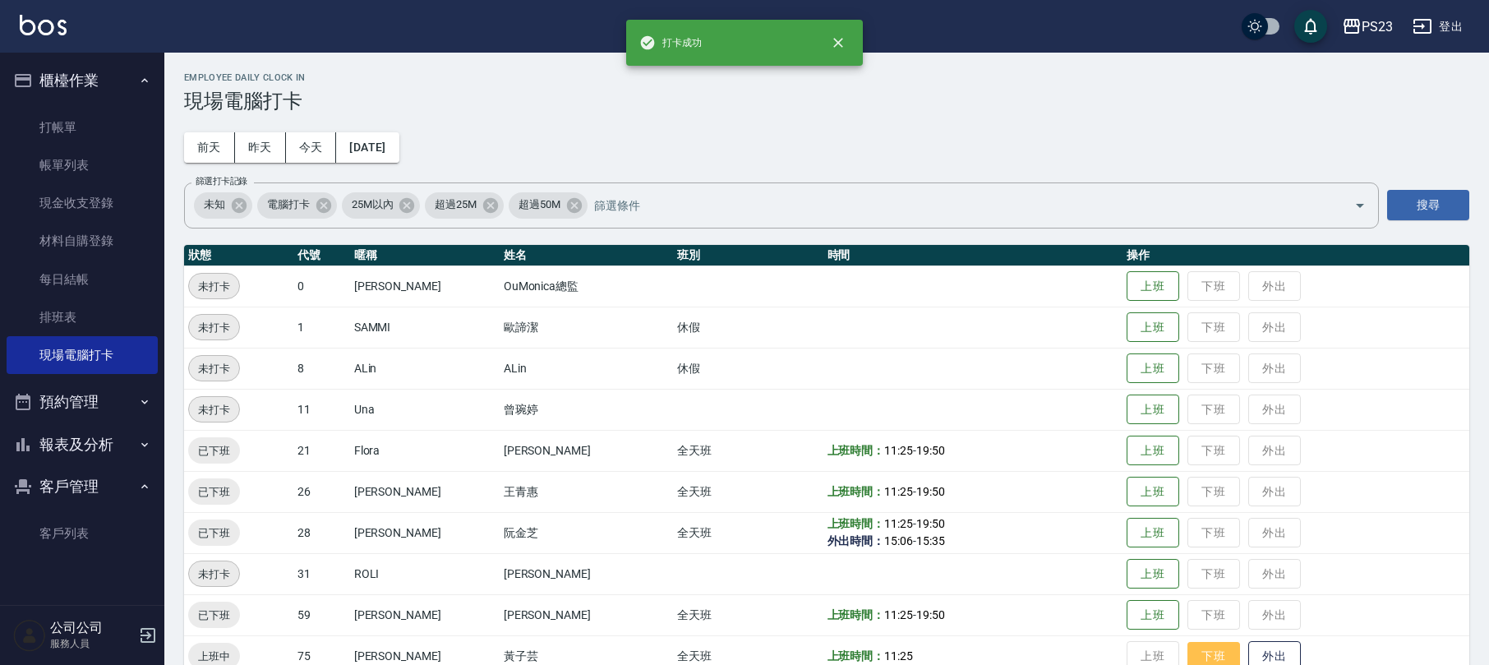
click at [1188, 657] on button "下班" at bounding box center [1214, 656] width 53 height 29
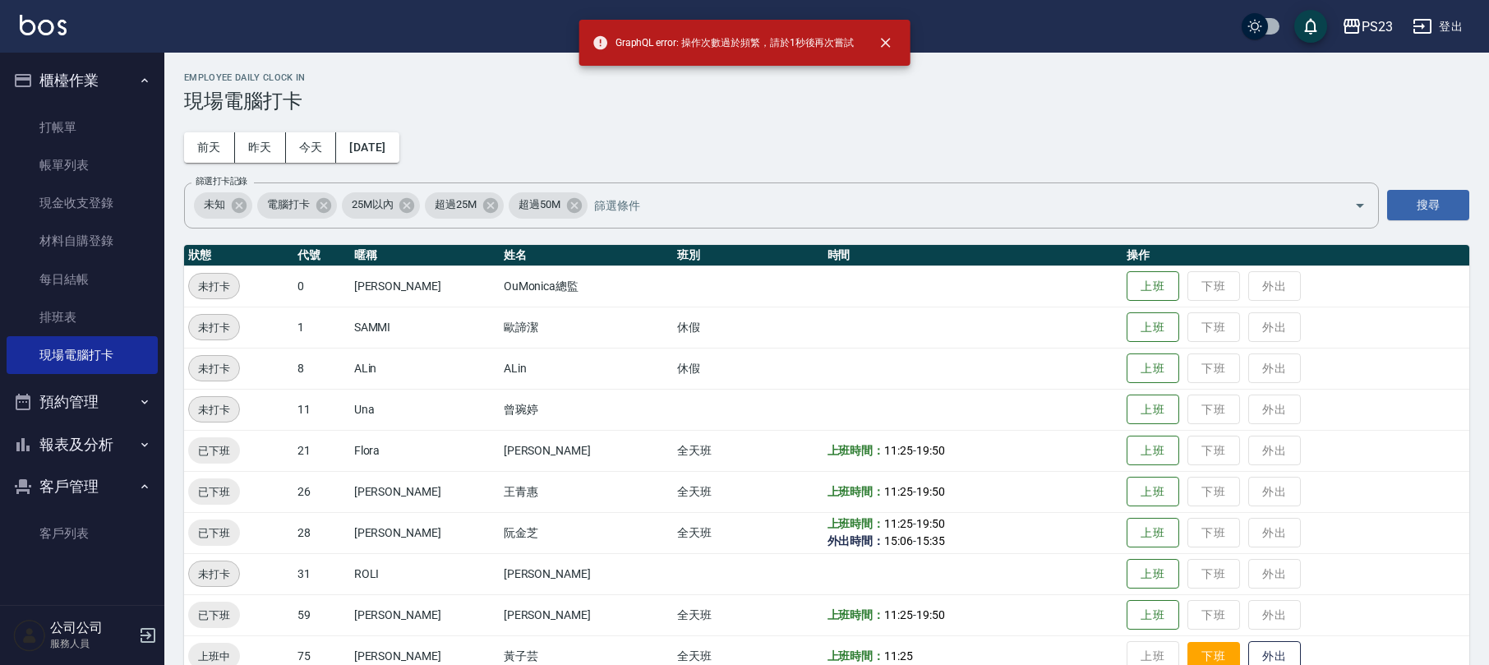
click at [1191, 651] on button "下班" at bounding box center [1214, 656] width 53 height 29
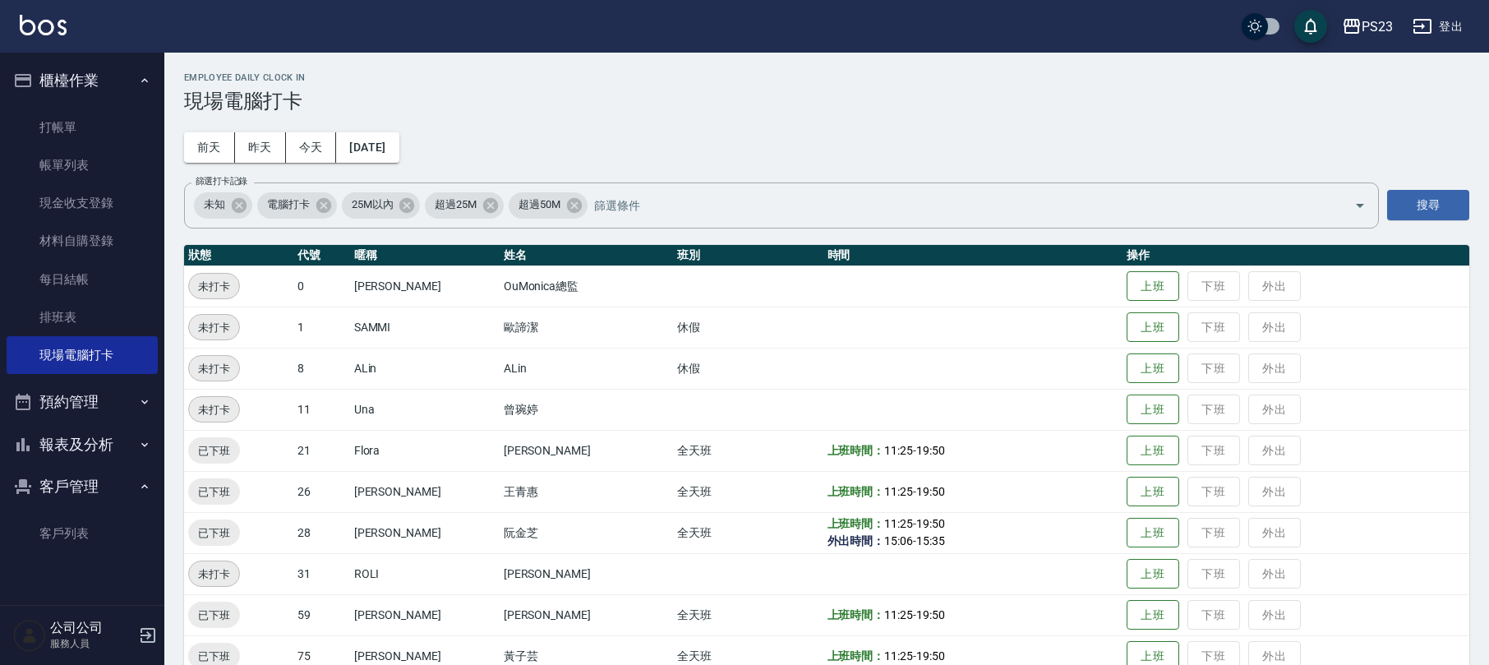
click at [1455, 21] on button "登出" at bounding box center [1437, 27] width 63 height 30
